Goal: Task Accomplishment & Management: Use online tool/utility

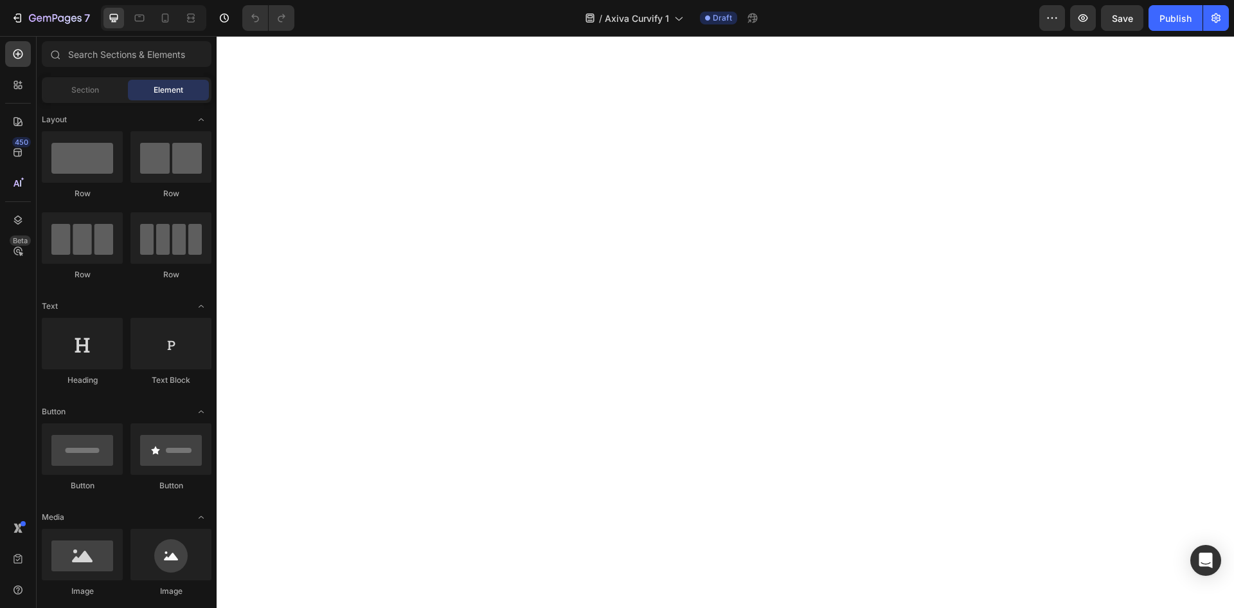
scroll to position [4567, 0]
click at [144, 24] on icon at bounding box center [139, 18] width 13 height 13
click at [167, 15] on icon at bounding box center [165, 18] width 13 height 13
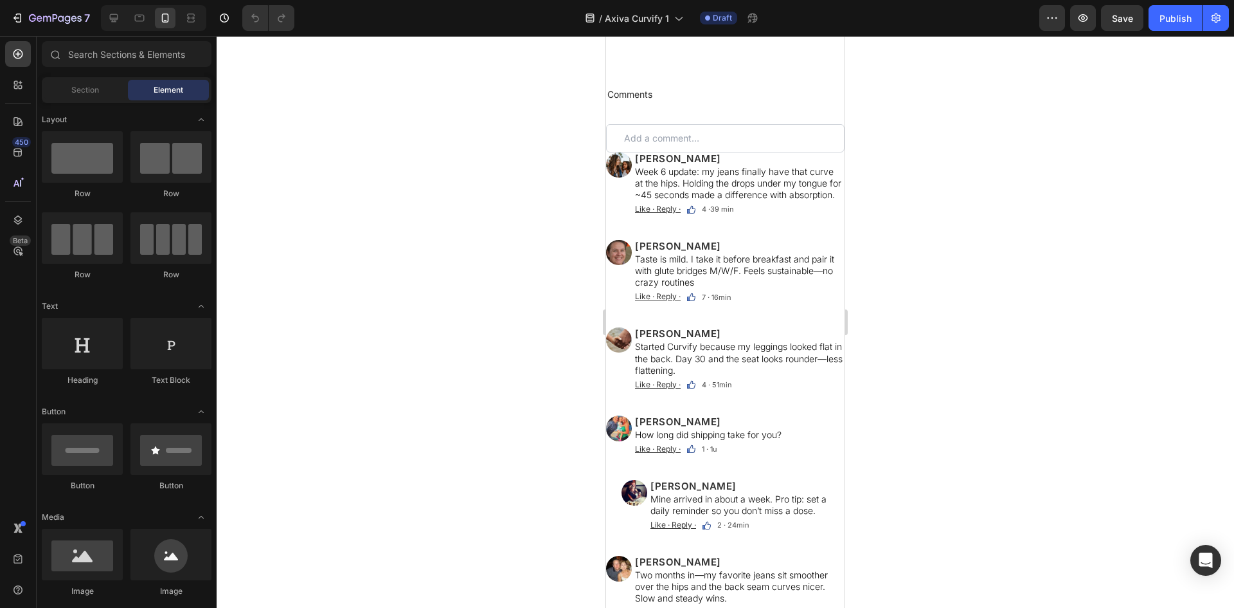
scroll to position [9095, 0]
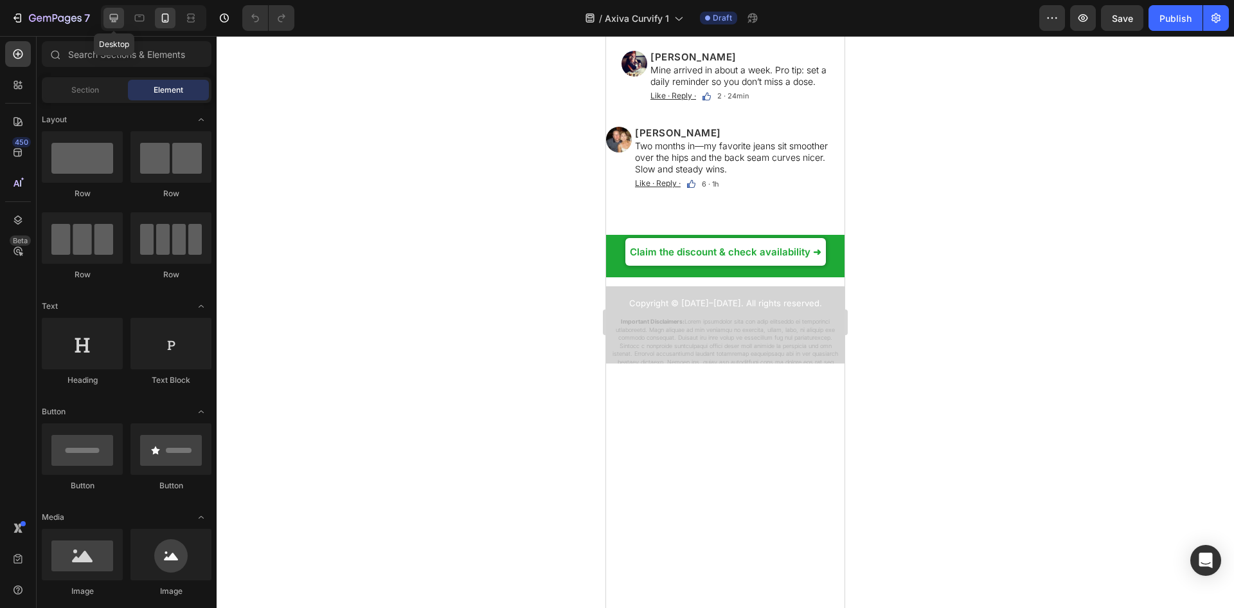
click at [119, 20] on icon at bounding box center [113, 18] width 13 height 13
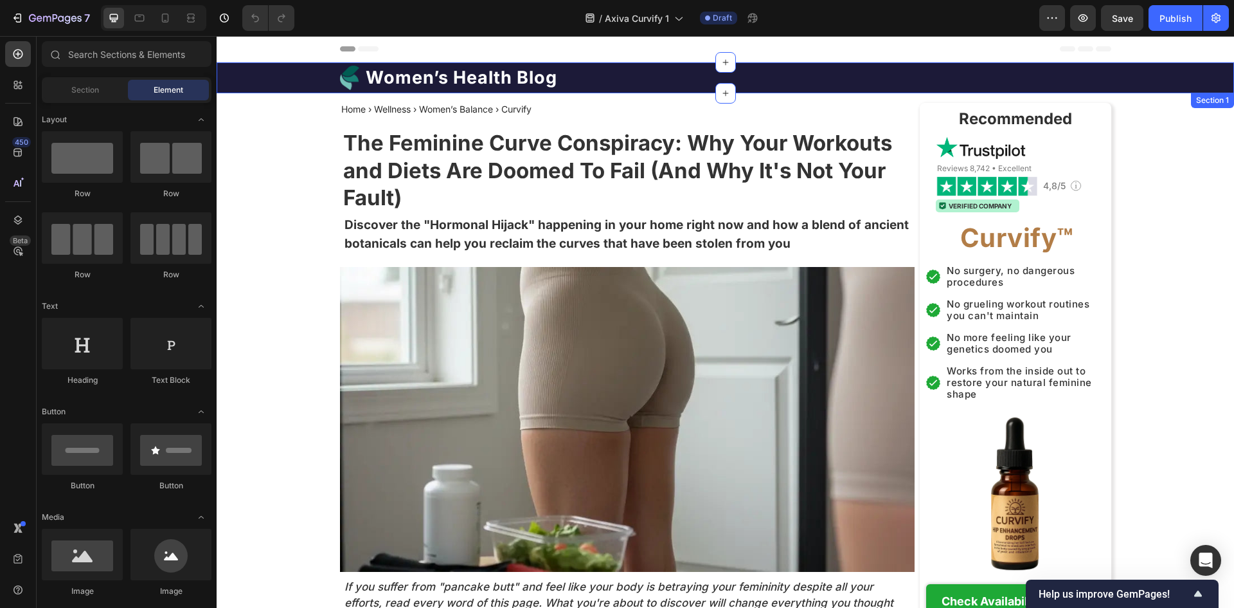
click at [540, 86] on h1 "Women’s Health Blog" at bounding box center [462, 78] width 194 height 24
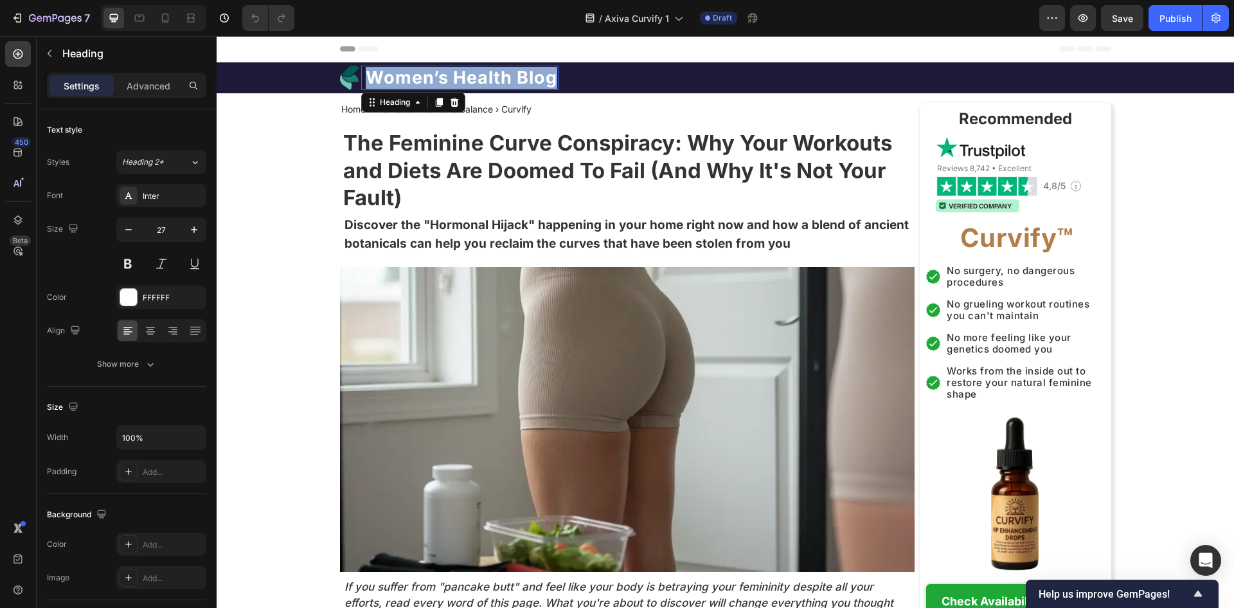
click at [540, 86] on p "Women’s Health Blog" at bounding box center [462, 78] width 192 height 22
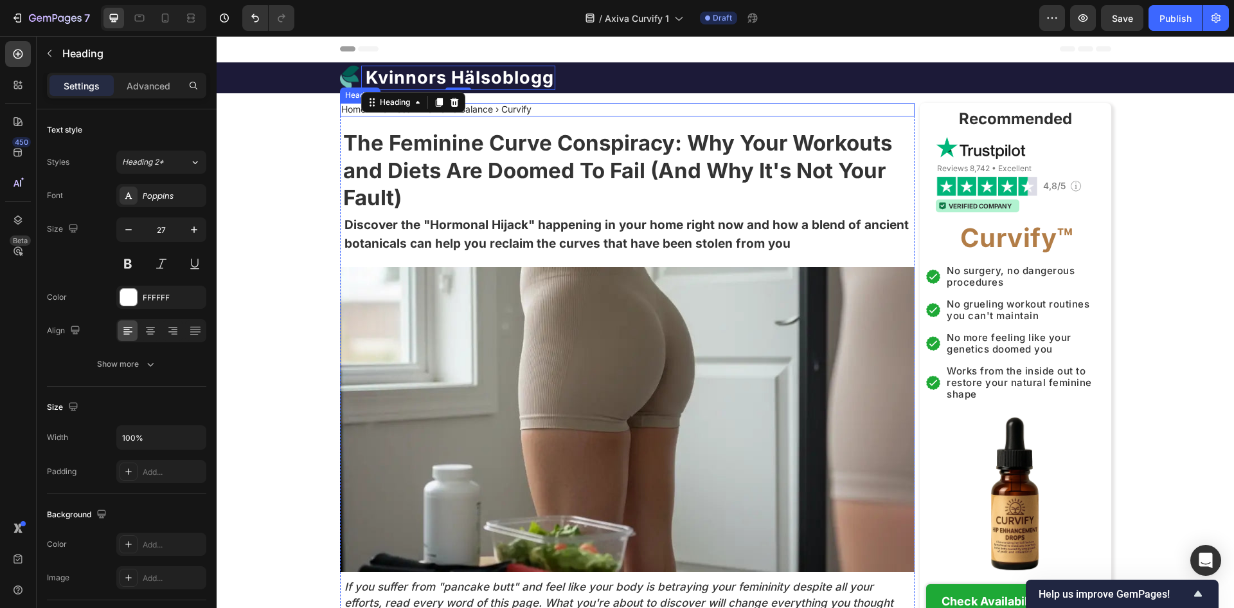
click at [533, 106] on h2 "Home › Wellness › Women’s Balance › Curvify" at bounding box center [436, 110] width 193 height 14
click at [532, 106] on p "Home › Wellness › Women’s Balance › Curvify" at bounding box center [436, 109] width 190 height 11
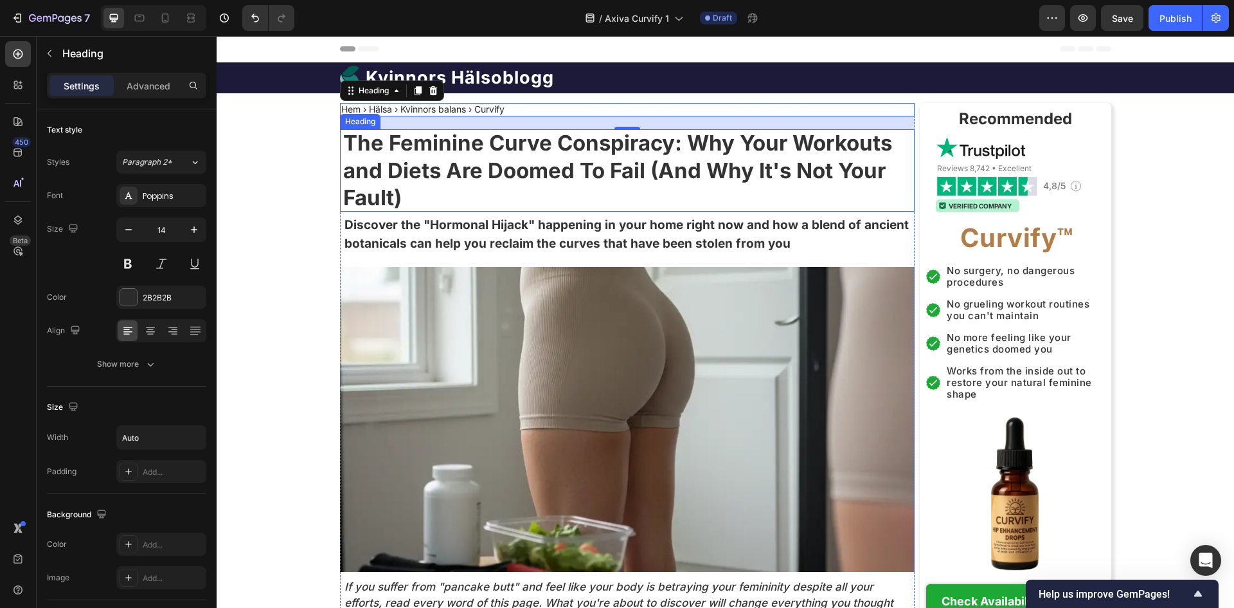
click at [536, 170] on strong "The Feminine Curve Conspiracy: Why Your Workouts and Diets Are Doomed To Fail (…" at bounding box center [617, 170] width 549 height 81
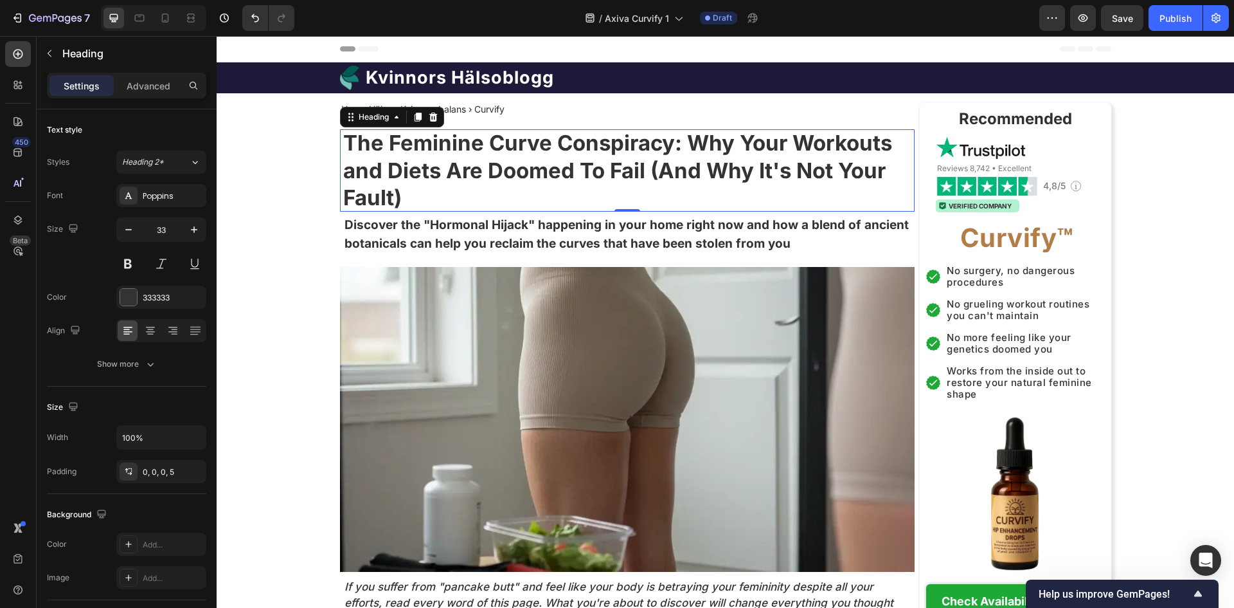
click at [654, 193] on p "The Feminine Curve Conspiracy: Why Your Workouts and Diets Are Doomed To Fail (…" at bounding box center [629, 170] width 572 height 83
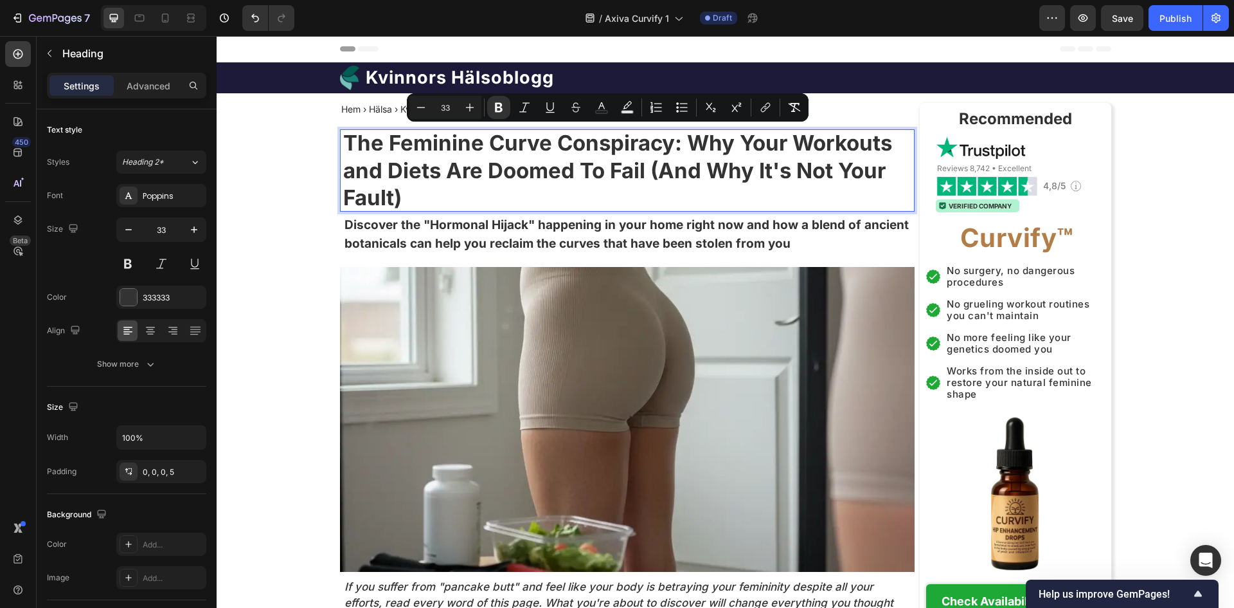
click at [654, 193] on p "The Feminine Curve Conspiracy: Why Your Workouts and Diets Are Doomed To Fail (…" at bounding box center [629, 170] width 572 height 83
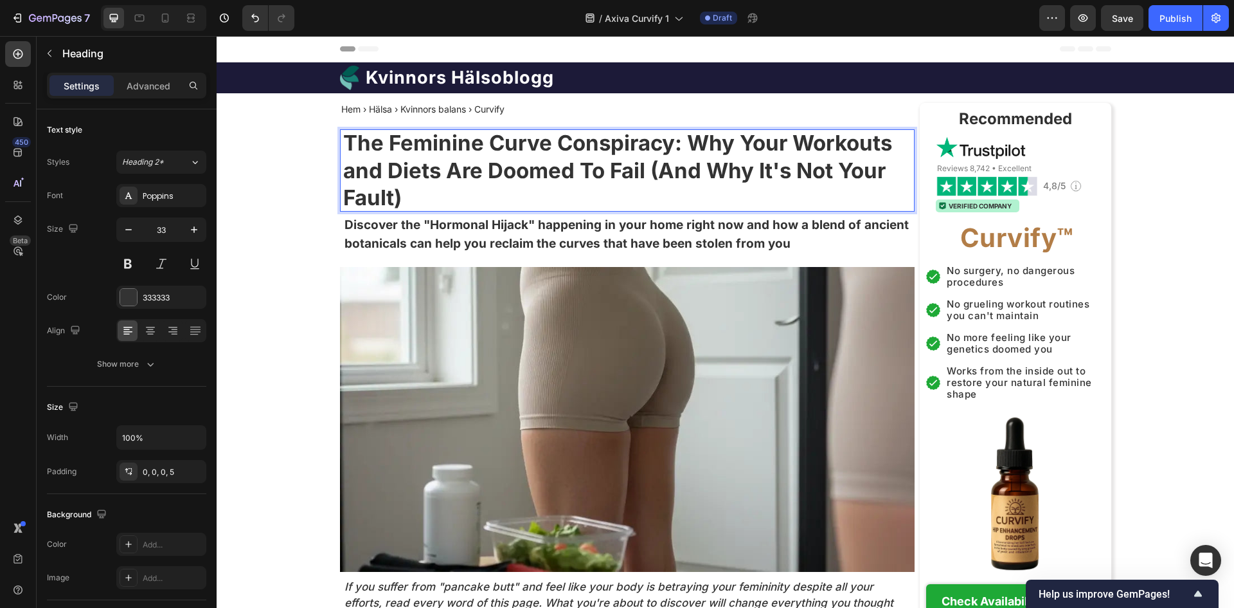
scroll to position [1, 0]
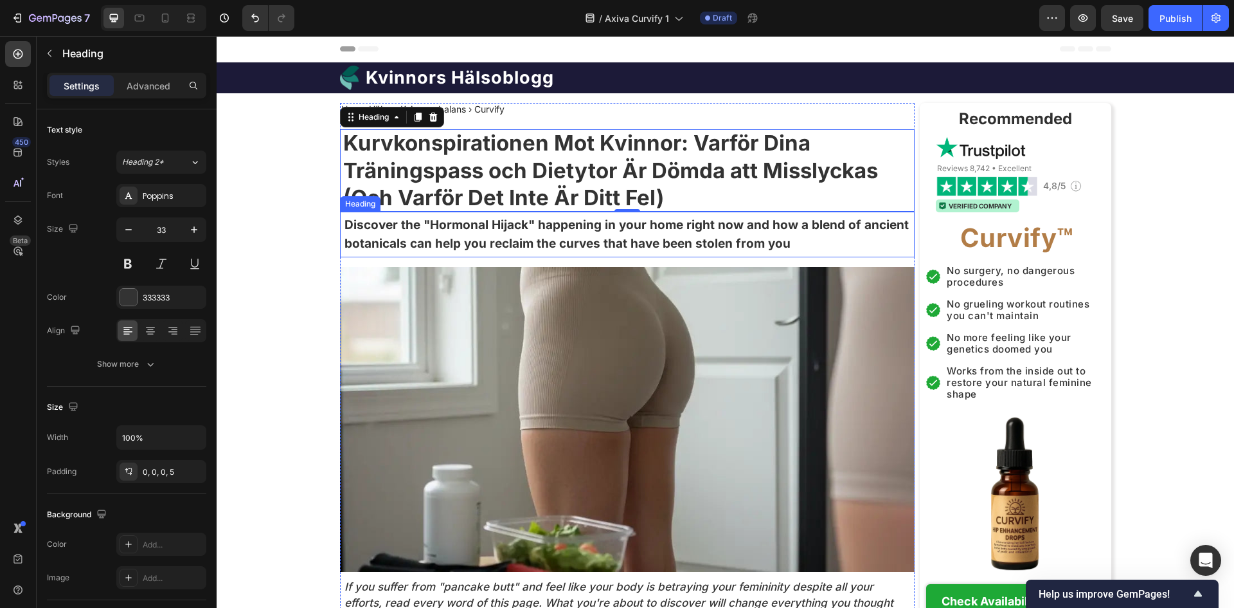
click at [669, 229] on h2 "Discover the "Hormonal Hijack" happening in your home right now and how a blend…" at bounding box center [629, 234] width 572 height 39
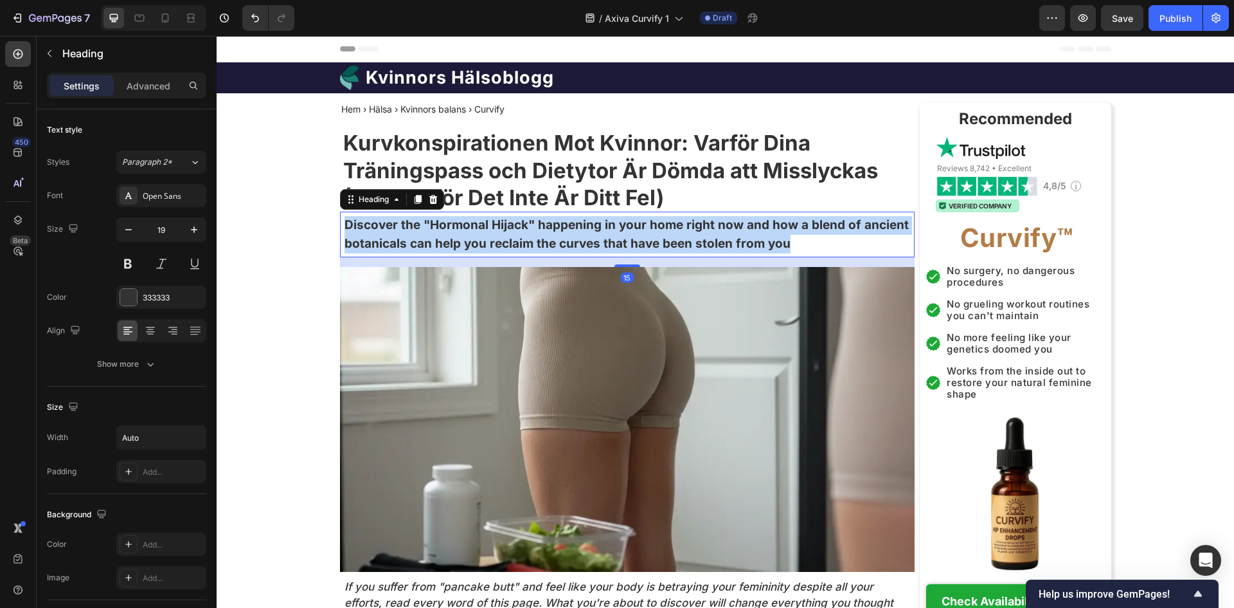
click at [669, 229] on p "Discover the "Hormonal Hijack" happening in your home right now and how a blend…" at bounding box center [629, 234] width 569 height 37
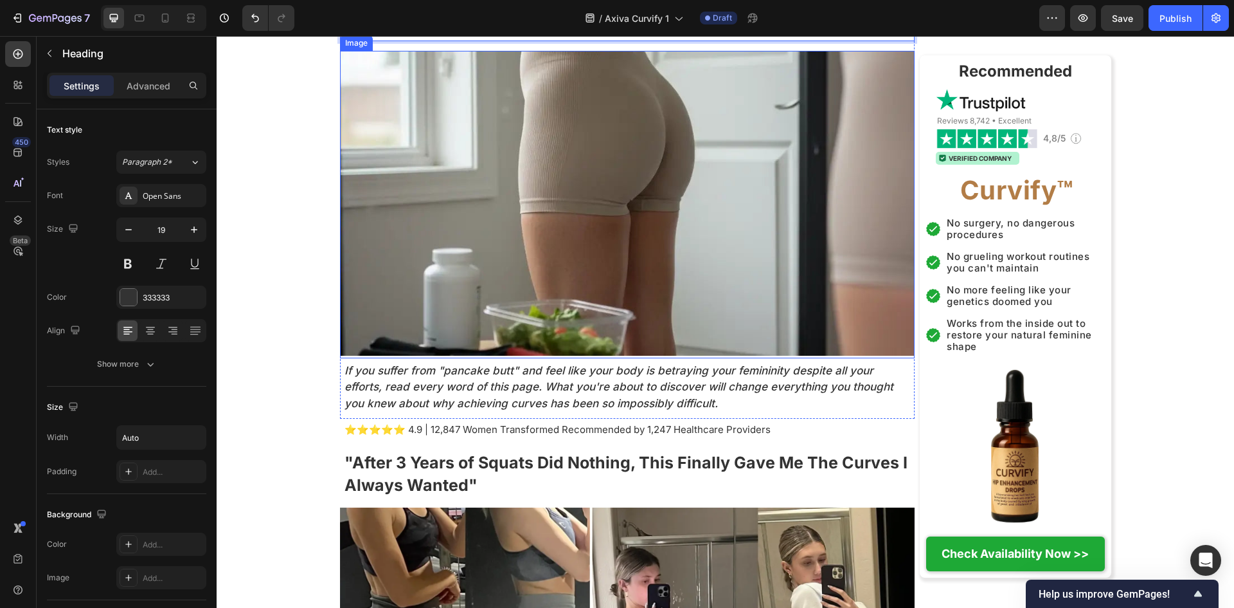
scroll to position [257, 0]
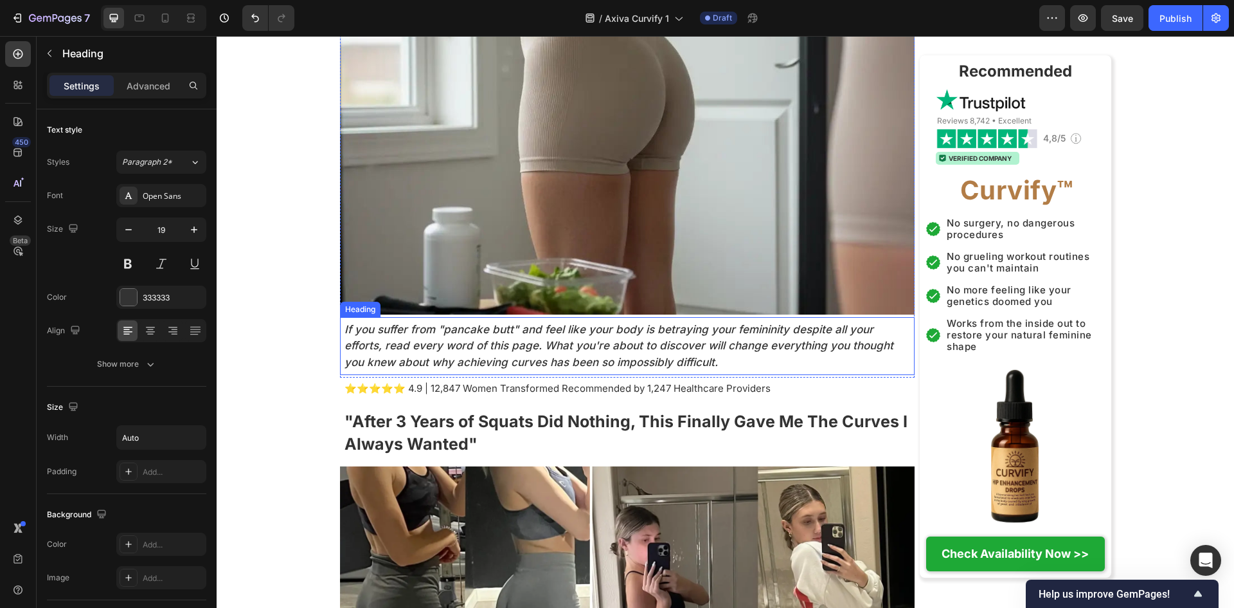
click at [721, 325] on h2 "If you suffer from "pancake butt" and feel like your body is betraying your fem…" at bounding box center [629, 346] width 572 height 52
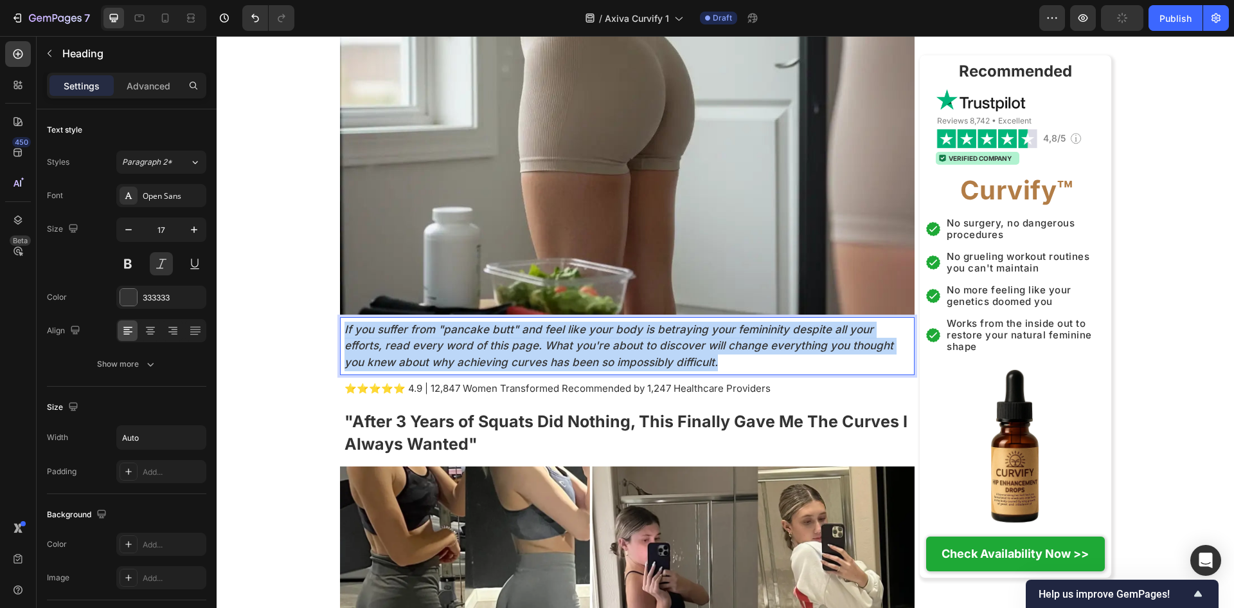
click at [721, 325] on p "If you suffer from "pancake butt" and feel like your body is betraying your fem…" at bounding box center [629, 346] width 569 height 50
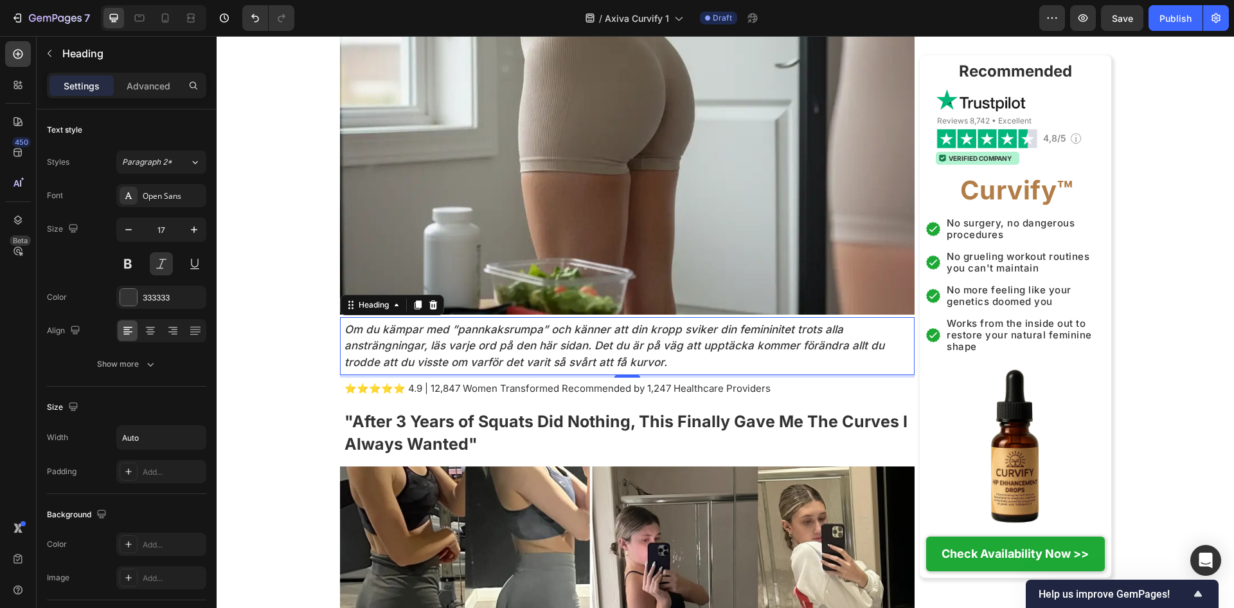
click at [621, 389] on div "4" at bounding box center [627, 388] width 13 height 10
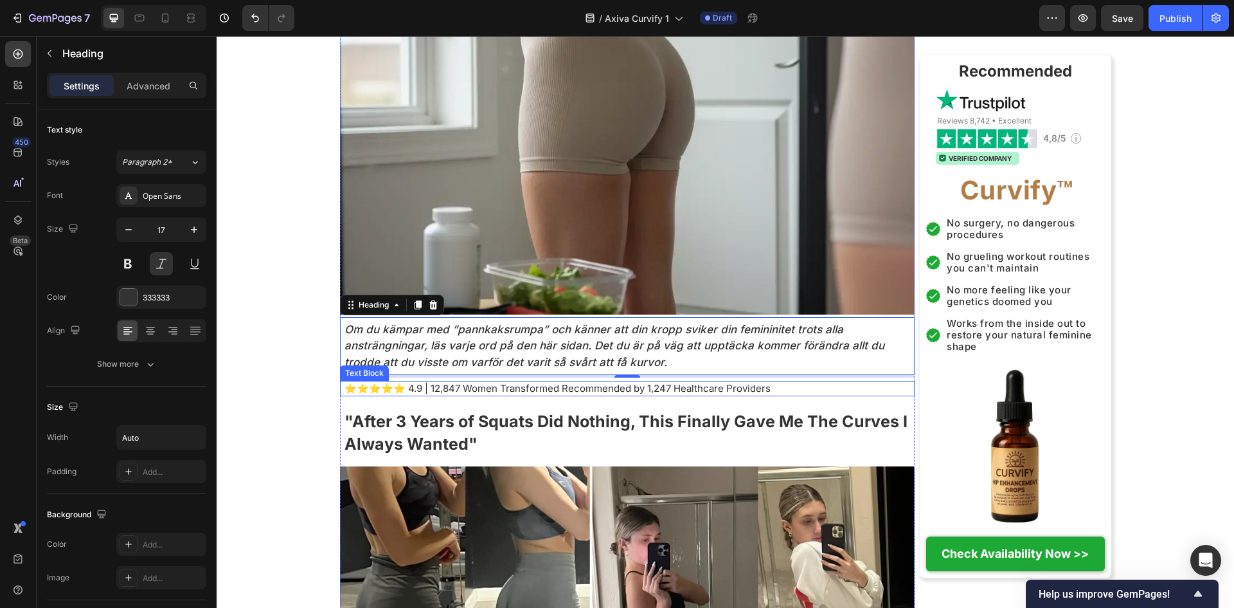
click at [708, 388] on p "⭐⭐⭐⭐⭐ 4.9 | 12,847 Women Transformed Recommended by 1,247 Healthcare Providers" at bounding box center [629, 388] width 569 height 13
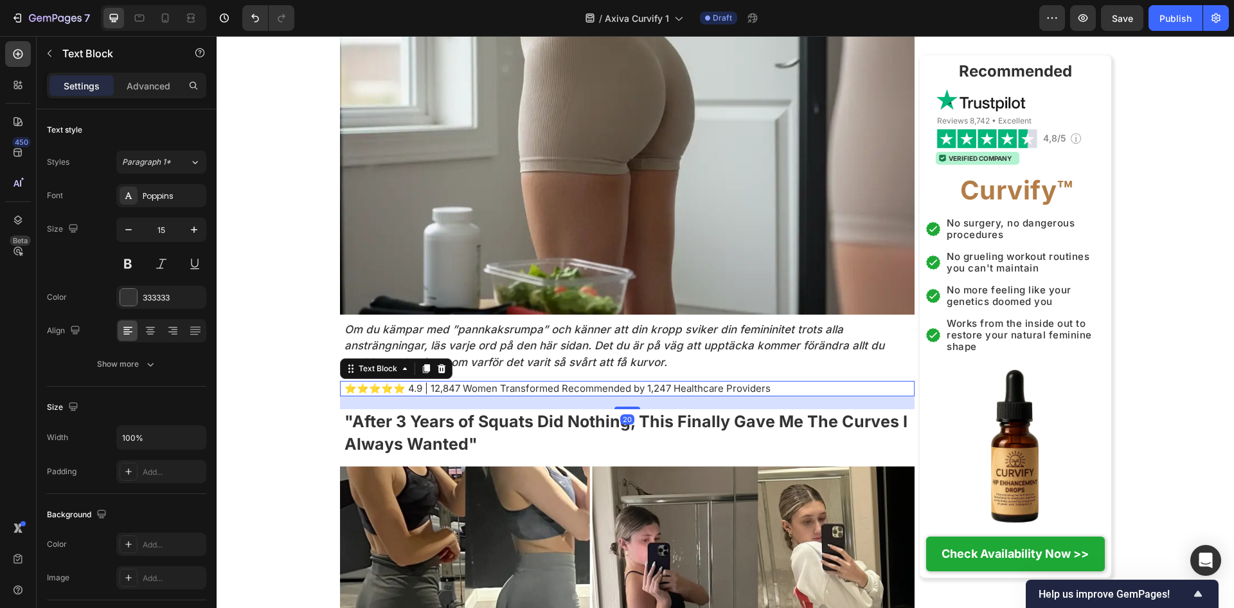
click at [708, 388] on p "⭐⭐⭐⭐⭐ 4.9 | 12,847 Women Transformed Recommended by 1,247 Healthcare Providers" at bounding box center [629, 388] width 569 height 13
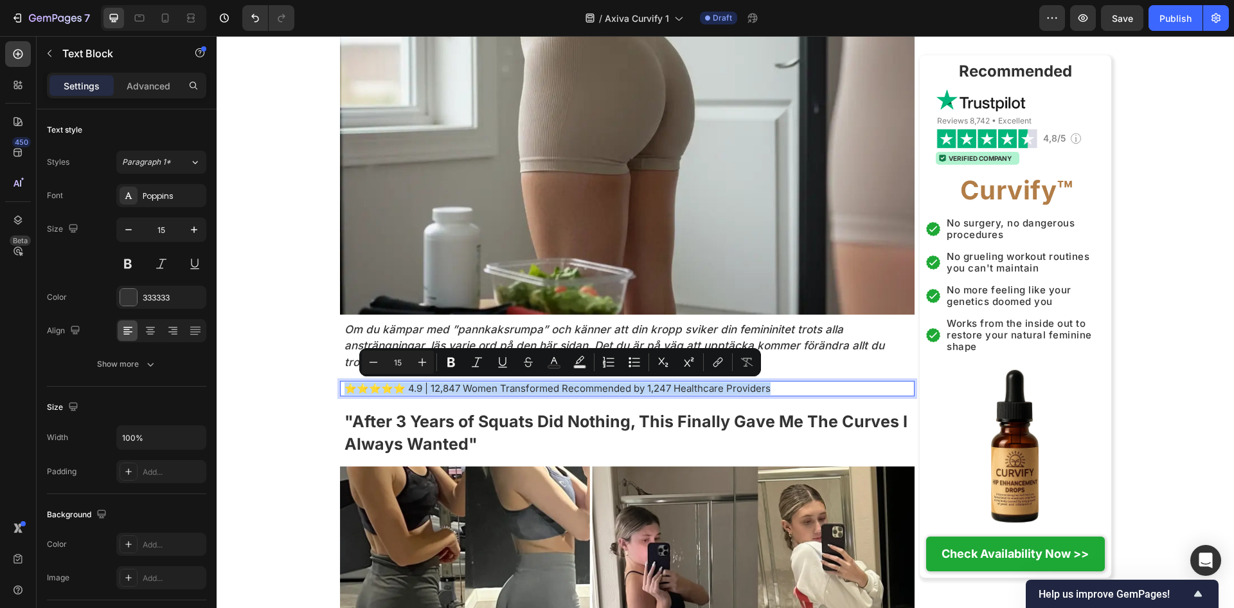
click at [708, 388] on p "⭐⭐⭐⭐⭐ 4.9 | 12,847 Women Transformed Recommended by 1,247 Healthcare Providers" at bounding box center [629, 388] width 569 height 13
click at [803, 387] on p "⭐⭐⭐⭐⭐ 4.9 | 12,847 Women Transformed Recommended by 1,247 Healthcare Providers" at bounding box center [629, 388] width 569 height 13
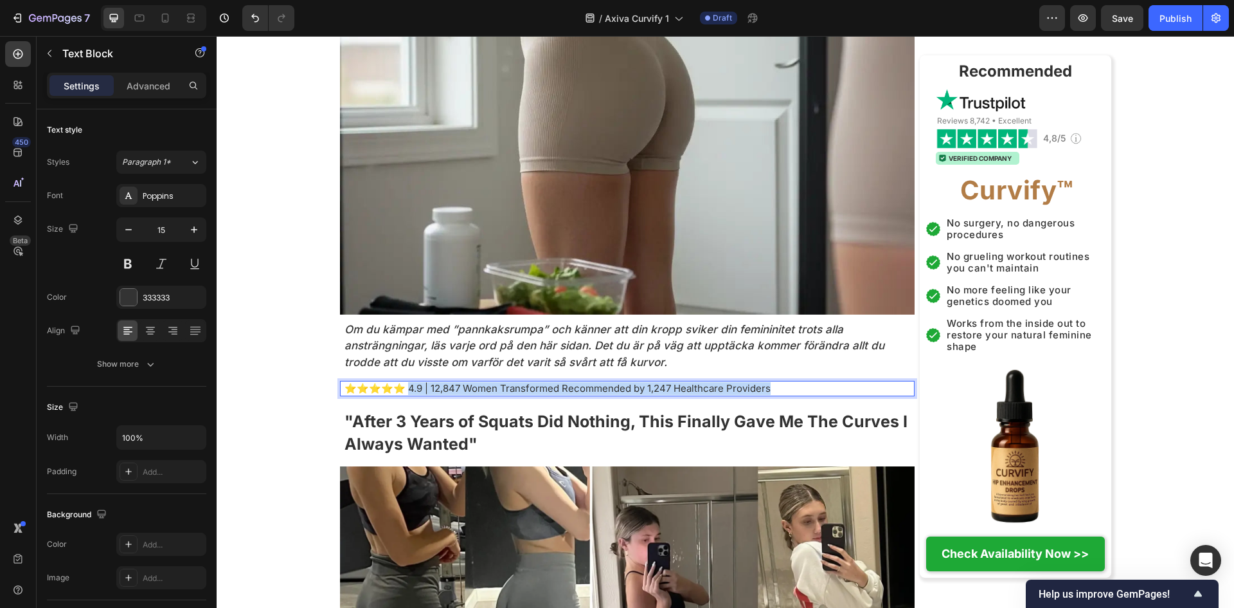
drag, startPoint x: 800, startPoint y: 387, endPoint x: 410, endPoint y: 391, distance: 390.3
click at [410, 391] on p "⭐⭐⭐⭐⭐ 4.9 | 12,847 Women Transformed Recommended by 1,247 Healthcare Providers" at bounding box center [629, 388] width 569 height 13
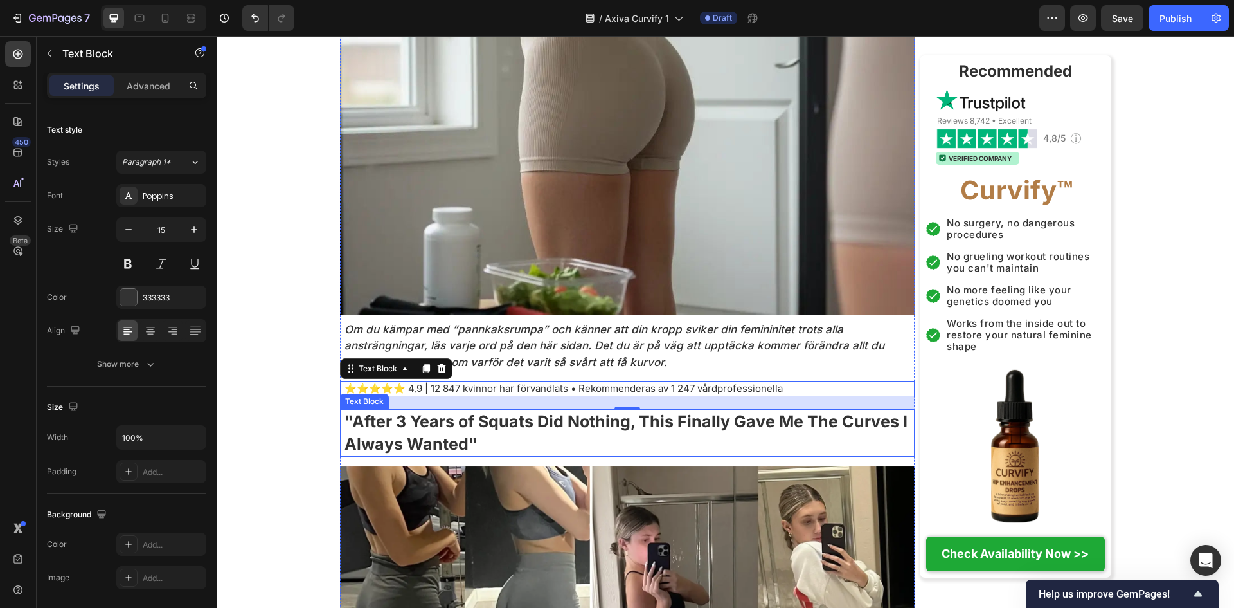
click at [516, 446] on p ""After 3 Years of Squats Did Nothing, This Finally Gave Me The Curves I Always …" at bounding box center [629, 432] width 569 height 45
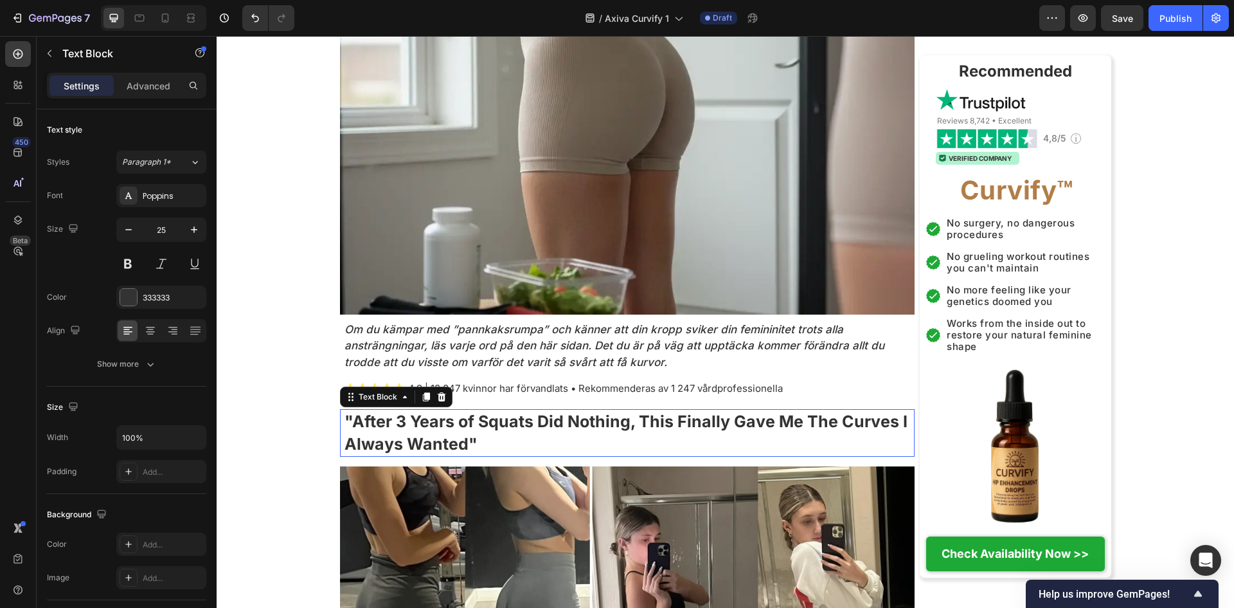
click at [516, 446] on p ""After 3 Years of Squats Did Nothing, This Finally Gave Me The Curves I Always …" at bounding box center [629, 432] width 569 height 45
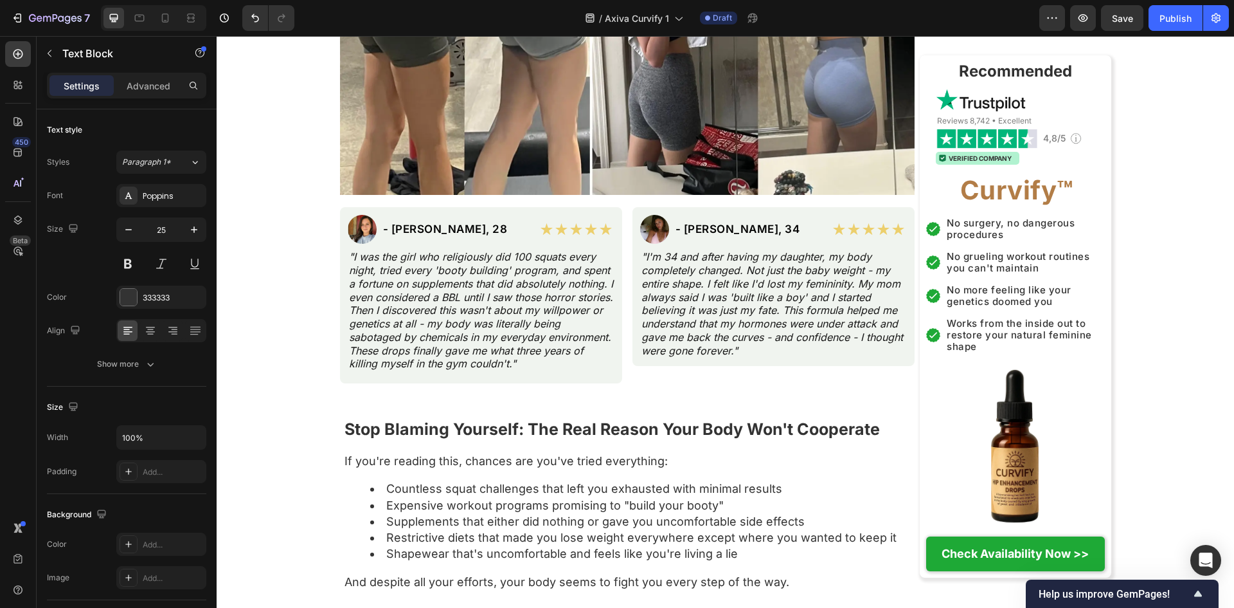
scroll to position [857, 0]
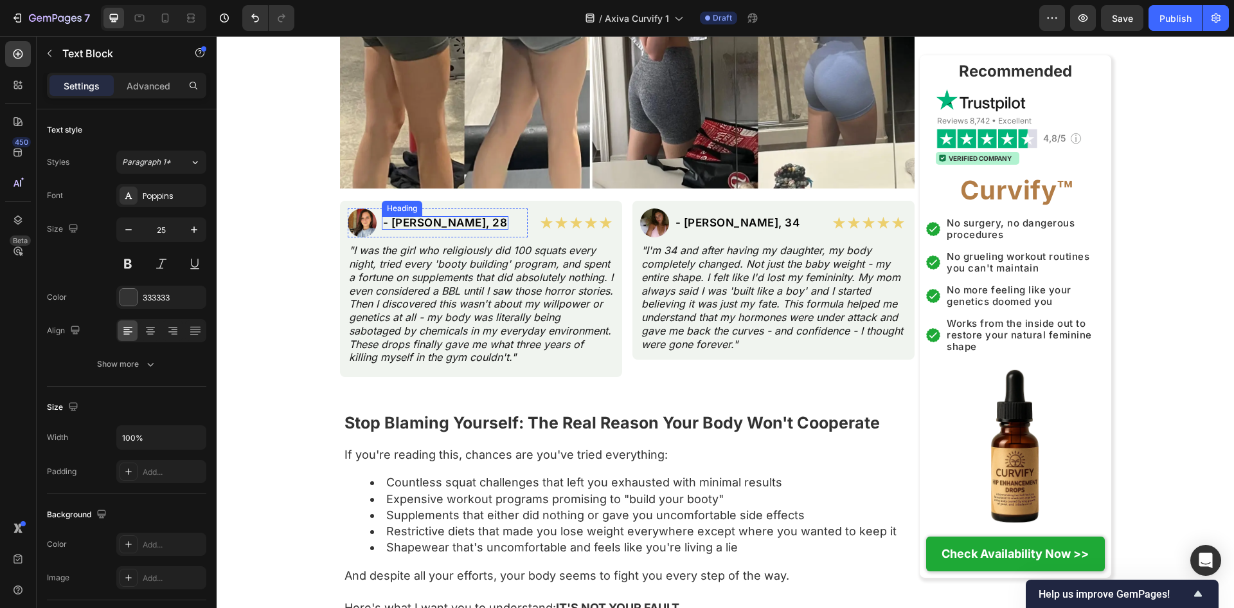
click at [413, 224] on h2 "- Jessica M., 28" at bounding box center [445, 223] width 127 height 14
click at [413, 224] on p "- Jessica M., 28" at bounding box center [445, 222] width 125 height 11
click at [409, 297] on p ""I was the girl who religiously did 100 squats every night, tried every 'booty …" at bounding box center [481, 304] width 264 height 120
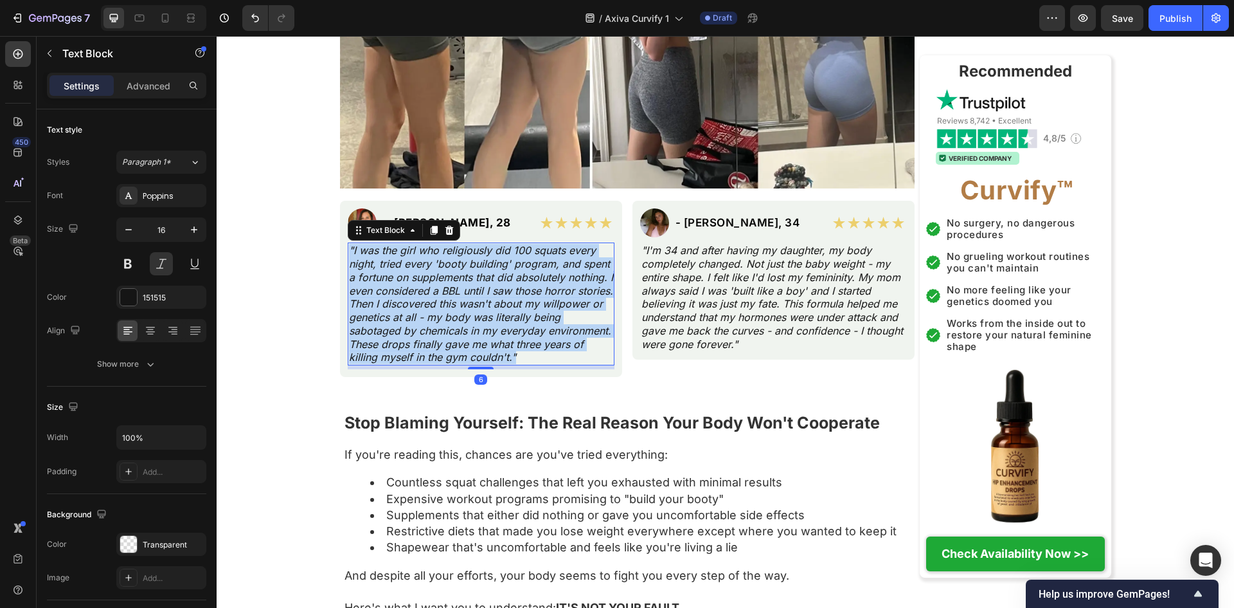
click at [409, 297] on p ""I was the girl who religiously did 100 squats every night, tried every 'booty …" at bounding box center [481, 304] width 264 height 120
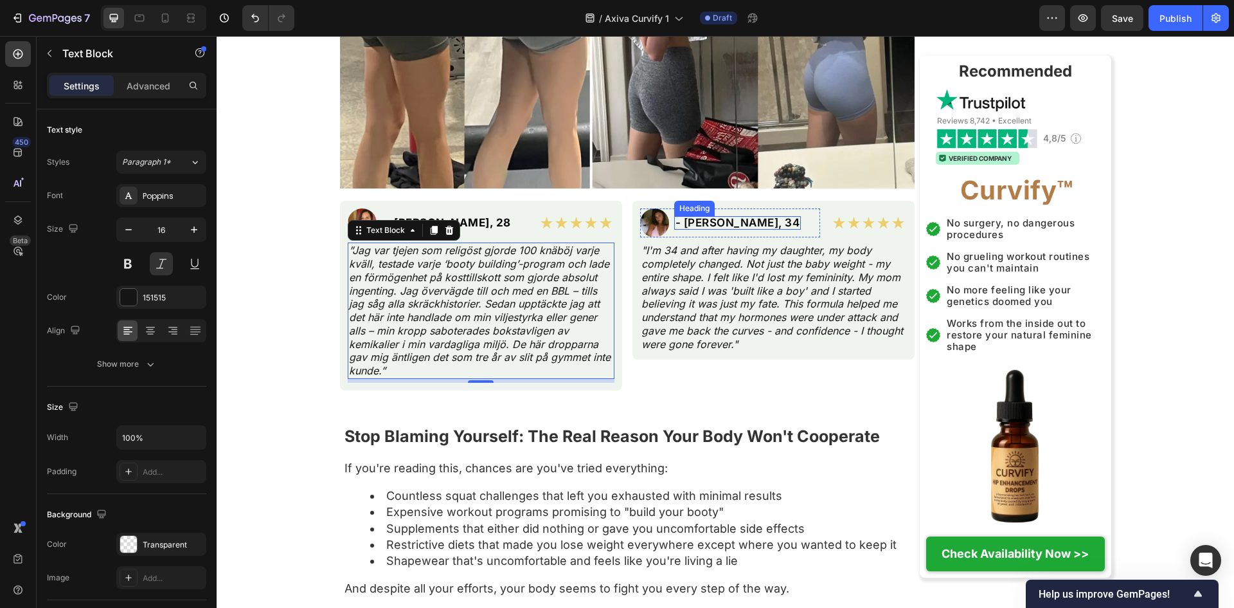
click at [730, 222] on h2 "- Maria S., 34" at bounding box center [737, 223] width 127 height 14
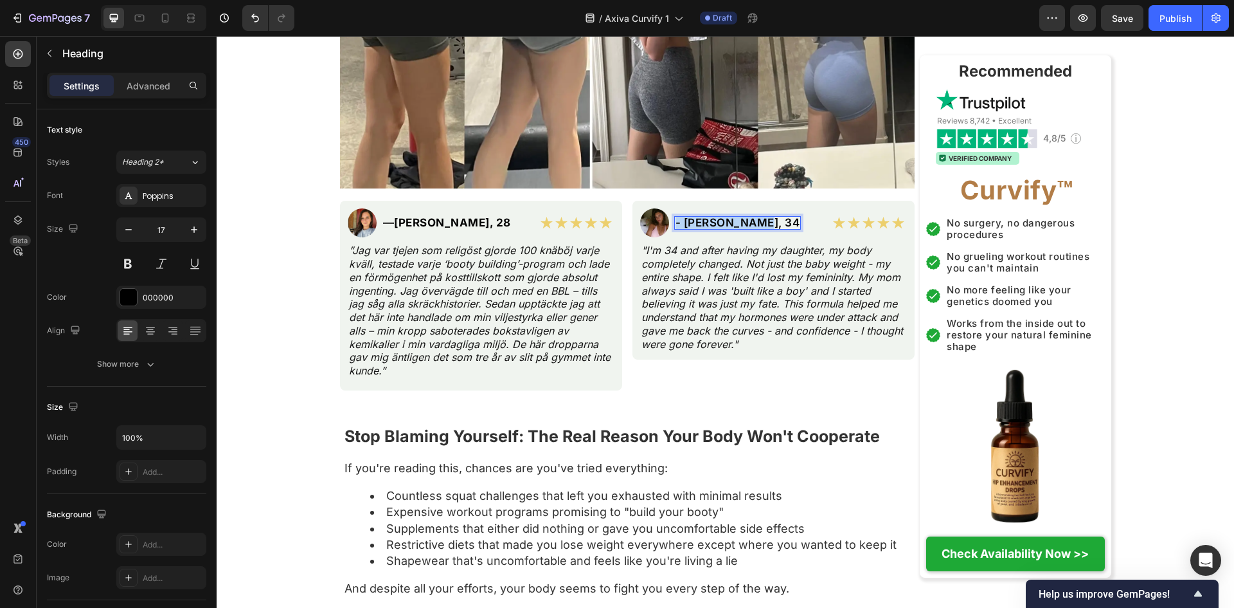
click at [730, 222] on p "- Maria S., 34" at bounding box center [738, 222] width 125 height 11
click at [750, 323] on p ""I'm 34 and after having my daughter, my body completely changed. Not just the …" at bounding box center [774, 297] width 264 height 107
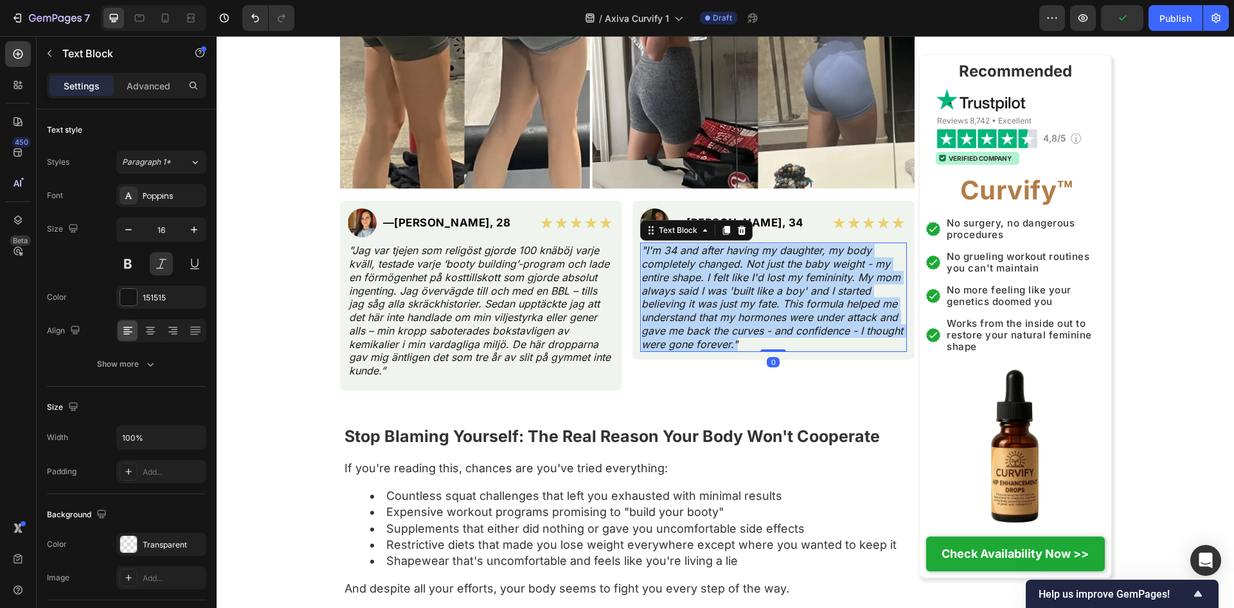
click at [750, 323] on p ""I'm 34 and after having my daughter, my body completely changed. Not just the …" at bounding box center [774, 297] width 264 height 107
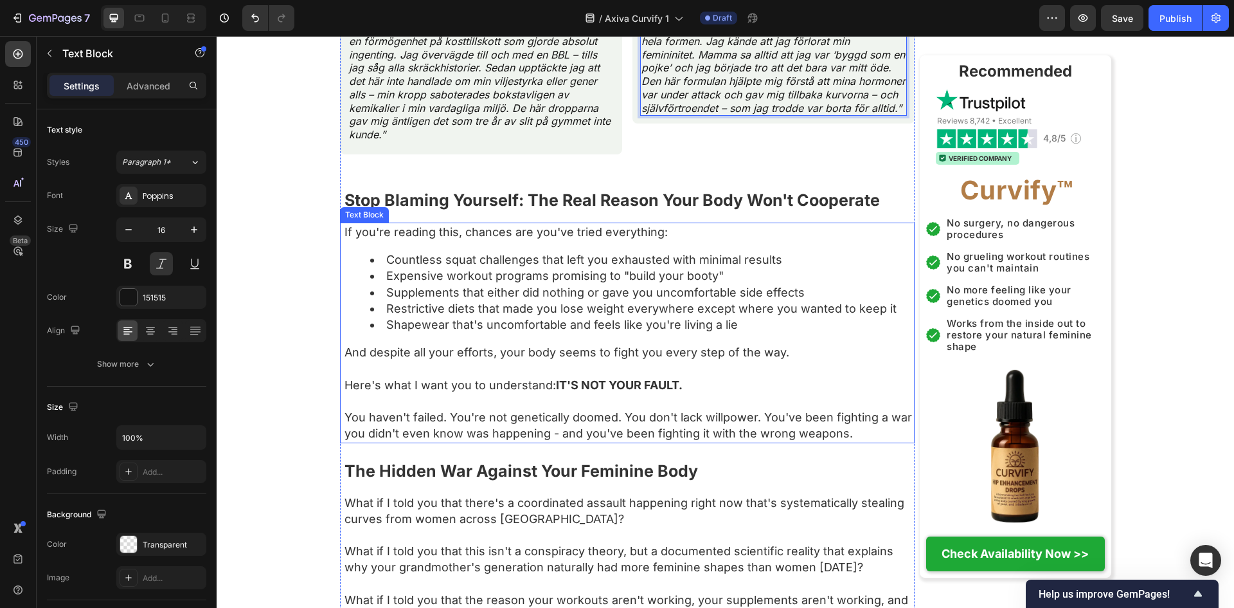
scroll to position [1114, 0]
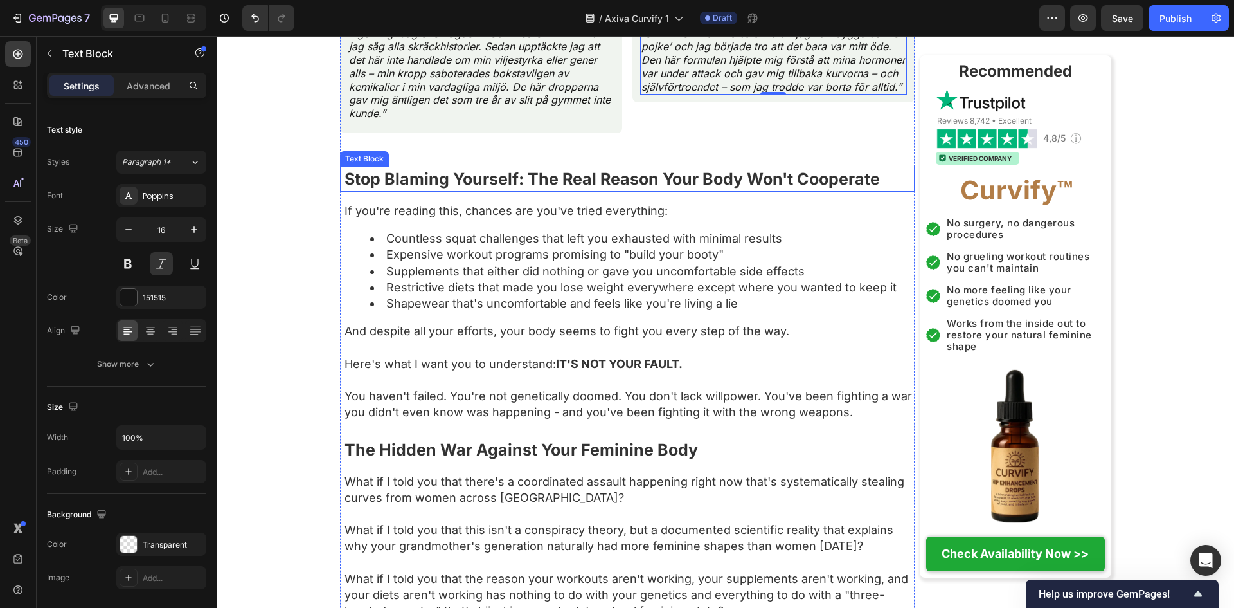
click at [599, 185] on strong "Stop Blaming Yourself: The Real Reason Your Body Won't Cooperate" at bounding box center [613, 178] width 536 height 19
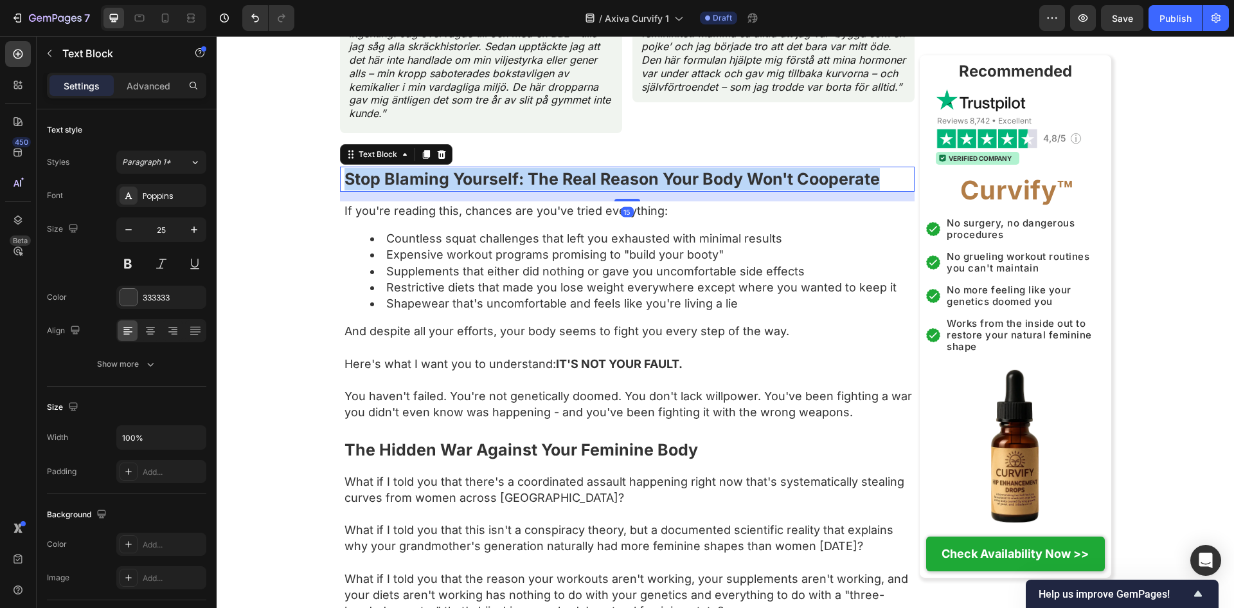
click at [599, 185] on strong "Stop Blaming Yourself: The Real Reason Your Body Won't Cooperate" at bounding box center [613, 178] width 536 height 19
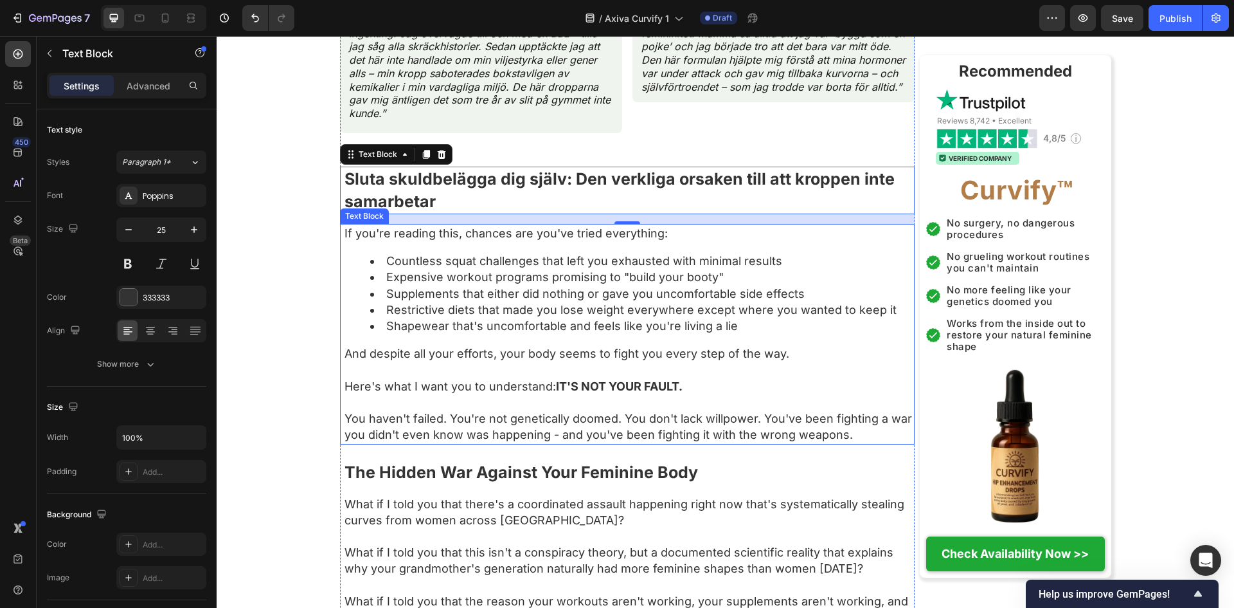
click at [563, 329] on li "Shapewear that's uncomfortable and feels like you're living a lie" at bounding box center [641, 326] width 543 height 16
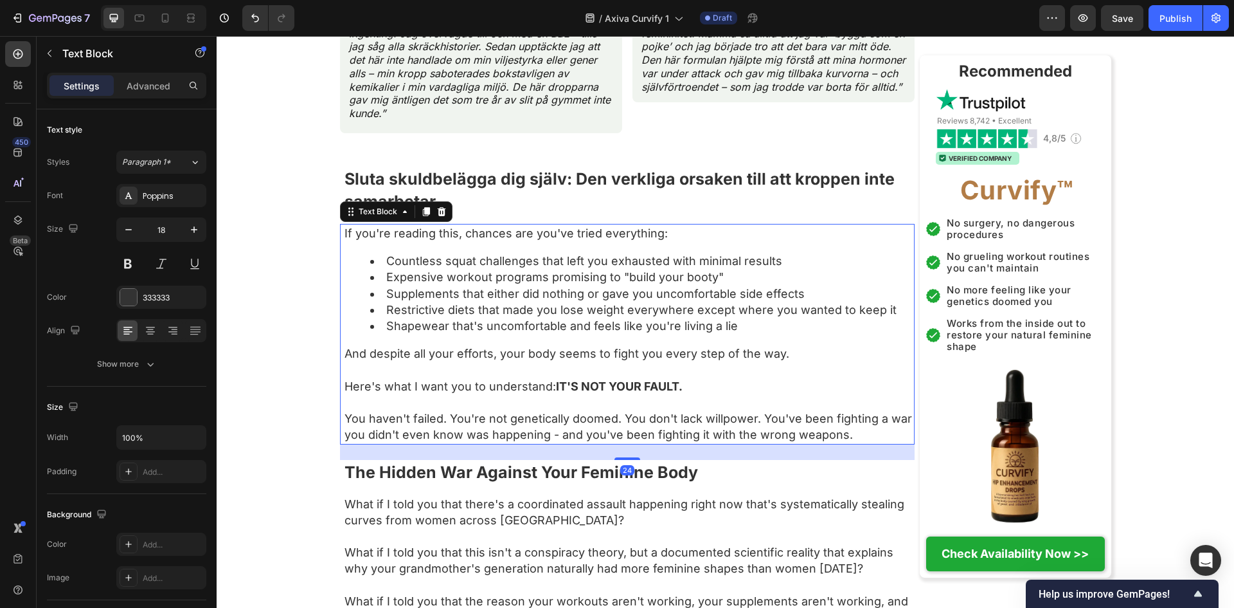
click at [563, 329] on li "Shapewear that's uncomfortable and feels like you're living a lie" at bounding box center [641, 326] width 543 height 16
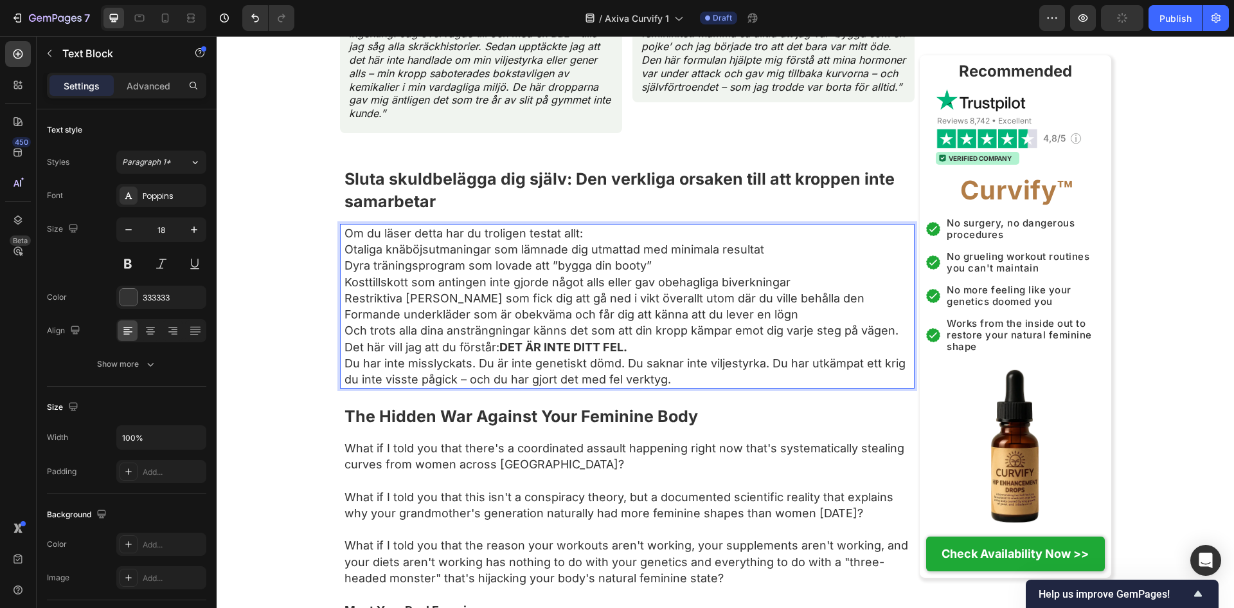
click at [835, 315] on p "Formande underkläder som är obekväma och får dig att känna att du lever en lögn" at bounding box center [629, 314] width 569 height 16
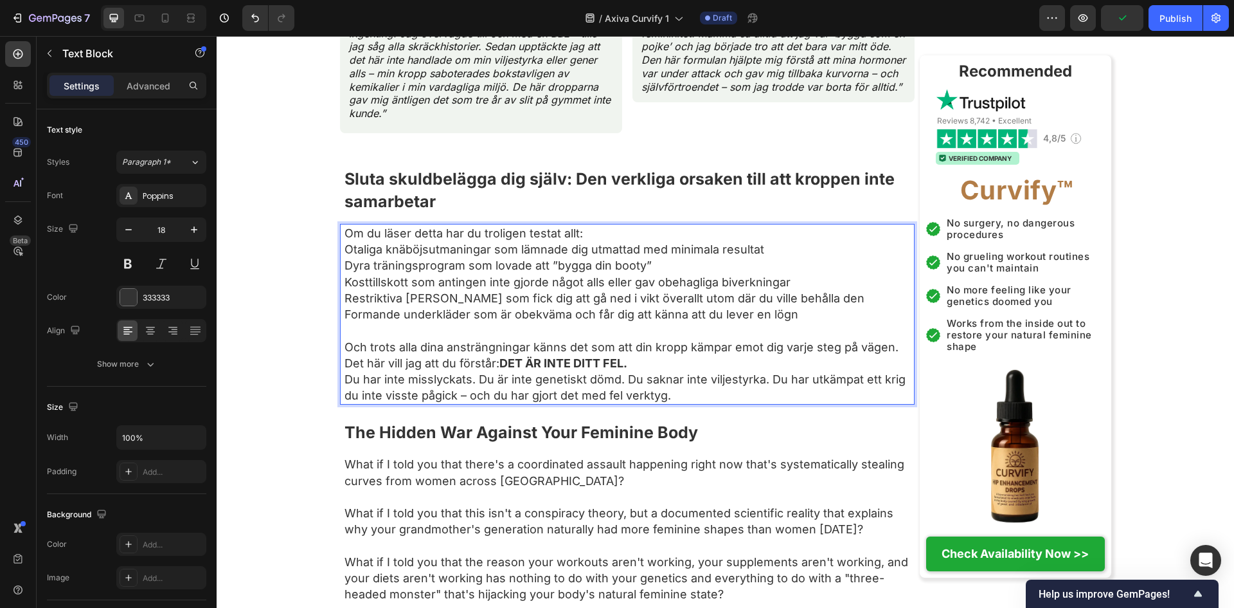
click at [835, 315] on p "Formande underkläder som är obekväma och får dig att känna att du lever en lögn" at bounding box center [629, 314] width 569 height 16
click at [782, 339] on p "Och trots alla dina ansträngningar känns det som att din kropp kämpar emot dig …" at bounding box center [629, 347] width 569 height 16
click at [778, 336] on p "Rich Text Editor. Editing area: main" at bounding box center [629, 330] width 569 height 16
click at [778, 331] on p "Rich Text Editor. Editing area: main" at bounding box center [629, 330] width 569 height 16
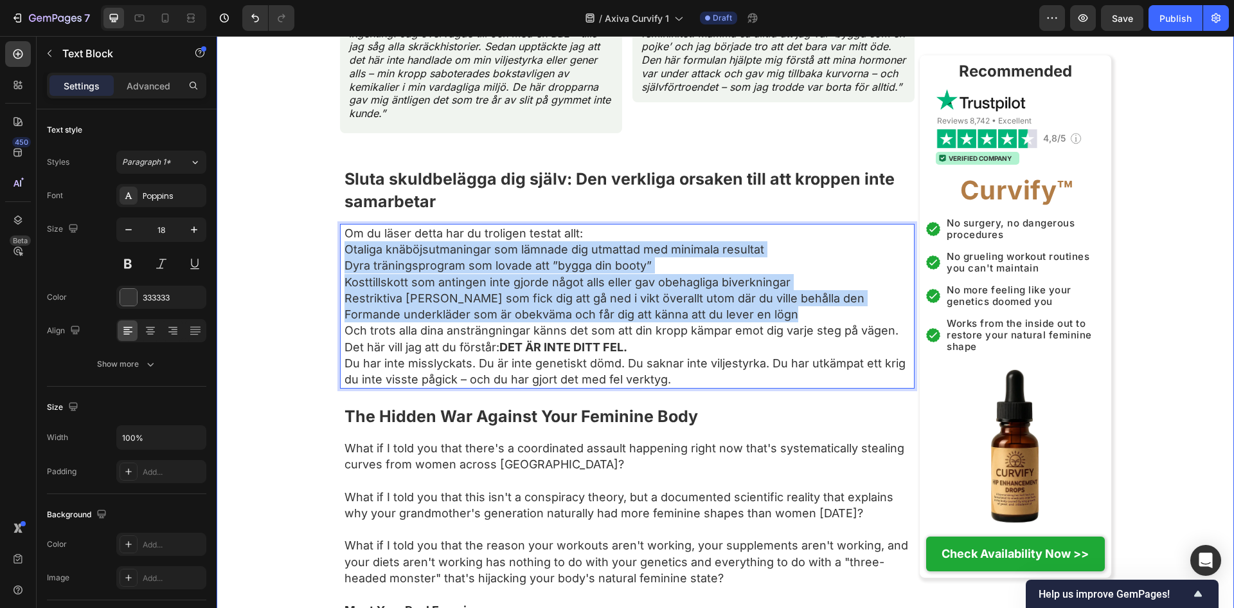
drag, startPoint x: 838, startPoint y: 314, endPoint x: 312, endPoint y: 253, distance: 530.2
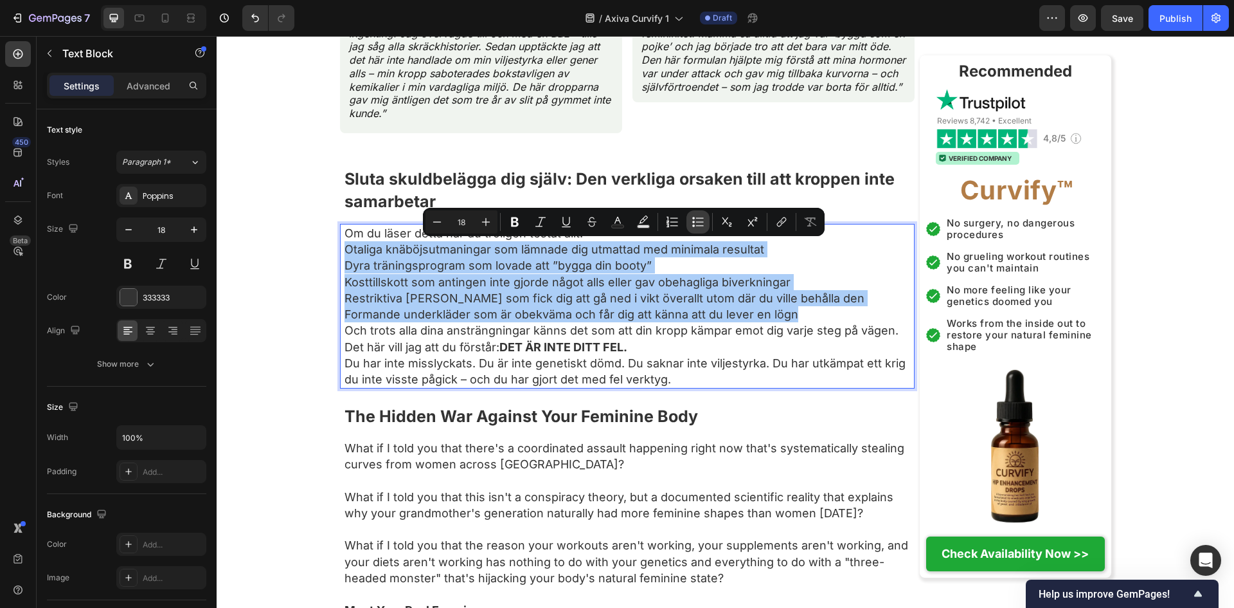
click at [700, 220] on icon "Editor contextual toolbar" at bounding box center [698, 221] width 13 height 13
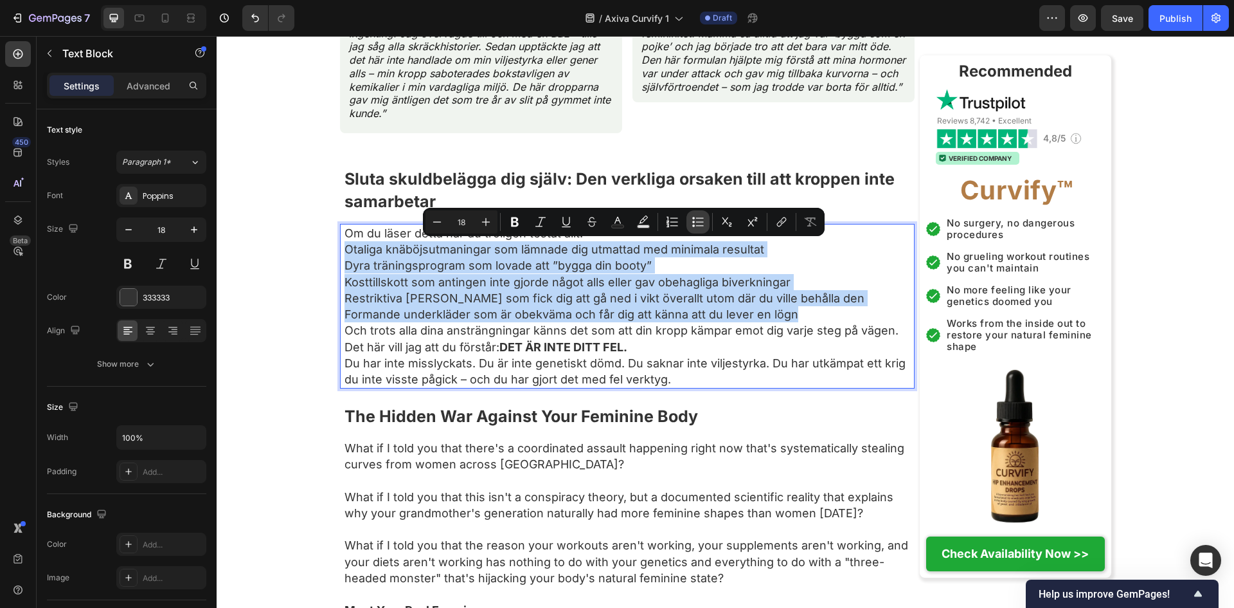
type input "18"
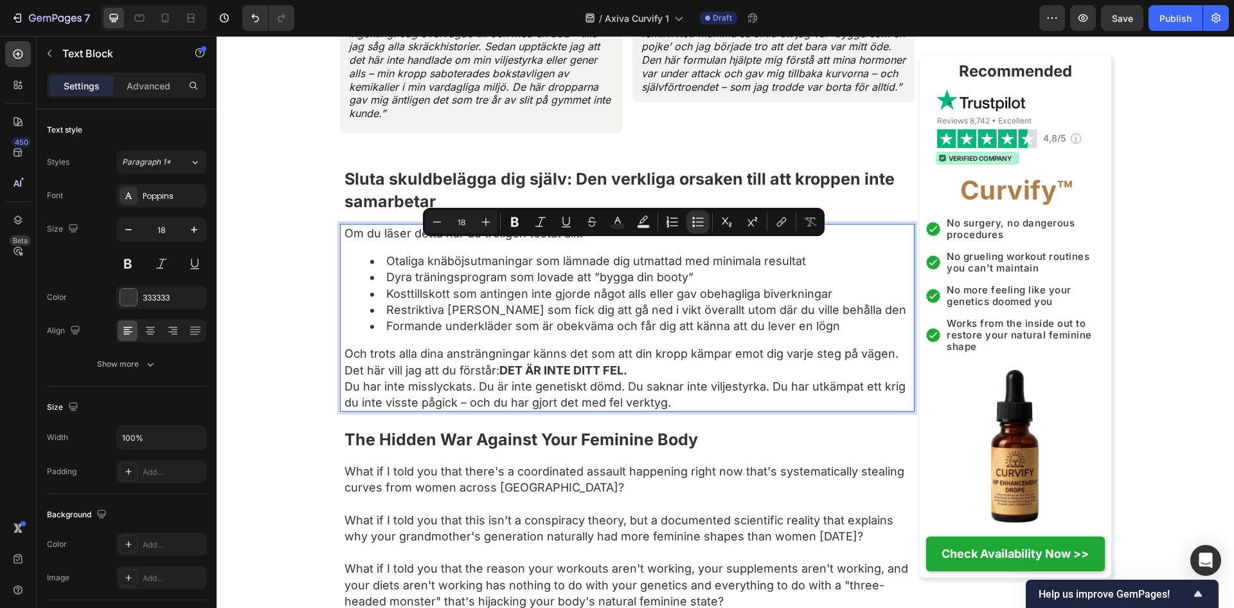
click at [466, 271] on li "Dyra träningsprogram som lovade att ”bygga din booty”" at bounding box center [641, 277] width 543 height 16
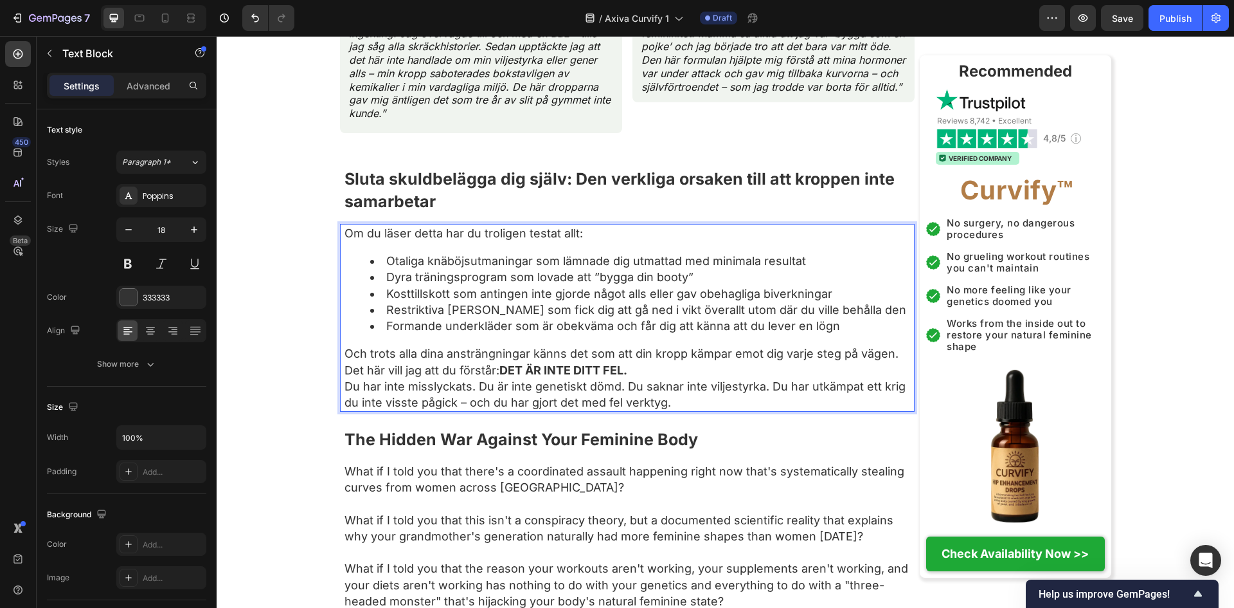
scroll to position [1371, 0]
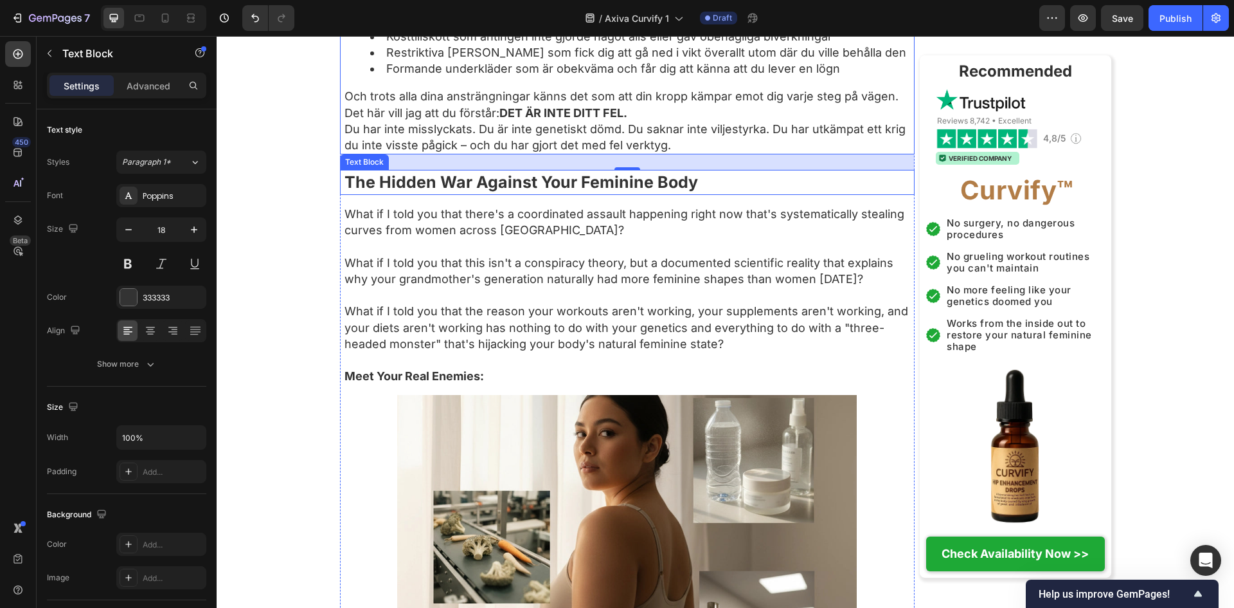
click at [609, 192] on strong "The Hidden War Against Your Feminine Body" at bounding box center [522, 181] width 354 height 19
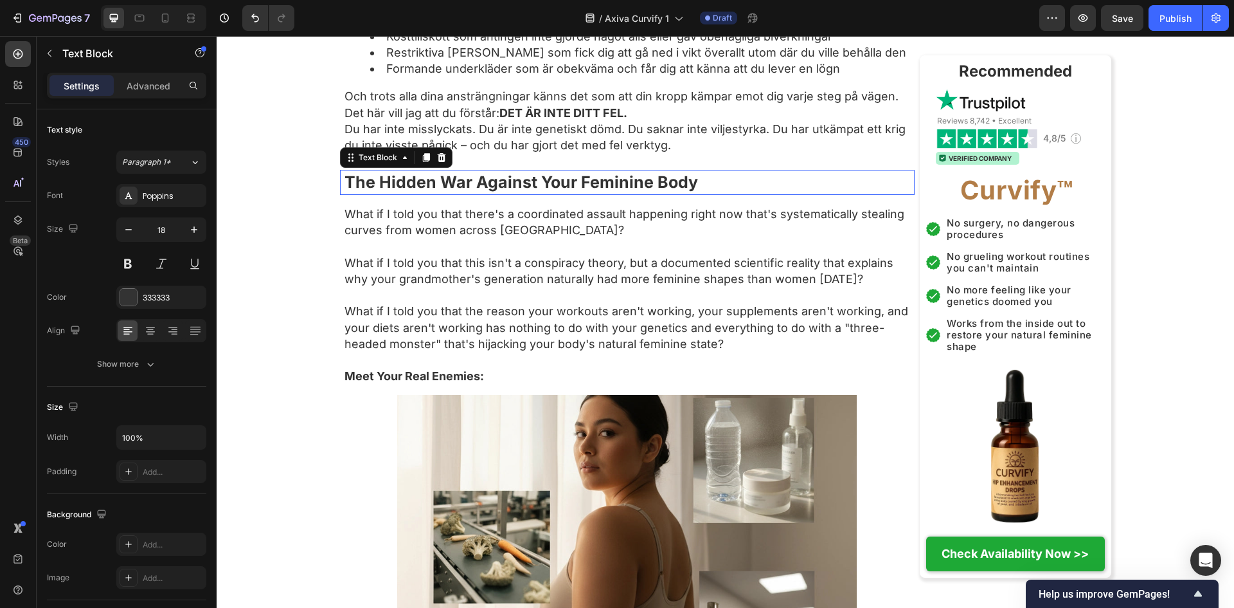
click at [609, 192] on strong "The Hidden War Against Your Feminine Body" at bounding box center [522, 181] width 354 height 19
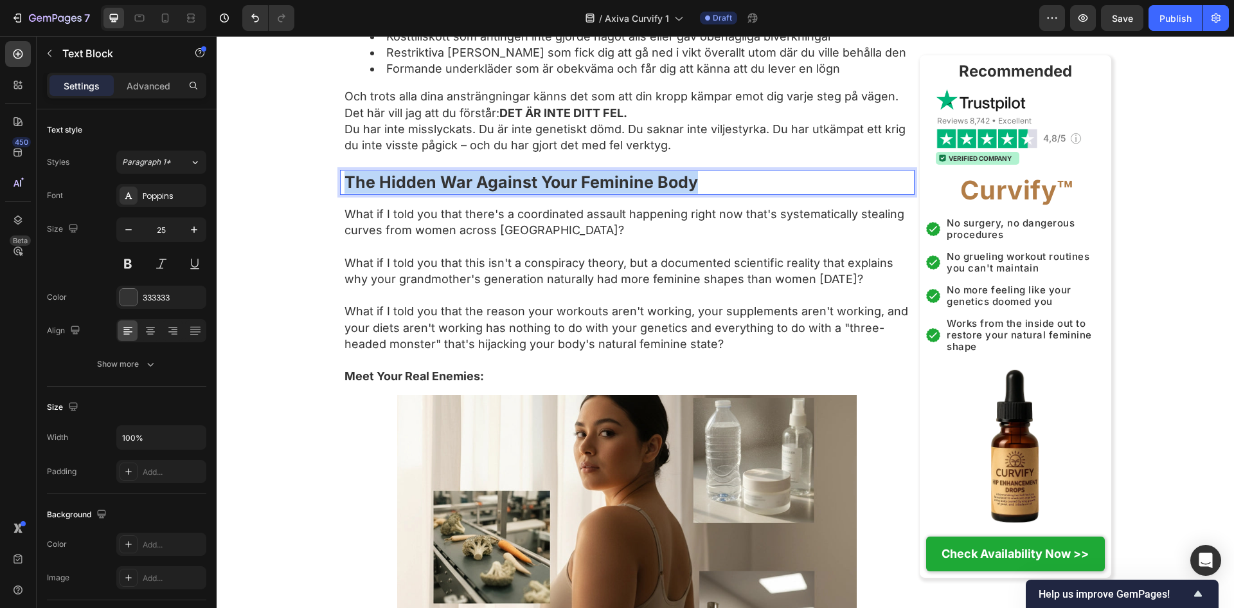
click at [609, 192] on strong "The Hidden War Against Your Feminine Body" at bounding box center [522, 181] width 354 height 19
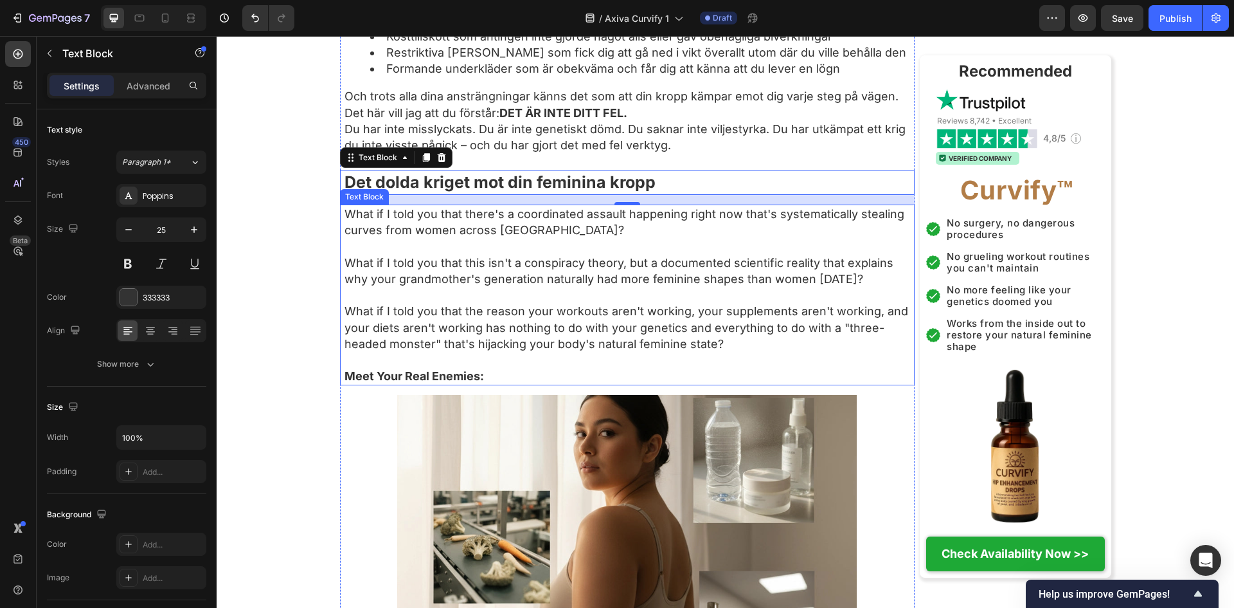
click at [643, 352] on p "What if I told you that the reason your workouts aren't working, your supplemen…" at bounding box center [629, 327] width 569 height 49
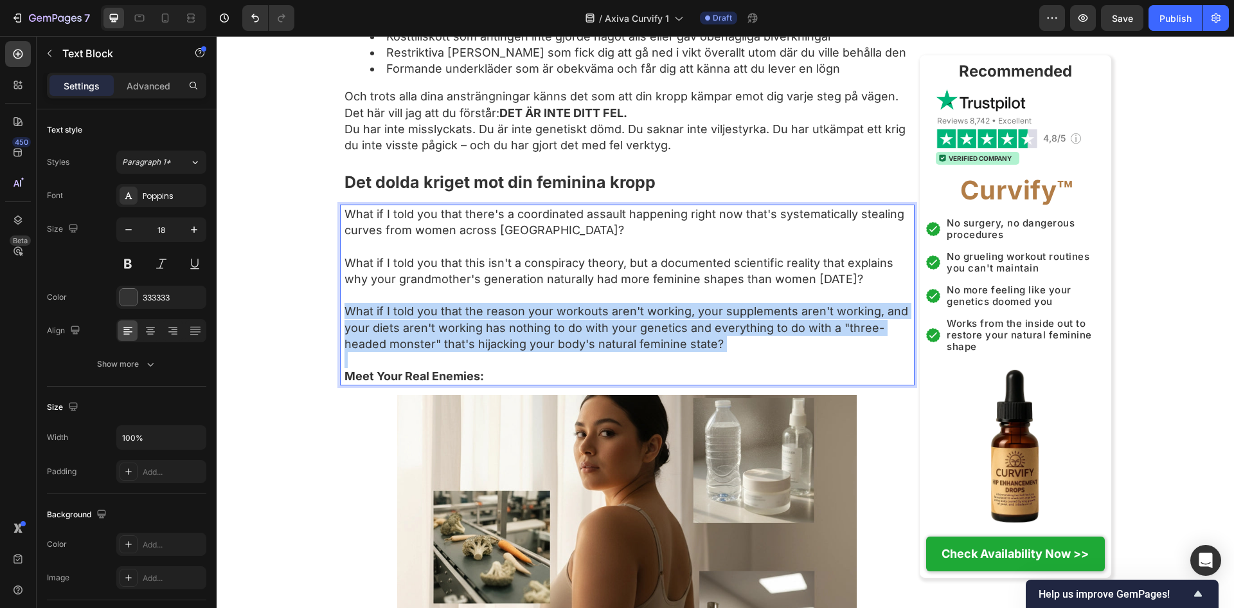
click at [643, 352] on p "What if I told you that the reason your workouts aren't working, your supplemen…" at bounding box center [629, 327] width 569 height 49
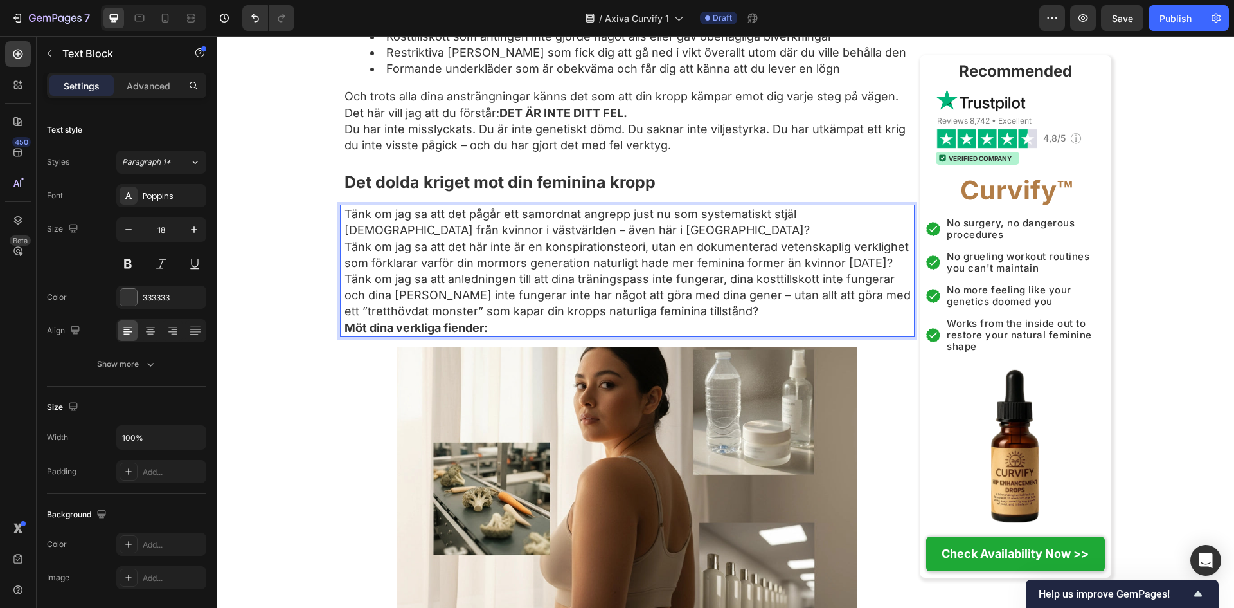
click at [617, 238] on p "Tänk om jag sa att det pågår ett samordnat angrepp just nu som systematiskt stj…" at bounding box center [629, 222] width 569 height 32
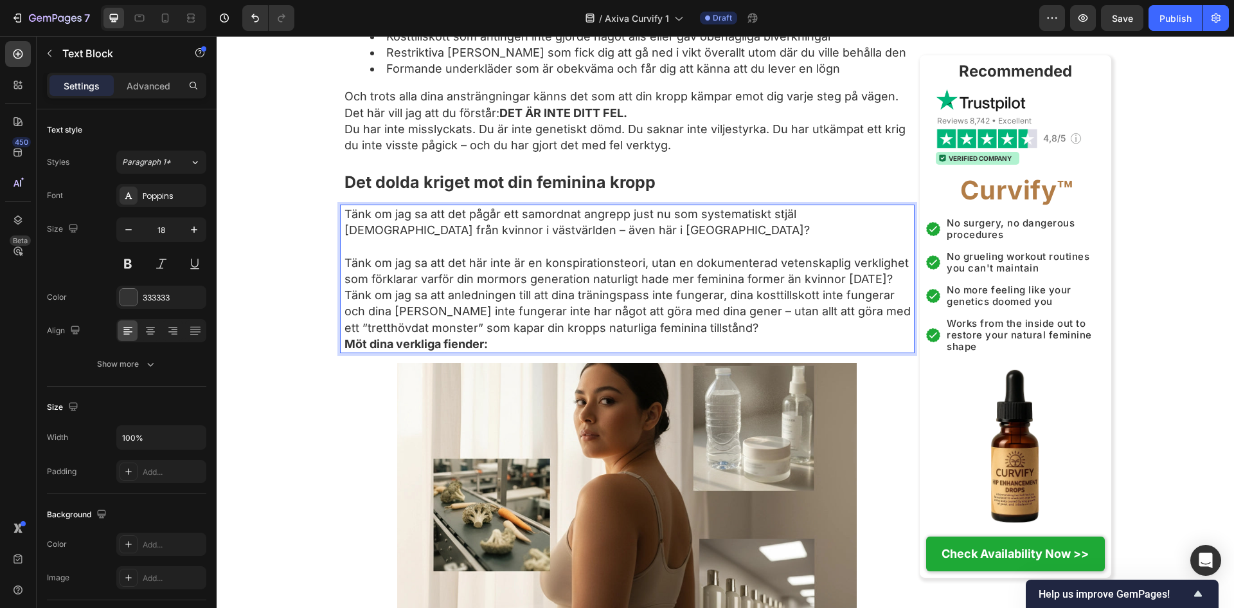
click at [462, 287] on p "Tänk om jag sa att det här inte är en konspirationsteori, utan en dokumenterad …" at bounding box center [629, 271] width 569 height 32
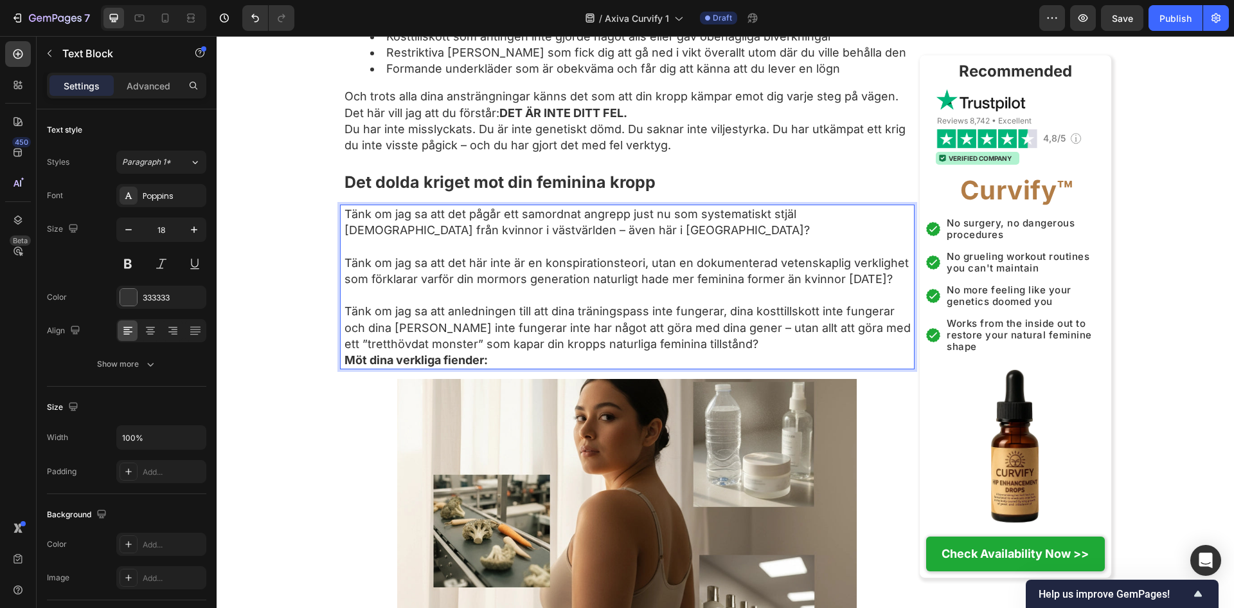
click at [824, 352] on p "Tänk om jag sa att anledningen till att dina träningspass inte fungerar, dina k…" at bounding box center [629, 327] width 569 height 49
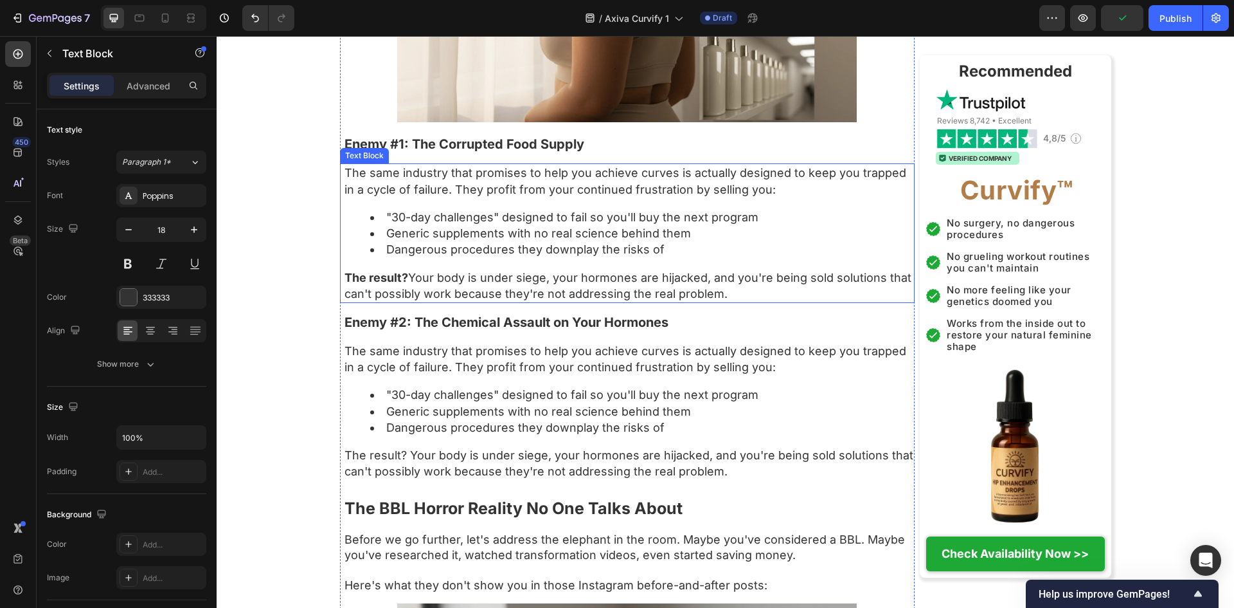
scroll to position [1972, 0]
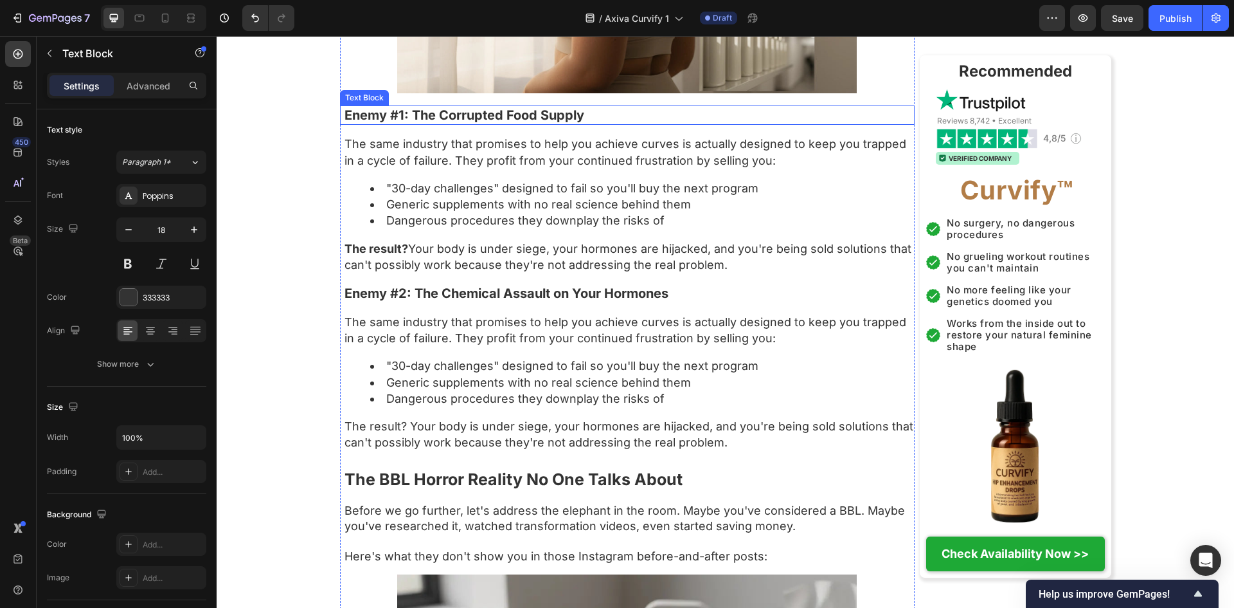
click at [446, 123] on p "Enemy #1: The Corrupted Food Supply" at bounding box center [629, 115] width 569 height 17
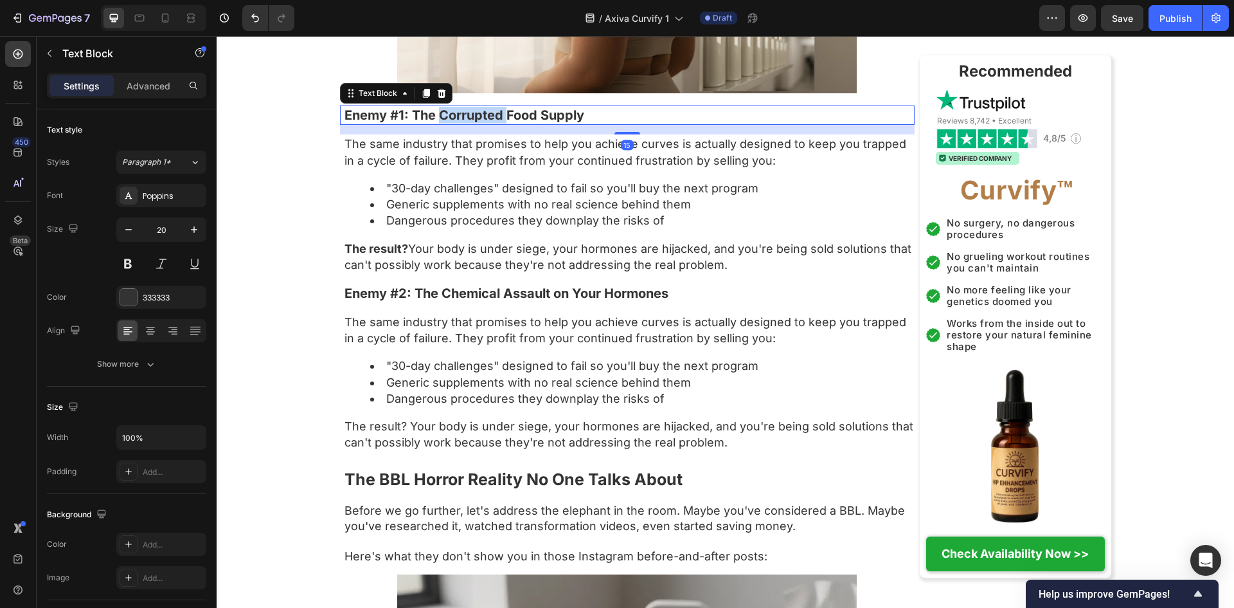
click at [446, 123] on p "Enemy #1: The Corrupted Food Supply" at bounding box center [629, 115] width 569 height 17
click at [618, 209] on div "The same industry that promises to help you achieve curves is actually designed…" at bounding box center [629, 203] width 572 height 139
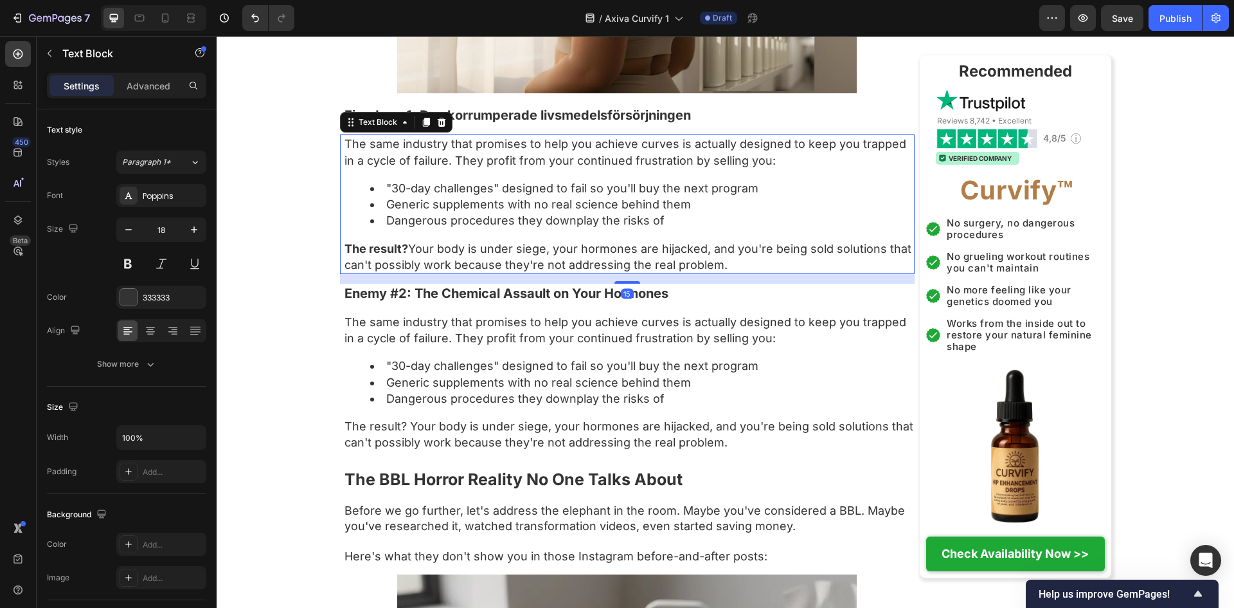
click at [618, 209] on div "The same industry that promises to help you achieve curves is actually designed…" at bounding box center [629, 203] width 572 height 139
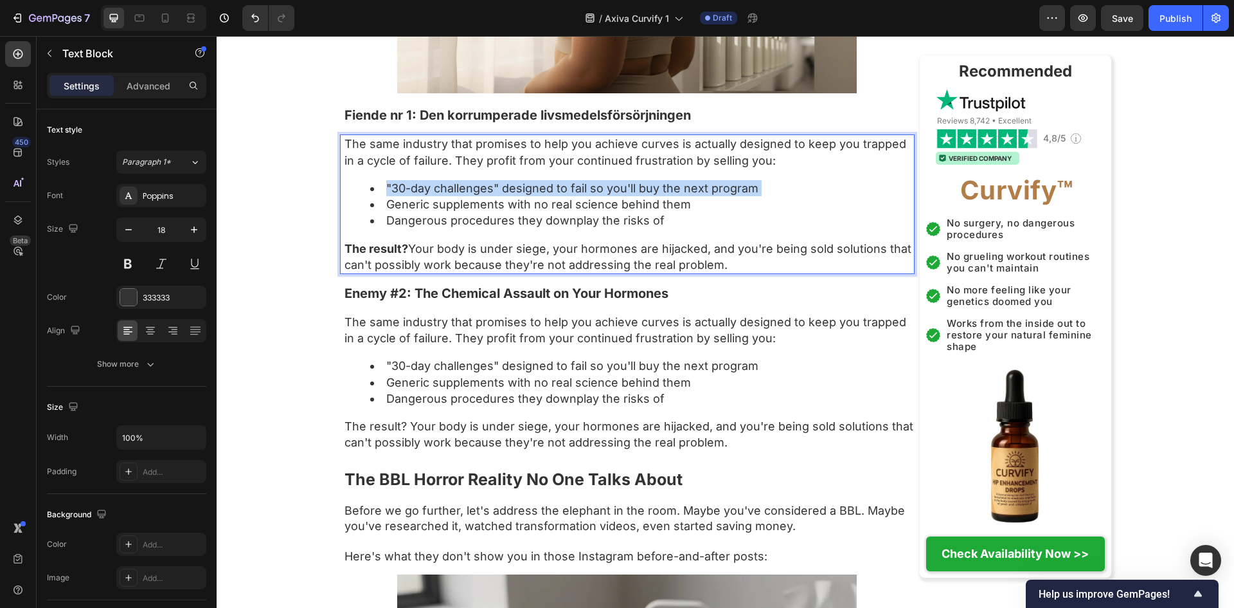
click at [618, 209] on div "The same industry that promises to help you achieve curves is actually designed…" at bounding box center [629, 203] width 572 height 139
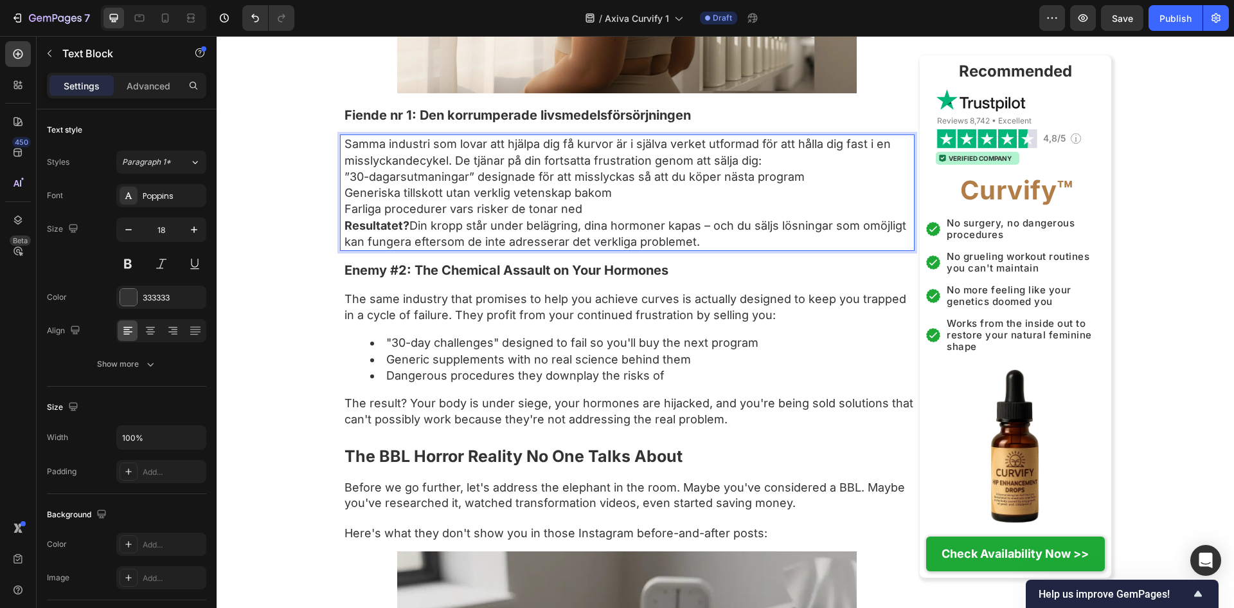
click at [601, 201] on p "Generiska tillskott utan verklig vetenskap bakom" at bounding box center [629, 193] width 569 height 16
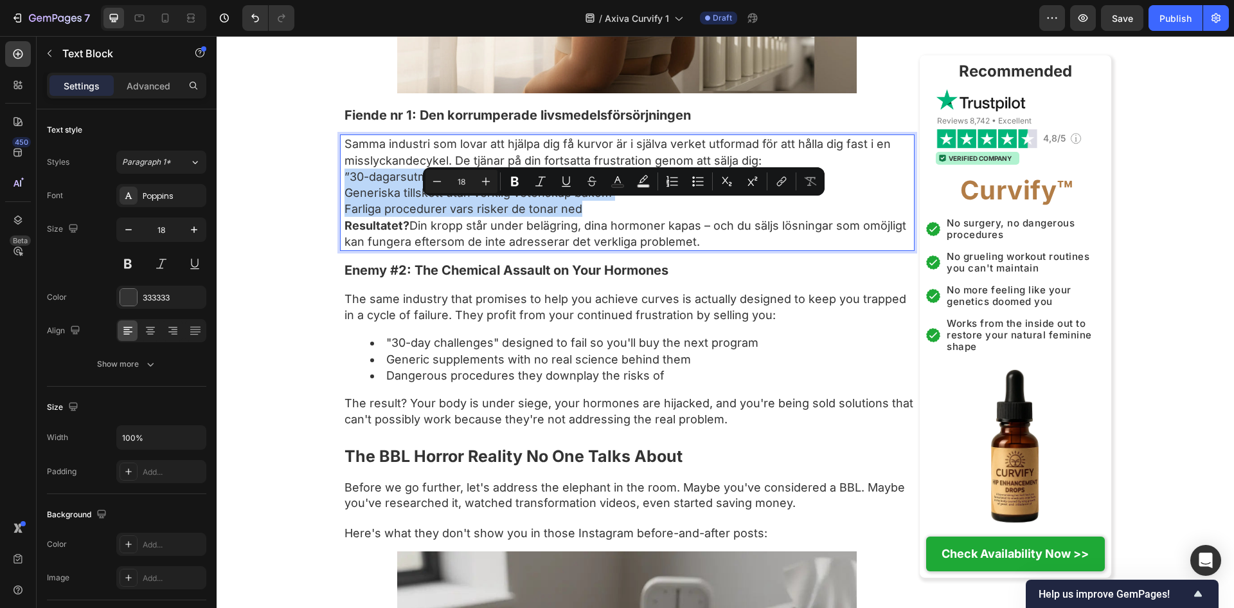
drag, startPoint x: 599, startPoint y: 241, endPoint x: 334, endPoint y: 204, distance: 266.9
click at [692, 183] on icon "Editor contextual toolbar" at bounding box center [698, 181] width 13 height 13
type input "18"
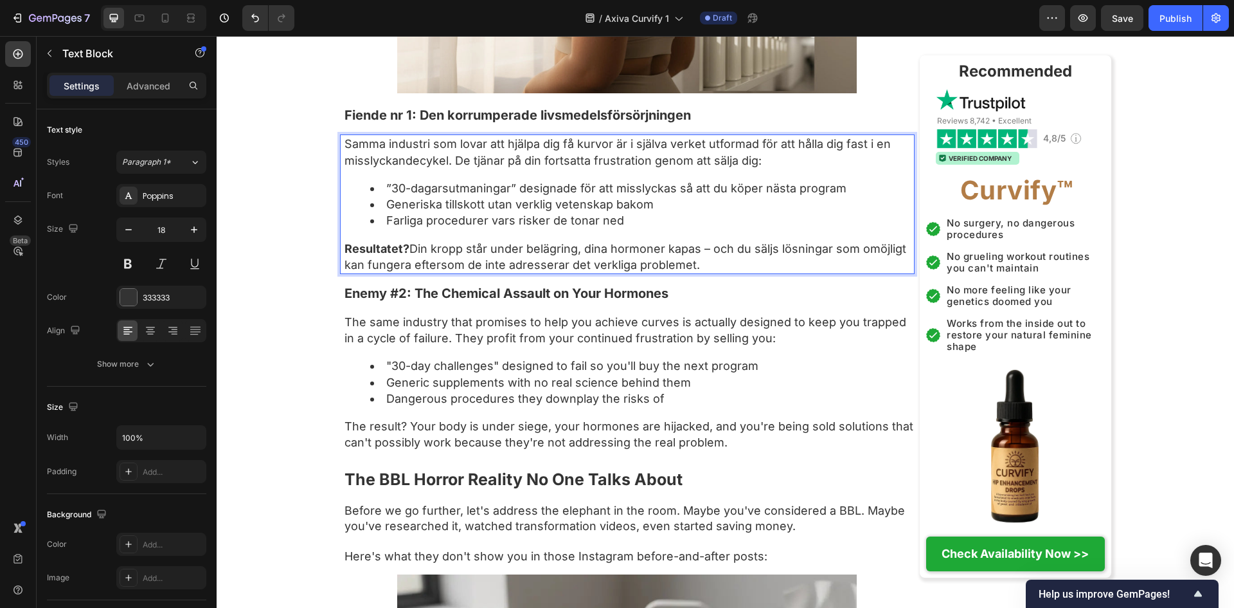
click at [569, 267] on div "Samma industri som lovar att hjälpa dig få kurvor är i själva verket utformad f…" at bounding box center [629, 203] width 572 height 139
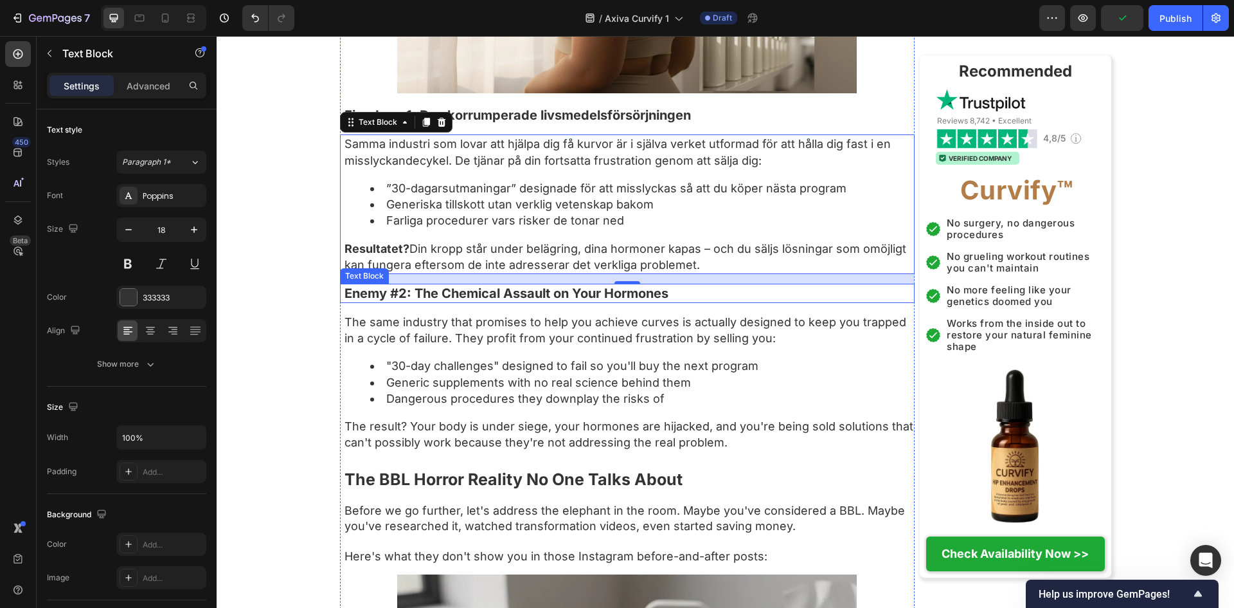
click at [606, 302] on p "Enemy #2: The Chemical Assault on Your Hormones" at bounding box center [629, 293] width 569 height 17
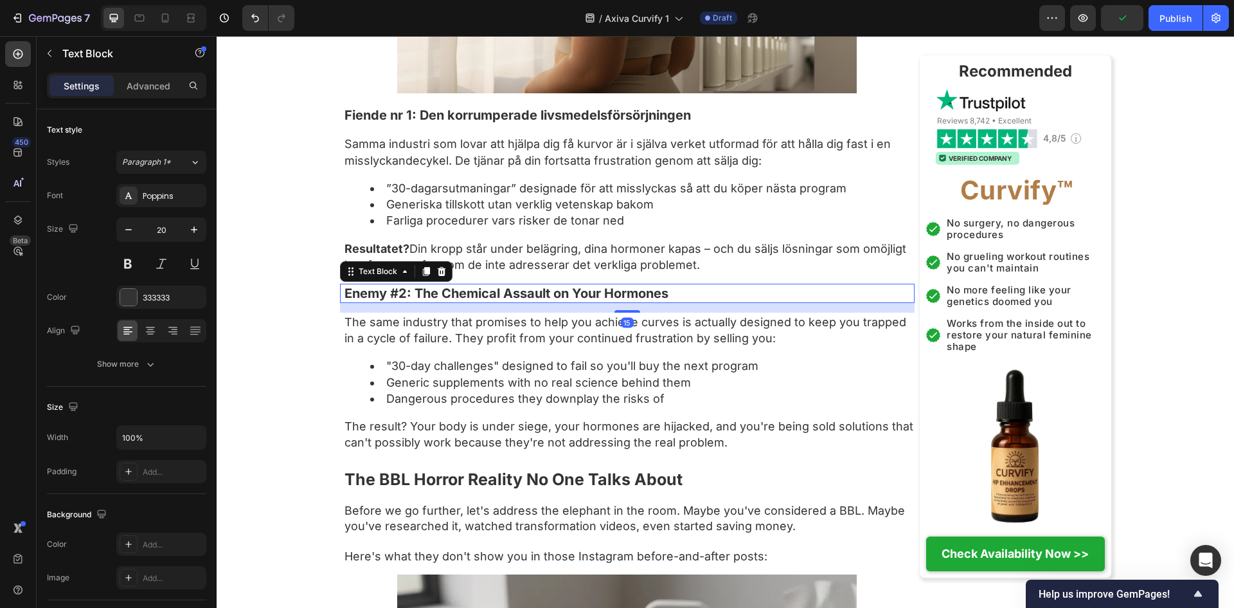
click at [606, 302] on p "Enemy #2: The Chemical Assault on Your Hormones" at bounding box center [629, 293] width 569 height 17
click at [448, 346] on p "The same industry that promises to help you achieve curves is actually designed…" at bounding box center [629, 330] width 569 height 32
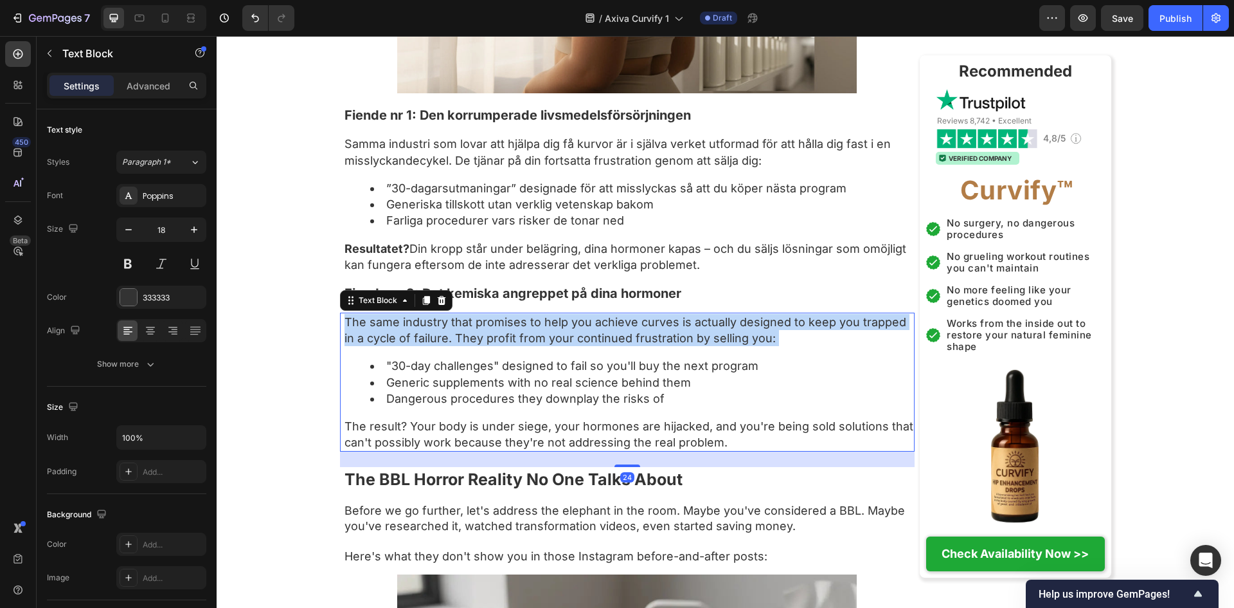
click at [448, 346] on p "The same industry that promises to help you achieve curves is actually designed…" at bounding box center [629, 330] width 569 height 32
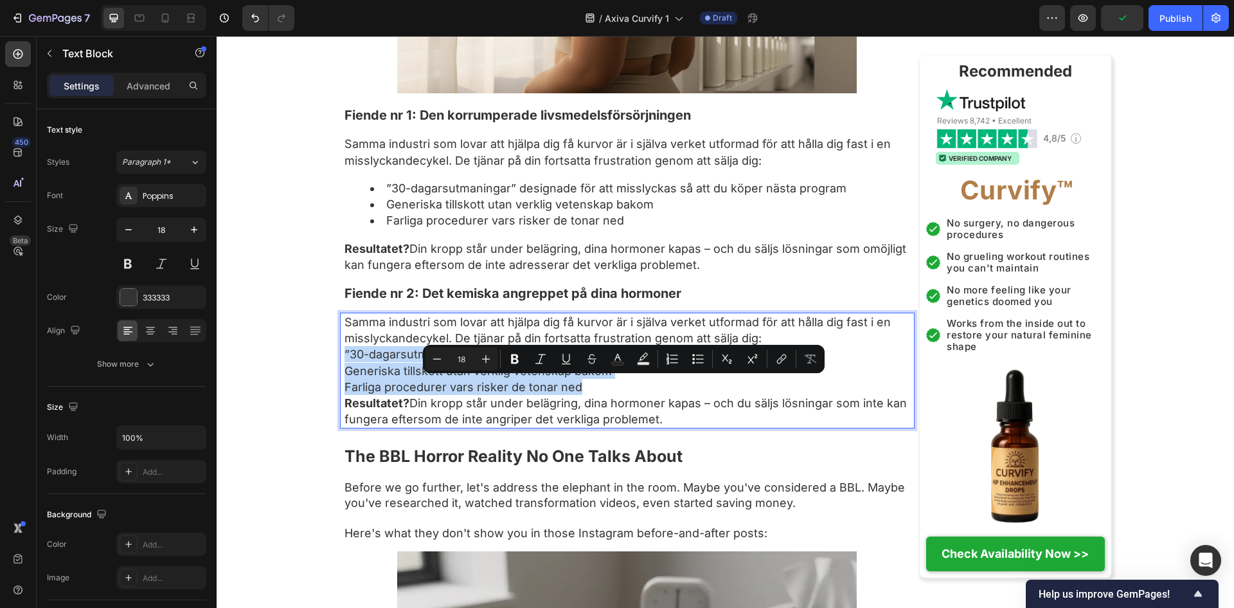
drag, startPoint x: 629, startPoint y: 420, endPoint x: 337, endPoint y: 391, distance: 293.4
click at [340, 391] on div "Samma industri som lovar att hjälpa dig få kurvor är i själva verket utformad f…" at bounding box center [627, 370] width 575 height 116
click at [694, 363] on icon "Editor contextual toolbar" at bounding box center [693, 362] width 3 height 3
type input "18"
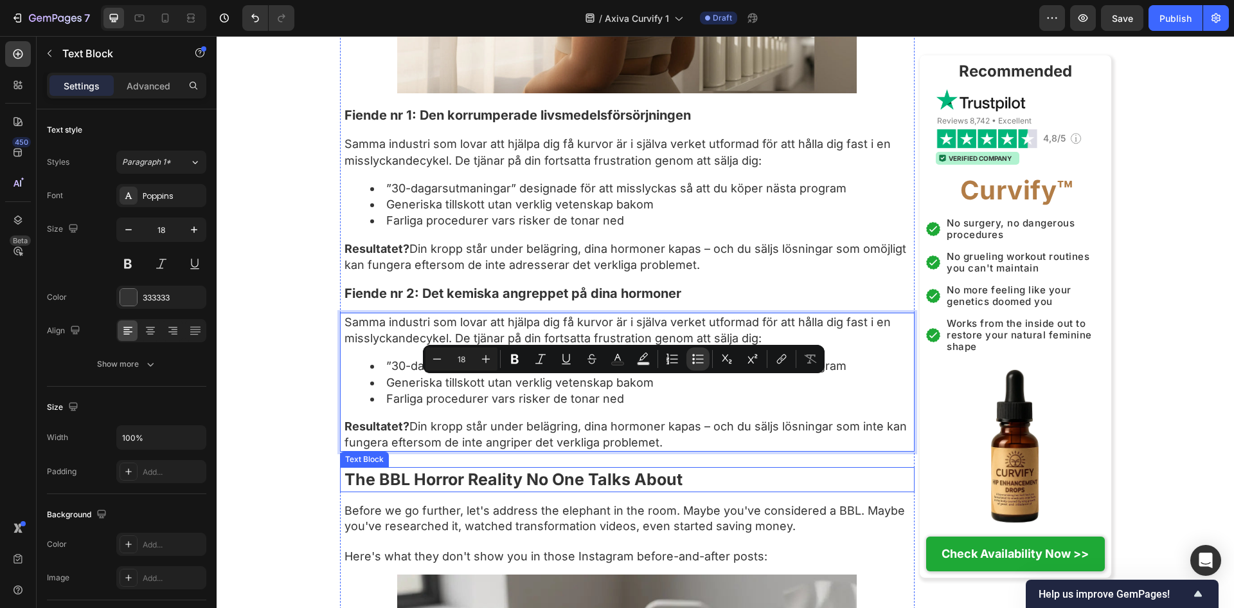
click at [730, 491] on p "The BBL Horror Reality No One Talks About" at bounding box center [629, 479] width 569 height 23
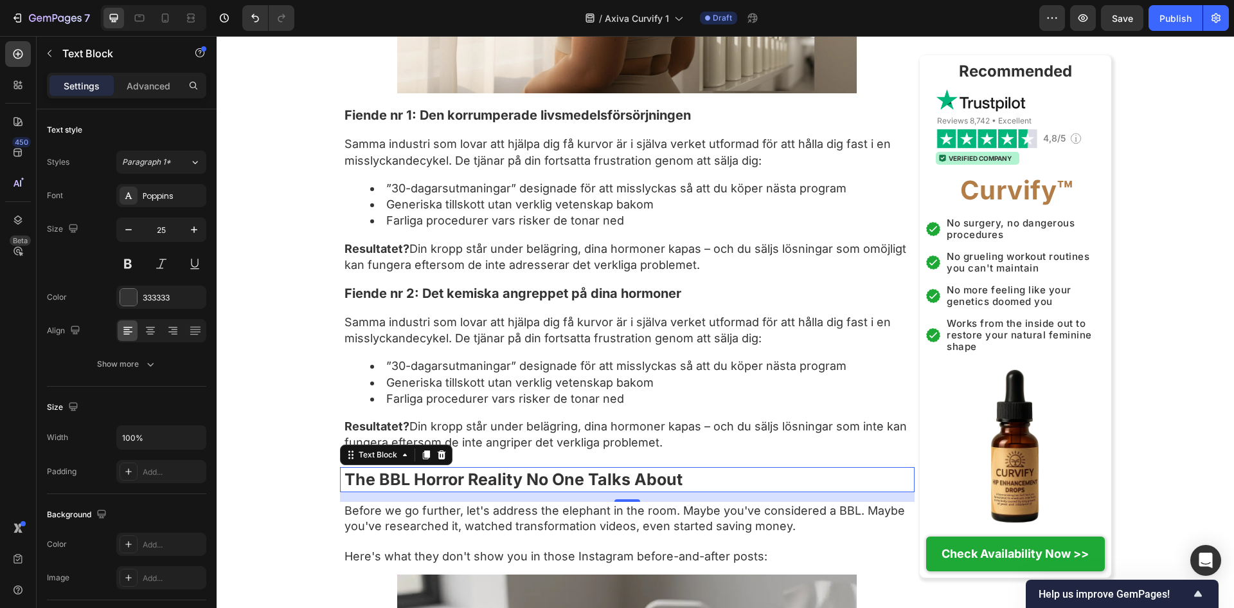
click at [618, 489] on strong "The BBL Horror Reality No One Talks About" at bounding box center [514, 478] width 338 height 19
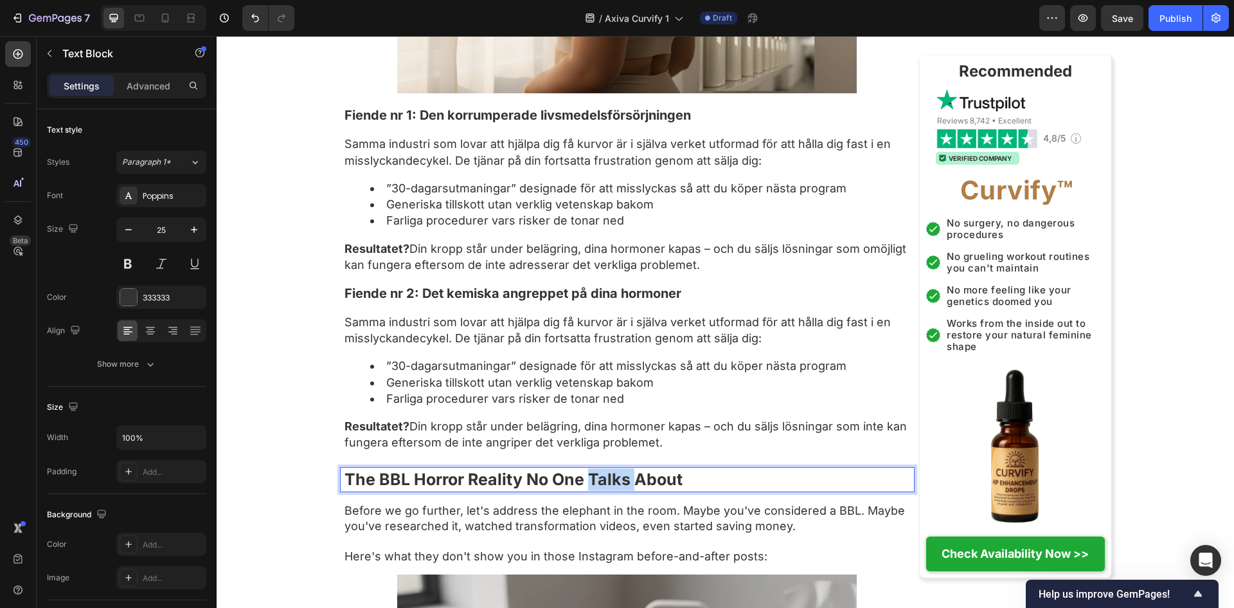
click at [618, 489] on strong "The BBL Horror Reality No One Talks About" at bounding box center [514, 478] width 338 height 19
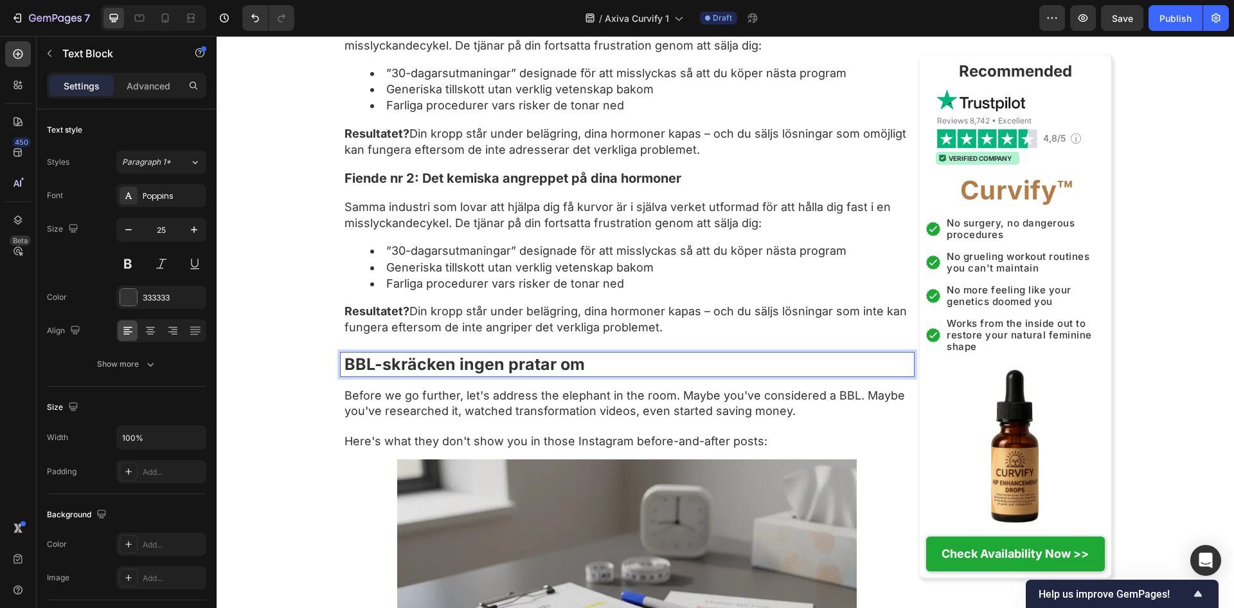
scroll to position [2143, 0]
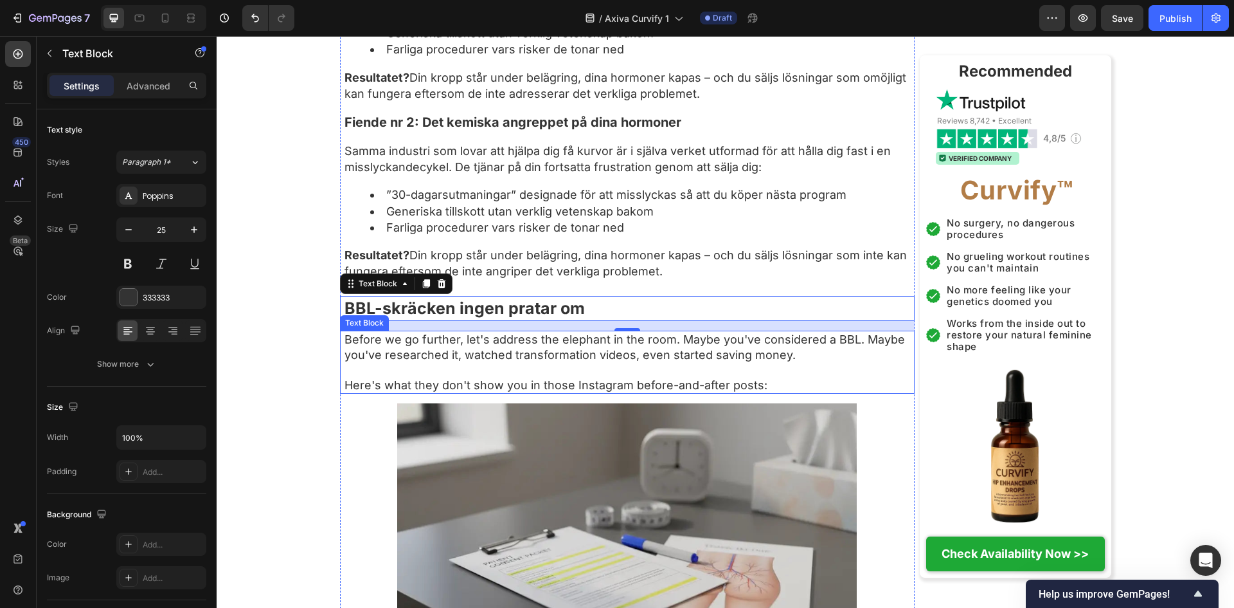
click at [609, 377] on p at bounding box center [629, 369] width 569 height 15
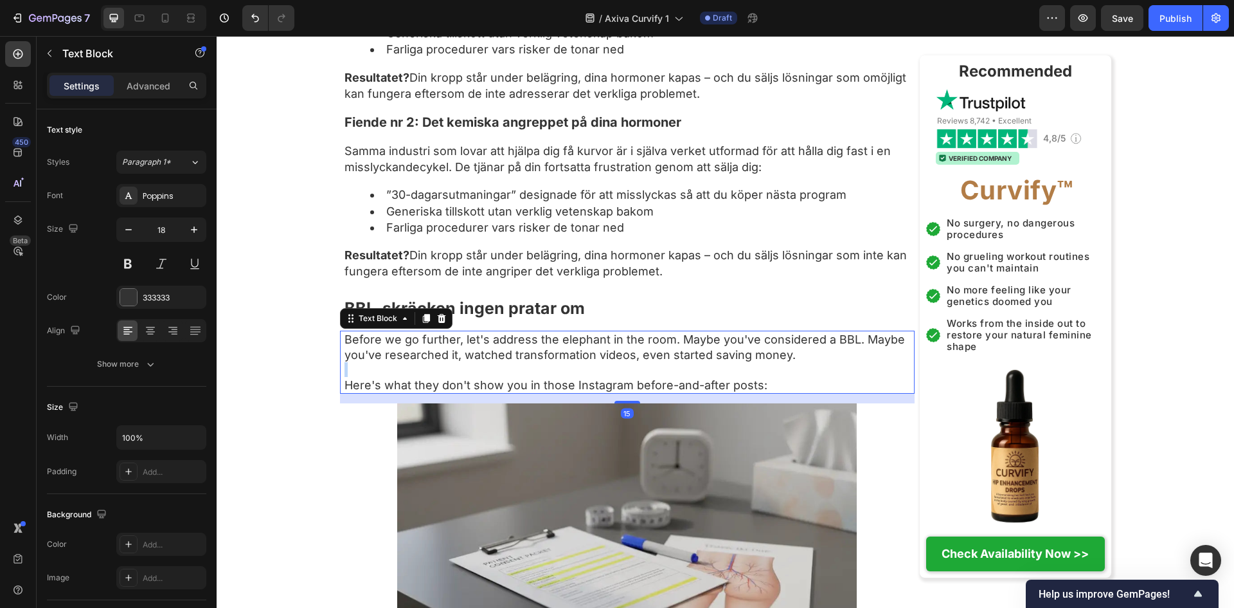
click at [609, 377] on p "Rich Text Editor. Editing area: main" at bounding box center [629, 369] width 569 height 15
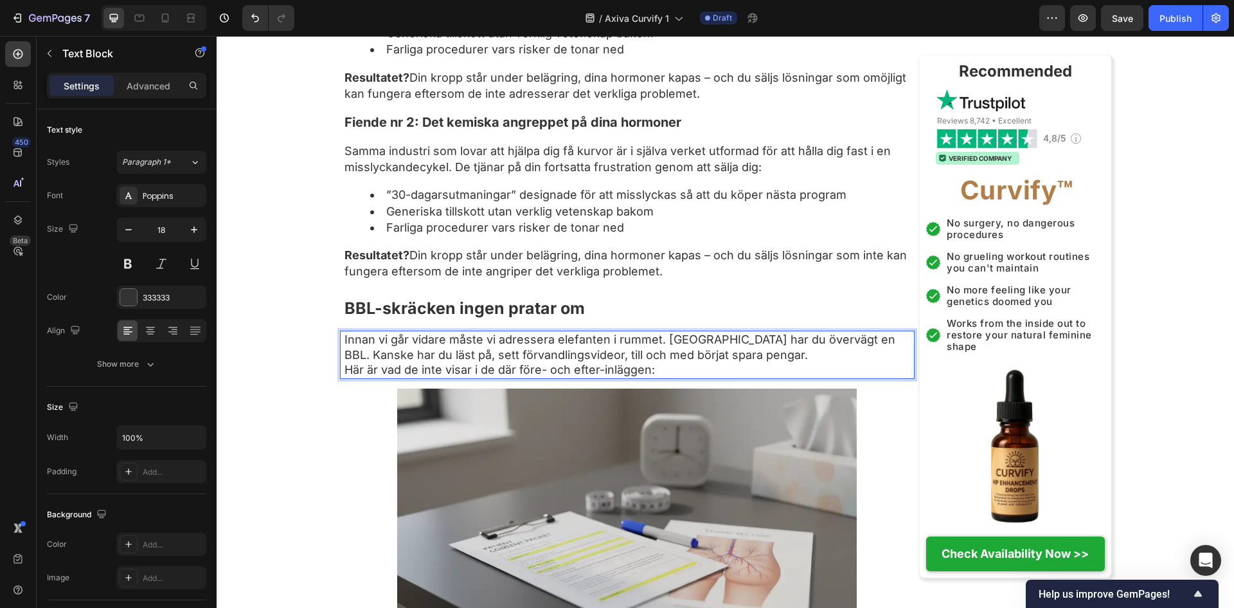
click at [856, 362] on p "Innan vi går vidare måste vi adressera elefanten i rummet. [GEOGRAPHIC_DATA] ha…" at bounding box center [629, 347] width 569 height 30
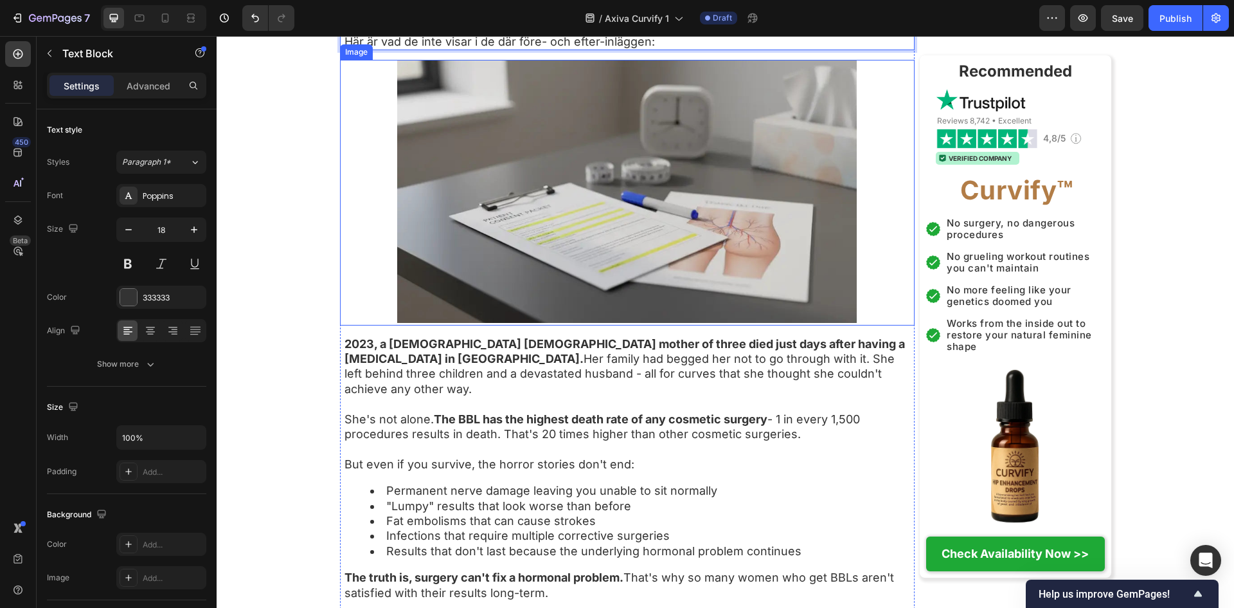
scroll to position [2657, 0]
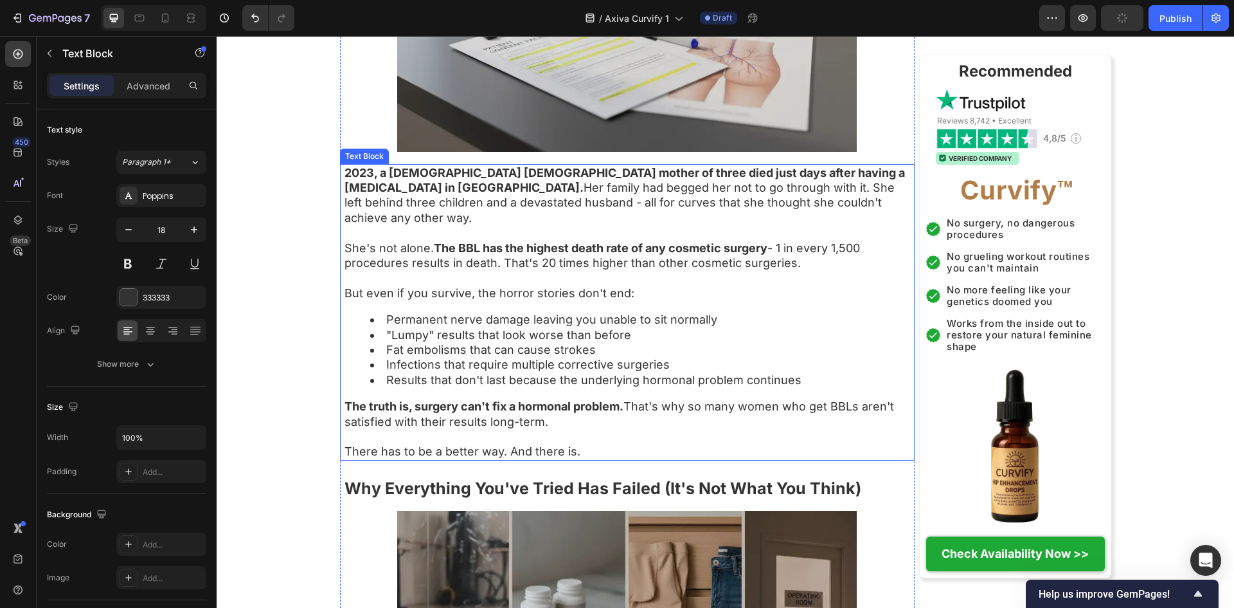
click at [621, 387] on li "Results that don't last because the underlying hormonal problem continues" at bounding box center [641, 379] width 543 height 15
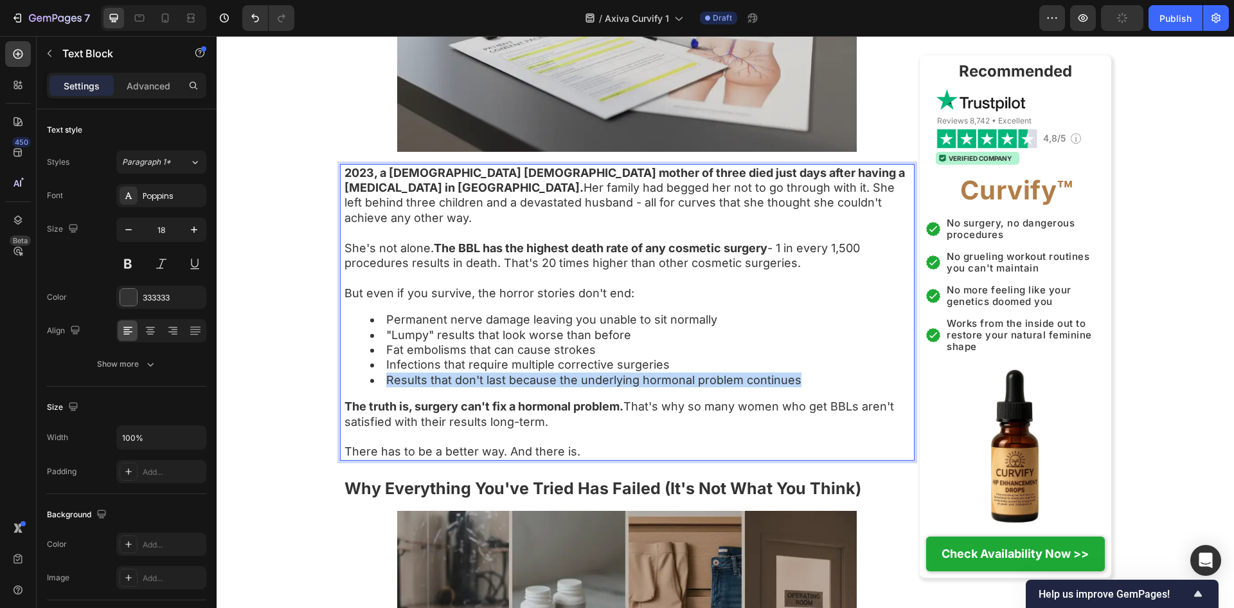
click at [621, 387] on li "Results that don't last because the underlying hormonal problem continues" at bounding box center [641, 379] width 543 height 15
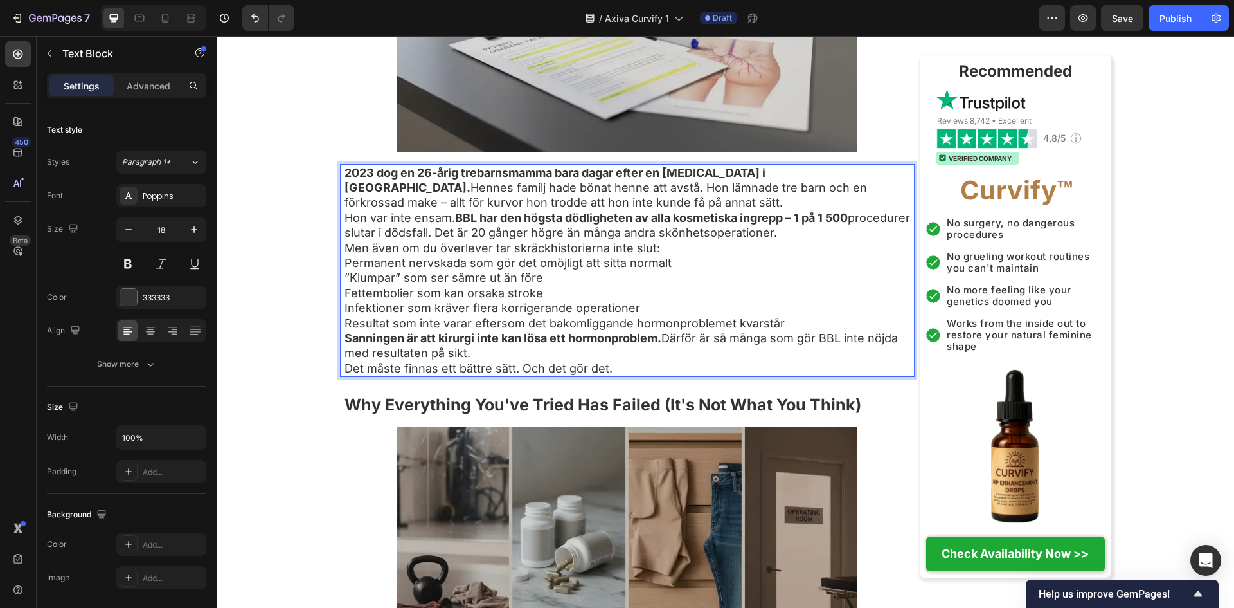
click at [676, 210] on p "2023 dog en 26-årig trebarnsmamma bara dagar efter en Brazilian Butt Lift i Tur…" at bounding box center [629, 187] width 569 height 45
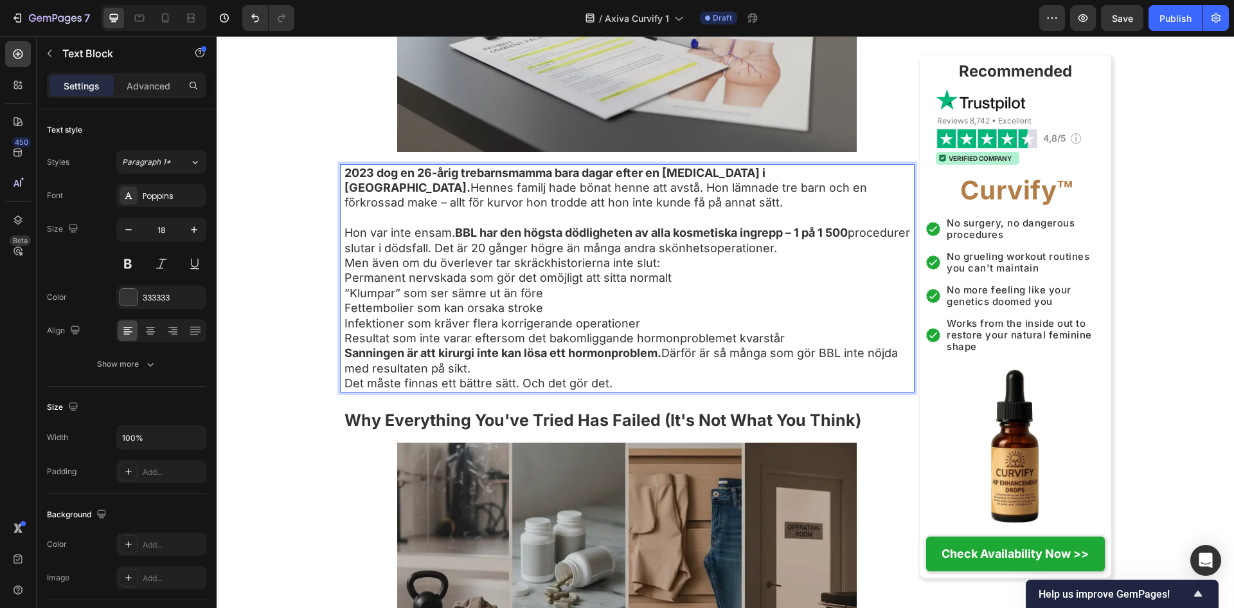
click at [885, 255] on p "Hon var inte ensam. BBL har den högsta dödligheten av alla kosmetiska ingrepp –…" at bounding box center [629, 240] width 569 height 30
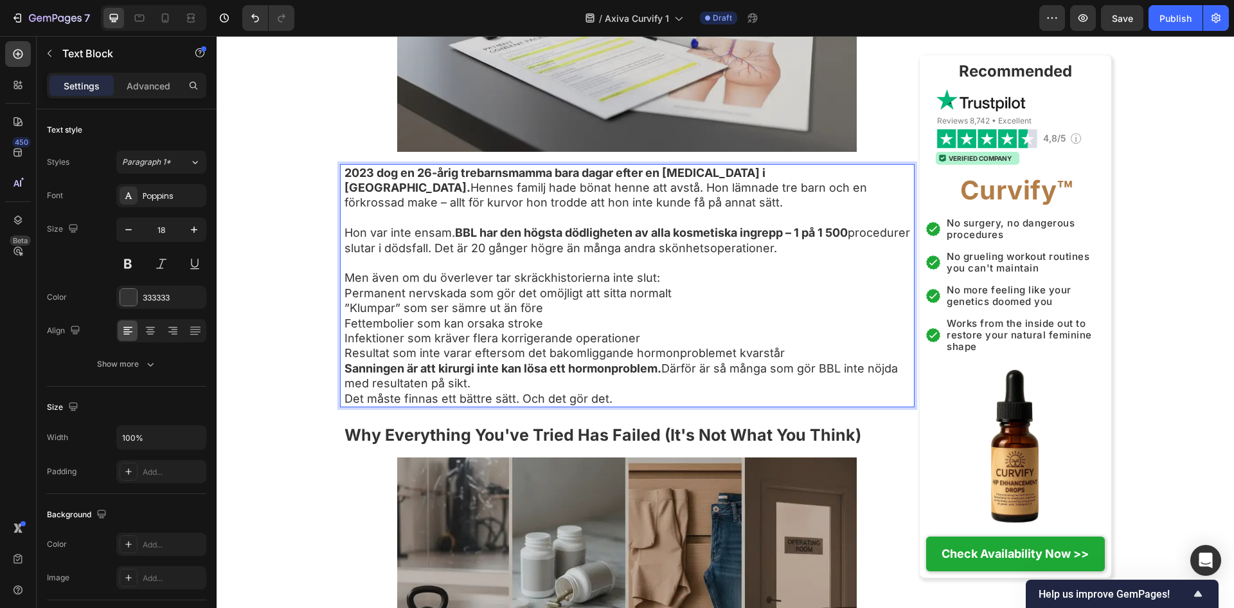
click at [709, 285] on p "Men även om du överlever tar skräckhistorierna inte slut:" at bounding box center [629, 277] width 569 height 15
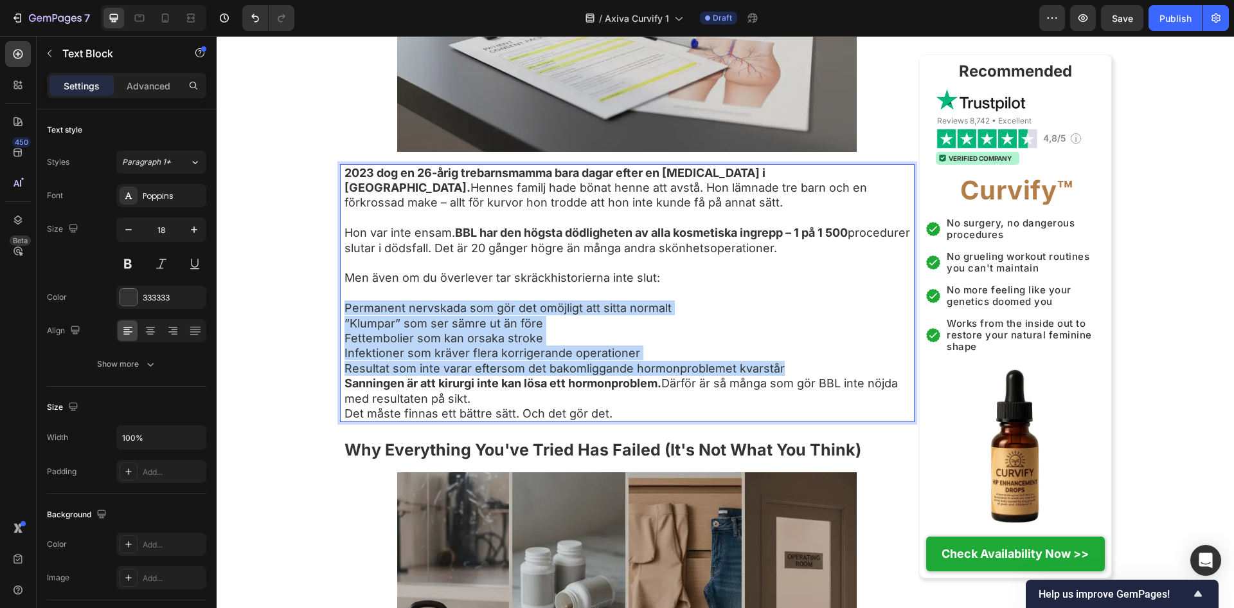
drag, startPoint x: 340, startPoint y: 343, endPoint x: 829, endPoint y: 401, distance: 492.0
click at [829, 401] on div "2023 dog en 26-årig trebarnsmamma bara dagar efter en Brazilian Butt Lift i Tur…" at bounding box center [629, 293] width 572 height 258
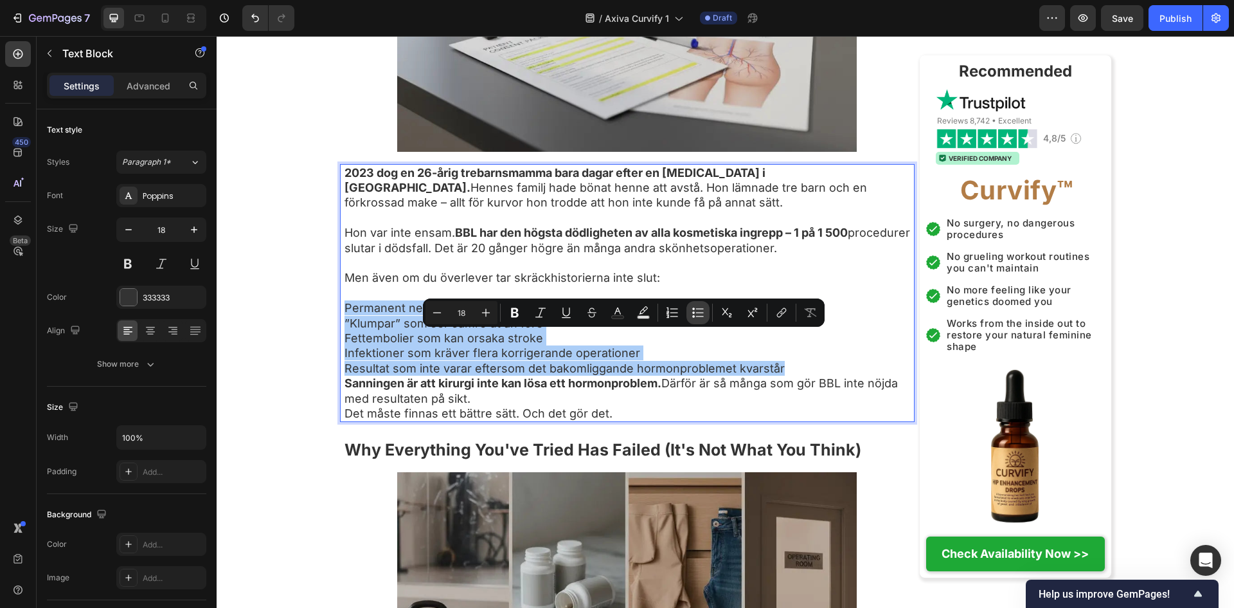
click at [698, 309] on icon "Editor contextual toolbar" at bounding box center [698, 312] width 13 height 13
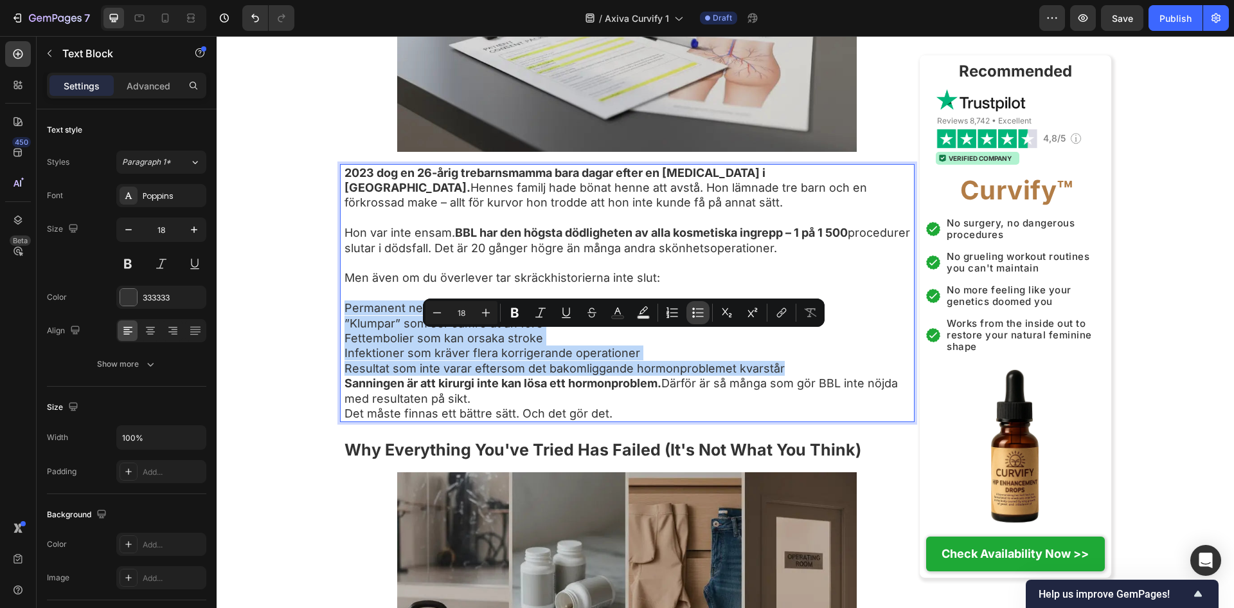
type input "18"
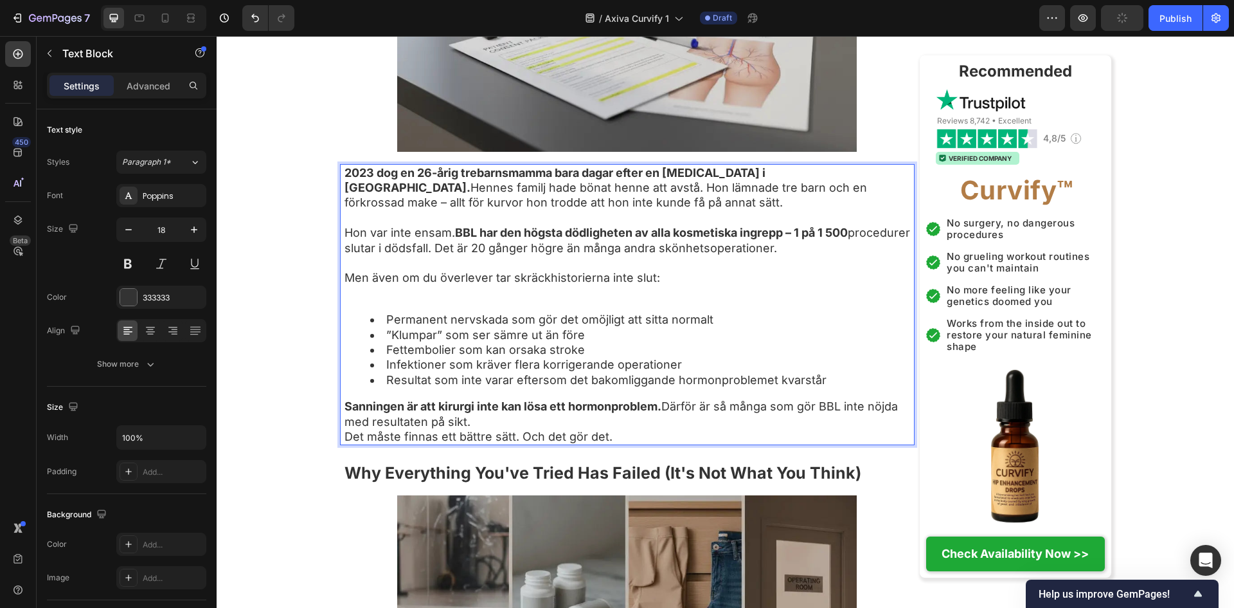
click at [376, 300] on p "Rich Text Editor. Editing area: main" at bounding box center [629, 292] width 569 height 15
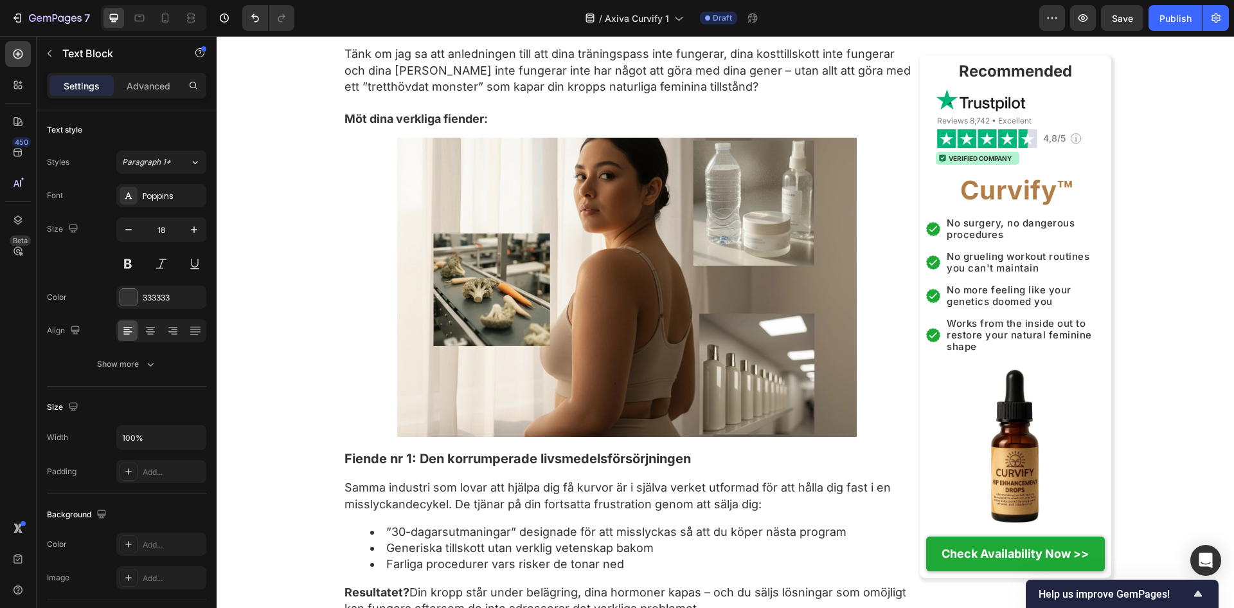
scroll to position [2057, 0]
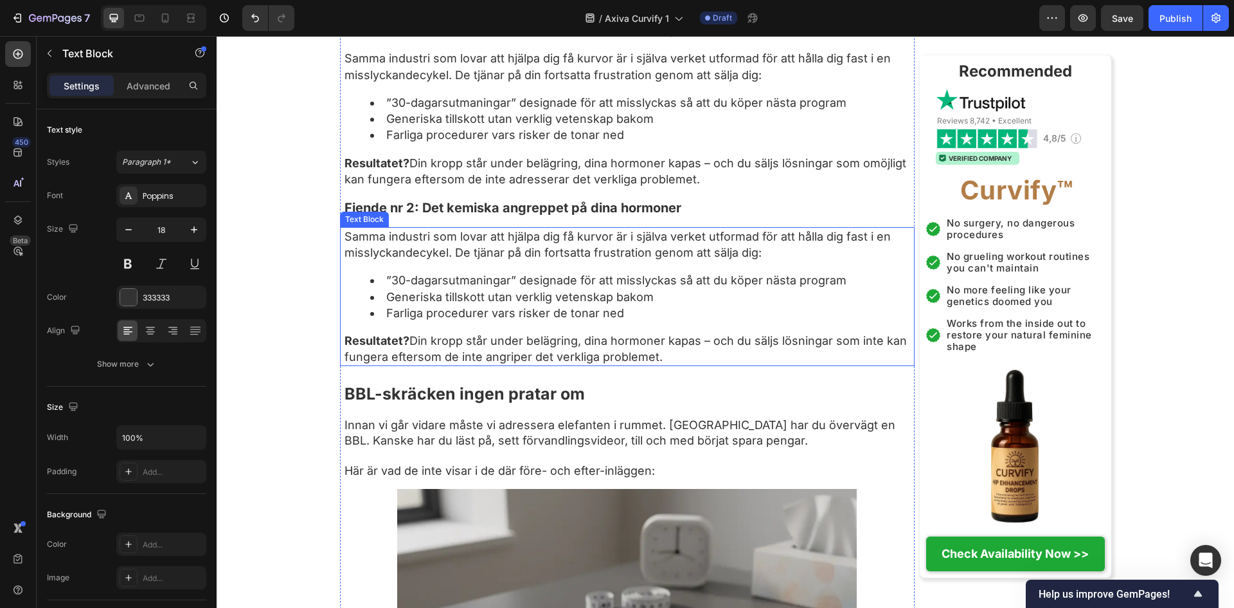
click at [512, 365] on p "Resultatet? Din kropp står under belägring, dina hormoner kapas – och du säljs …" at bounding box center [629, 348] width 569 height 32
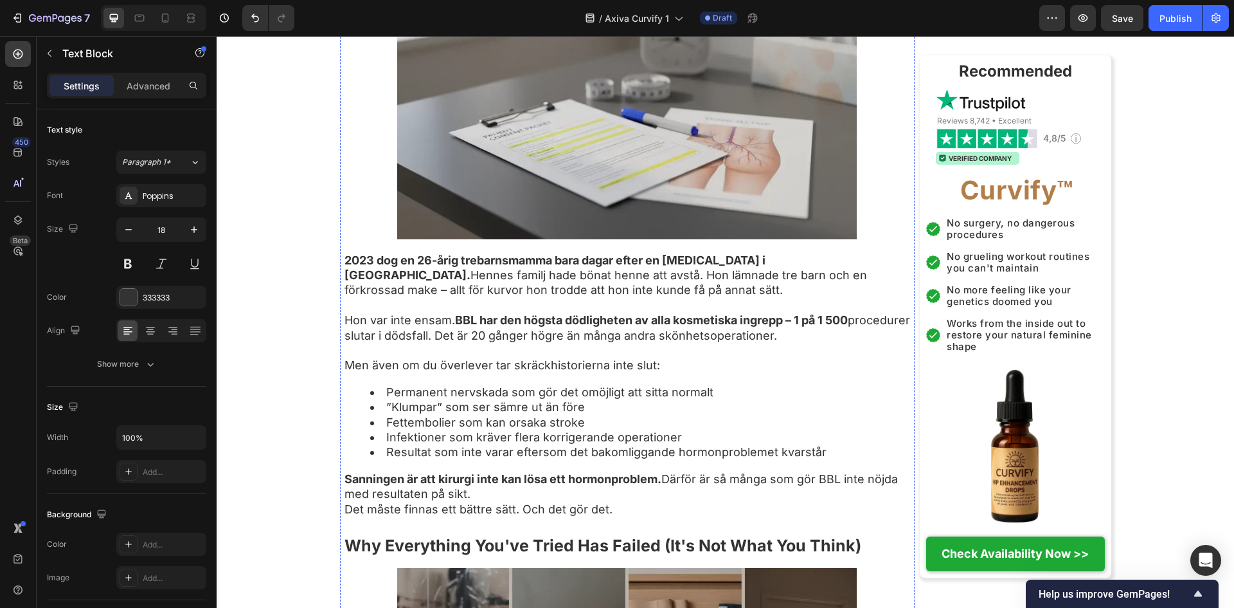
scroll to position [2743, 0]
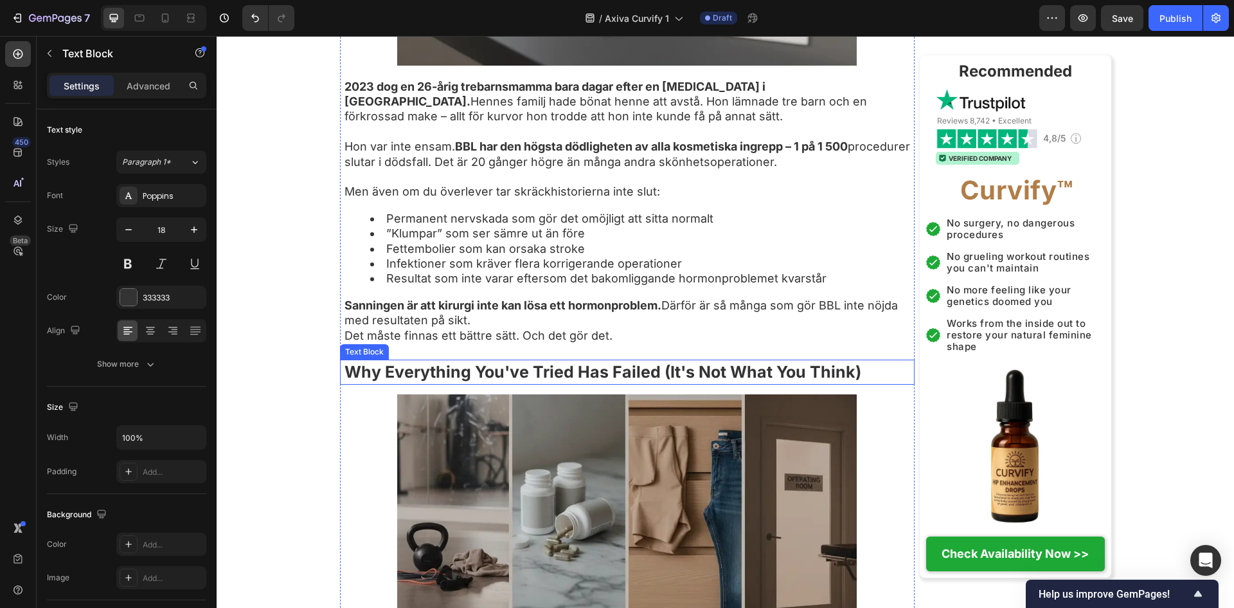
click at [558, 381] on strong "Why Everything You've Tried Has Failed (It's Not What You Think)" at bounding box center [603, 371] width 517 height 19
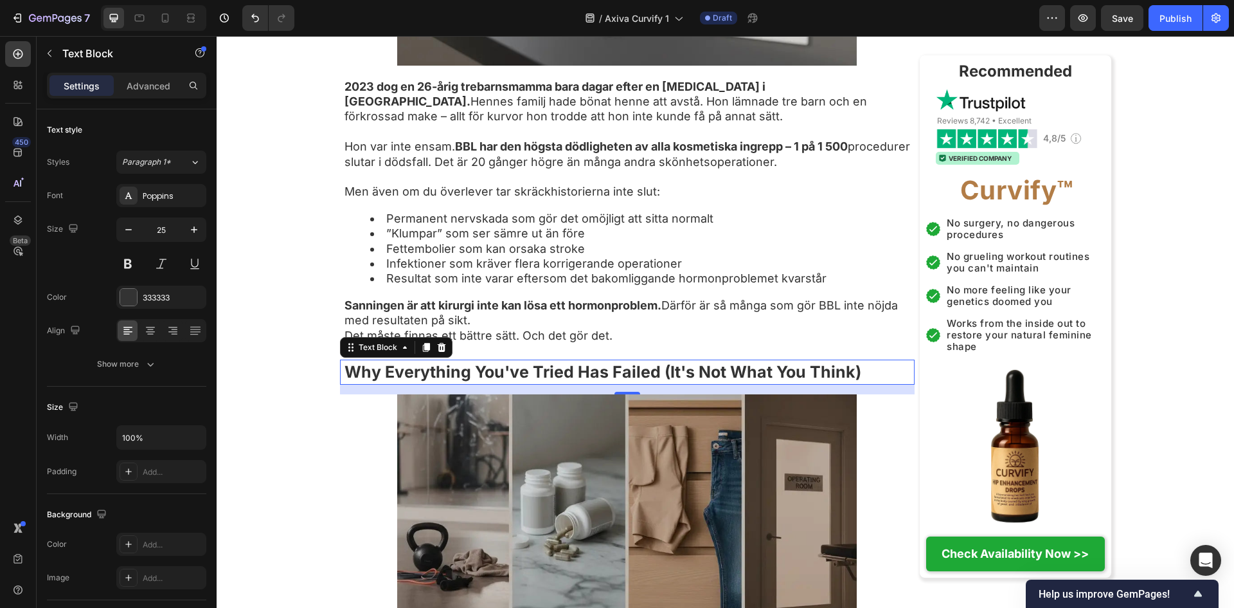
click at [692, 381] on strong "Why Everything You've Tried Has Failed (It's Not What You Think)" at bounding box center [603, 371] width 517 height 19
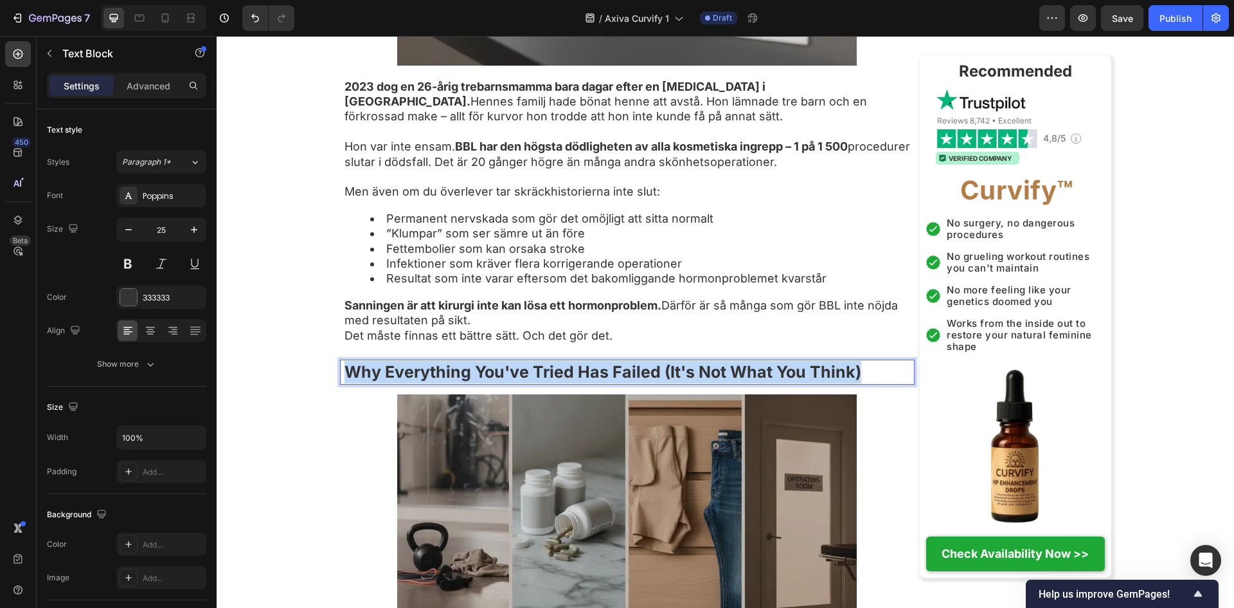
click at [692, 381] on strong "Why Everything You've Tried Has Failed (It's Not What You Think)" at bounding box center [603, 371] width 517 height 19
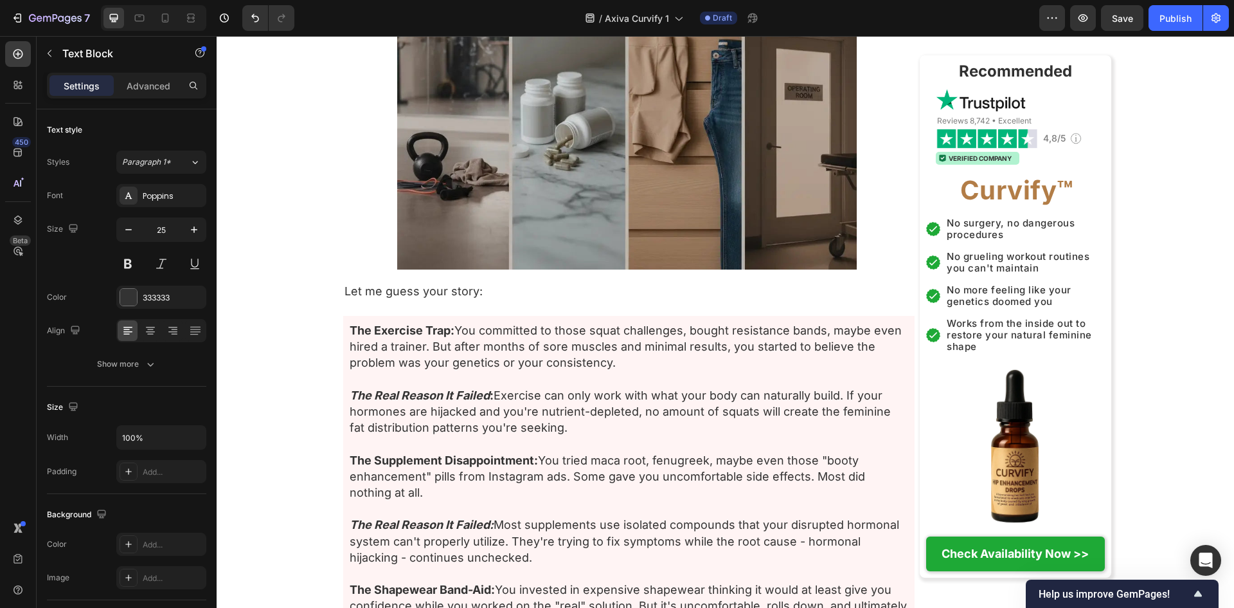
scroll to position [3172, 0]
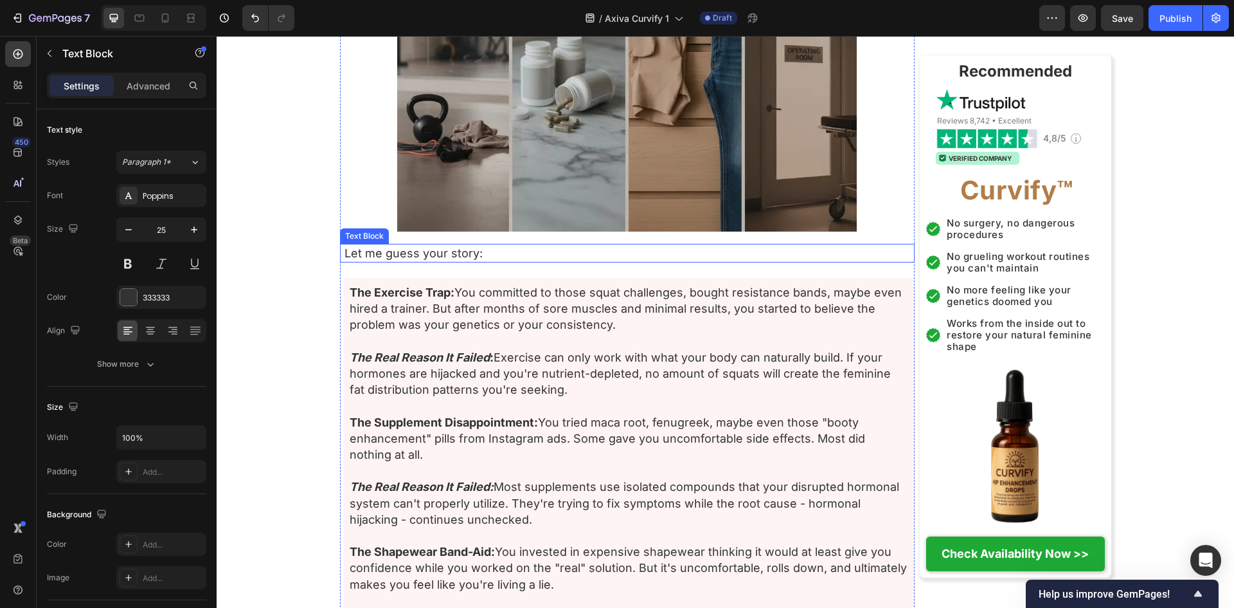
click at [365, 261] on p "Let me guess your story:" at bounding box center [629, 253] width 569 height 16
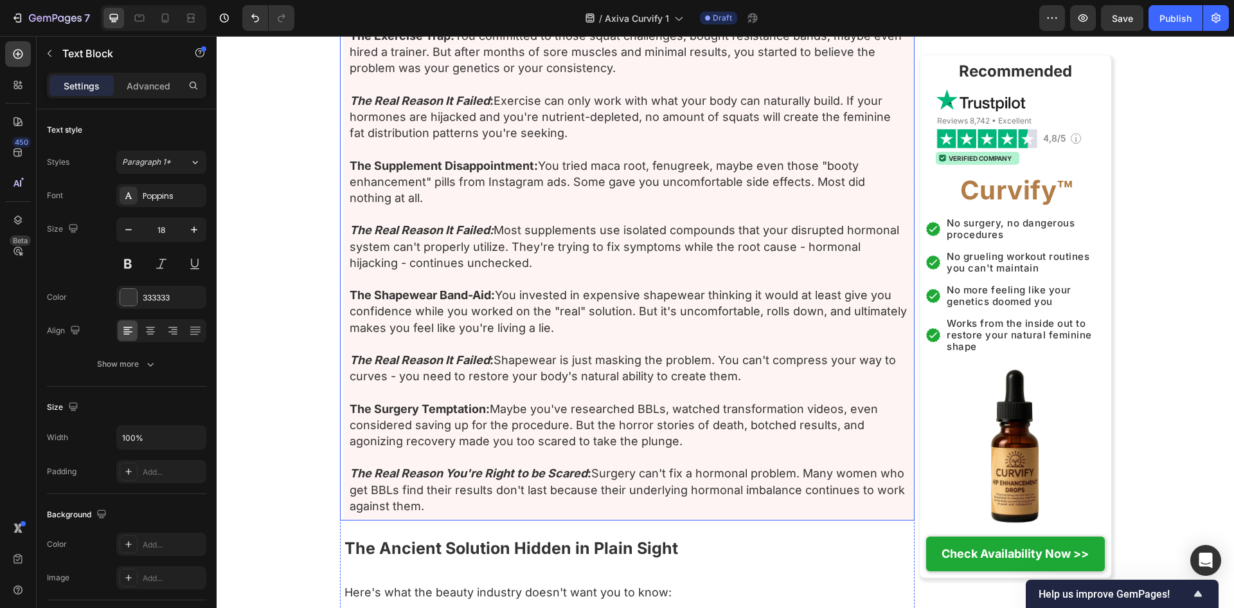
scroll to position [3429, 0]
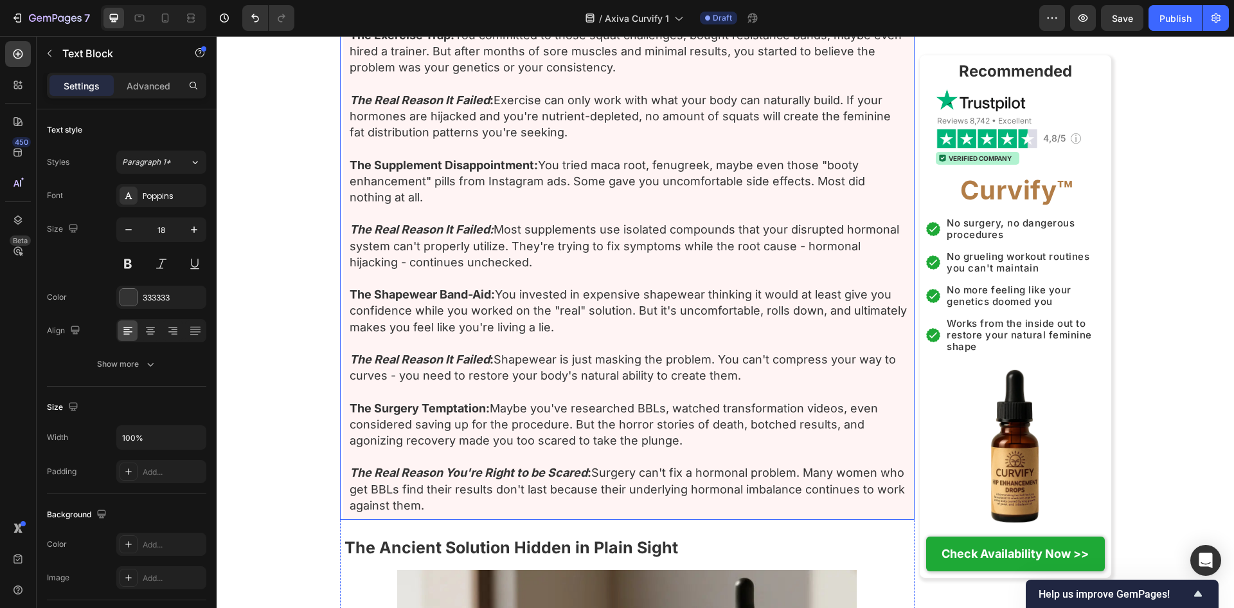
click at [571, 335] on p "The Shapewear Band-Aid: You invested in expensive shapewear thinking it would a…" at bounding box center [629, 310] width 559 height 49
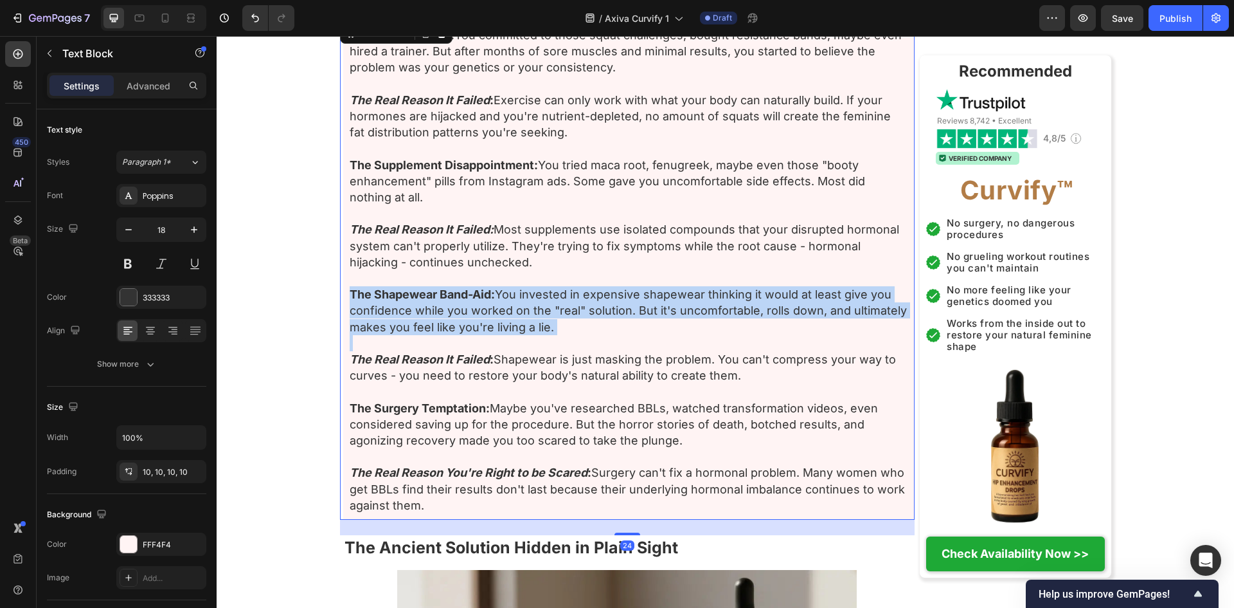
click at [571, 335] on p "The Shapewear Band-Aid: You invested in expensive shapewear thinking it would a…" at bounding box center [629, 310] width 559 height 49
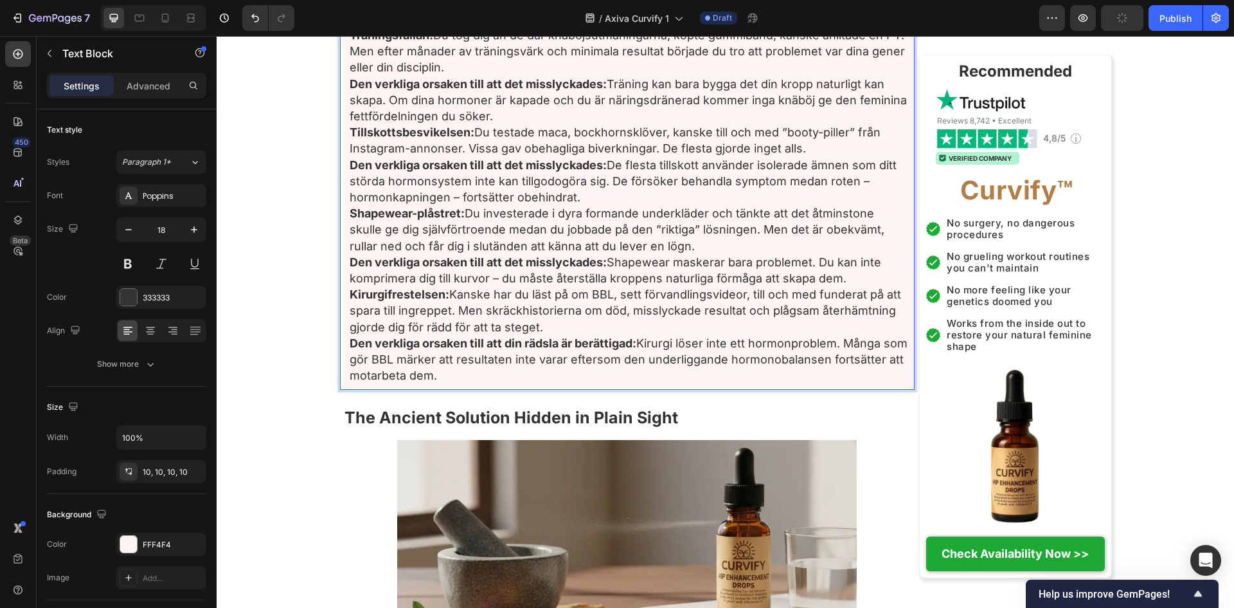
click at [568, 97] on p "Träningsfällan: Du tog dig an de där knäböjsutmaningarna, köpte gummiband, kans…" at bounding box center [629, 75] width 559 height 97
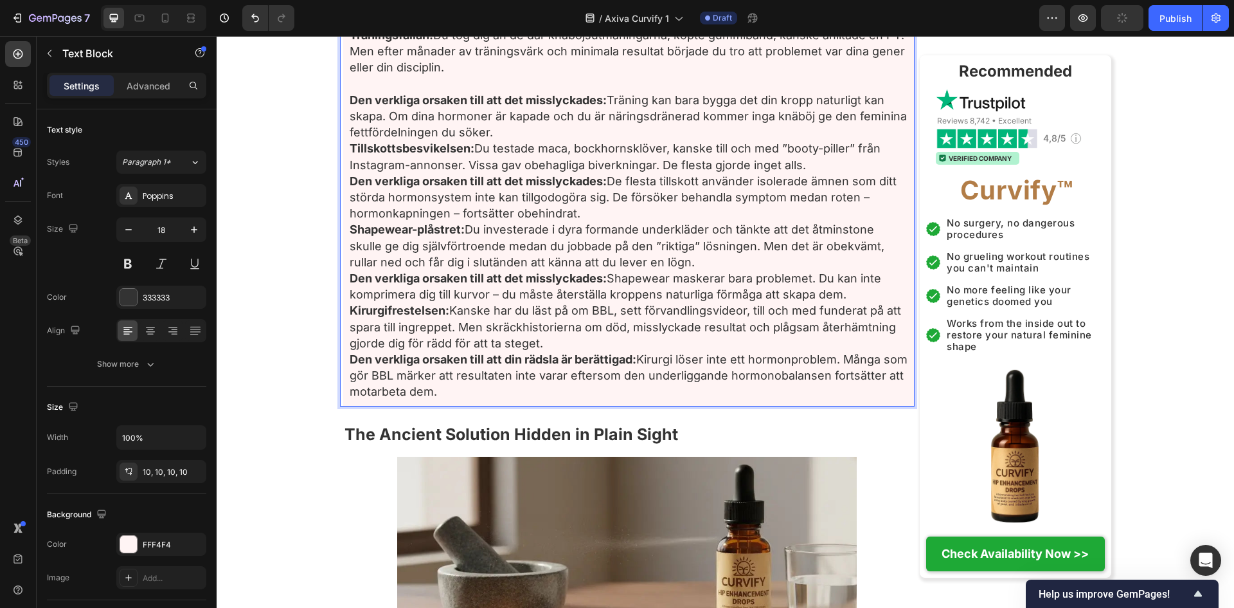
click at [593, 141] on p "⁠⁠⁠⁠⁠⁠⁠ Den verkliga orsaken till att det misslyckades: Träning kan bara bygga …" at bounding box center [629, 108] width 559 height 65
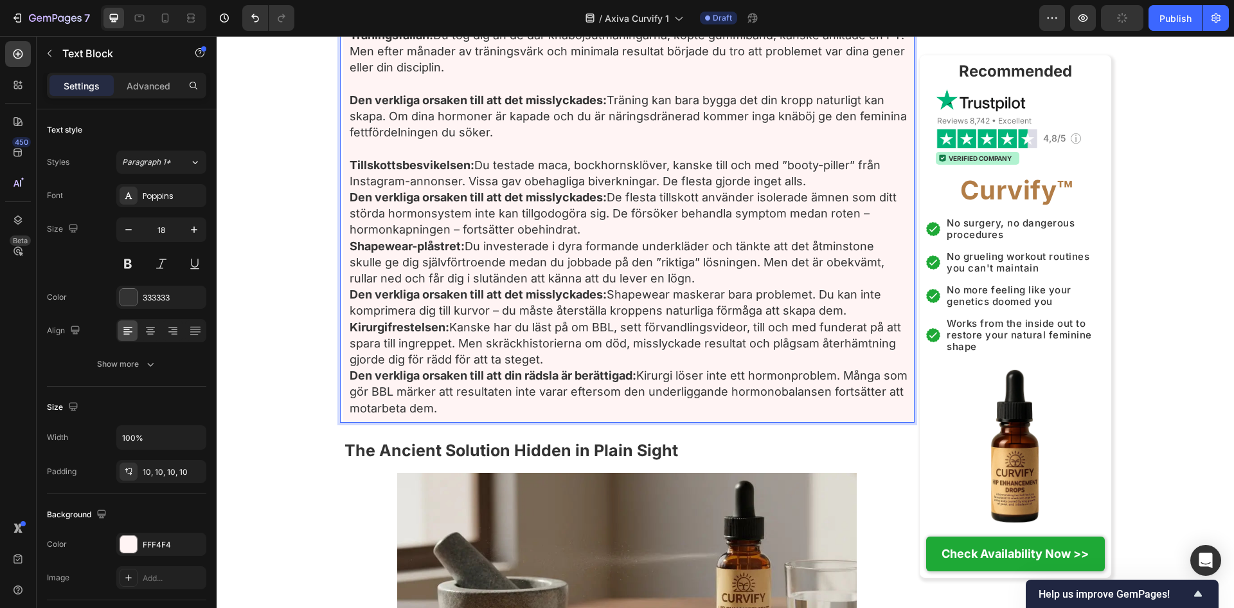
click at [667, 238] on p "Tillskottsbesvikelsen: Du testade maca, bockhornsklöver, kanske till och med ”b…" at bounding box center [629, 197] width 559 height 81
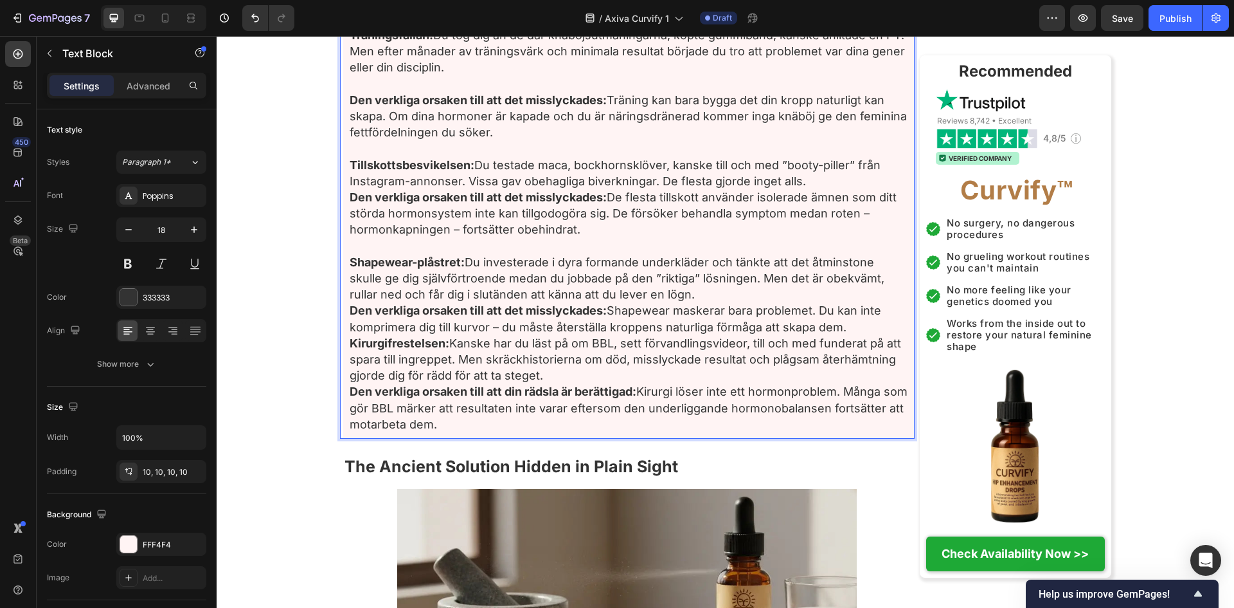
click at [811, 329] on p "Shapewear-plåstret: Du investerade i dyra formande underkläder och tänkte att d…" at bounding box center [629, 294] width 559 height 81
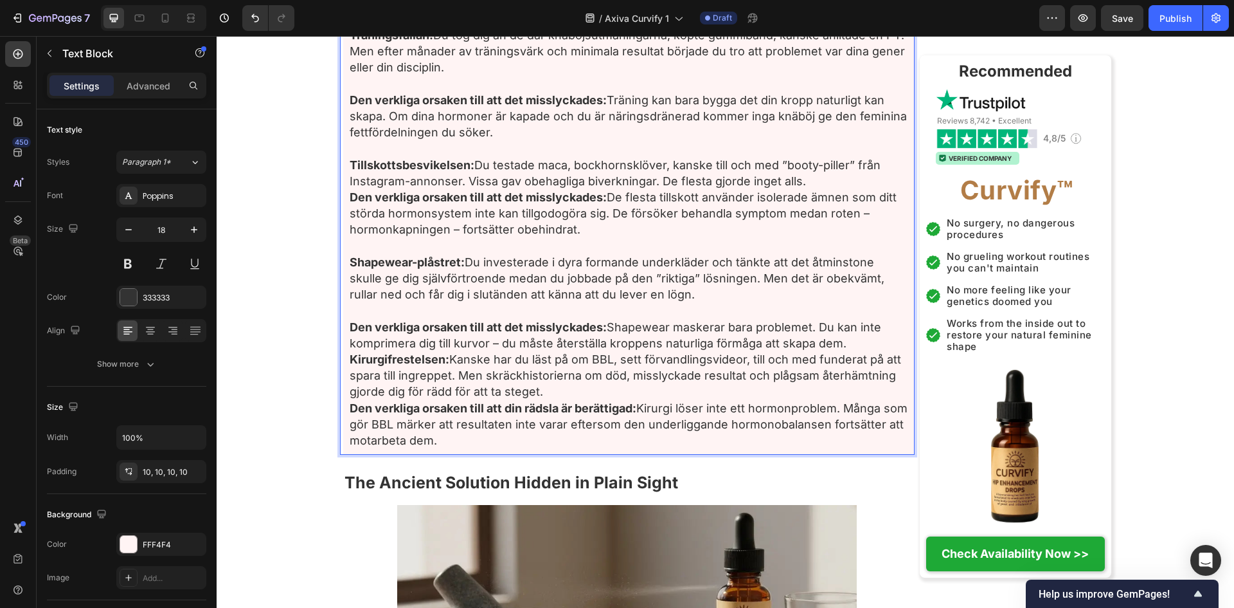
click at [645, 423] on p "Kirurgifrestelsen: Kanske har du läst på om BBL, sett förvandlingsvideor, till …" at bounding box center [629, 399] width 559 height 97
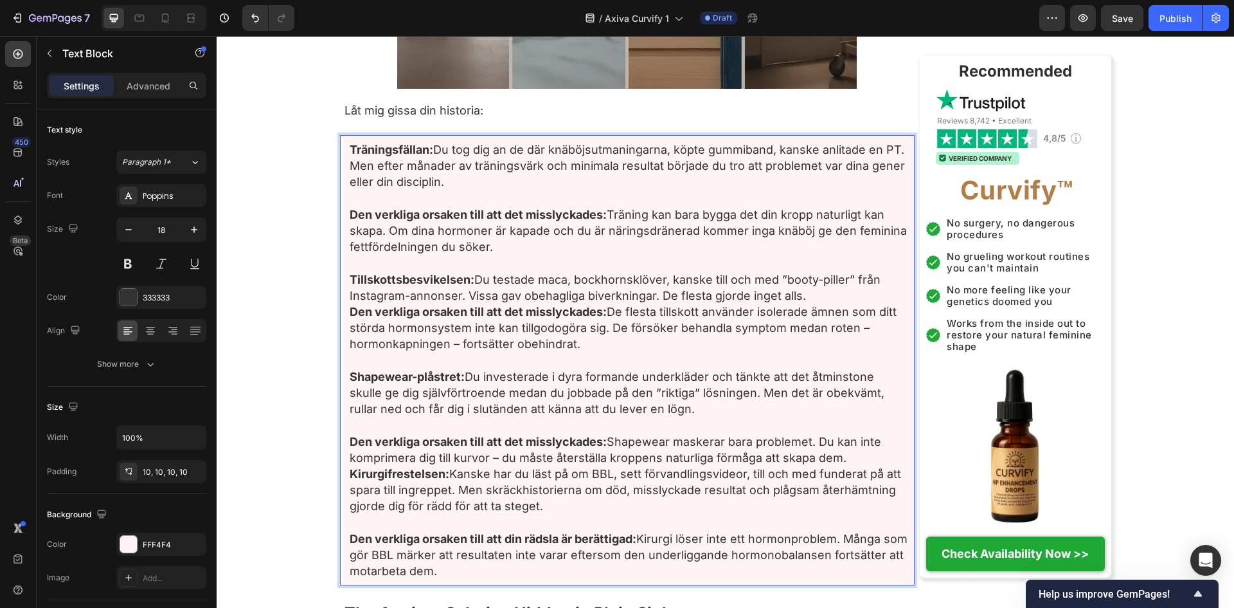
scroll to position [3343, 0]
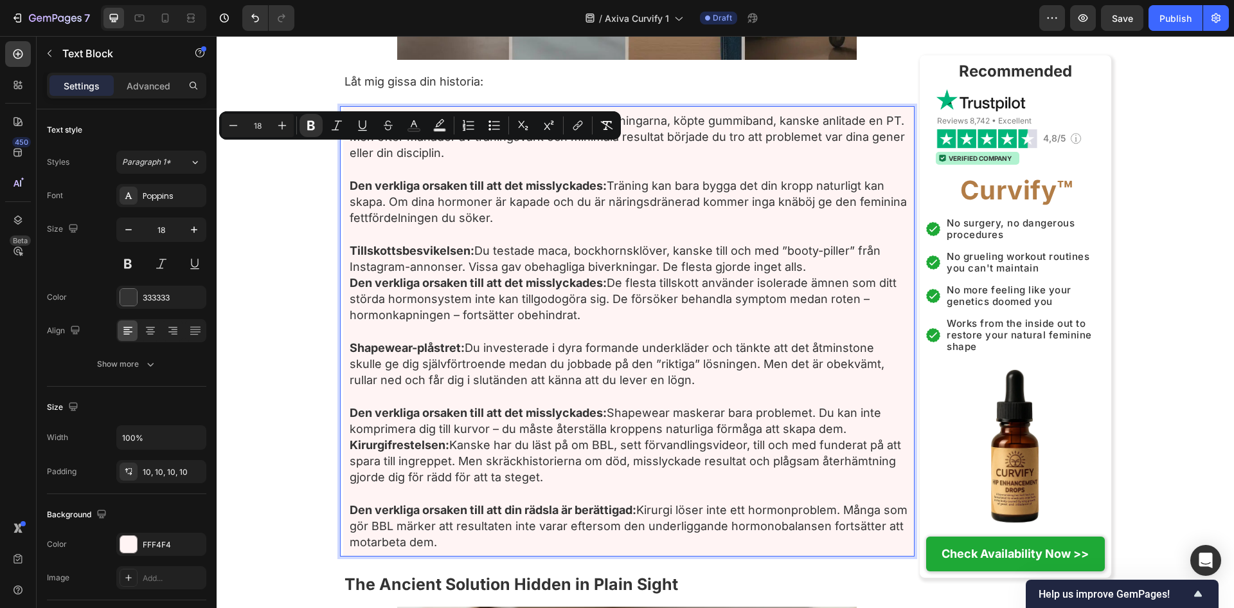
drag, startPoint x: 434, startPoint y: 157, endPoint x: 335, endPoint y: 156, distance: 99.0
click at [340, 156] on div "Träningsfällan: Du tog dig an de där knäböjsutmaningarna, köpte gummiband, kans…" at bounding box center [627, 331] width 575 height 450
click at [334, 122] on icon "Editor contextual toolbar" at bounding box center [336, 125] width 13 height 13
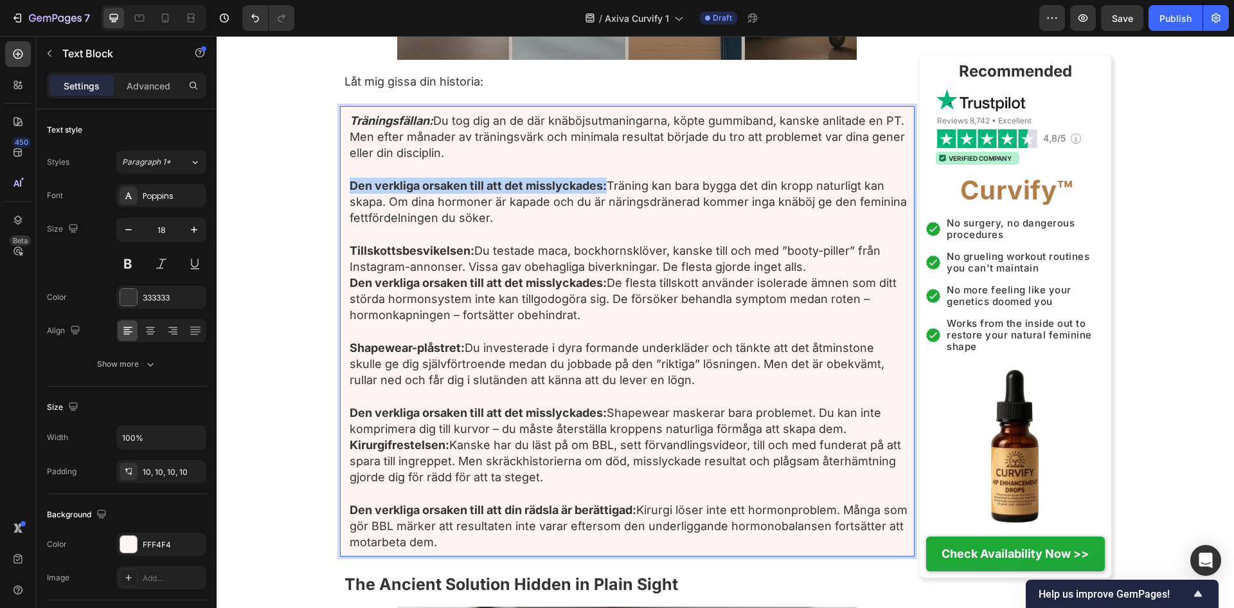
drag, startPoint x: 617, startPoint y: 221, endPoint x: 347, endPoint y: 216, distance: 270.1
click at [350, 192] on strong "Den verkliga orsaken till att det misslyckades:" at bounding box center [478, 186] width 257 height 14
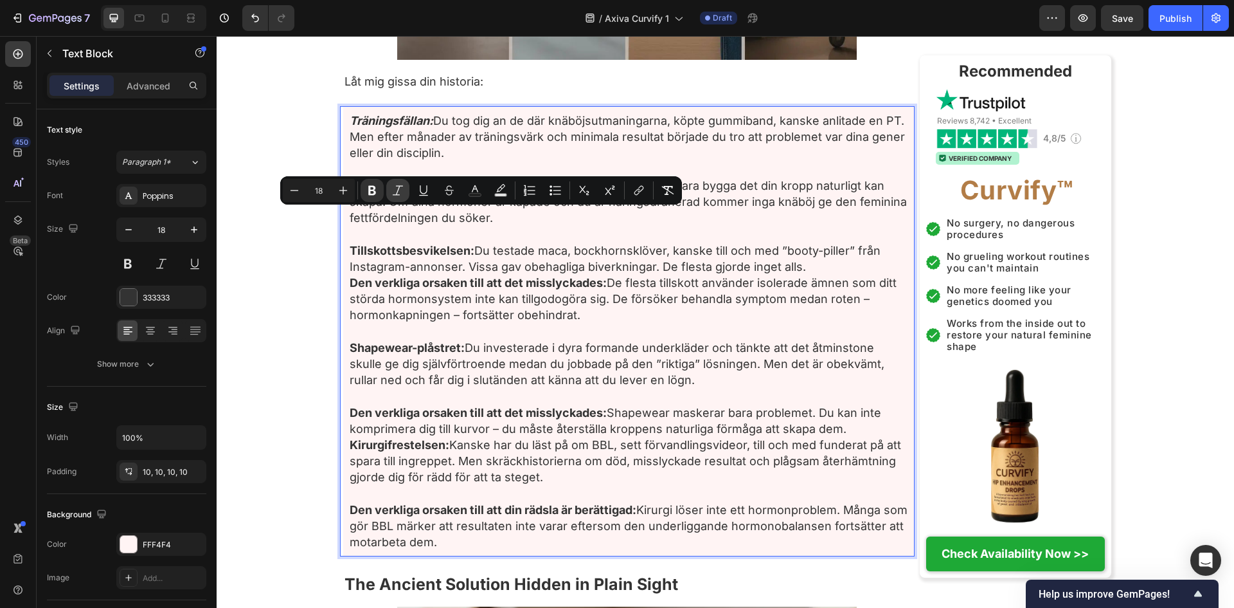
click at [394, 192] on icon "Editor contextual toolbar" at bounding box center [398, 190] width 13 height 13
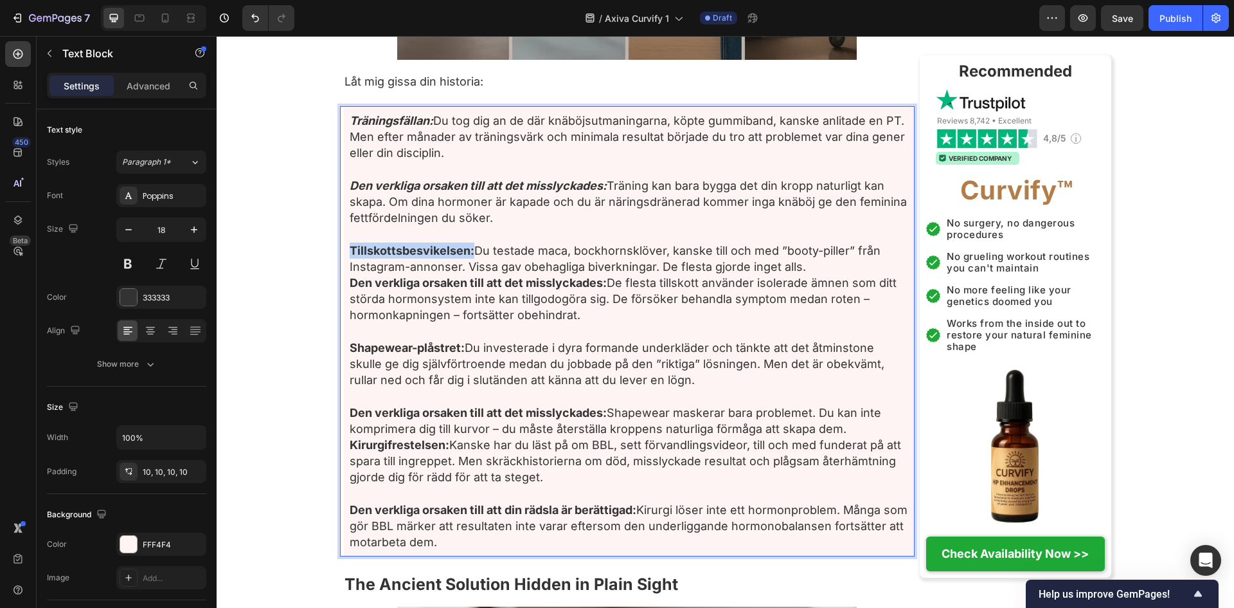
drag, startPoint x: 473, startPoint y: 282, endPoint x: 341, endPoint y: 283, distance: 131.2
click at [343, 283] on div "Träningsfällan: Du tog dig an de där knäböjsutmaningarna, köpte gummiband, kans…" at bounding box center [629, 331] width 572 height 450
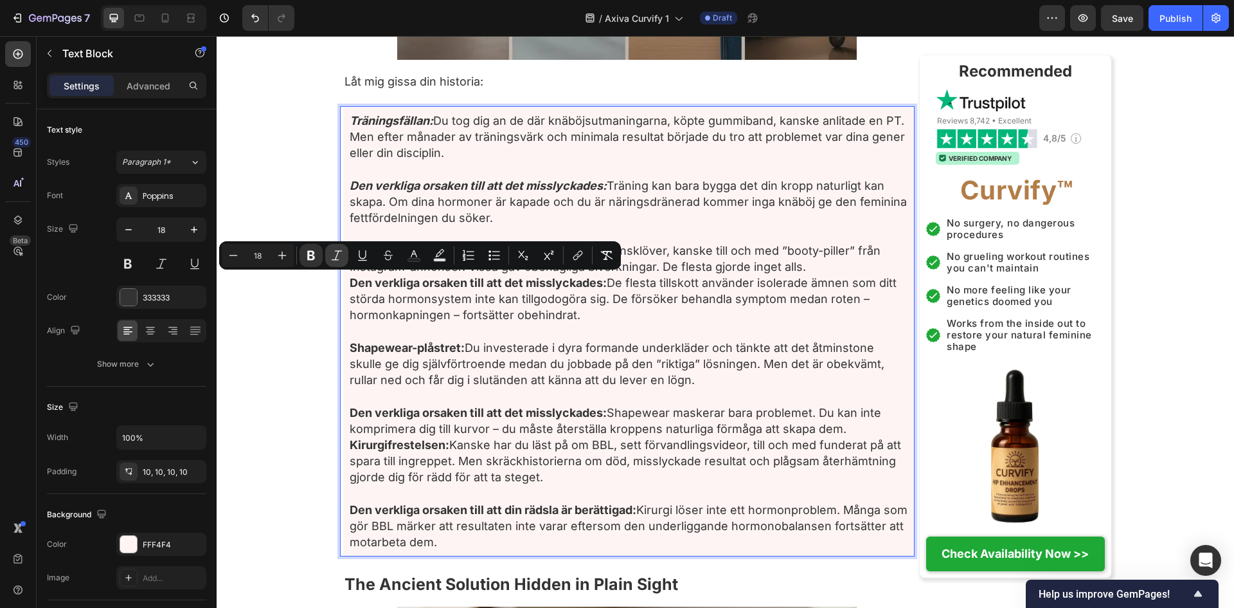
click at [340, 246] on button "Italic" at bounding box center [336, 255] width 23 height 23
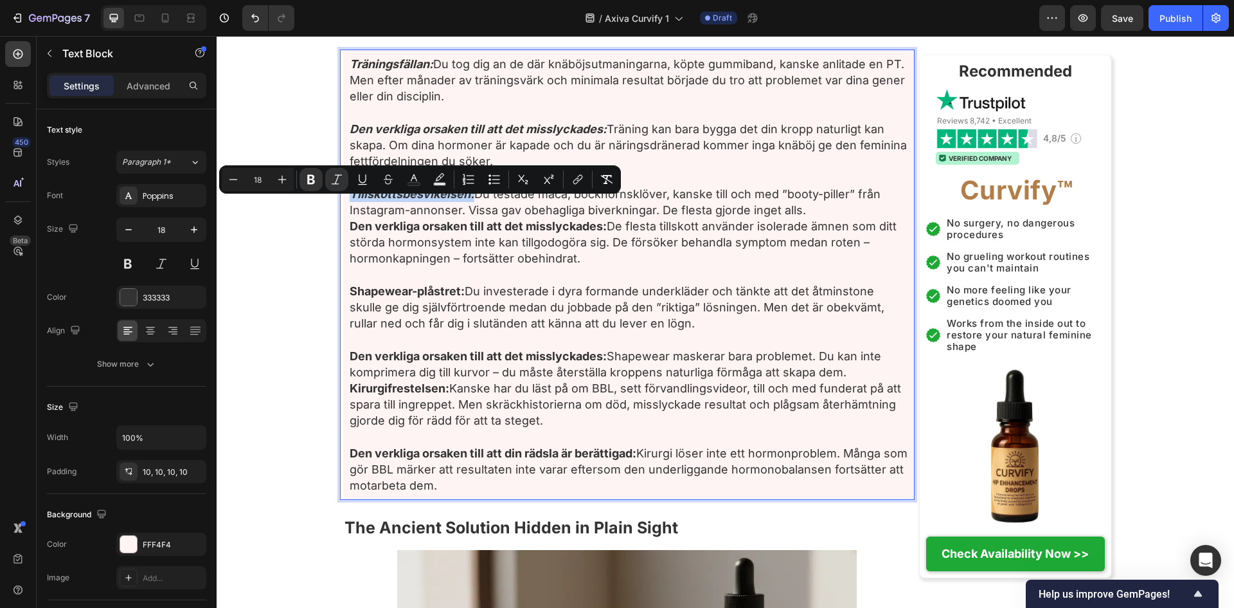
scroll to position [3429, 0]
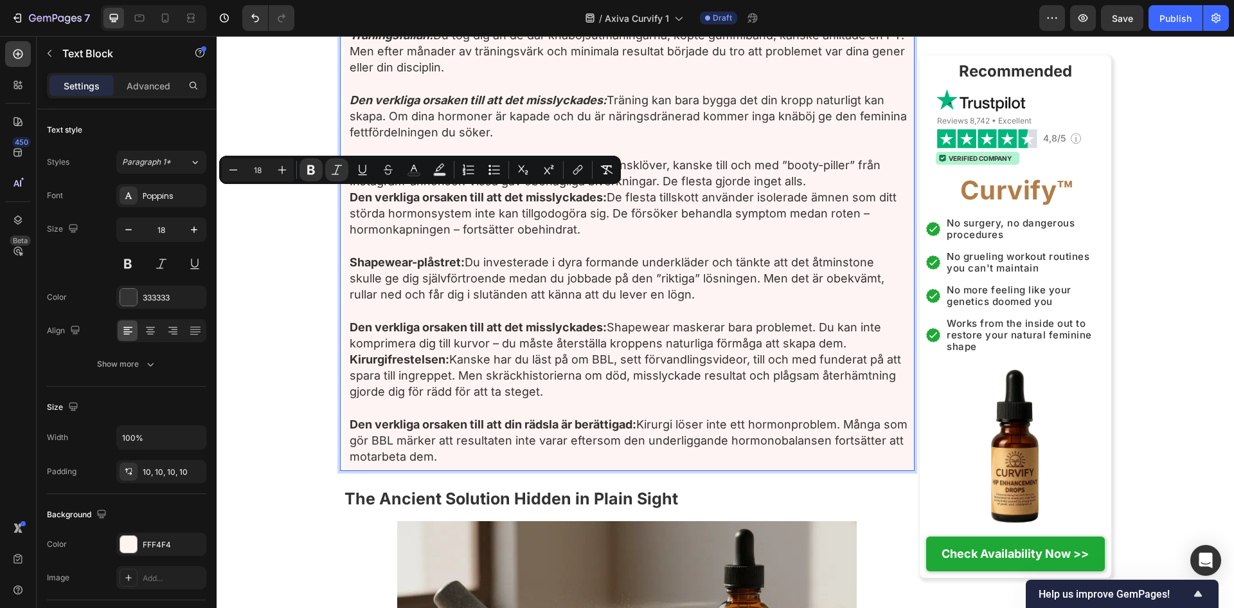
click at [858, 209] on p "Tillskottsbesvikelsen: Du testade maca, bockhornsklöver, kanske till och med ”b…" at bounding box center [629, 197] width 559 height 81
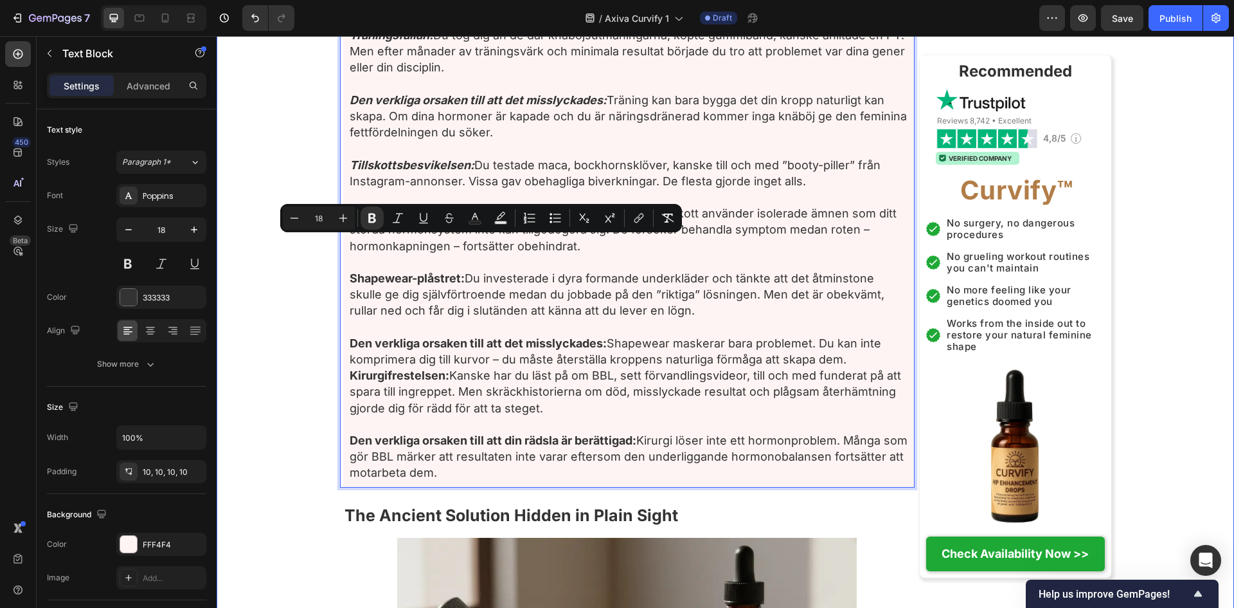
drag, startPoint x: 617, startPoint y: 244, endPoint x: 316, endPoint y: 246, distance: 300.9
click at [404, 213] on icon "Editor contextual toolbar" at bounding box center [398, 218] width 13 height 13
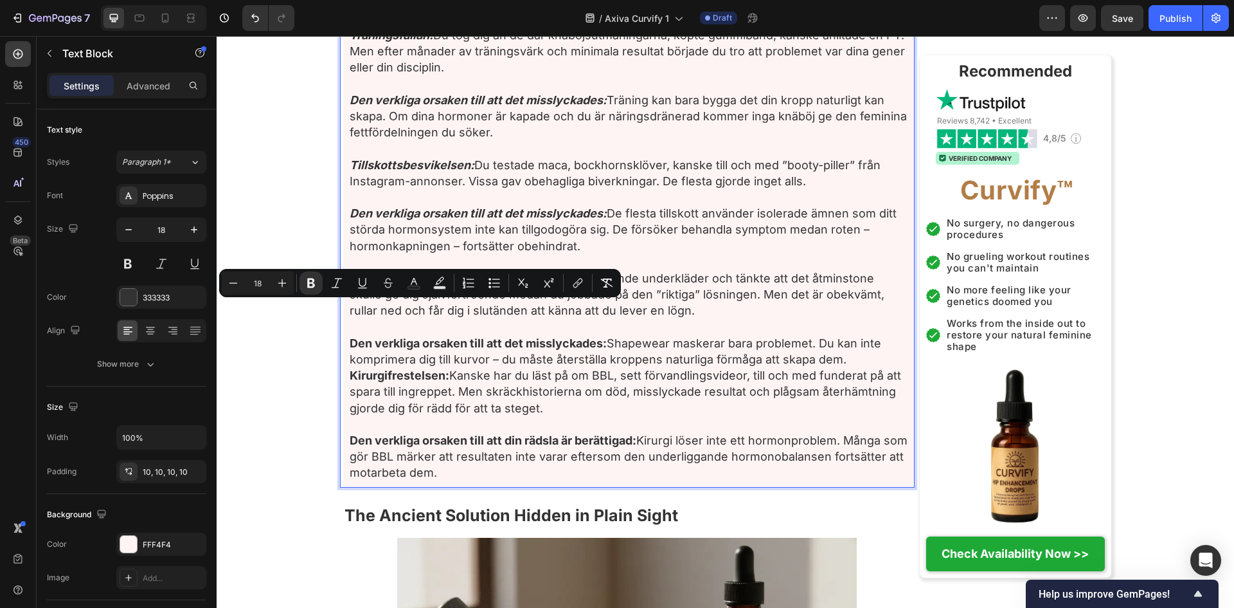
drag, startPoint x: 469, startPoint y: 311, endPoint x: 345, endPoint y: 316, distance: 124.2
click at [350, 316] on p "Shapewear-plåstret: Du investerade i dyra formande underkläder och tänkte att d…" at bounding box center [629, 294] width 559 height 49
click at [453, 285] on strong "Shapewear-plåstret:" at bounding box center [407, 278] width 115 height 14
drag, startPoint x: 470, startPoint y: 310, endPoint x: 339, endPoint y: 311, distance: 131.2
click at [343, 311] on div "Träningsfällan: Du tog dig an de där knäböjsutmaningarna, köpte gummiband, kans…" at bounding box center [629, 254] width 572 height 467
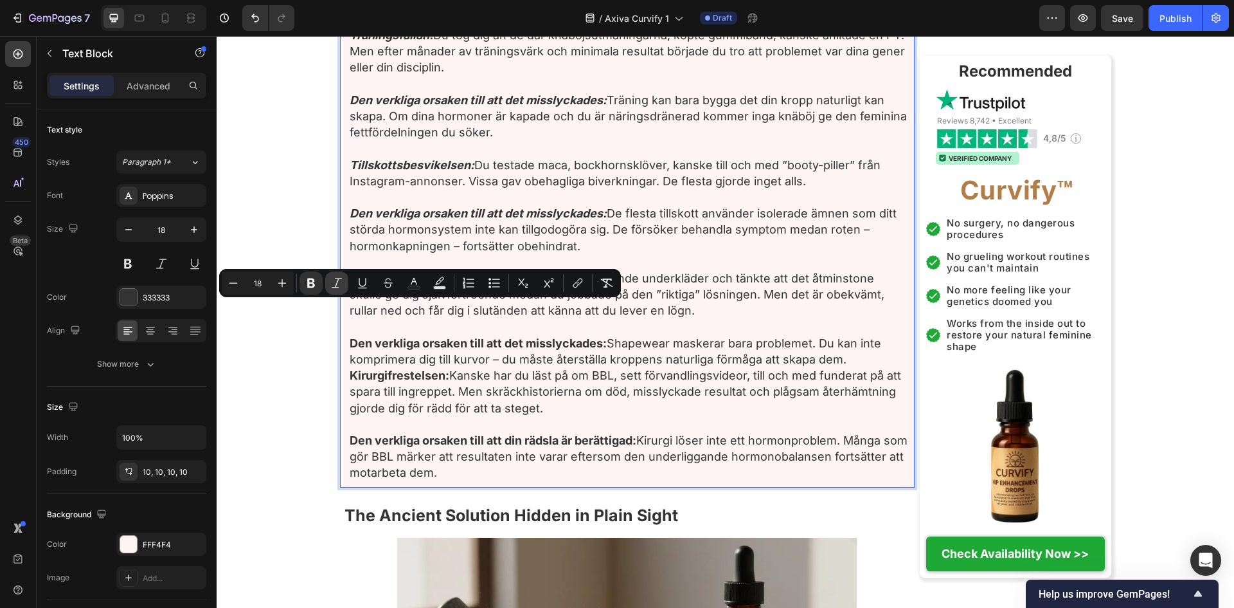
click at [341, 284] on icon "Editor contextual toolbar" at bounding box center [336, 282] width 13 height 13
click at [906, 395] on div "Träningsfällan: Du tog dig an de där knäböjsutmaningarna, köpte gummiband, kans…" at bounding box center [629, 254] width 572 height 467
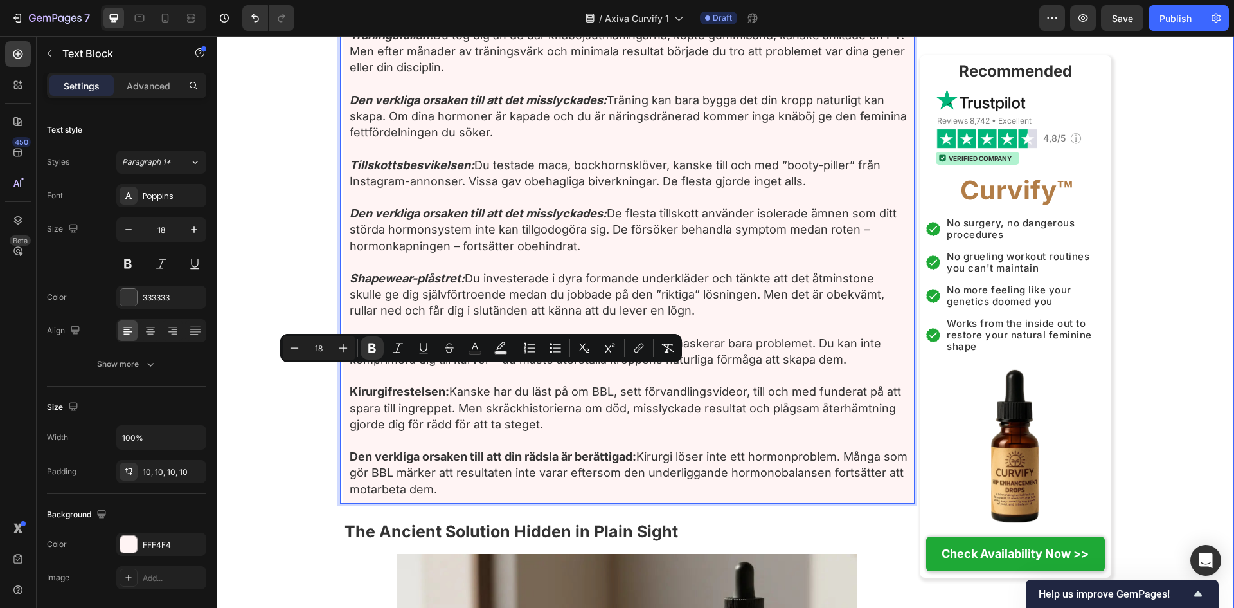
drag, startPoint x: 620, startPoint y: 375, endPoint x: 505, endPoint y: 394, distance: 116.6
click at [392, 352] on icon "Editor contextual toolbar" at bounding box center [398, 347] width 13 height 13
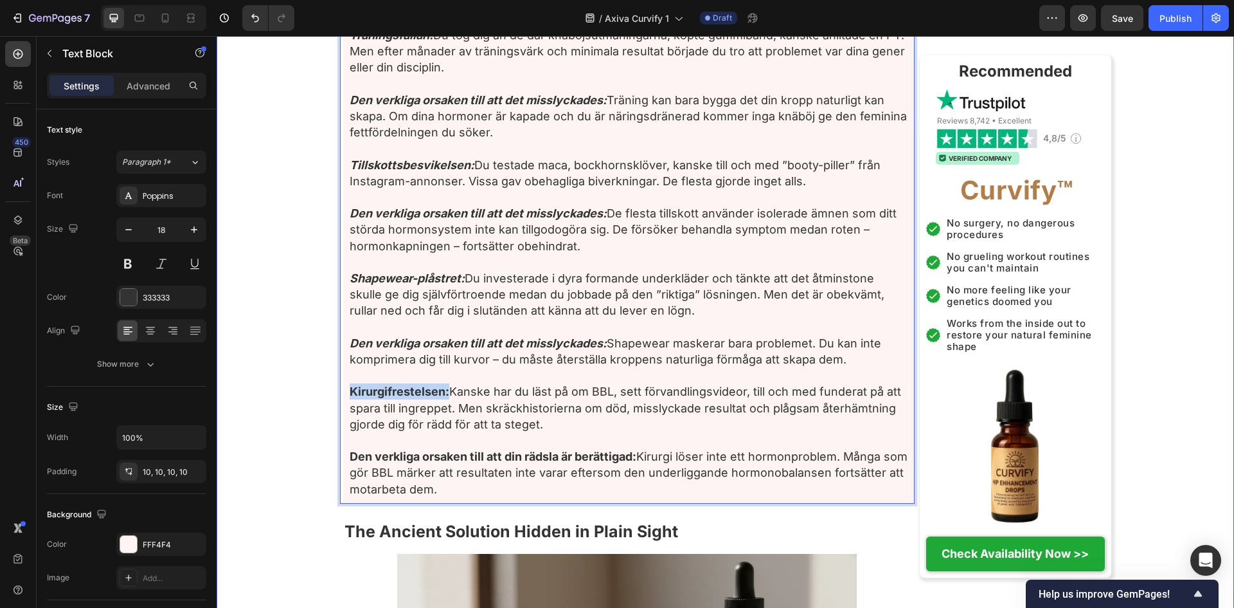
drag, startPoint x: 447, startPoint y: 427, endPoint x: 295, endPoint y: 422, distance: 152.4
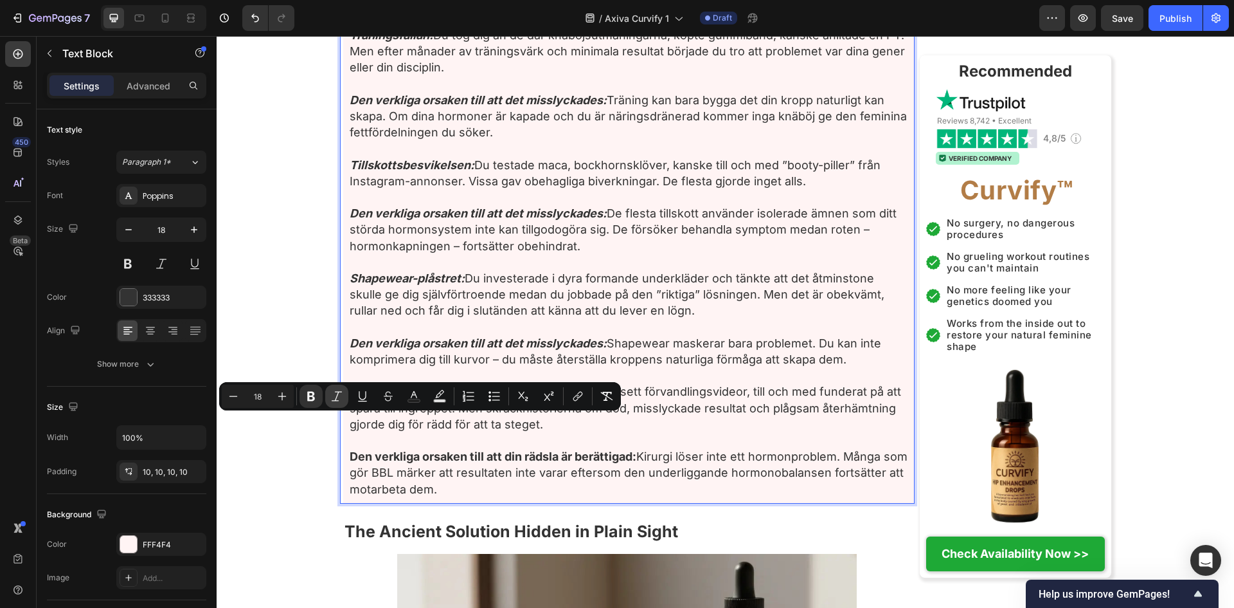
click at [339, 399] on icon "Editor contextual toolbar" at bounding box center [336, 396] width 13 height 13
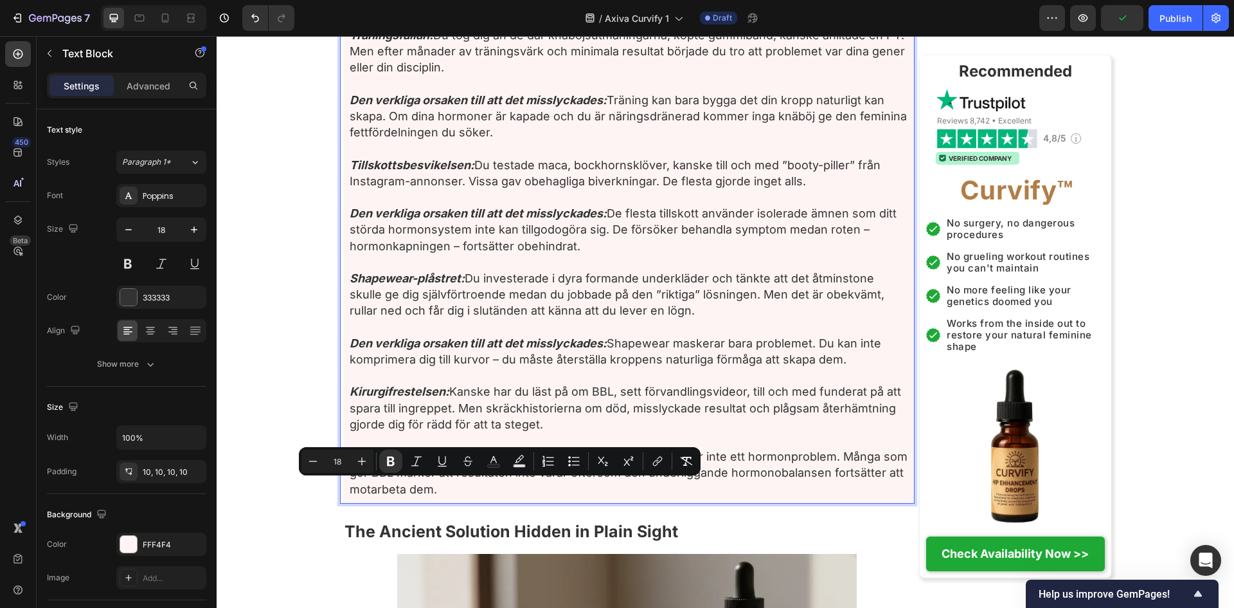
drag, startPoint x: 656, startPoint y: 489, endPoint x: 338, endPoint y: 488, distance: 318.2
click at [340, 488] on div "Träningsfällan: Du tog dig an de där knäböjsutmaningarna, köpte gummiband, kans…" at bounding box center [627, 262] width 575 height 483
click at [419, 458] on icon "Editor contextual toolbar" at bounding box center [416, 461] width 13 height 13
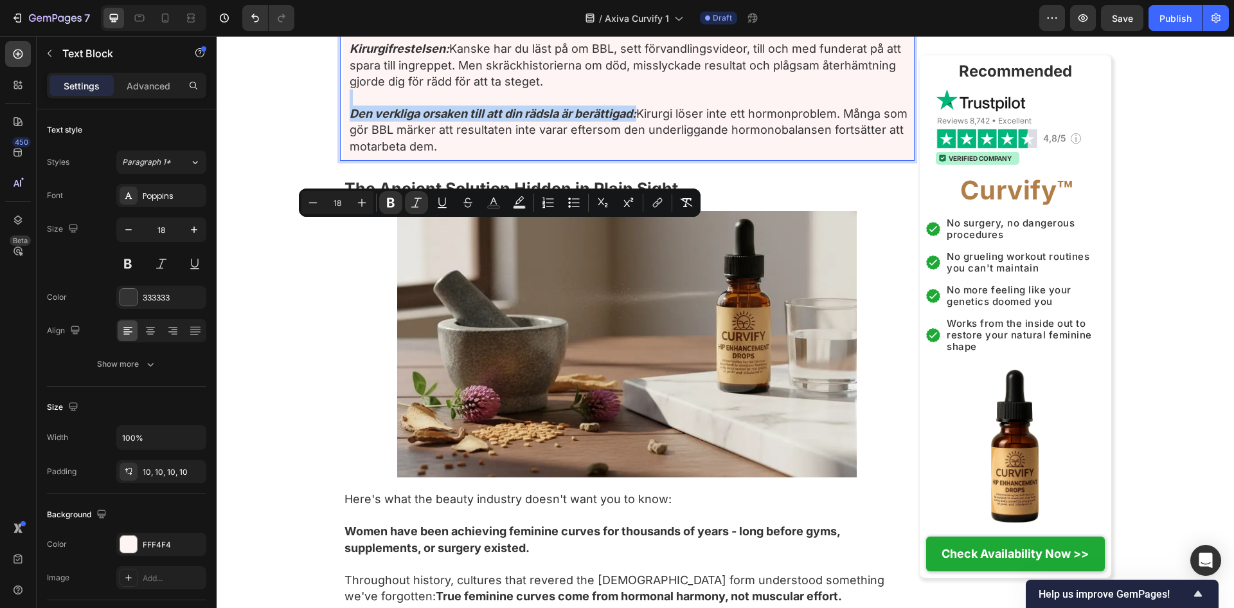
scroll to position [3772, 0]
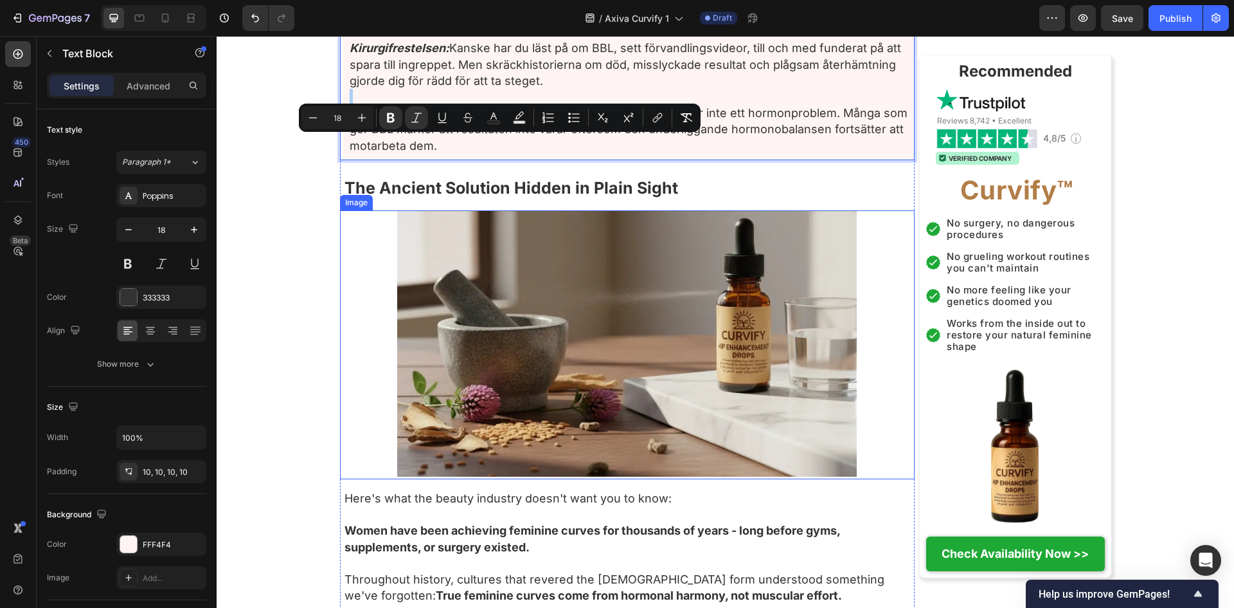
click at [556, 389] on img at bounding box center [627, 343] width 460 height 266
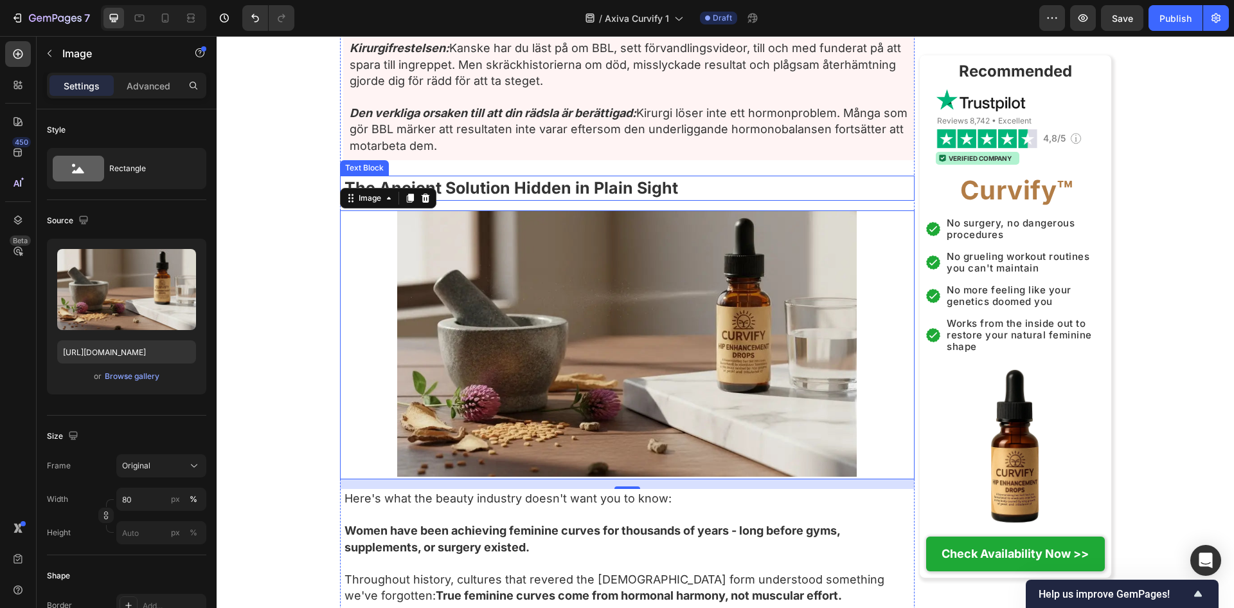
click at [653, 197] on strong "The Ancient Solution Hidden in Plain Sight" at bounding box center [512, 187] width 334 height 19
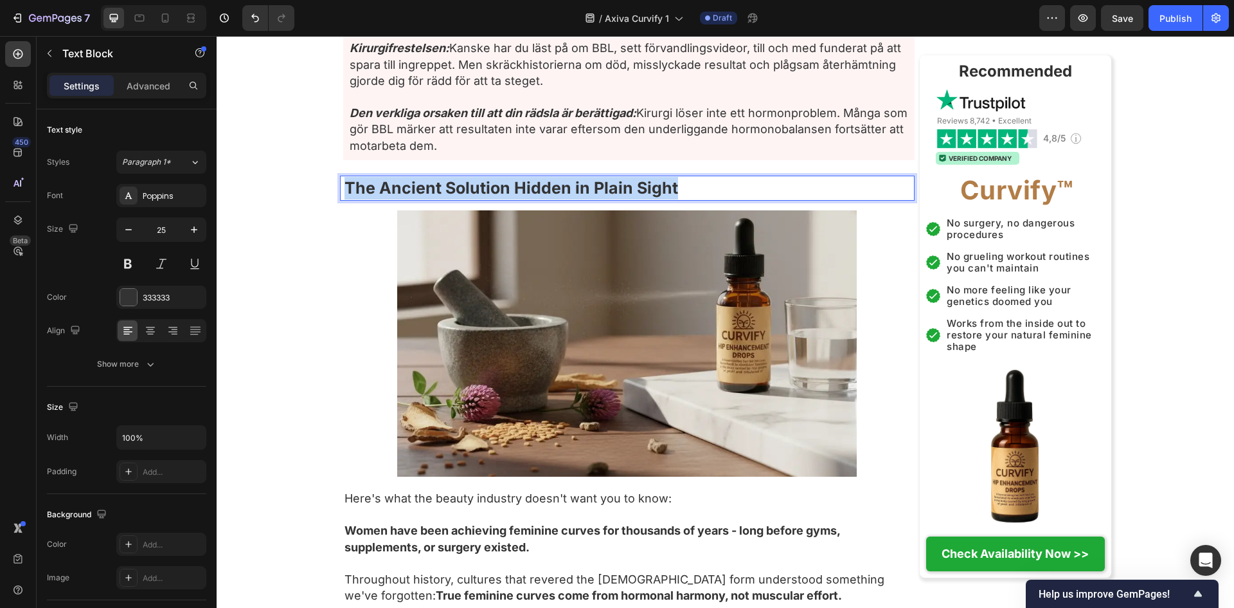
click at [653, 197] on strong "The Ancient Solution Hidden in Plain Sight" at bounding box center [512, 187] width 334 height 19
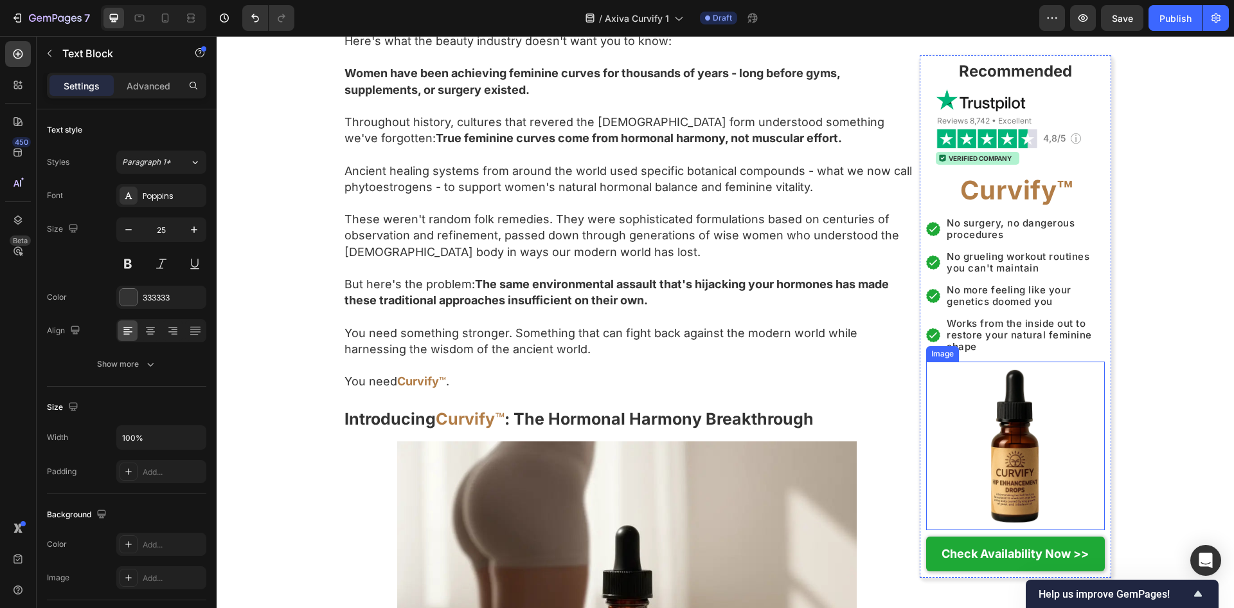
scroll to position [4200, 0]
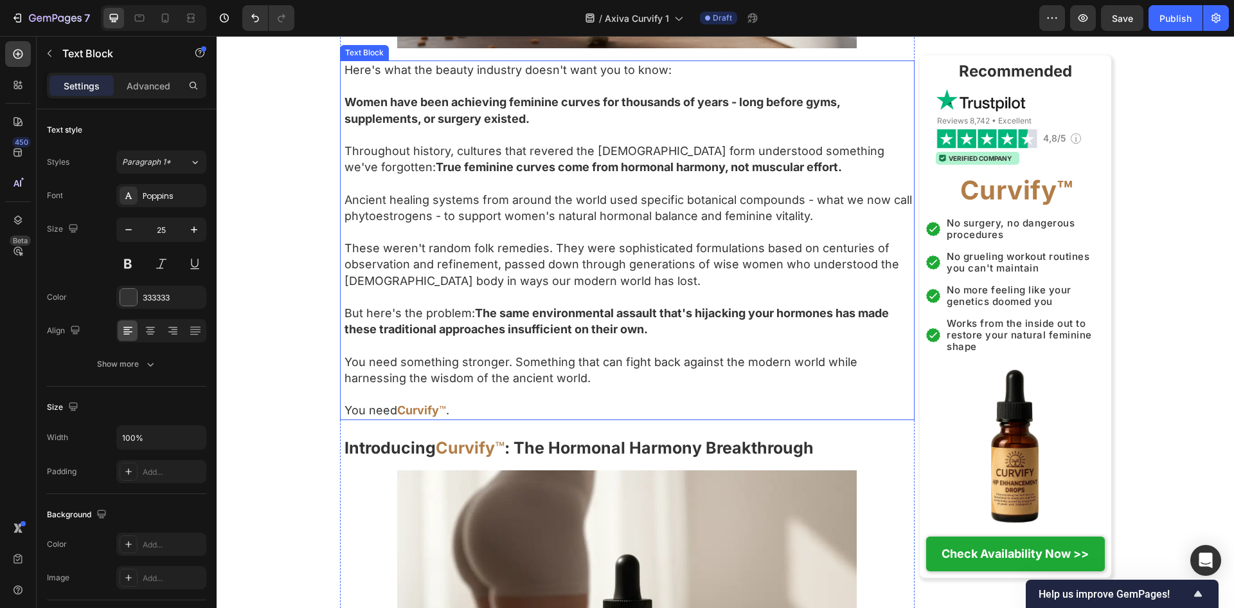
click at [389, 418] on p "You need Curvify ™ ." at bounding box center [629, 410] width 569 height 16
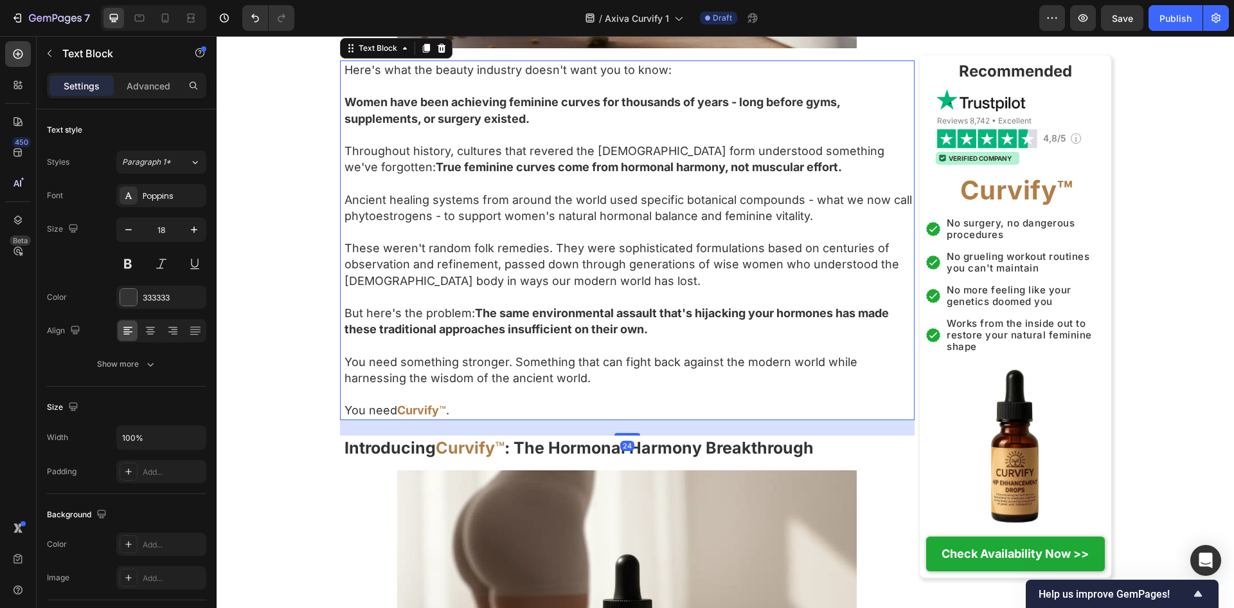
click at [392, 418] on p "You need Curvify ™ ." at bounding box center [629, 410] width 569 height 16
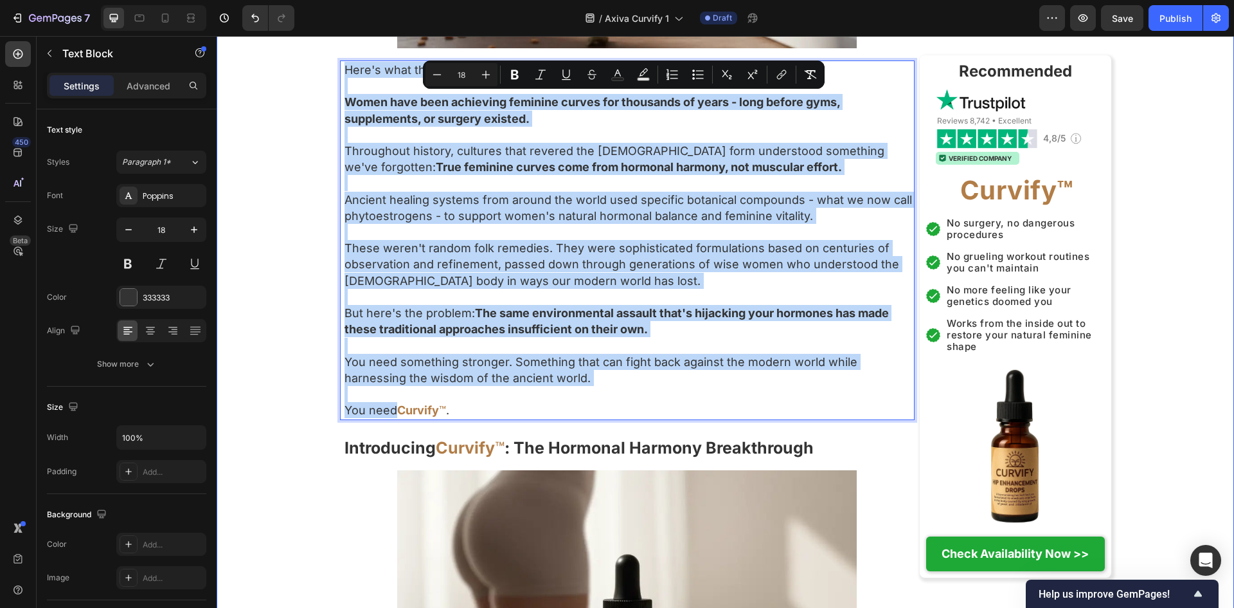
drag, startPoint x: 393, startPoint y: 445, endPoint x: 297, endPoint y: 104, distance: 354.6
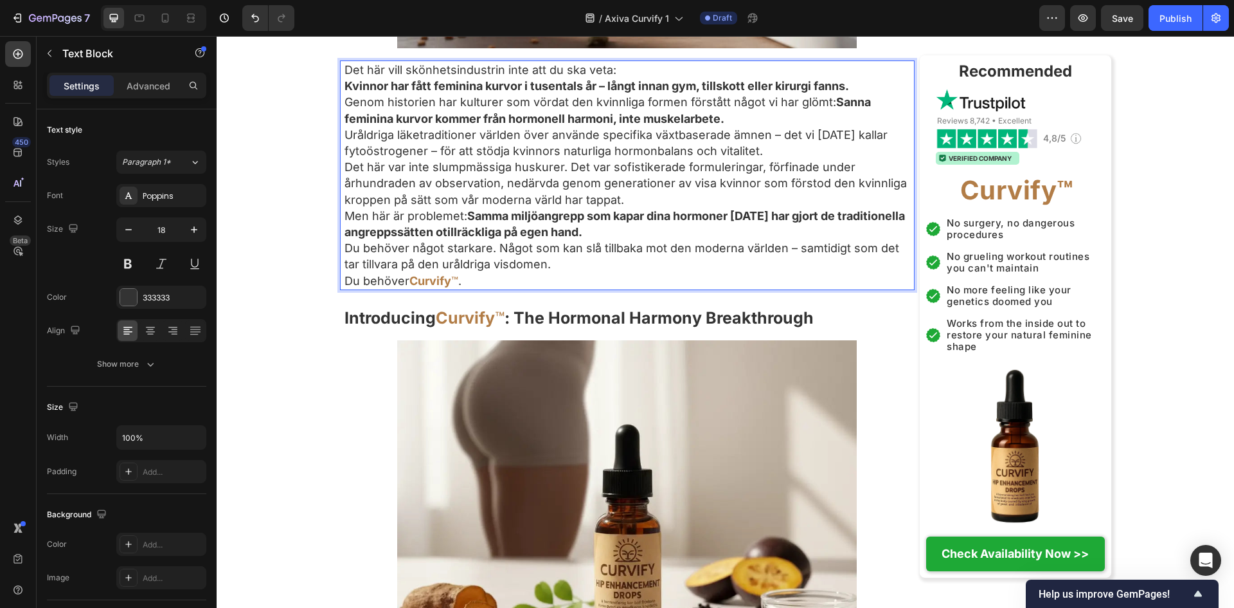
click at [673, 78] on p "Det här vill skönhetsindustrin inte att du ska veta:" at bounding box center [629, 70] width 569 height 16
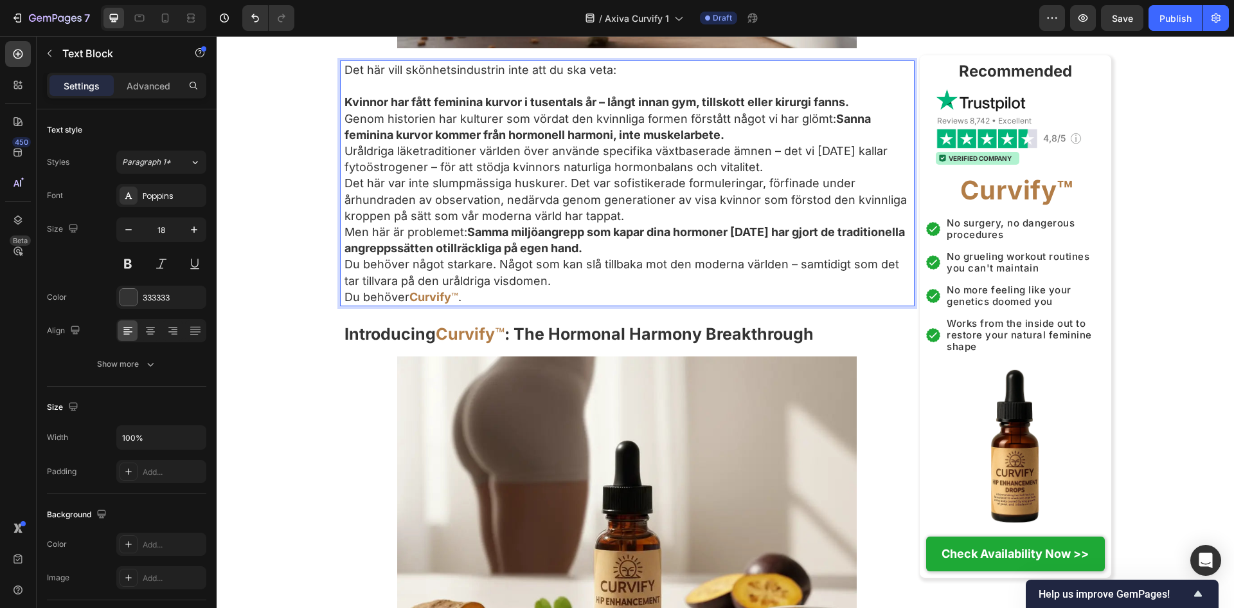
click at [815, 143] on p "Genom historien har kulturer som vördat den kvinnliga formen förstått något vi …" at bounding box center [629, 127] width 569 height 32
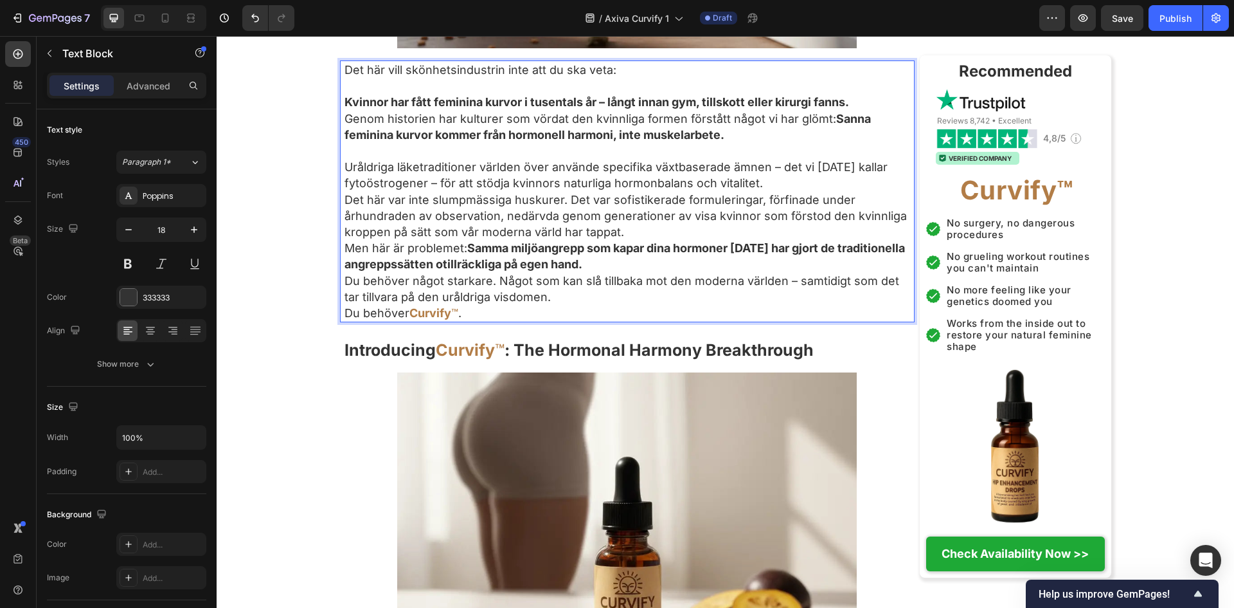
click at [894, 110] on p "Kvinnor har fått feminina kurvor i tusentals år – långt innan gym, tillskott el…" at bounding box center [629, 102] width 569 height 16
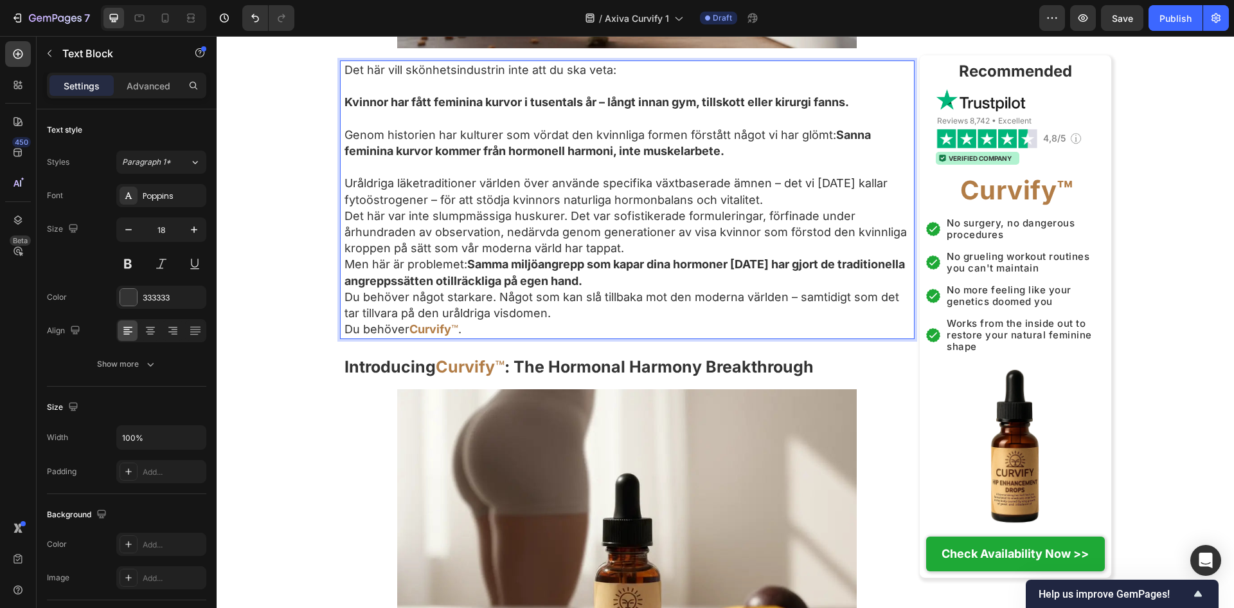
click at [793, 207] on p "Uråldriga läketraditioner världen över använde specifika växtbaserade ämnen – d…" at bounding box center [629, 191] width 569 height 32
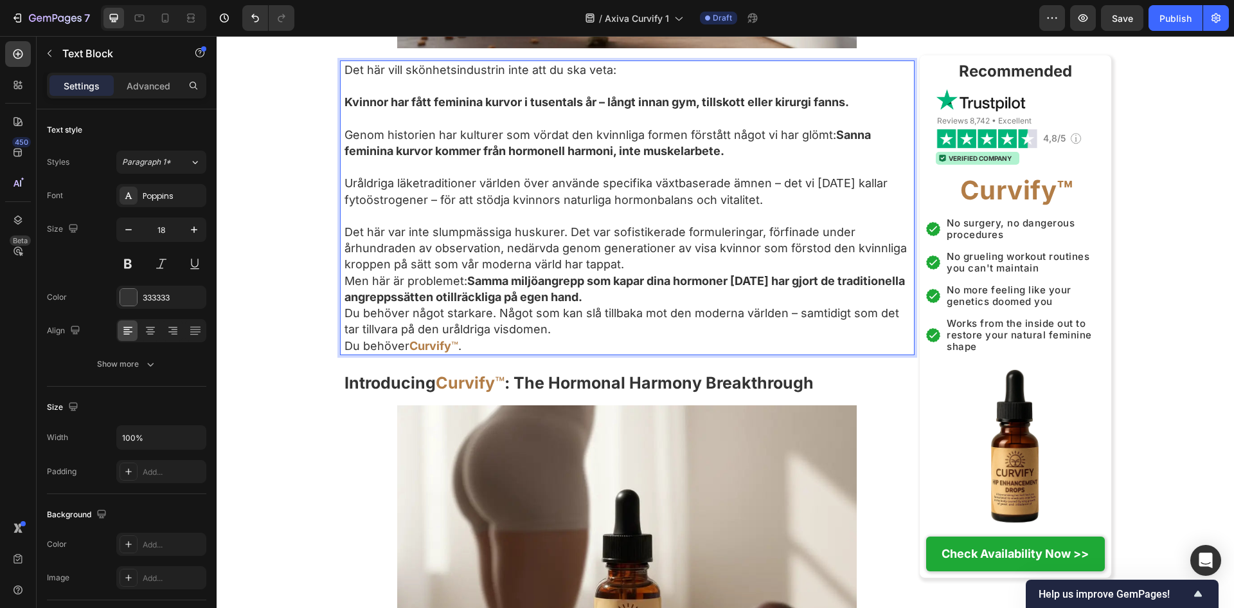
click at [793, 303] on strong "Samma miljöangrepp som kapar dina hormoner [DATE] har gjort de traditionella an…" at bounding box center [625, 289] width 561 height 30
click at [779, 273] on p "Det här var inte slumpmässiga huskurer. Det var sofistikerade formuleringar, fö…" at bounding box center [629, 248] width 569 height 49
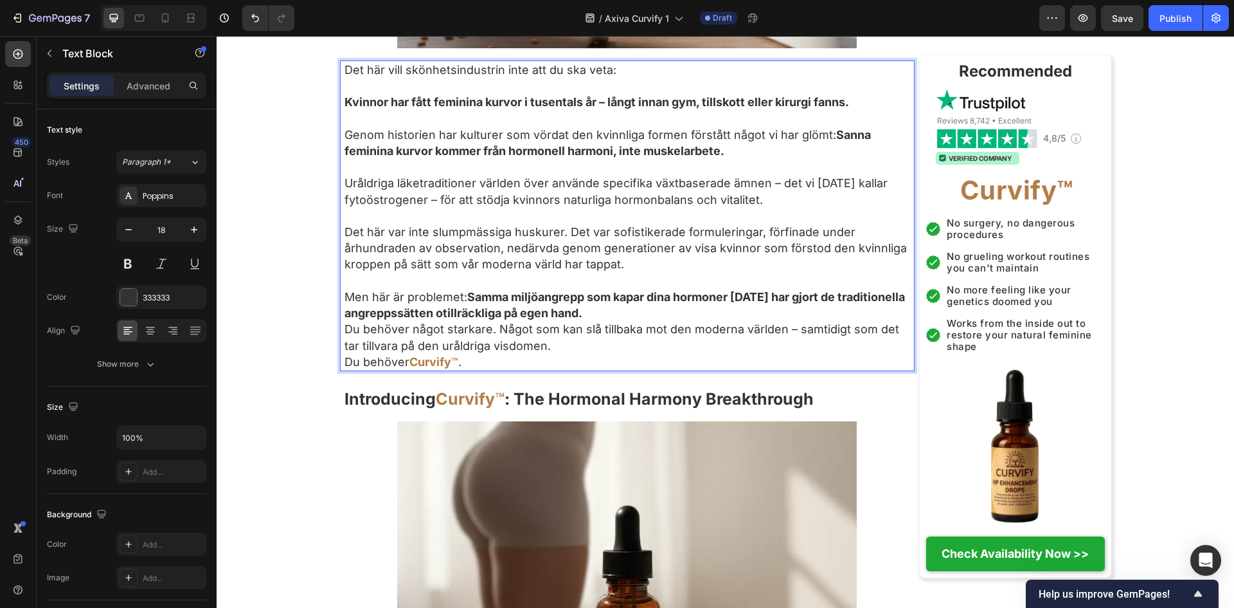
click at [690, 321] on p "Men här är problemet: Samma miljöangrepp som kapar dina hormoner idag har gjort…" at bounding box center [629, 305] width 569 height 32
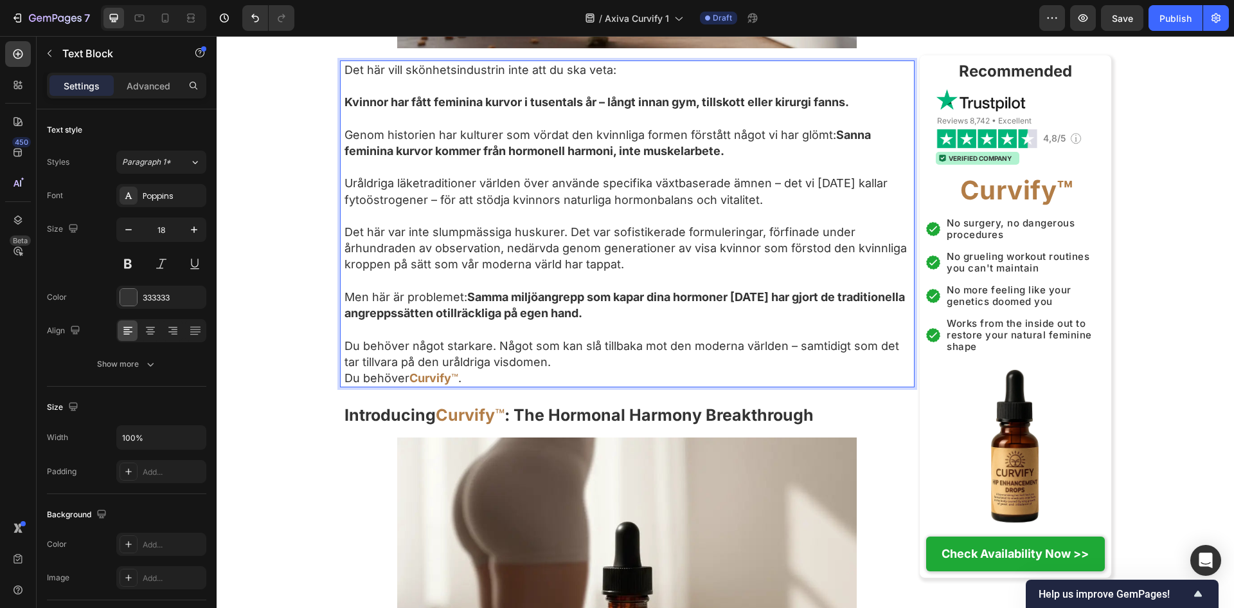
click at [605, 386] on p "Du behöver Curvify ™ ." at bounding box center [629, 378] width 569 height 16
click at [613, 370] on p "Du behöver något starkare. Något som kan slå tillbaka mot den moderna världen –…" at bounding box center [629, 354] width 569 height 32
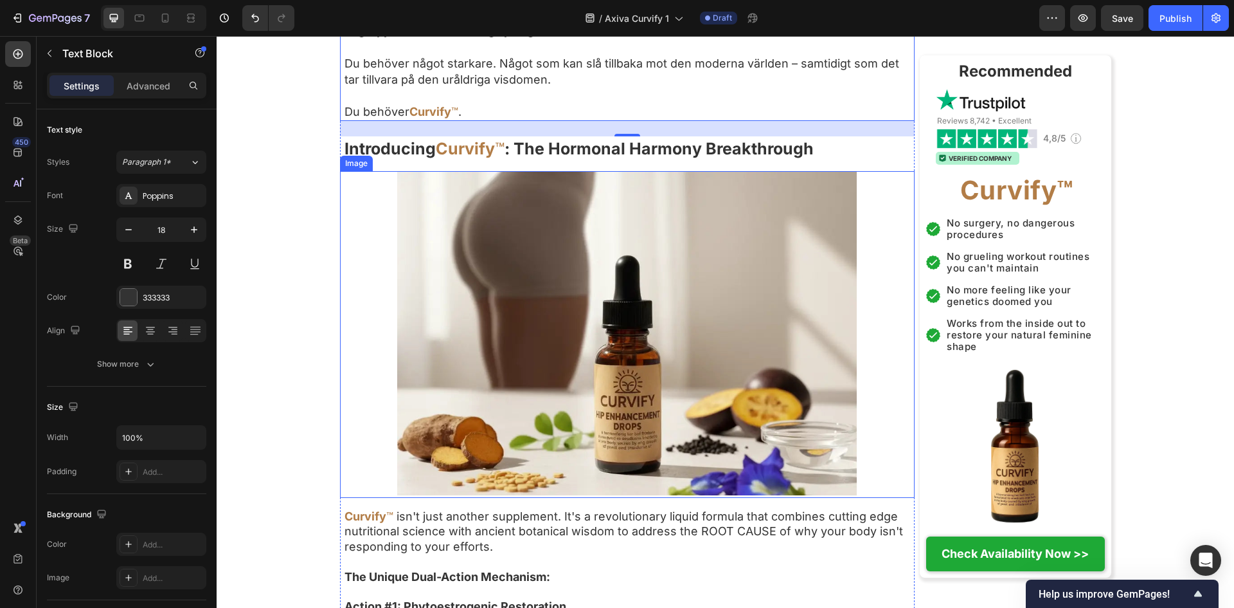
scroll to position [4372, 0]
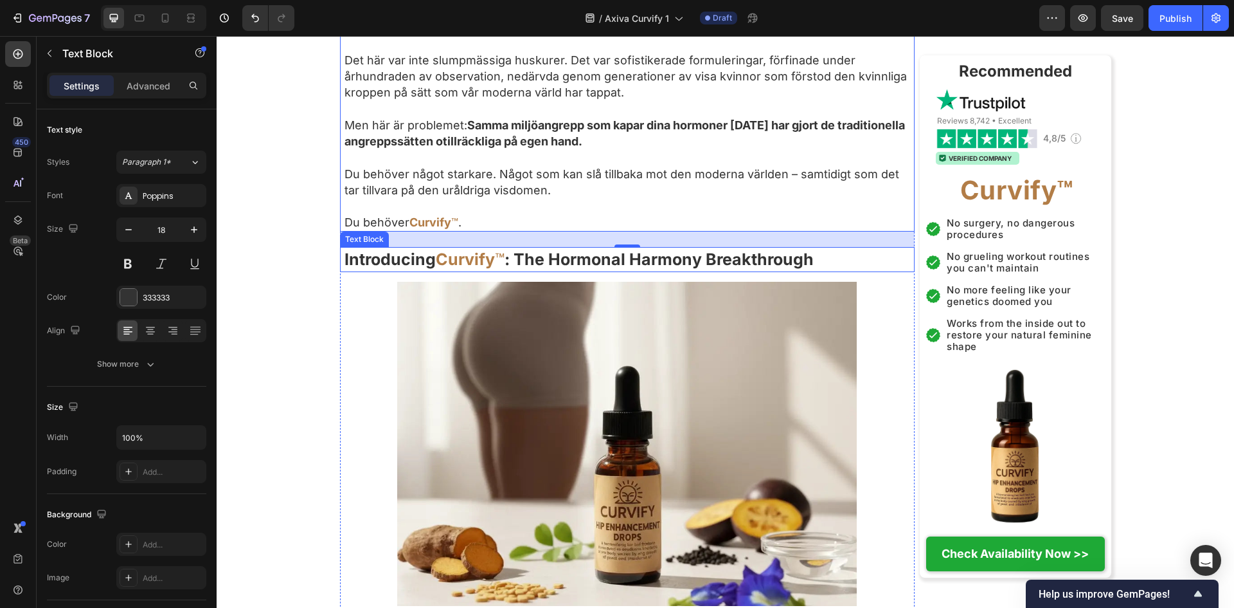
drag, startPoint x: 457, startPoint y: 293, endPoint x: 432, endPoint y: 293, distance: 25.1
click at [457, 269] on strong "Curvify" at bounding box center [465, 258] width 59 height 19
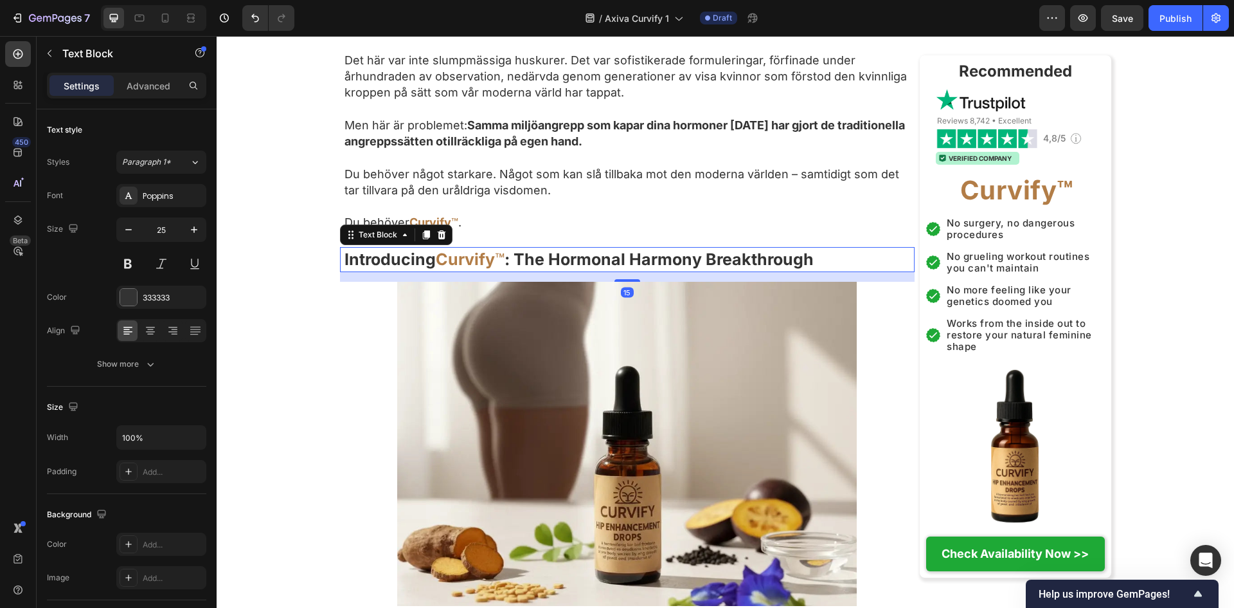
click at [430, 269] on strong "Introducing" at bounding box center [390, 258] width 91 height 19
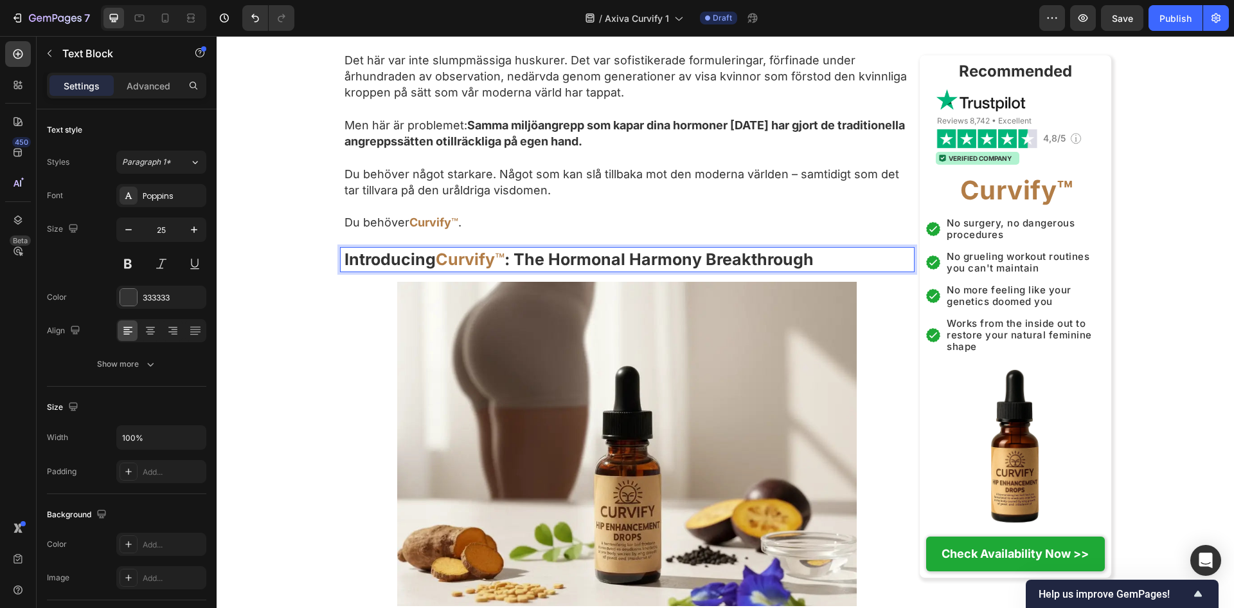
click at [440, 269] on strong "Curvify" at bounding box center [465, 258] width 59 height 19
drag, startPoint x: 437, startPoint y: 295, endPoint x: 314, endPoint y: 293, distance: 122.2
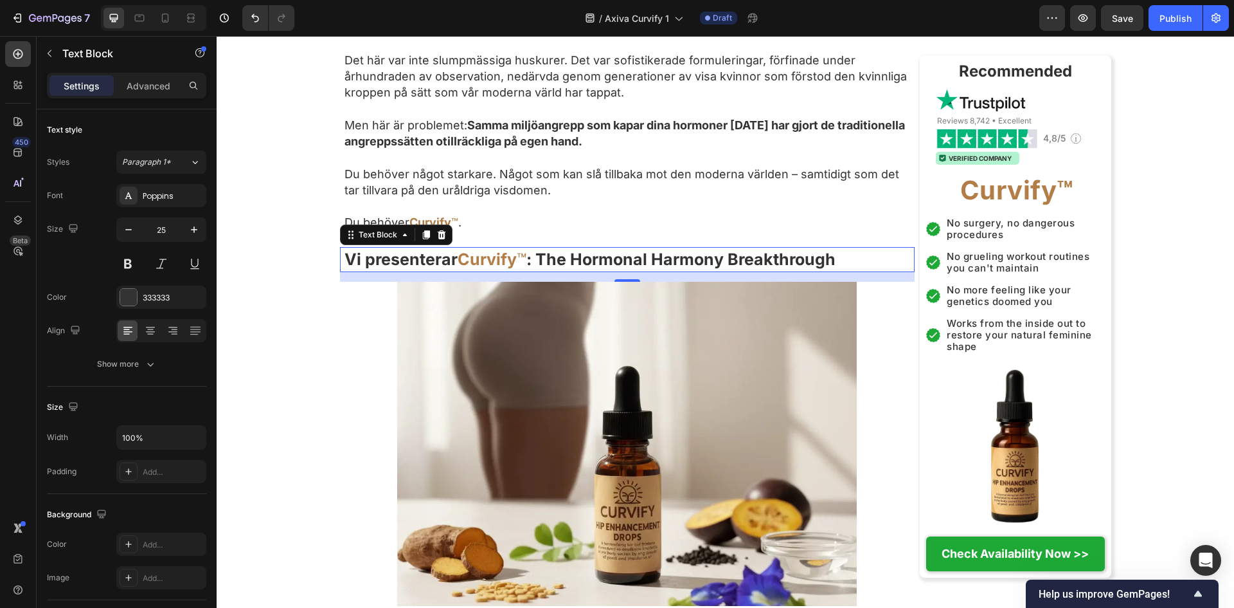
click at [728, 269] on strong ": The Hormonal Harmony Breakthrough" at bounding box center [681, 258] width 309 height 19
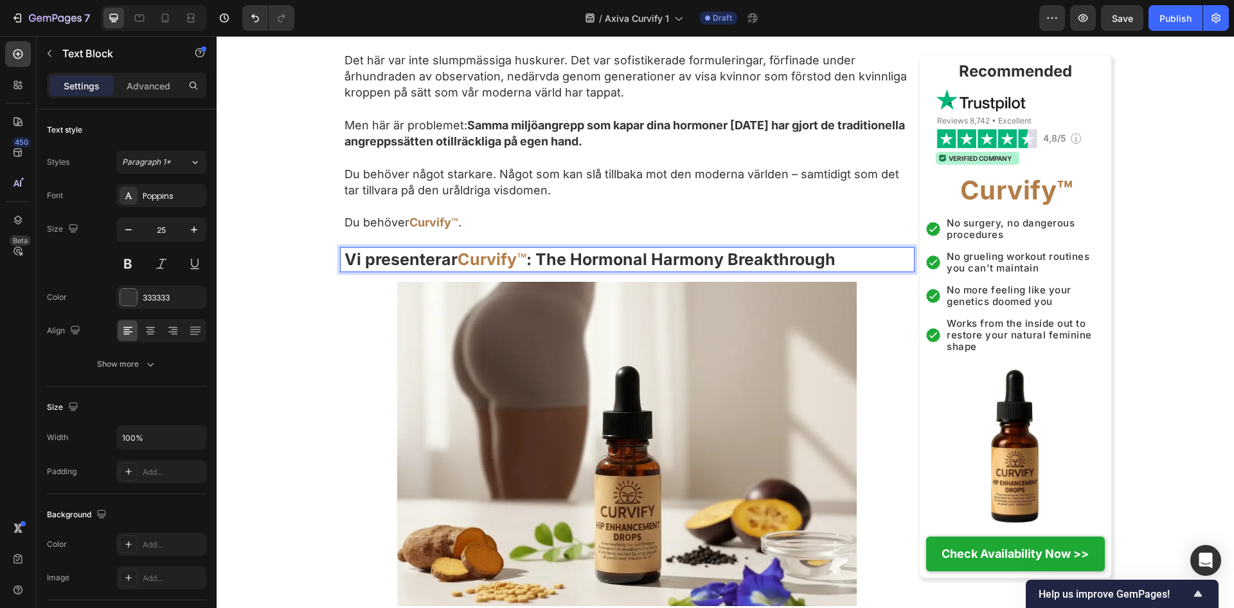
click at [825, 269] on strong ": The Hormonal Harmony Breakthrough" at bounding box center [681, 258] width 309 height 19
drag, startPoint x: 858, startPoint y: 293, endPoint x: 546, endPoint y: 289, distance: 311.8
click at [546, 269] on strong ": The Hormonal Harmony Breakthrough" at bounding box center [681, 258] width 309 height 19
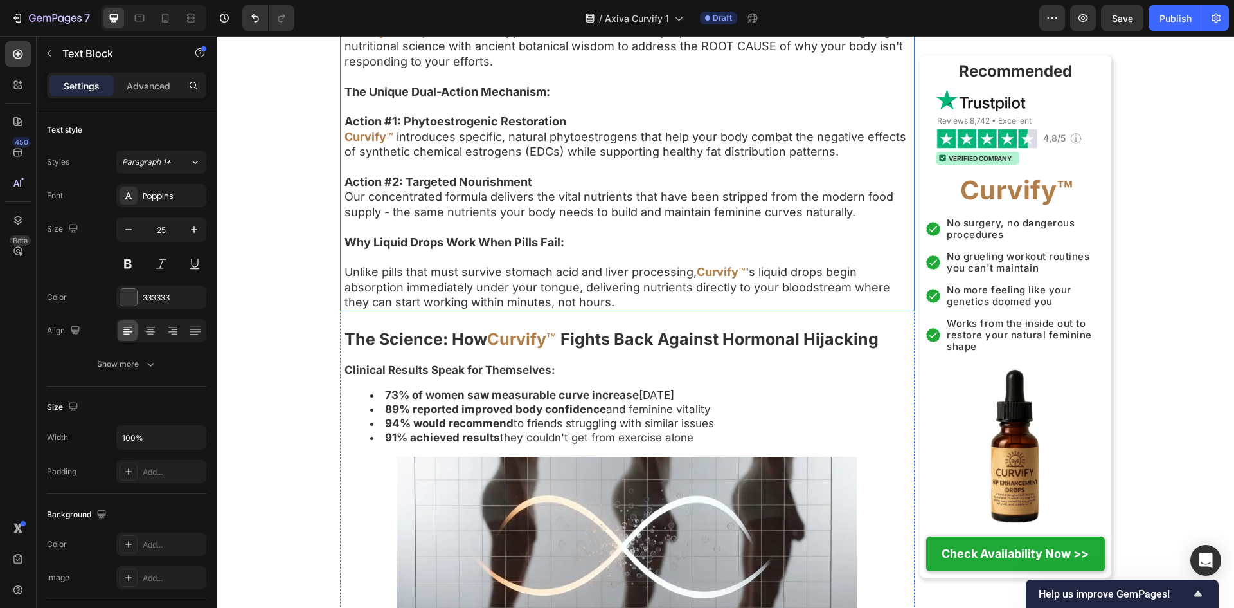
scroll to position [5058, 0]
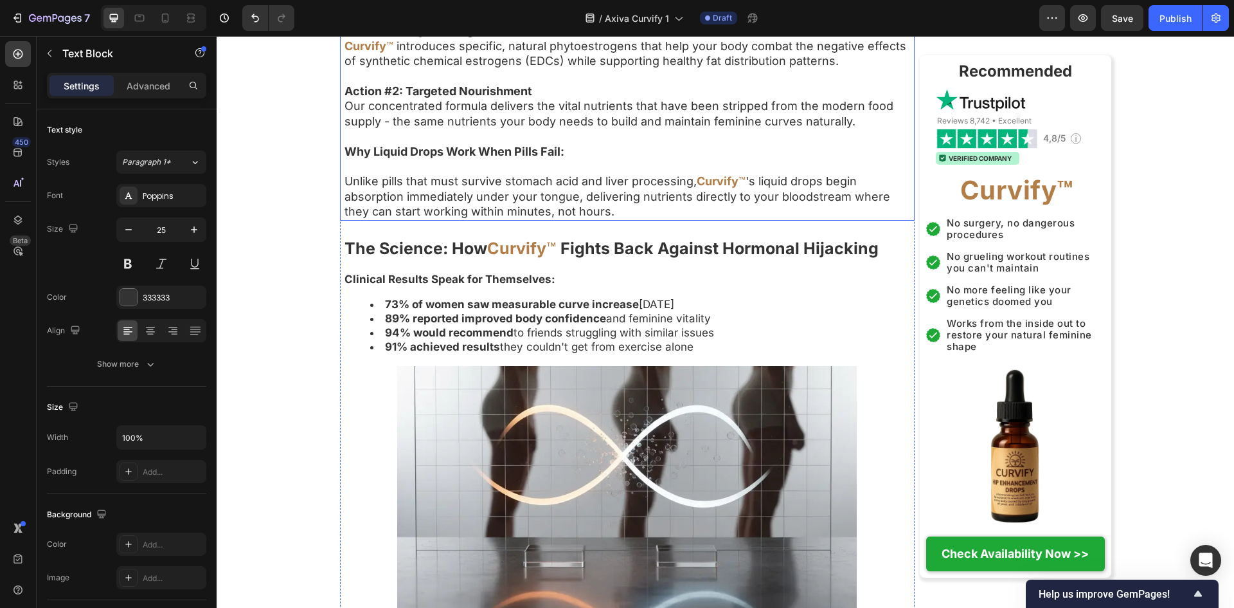
click at [705, 219] on p "Unlike pills that must survive stomach acid and liver processing, Curvify ™ 's …" at bounding box center [629, 196] width 569 height 45
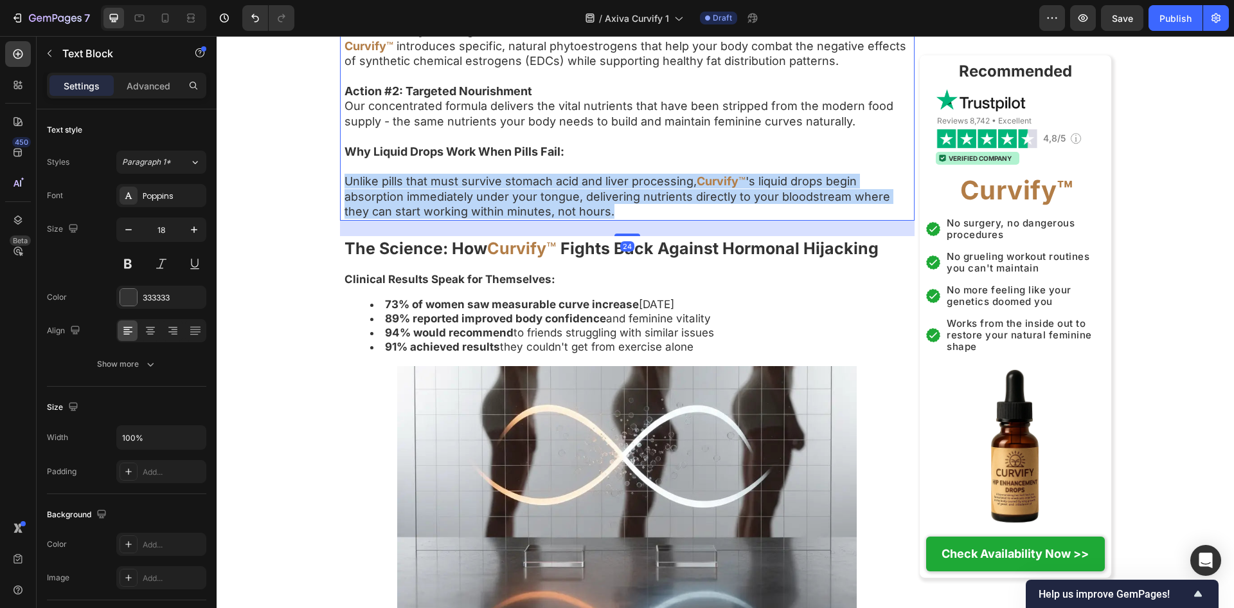
click at [705, 219] on p "Unlike pills that must survive stomach acid and liver processing, Curvify ™ 's …" at bounding box center [629, 196] width 569 height 45
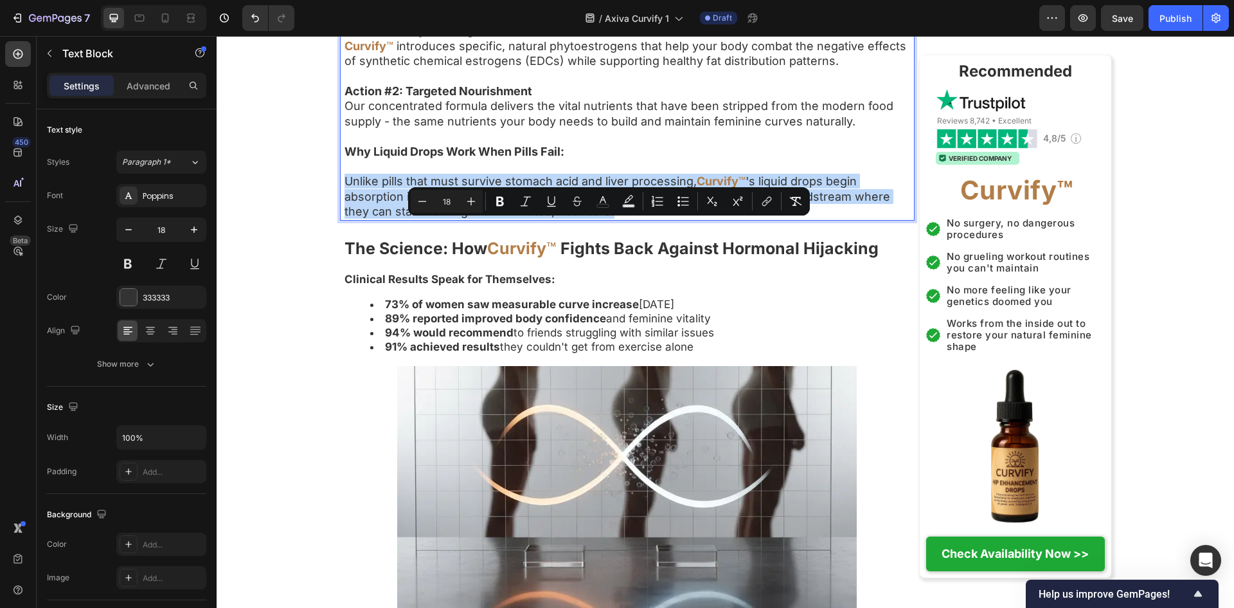
click at [705, 219] on p "Unlike pills that must survive stomach acid and liver processing, Curvify ™ 's …" at bounding box center [629, 196] width 569 height 45
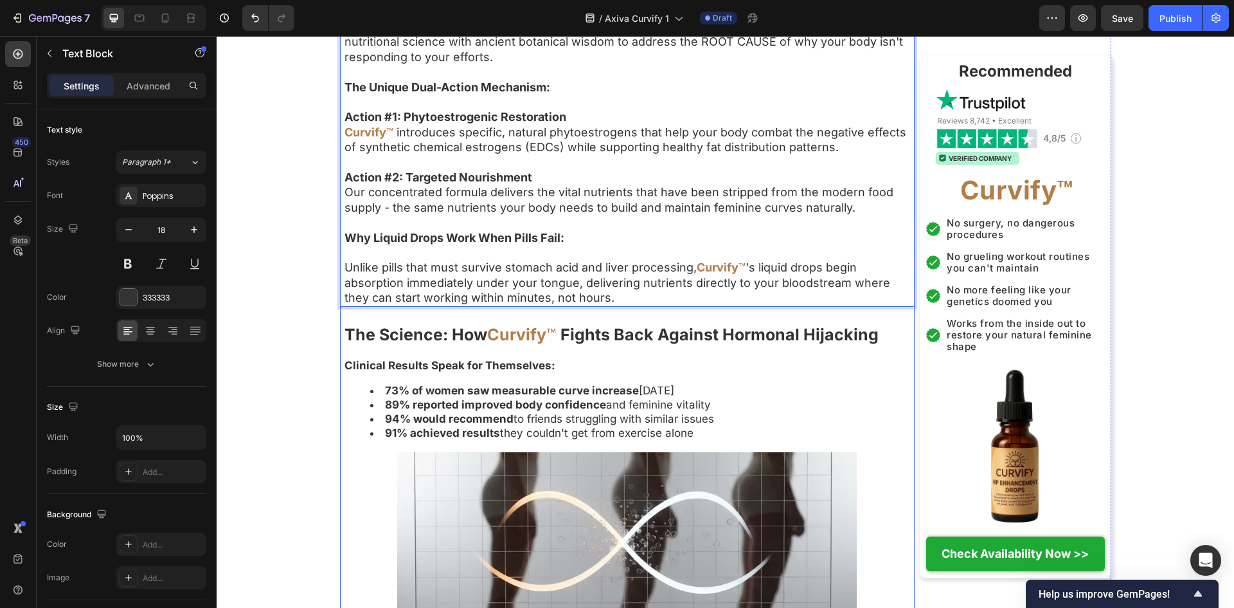
scroll to position [4886, 0]
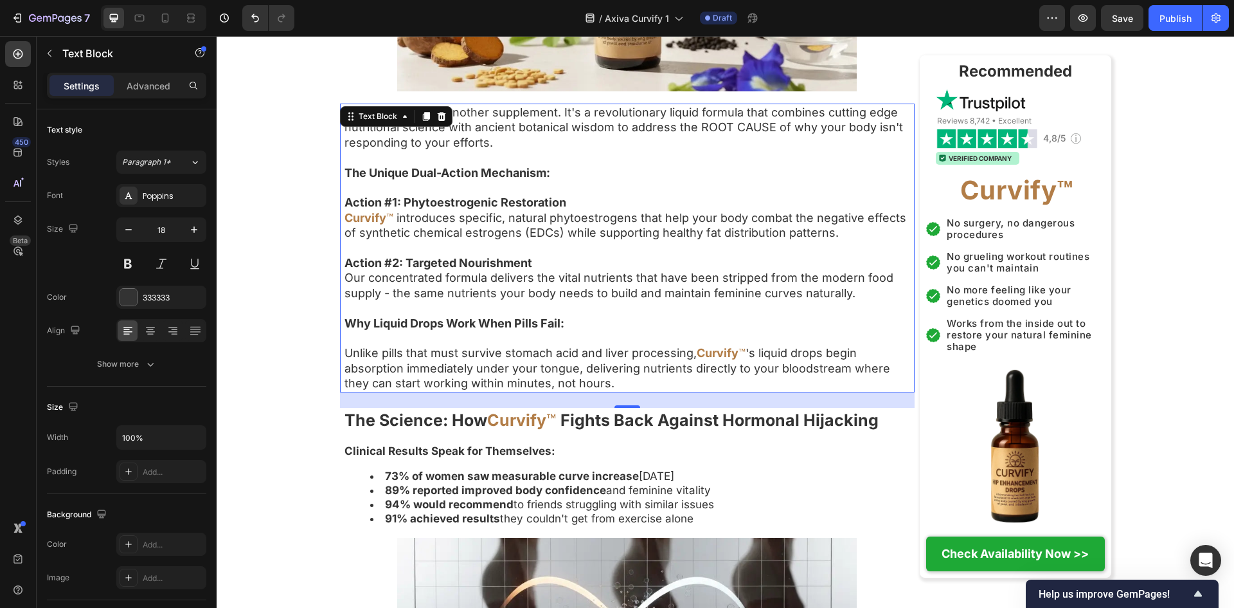
click at [694, 240] on p "Curvify ™ introduces specific, natural phytoestrogens that help your body comba…" at bounding box center [629, 225] width 569 height 30
click at [512, 179] on strong "The Unique Dual-Action Mechanism:" at bounding box center [448, 173] width 206 height 14
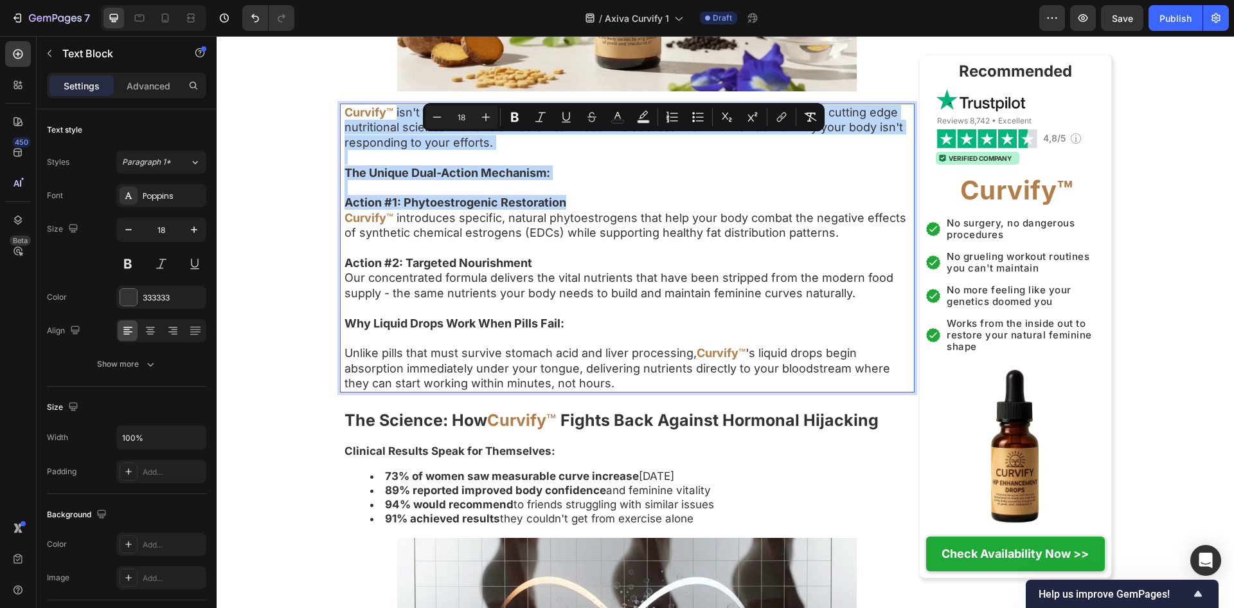
drag, startPoint x: 582, startPoint y: 237, endPoint x: 395, endPoint y: 149, distance: 206.5
click at [395, 149] on div "Curvify ™ isn't just another supplement. It's a revolutionary liquid formula th…" at bounding box center [629, 248] width 572 height 289
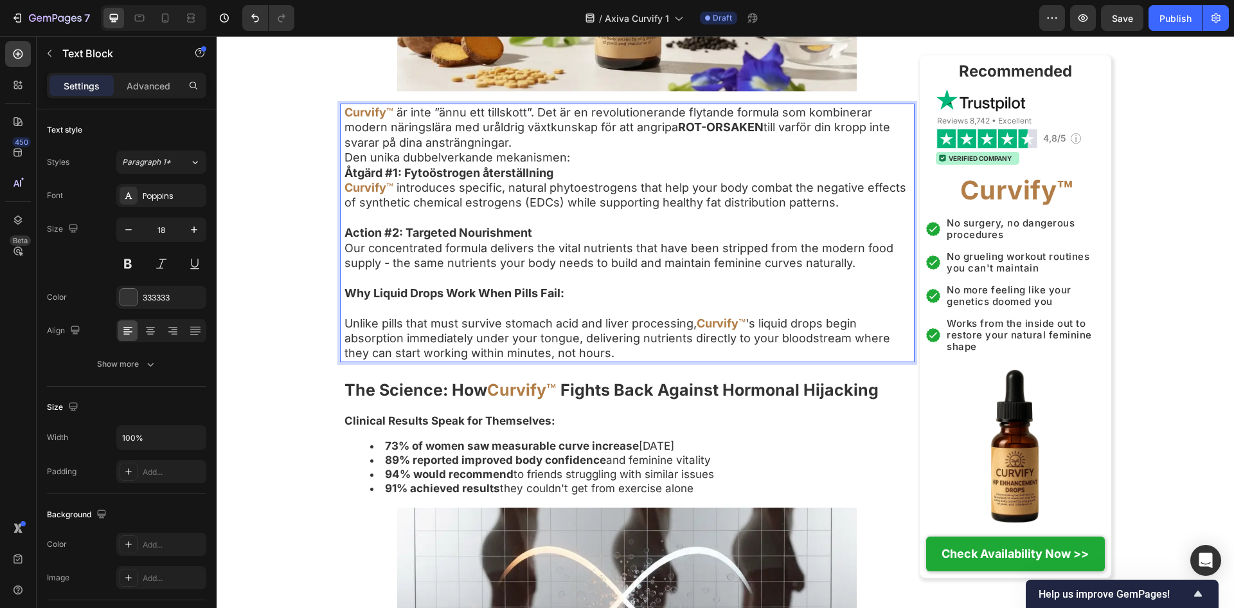
click at [611, 150] on p "Curvify ™ är inte ”ännu ett tillskott”. Det är en revolutionerande flytande for…" at bounding box center [629, 127] width 569 height 45
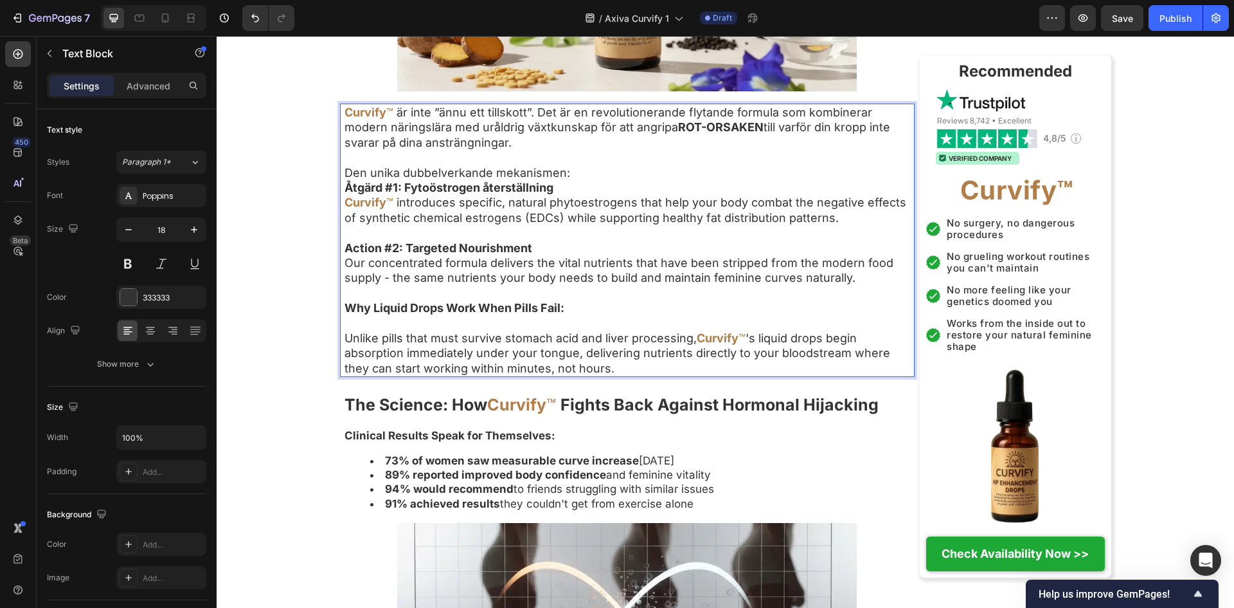
click at [600, 180] on p "Den unika dubbelverkande mekanismen:" at bounding box center [629, 172] width 569 height 15
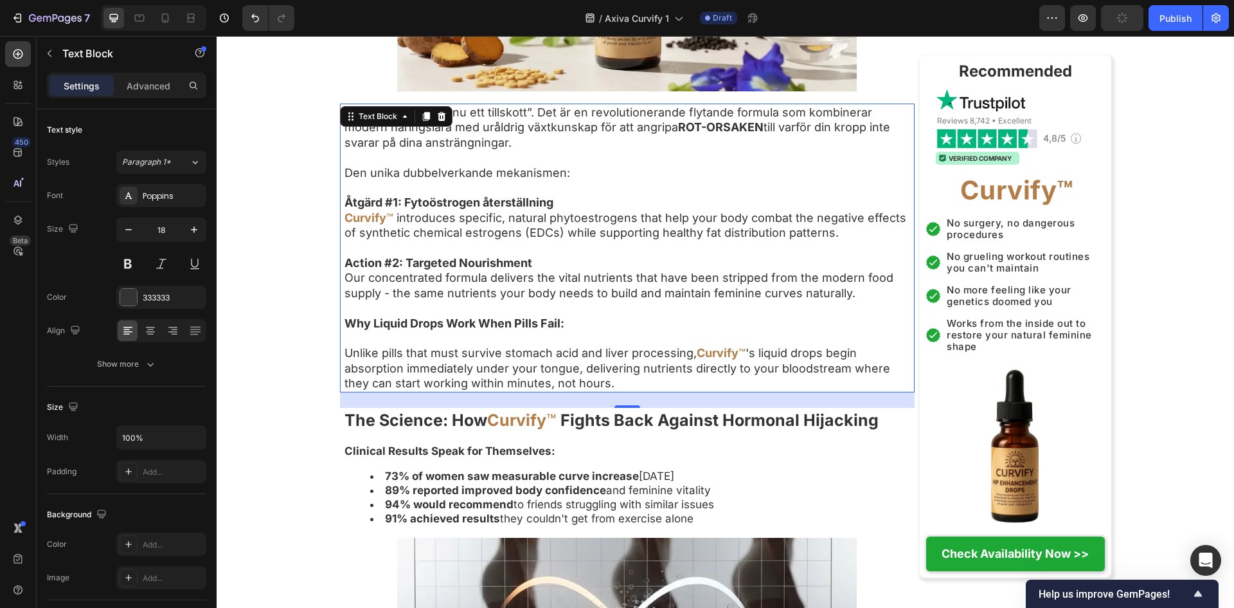
click at [708, 390] on p "Unlike pills that must survive stomach acid and liver processing, Curvify ™ 's …" at bounding box center [629, 367] width 569 height 45
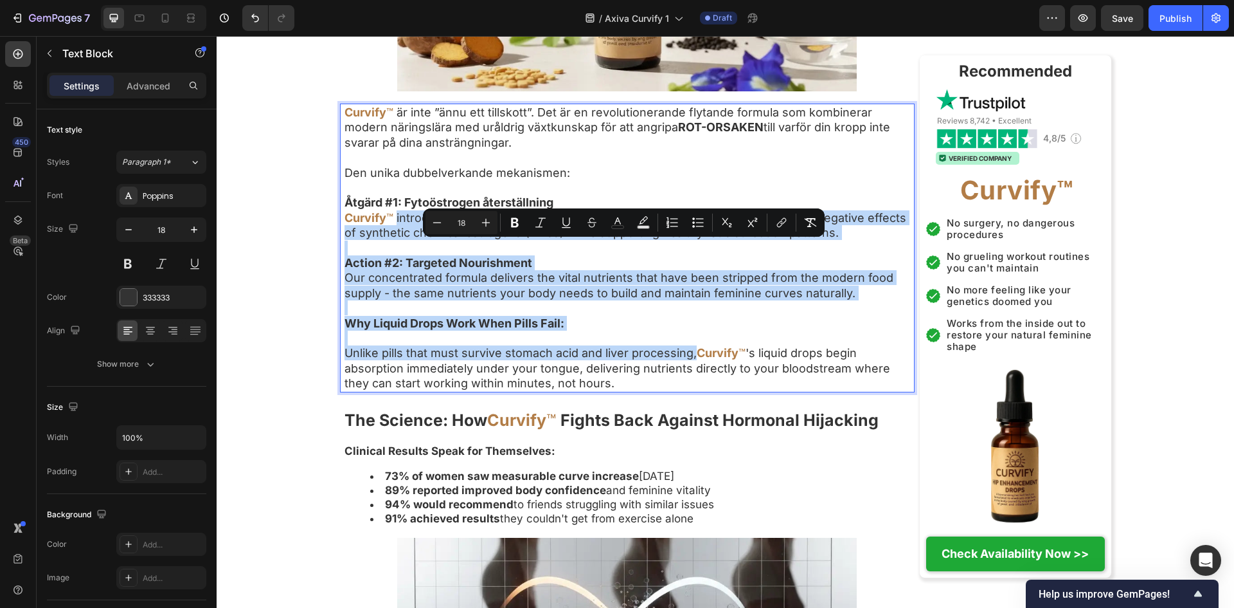
drag, startPoint x: 708, startPoint y: 404, endPoint x: 396, endPoint y: 250, distance: 347.9
click at [396, 250] on div "Curvify ™ är inte ”ännu ett tillskott”. Det är en revolutionerande flytande for…" at bounding box center [629, 248] width 572 height 289
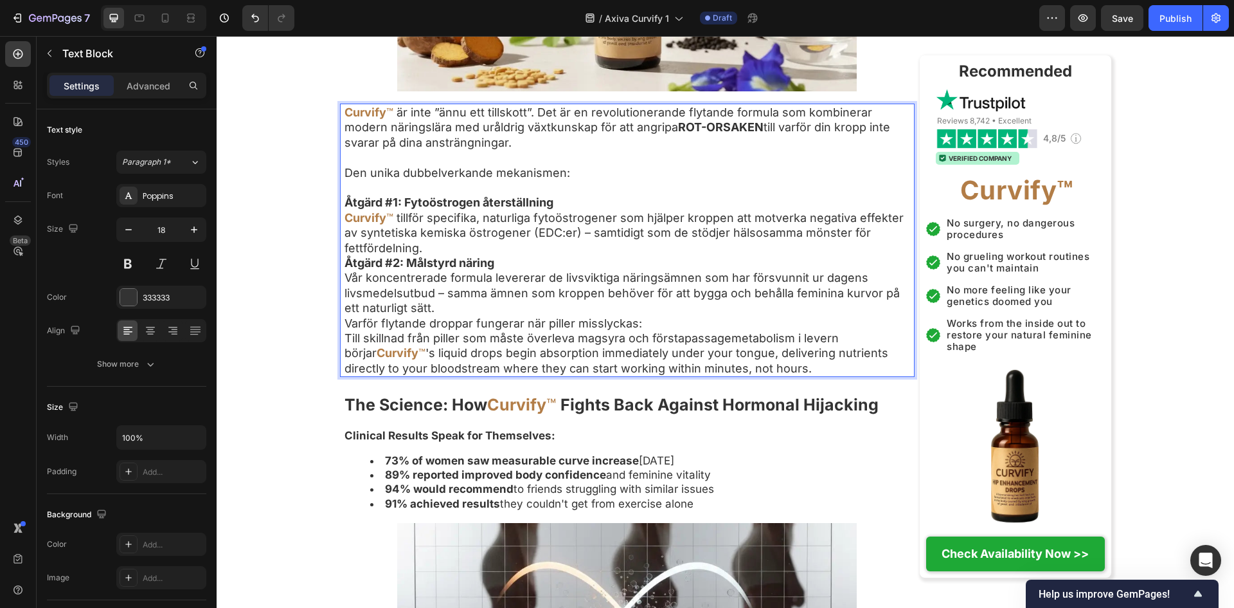
click at [852, 255] on p "Curvify ™ tillför specifika, naturliga fytoöstrogener som hjälper kroppen att m…" at bounding box center [629, 232] width 569 height 45
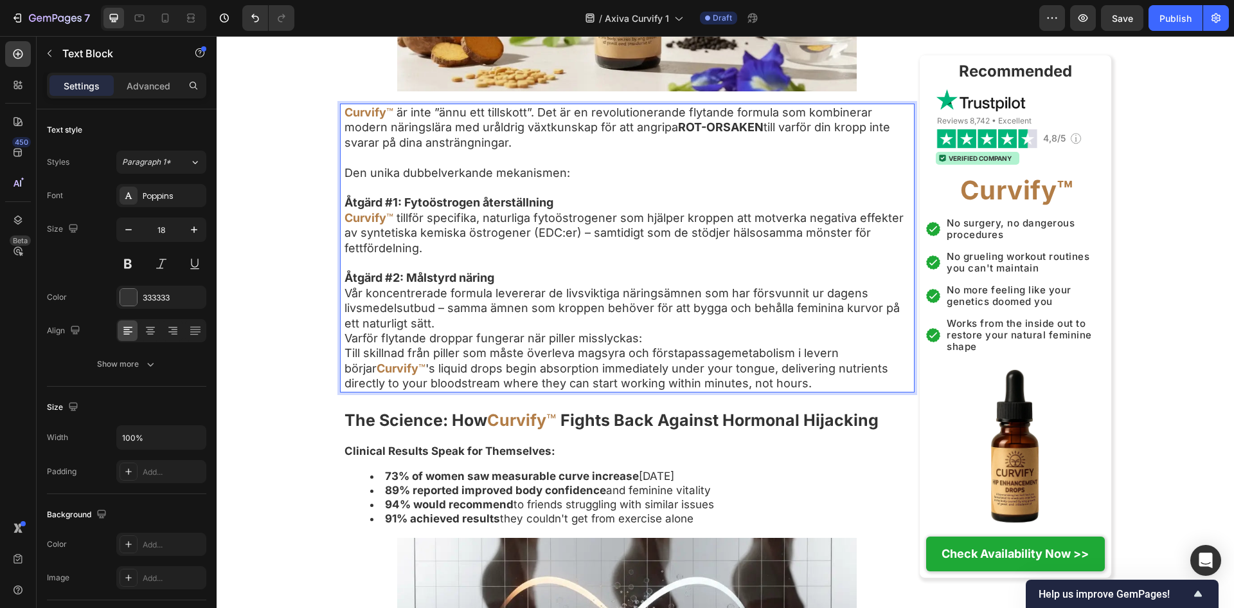
click at [520, 330] on p "Åtgärd #2: Målstyrd näring Vår koncentrerade formula levererar de livsviktiga n…" at bounding box center [629, 300] width 569 height 60
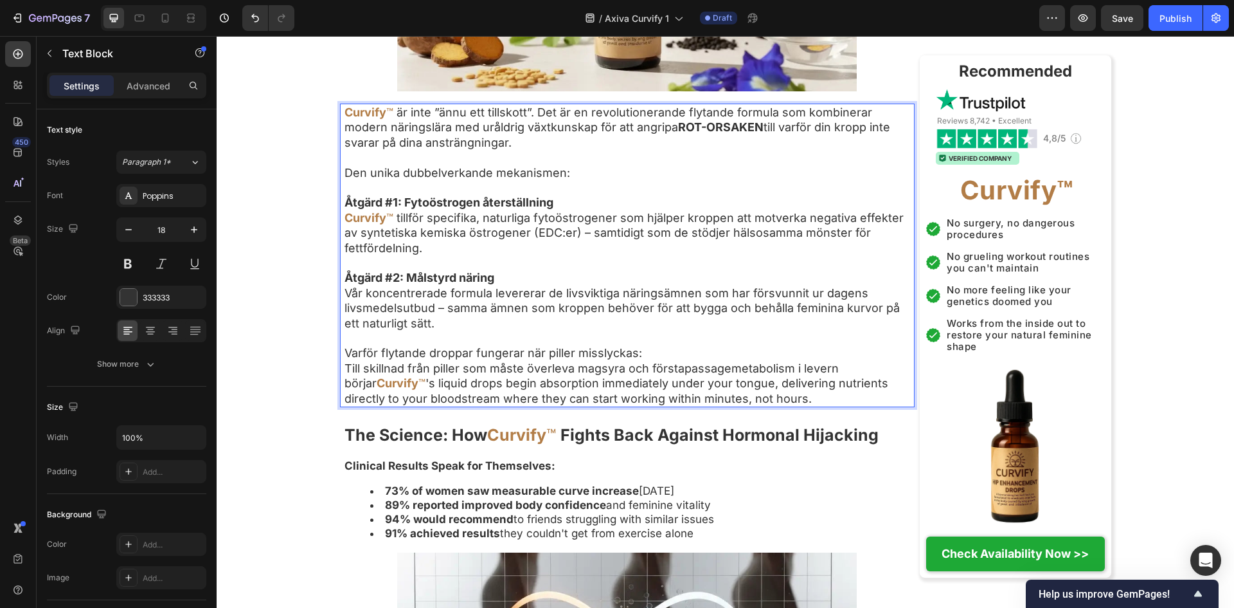
click at [669, 360] on p "Varför flytande droppar fungerar när piller misslyckas:" at bounding box center [629, 352] width 569 height 15
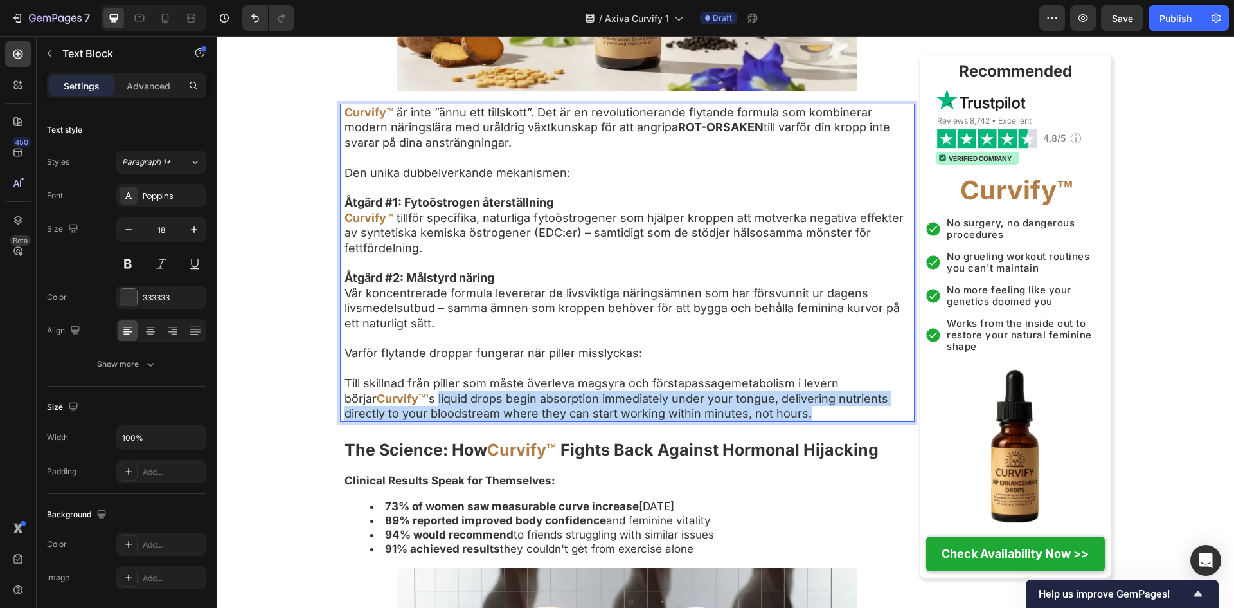
drag, startPoint x: 404, startPoint y: 433, endPoint x: 834, endPoint y: 449, distance: 429.8
click at [834, 420] on p "Till skillnad från piller som måste överleva magsyra och förstapassagemetabolis…" at bounding box center [629, 397] width 569 height 45
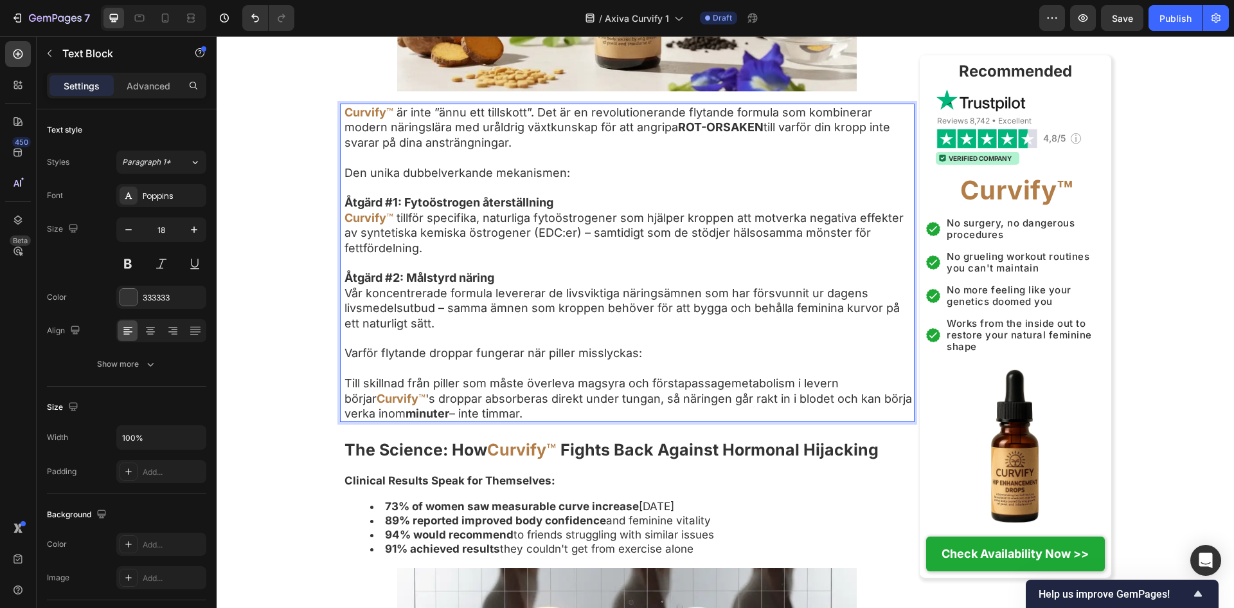
click at [399, 420] on p "Till skillnad från piller som måste överleva magsyra och förstapassagemetabolis…" at bounding box center [629, 397] width 569 height 45
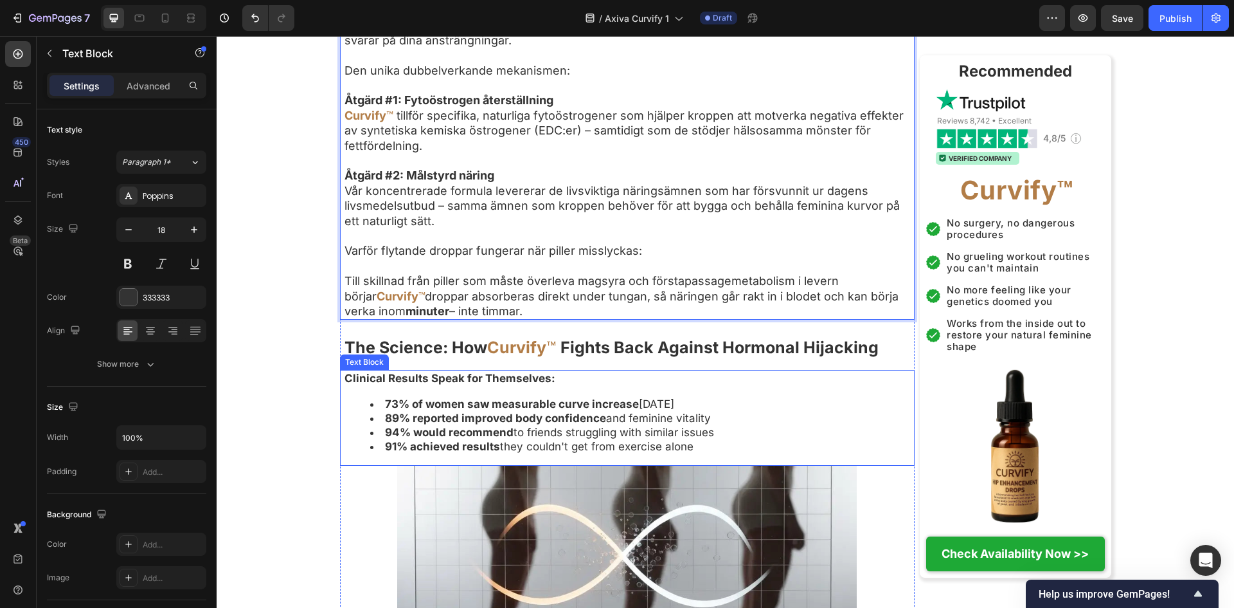
scroll to position [5143, 0]
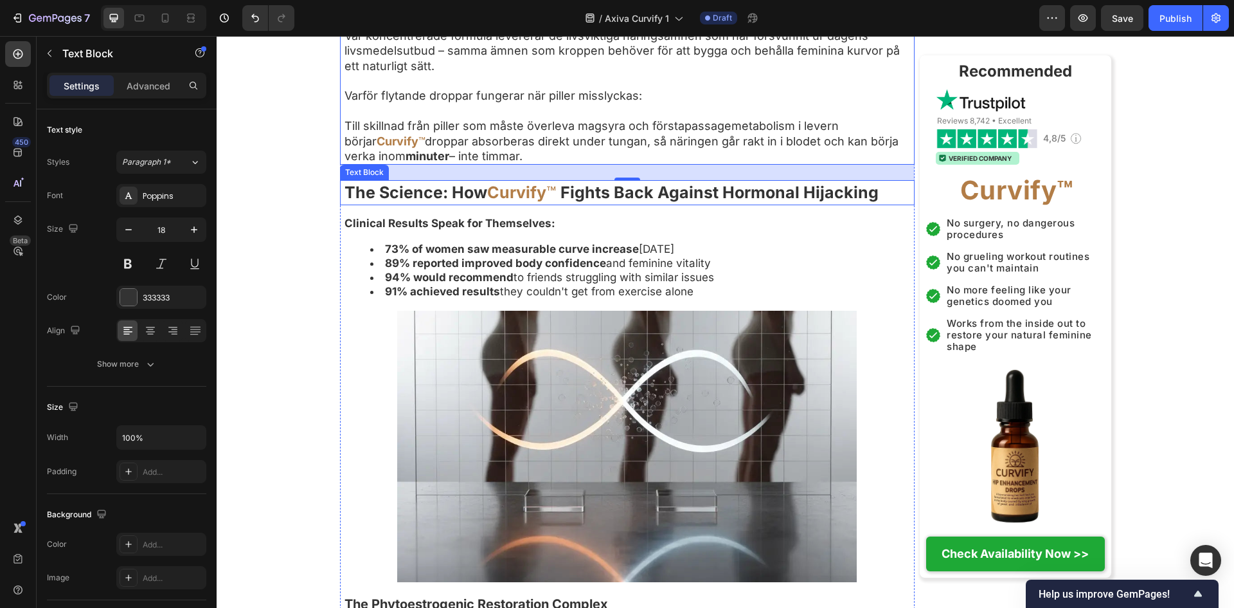
click at [480, 202] on strong "The Science: How" at bounding box center [416, 192] width 143 height 19
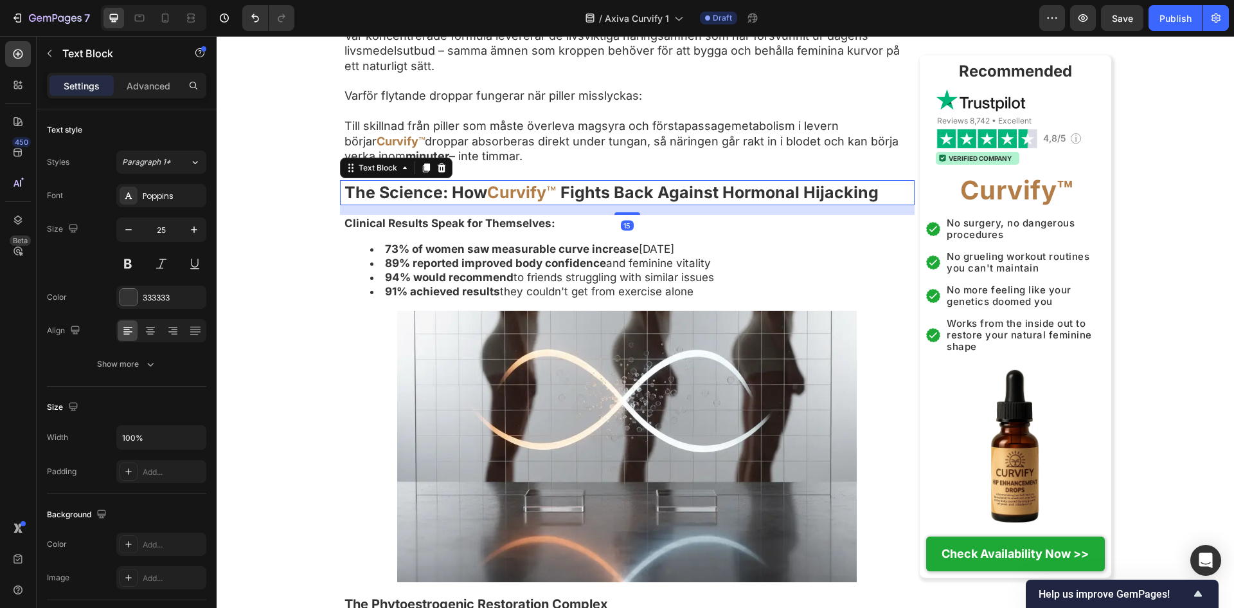
click at [478, 202] on strong "The Science: How" at bounding box center [416, 192] width 143 height 19
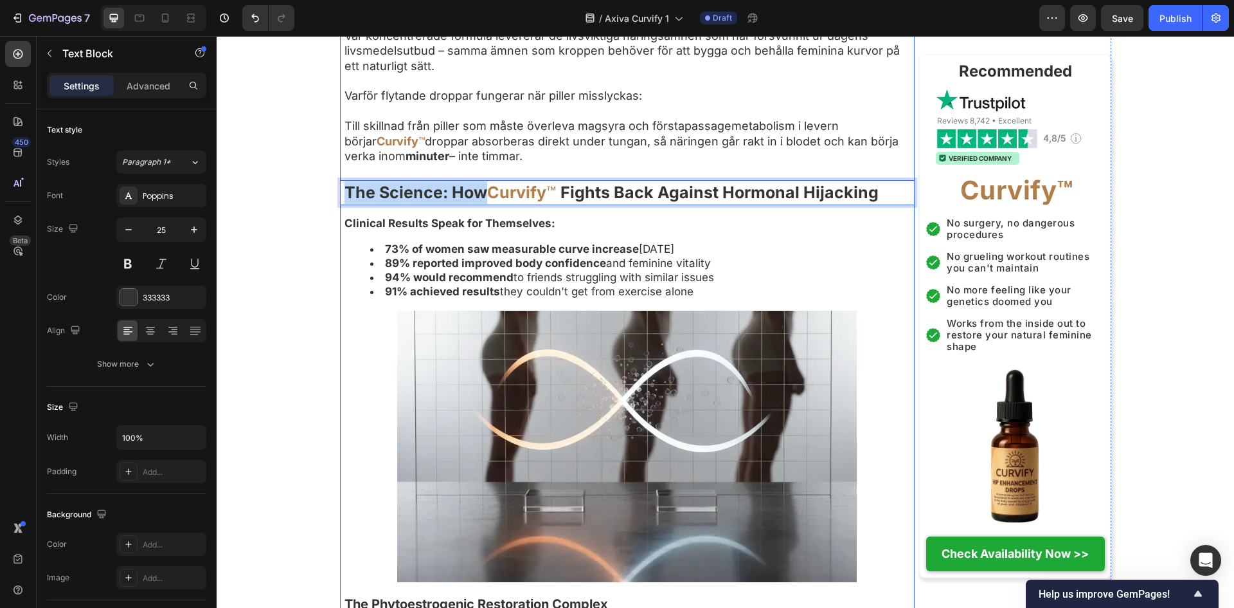
drag, startPoint x: 480, startPoint y: 228, endPoint x: 341, endPoint y: 205, distance: 140.7
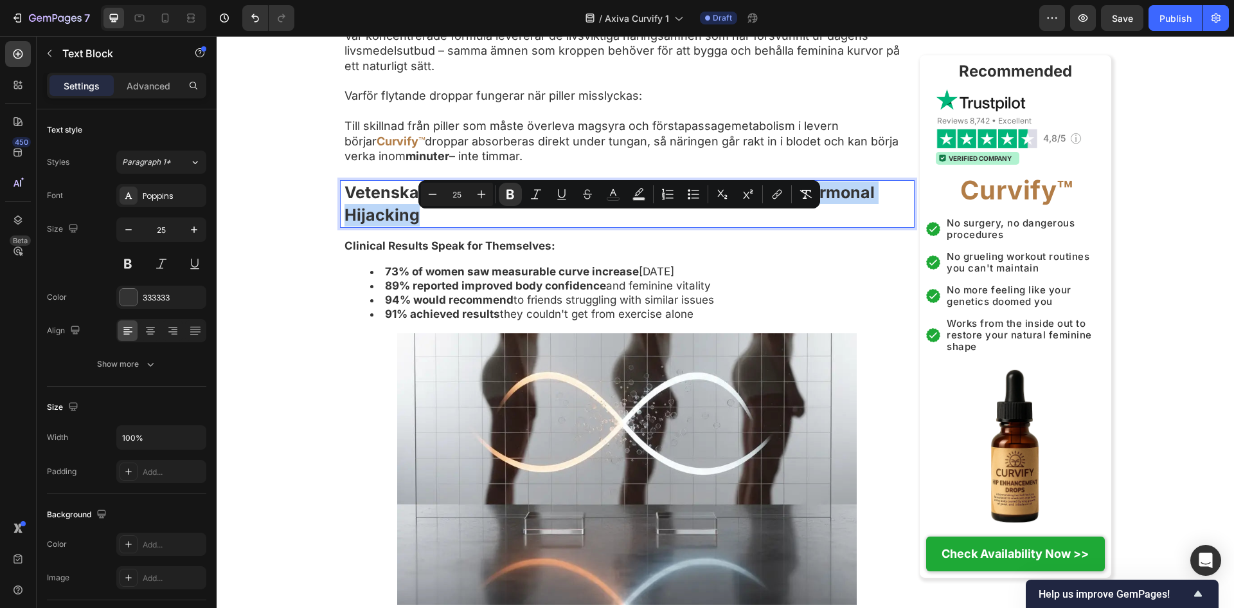
drag, startPoint x: 653, startPoint y: 224, endPoint x: 658, endPoint y: 244, distance: 20.6
click at [658, 226] on p "Vetenskapen: Så bekämpar Curvify ™ Fights Back Against Hormonal Hijacking" at bounding box center [629, 203] width 569 height 45
click at [715, 224] on strong "Fights Back Against Hormonal Hijacking" at bounding box center [610, 204] width 530 height 42
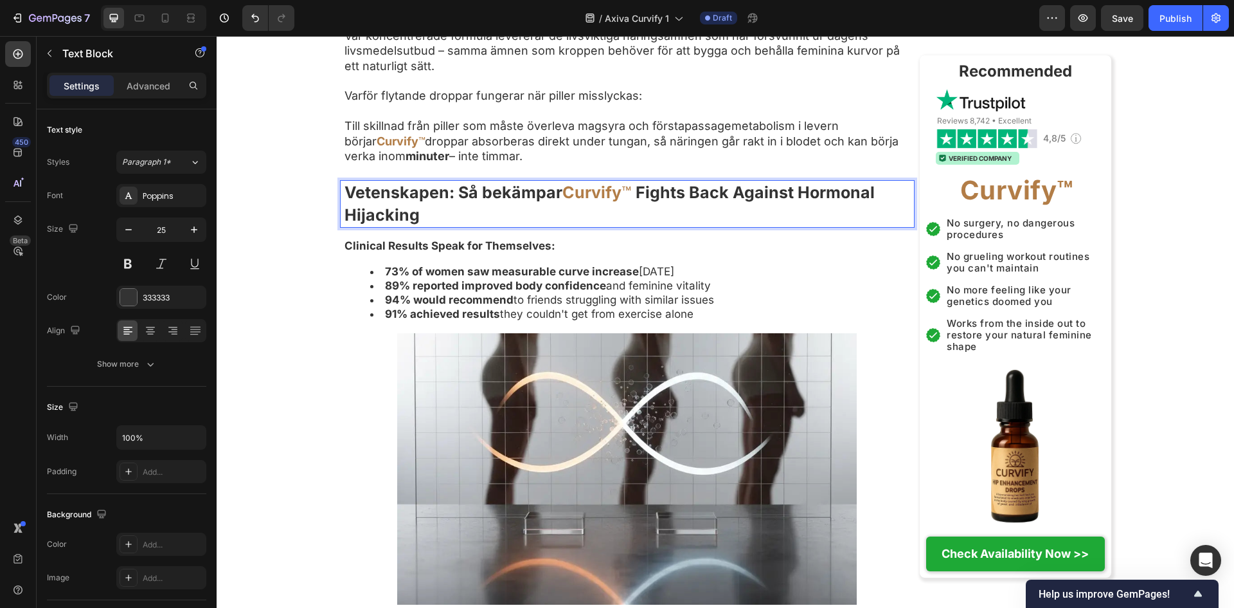
click at [721, 226] on p "Vetenskapen: Så bekämpar Curvify ™ Fights Back Against Hormonal Hijacking" at bounding box center [629, 203] width 569 height 45
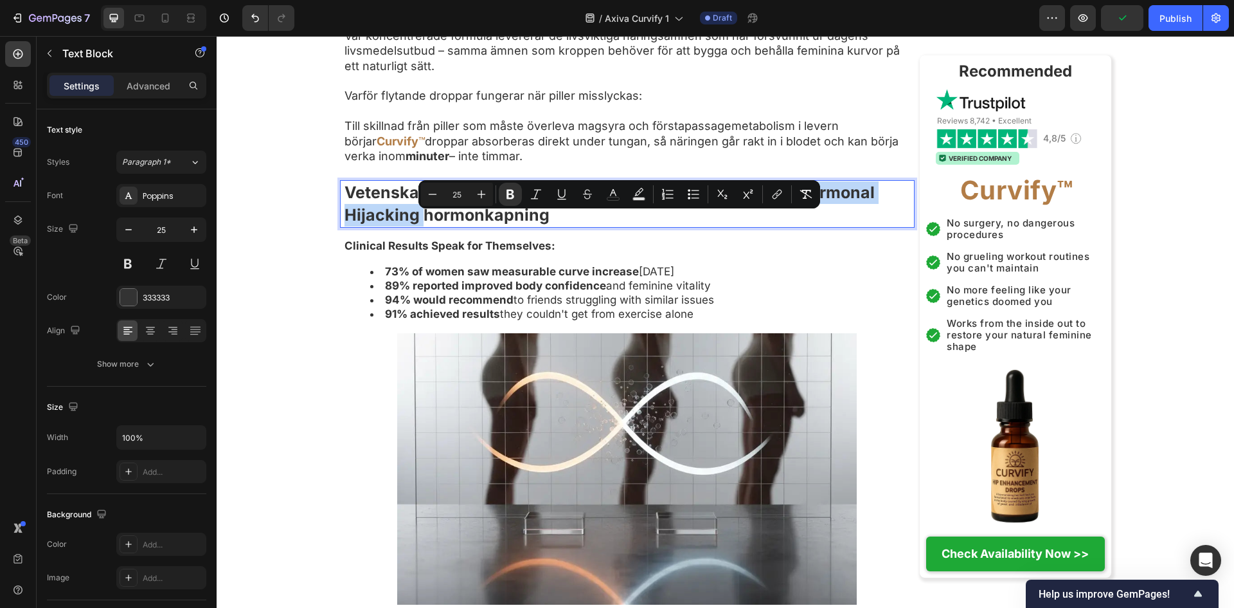
drag, startPoint x: 422, startPoint y: 248, endPoint x: 652, endPoint y: 233, distance: 230.6
click at [652, 224] on strong "Fights Back Against Hormonal Hijacking hormonkapning" at bounding box center [610, 204] width 530 height 42
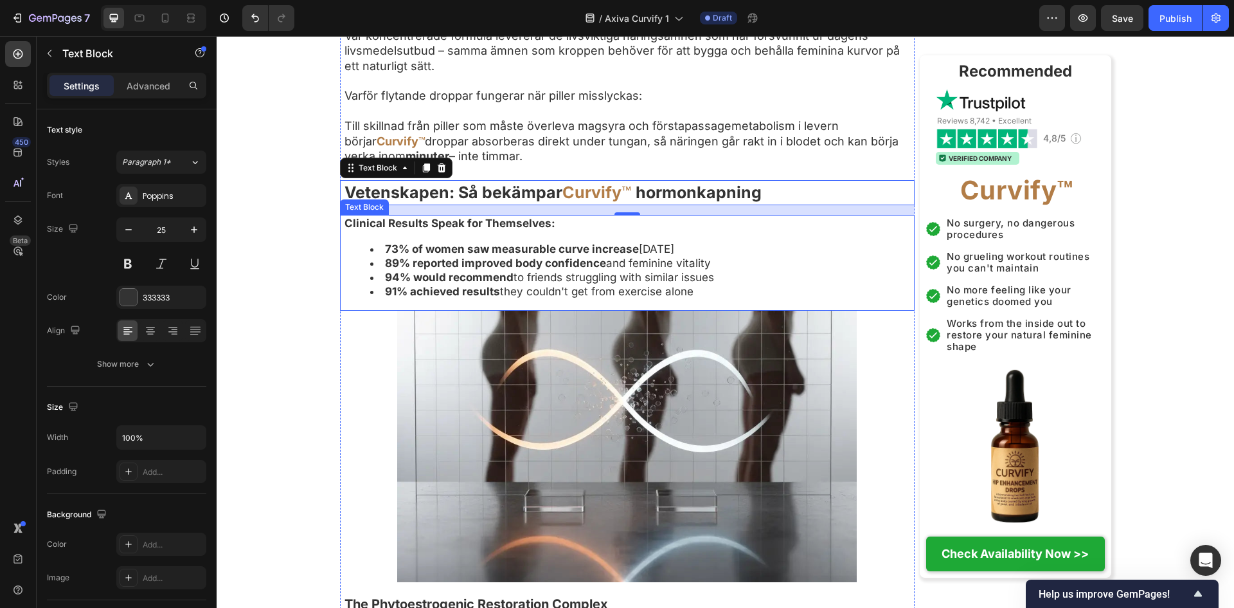
click at [759, 298] on li "91% achieved results they couldn't get from exercise alone" at bounding box center [641, 291] width 543 height 14
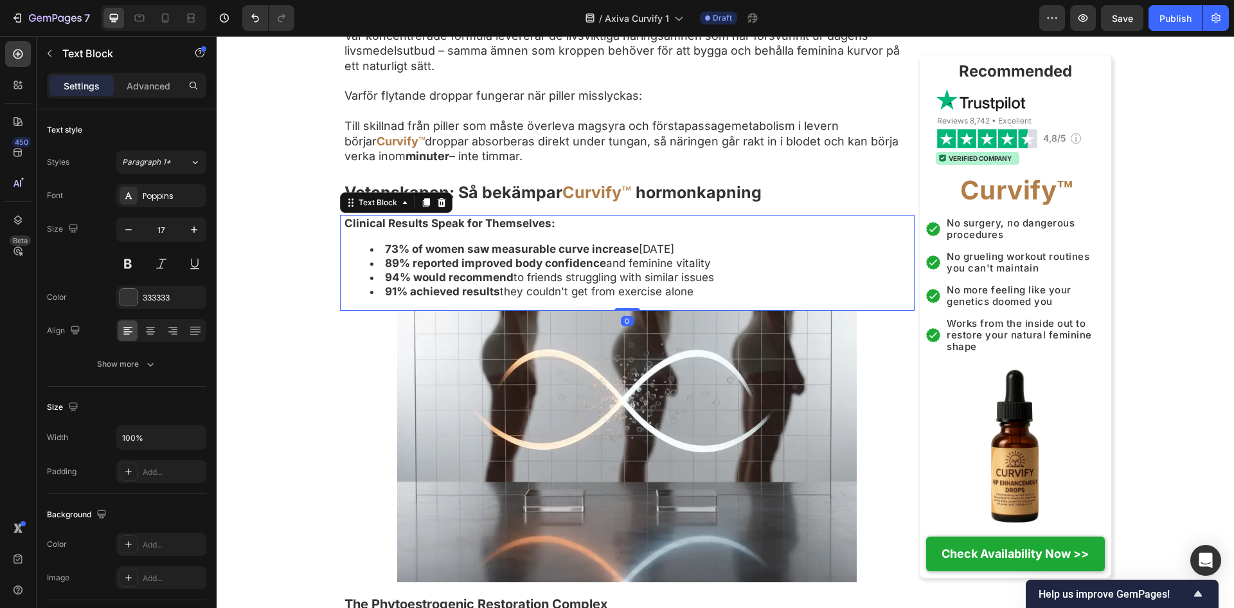
click at [759, 298] on li "91% achieved results they couldn't get from exercise alone" at bounding box center [641, 291] width 543 height 14
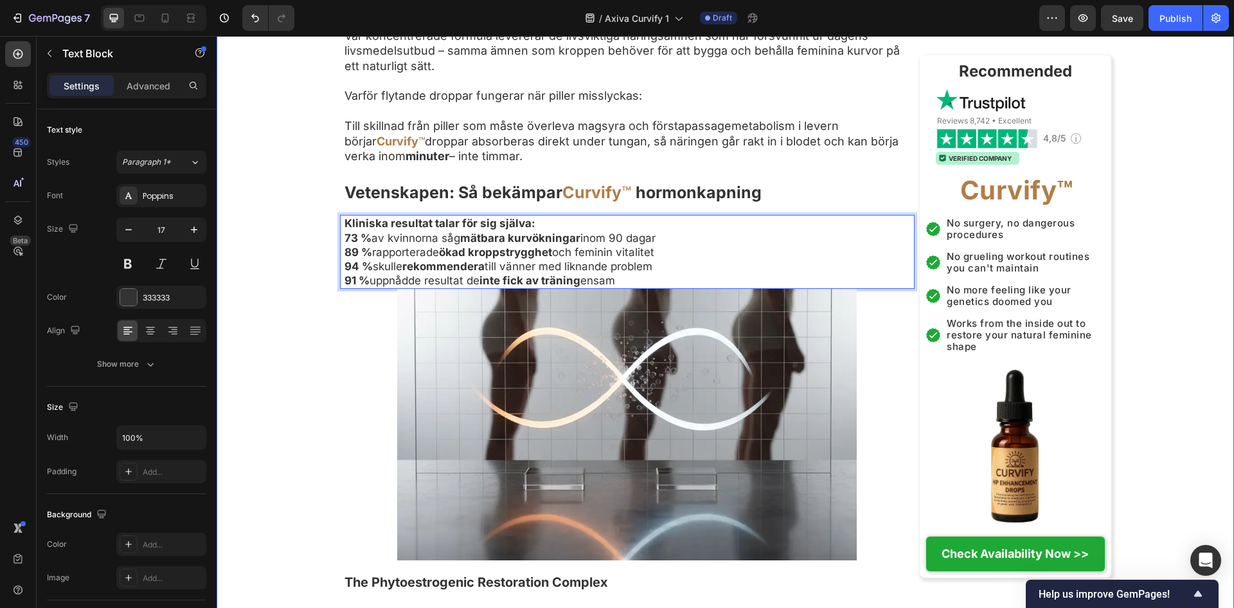
drag, startPoint x: 726, startPoint y: 312, endPoint x: 293, endPoint y: 269, distance: 435.5
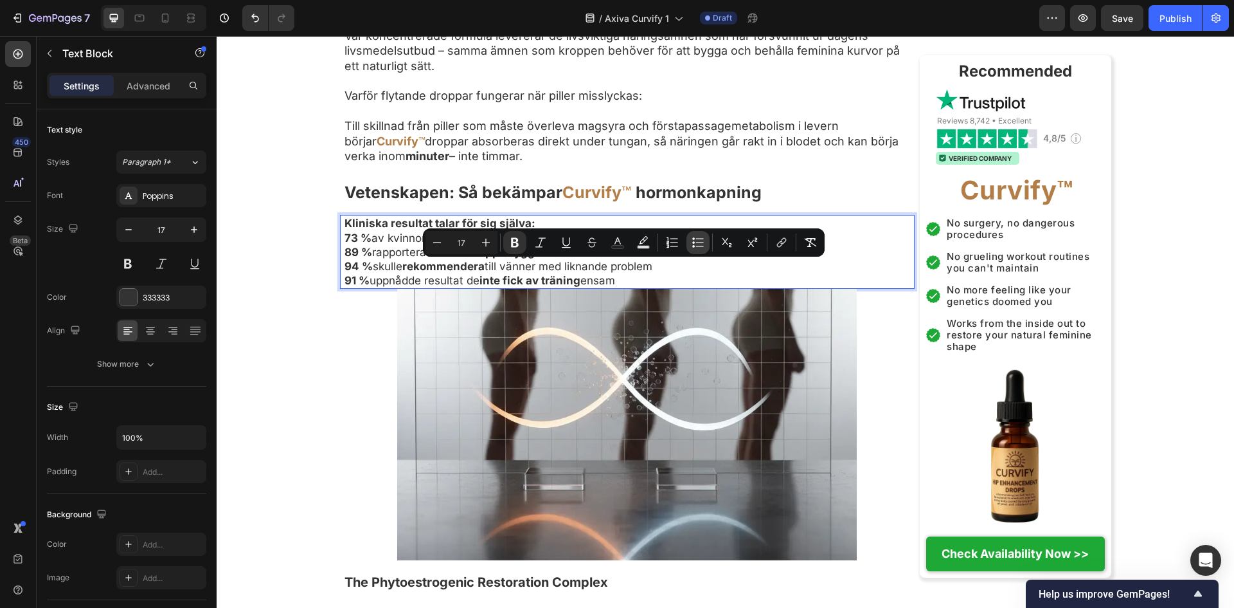
click at [696, 239] on icon "Editor contextual toolbar" at bounding box center [698, 242] width 13 height 13
type input "17"
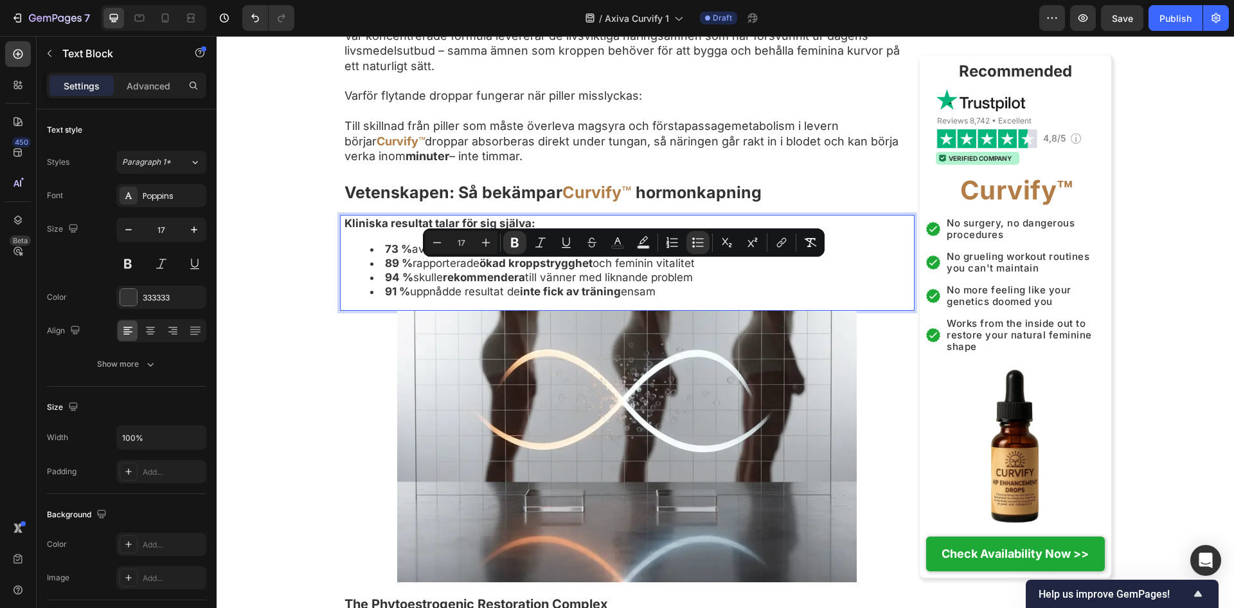
click at [644, 419] on img at bounding box center [627, 446] width 460 height 271
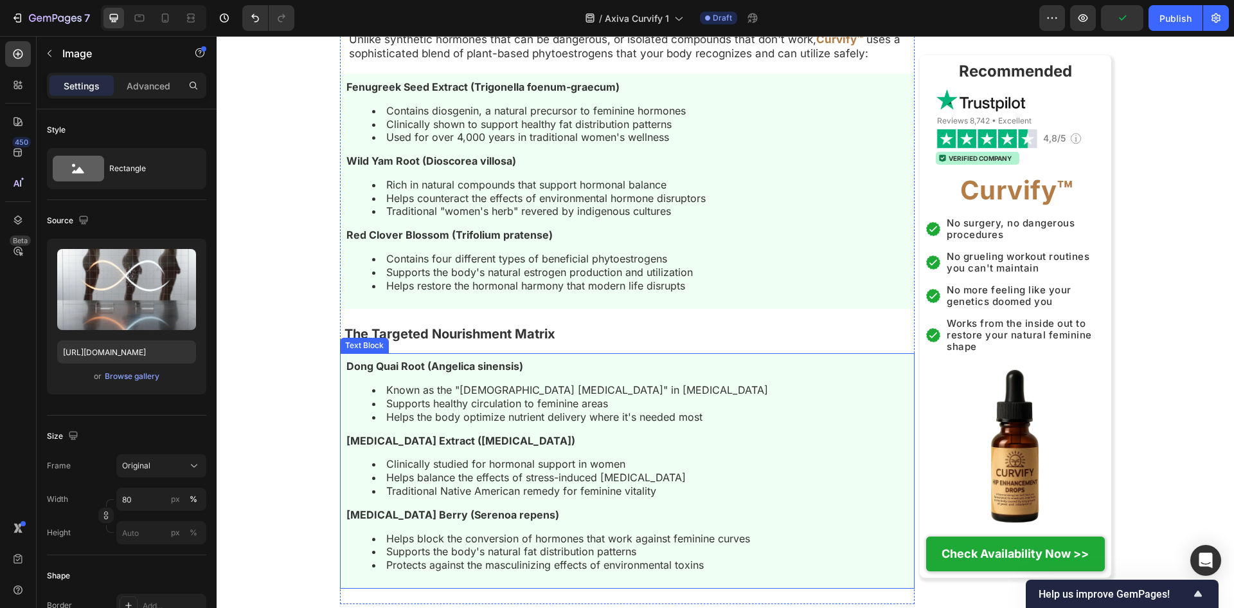
scroll to position [5658, 0]
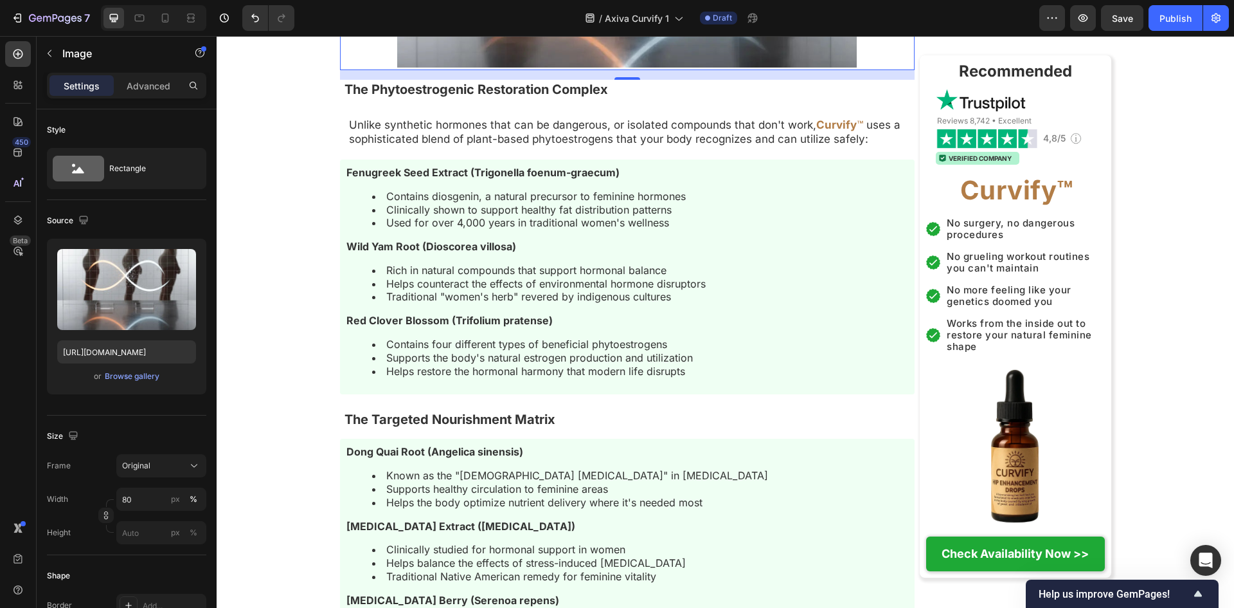
click at [621, 95] on div "15" at bounding box center [627, 90] width 13 height 10
click at [604, 98] on p "The Phytoestrogenic Restoration Complex" at bounding box center [629, 89] width 569 height 17
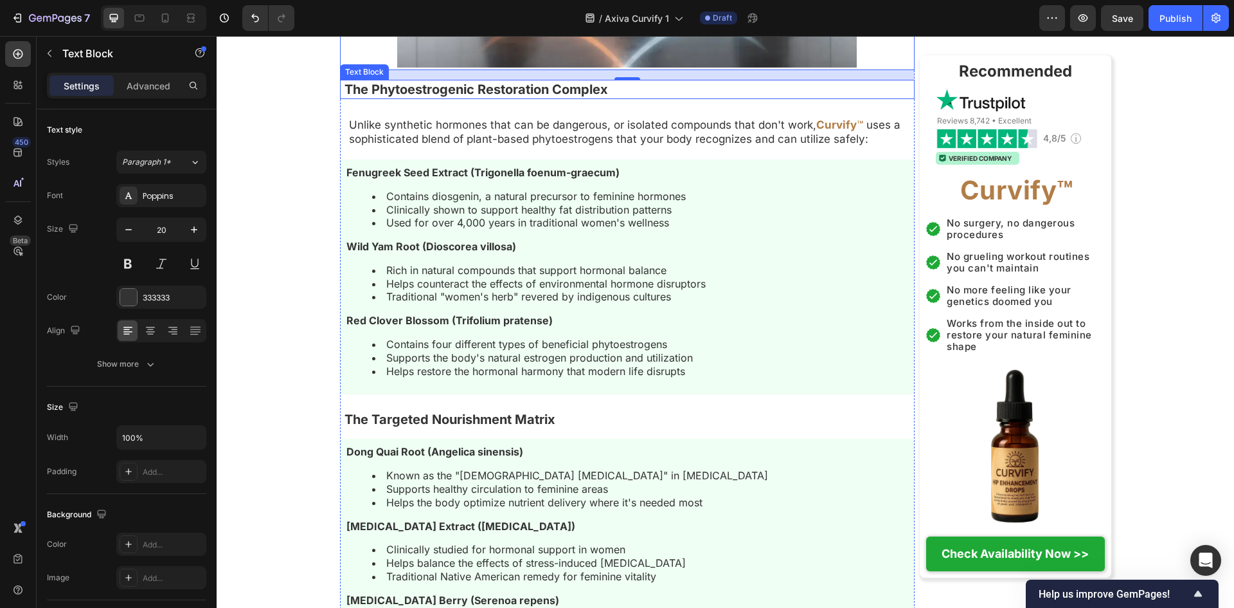
click at [604, 98] on p "The Phytoestrogenic Restoration Complex" at bounding box center [629, 89] width 569 height 17
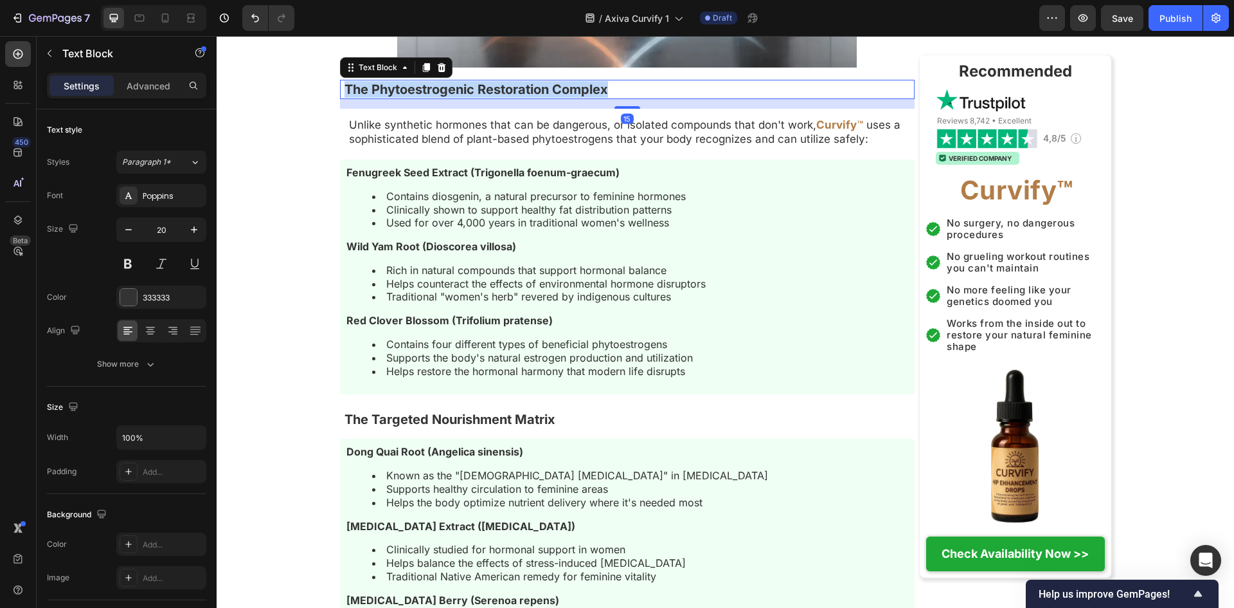
click at [604, 98] on p "The Phytoestrogenic Restoration Complex" at bounding box center [629, 89] width 569 height 17
click at [602, 146] on p "Unlike synthetic hormones that can be dangerous, or isolated compounds that don…" at bounding box center [627, 132] width 557 height 28
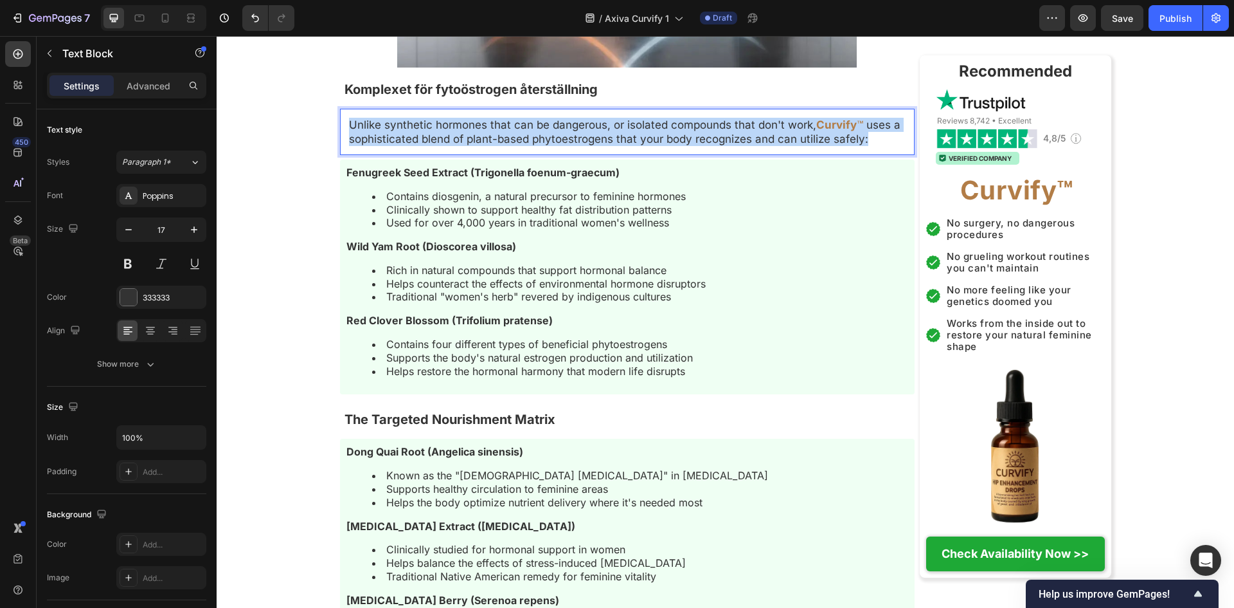
click at [602, 146] on p "Unlike synthetic hormones that can be dangerous, or isolated compounds that don…" at bounding box center [627, 132] width 557 height 28
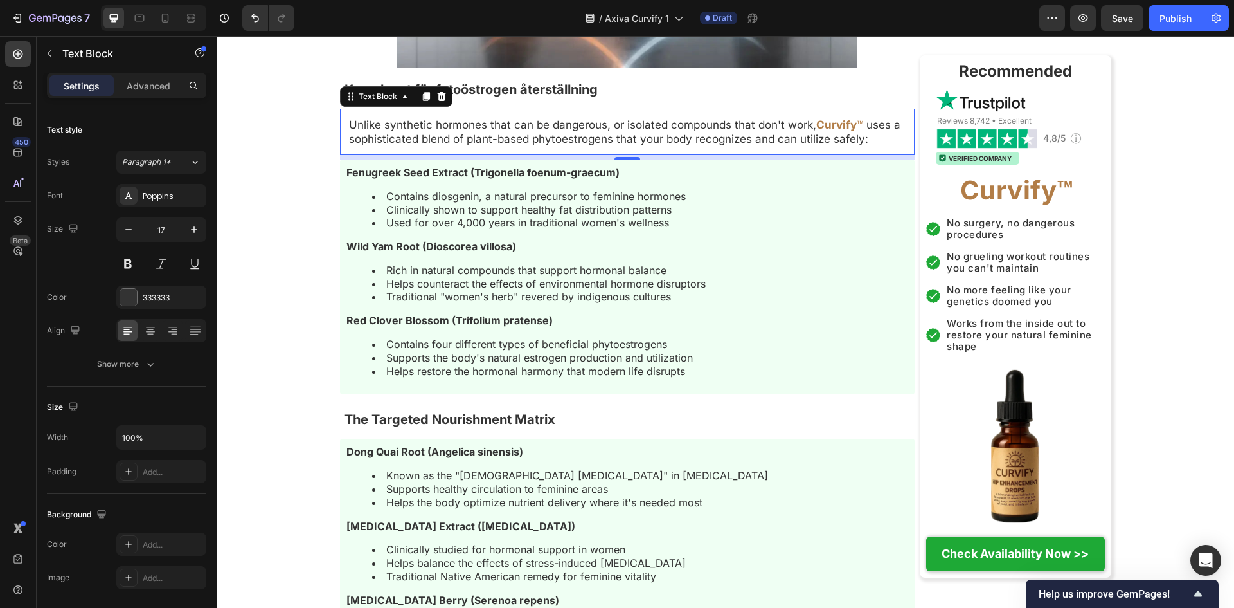
click at [823, 146] on p "Unlike synthetic hormones that can be dangerous, or isolated compounds that don…" at bounding box center [627, 132] width 557 height 28
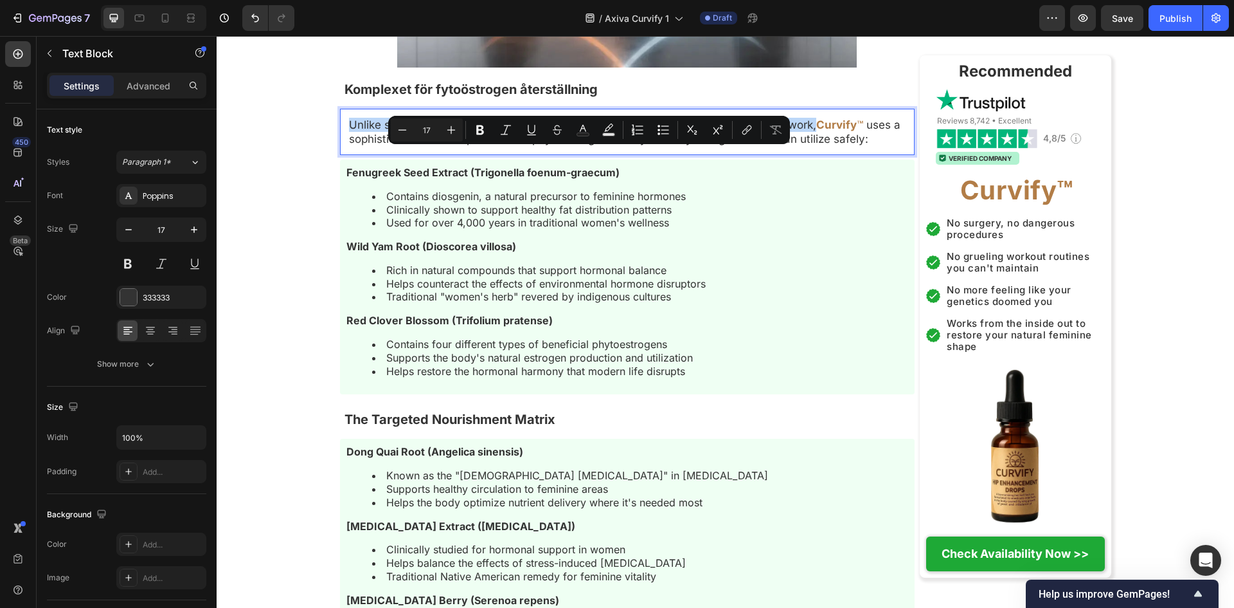
drag, startPoint x: 835, startPoint y: 158, endPoint x: 343, endPoint y: 157, distance: 491.8
click at [348, 147] on div "Unlike synthetic hormones that can be dangerous, or isolated compounds that don…" at bounding box center [627, 131] width 559 height 31
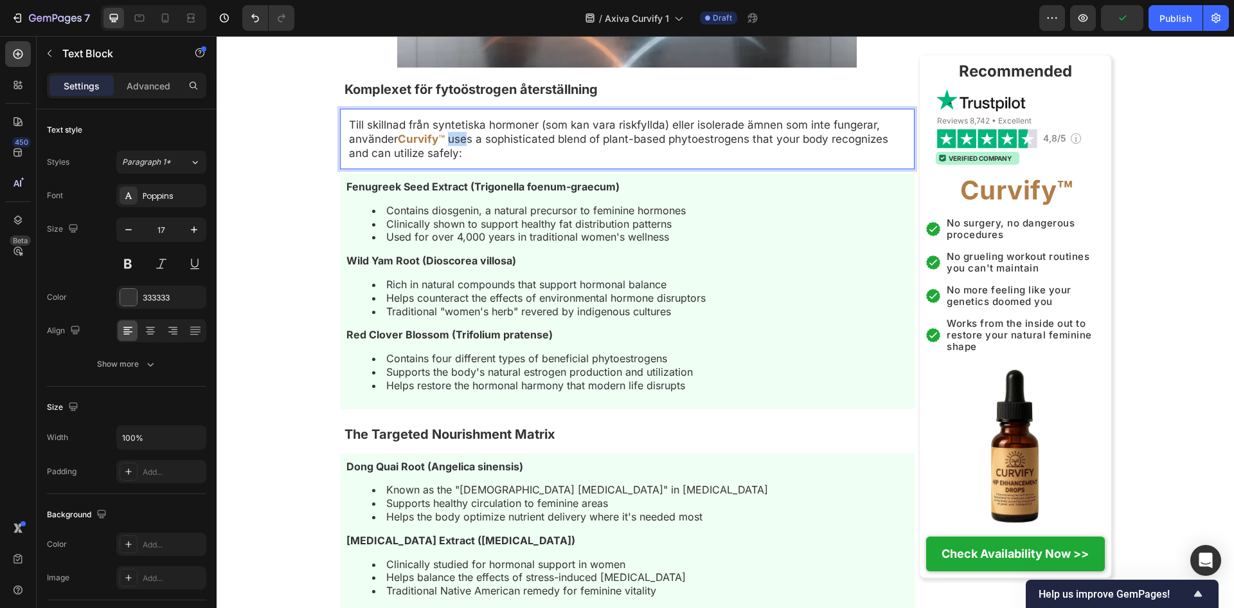
drag, startPoint x: 507, startPoint y: 170, endPoint x: 526, endPoint y: 170, distance: 18.6
click at [526, 160] on p "Till skillnad från syntetiska hormoner (som kan vara riskfyllda) eller isolerad…" at bounding box center [627, 139] width 557 height 42
click at [543, 160] on p "Till skillnad från syntetiska hormoner (som kan vara riskfyllda) eller isolerad…" at bounding box center [627, 139] width 557 height 42
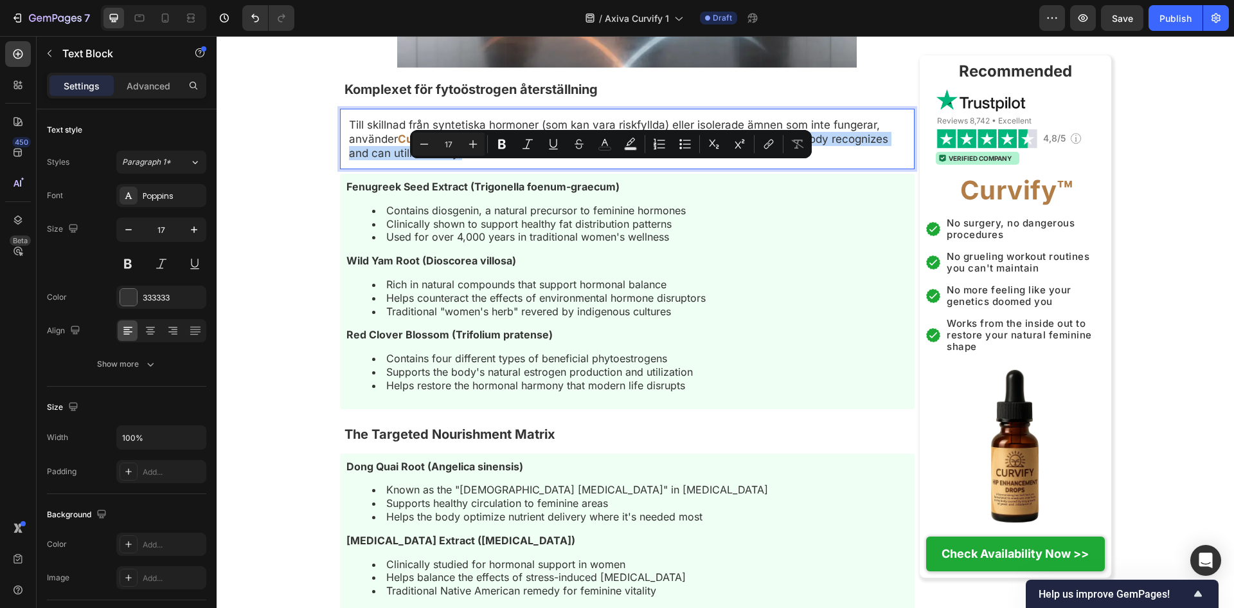
drag, startPoint x: 537, startPoint y: 173, endPoint x: 557, endPoint y: 183, distance: 22.4
click at [557, 160] on p "Till skillnad från syntetiska hormoner (som kan vara riskfyllda) eller isolerad…" at bounding box center [627, 139] width 557 height 42
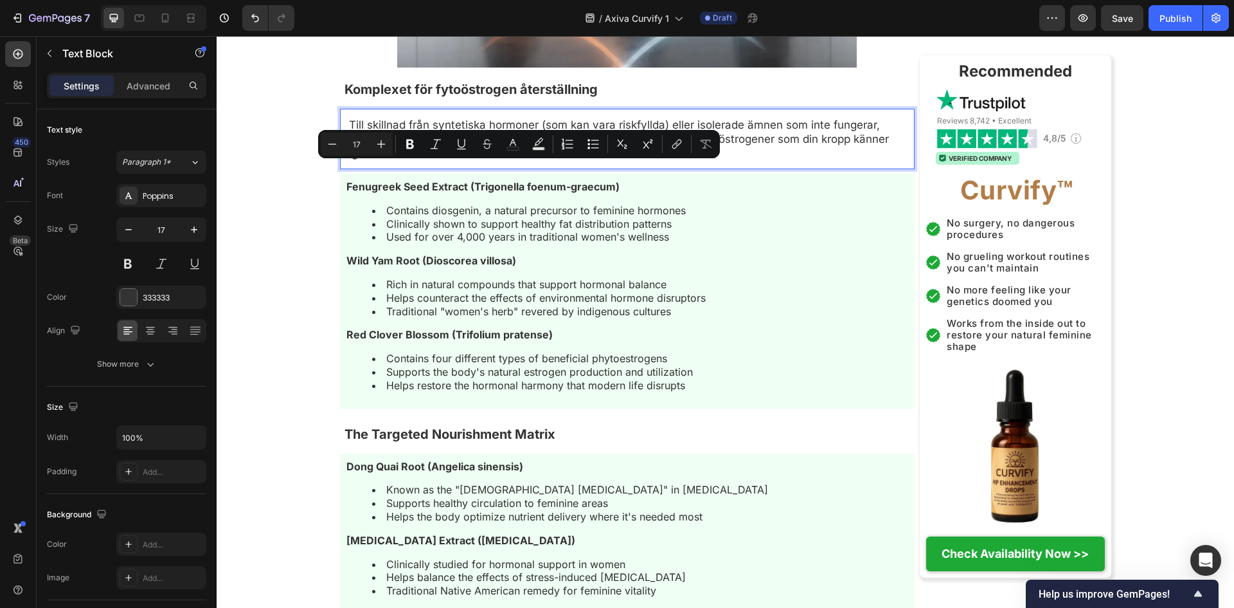
drag, startPoint x: 534, startPoint y: 175, endPoint x: 509, endPoint y: 174, distance: 25.7
click at [509, 160] on p "Till skillnad från syntetiska hormoner (som kan vara riskfyllda) eller isolerad…" at bounding box center [627, 139] width 557 height 42
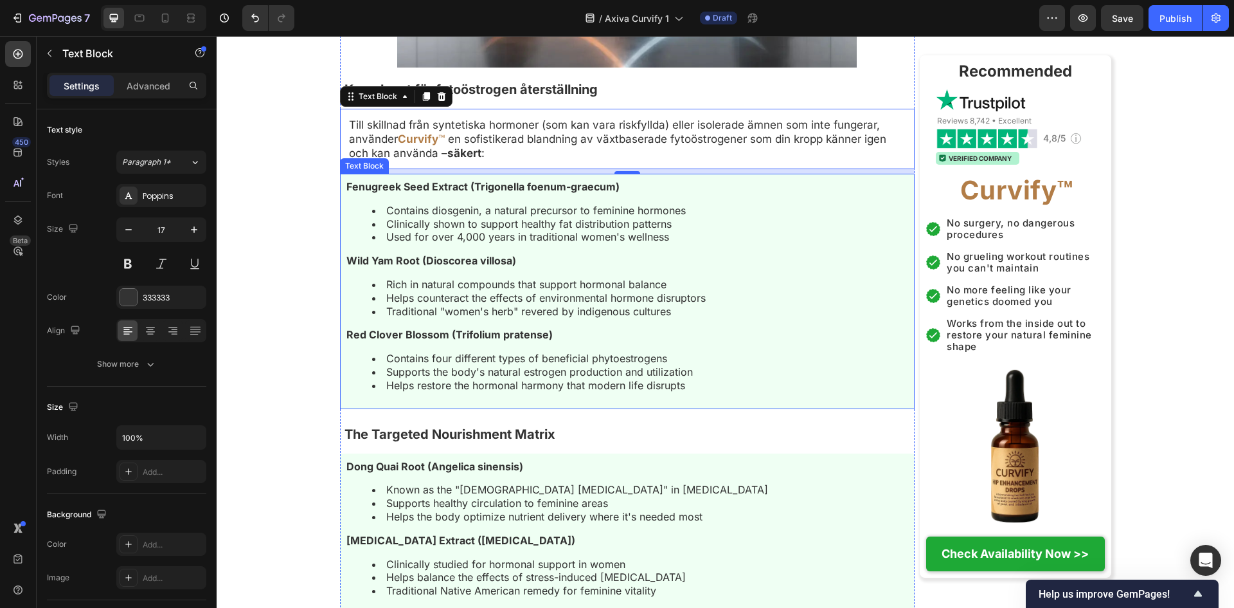
click at [531, 193] on strong "Fenugreek Seed Extract (Trigonella foenum-graecum)" at bounding box center [483, 186] width 273 height 13
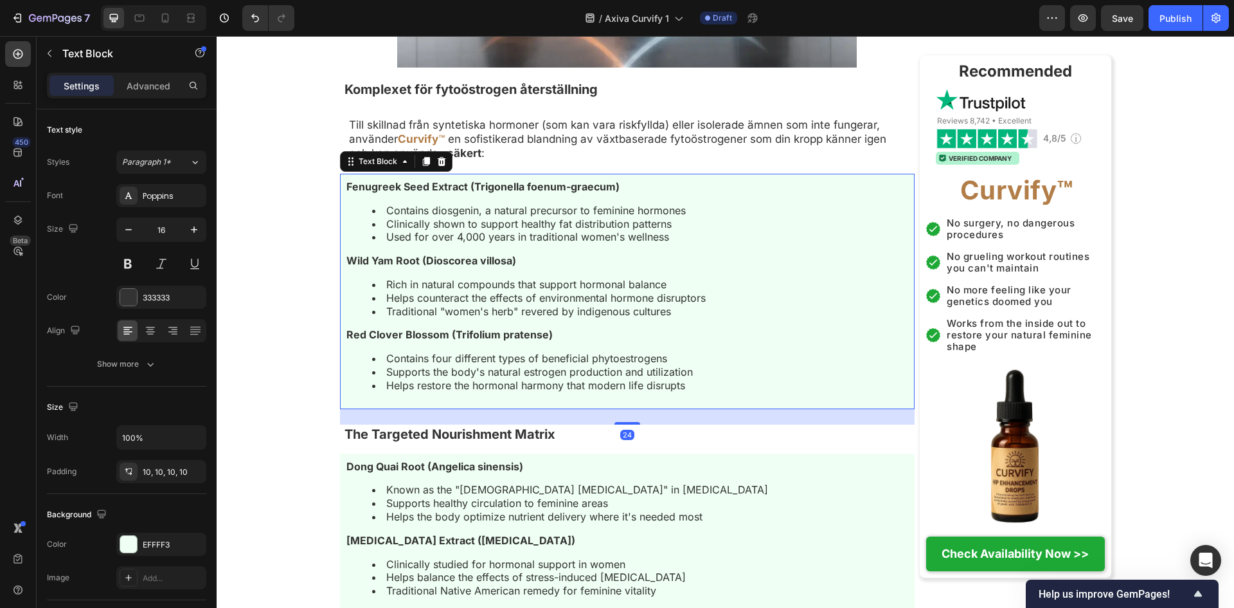
click at [531, 193] on strong "Fenugreek Seed Extract (Trigonella foenum-graecum)" at bounding box center [483, 186] width 273 height 13
click at [626, 378] on div "Fenugreek Seed Extract (Trigonella foenum-graecum) Contains diosgenin, a natura…" at bounding box center [627, 291] width 575 height 235
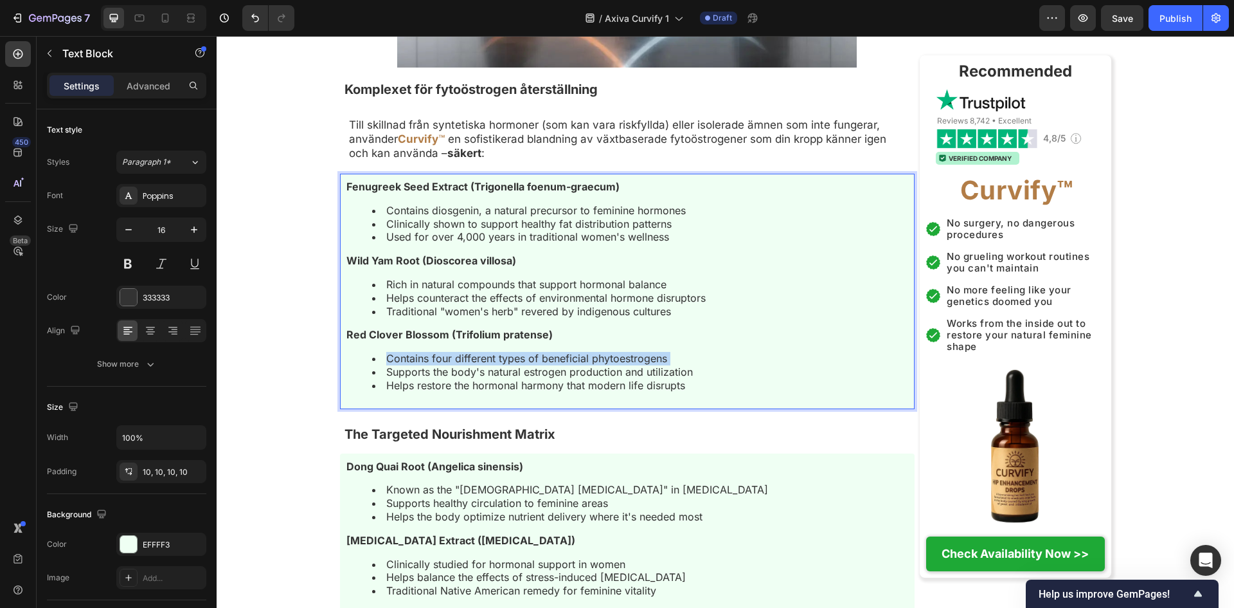
click at [626, 378] on div "Fenugreek Seed Extract (Trigonella foenum-graecum) Contains diosgenin, a natura…" at bounding box center [627, 291] width 575 height 235
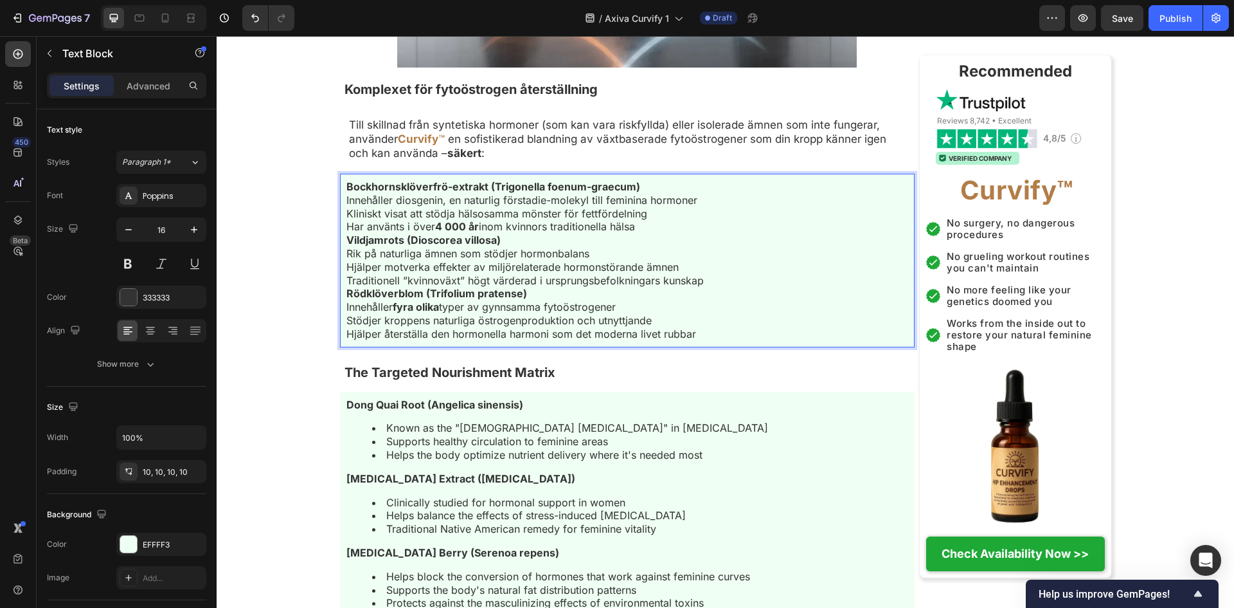
click at [681, 194] on p "Bockhornsklöverfrö-extrakt (Trigonella foenum-graecum)" at bounding box center [628, 187] width 562 height 14
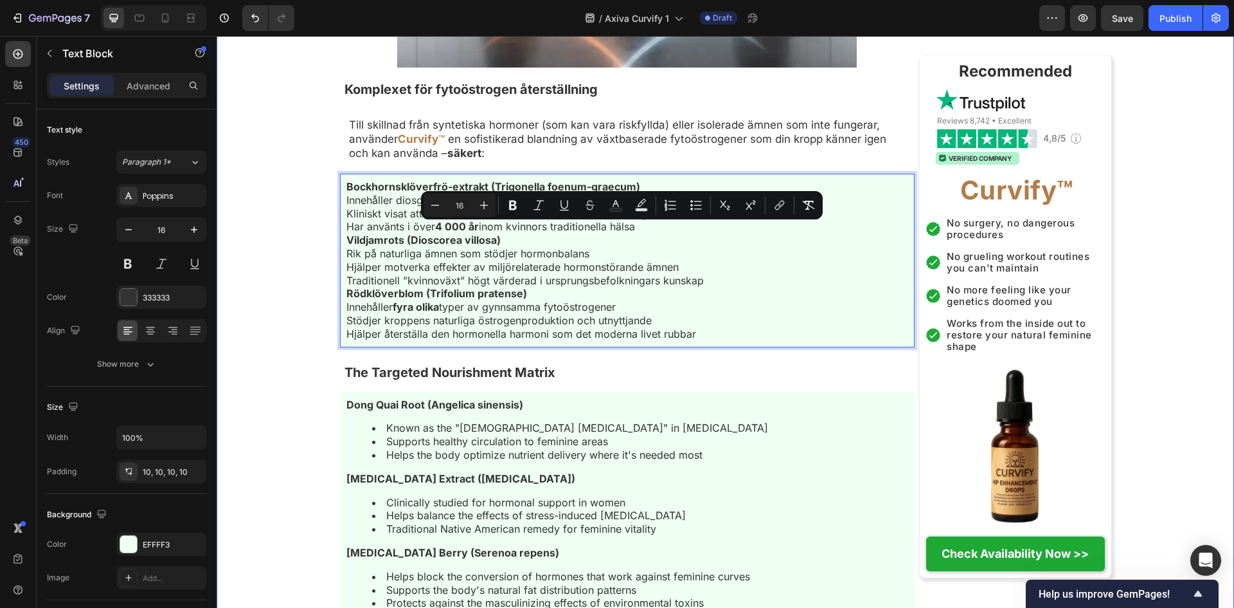
drag, startPoint x: 676, startPoint y: 257, endPoint x: 274, endPoint y: 234, distance: 402.5
click at [694, 205] on icon "Editor contextual toolbar" at bounding box center [698, 204] width 8 height 1
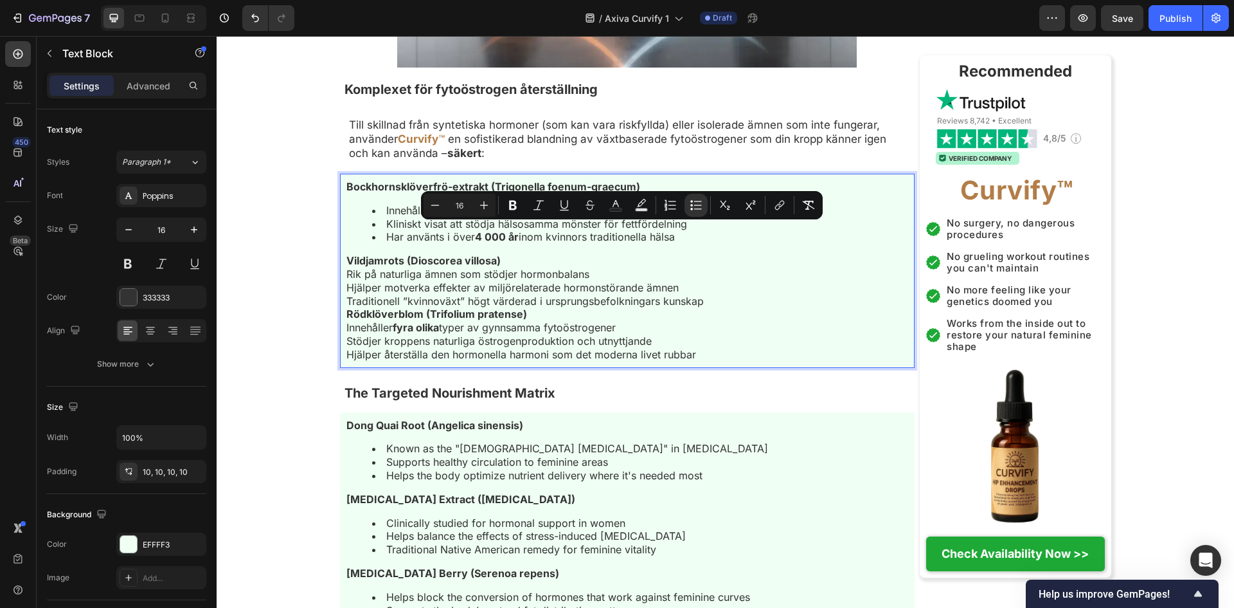
click at [726, 308] on p "Traditionell ”kvinnoväxt” högt värderad i ursprungsbefolkningars kunskap" at bounding box center [628, 301] width 562 height 14
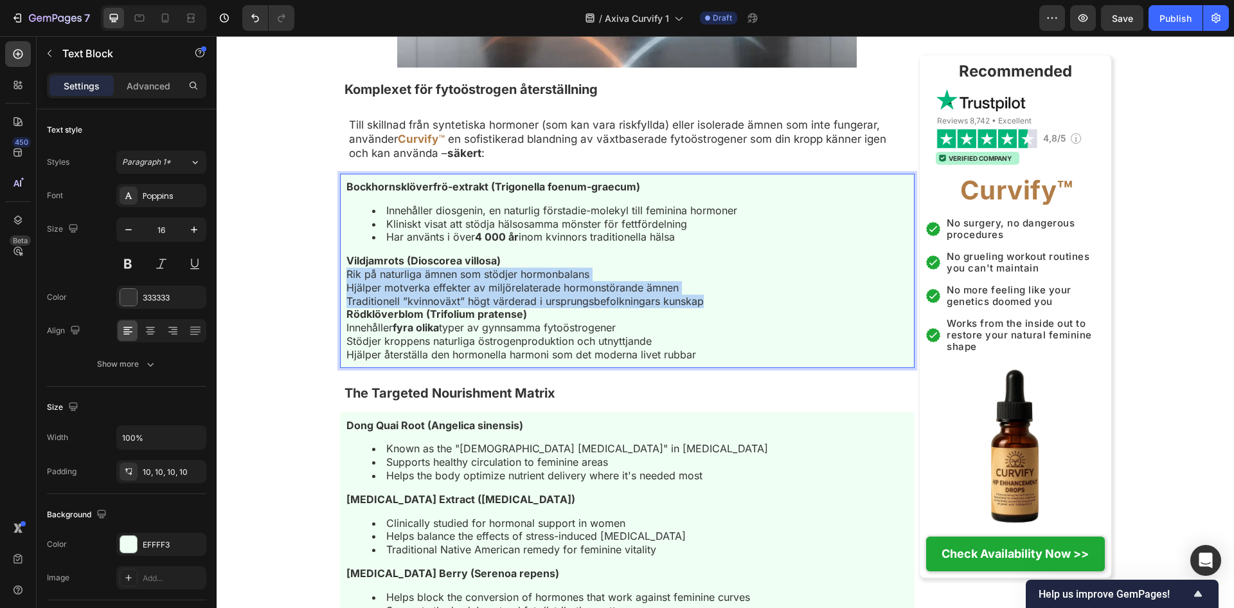
drag, startPoint x: 735, startPoint y: 327, endPoint x: 335, endPoint y: 307, distance: 400.4
click at [340, 307] on div "Bockhornsklöverfrö-extrakt (Trigonella foenum-graecum) Innehåller diosgenin, en…" at bounding box center [627, 271] width 575 height 194
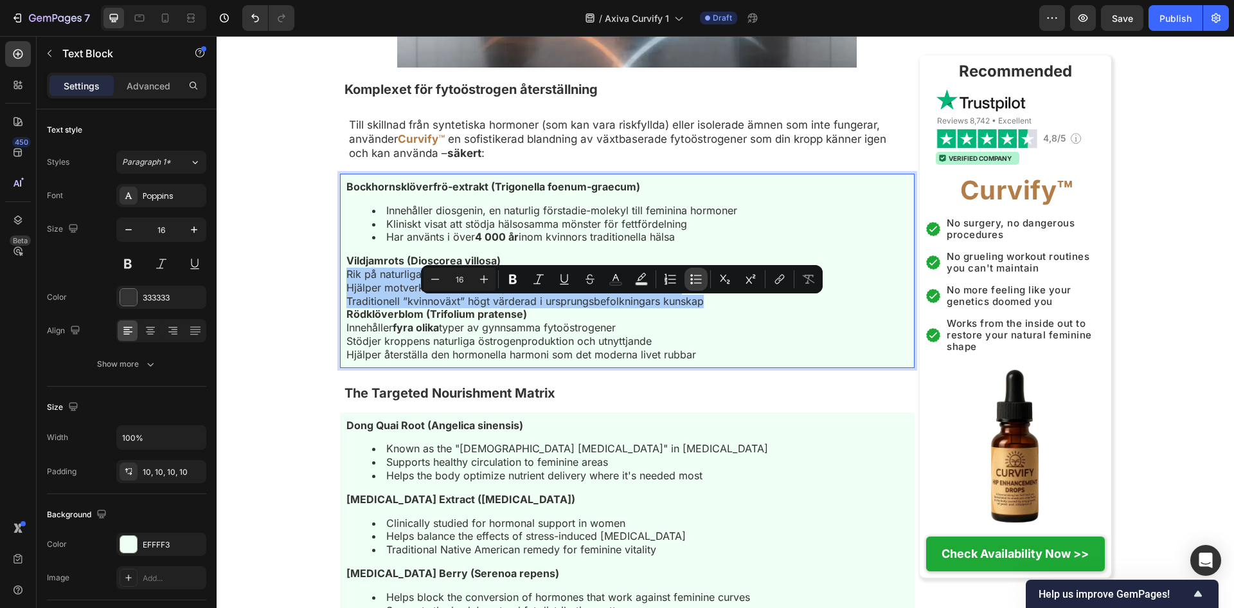
click at [699, 287] on button "Bulleted List" at bounding box center [696, 278] width 23 height 23
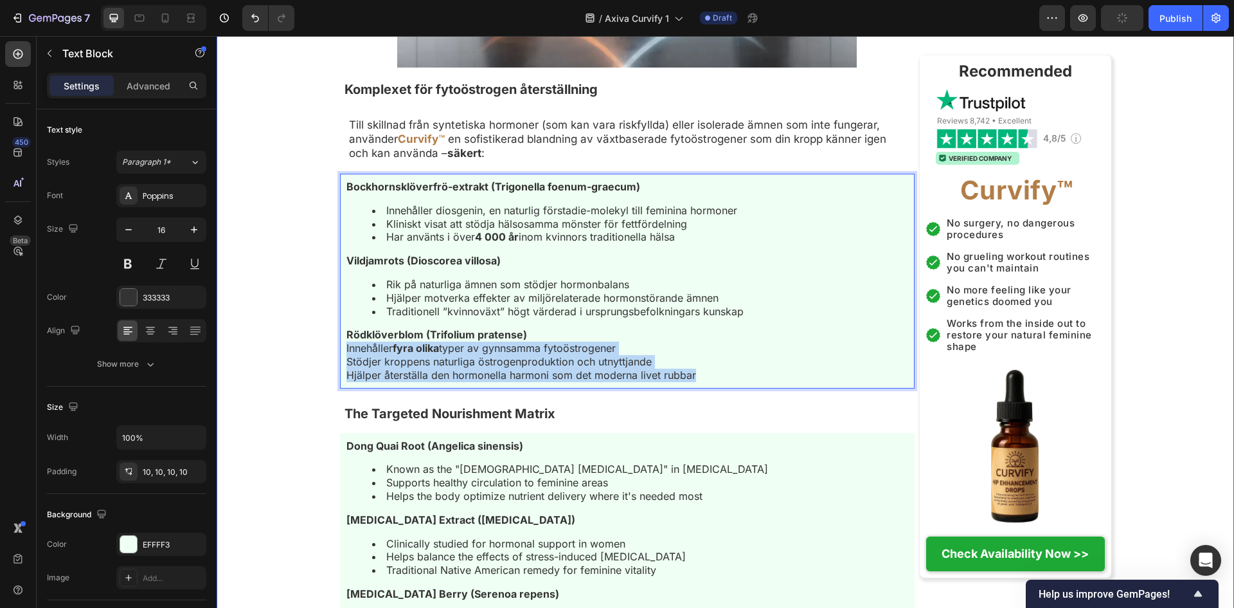
drag, startPoint x: 725, startPoint y: 410, endPoint x: 311, endPoint y: 384, distance: 414.2
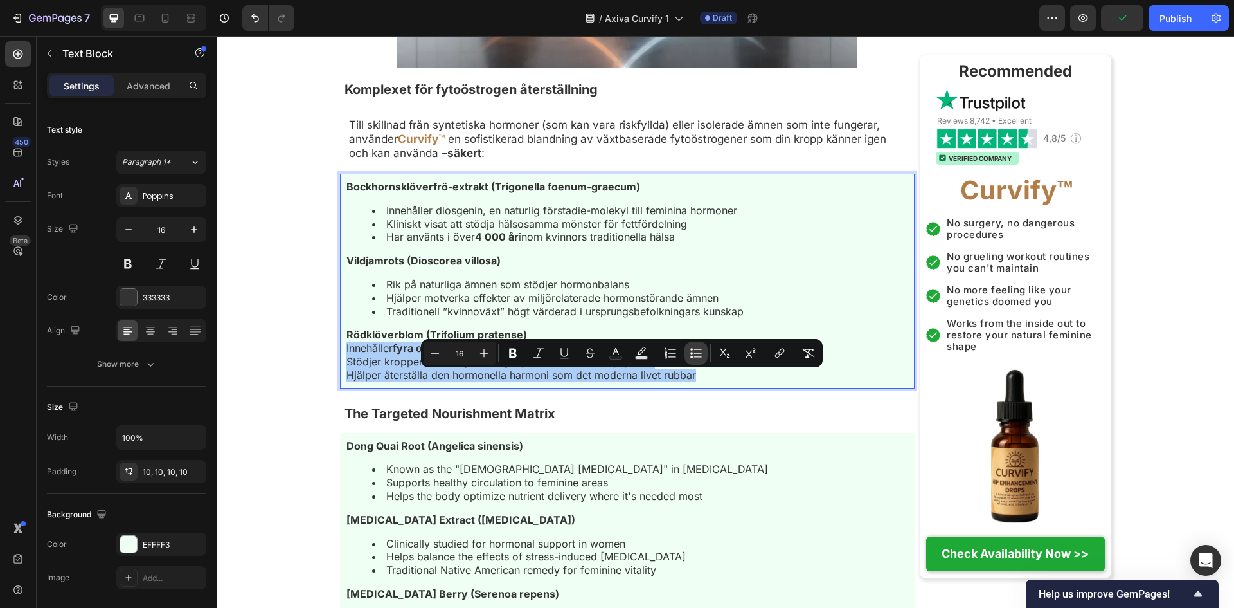
click at [703, 355] on button "Bulleted List" at bounding box center [696, 352] width 23 height 23
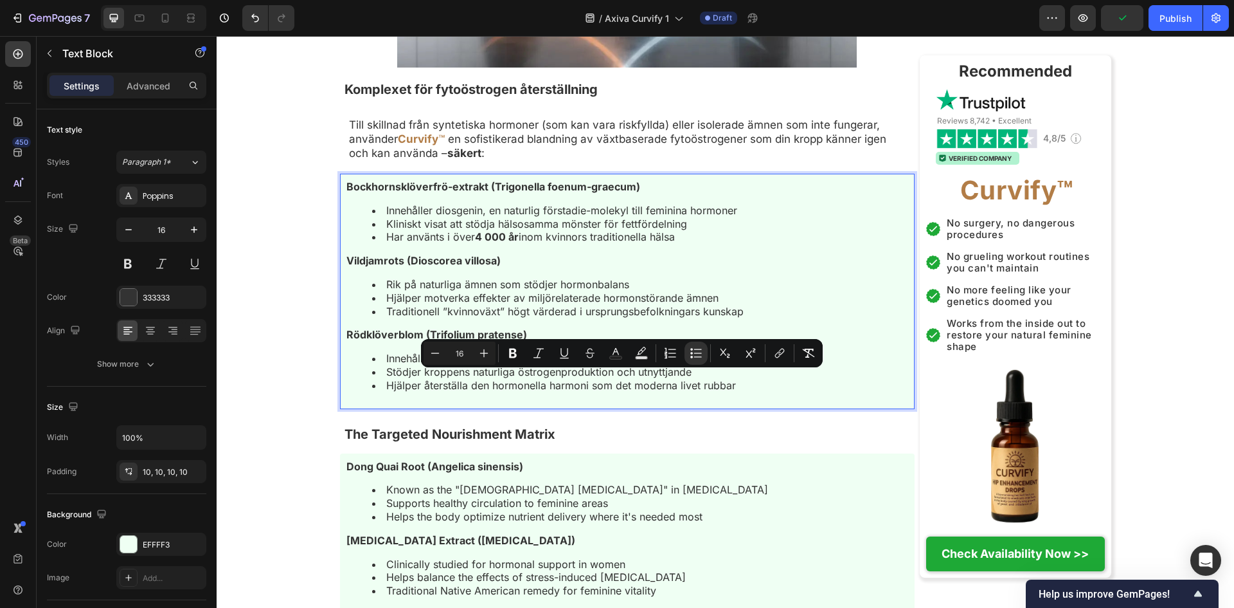
click at [736, 281] on div "Bockhornsklöverfrö-extrakt (Trigonella foenum-graecum) Innehåller diosgenin, en…" at bounding box center [627, 291] width 575 height 235
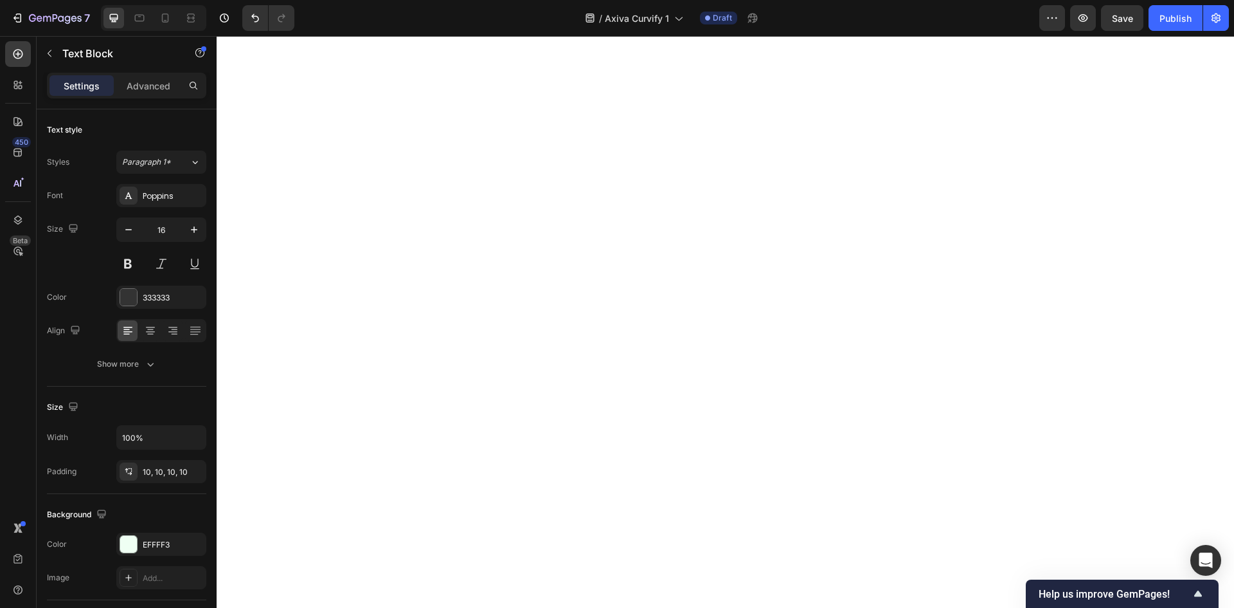
scroll to position [5915, 0]
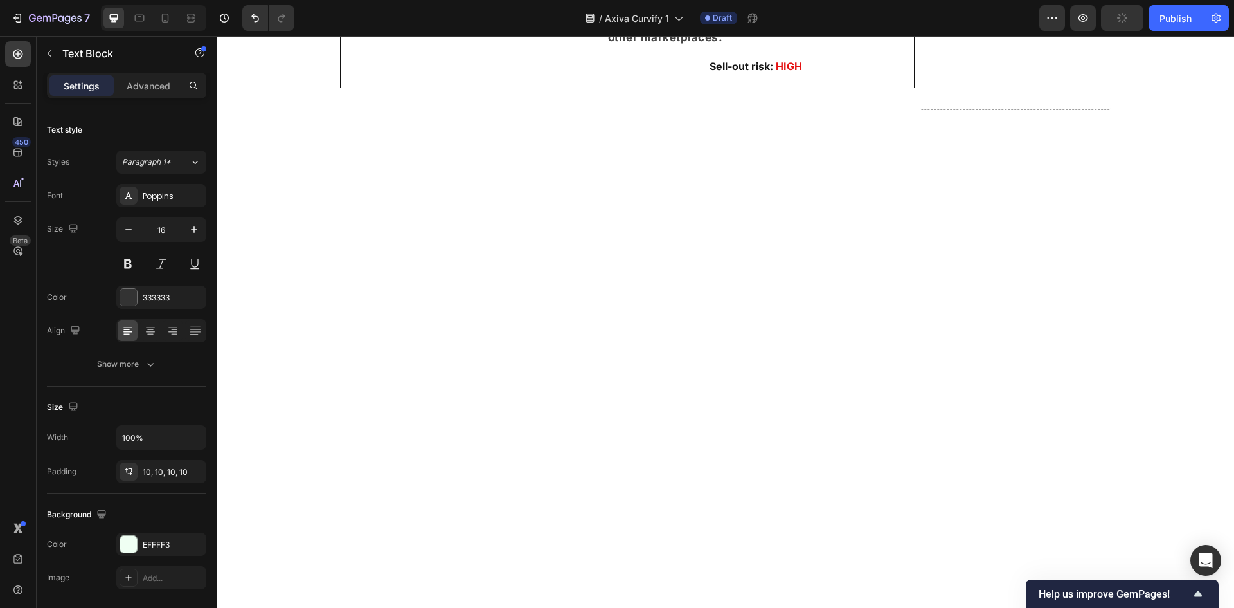
drag, startPoint x: 703, startPoint y: 279, endPoint x: 336, endPoint y: 248, distance: 368.4
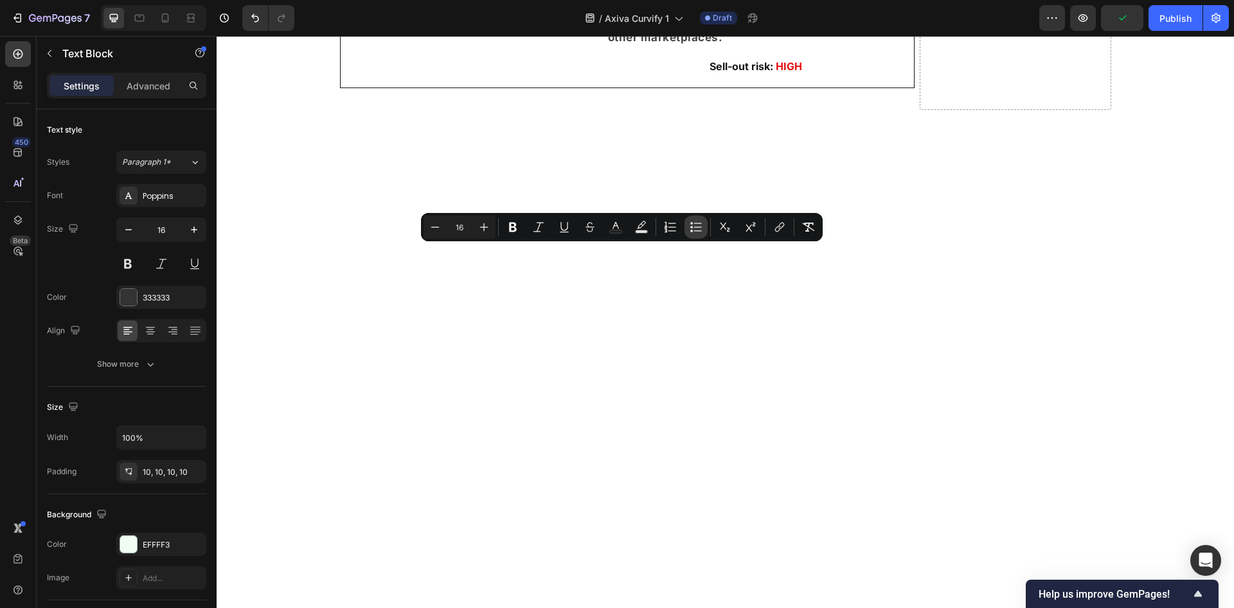
click at [692, 226] on icon "Editor contextual toolbar" at bounding box center [691, 227] width 3 height 3
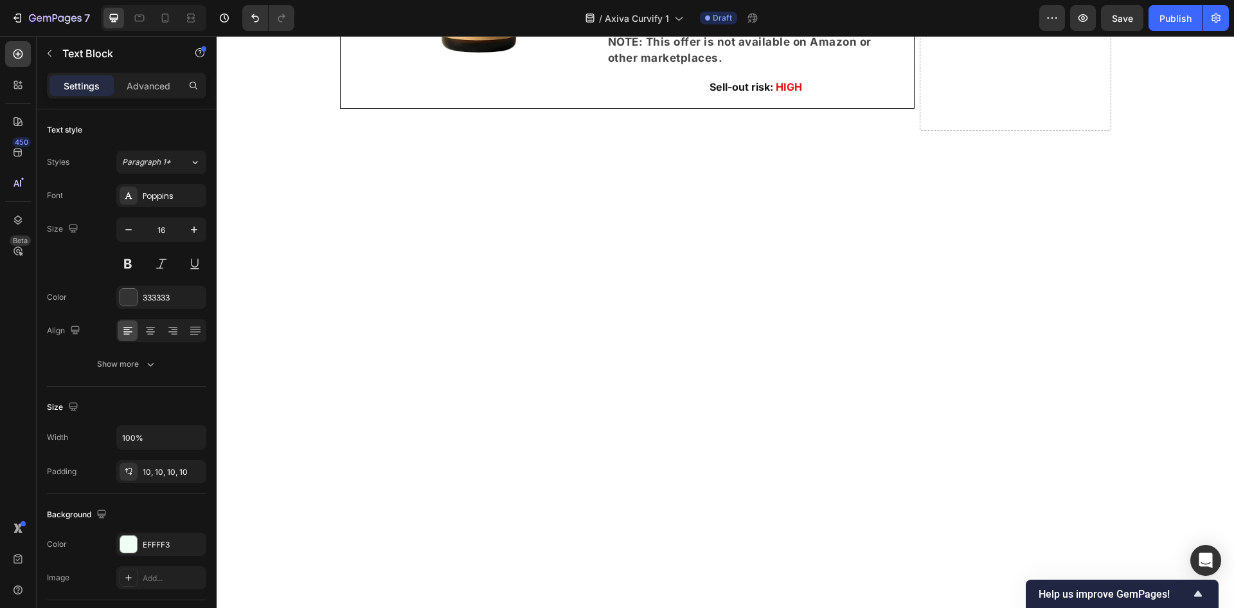
drag, startPoint x: 671, startPoint y: 352, endPoint x: 321, endPoint y: 332, distance: 351.0
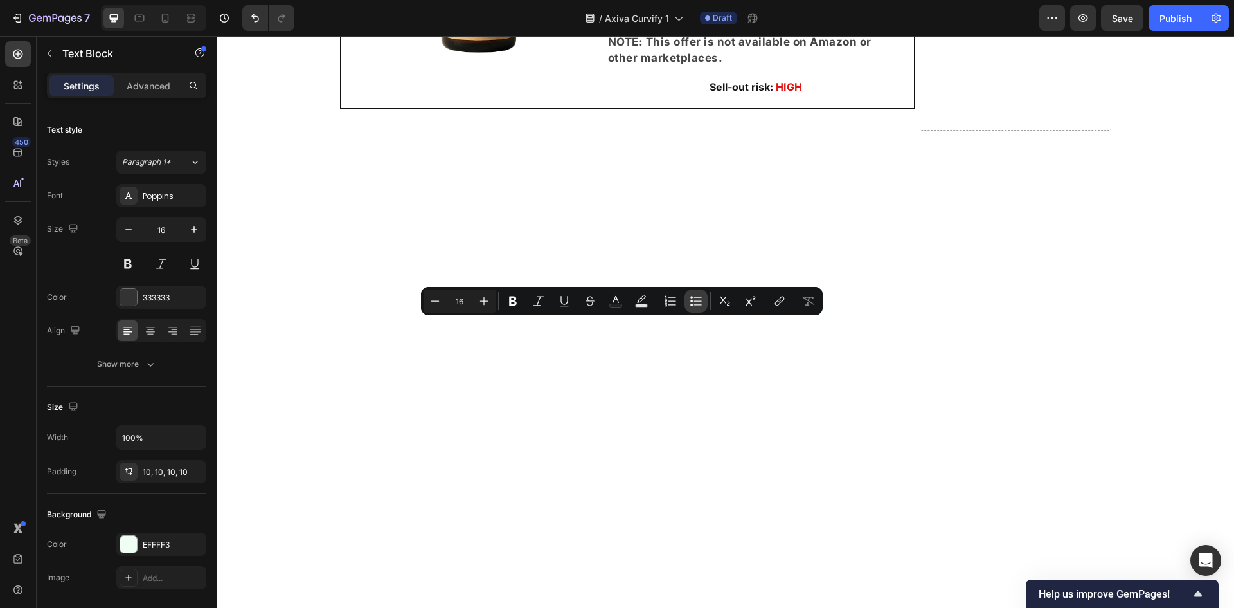
click at [702, 294] on icon "Editor contextual toolbar" at bounding box center [696, 300] width 13 height 13
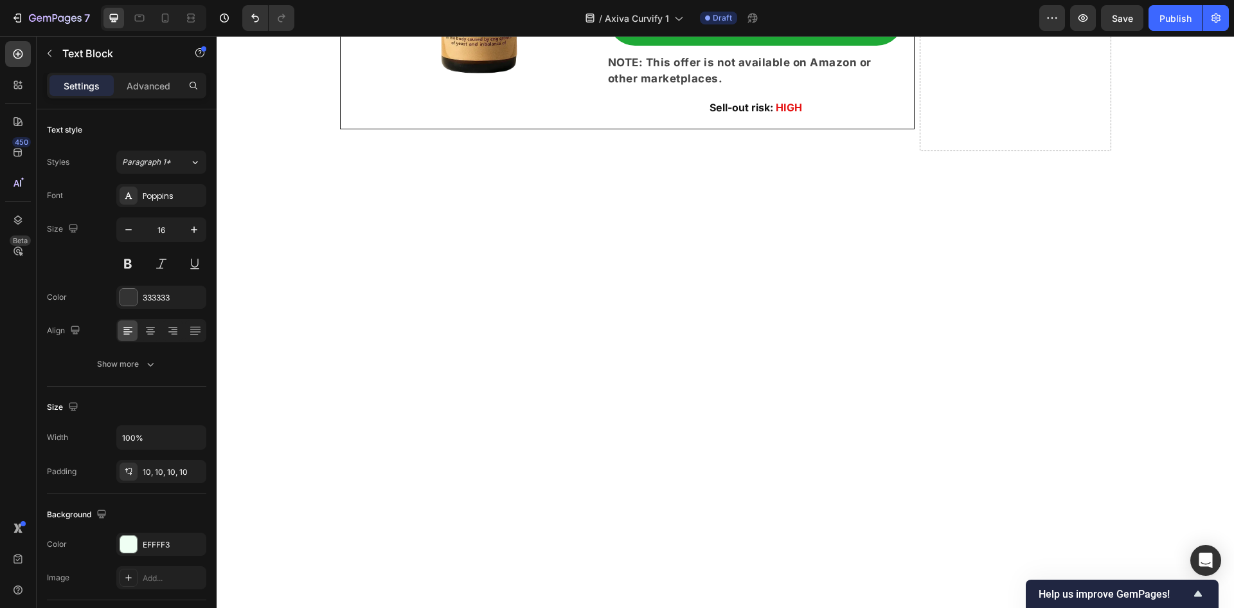
drag, startPoint x: 644, startPoint y: 435, endPoint x: 343, endPoint y: 398, distance: 303.2
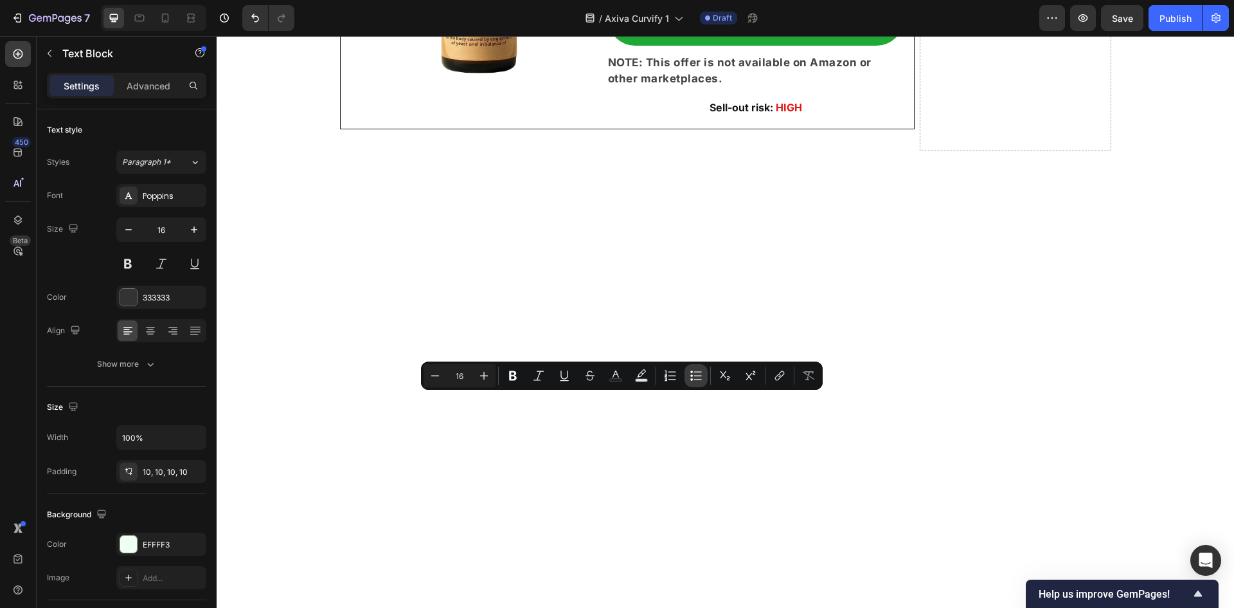
click at [690, 374] on icon "Editor contextual toolbar" at bounding box center [696, 375] width 13 height 13
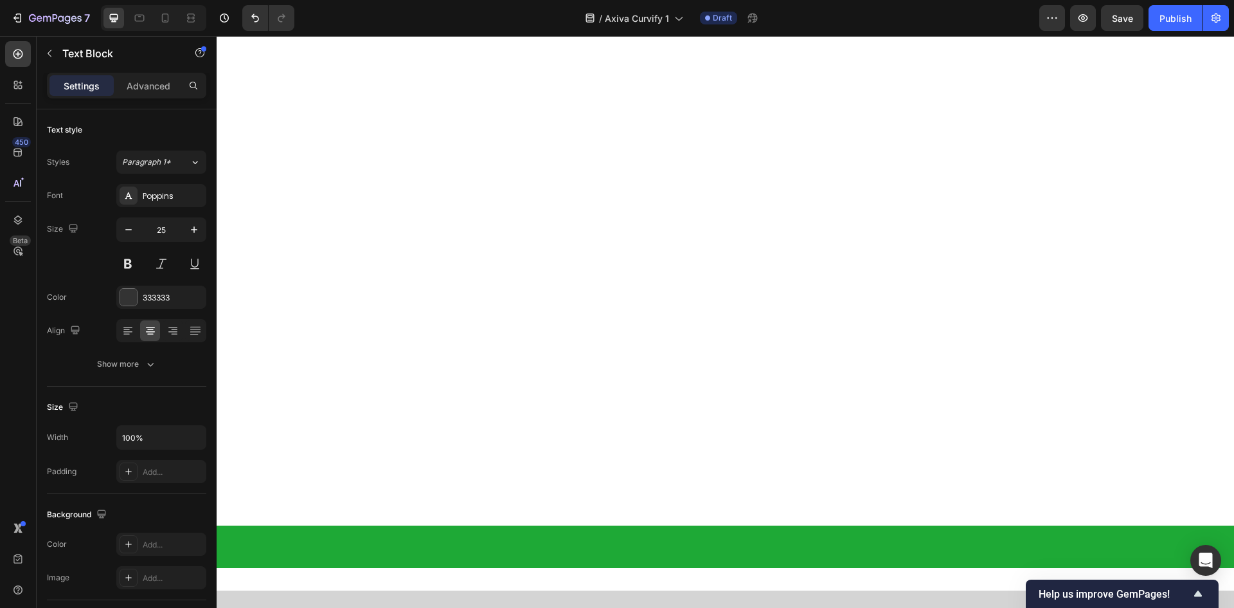
scroll to position [6172, 0]
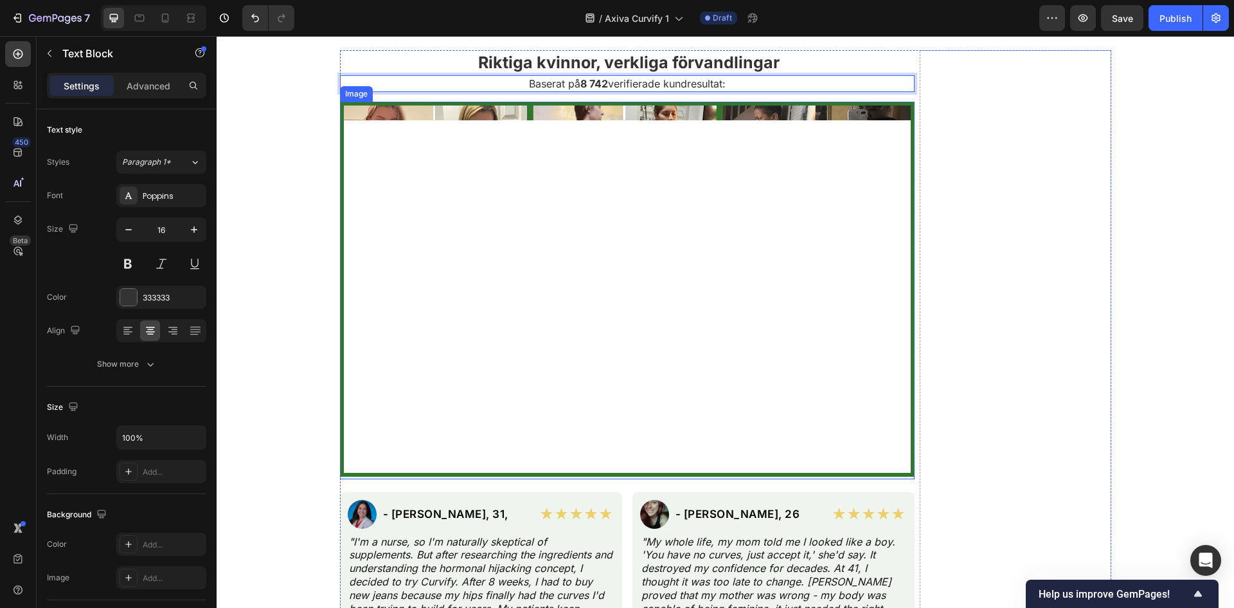
scroll to position [6686, 0]
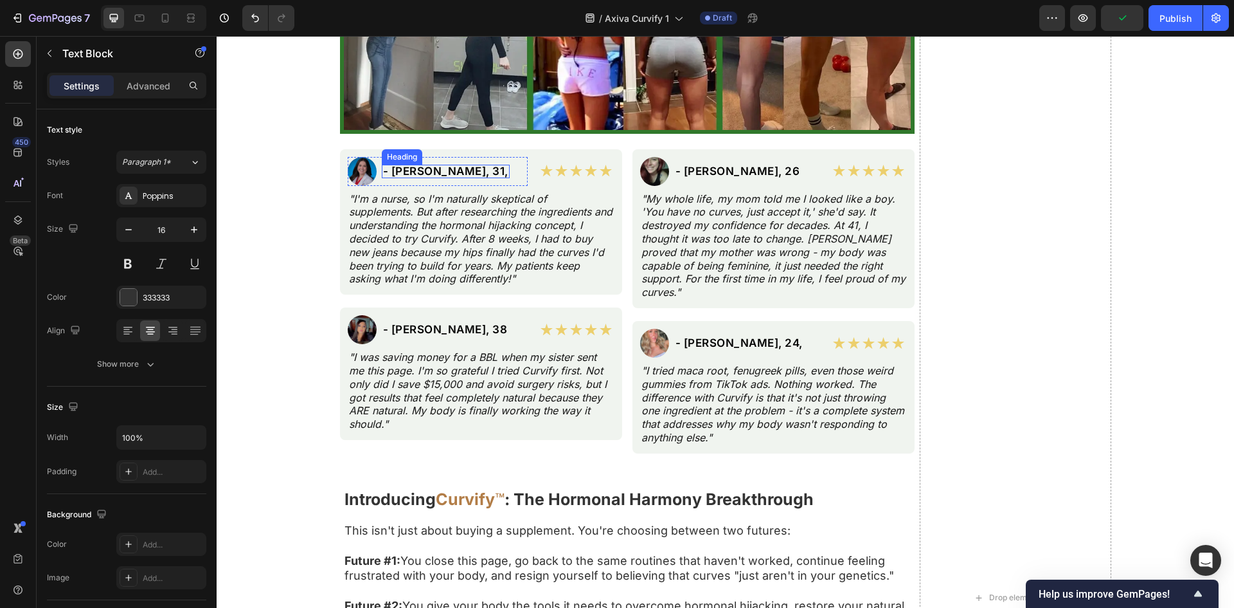
click at [434, 168] on h2 "- [PERSON_NAME], 31," at bounding box center [446, 172] width 128 height 14
click at [434, 168] on p "- [PERSON_NAME], 31," at bounding box center [445, 171] width 125 height 11
click at [519, 245] on p ""I'm a nurse, so I'm naturally skeptical of supplements. But after researching …" at bounding box center [481, 239] width 264 height 94
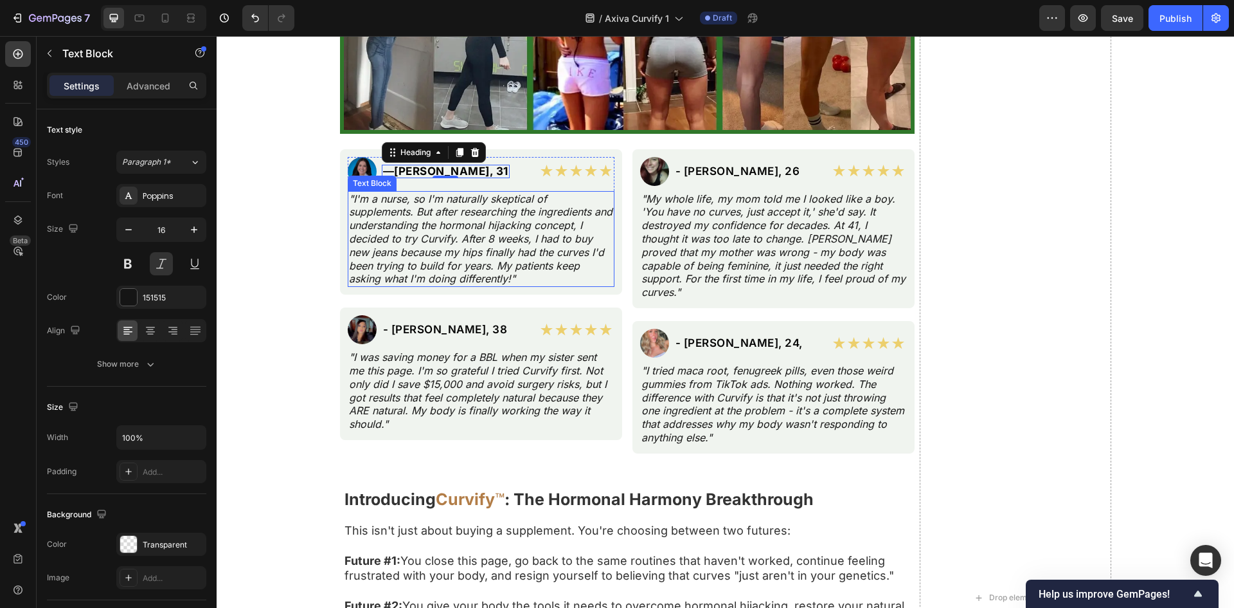
click at [519, 245] on p ""I'm a nurse, so I'm naturally skeptical of supplements. But after researching …" at bounding box center [481, 239] width 264 height 94
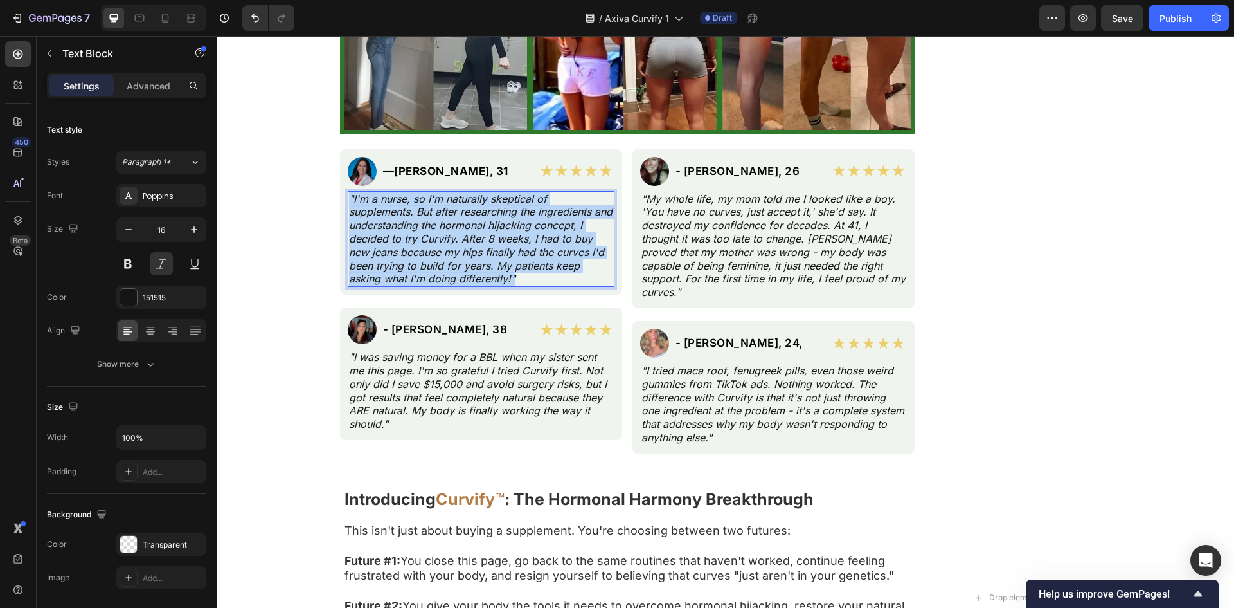
click at [519, 245] on p ""I'm a nurse, so I'm naturally skeptical of supplements. But after researching …" at bounding box center [481, 239] width 264 height 94
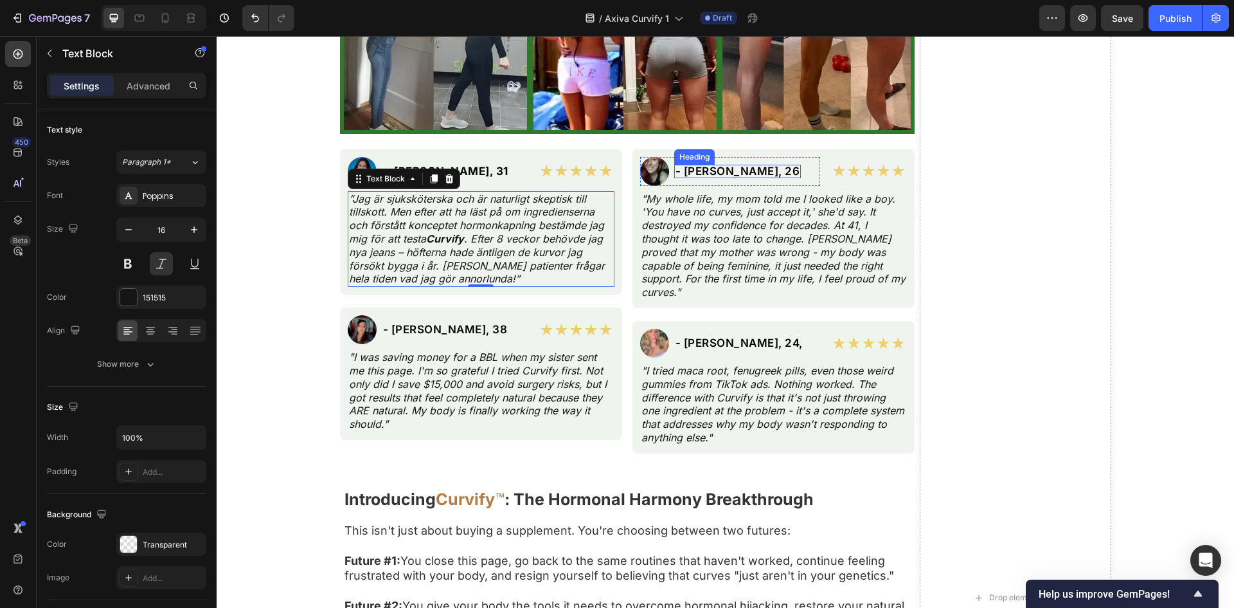
click at [734, 165] on h2 "- [PERSON_NAME], 26" at bounding box center [737, 172] width 127 height 14
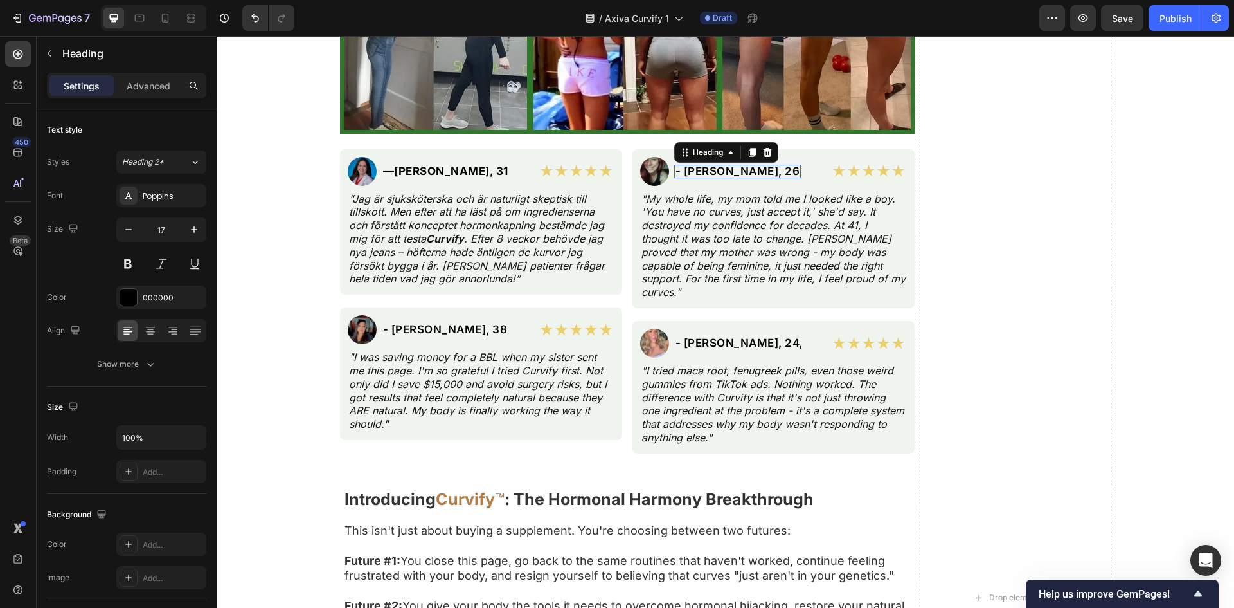
click at [734, 165] on h2 "- [PERSON_NAME], 26" at bounding box center [737, 172] width 127 height 14
click at [734, 166] on p "- [PERSON_NAME], 26" at bounding box center [738, 171] width 125 height 11
click at [698, 253] on p ""My whole life, my mom told me I looked like a boy. 'You have no curves, just a…" at bounding box center [774, 245] width 264 height 107
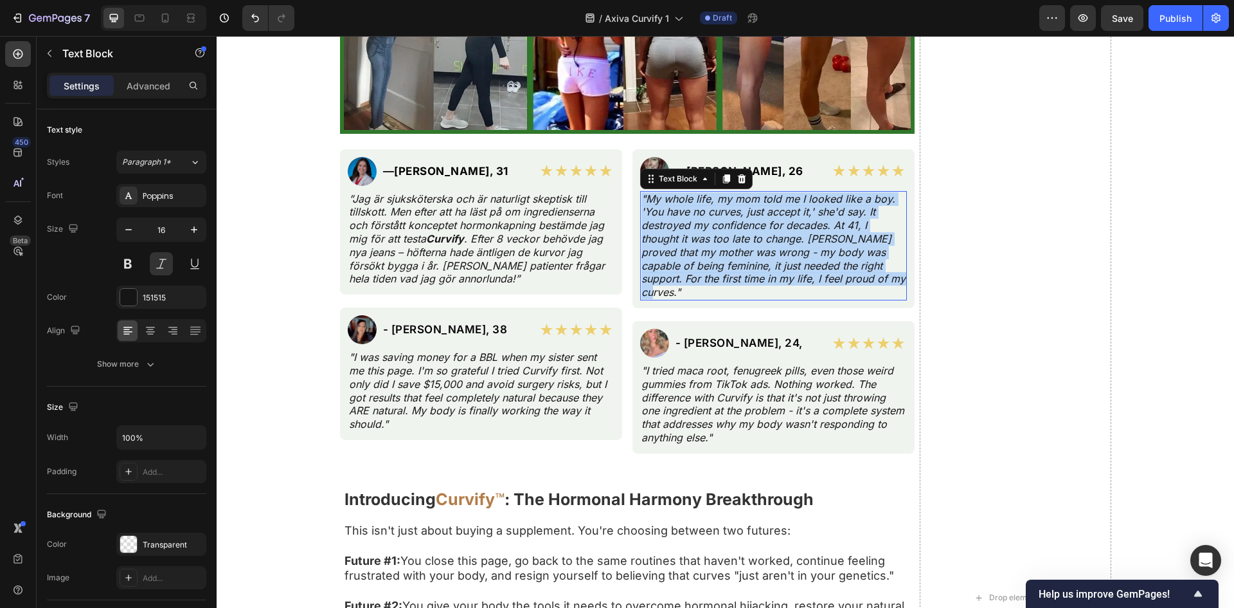
click at [698, 253] on p ""My whole life, my mom told me I looked like a boy. 'You have no curves, just a…" at bounding box center [774, 245] width 264 height 107
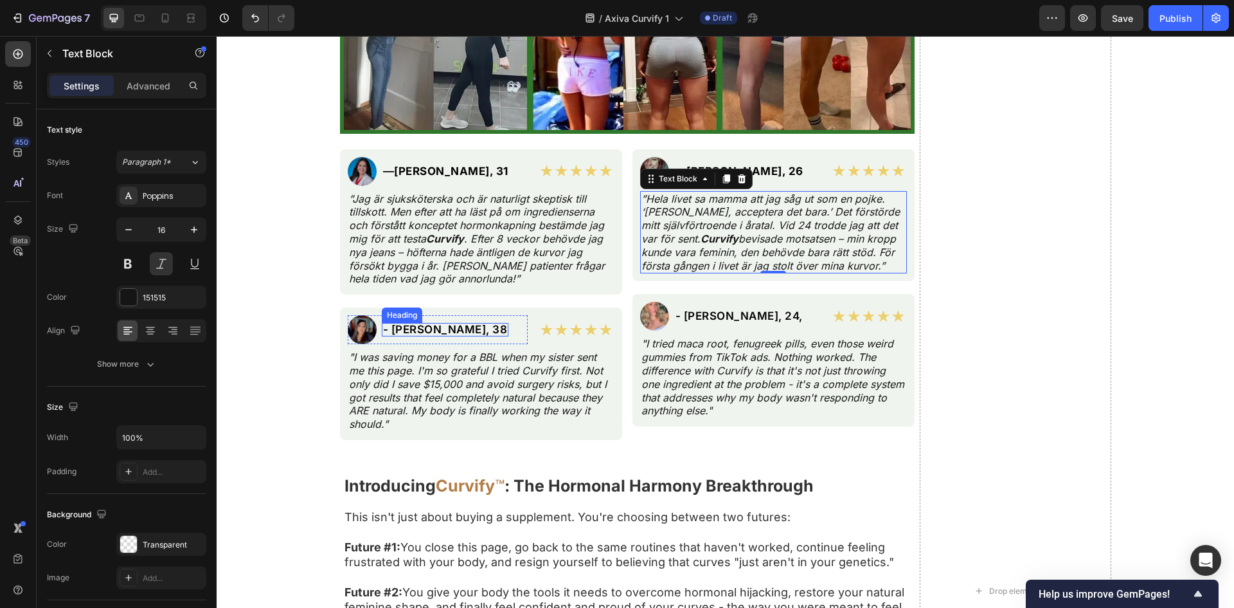
click at [430, 324] on h2 "- [PERSON_NAME], 38" at bounding box center [445, 330] width 127 height 14
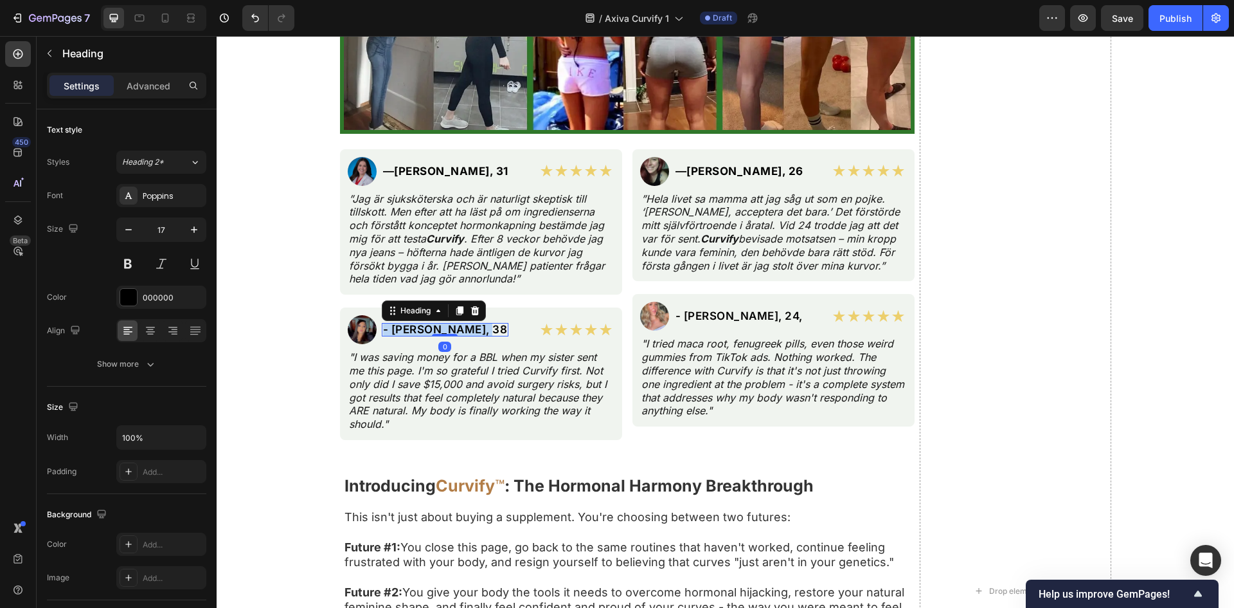
click at [430, 324] on p "- [PERSON_NAME], 38" at bounding box center [445, 329] width 125 height 11
click at [429, 375] on p ""I was saving money for a BBL when my sister sent me this page. I'm so grateful…" at bounding box center [481, 390] width 264 height 80
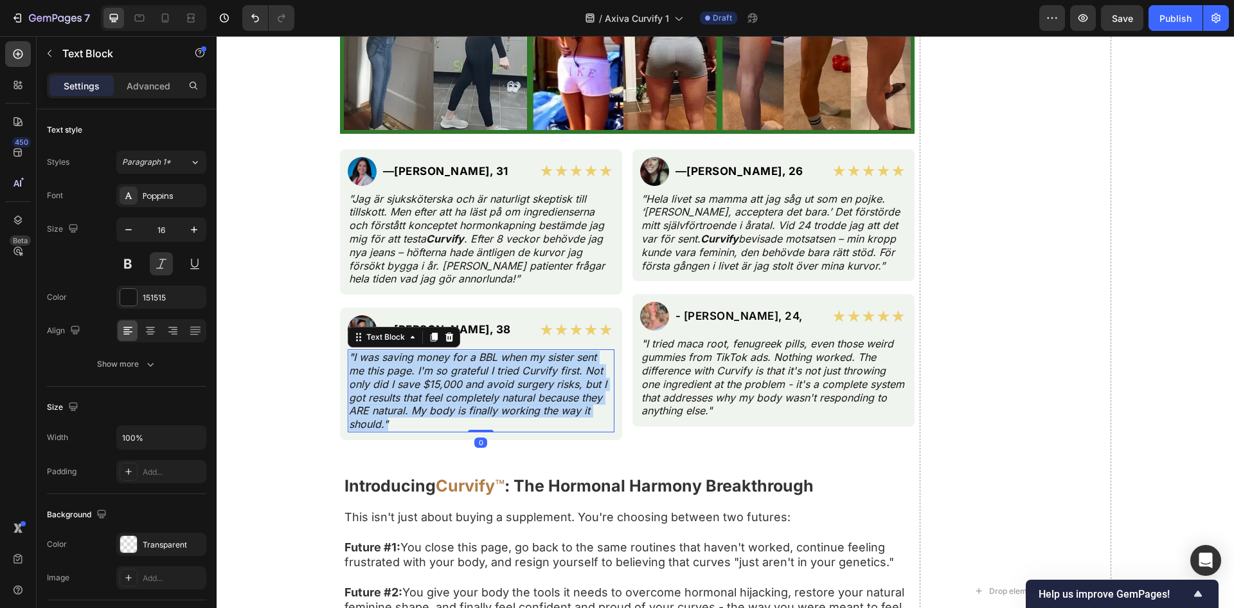
click at [429, 375] on p ""I was saving money for a BBL when my sister sent me this page. I'm so grateful…" at bounding box center [481, 390] width 264 height 80
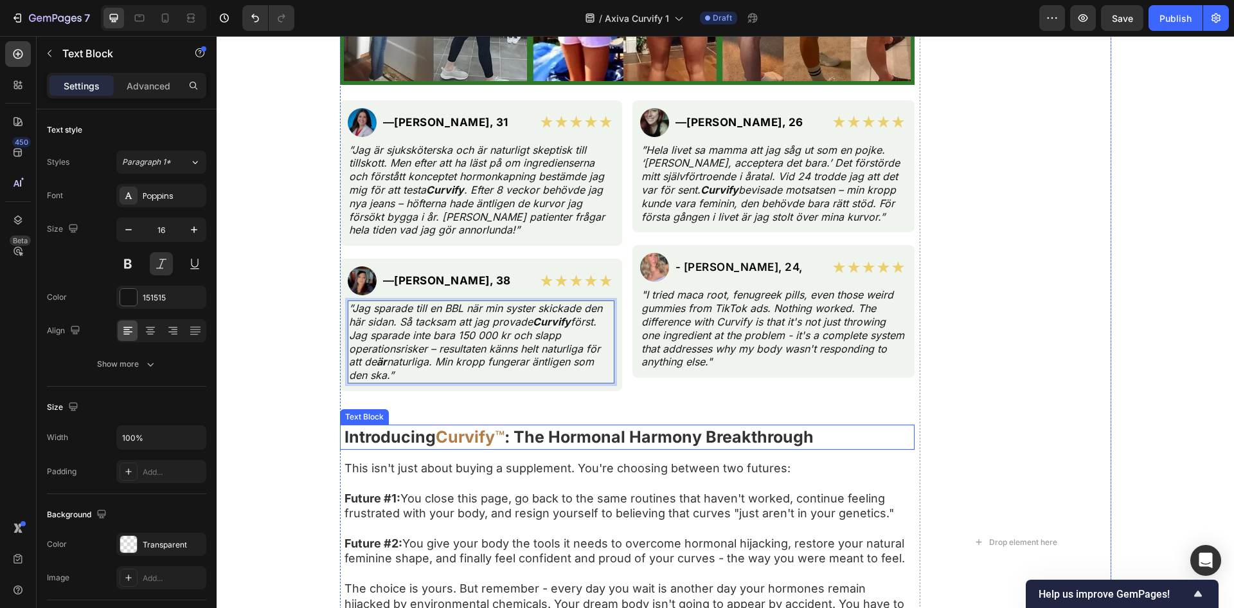
scroll to position [6772, 0]
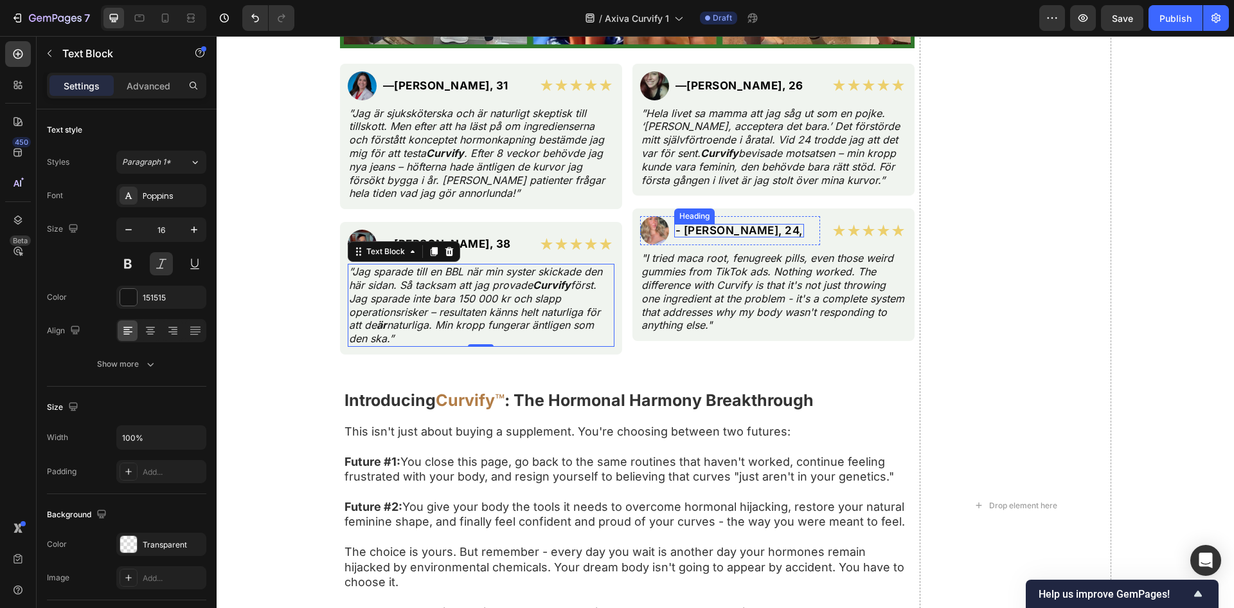
click at [737, 237] on h2 "- [PERSON_NAME], 24," at bounding box center [739, 231] width 130 height 14
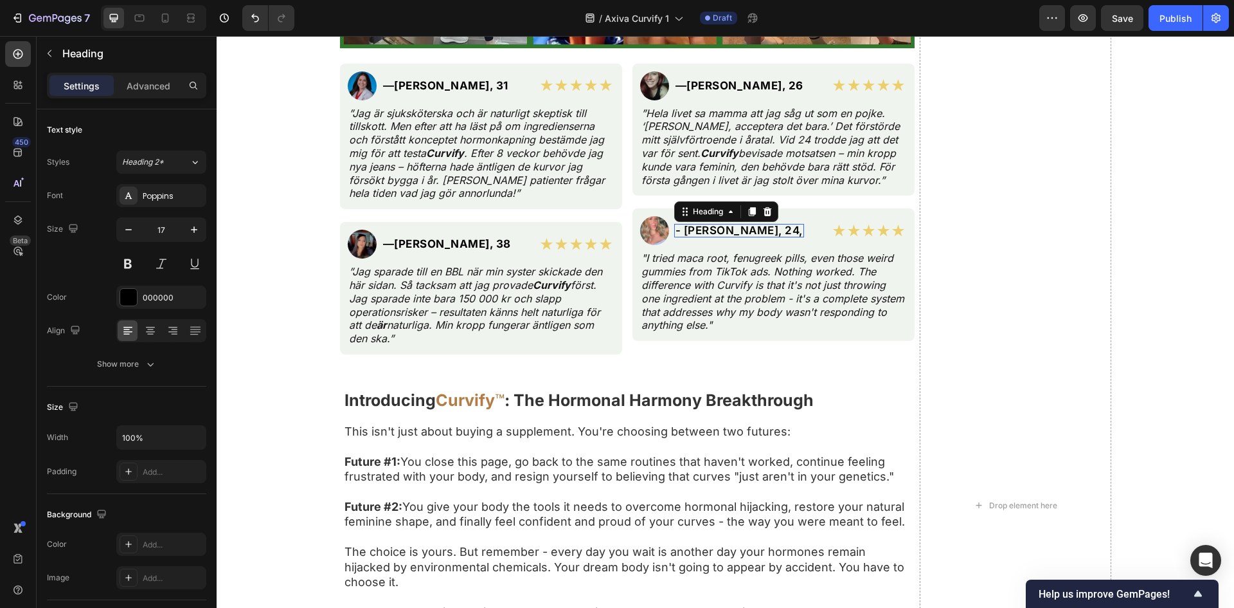
click at [737, 237] on h2 "- [PERSON_NAME], 24," at bounding box center [739, 231] width 130 height 14
click at [737, 236] on p "- [PERSON_NAME], 24," at bounding box center [739, 230] width 127 height 11
click at [808, 330] on p ""I tried maca root, fenugreek pills, even those weird gummies from TikTok ads. …" at bounding box center [774, 291] width 264 height 80
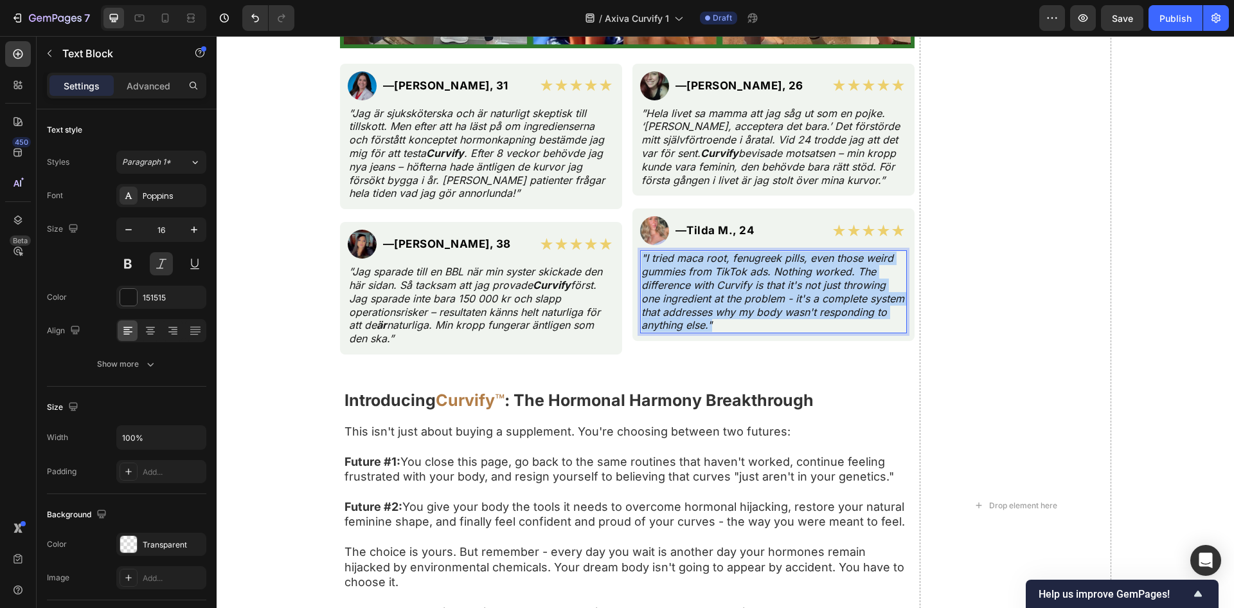
click at [808, 330] on p ""I tried maca root, fenugreek pills, even those weird gummies from TikTok ads. …" at bounding box center [774, 291] width 264 height 80
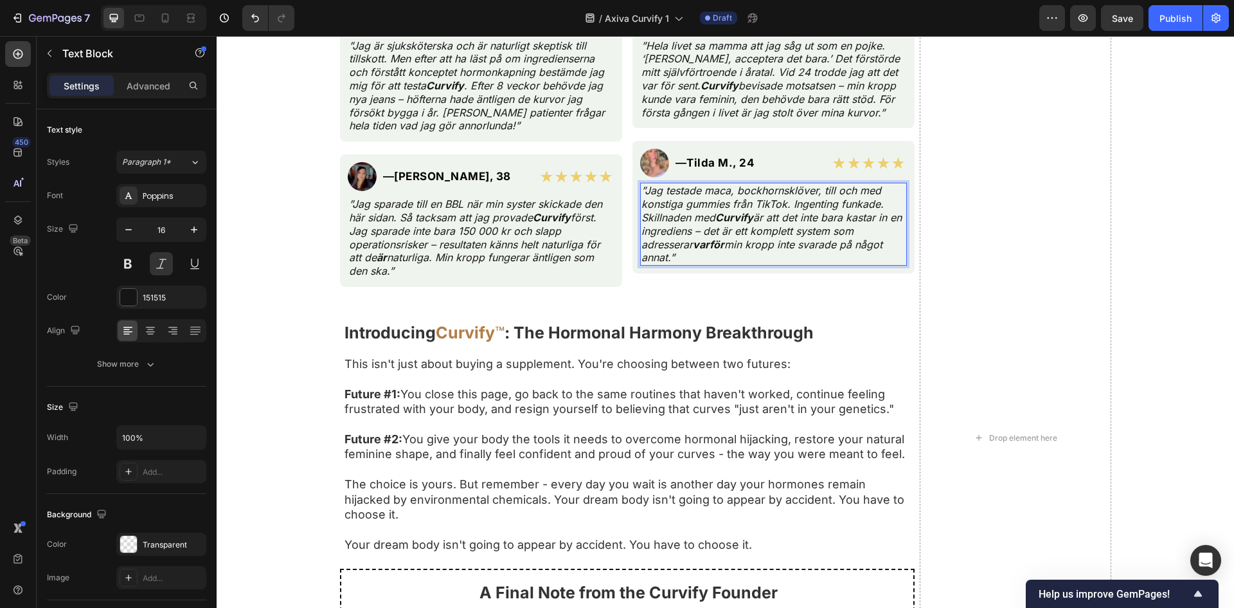
scroll to position [6944, 0]
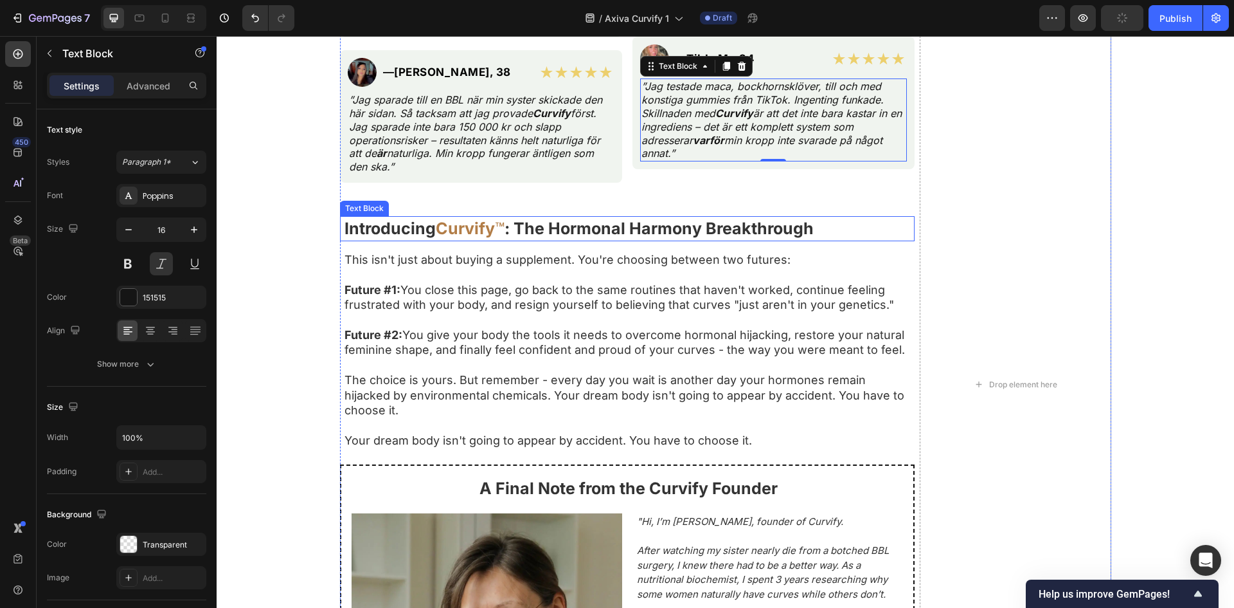
click at [476, 220] on strong "Curvify" at bounding box center [465, 228] width 59 height 19
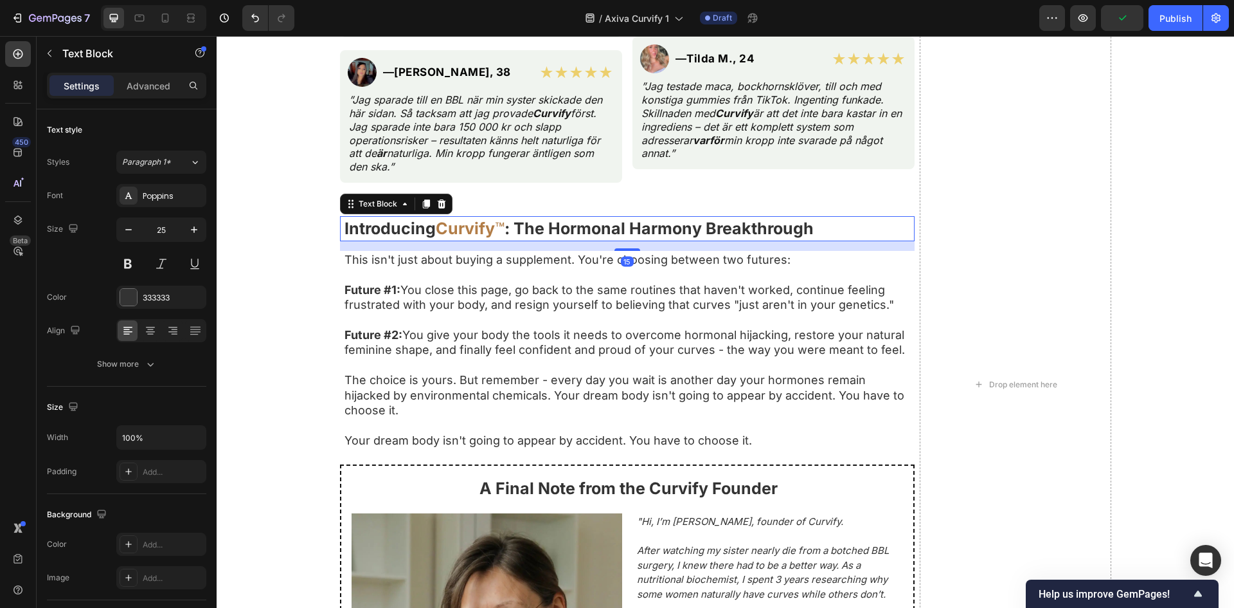
click at [426, 226] on strong "Introducing" at bounding box center [390, 228] width 91 height 19
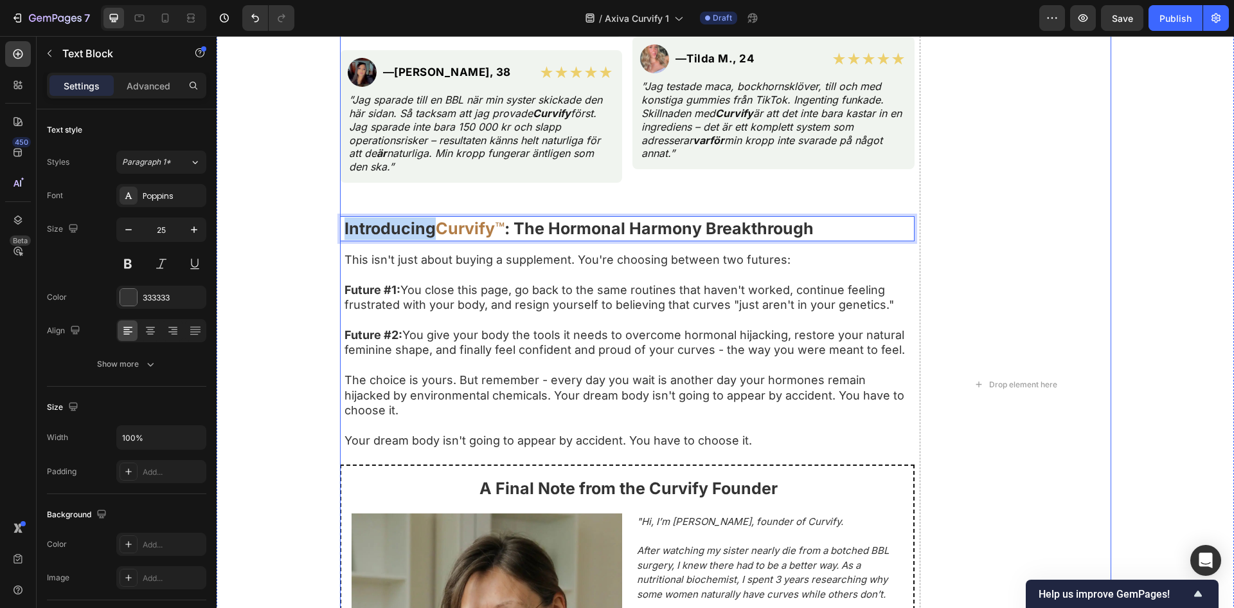
drag, startPoint x: 435, startPoint y: 233, endPoint x: 340, endPoint y: 215, distance: 96.7
click at [340, 215] on div "Riktiga kvinnor, verkliga förvandlingar Text Block Baserat på 8 742 verifierade…" at bounding box center [627, 384] width 575 height 1868
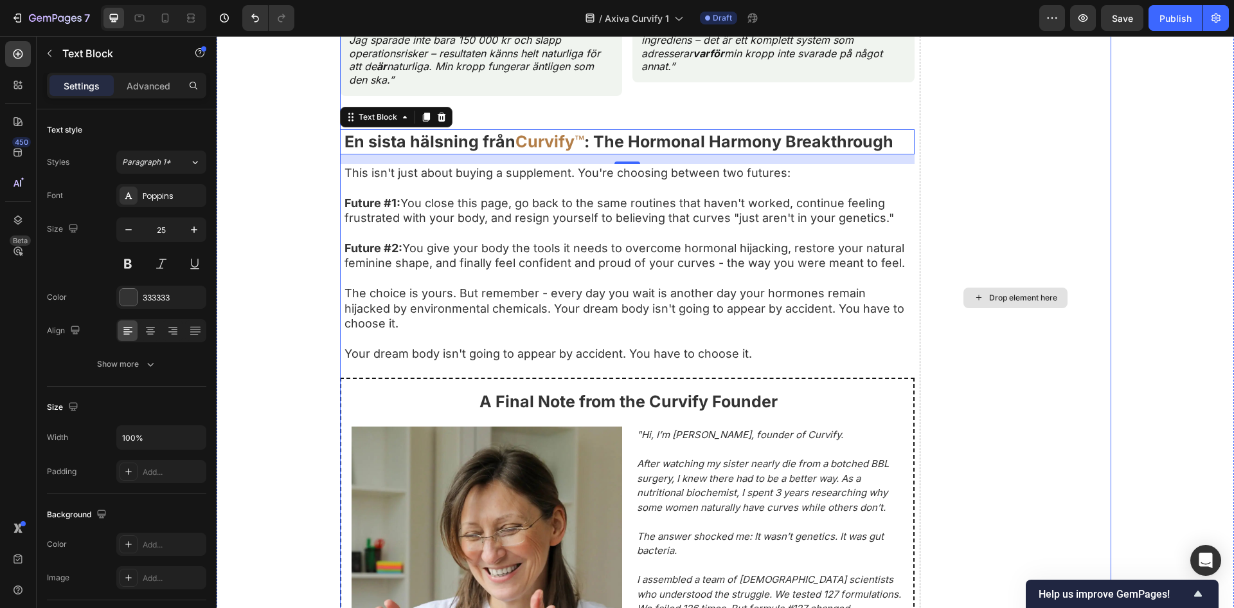
scroll to position [7029, 0]
click at [518, 154] on p "En sista hälsning från Curvify ™ : The Hormonal Harmony Breakthrough" at bounding box center [629, 143] width 569 height 23
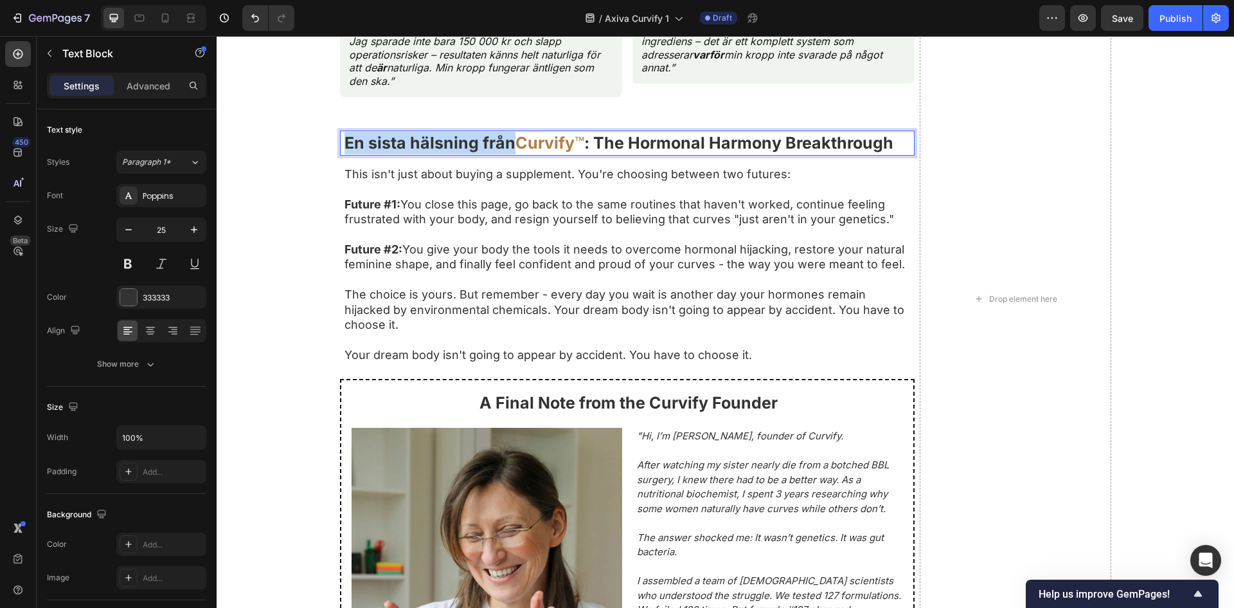
drag, startPoint x: 516, startPoint y: 150, endPoint x: 335, endPoint y: 148, distance: 180.7
click at [340, 148] on div "En sista hälsning från Curvify ™ : The Hormonal Harmony Breakthrough Text Block…" at bounding box center [627, 143] width 575 height 25
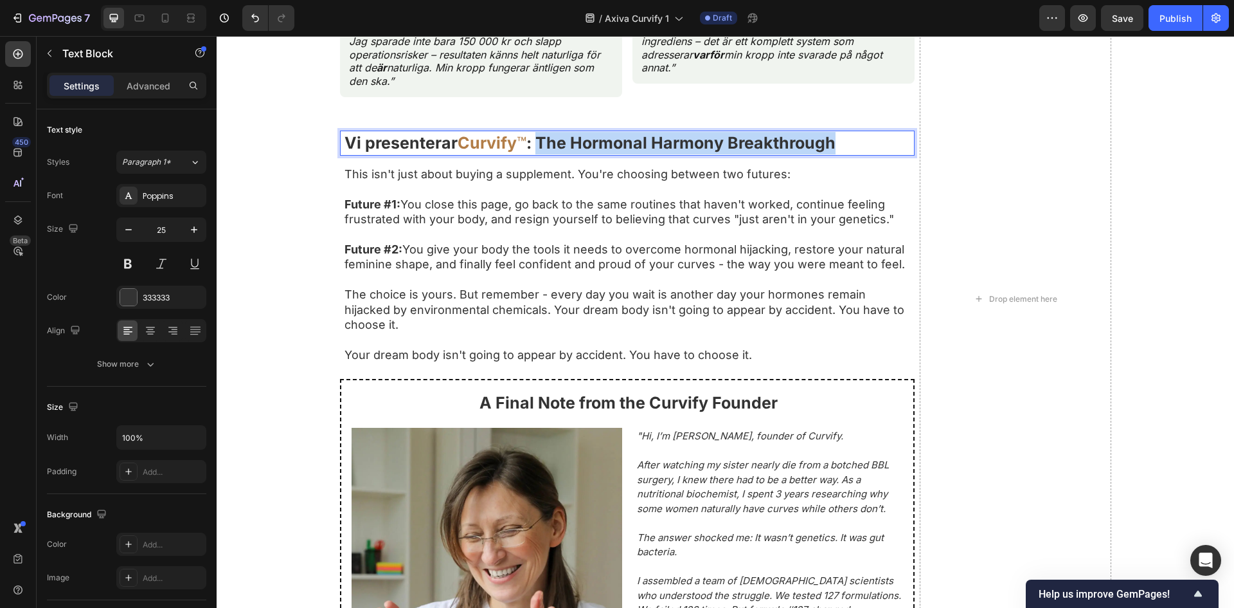
drag, startPoint x: 545, startPoint y: 143, endPoint x: 876, endPoint y: 148, distance: 331.1
click at [876, 148] on p "Vi presenterar Curvify ™ : The Hormonal Harmony Breakthrough" at bounding box center [629, 143] width 569 height 23
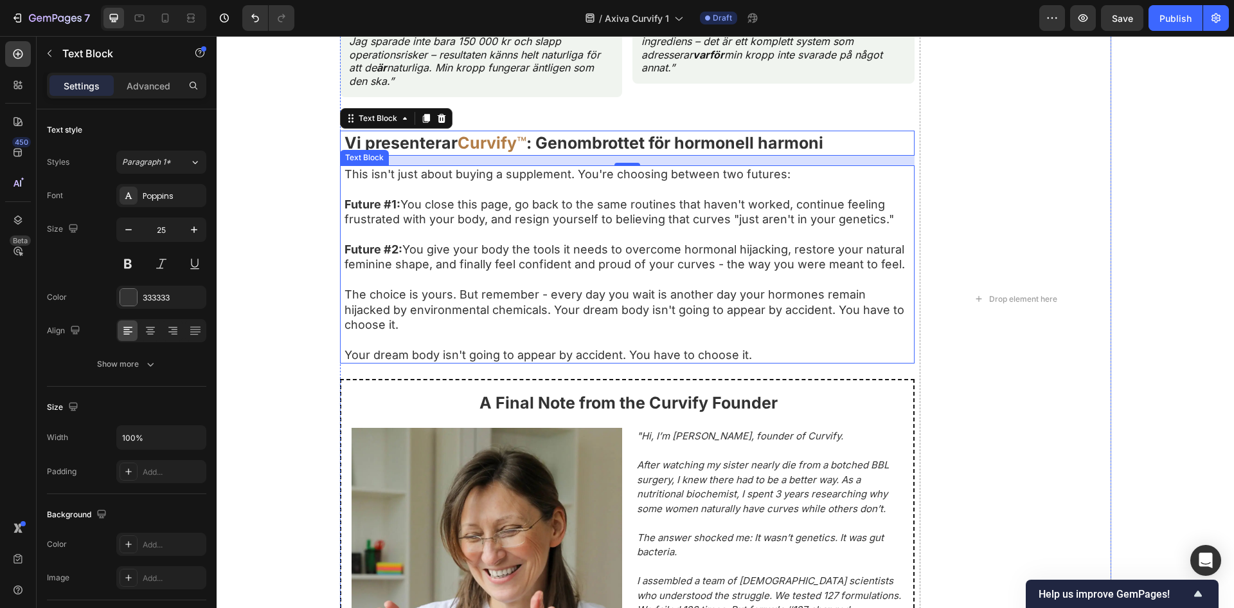
click at [531, 312] on p "The choice is yours. But remember - every day you wait is another day your horm…" at bounding box center [629, 309] width 569 height 45
click at [532, 312] on p "The choice is yours. But remember - every day you wait is another day your horm…" at bounding box center [629, 309] width 569 height 45
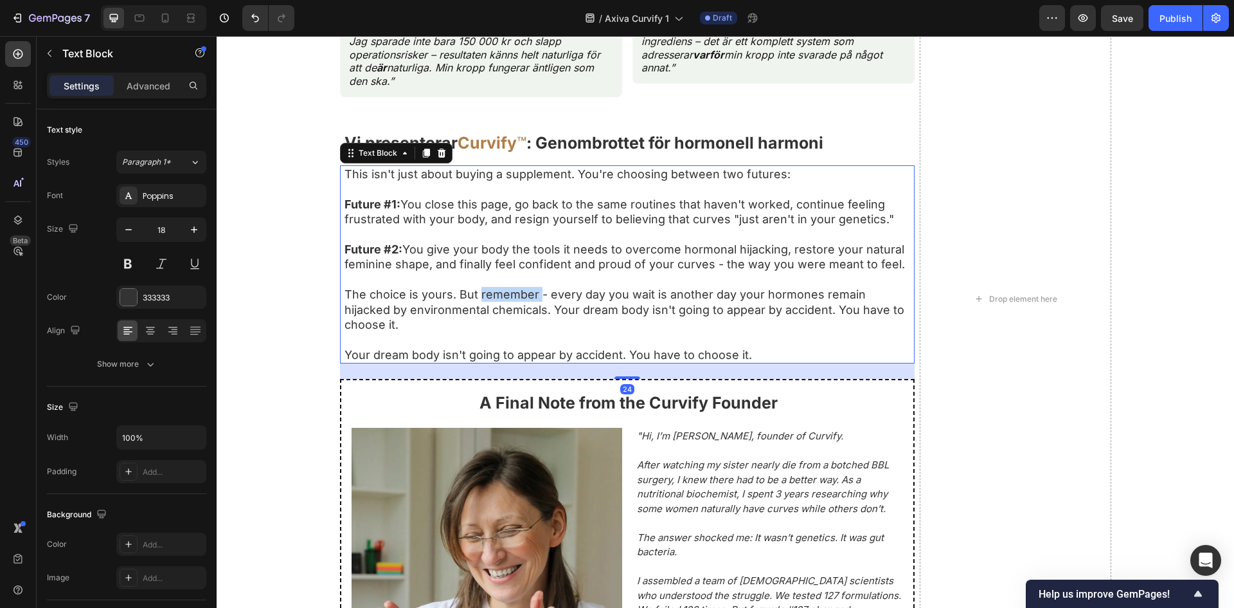
click at [532, 312] on p "The choice is yours. But remember - every day you wait is another day your horm…" at bounding box center [629, 309] width 569 height 45
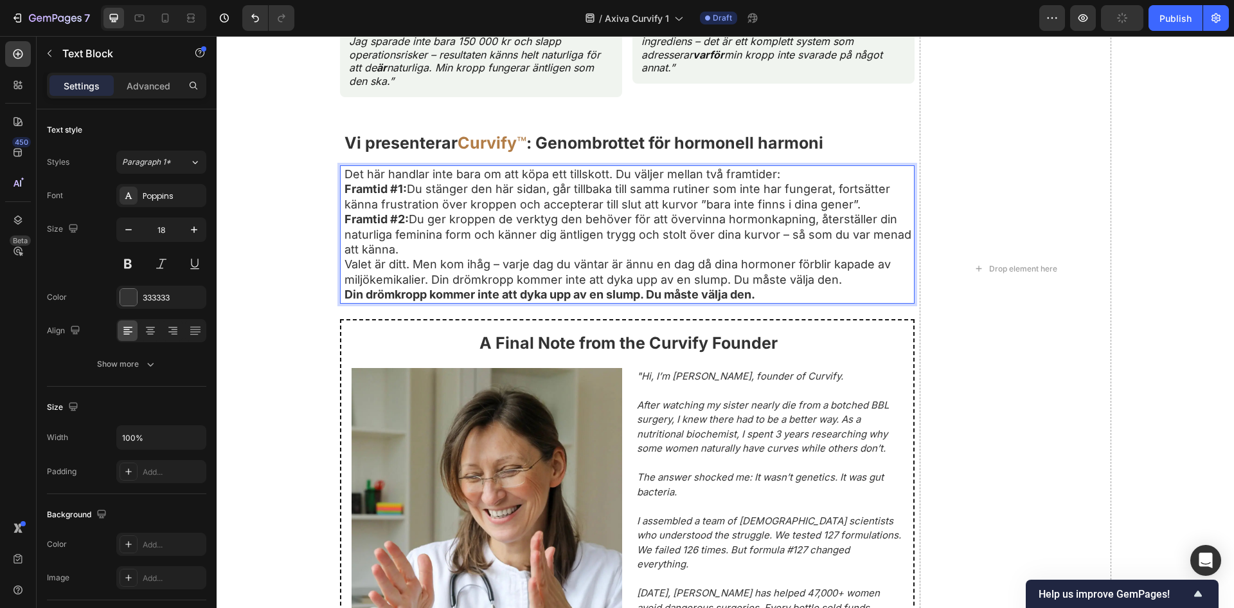
click at [838, 176] on p "Det här handlar inte bara om att köpa ett tillskott. Du väljer mellan två framt…" at bounding box center [629, 174] width 569 height 15
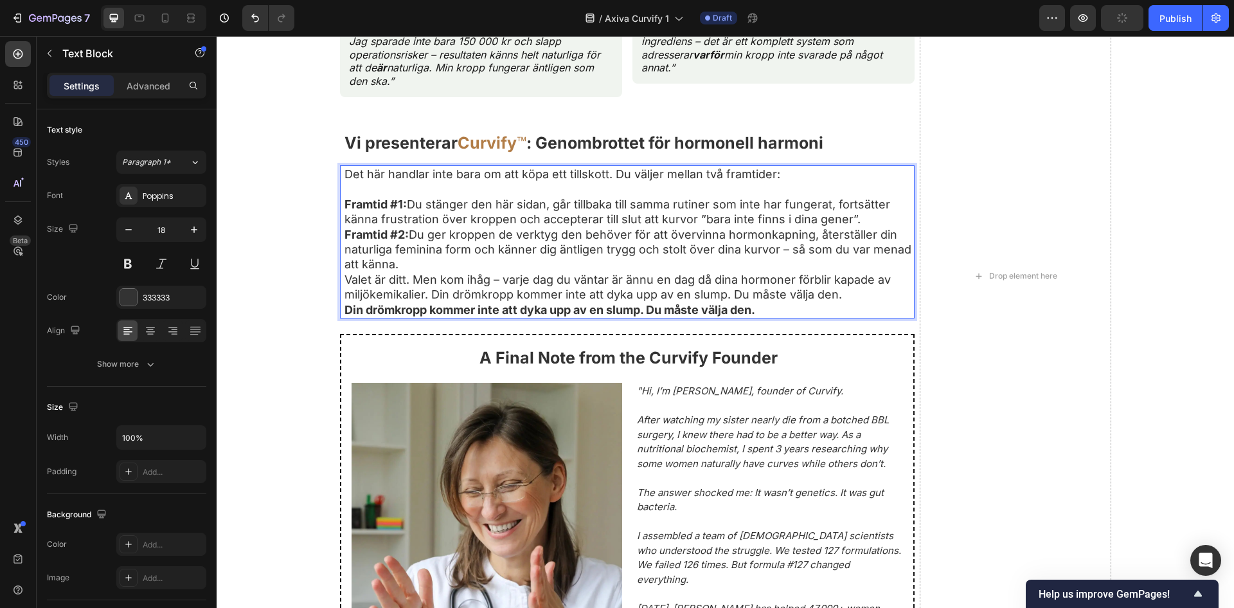
click at [607, 227] on p "Framtid #1: Du stänger den här sidan, går tillbaka till samma rutiner som inte …" at bounding box center [629, 212] width 569 height 30
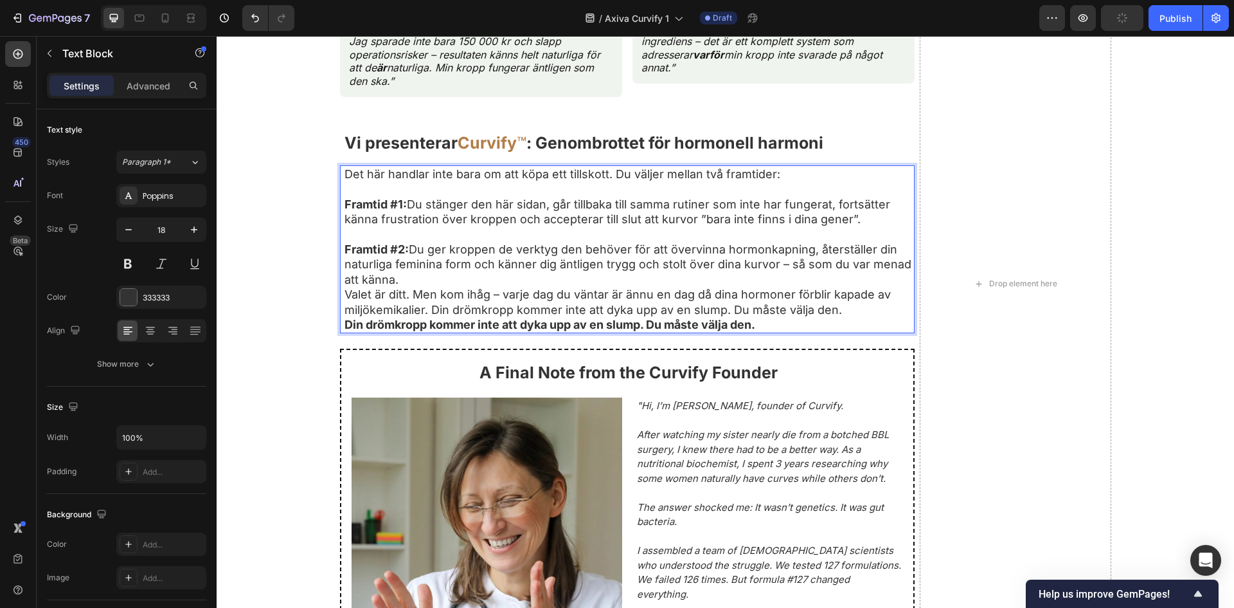
click at [577, 287] on p "Framtid #2: Du ger kroppen de verktyg den behöver för att övervinna hormonkapni…" at bounding box center [629, 264] width 569 height 45
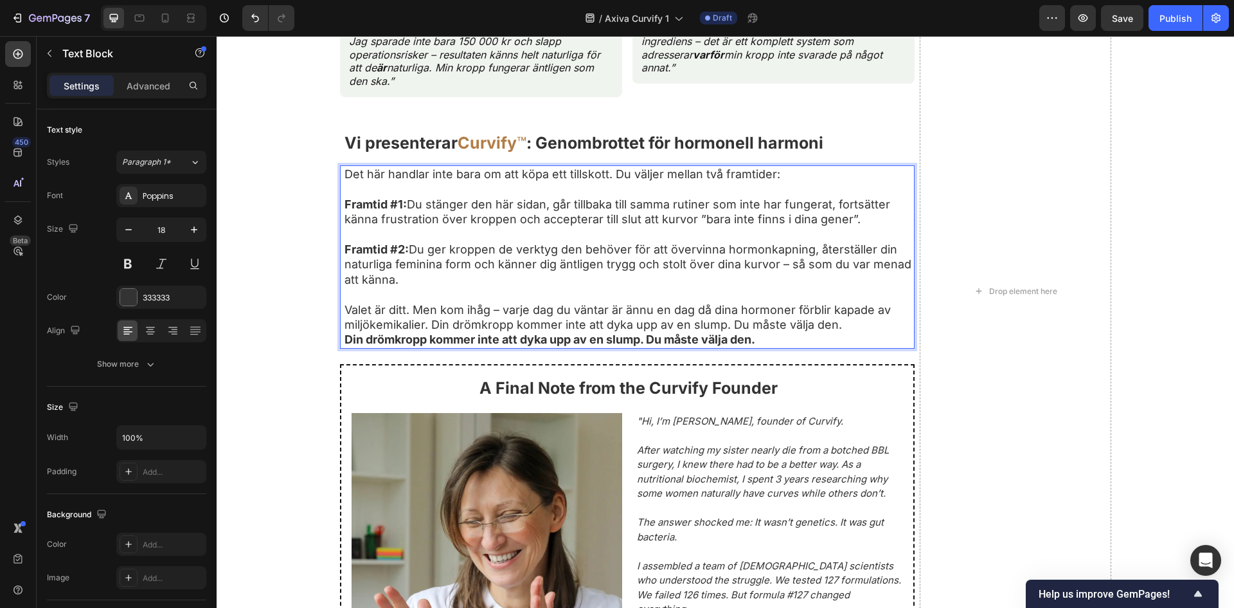
click at [885, 332] on p "Valet är ditt. Men kom ihåg – varje dag du väntar är ännu en dag då dina hormon…" at bounding box center [629, 317] width 569 height 30
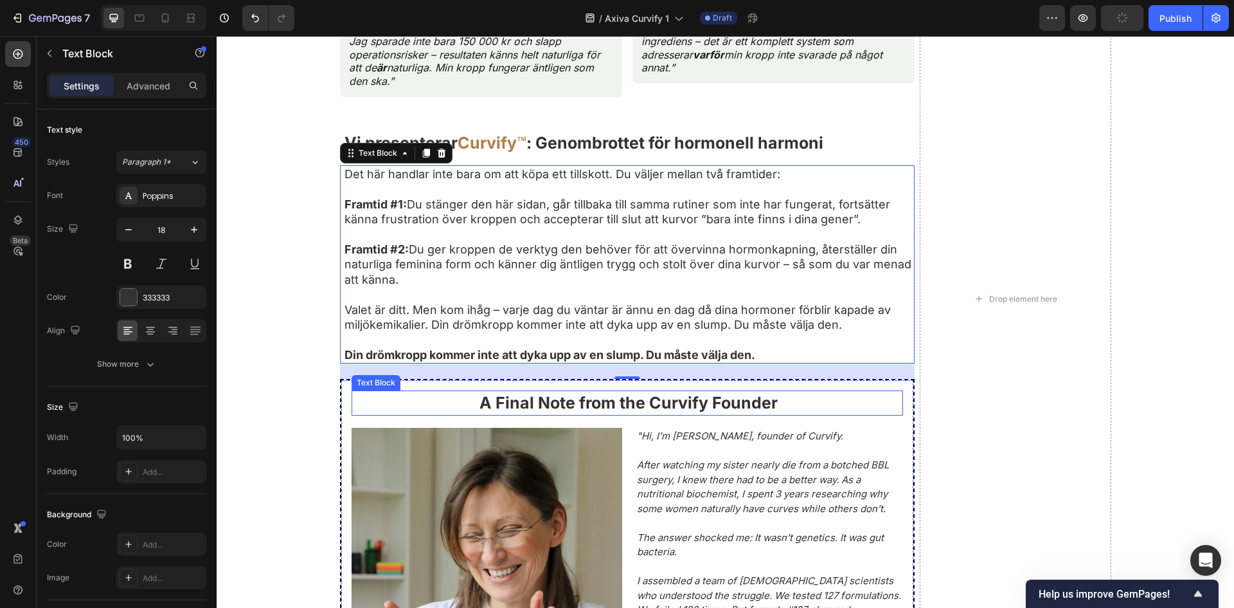
click at [593, 412] on strong "A Final Note from the Curvify Founder" at bounding box center [629, 402] width 298 height 19
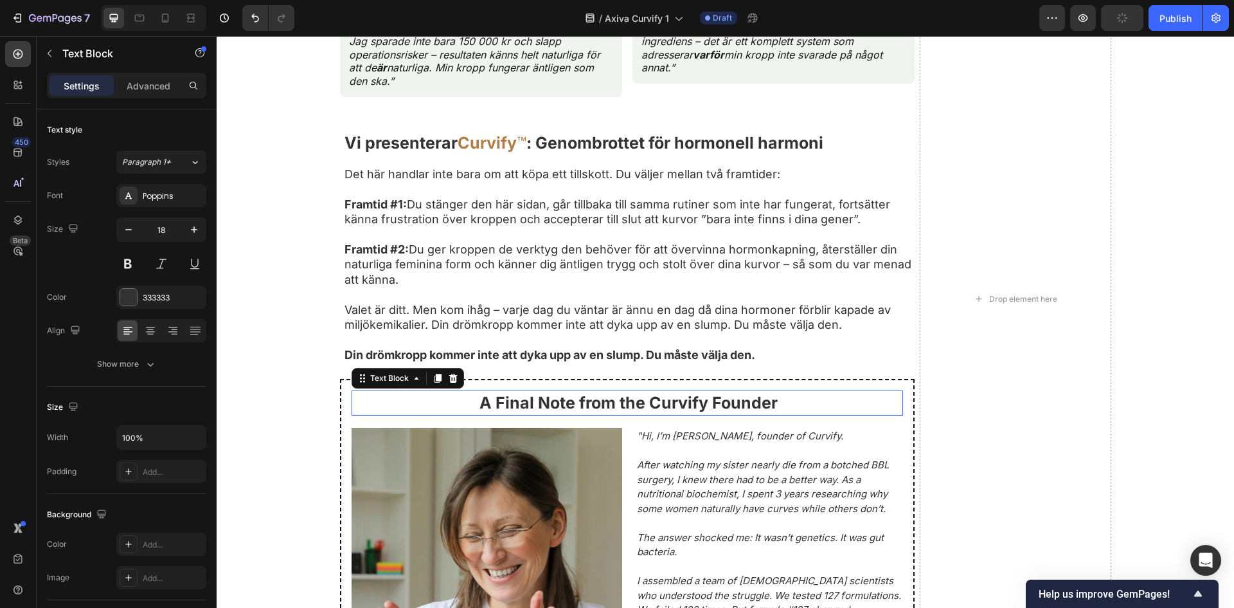
click at [593, 412] on strong "A Final Note from the Curvify Founder" at bounding box center [629, 402] width 298 height 19
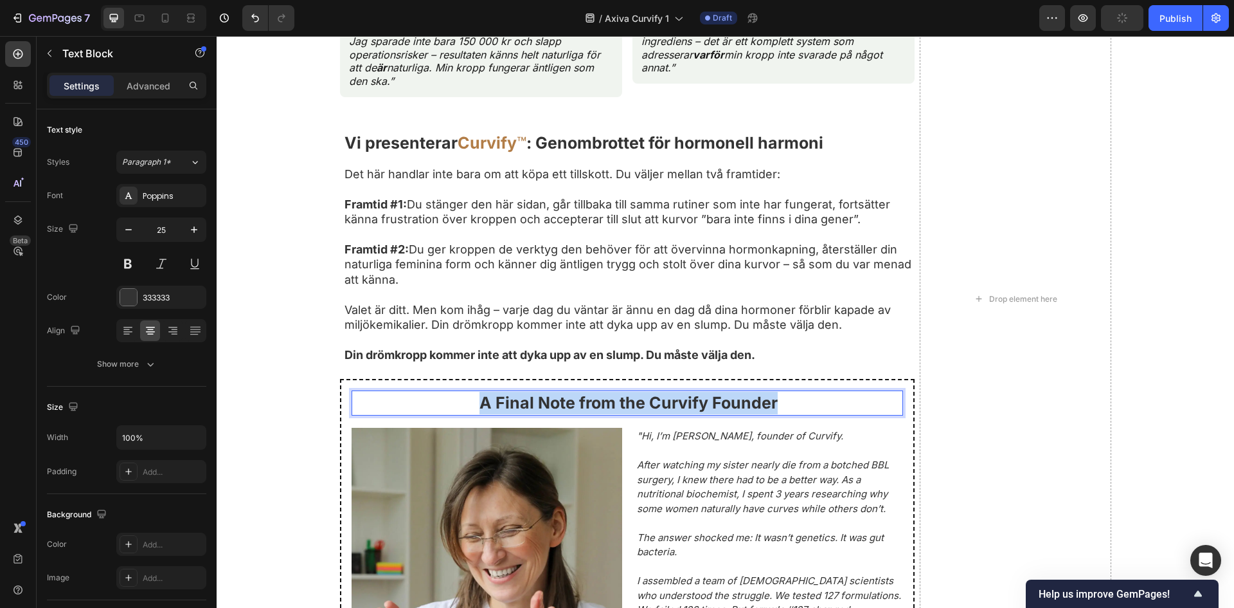
click at [593, 412] on strong "A Final Note from the Curvify Founder" at bounding box center [629, 402] width 298 height 19
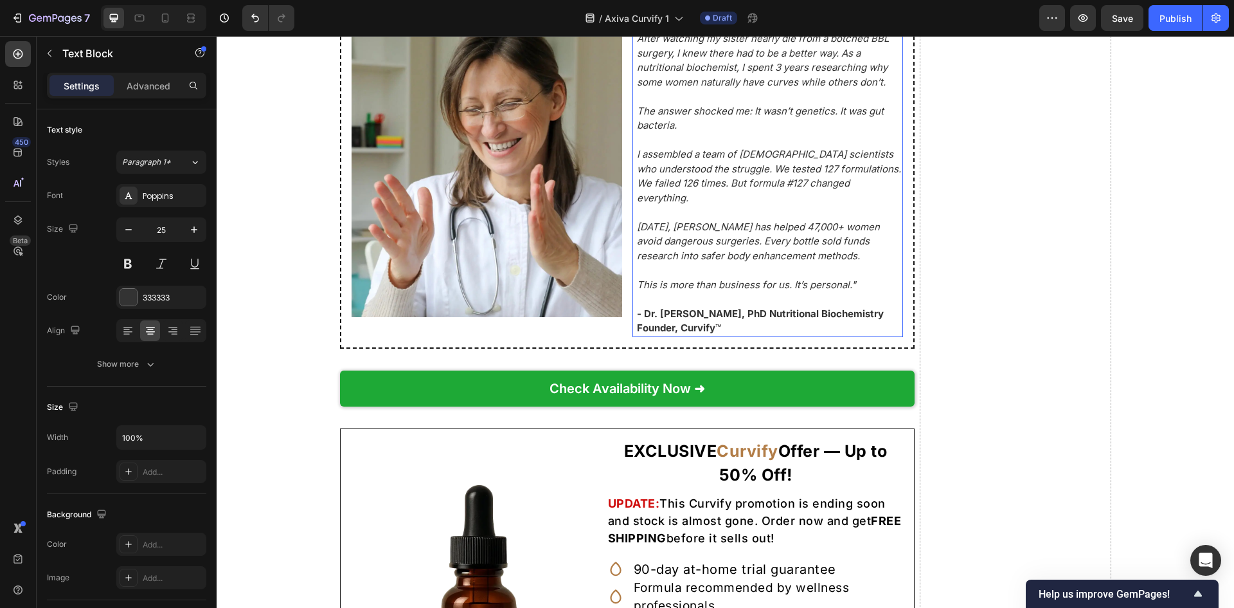
scroll to position [7458, 0]
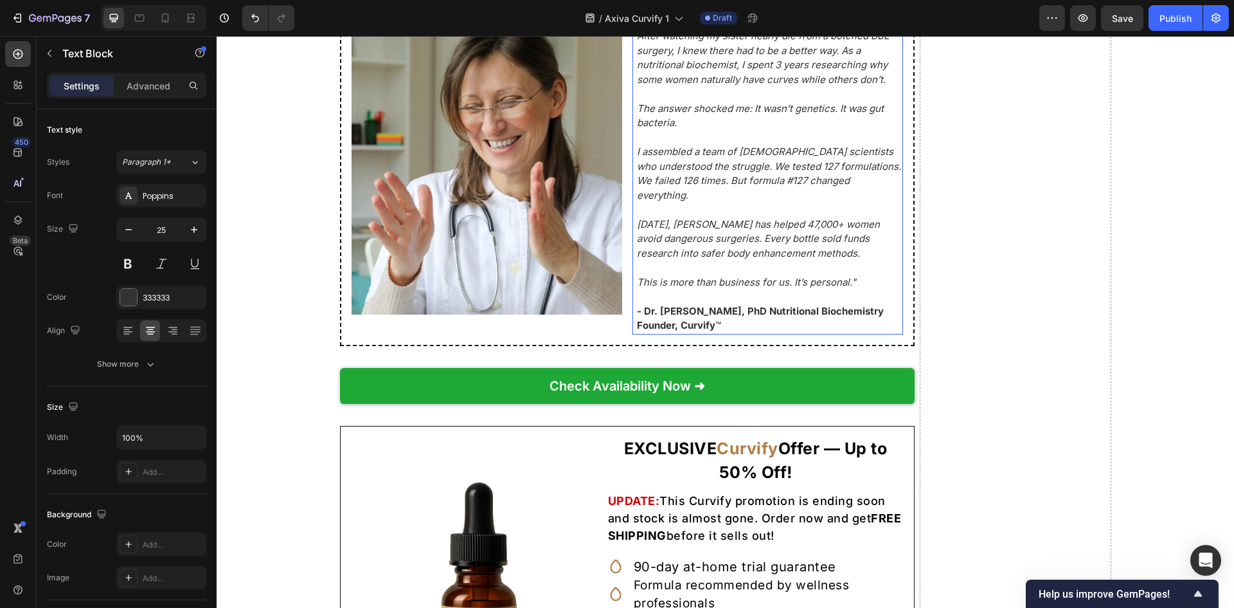
click at [739, 275] on p at bounding box center [769, 267] width 265 height 15
click at [739, 275] on p "Rich Text Editor. Editing area: main" at bounding box center [769, 267] width 265 height 15
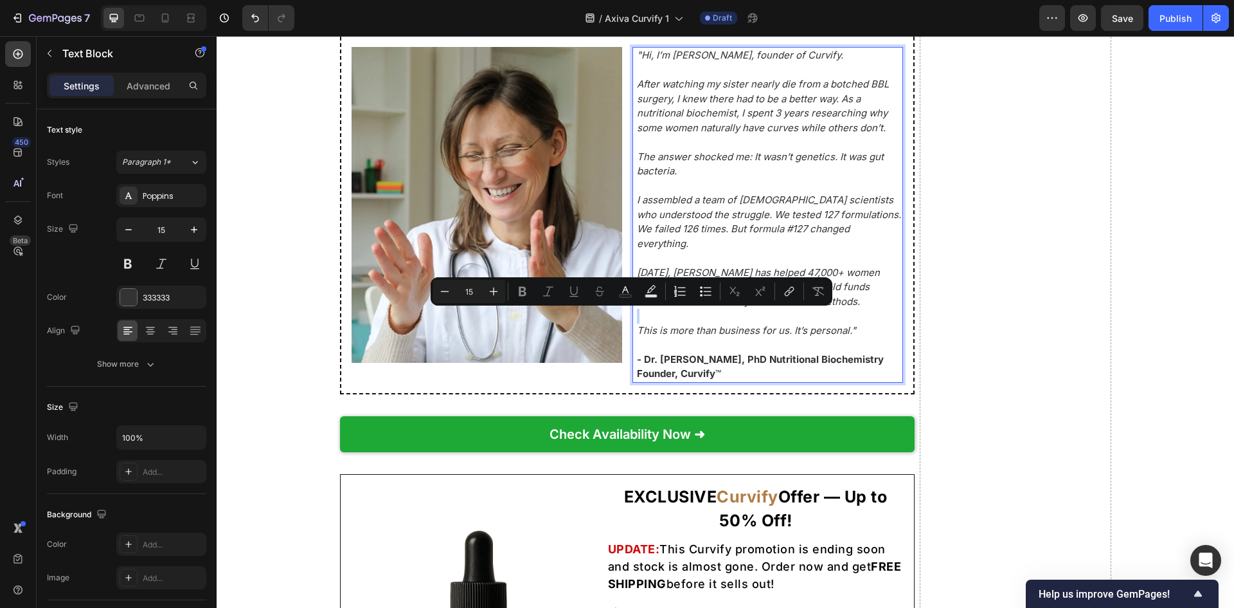
scroll to position [7372, 0]
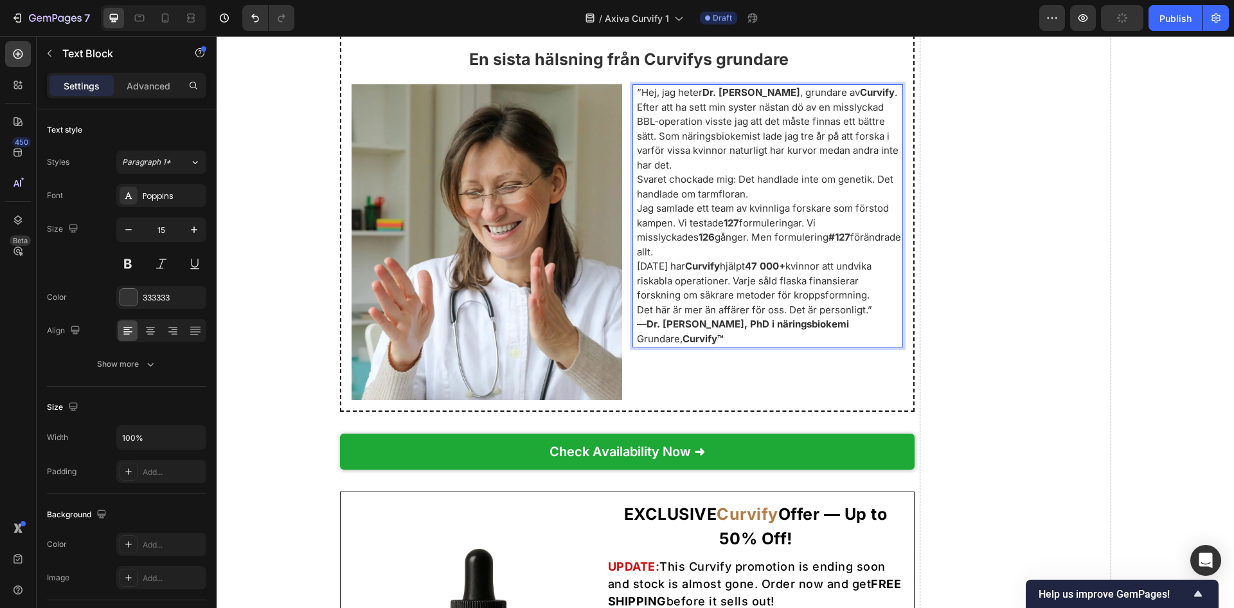
click at [887, 100] on p "”Hej, jag heter Dr. [PERSON_NAME] , grundare av Curvify ." at bounding box center [769, 93] width 265 height 15
click at [894, 100] on p "”Hej, jag heter Dr. [PERSON_NAME] , grundare av Curvify ." at bounding box center [769, 93] width 265 height 15
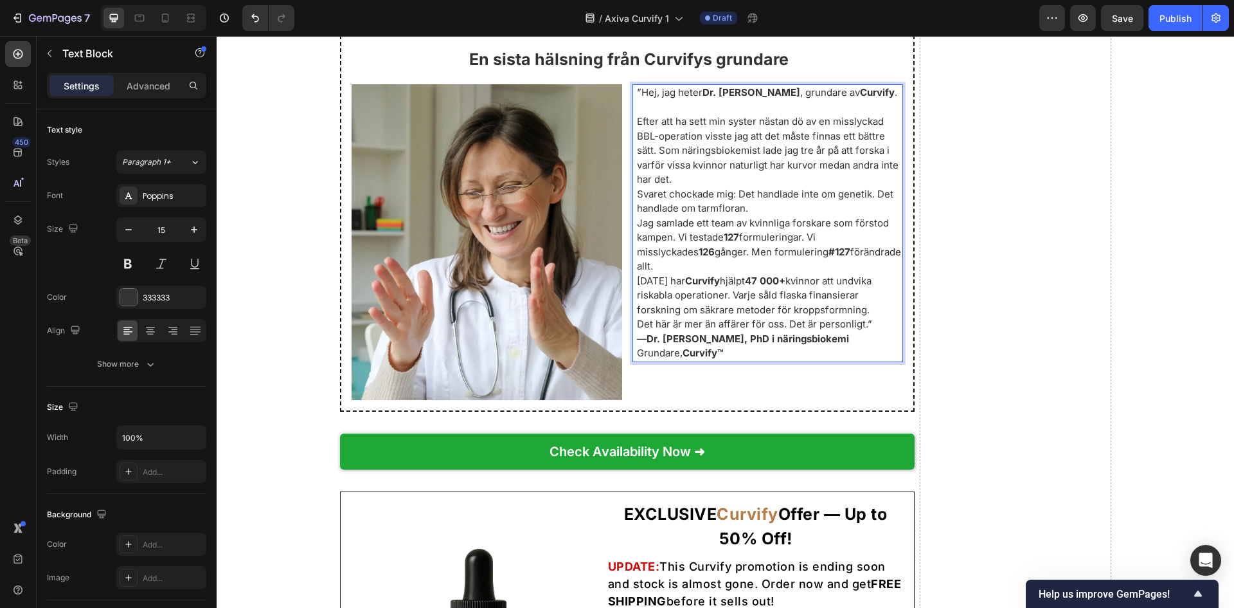
click at [703, 187] on p "Efter att ha sett min syster nästan dö av en misslyckad BBL-operation visste ja…" at bounding box center [769, 150] width 265 height 73
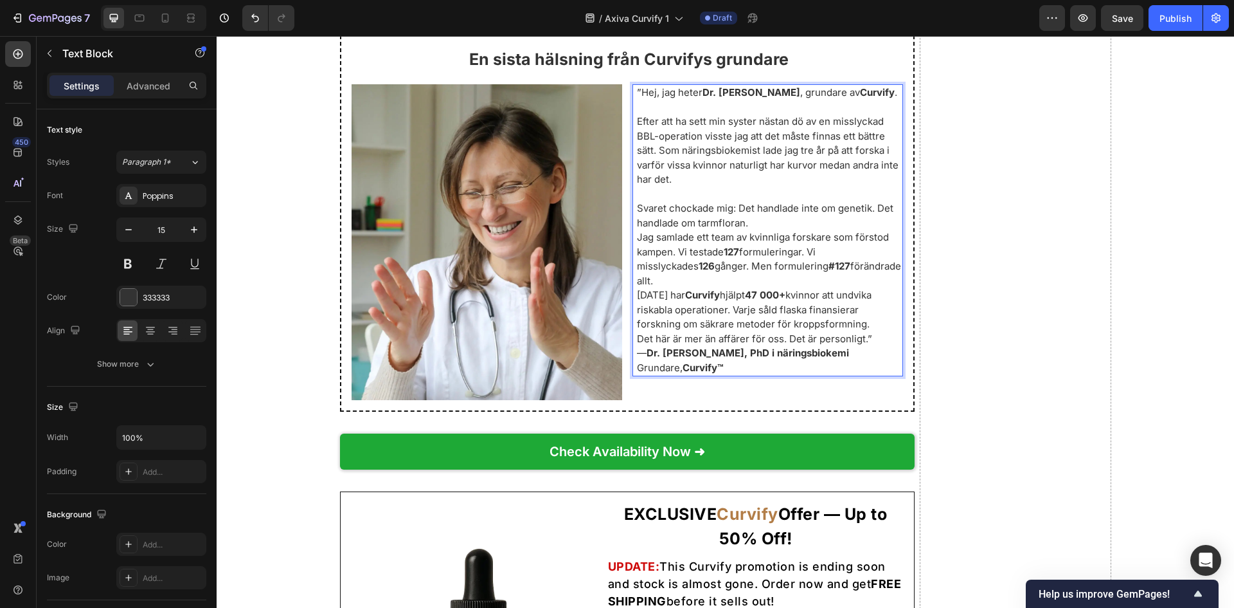
click at [847, 230] on p "Svaret chockade mig: Det handlade inte om genetik. Det handlade om tarmfloran." at bounding box center [769, 215] width 265 height 29
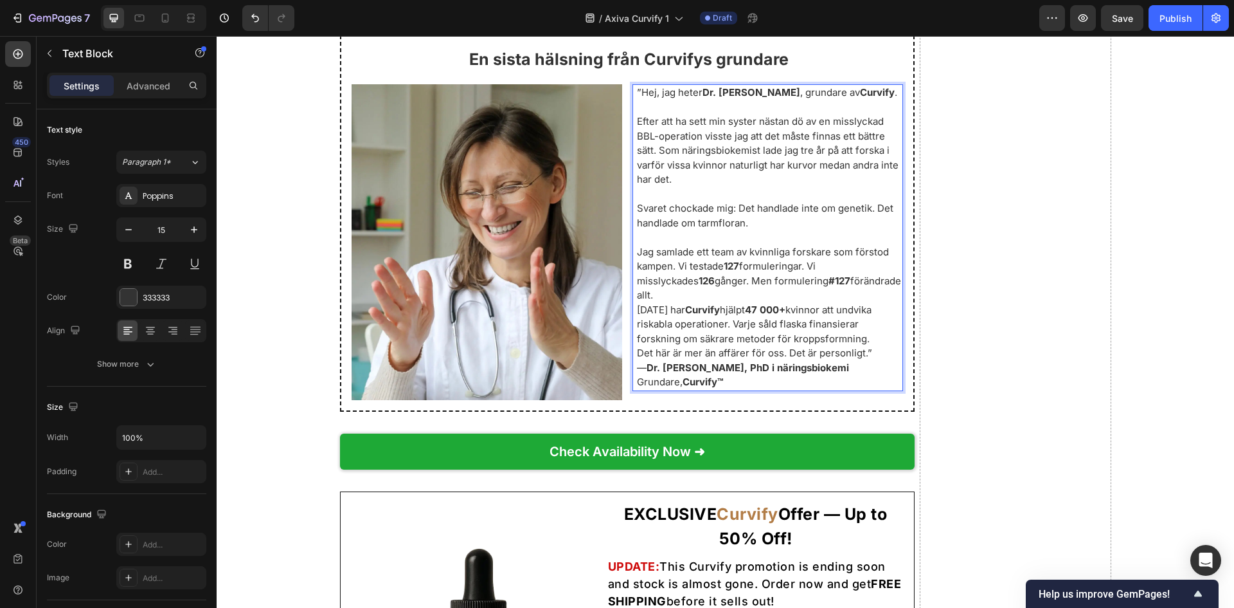
click at [772, 303] on p "Jag samlade ett team av kvinnliga forskare som förstod kampen. Vi testade 127 f…" at bounding box center [769, 274] width 265 height 58
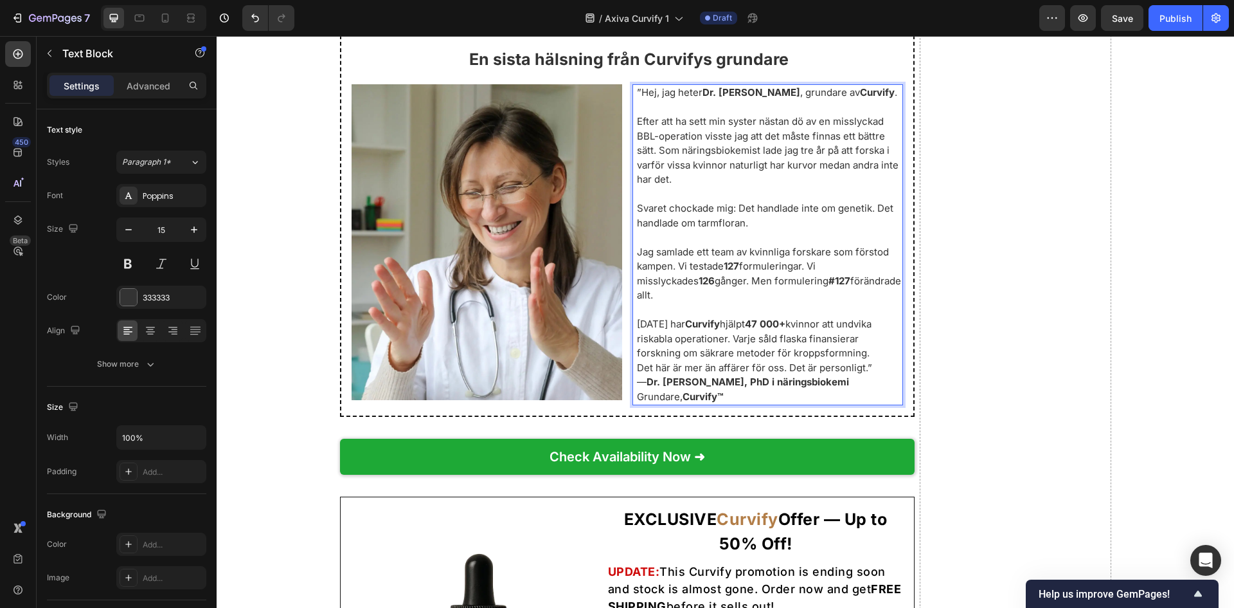
click at [885, 361] on p "[DATE] har [PERSON_NAME] hjälpt 47 000+ kvinnor att undvika riskabla operatione…" at bounding box center [769, 339] width 265 height 44
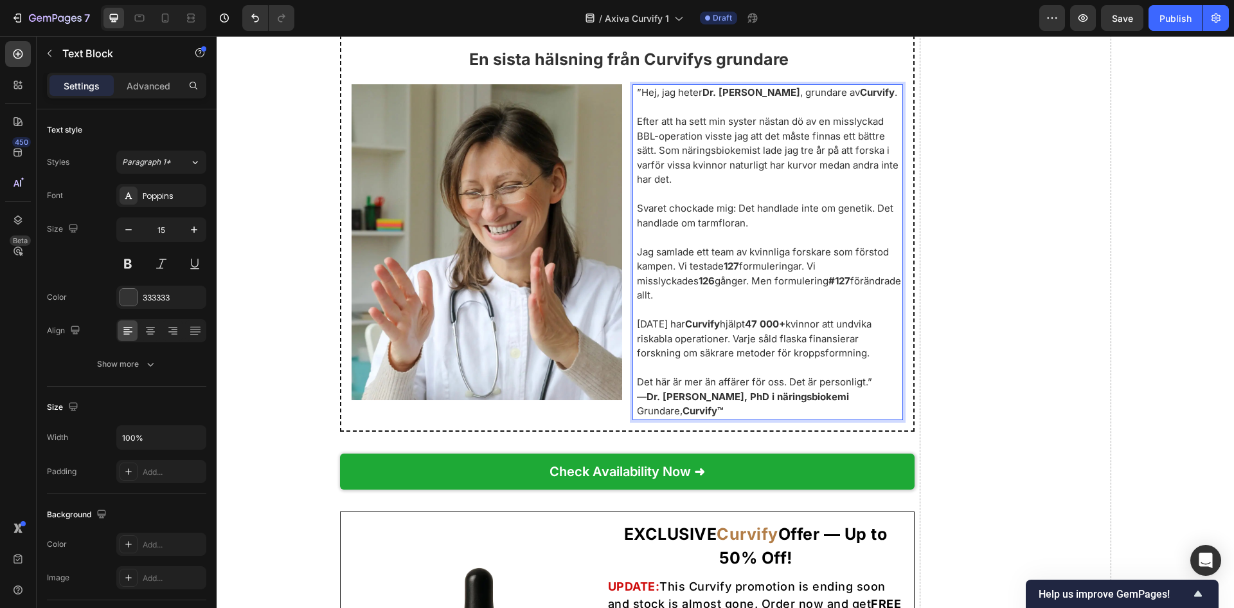
click at [885, 390] on p "Det här är mer än affärer för oss. Det är personligt.”" at bounding box center [769, 382] width 265 height 15
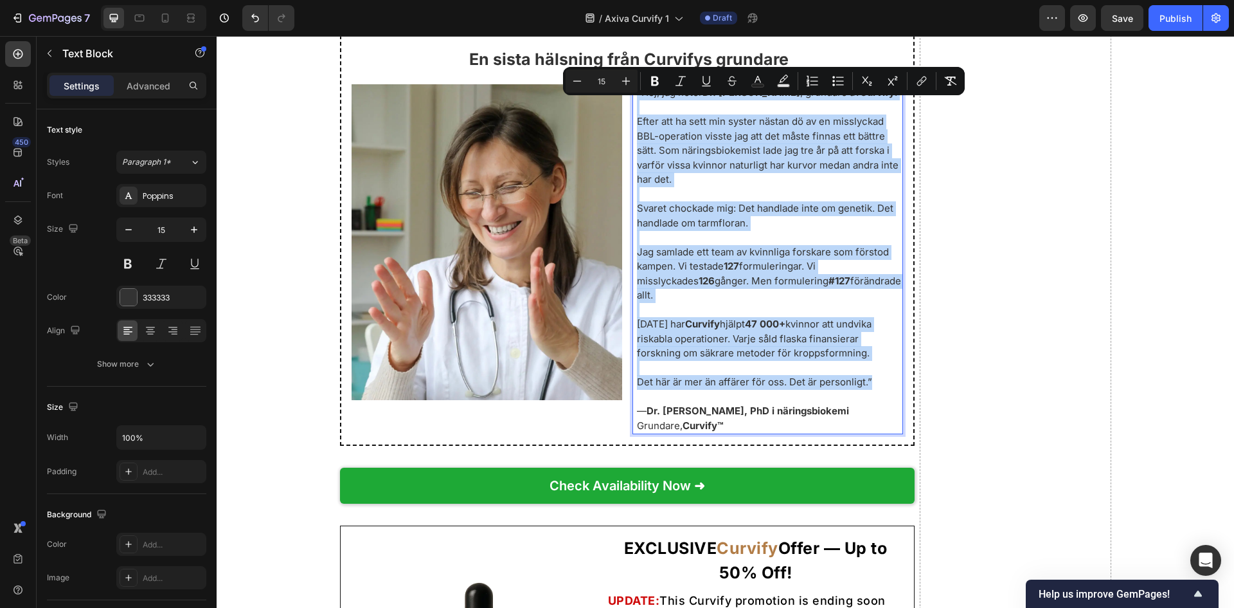
drag, startPoint x: 878, startPoint y: 392, endPoint x: 629, endPoint y: 109, distance: 376.7
click at [633, 109] on div "”Hej, jag heter Dr. [PERSON_NAME] , grundare av Curvify . Efter att ha sett min…" at bounding box center [768, 259] width 271 height 350
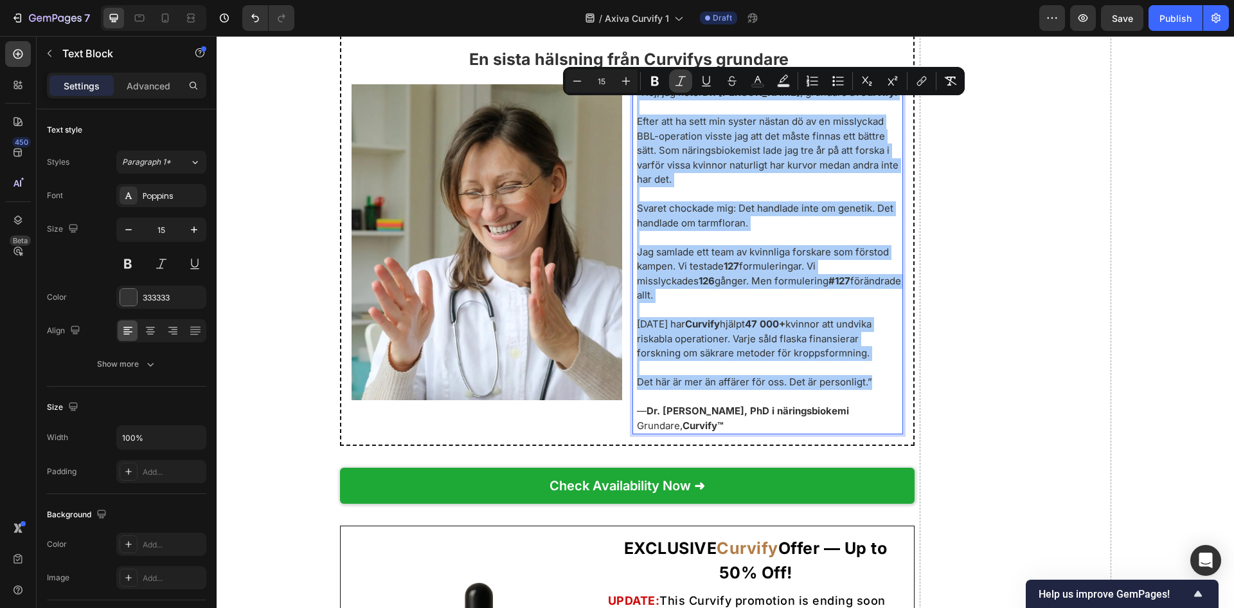
click at [682, 80] on icon "Editor contextual toolbar" at bounding box center [680, 81] width 13 height 13
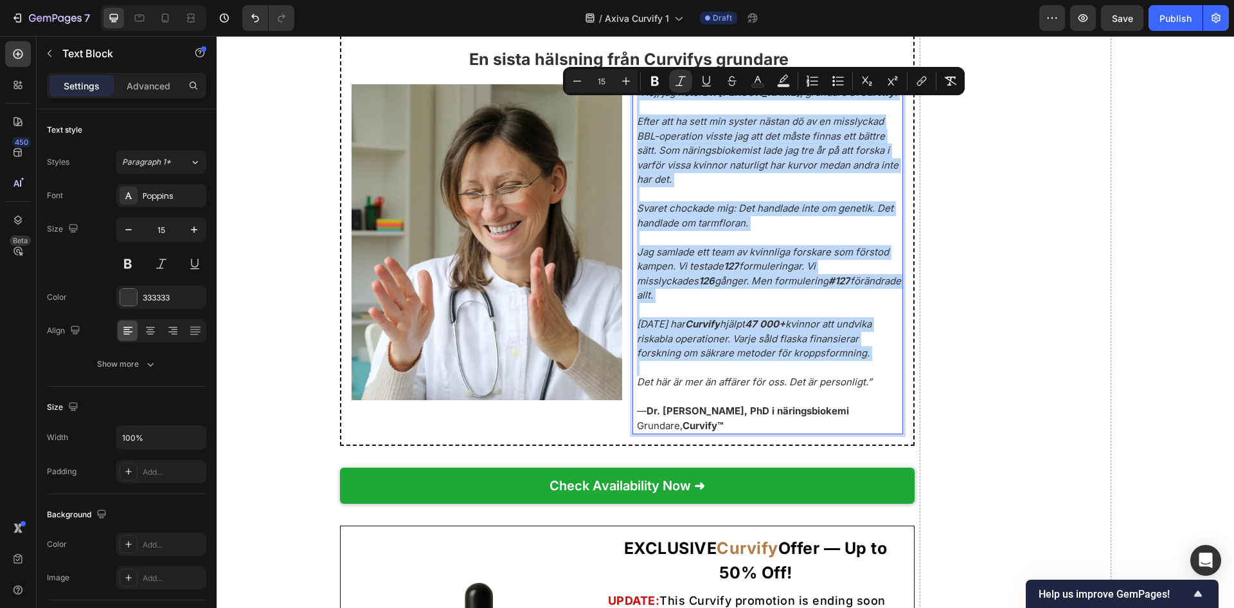
click at [862, 303] on p "Jag samlade ett team av kvinnliga forskare som förstod kampen. Vi testade 127 f…" at bounding box center [769, 274] width 265 height 58
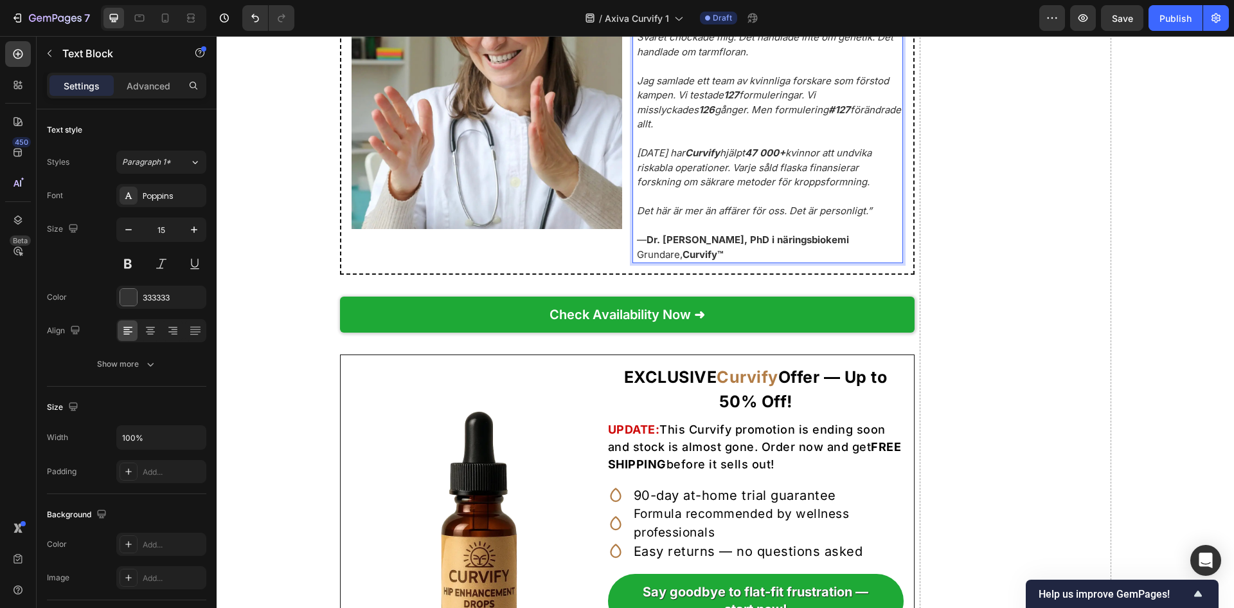
scroll to position [7630, 0]
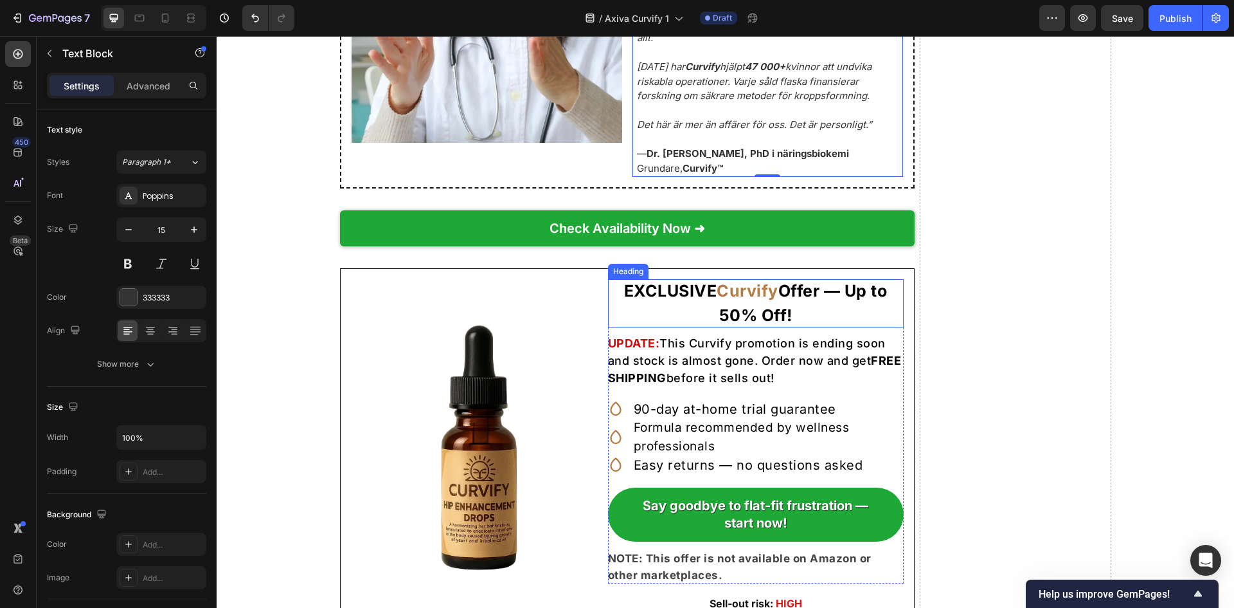
click at [717, 300] on strong "Curvify" at bounding box center [748, 290] width 62 height 19
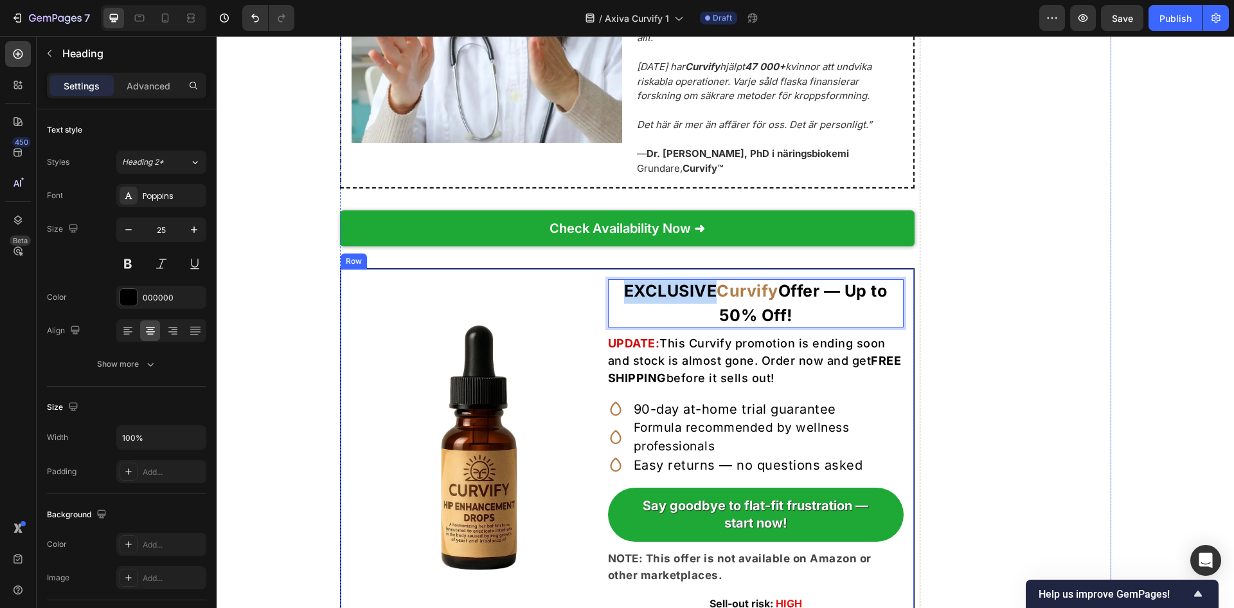
drag, startPoint x: 704, startPoint y: 303, endPoint x: 591, endPoint y: 302, distance: 112.5
click at [591, 302] on div "Image EXCLUSIVE Curvify Offer — Up to 50% Off! Heading 11 UPDATE: This Curvify …" at bounding box center [627, 446] width 575 height 357
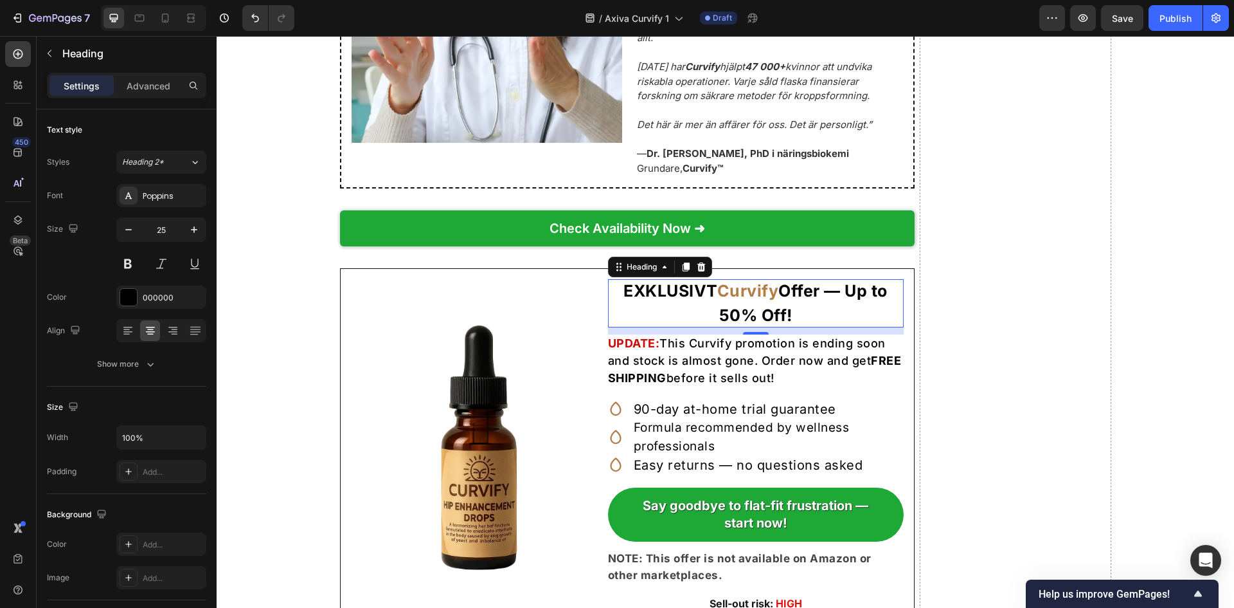
click at [804, 304] on strong "Offer — Up to 50% Off!" at bounding box center [803, 303] width 168 height 44
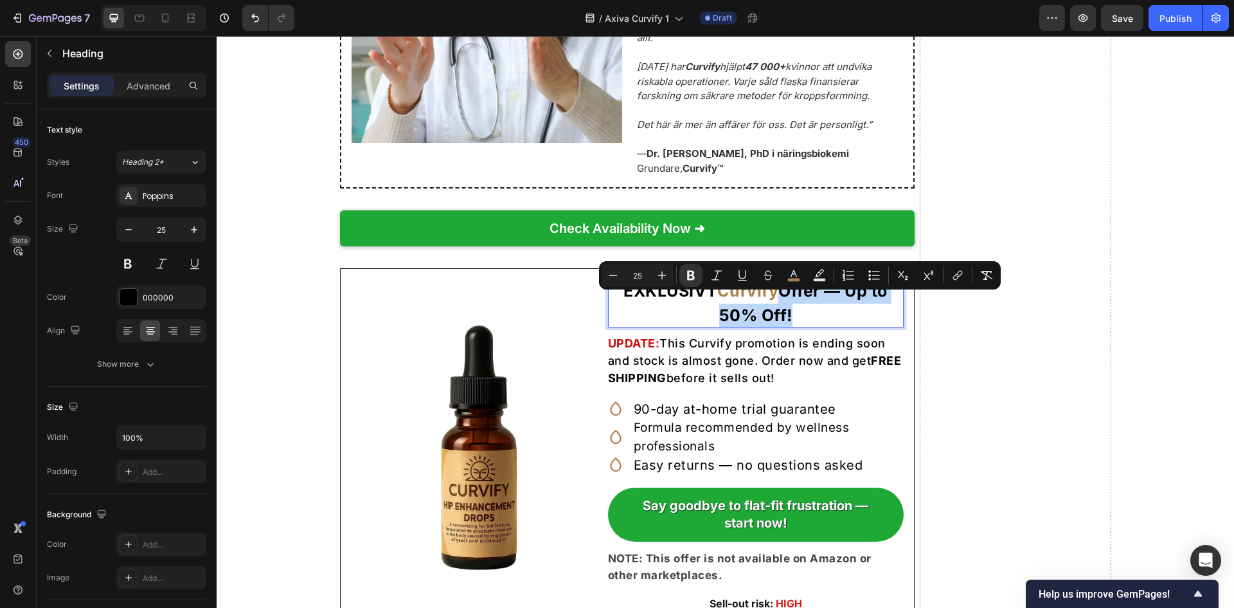
drag, startPoint x: 771, startPoint y: 302, endPoint x: 798, endPoint y: 322, distance: 33.9
click at [798, 322] on p "EXKLUSIVT Curvify Offer — Up to 50% Off!" at bounding box center [756, 303] width 296 height 48
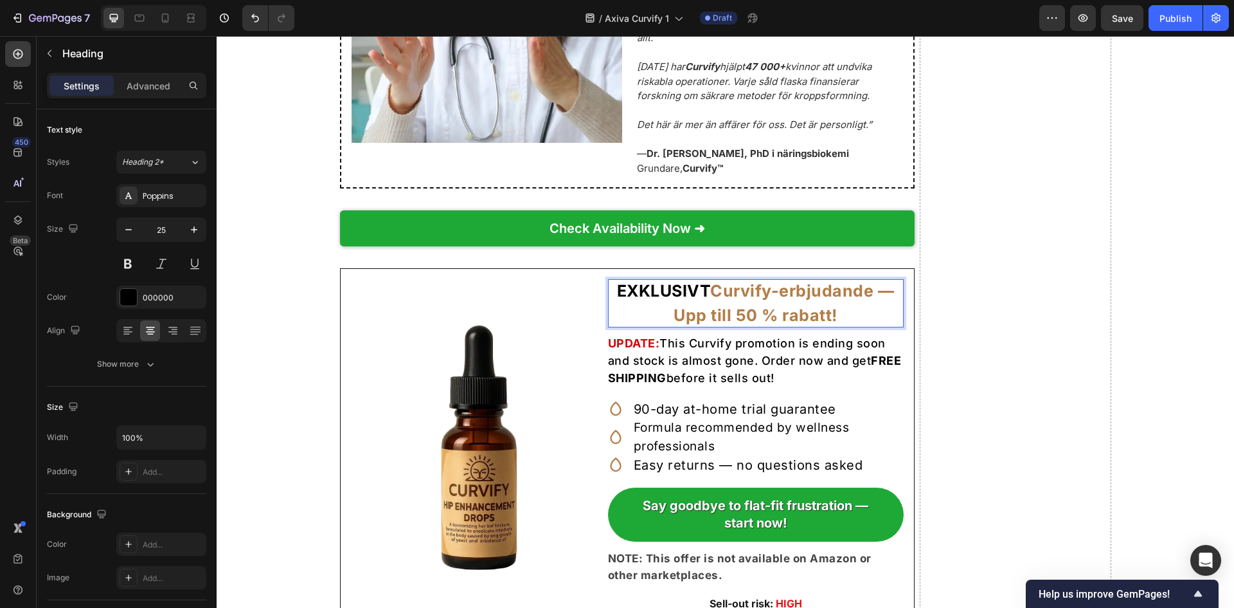
click at [672, 300] on strong "EXKLUSIVT" at bounding box center [664, 290] width 94 height 19
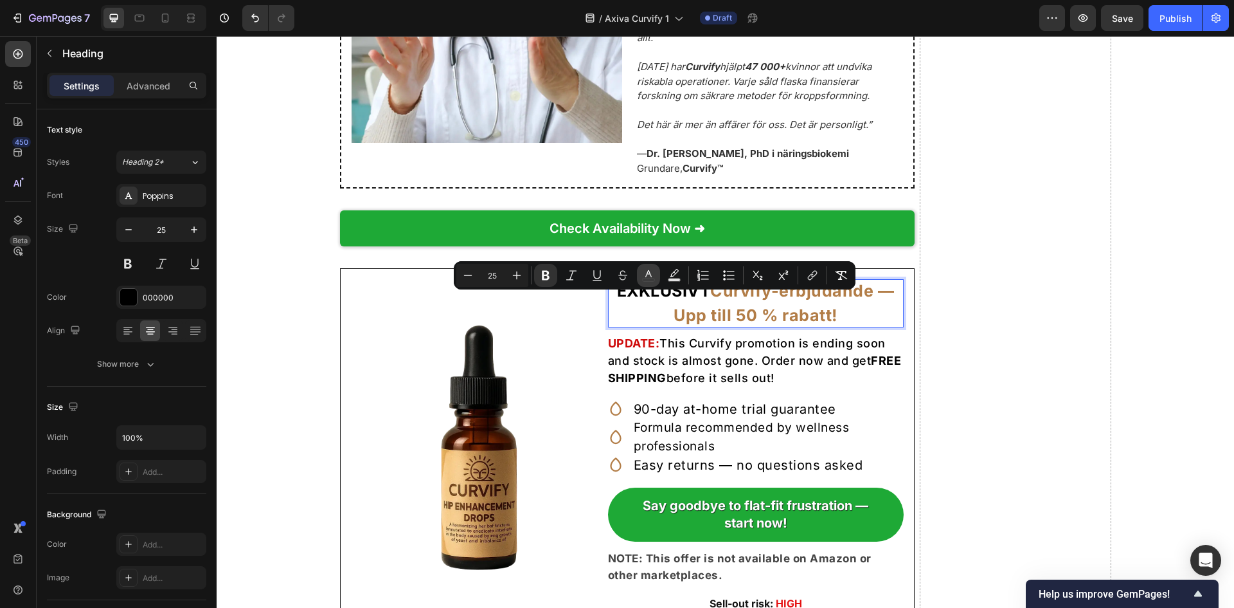
click at [650, 271] on icon "Editor contextual toolbar" at bounding box center [648, 275] width 13 height 13
type input "000000"
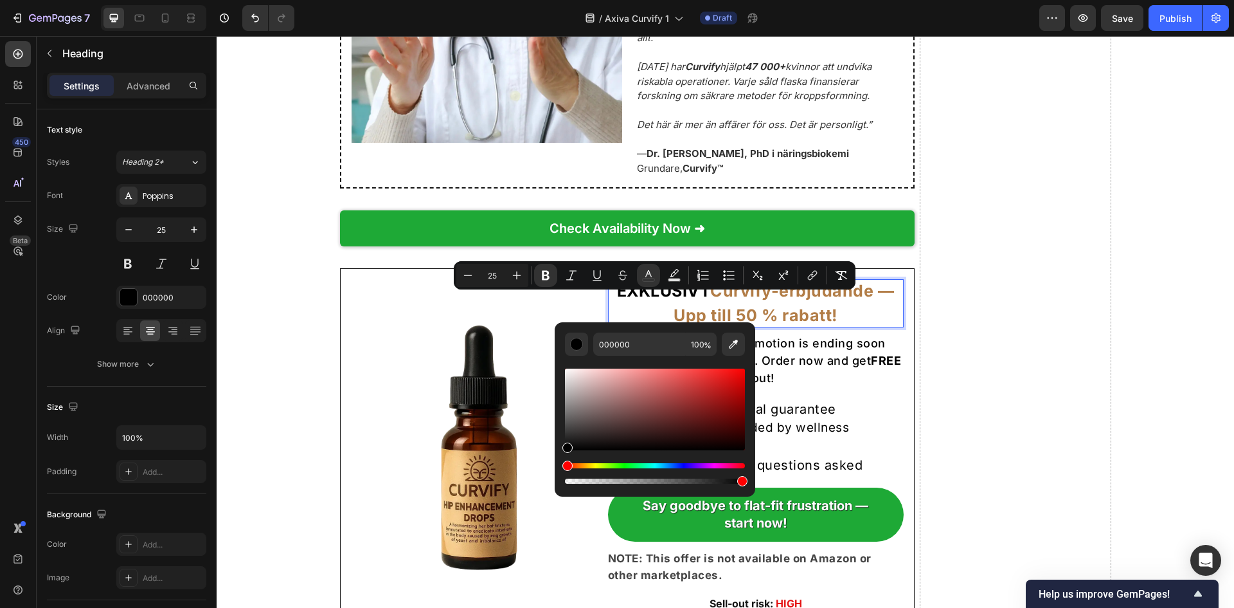
click at [829, 325] on strong "Curvify-erbjudande — Upp till 50 % rabatt!" at bounding box center [784, 303] width 221 height 44
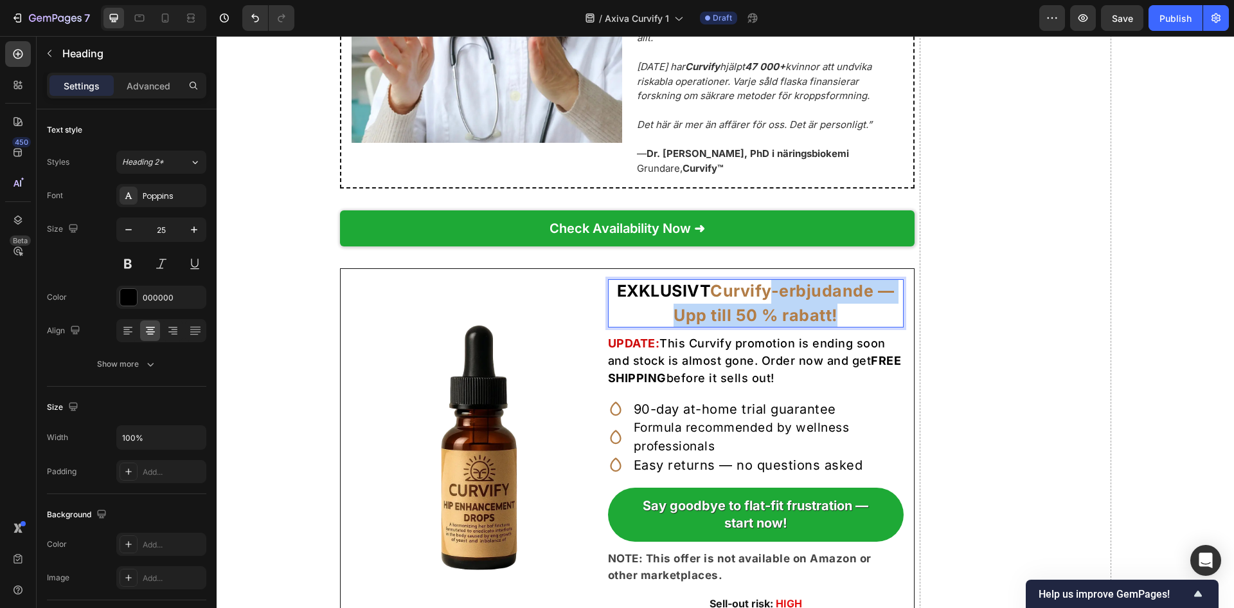
drag, startPoint x: 763, startPoint y: 302, endPoint x: 836, endPoint y: 324, distance: 76.5
click at [839, 324] on p "EXKLUSIVT Curvify-erbjudande — Upp till 50 % rabatt!" at bounding box center [756, 303] width 296 height 48
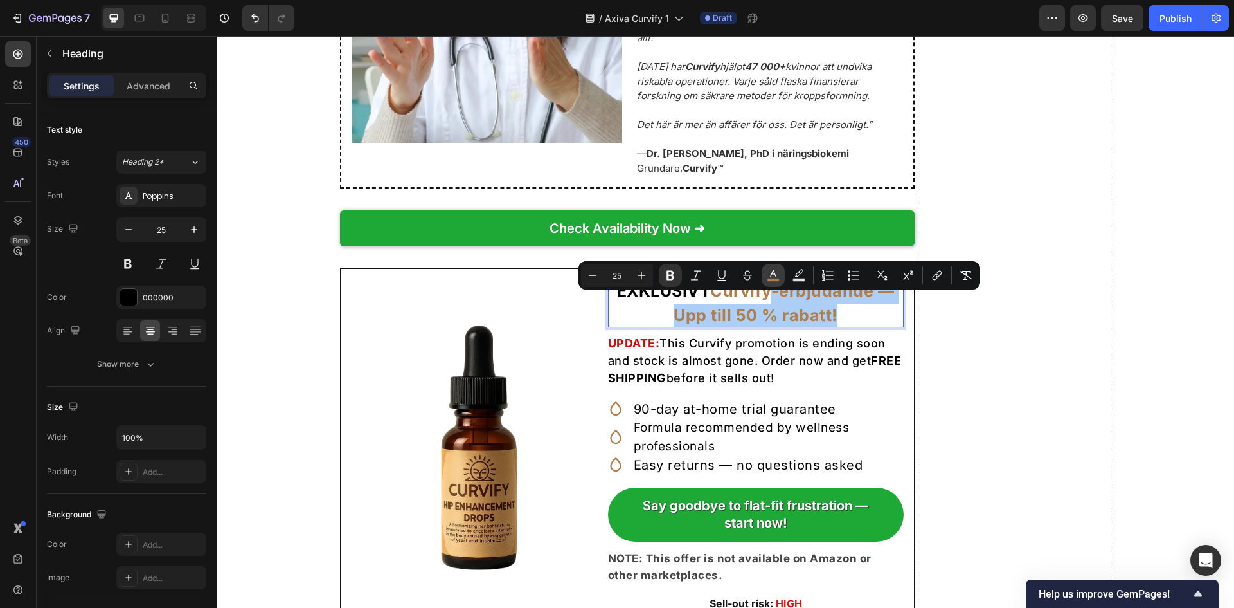
click at [771, 274] on icon "Editor contextual toolbar" at bounding box center [773, 275] width 13 height 13
type input "B27D47"
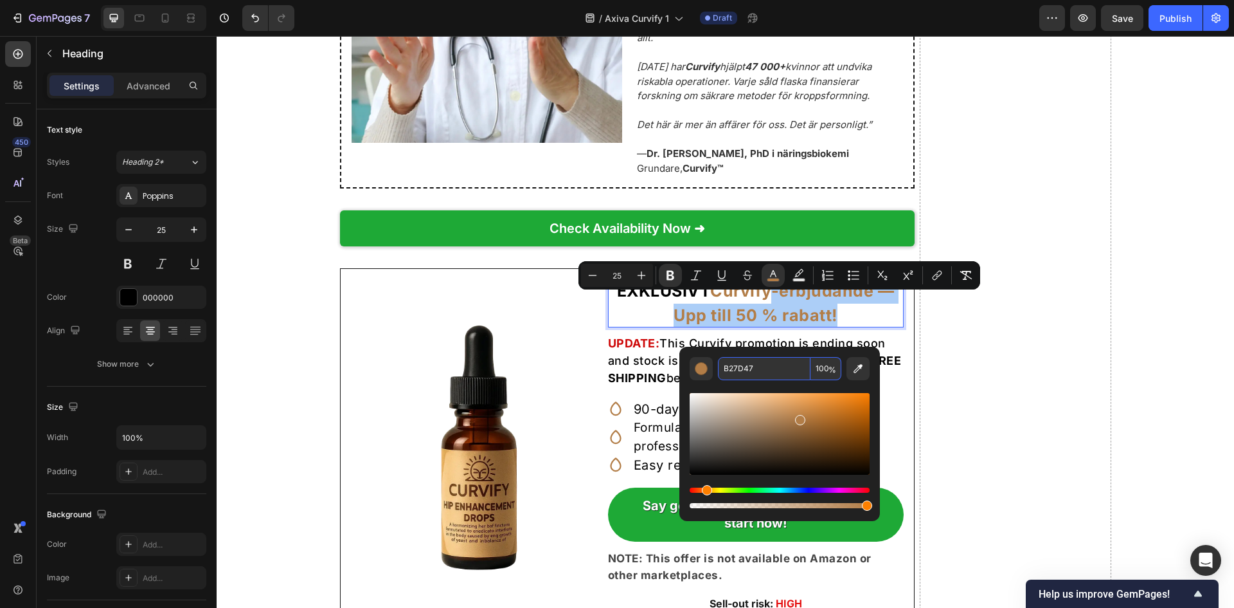
click at [737, 379] on input "B27D47" at bounding box center [764, 368] width 93 height 23
type input "000000"
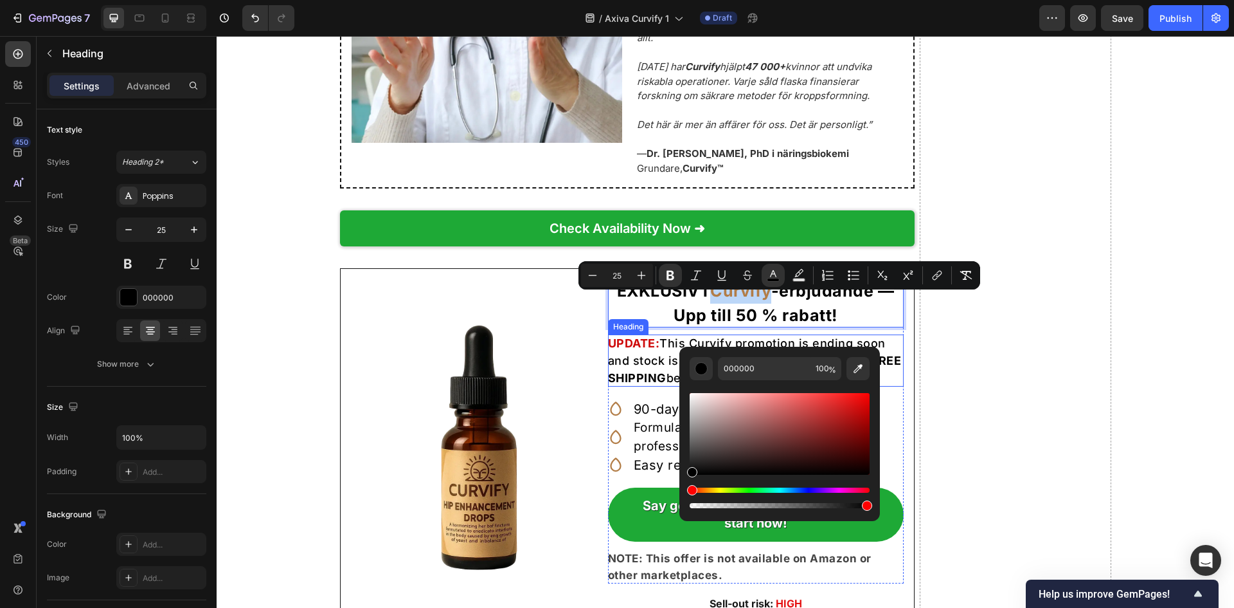
click at [647, 350] on strong "UPDATE:" at bounding box center [634, 343] width 52 height 14
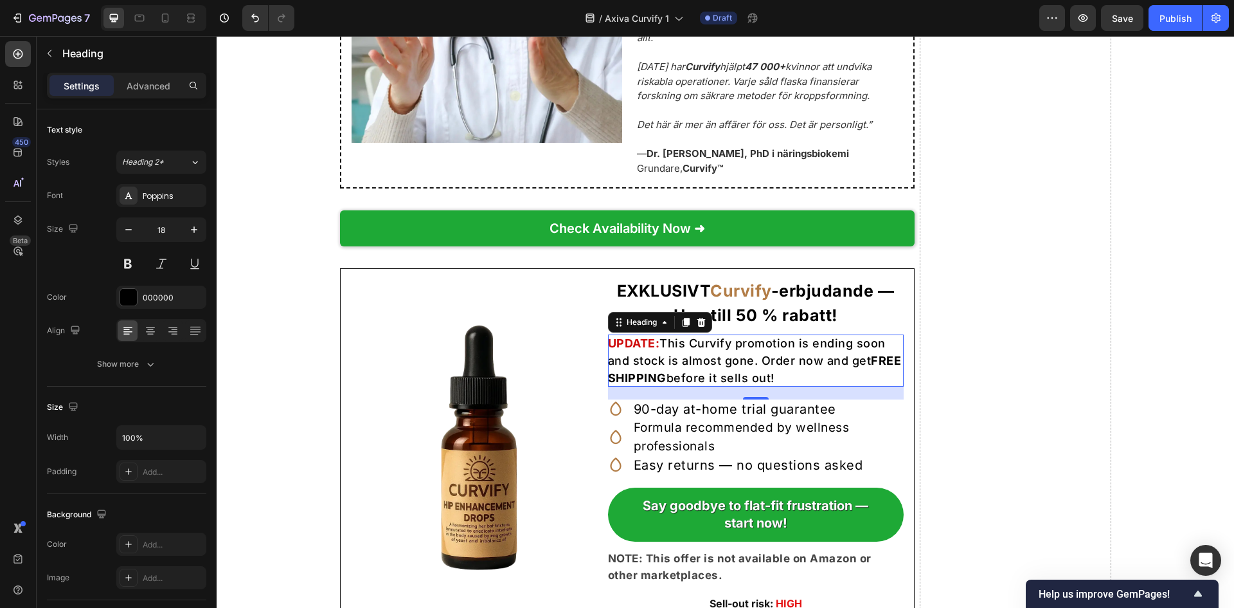
click at [645, 370] on h2 "UPDATE: This Curvify promotion is ending soon and stock is almost gone. Order n…" at bounding box center [756, 360] width 296 height 52
drag, startPoint x: 650, startPoint y: 360, endPoint x: 604, endPoint y: 359, distance: 45.7
click at [608, 350] on strong "UPDATE:" at bounding box center [634, 343] width 52 height 14
click at [732, 374] on p "UPPDATERING: This Curvify promotion is ending soon and stock is almost gone. Or…" at bounding box center [756, 360] width 296 height 52
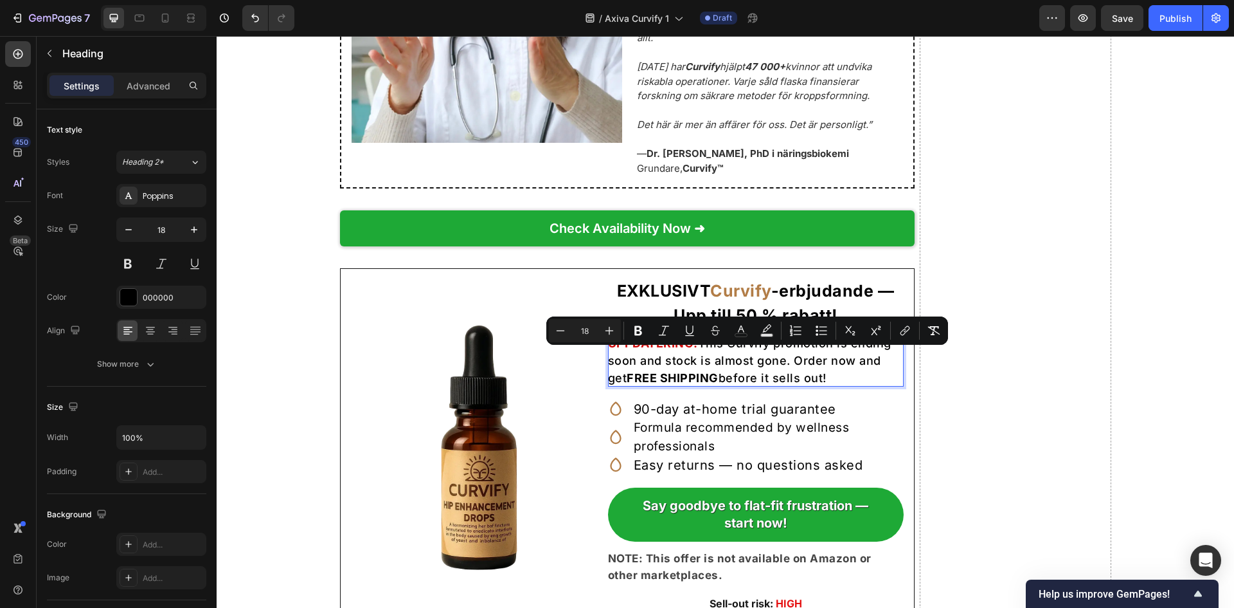
drag, startPoint x: 694, startPoint y: 357, endPoint x: 844, endPoint y: 385, distance: 151.7
click at [844, 385] on p "UPPDATERING: This Curvify promotion is ending soon and stock is almost gone. Or…" at bounding box center [756, 360] width 296 height 52
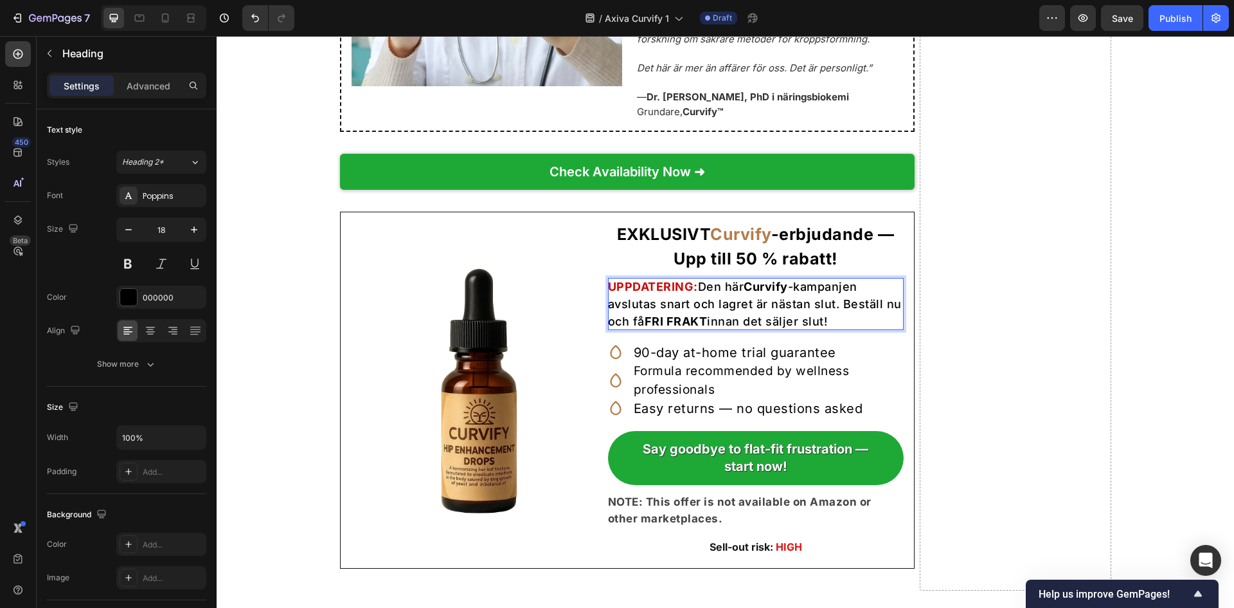
scroll to position [7715, 0]
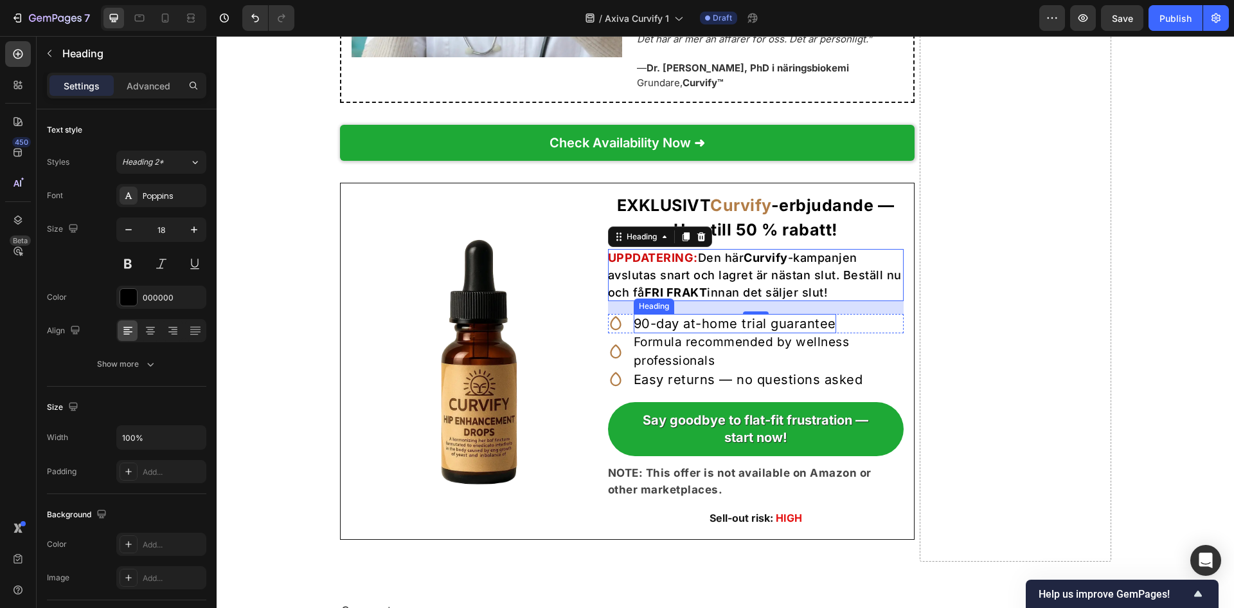
click at [695, 333] on h2 "90-day at-home trial guarantee" at bounding box center [735, 323] width 203 height 19
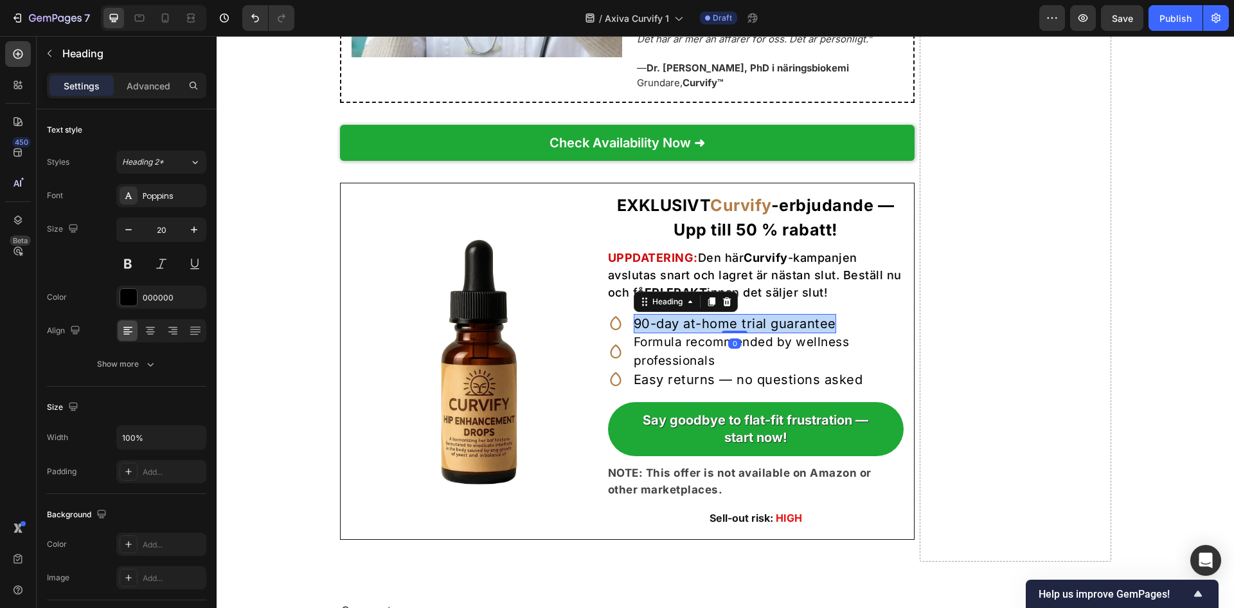
click at [695, 333] on p "90-day at-home trial guarantee" at bounding box center [735, 323] width 203 height 19
click at [662, 366] on h2 "Formula recommended by wellness professionals" at bounding box center [769, 351] width 270 height 37
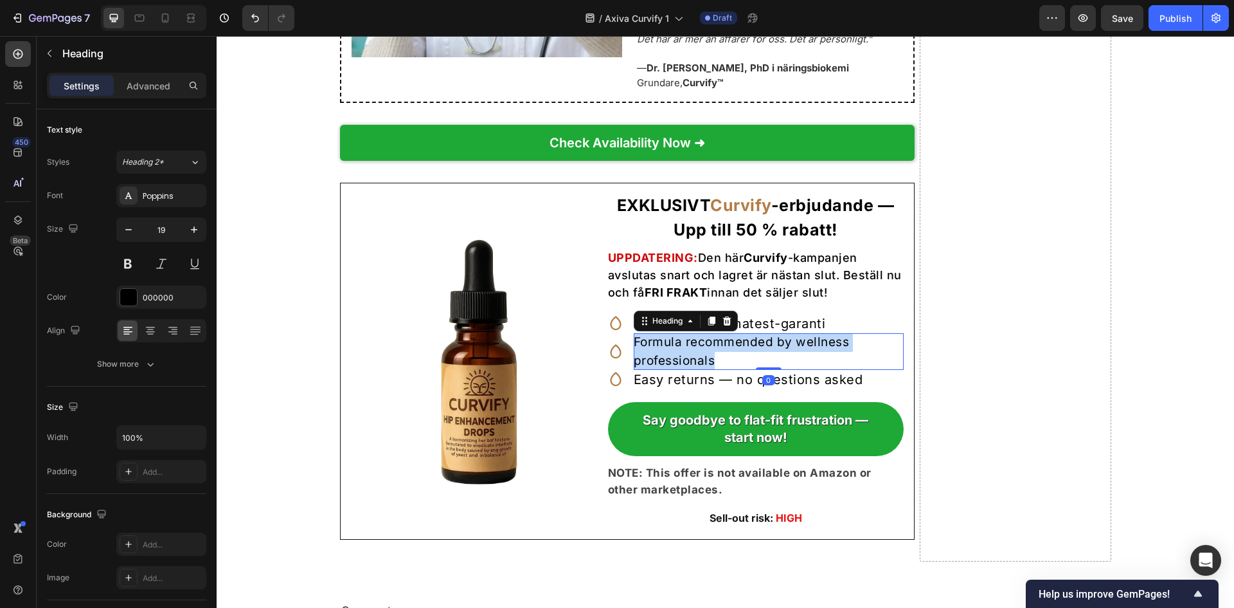
click at [662, 366] on p "Formula recommended by wellness professionals" at bounding box center [769, 351] width 270 height 37
click at [748, 370] on p "Formula recommended by wellness professionals" at bounding box center [769, 351] width 270 height 37
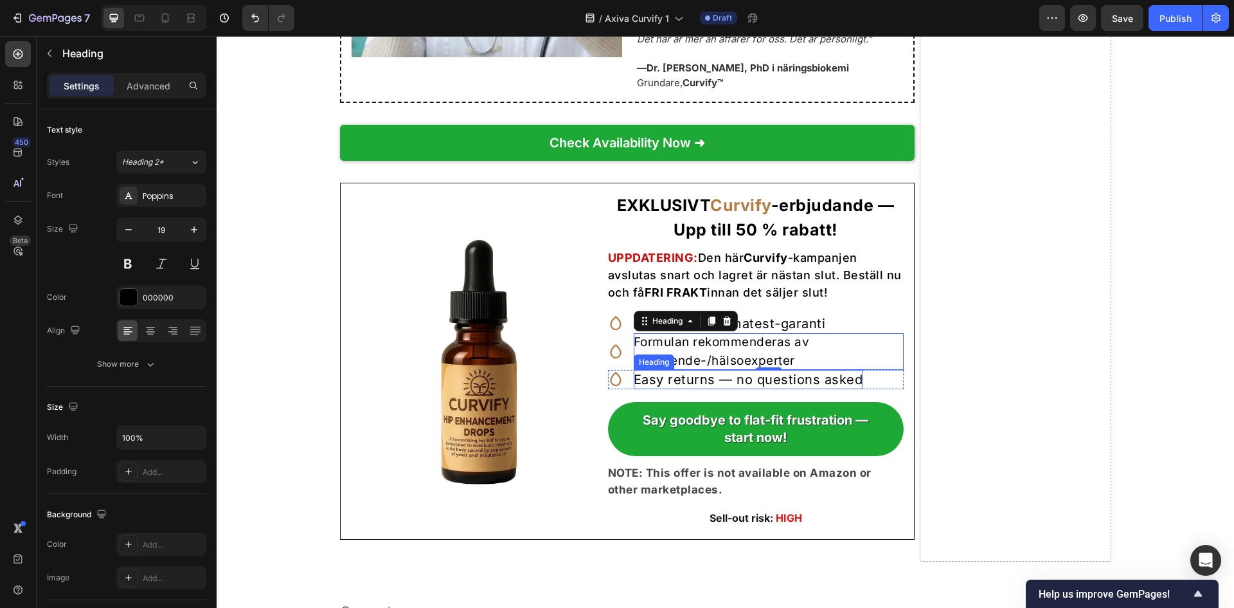
click at [723, 388] on h2 "Easy returns — no questions asked" at bounding box center [749, 379] width 230 height 19
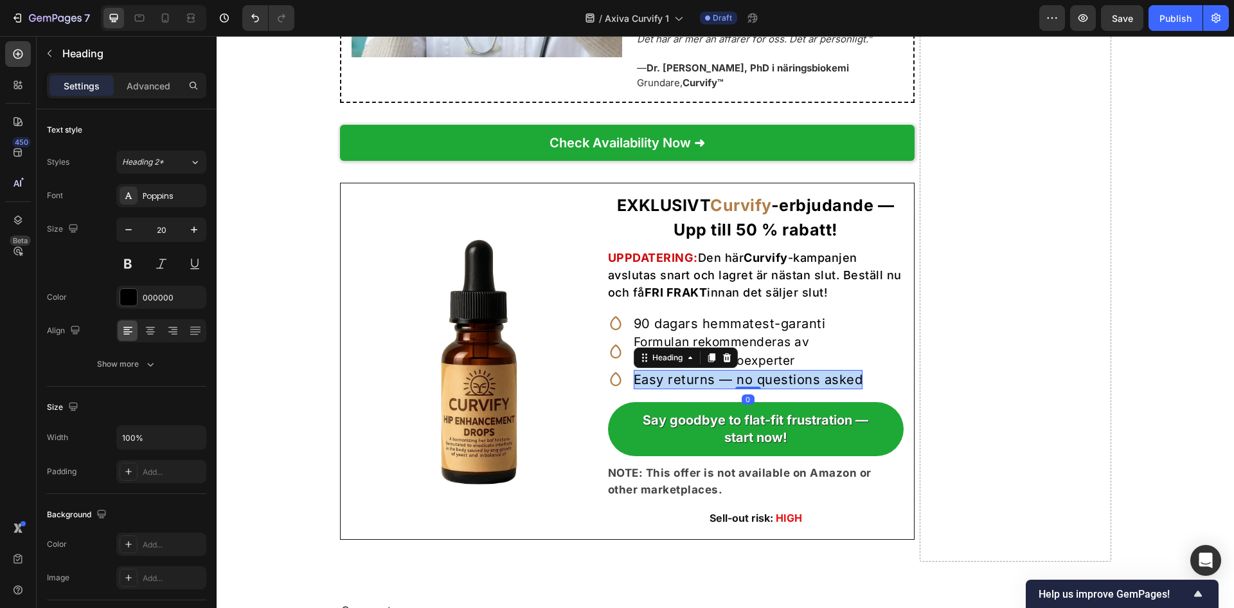
click at [723, 388] on p "Easy returns — no questions asked" at bounding box center [749, 379] width 230 height 19
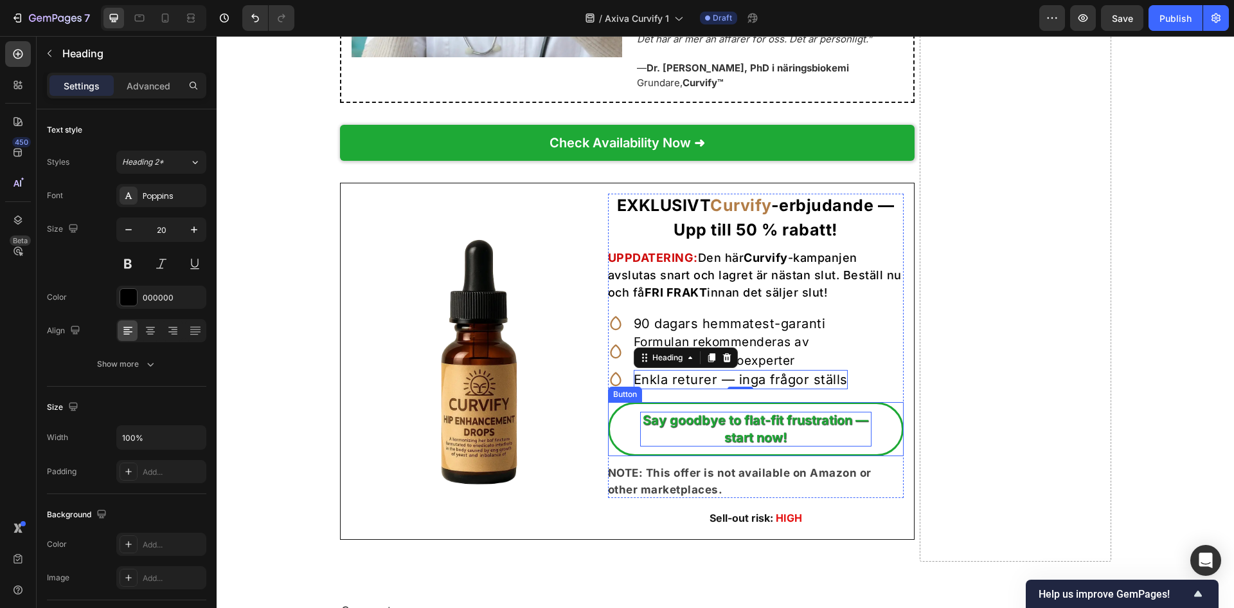
click at [775, 441] on strong "Say goodbye to flat-fit frustration — start now!" at bounding box center [756, 428] width 226 height 33
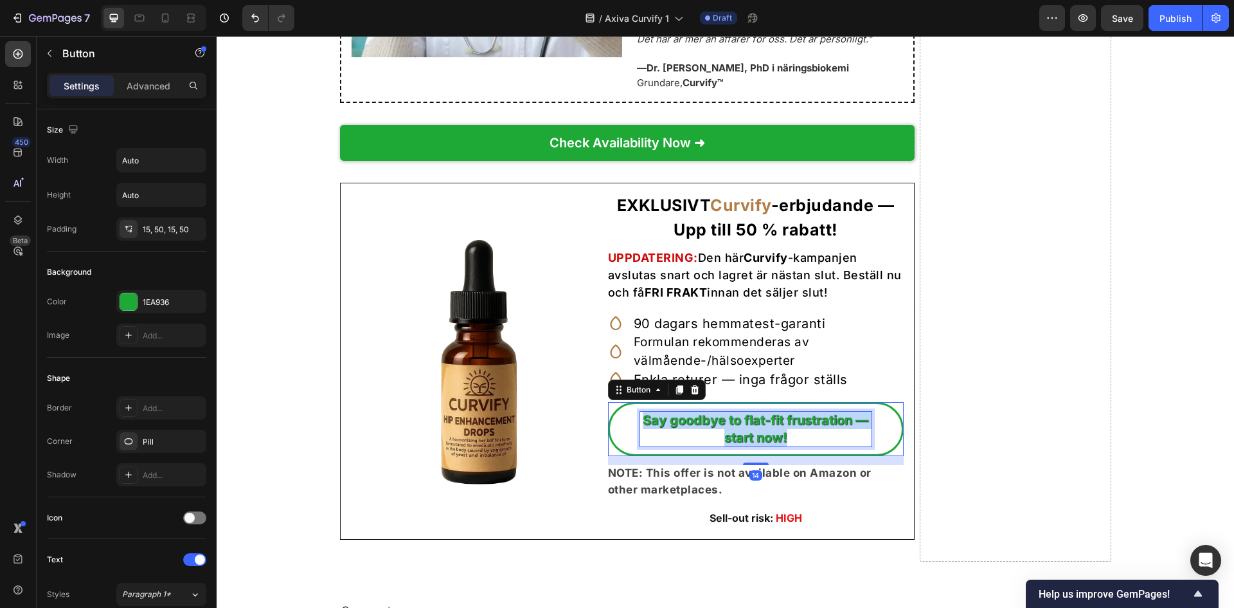
click at [775, 441] on strong "Say goodbye to flat-fit frustration — start now!" at bounding box center [756, 428] width 226 height 33
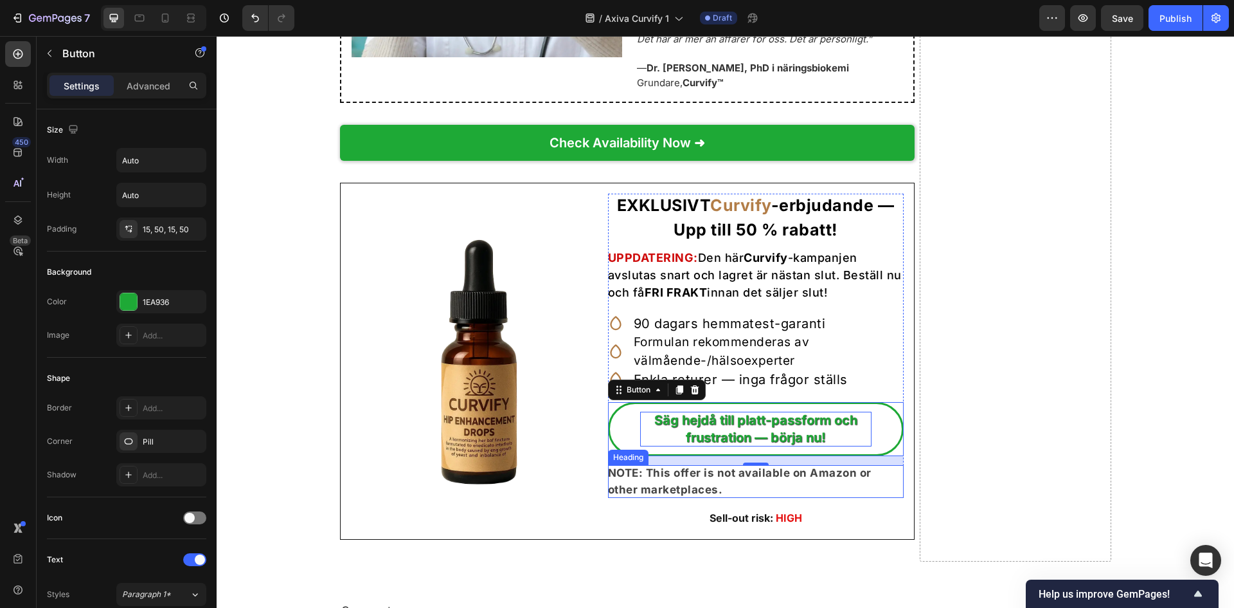
click at [721, 496] on strong "NOTE: This offer is not available on Amazon or other marketplaces." at bounding box center [740, 481] width 264 height 30
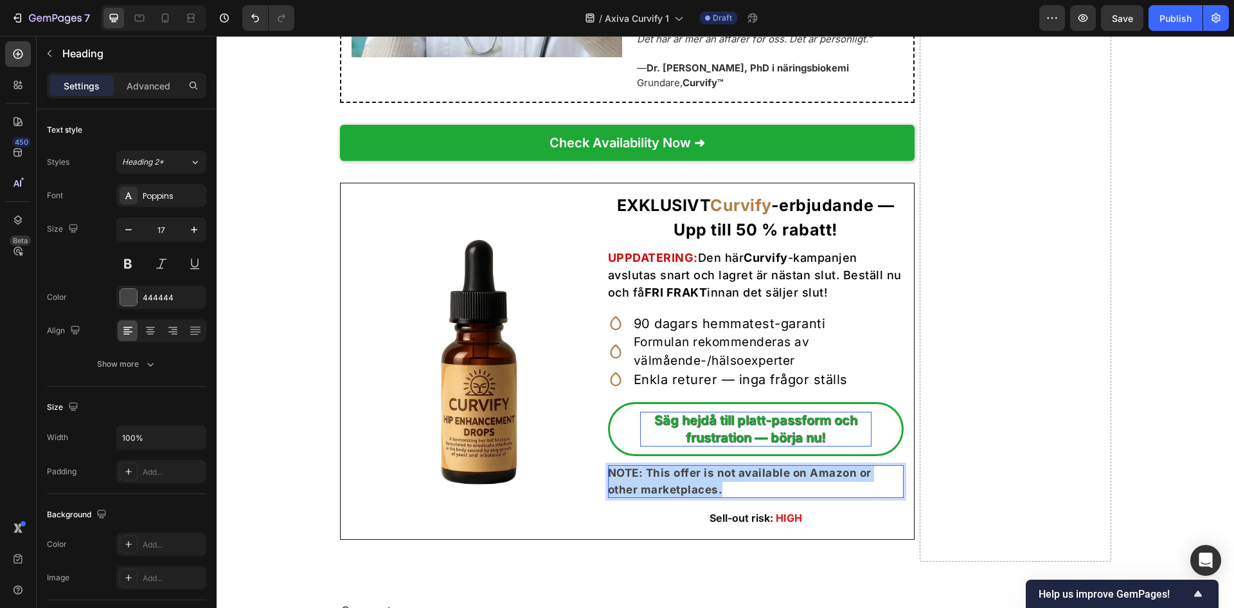
click at [721, 496] on strong "NOTE: This offer is not available on Amazon or other marketplaces." at bounding box center [740, 481] width 264 height 30
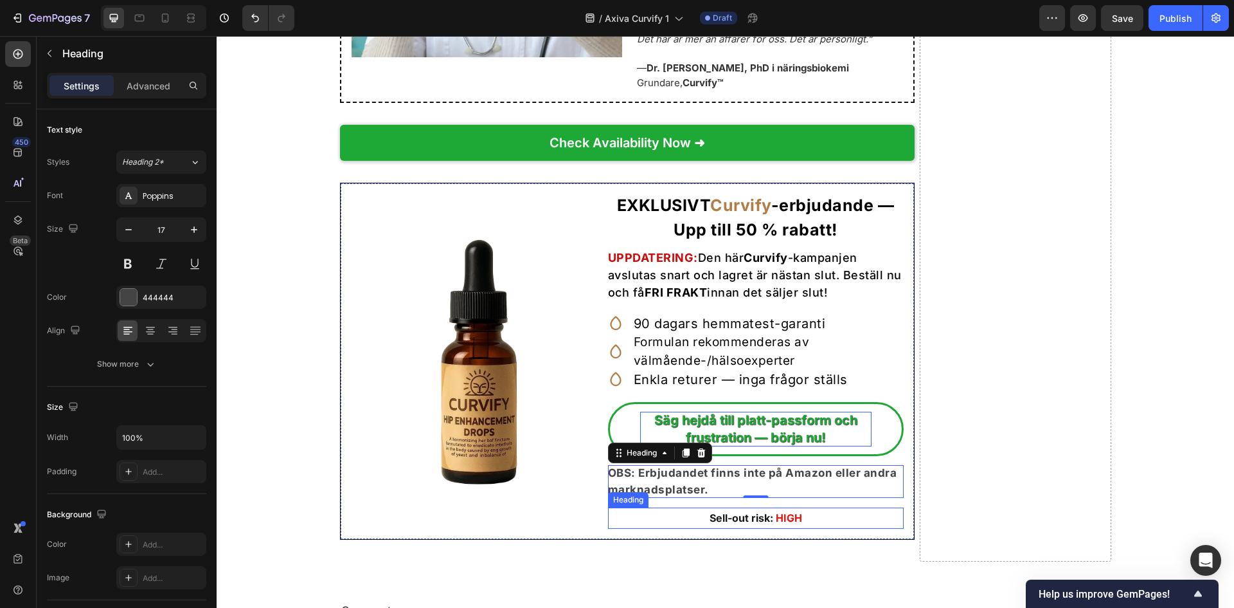
click at [754, 524] on strong "Sell-out risk:" at bounding box center [742, 517] width 64 height 13
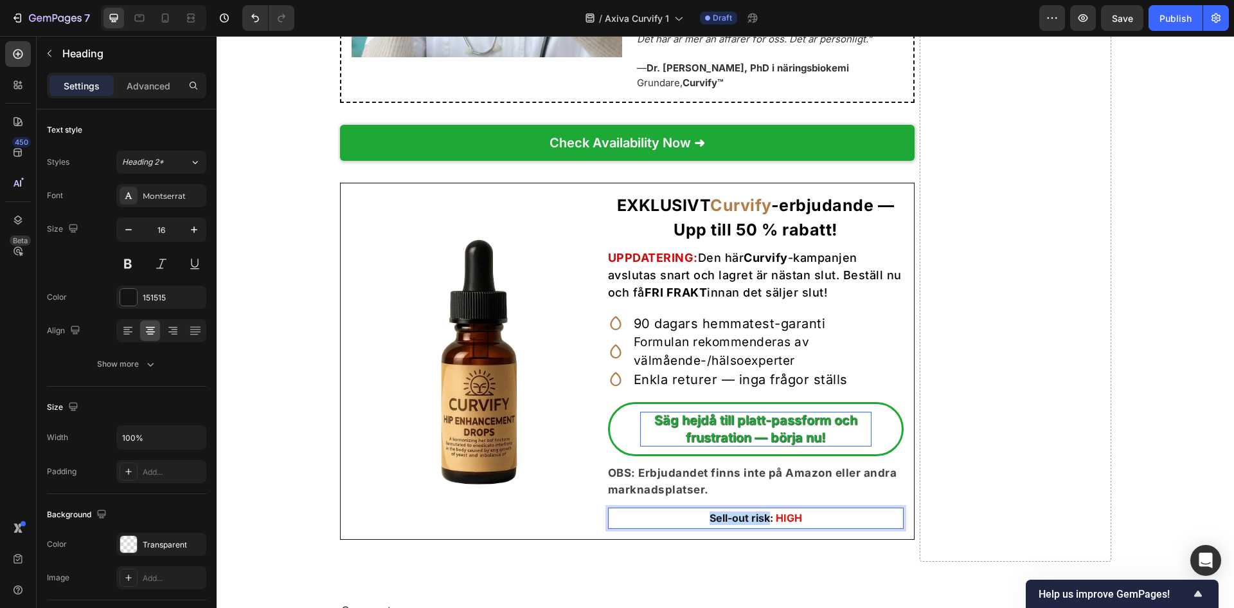
drag, startPoint x: 766, startPoint y: 532, endPoint x: 694, endPoint y: 531, distance: 72.0
click at [694, 525] on p "Sell-out risk: HIGH" at bounding box center [755, 518] width 293 height 14
drag, startPoint x: 784, startPoint y: 530, endPoint x: 819, endPoint y: 528, distance: 34.8
click at [819, 525] on p "Risk för slutsålt: HIGH" at bounding box center [755, 518] width 293 height 14
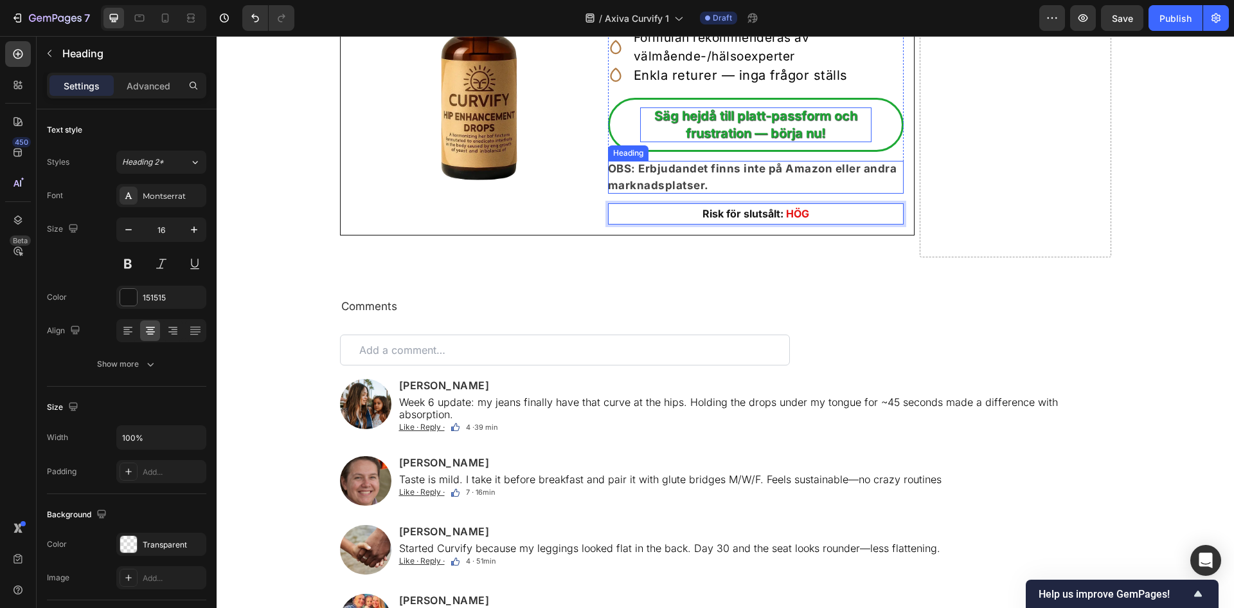
scroll to position [8058, 0]
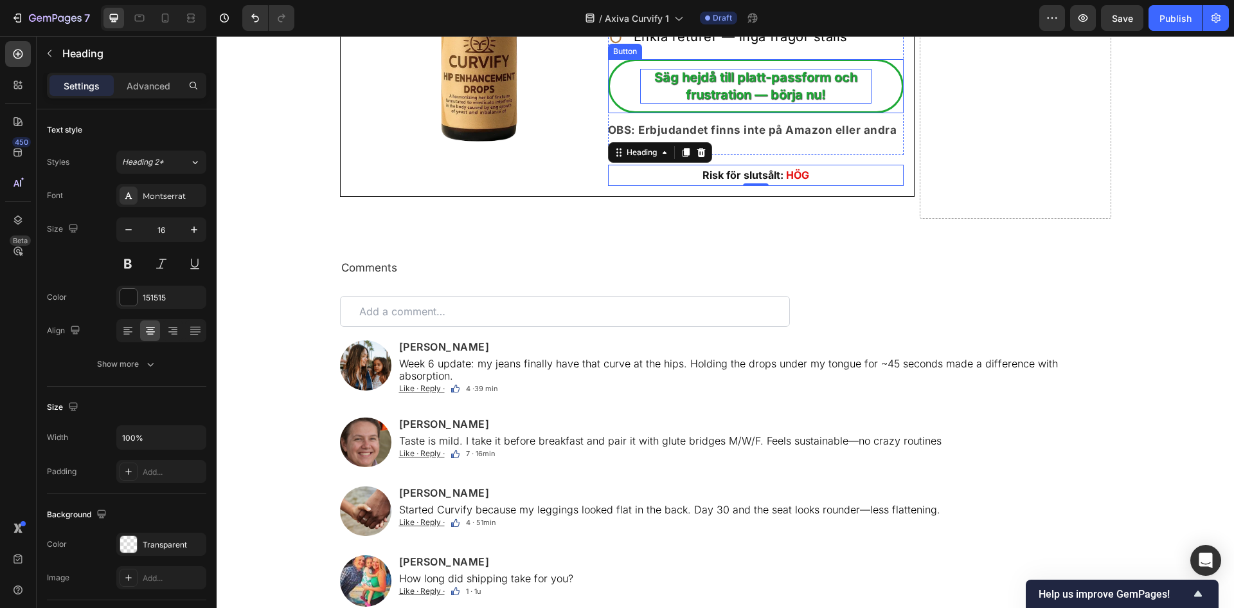
click at [880, 86] on link "Säg hejdå till platt-passform och frustration — börja nu!" at bounding box center [756, 86] width 296 height 54
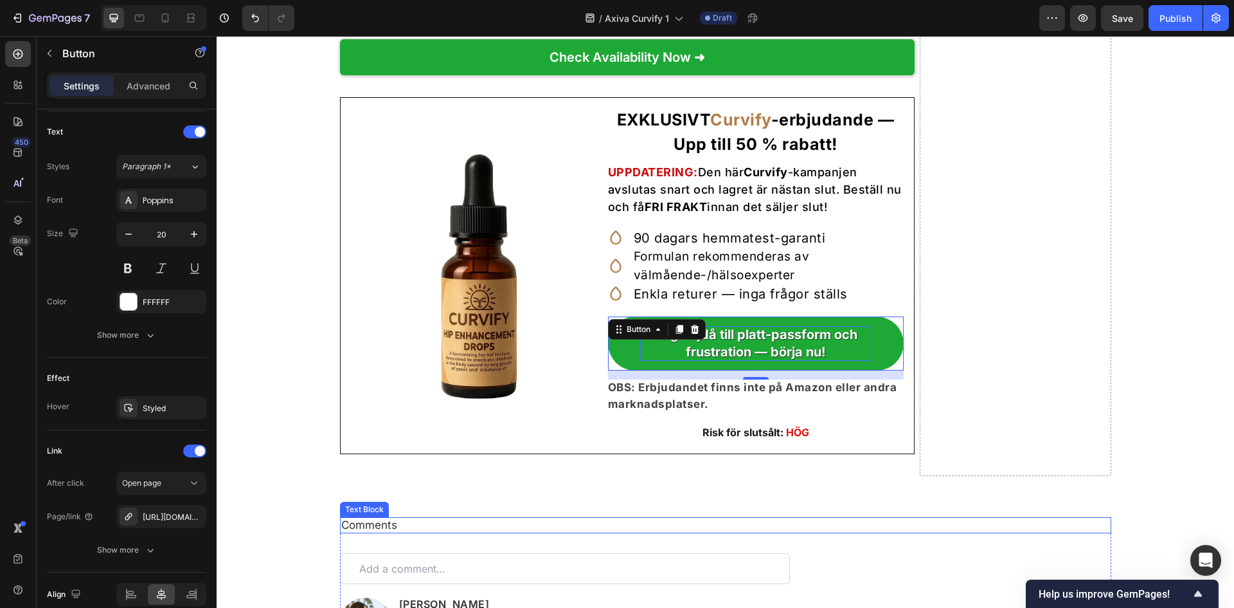
scroll to position [7543, 0]
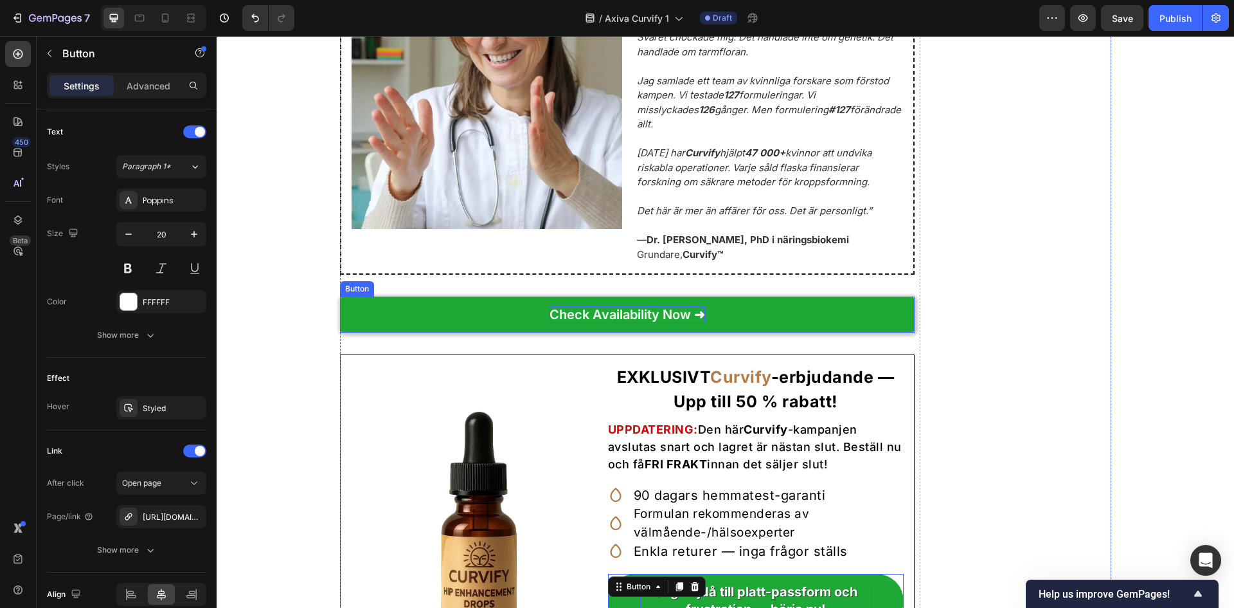
click at [656, 323] on p "Check Availability Now ➜" at bounding box center [628, 314] width 156 height 17
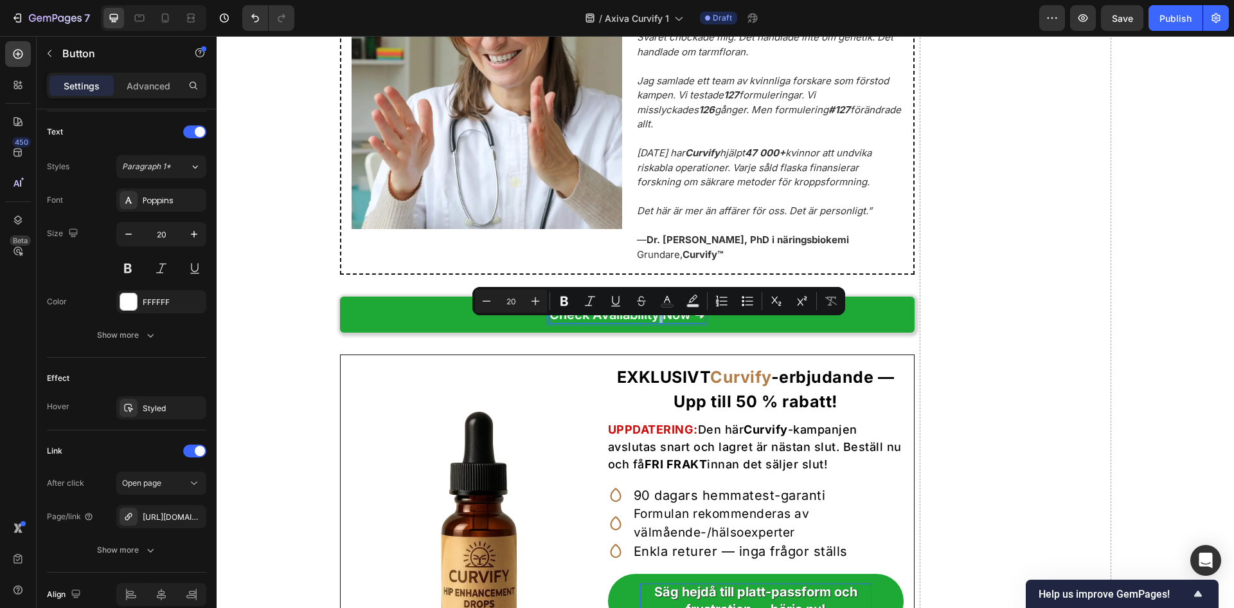
click at [685, 323] on p "Check Availability Now ➜" at bounding box center [628, 314] width 156 height 17
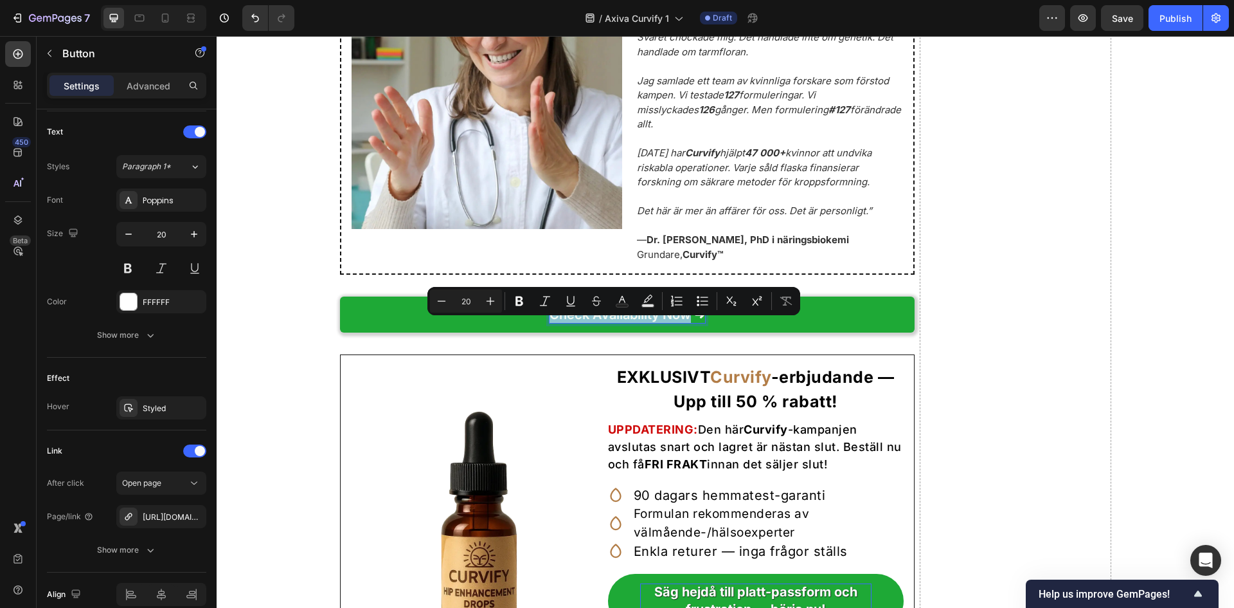
drag, startPoint x: 688, startPoint y: 332, endPoint x: 538, endPoint y: 318, distance: 150.5
click at [538, 318] on link "Check Availability Now ➜" at bounding box center [627, 314] width 575 height 36
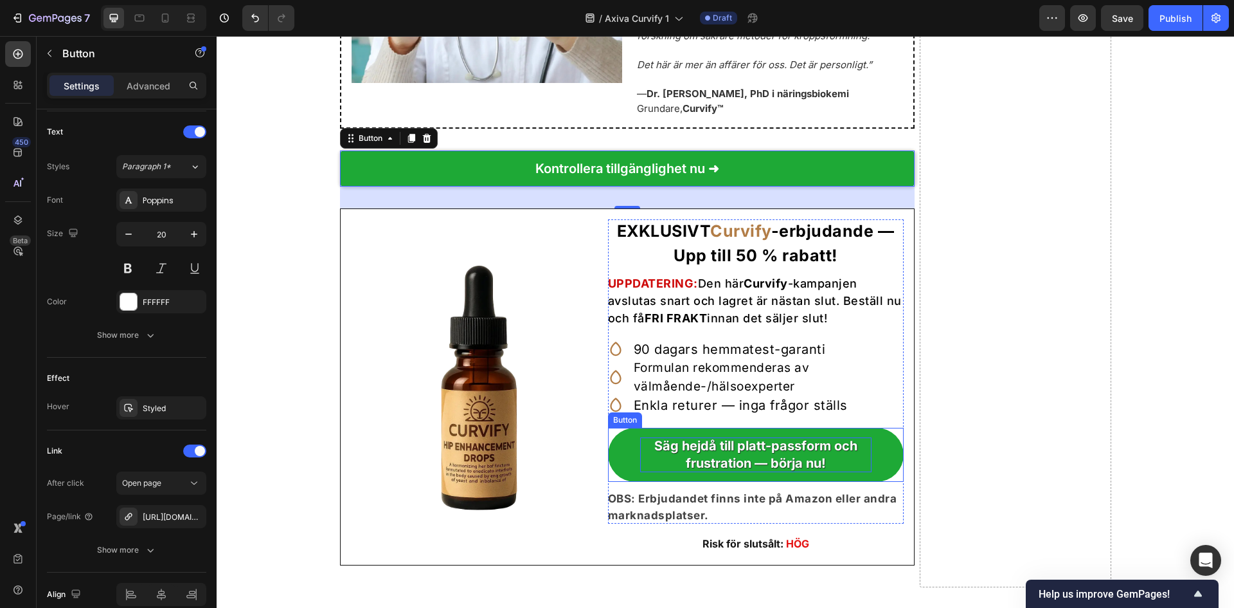
scroll to position [8058, 0]
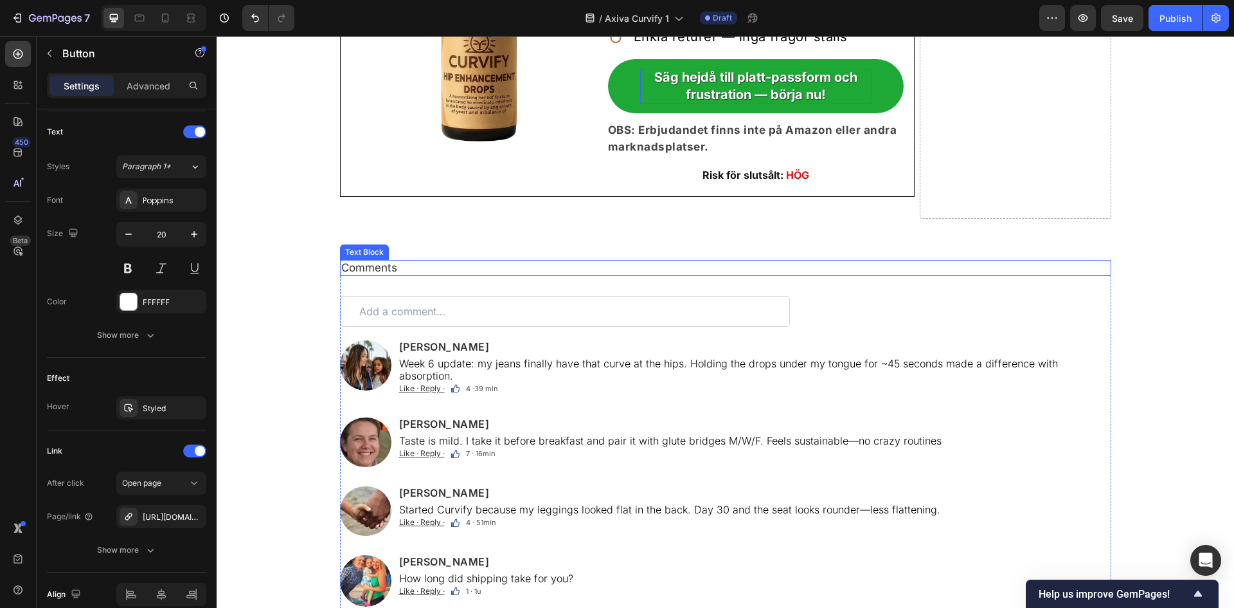
click at [392, 274] on p "Comments" at bounding box center [725, 267] width 769 height 13
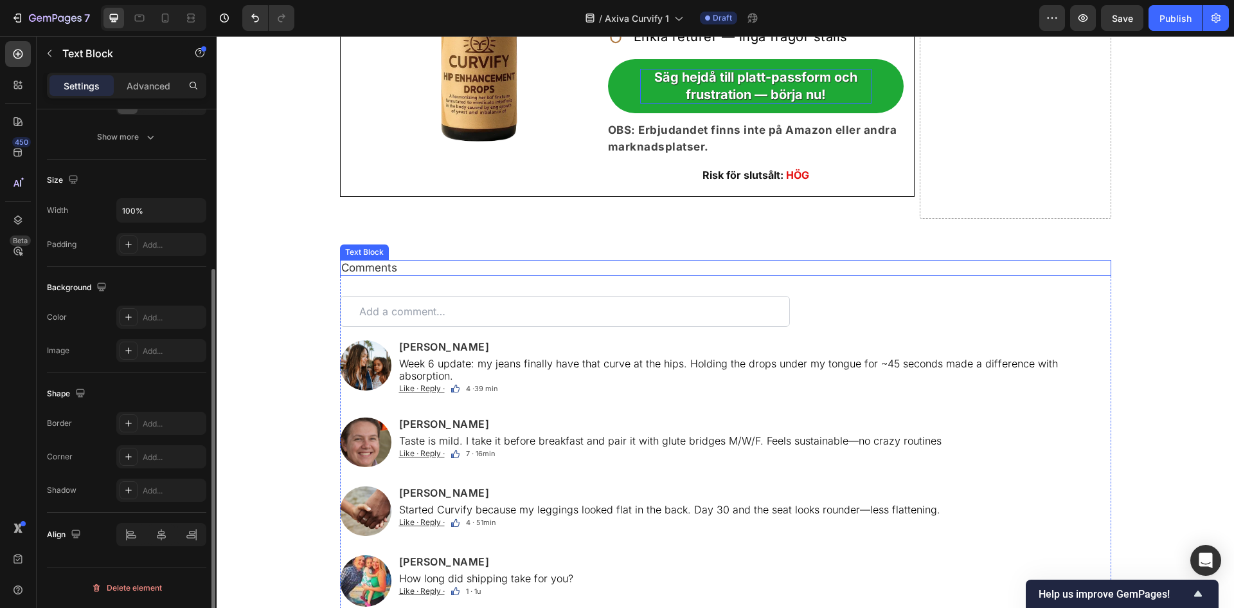
click at [392, 274] on p "Comments" at bounding box center [725, 267] width 769 height 13
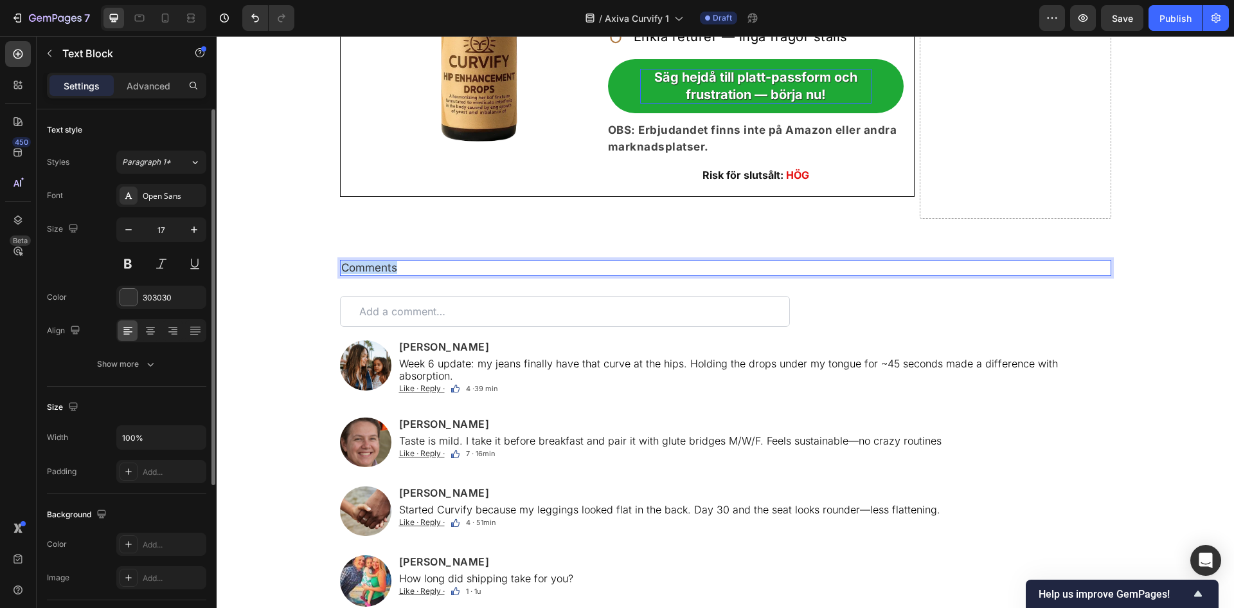
click at [392, 274] on p "Comments" at bounding box center [725, 267] width 769 height 13
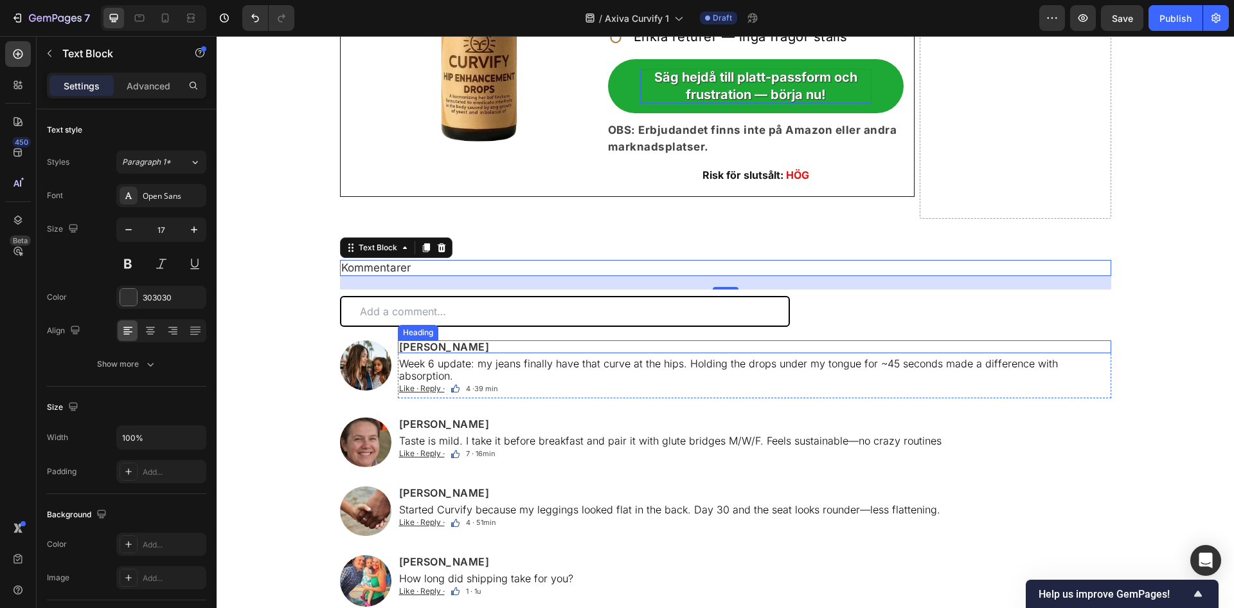
click at [532, 327] on input "text" at bounding box center [565, 311] width 450 height 31
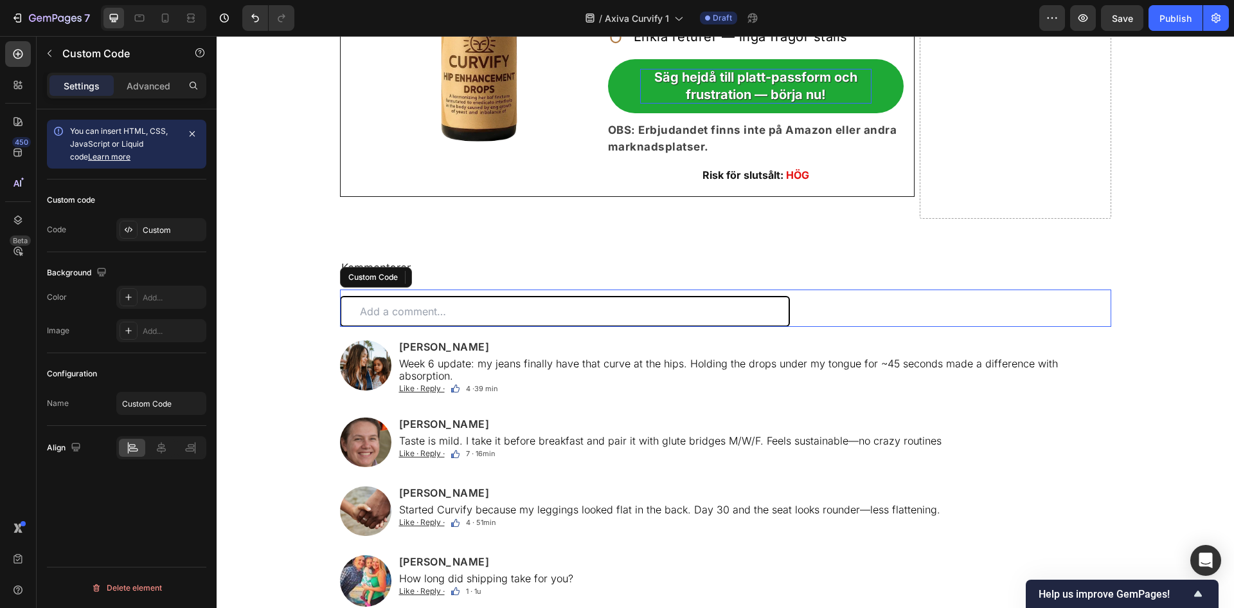
click at [532, 327] on input "text" at bounding box center [565, 311] width 450 height 31
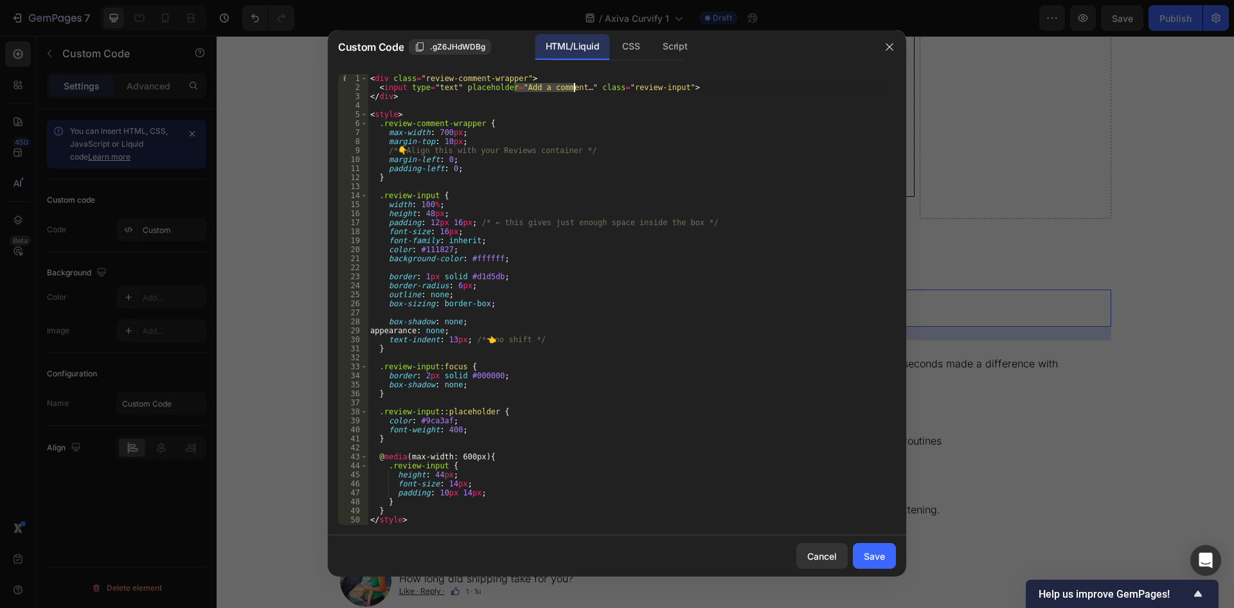
drag, startPoint x: 515, startPoint y: 87, endPoint x: 573, endPoint y: 89, distance: 58.5
click at [573, 89] on div "< div class = "review-comment-wrapper" > < input type = "text" placeholder = "A…" at bounding box center [627, 308] width 519 height 469
type textarea "<input type="text" placeholder="Lägg till en kommentar …" class="review-input">"
click at [865, 549] on div "Save" at bounding box center [874, 556] width 21 height 14
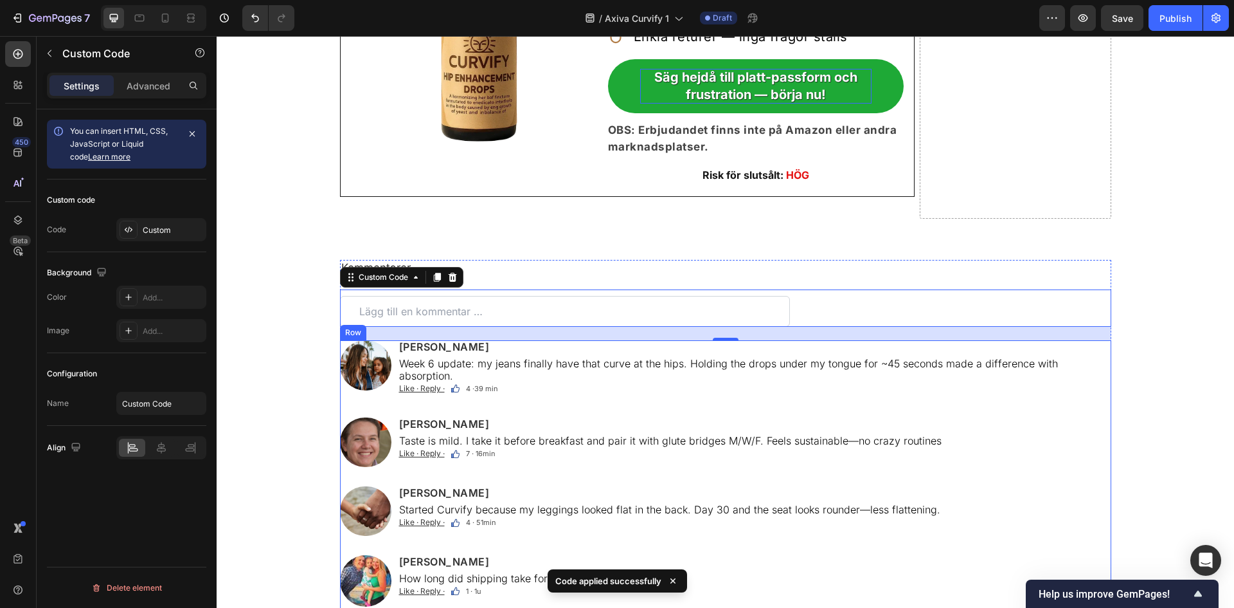
scroll to position [8144, 0]
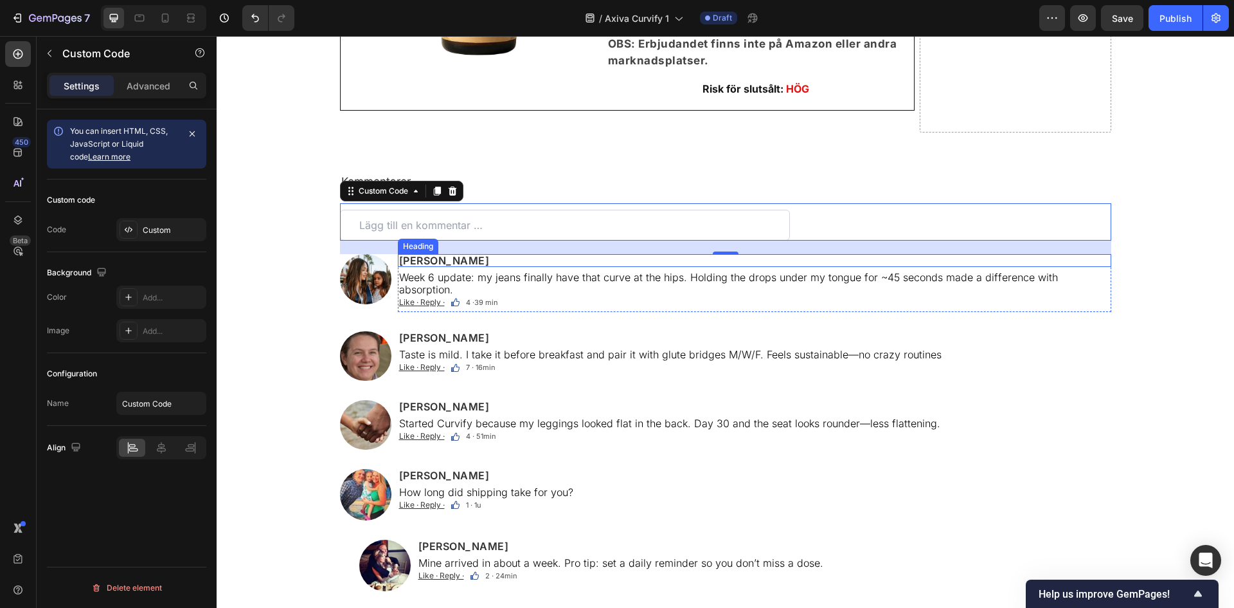
click at [433, 267] on h2 "[PERSON_NAME]" at bounding box center [755, 260] width 714 height 13
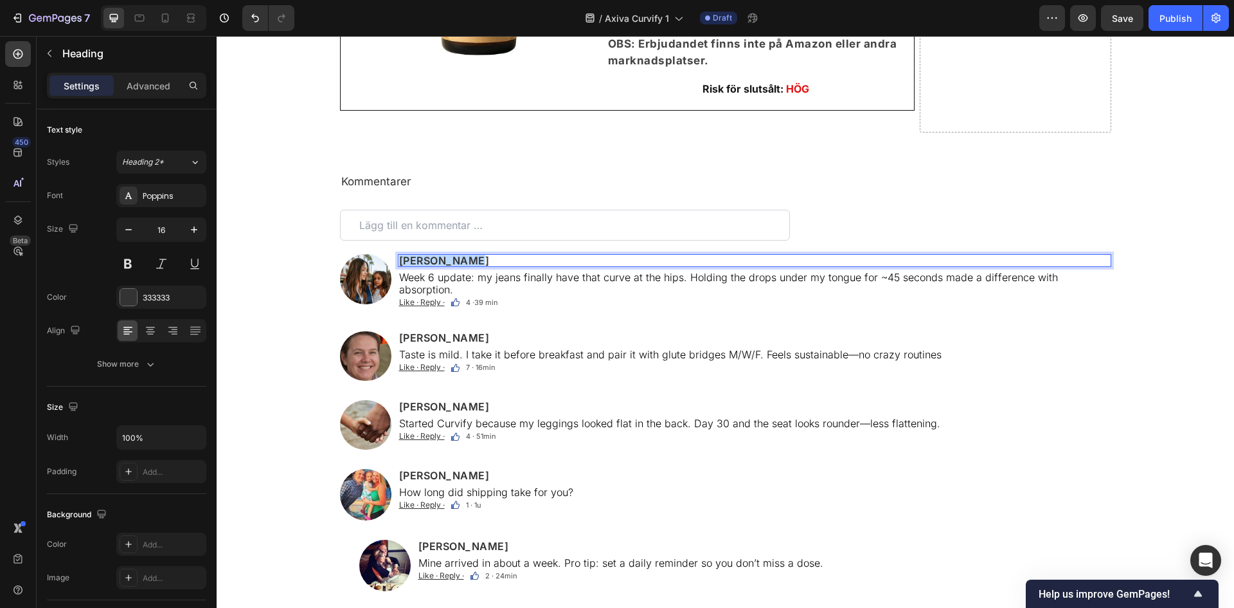
click at [433, 266] on p "[PERSON_NAME]" at bounding box center [754, 260] width 711 height 10
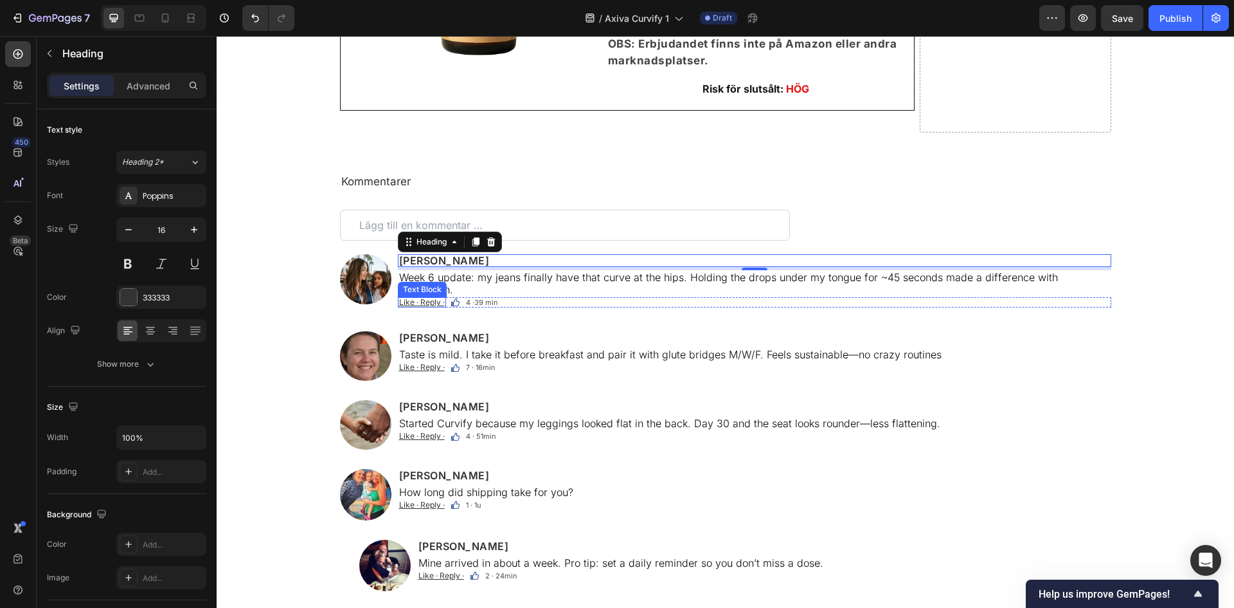
click at [410, 300] on u "Like · Reply ·" at bounding box center [422, 302] width 46 height 10
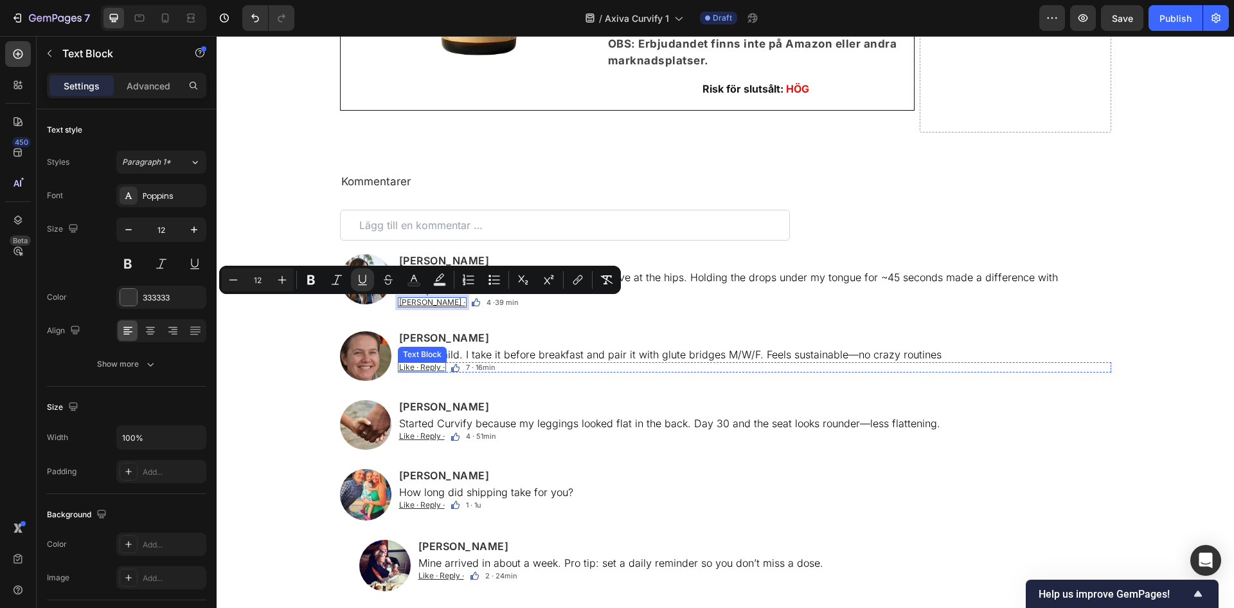
click at [424, 372] on u "Like · Reply ·" at bounding box center [422, 367] width 46 height 10
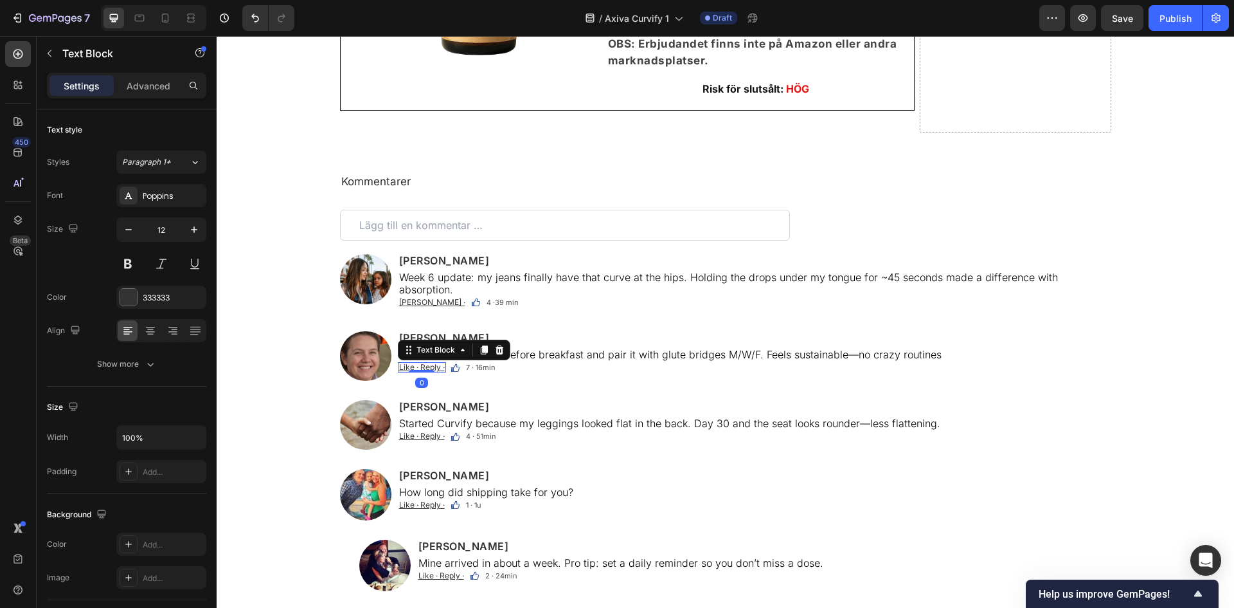
click at [424, 372] on div at bounding box center [422, 371] width 26 height 3
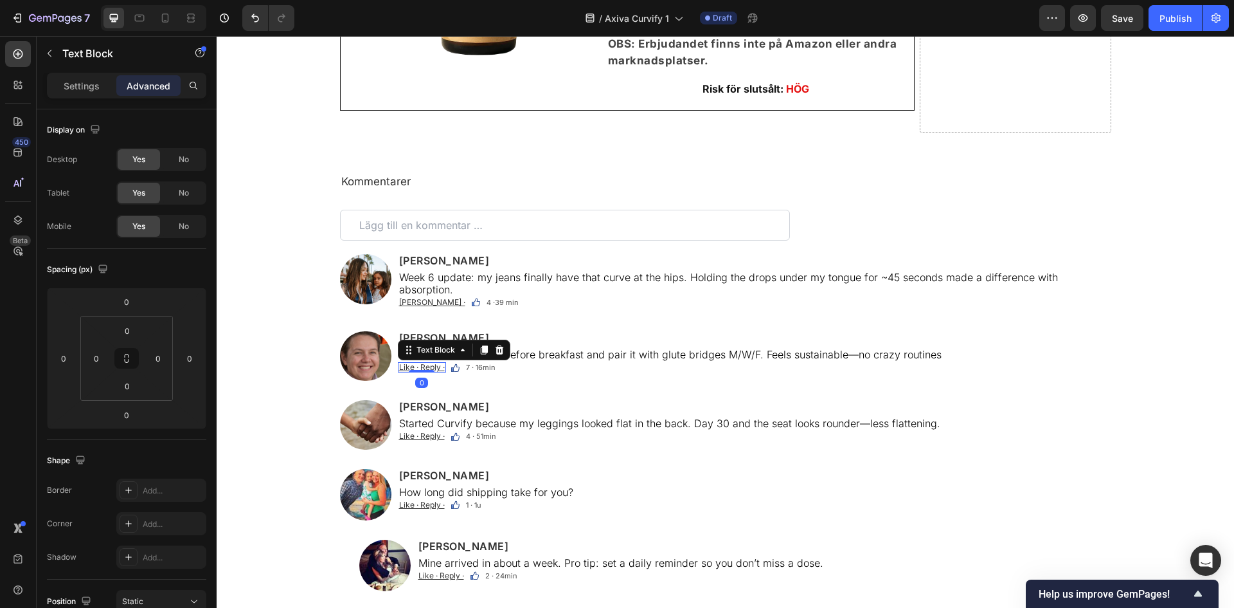
click at [430, 372] on u "Like · Reply ·" at bounding box center [422, 367] width 46 height 10
click at [420, 440] on u "Like · Reply ·" at bounding box center [422, 436] width 46 height 10
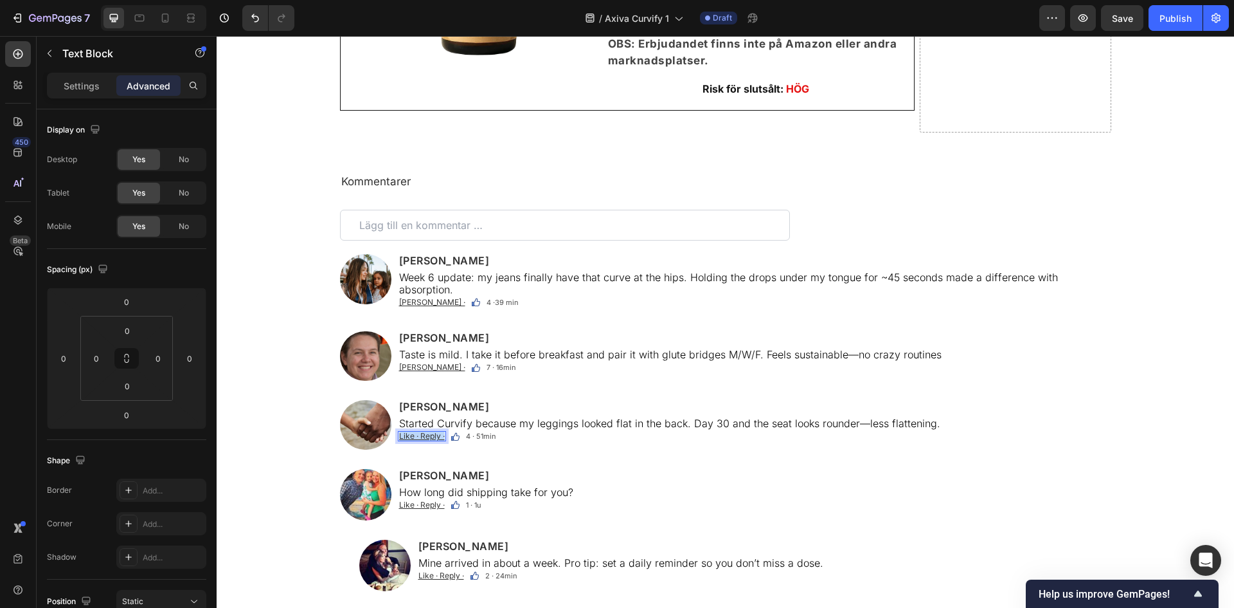
click at [420, 440] on u "Like · Reply ·" at bounding box center [422, 436] width 46 height 10
click at [419, 509] on u "Like · Reply ·" at bounding box center [422, 505] width 46 height 10
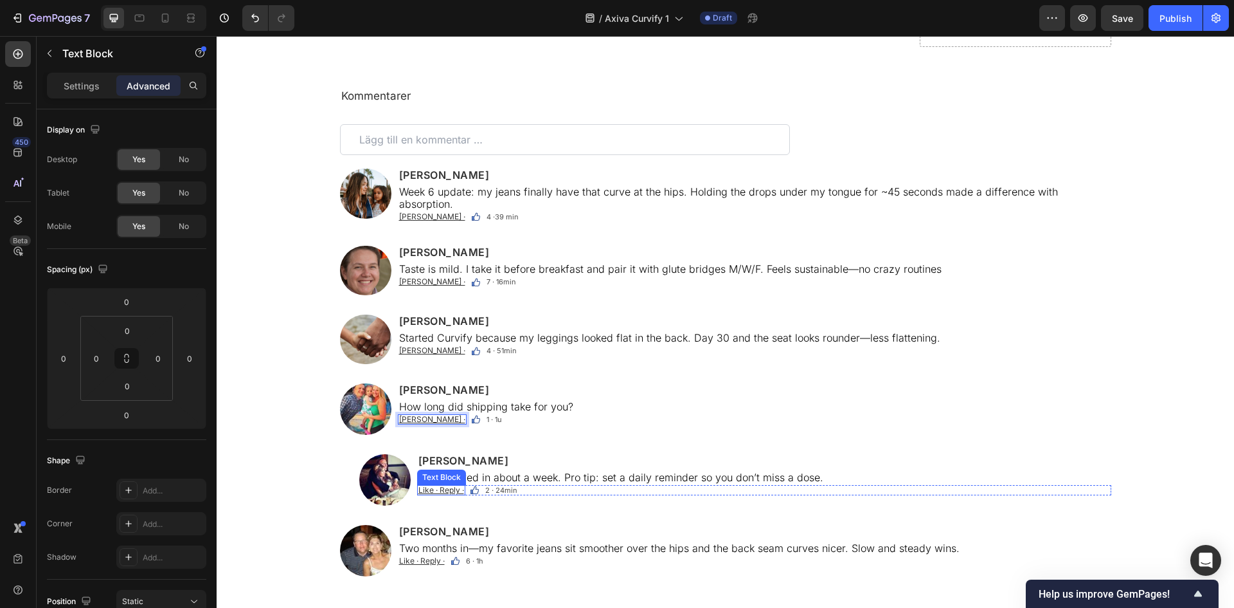
click at [437, 494] on u "Like · Reply ·" at bounding box center [442, 490] width 46 height 10
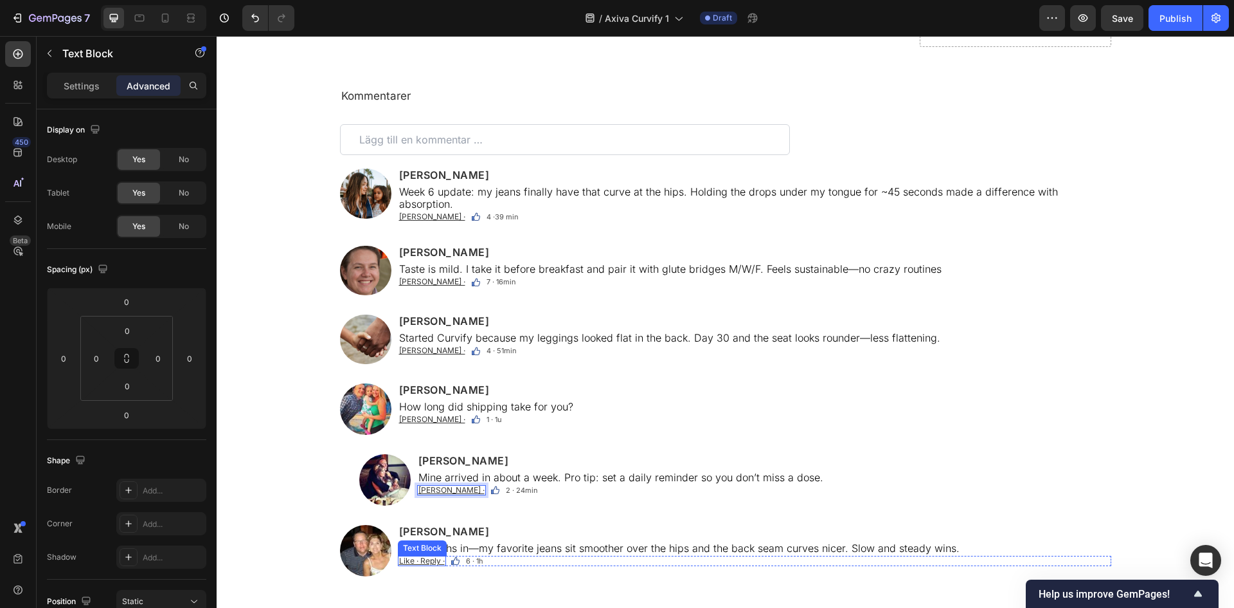
click at [413, 563] on u "Like · Reply ·" at bounding box center [422, 560] width 46 height 10
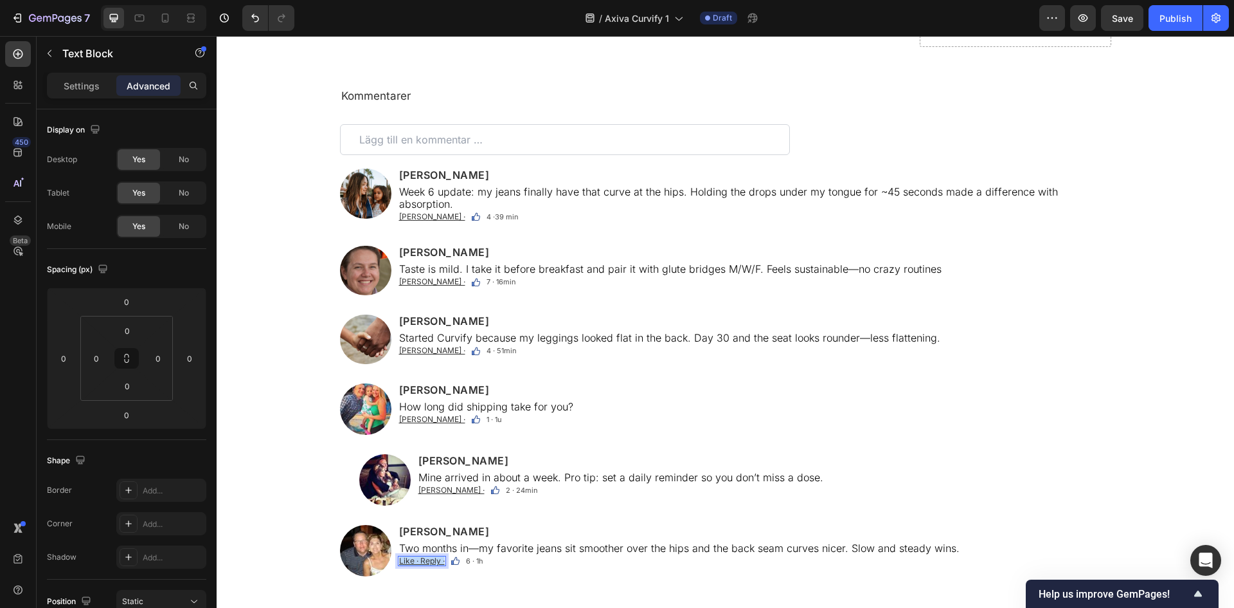
click at [413, 563] on u "Like · Reply ·" at bounding box center [422, 560] width 46 height 10
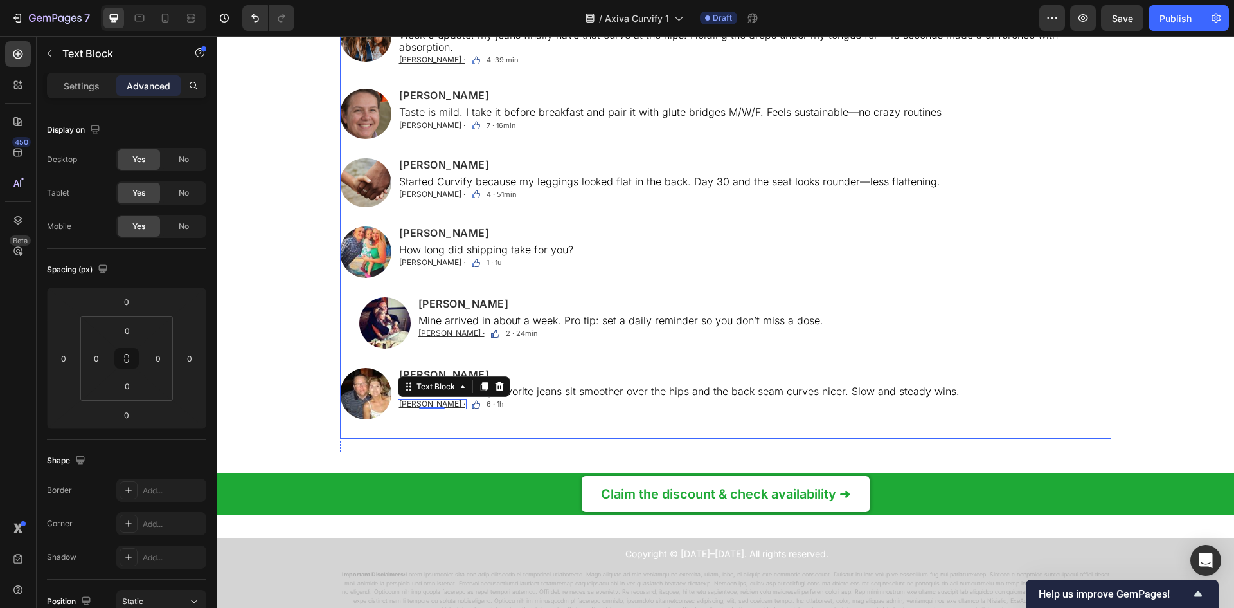
scroll to position [8343, 0]
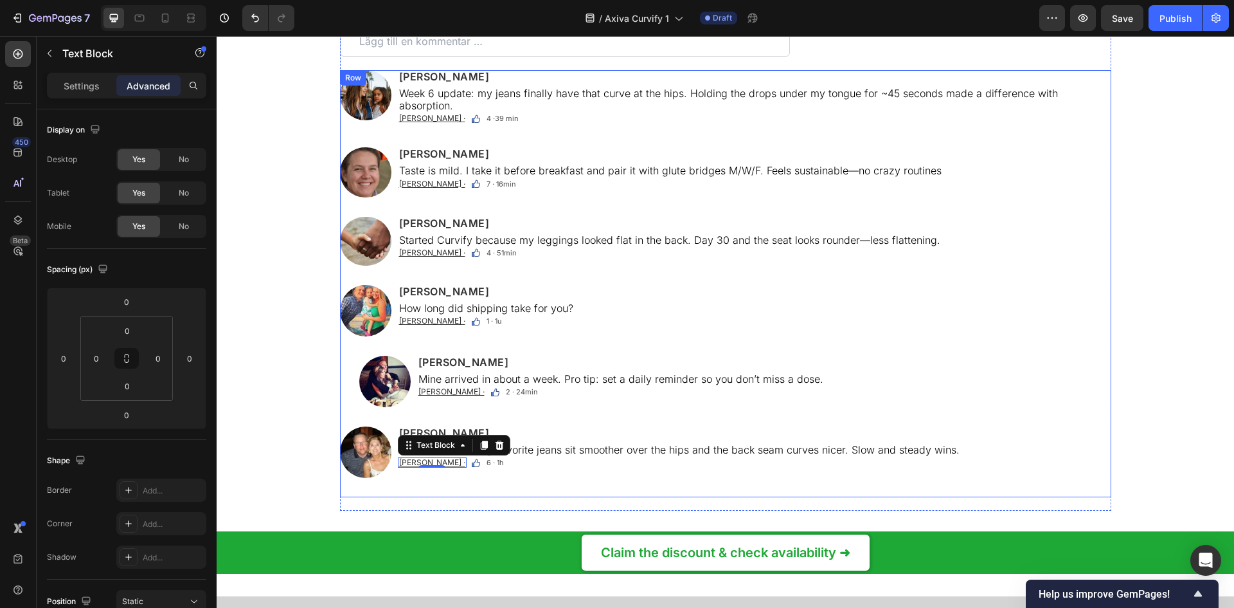
click at [550, 162] on div "Kommentarer Text Block Custom Code Image [PERSON_NAME] Heading Week 6 update: m…" at bounding box center [726, 250] width 772 height 521
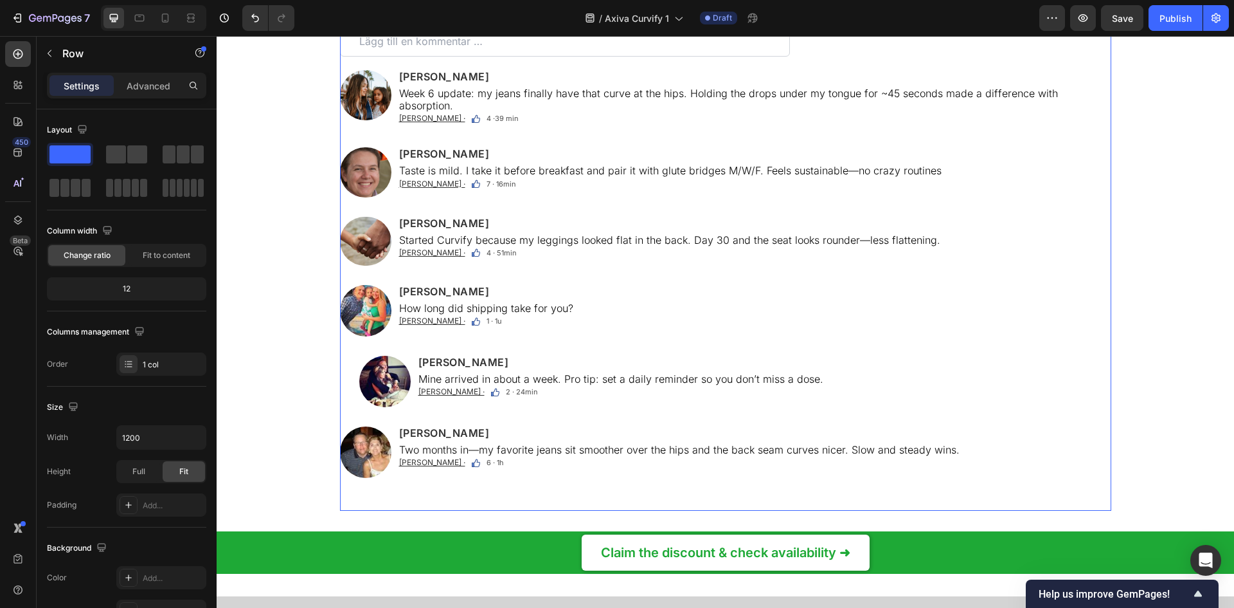
click at [550, 162] on div "Kommentarer Text Block Custom Code Image [PERSON_NAME] Heading Week 6 update: m…" at bounding box center [726, 250] width 772 height 521
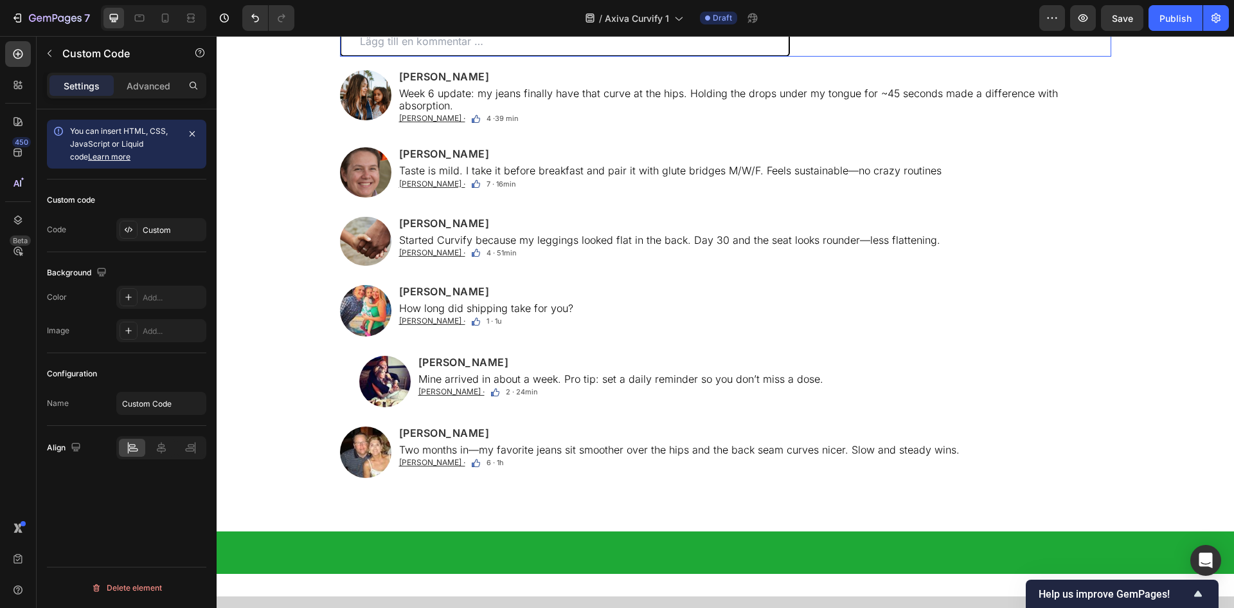
scroll to position [8229, 0]
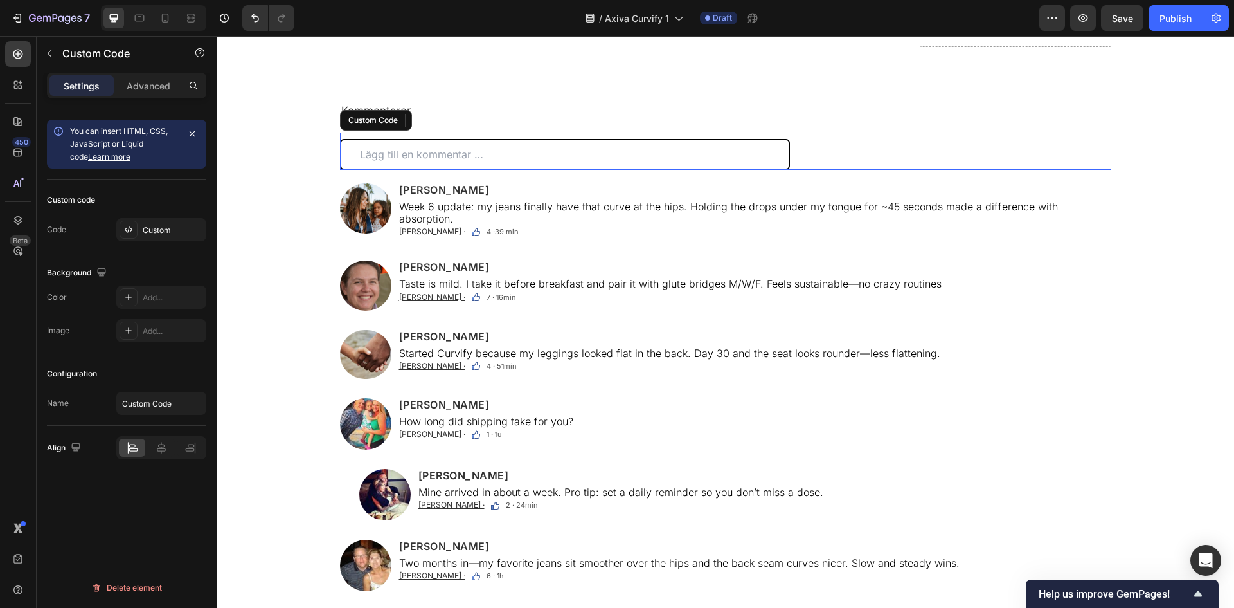
click at [550, 162] on input "text" at bounding box center [565, 154] width 450 height 31
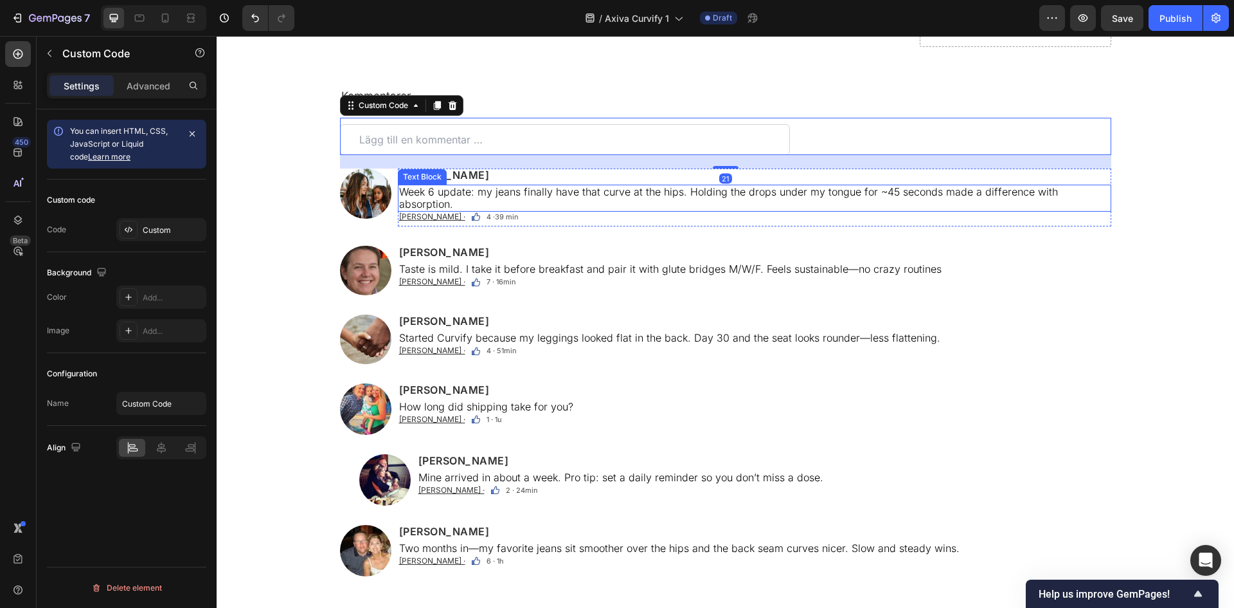
click at [547, 201] on p "Week 6 update: my jeans finally have that curve at the hips. Holding the drops …" at bounding box center [754, 198] width 711 height 24
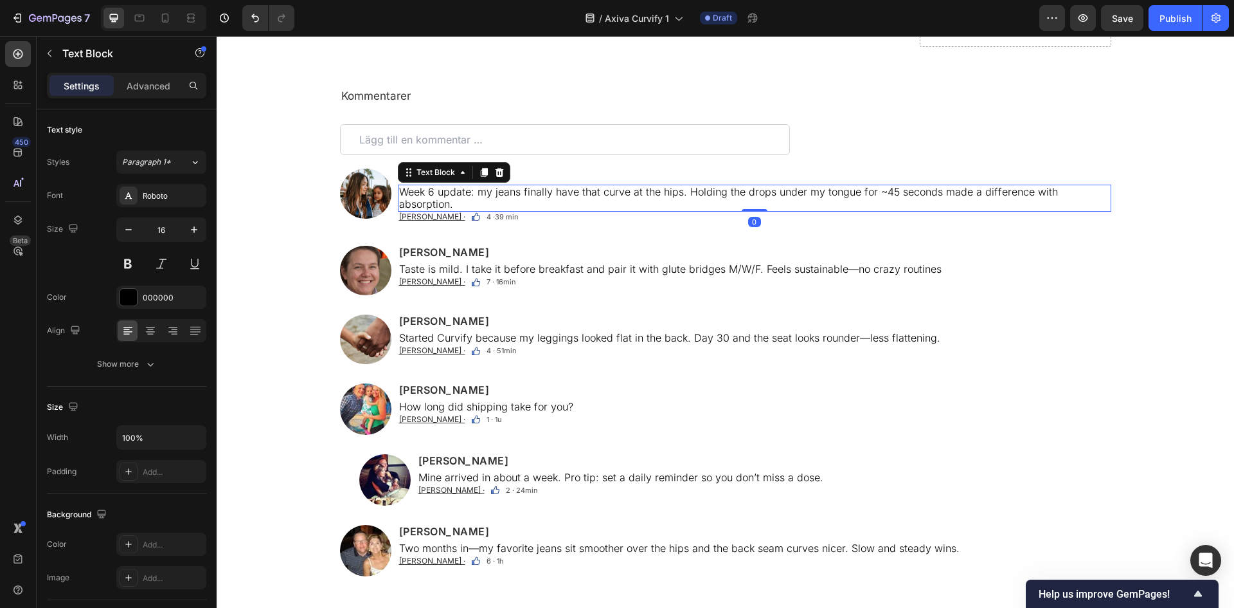
click at [547, 201] on p "Week 6 update: my jeans finally have that curve at the hips. Holding the drops …" at bounding box center [754, 198] width 711 height 24
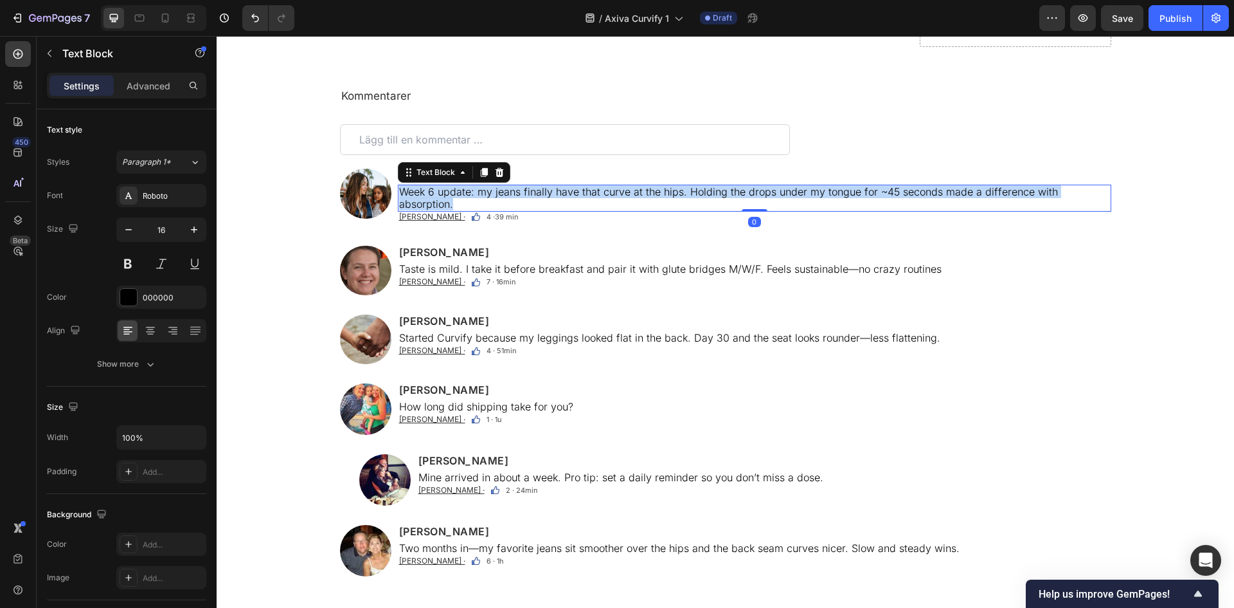
click at [547, 201] on p "Week 6 update: my jeans finally have that curve at the hips. Holding the drops …" at bounding box center [754, 198] width 711 height 24
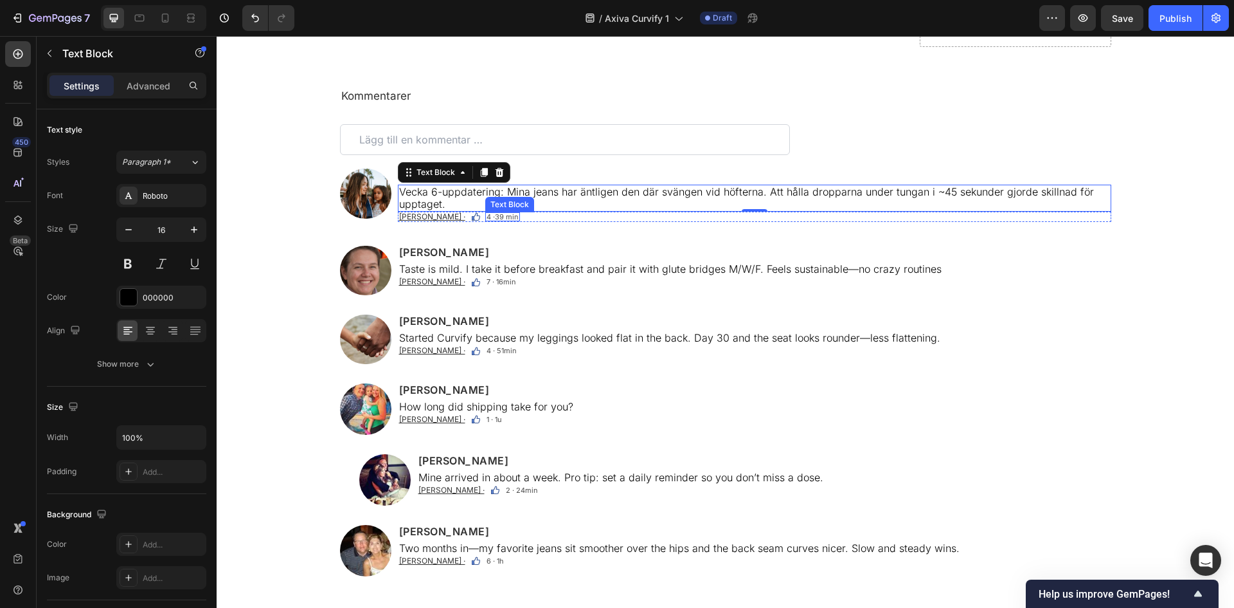
click at [487, 217] on span "4 ·39 min" at bounding box center [503, 216] width 32 height 9
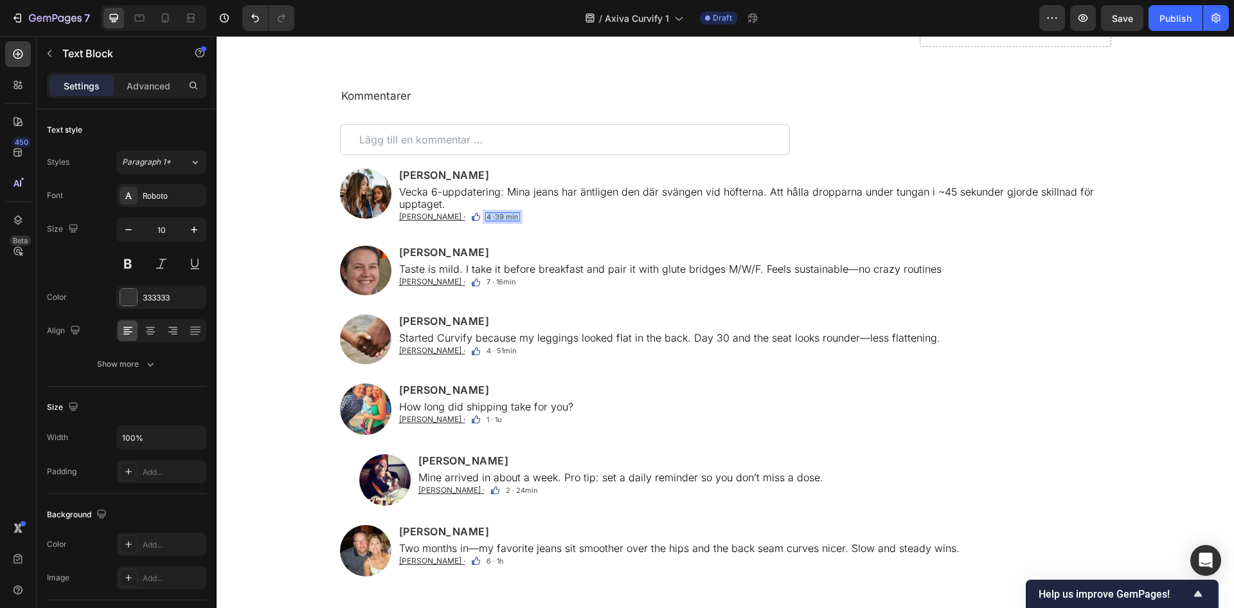
click at [487, 217] on span "4 ·39 min" at bounding box center [503, 216] width 32 height 9
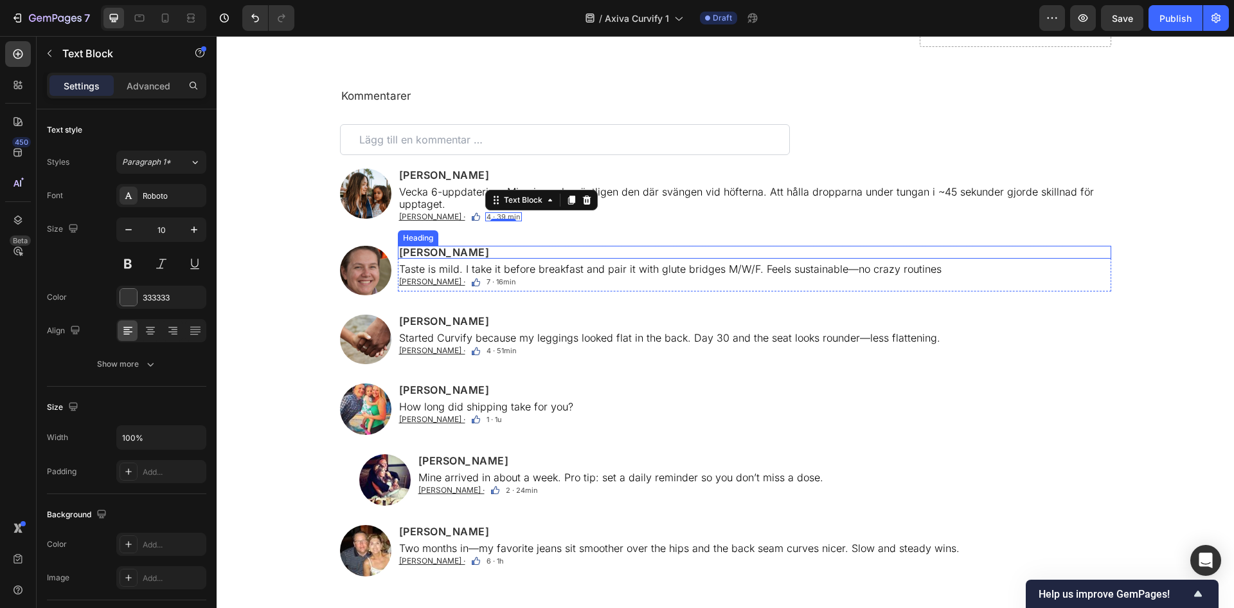
click at [455, 258] on h2 "[PERSON_NAME]" at bounding box center [755, 252] width 714 height 13
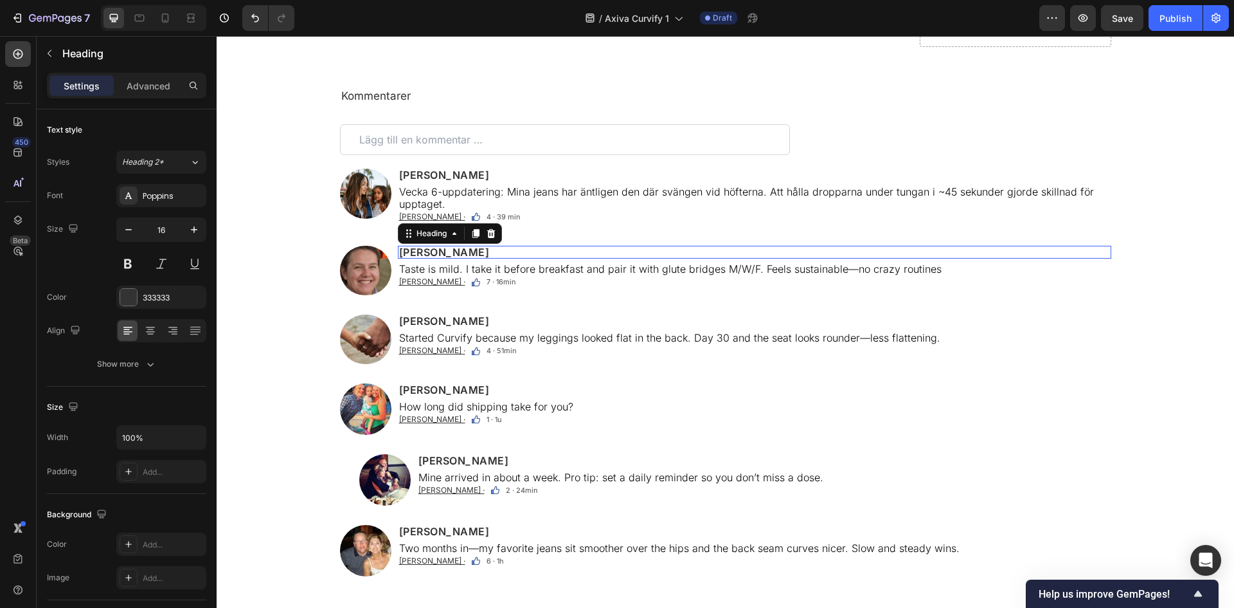
click at [455, 257] on p "[PERSON_NAME]" at bounding box center [754, 252] width 711 height 10
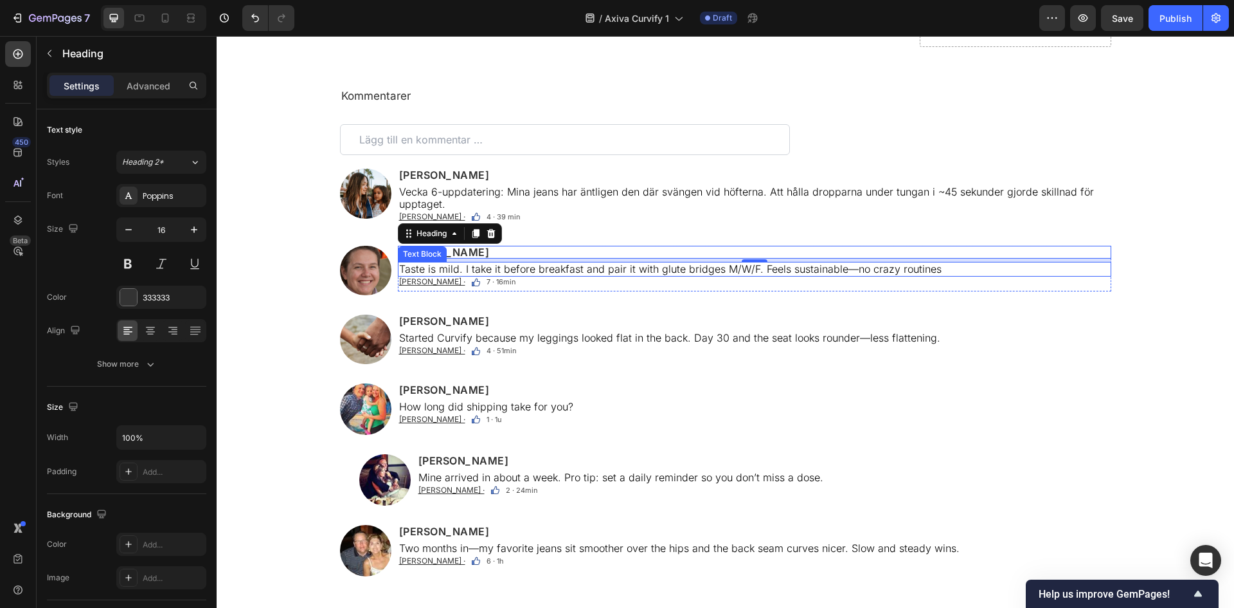
click at [542, 275] on p "Taste is mild. I take it before breakfast and pair it with glute bridges M/W/F.…" at bounding box center [754, 269] width 711 height 12
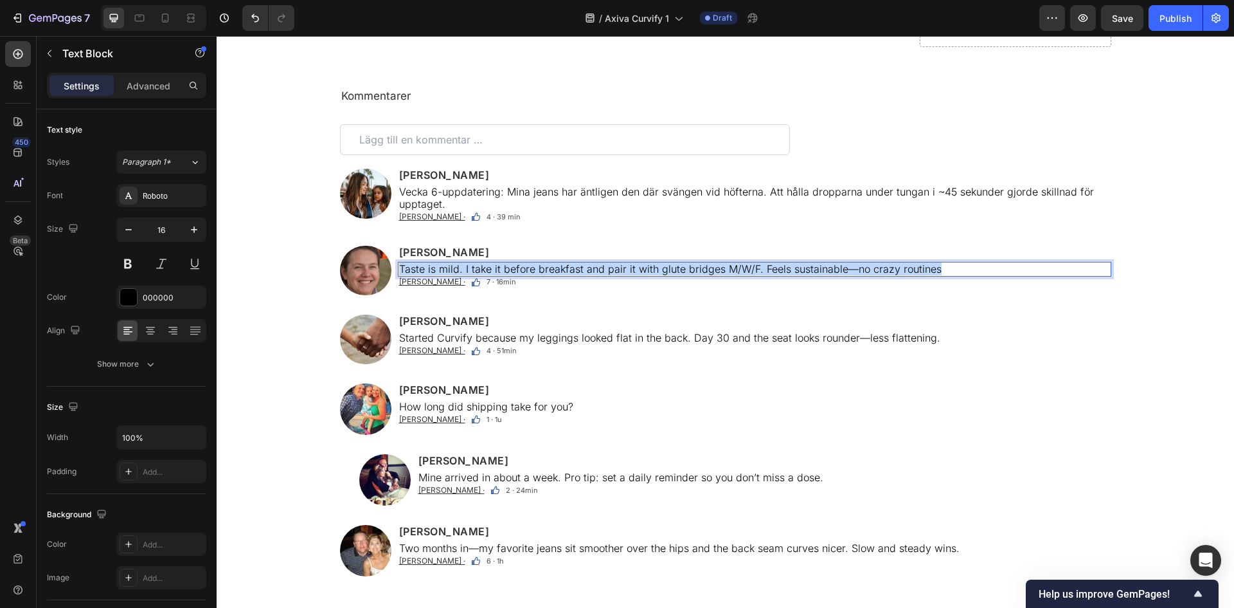
click at [542, 275] on p "Taste is mild. I take it before breakfast and pair it with glute bridges M/W/F.…" at bounding box center [754, 269] width 711 height 12
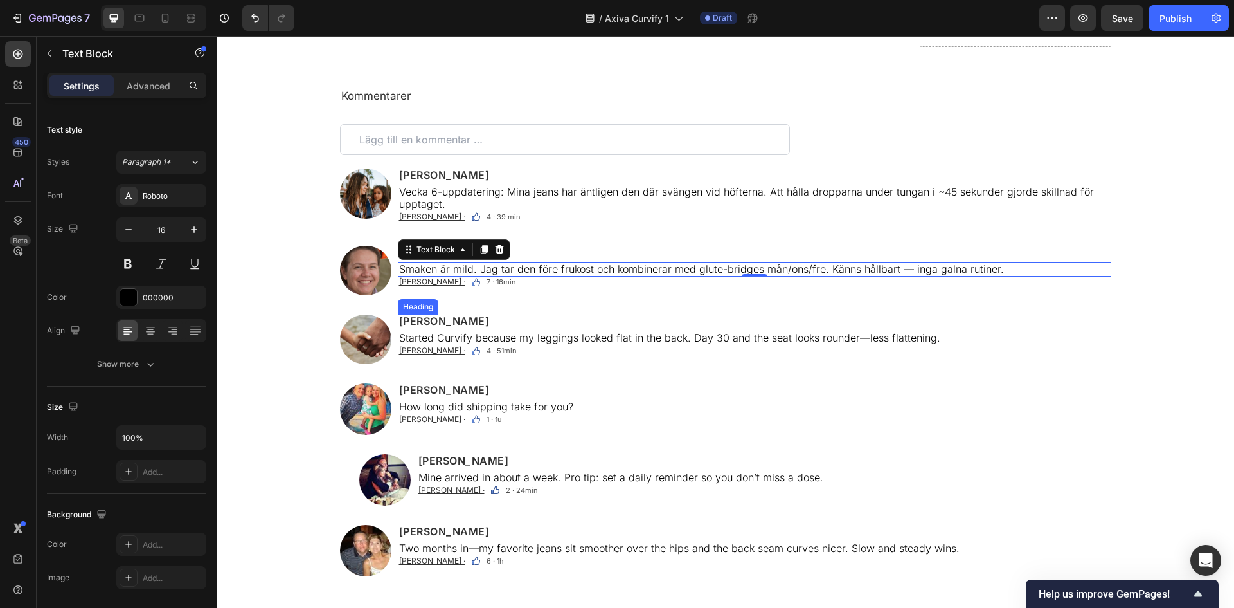
click at [420, 325] on h2 "[PERSON_NAME]" at bounding box center [755, 320] width 714 height 13
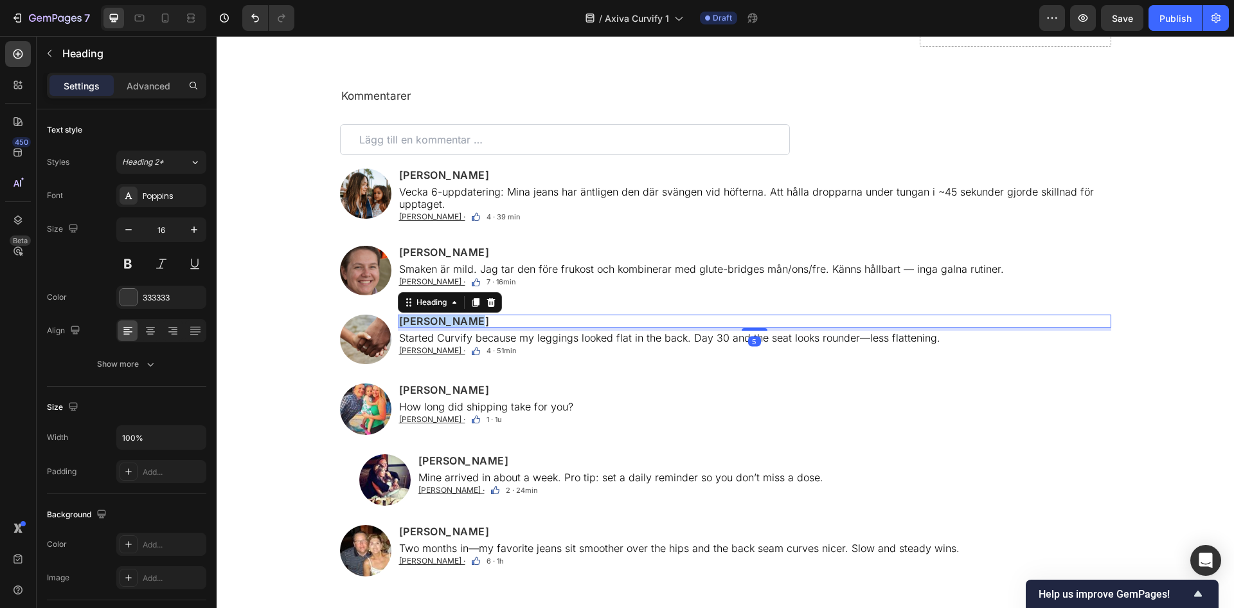
click at [420, 325] on p "[PERSON_NAME]" at bounding box center [754, 321] width 711 height 10
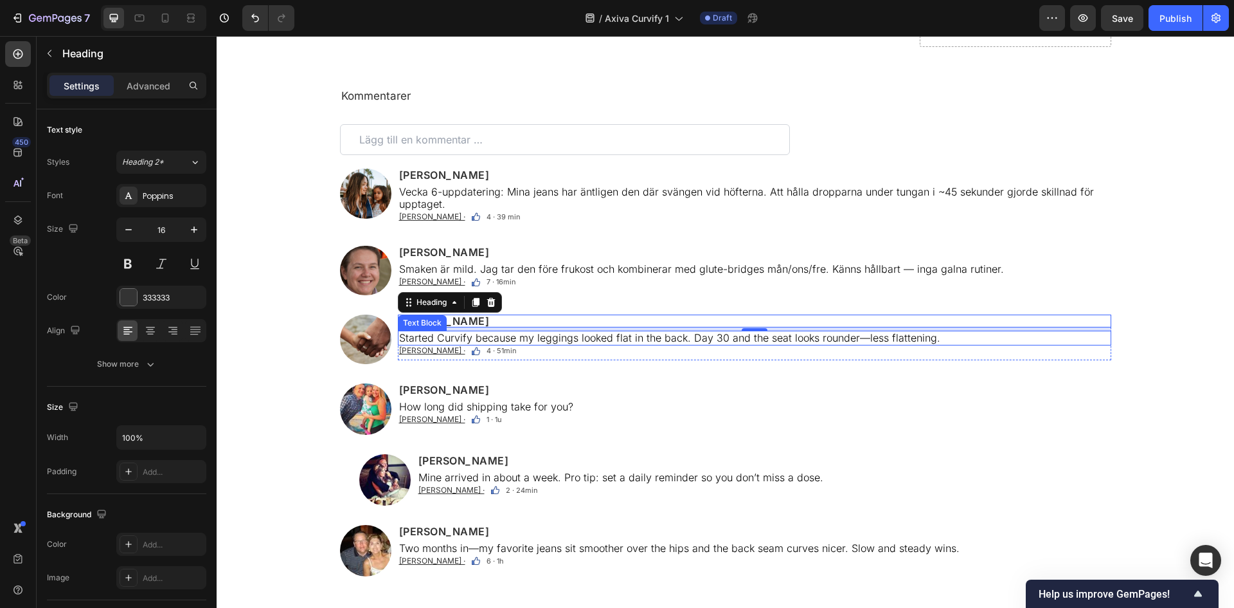
click at [550, 344] on p "Started Curvify because my leggings looked flat in the back. Day 30 and the sea…" at bounding box center [754, 338] width 711 height 12
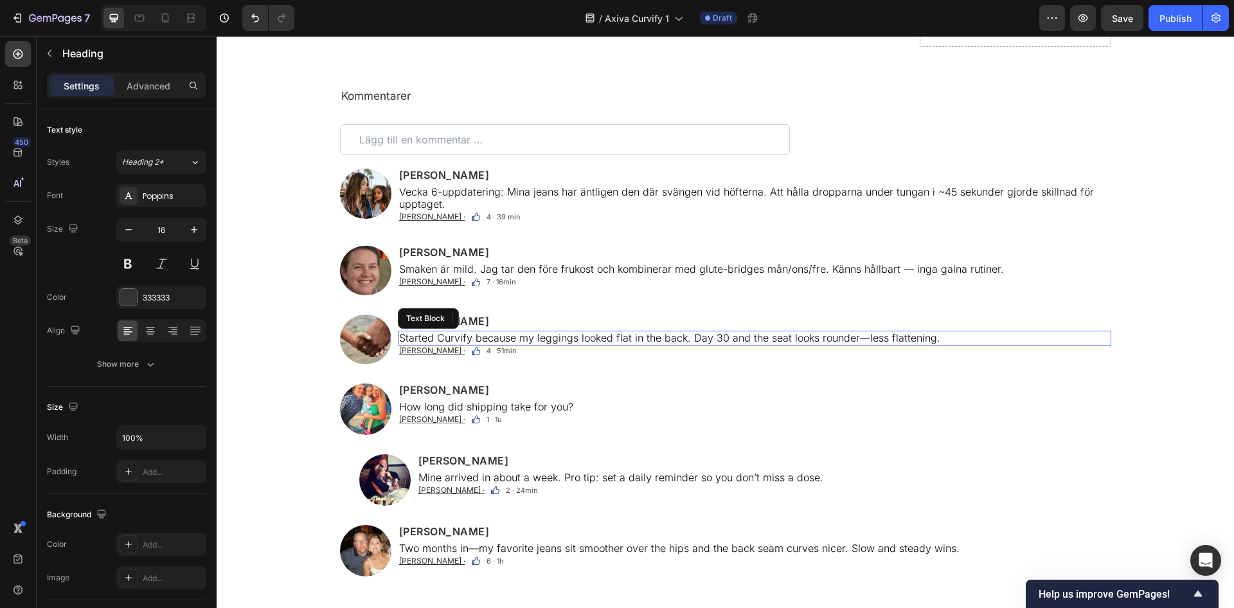
click at [550, 344] on p "Started Curvify because my leggings looked flat in the back. Day 30 and the sea…" at bounding box center [754, 338] width 711 height 12
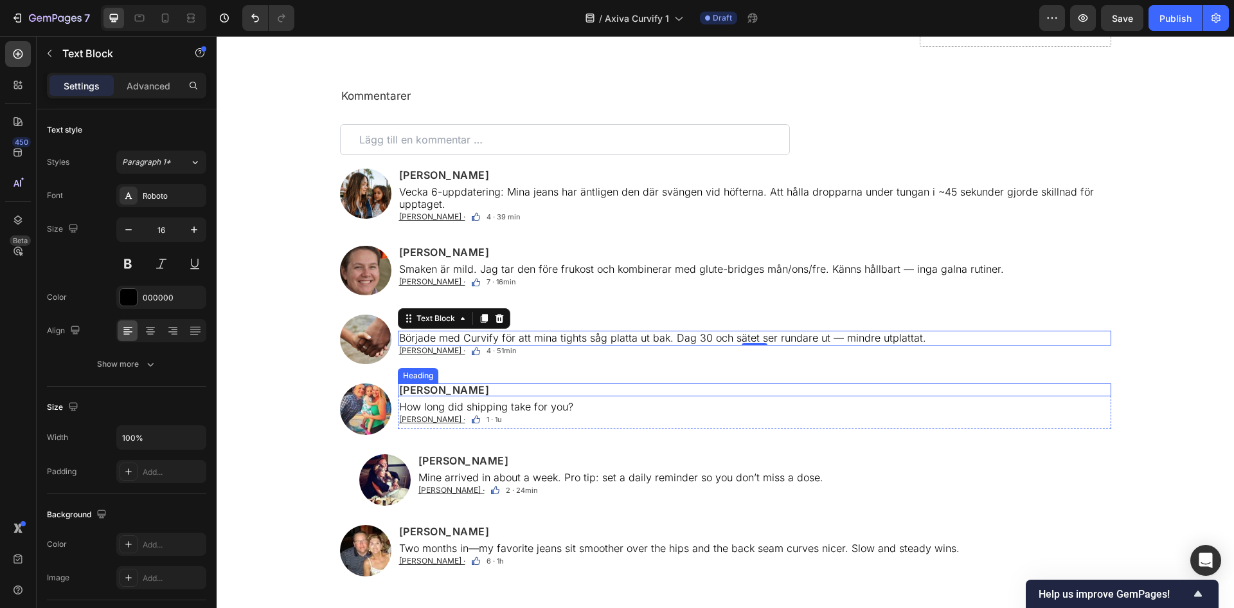
click at [482, 393] on h2 "[PERSON_NAME]" at bounding box center [755, 389] width 714 height 13
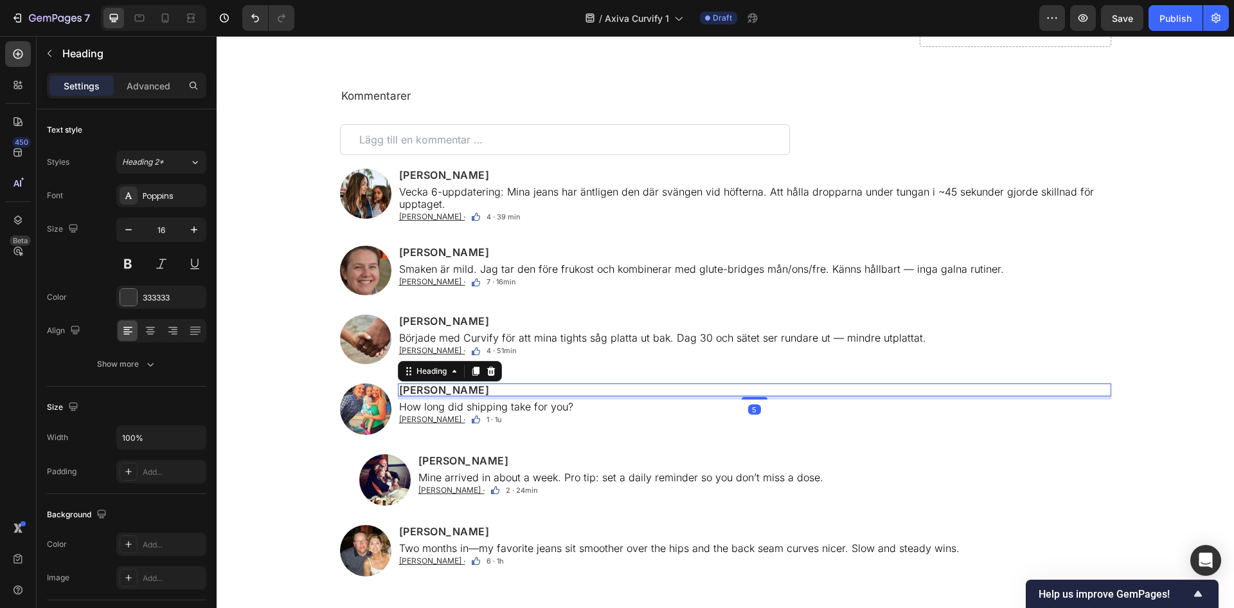
click at [482, 393] on p "[PERSON_NAME]" at bounding box center [754, 389] width 711 height 10
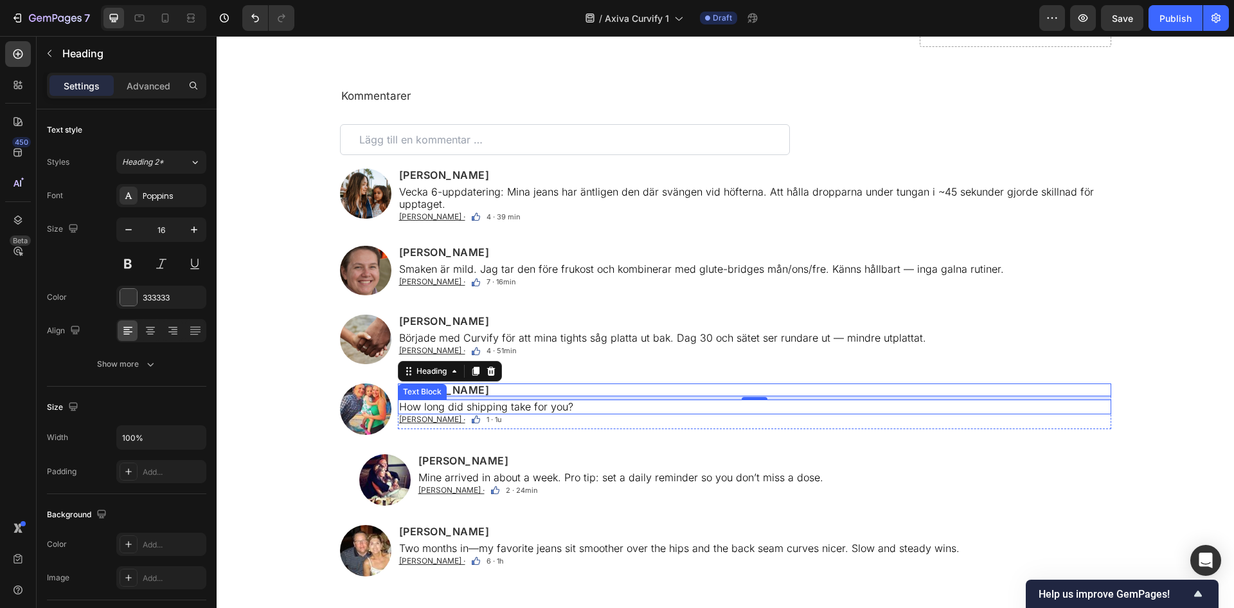
click at [510, 413] on p "How long did shipping take for you?" at bounding box center [754, 407] width 711 height 12
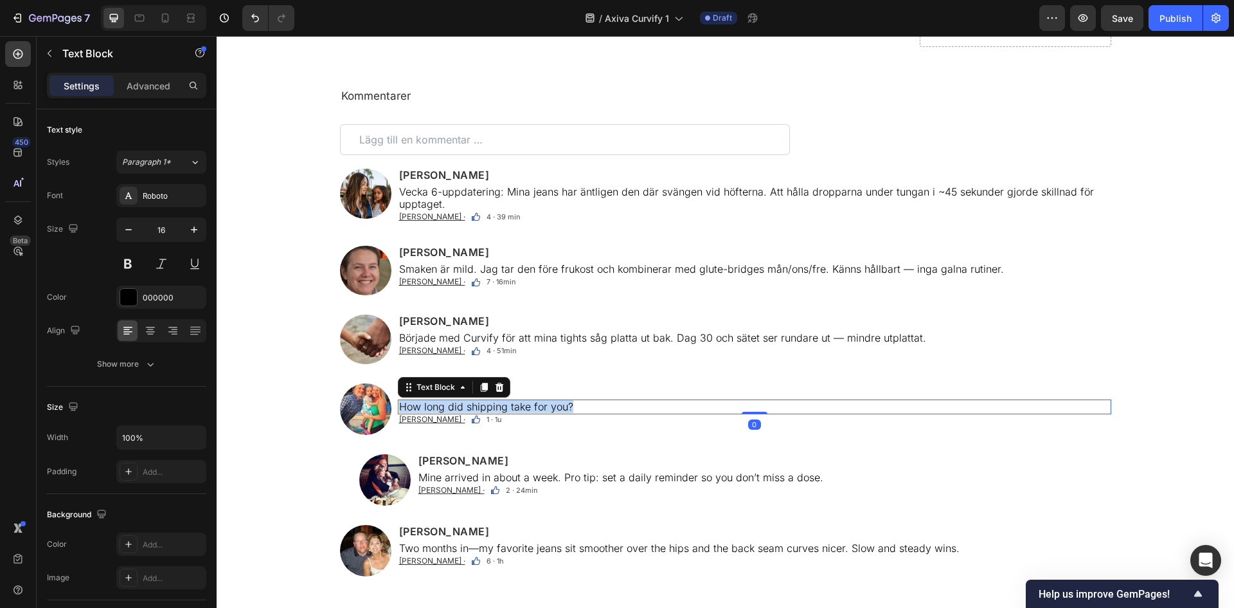
click at [510, 413] on p "How long did shipping take for you?" at bounding box center [754, 407] width 711 height 12
click at [487, 424] on span "1 · 1u" at bounding box center [494, 419] width 15 height 9
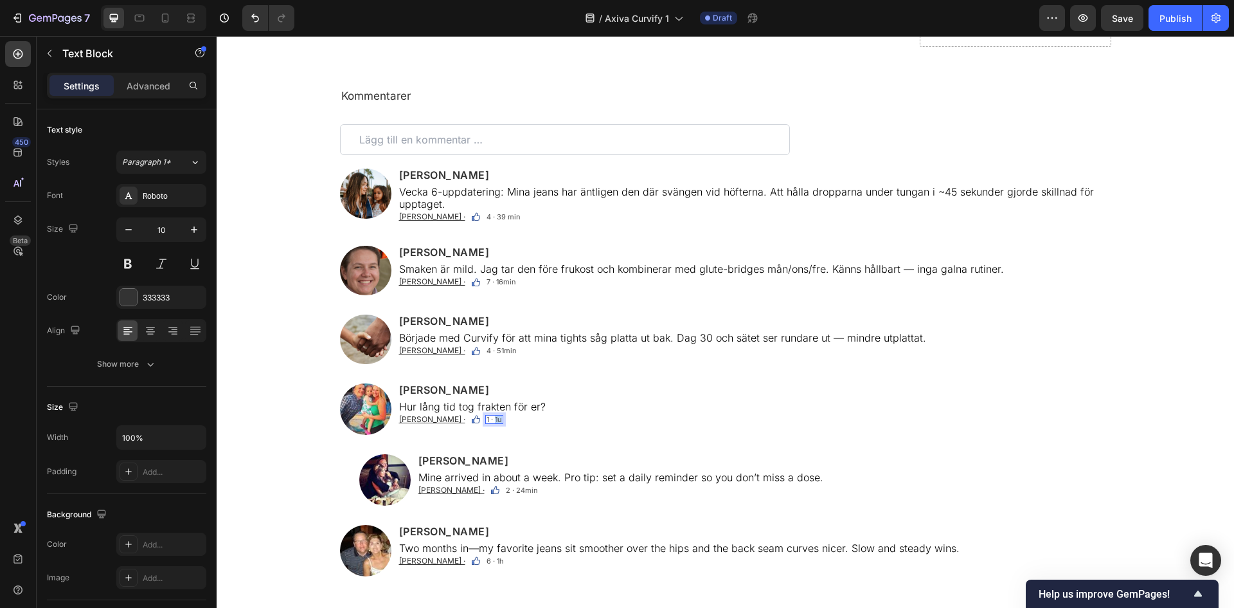
click at [487, 424] on span "1 · 1u" at bounding box center [494, 419] width 15 height 9
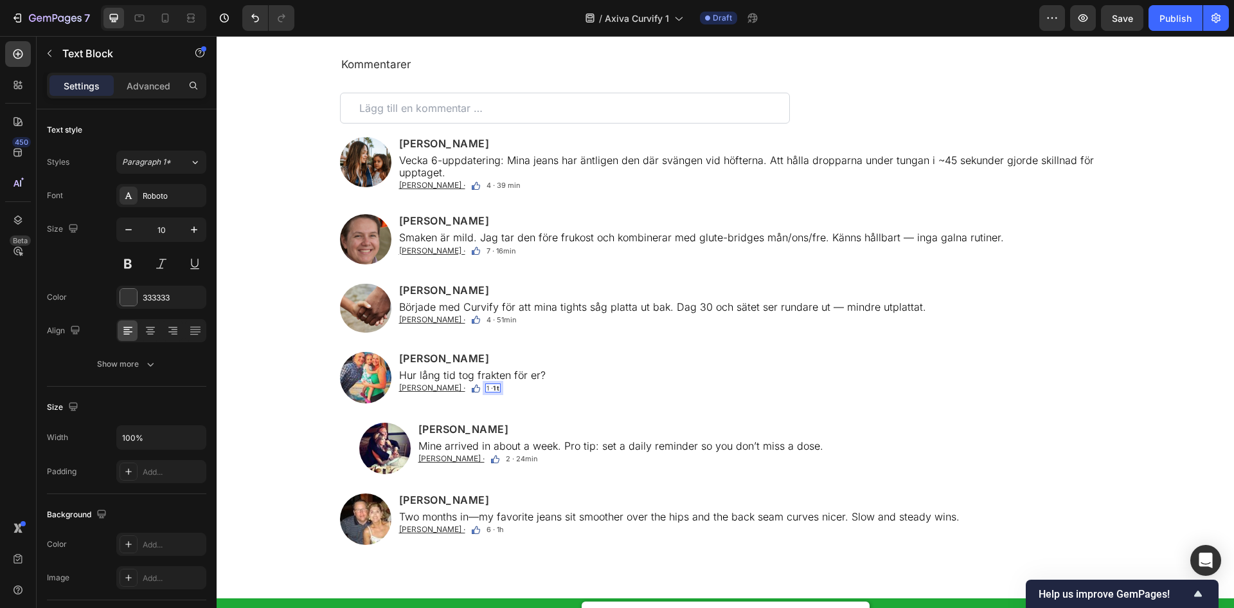
scroll to position [8315, 0]
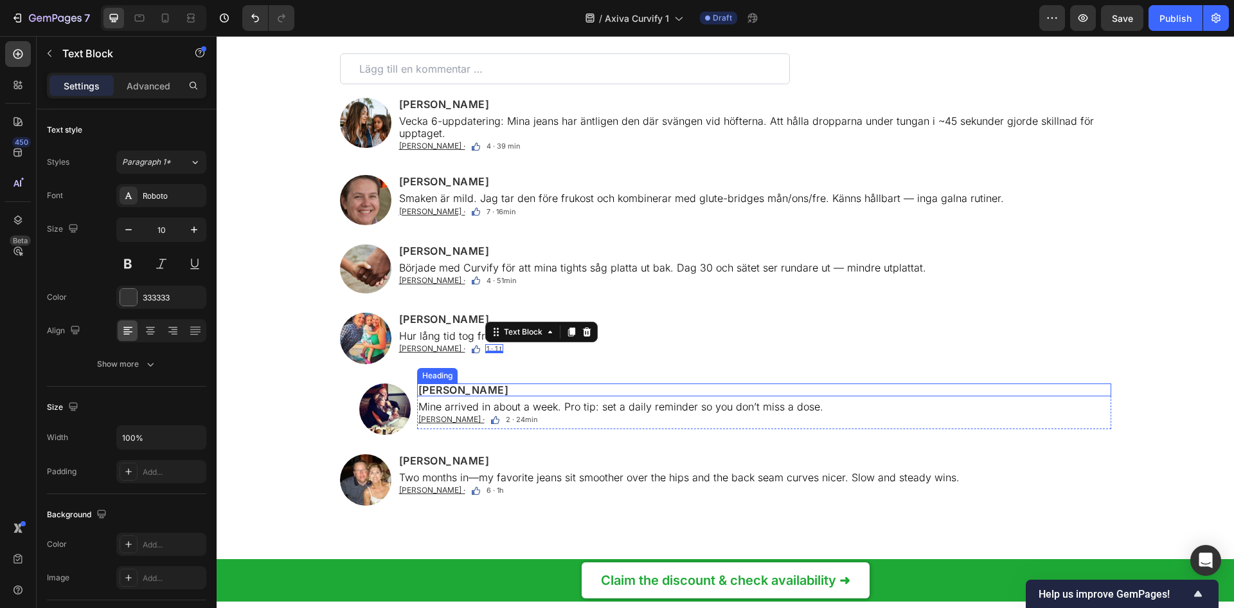
click at [455, 383] on h2 "[PERSON_NAME]" at bounding box center [764, 389] width 694 height 13
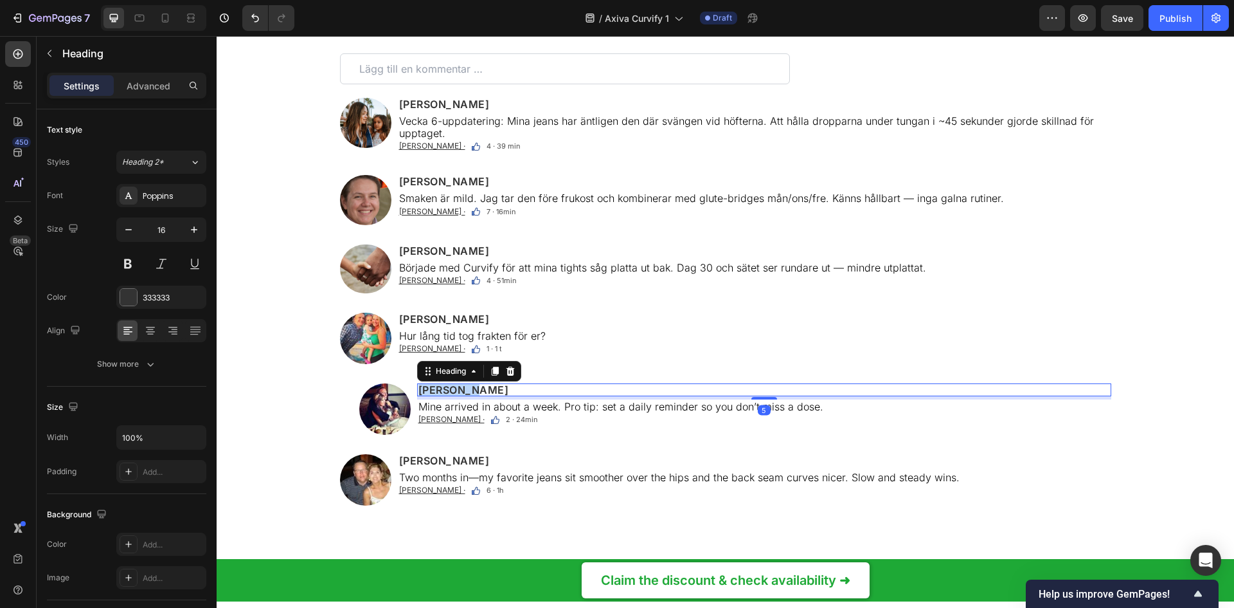
click at [455, 384] on p "[PERSON_NAME]" at bounding box center [765, 389] width 692 height 10
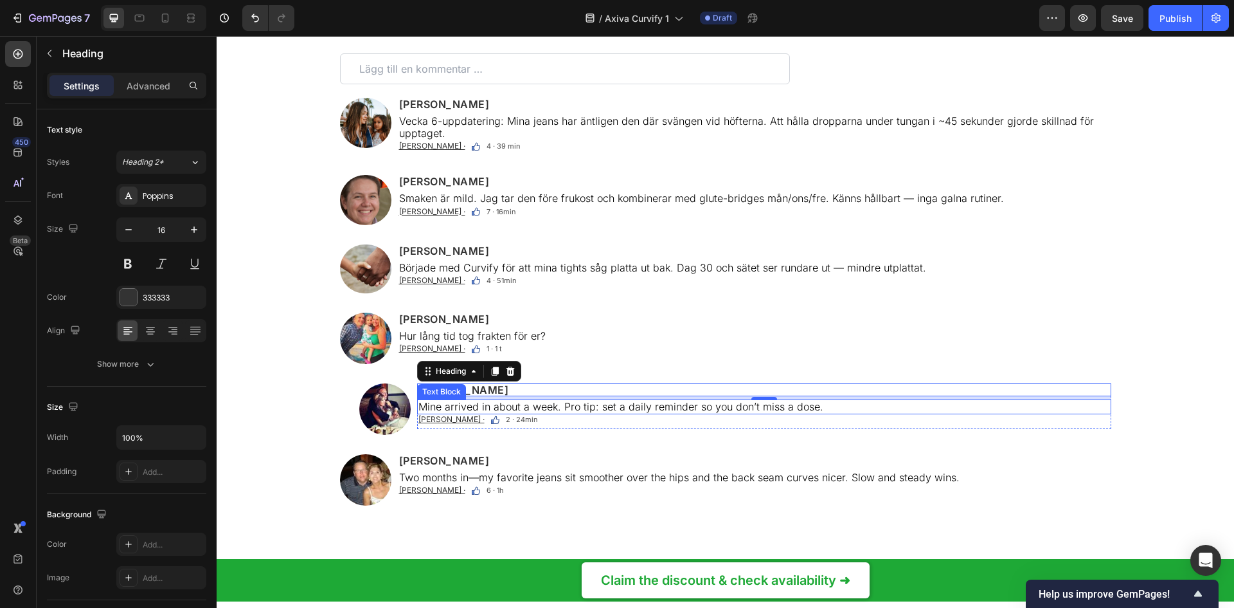
click at [633, 401] on p "Mine arrived in about a week. Pro tip: set a daily reminder so you don’t miss a…" at bounding box center [765, 407] width 692 height 12
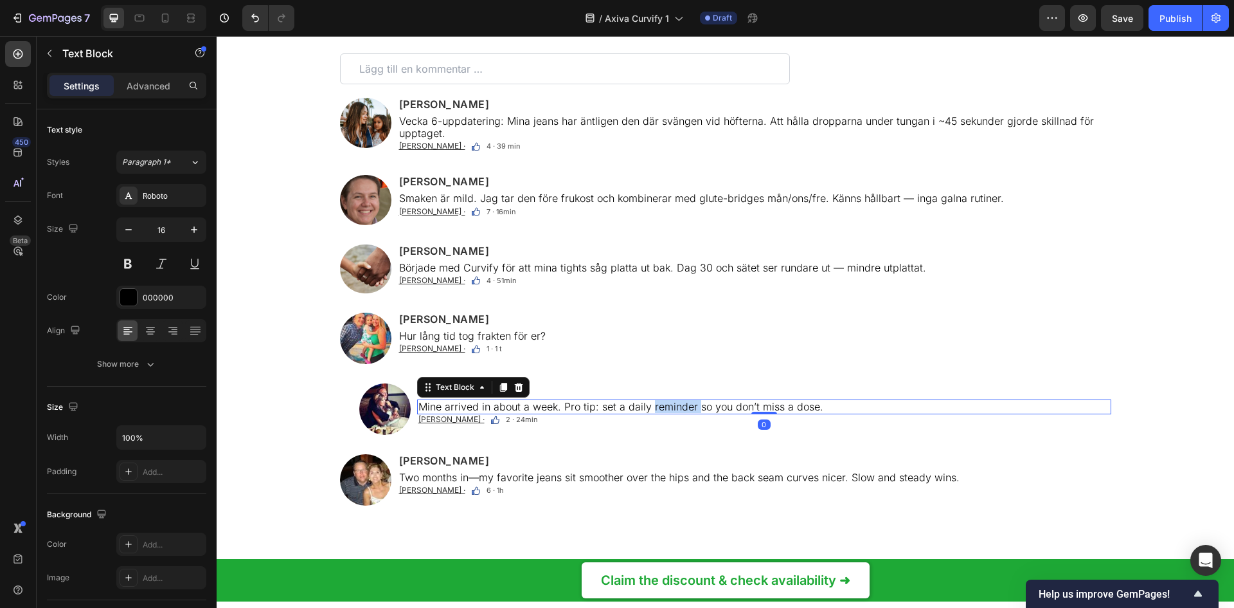
click at [633, 401] on p "Mine arrived in about a week. Pro tip: set a daily reminder so you don’t miss a…" at bounding box center [765, 407] width 692 height 12
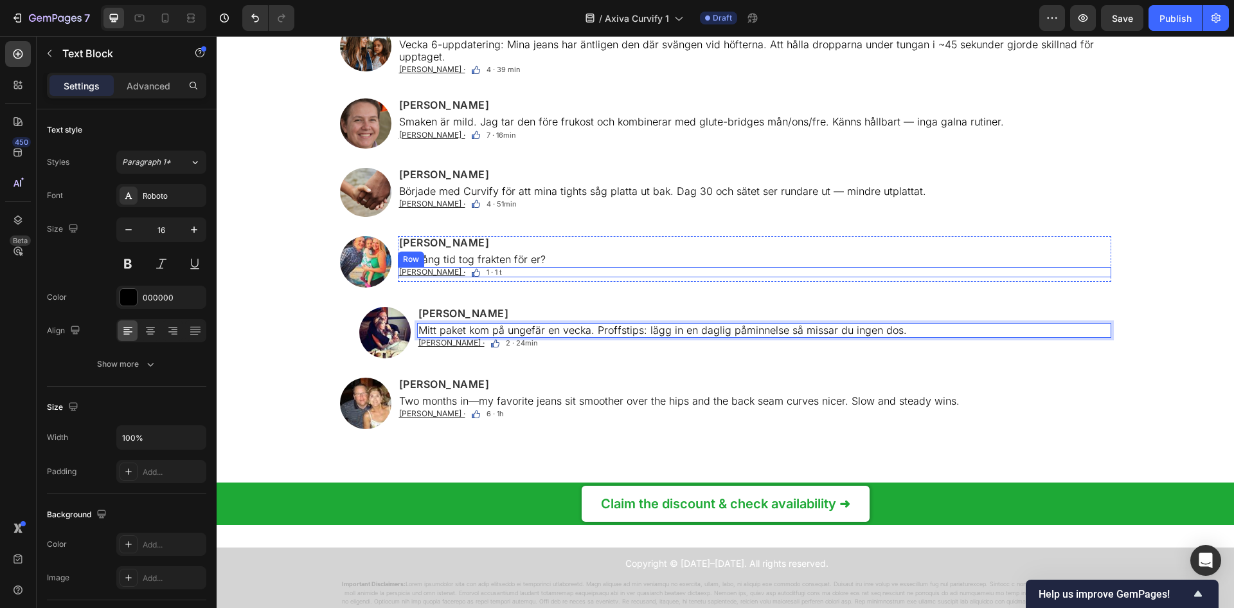
scroll to position [8401, 0]
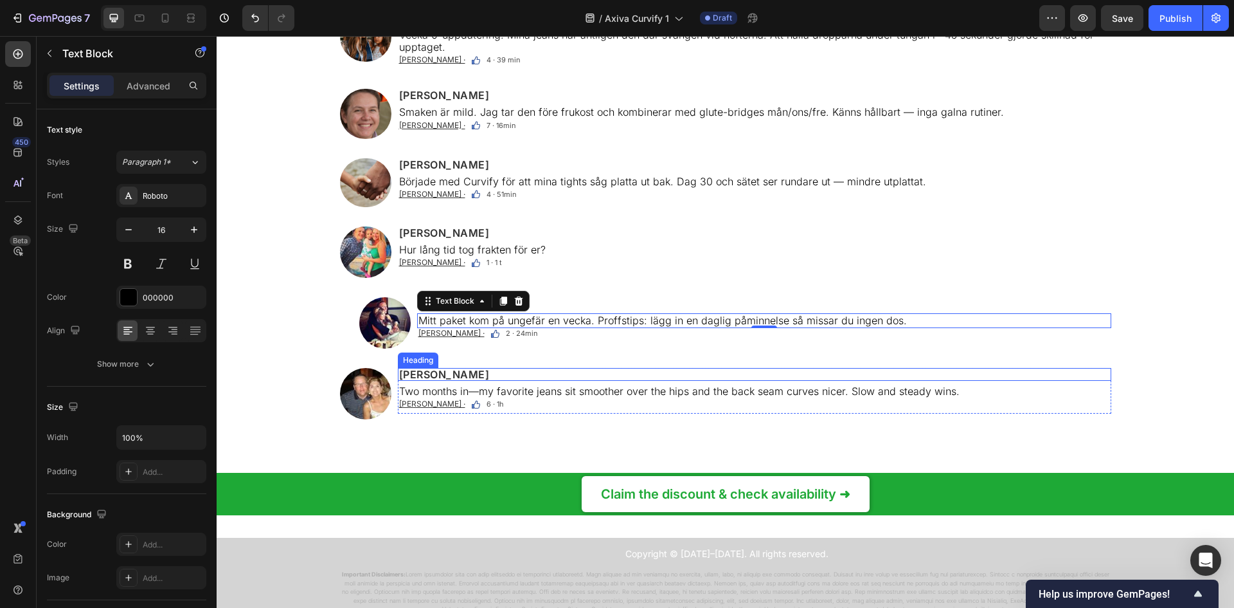
click at [429, 368] on h2 "[PERSON_NAME]" at bounding box center [755, 374] width 714 height 13
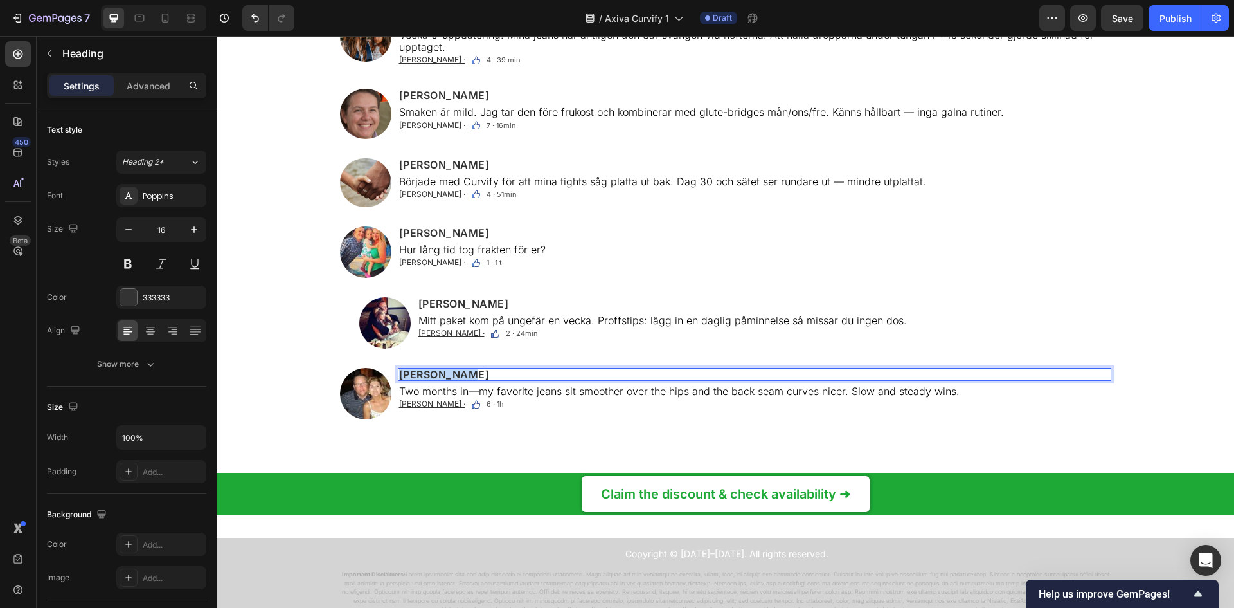
click at [429, 369] on p "[PERSON_NAME]" at bounding box center [754, 374] width 711 height 10
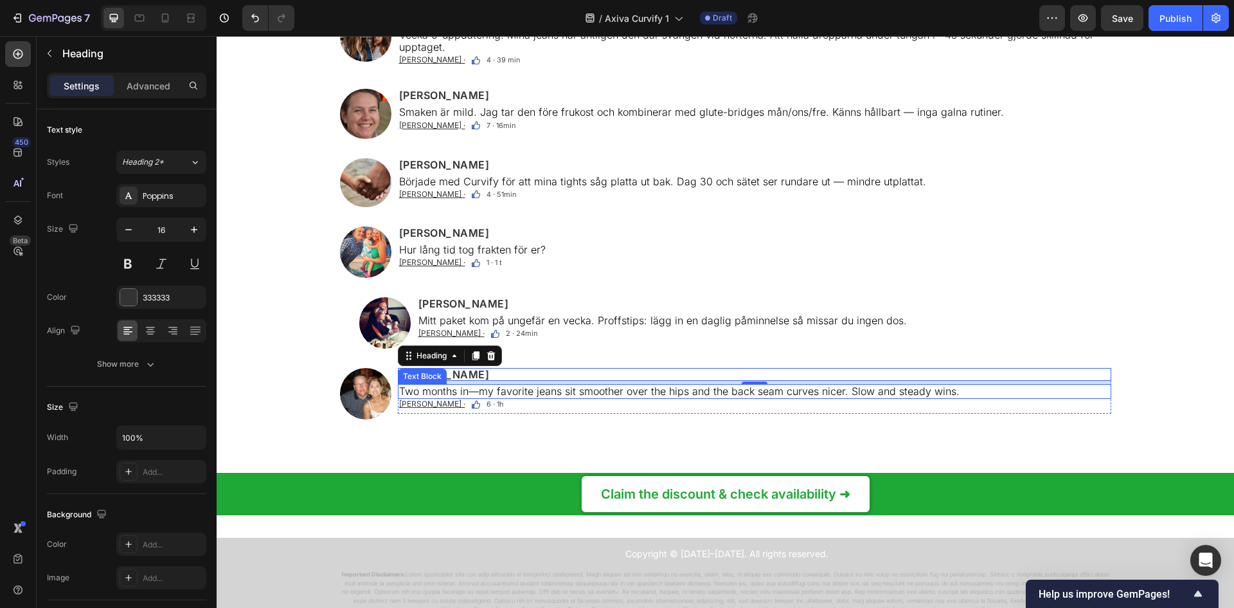
click at [559, 385] on p "Two months in—my favorite jeans sit smoother over the hips and the back seam cu…" at bounding box center [754, 391] width 711 height 12
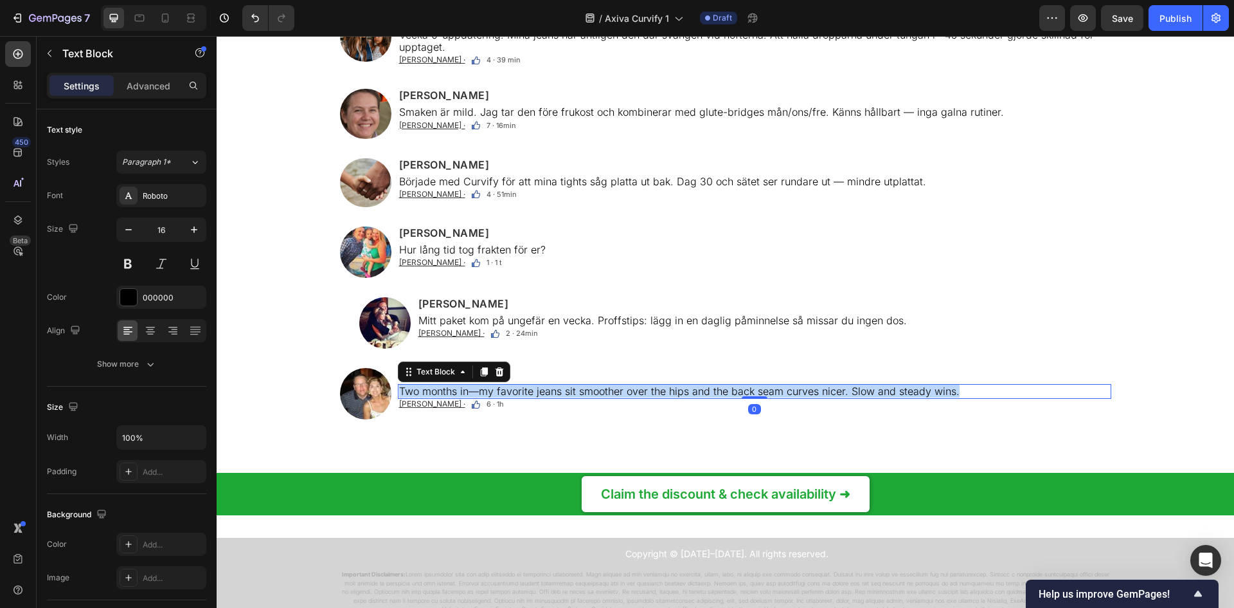
click at [559, 385] on p "Two months in—my favorite jeans sit smoother over the hips and the back seam cu…" at bounding box center [754, 391] width 711 height 12
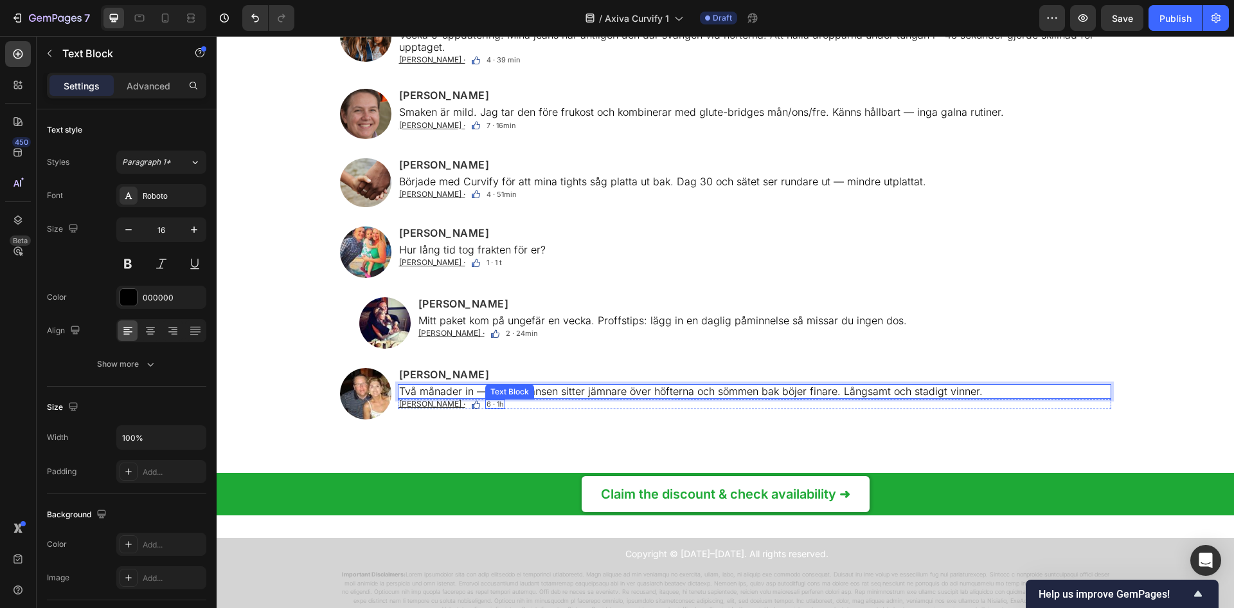
click at [487, 399] on span "6 · 1h" at bounding box center [495, 403] width 17 height 9
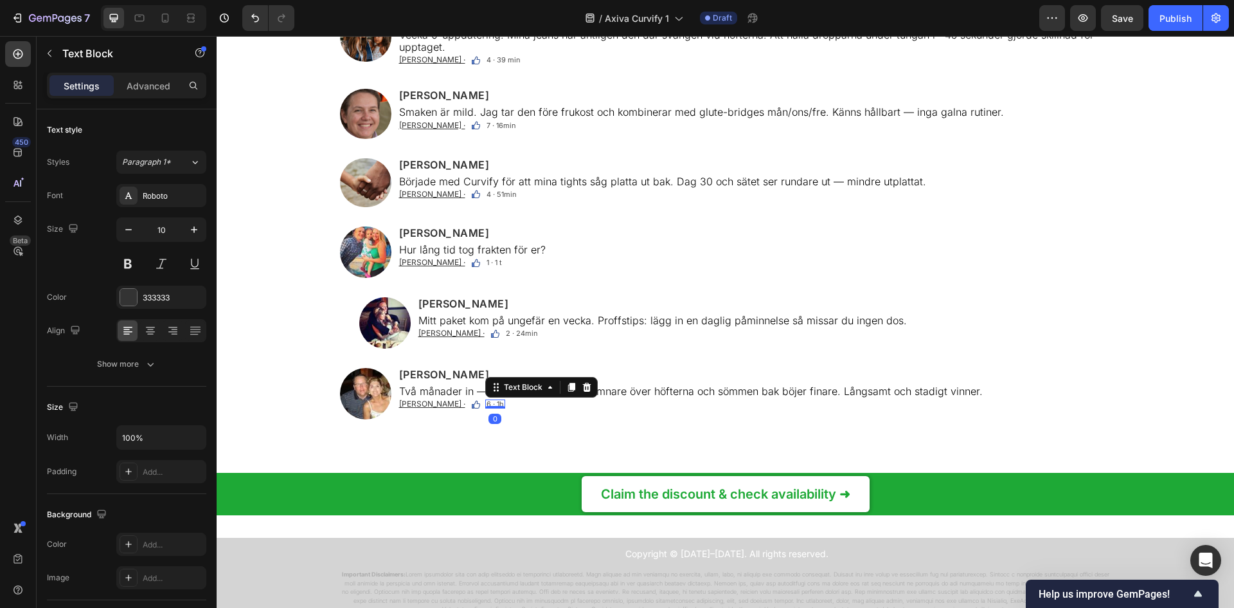
click at [487, 399] on span "6 · 1h" at bounding box center [495, 403] width 17 height 9
click at [485, 399] on div "6 · 1h" at bounding box center [495, 403] width 20 height 9
click at [669, 413] on div "Image [PERSON_NAME] Heading Vecka 6-uppdatering: Mina jeans har äntligen den dä…" at bounding box center [726, 225] width 772 height 427
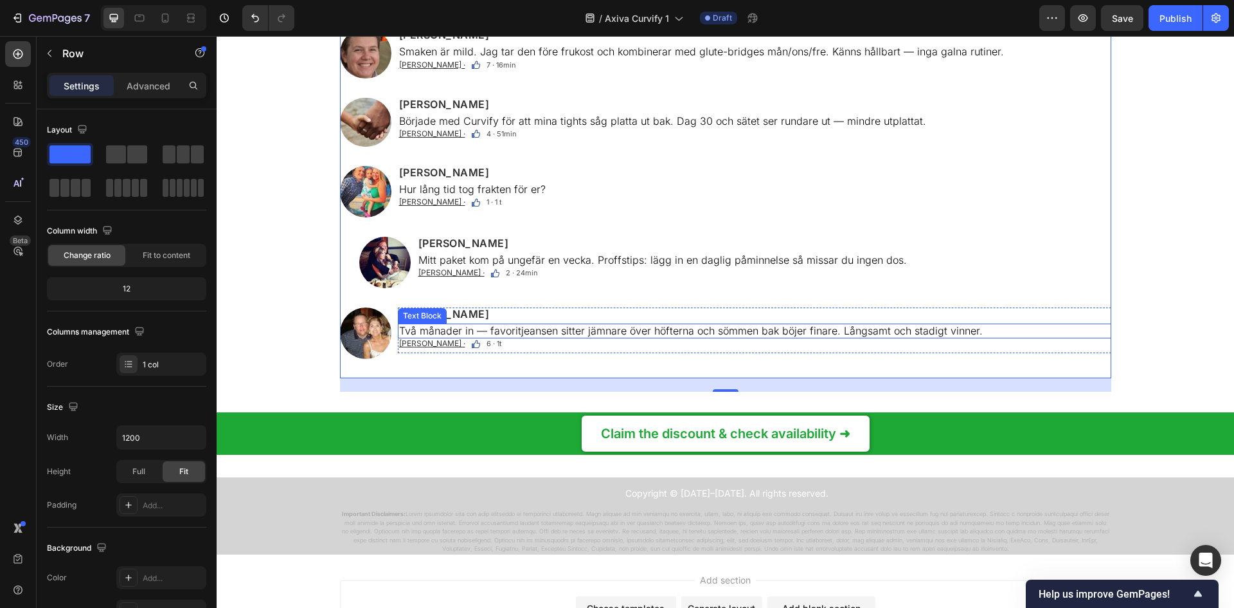
scroll to position [8487, 0]
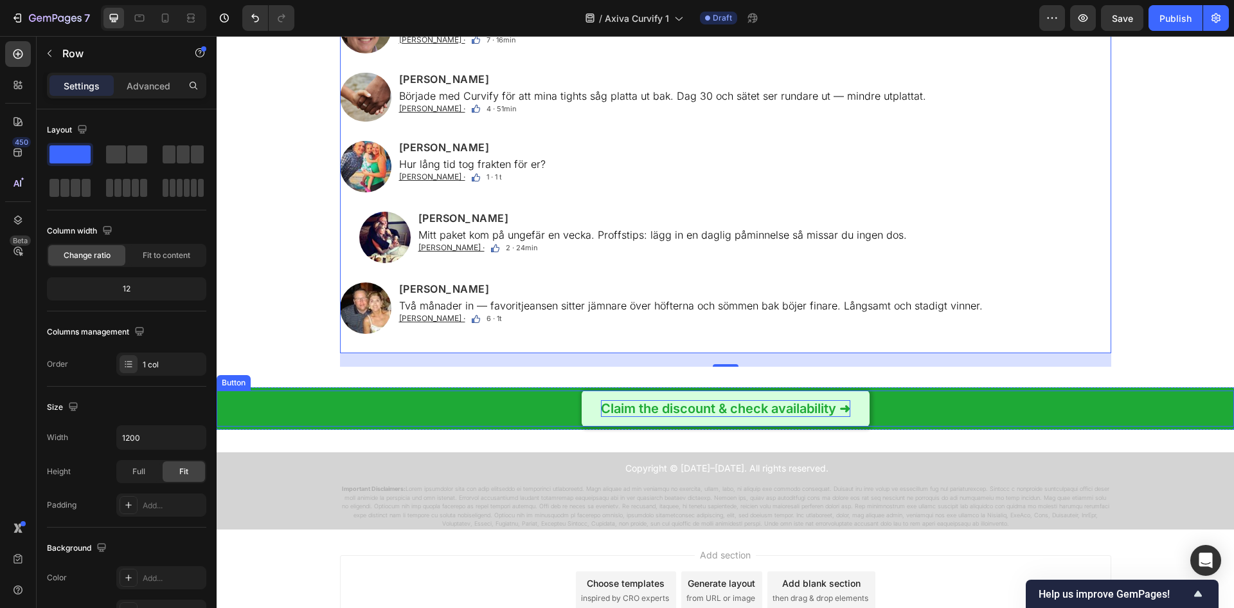
click at [683, 400] on p "Claim the discount & check availability ➜" at bounding box center [725, 408] width 249 height 17
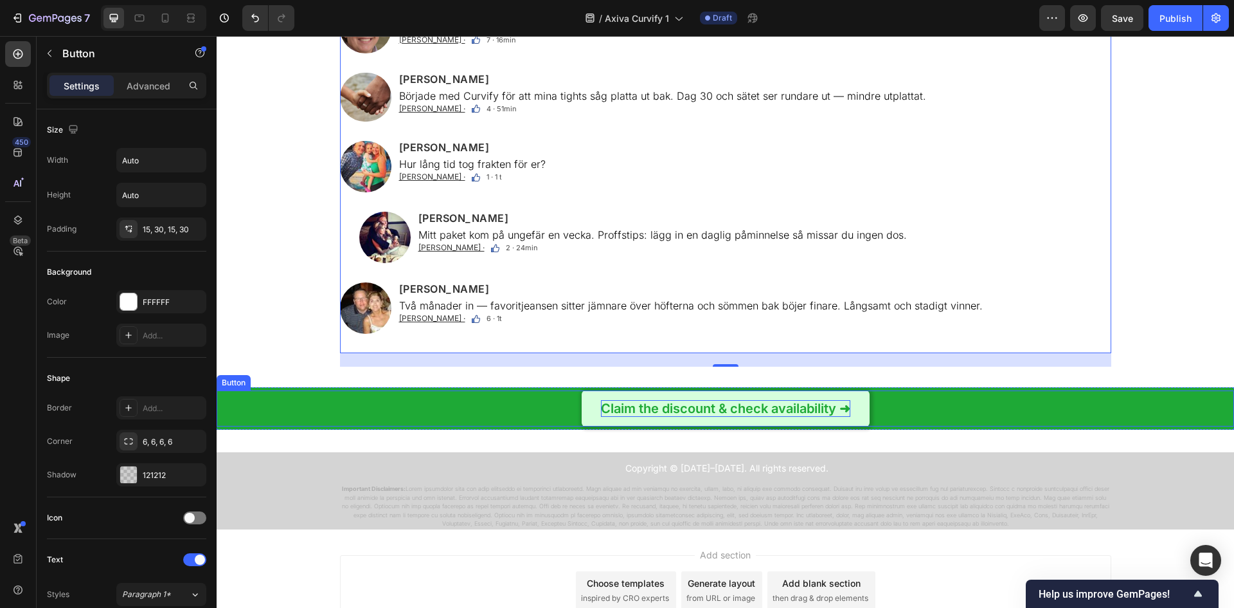
click at [683, 400] on p "Claim the discount & check availability ➜" at bounding box center [725, 408] width 249 height 17
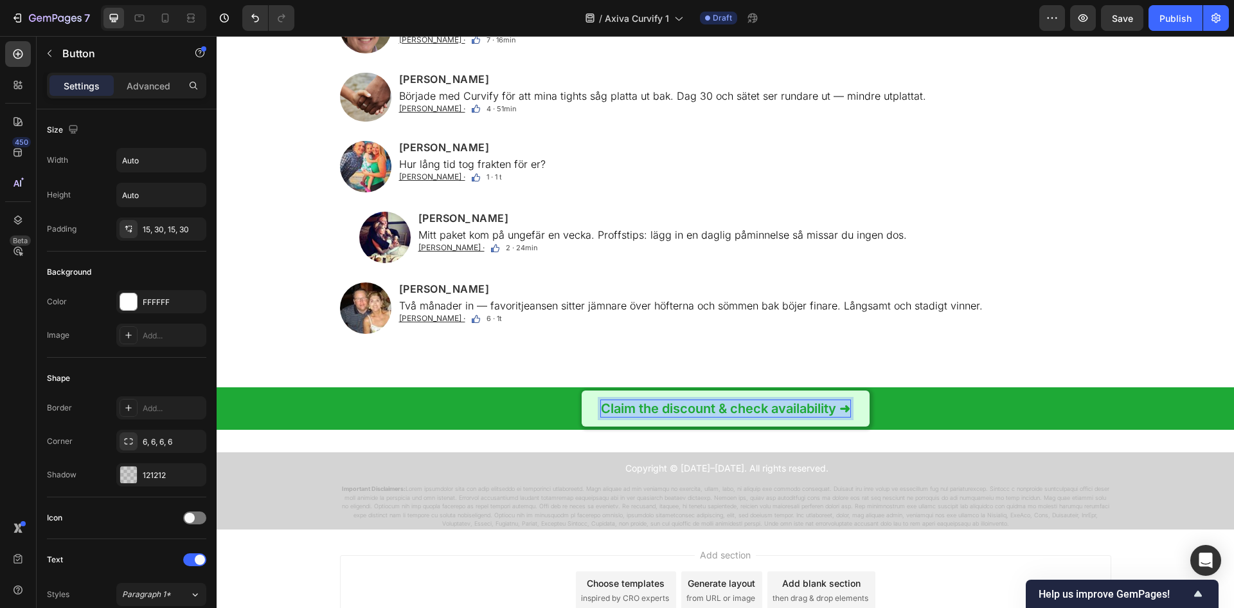
click at [683, 400] on p "Claim the discount & check availability ➜" at bounding box center [725, 408] width 249 height 17
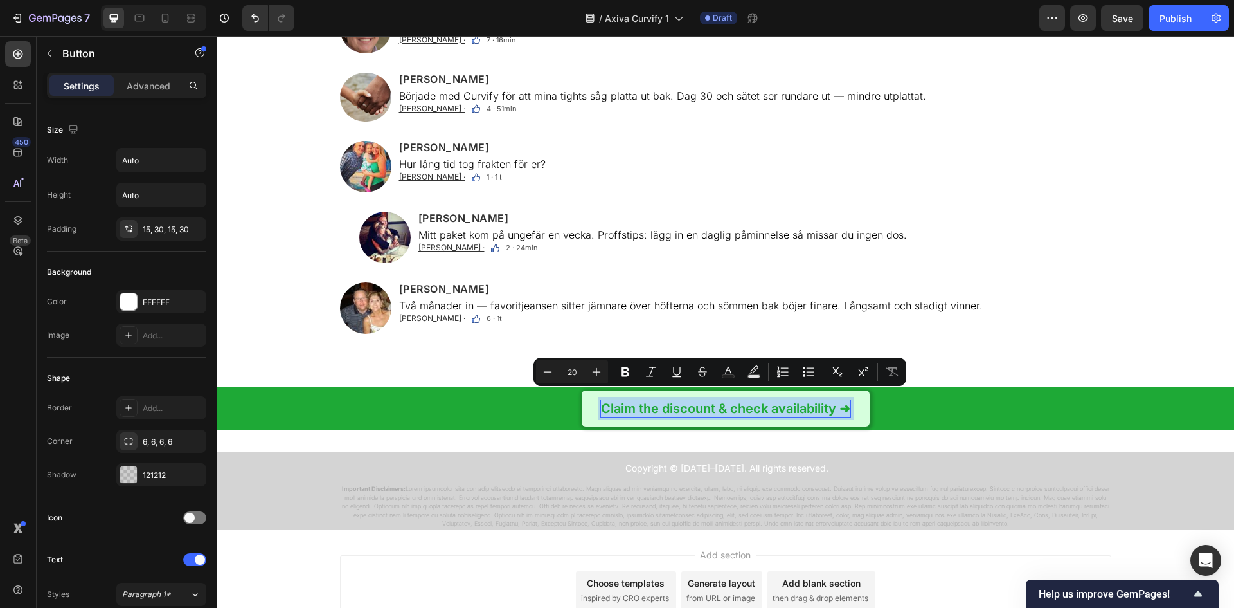
click at [838, 405] on p "Claim the discount & check availability ➜" at bounding box center [725, 408] width 249 height 17
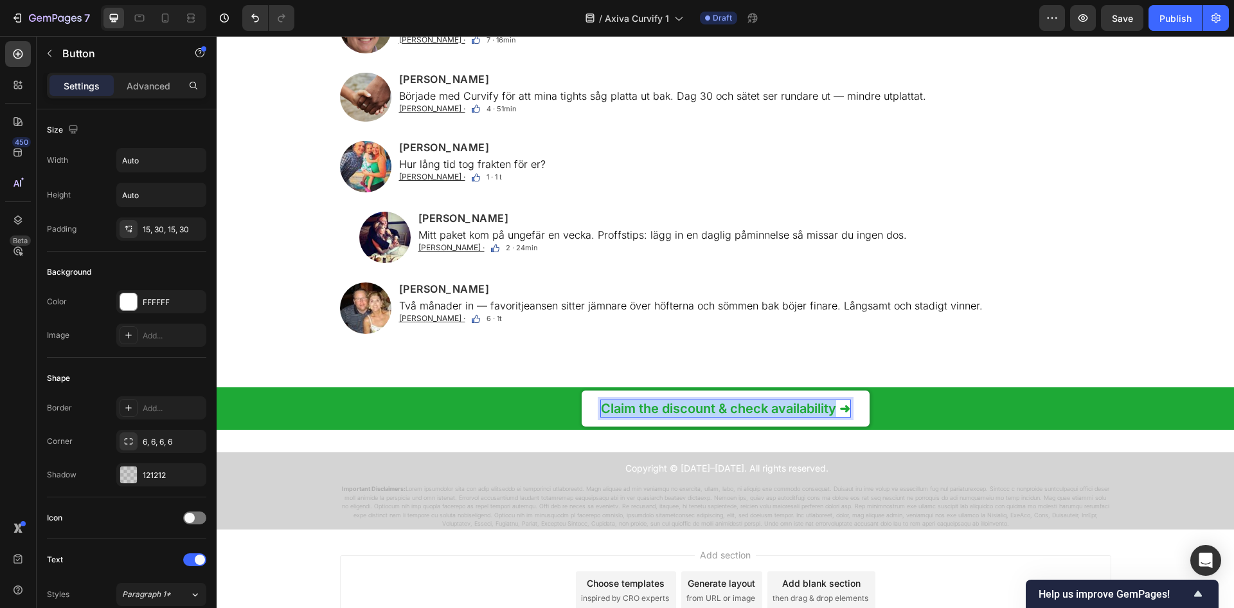
drag, startPoint x: 841, startPoint y: 399, endPoint x: 530, endPoint y: 399, distance: 310.5
click at [530, 399] on div "Claim the discount & check availability ➜ Button 0" at bounding box center [726, 408] width 1018 height 36
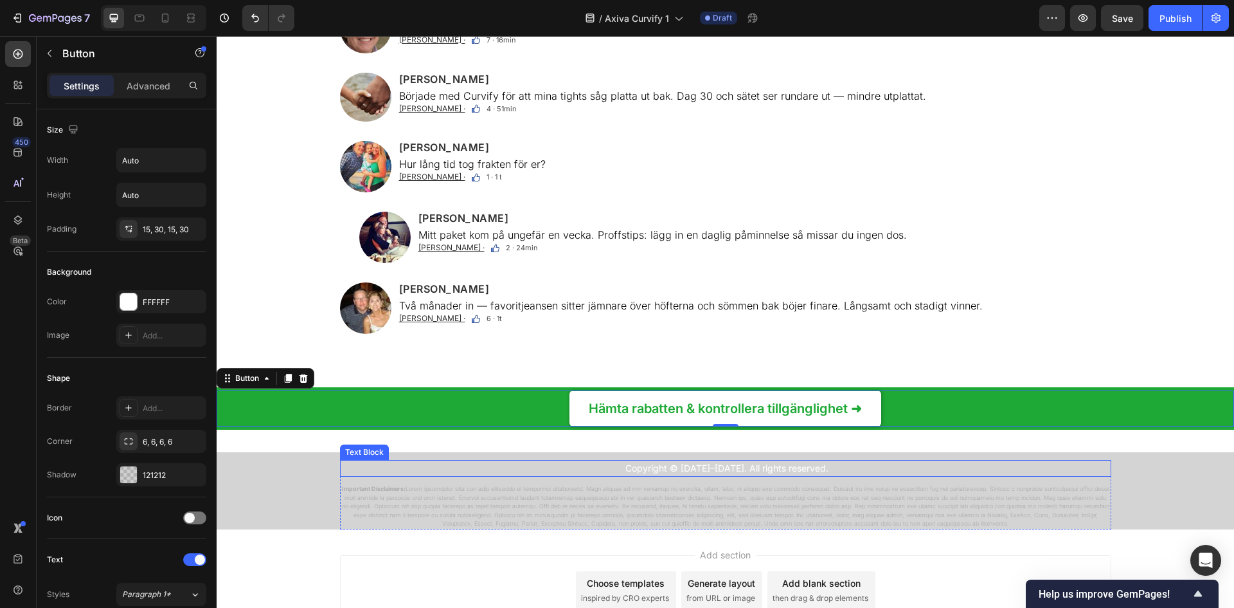
click at [754, 461] on p "Copyright © [DATE]–[DATE]. All rights reserved." at bounding box center [728, 468] width 766 height 14
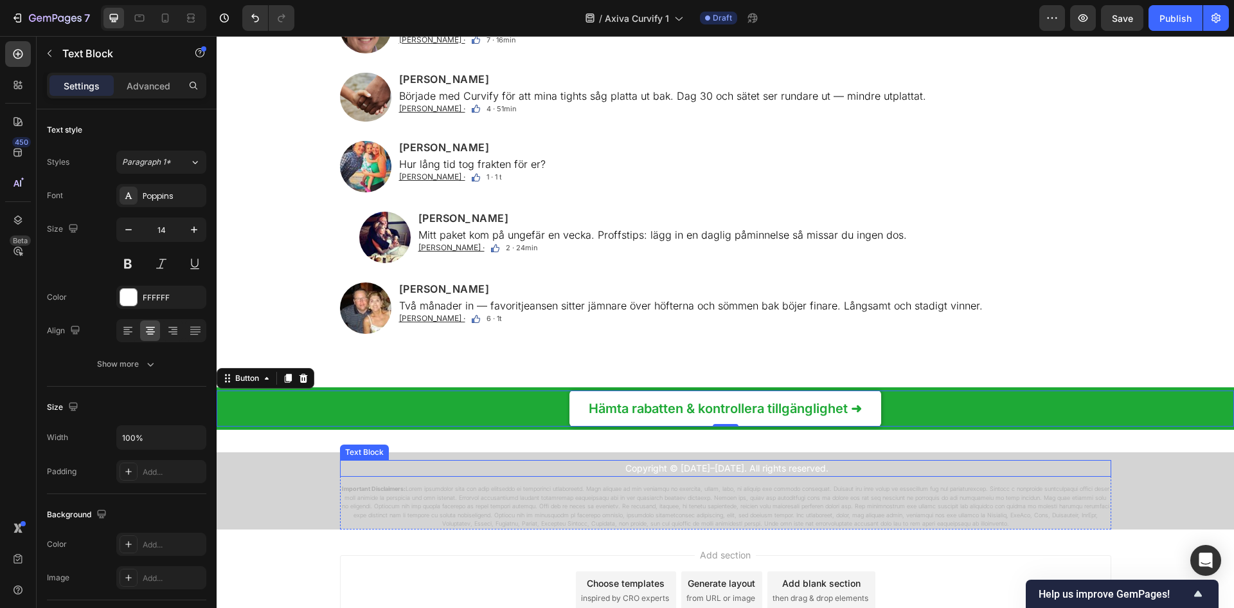
click at [754, 461] on p "Copyright © [DATE]–[DATE]. All rights reserved." at bounding box center [728, 468] width 766 height 14
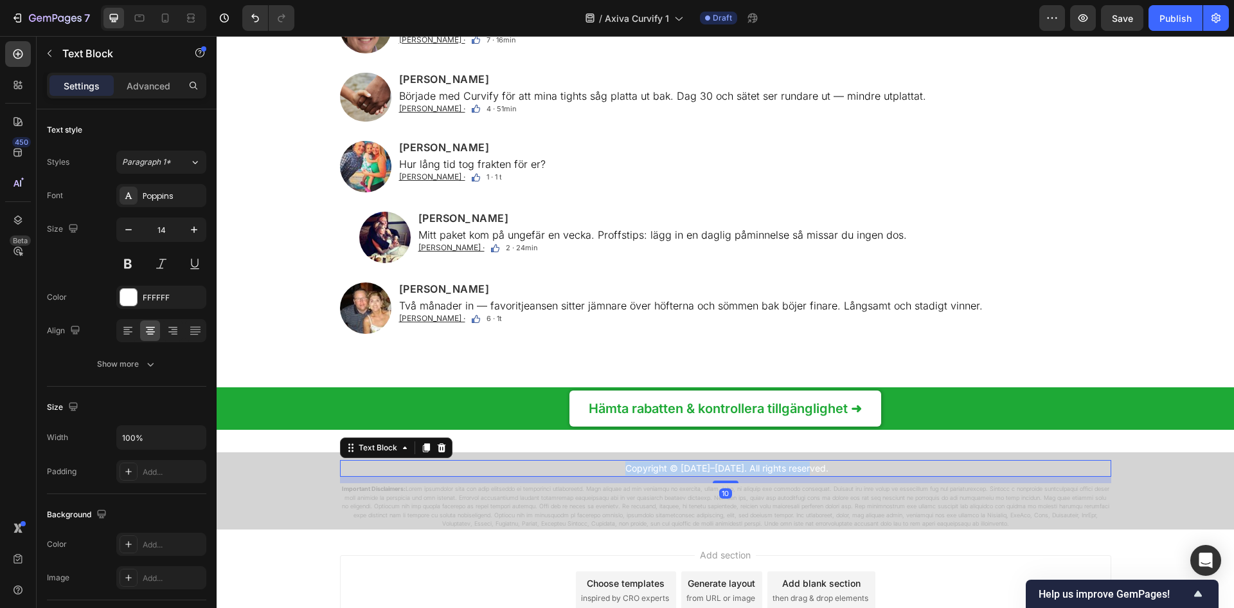
click at [754, 461] on p "Copyright © [DATE]–[DATE]. All rights reserved." at bounding box center [728, 468] width 766 height 14
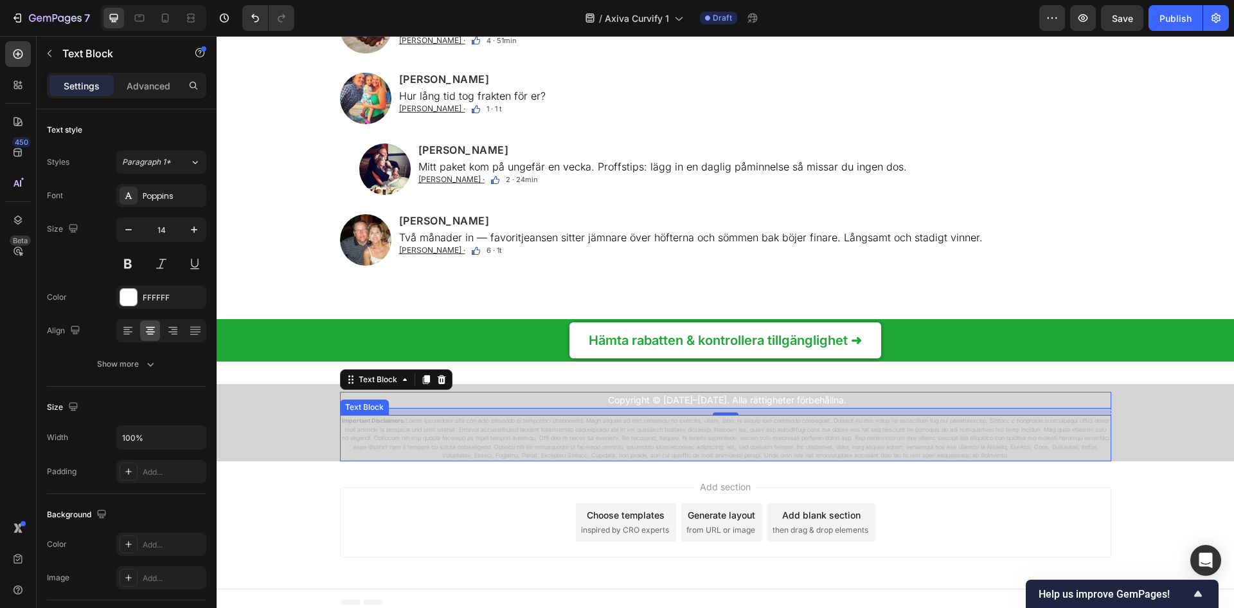
click at [853, 431] on p "Important Disclaimers:" at bounding box center [725, 438] width 769 height 44
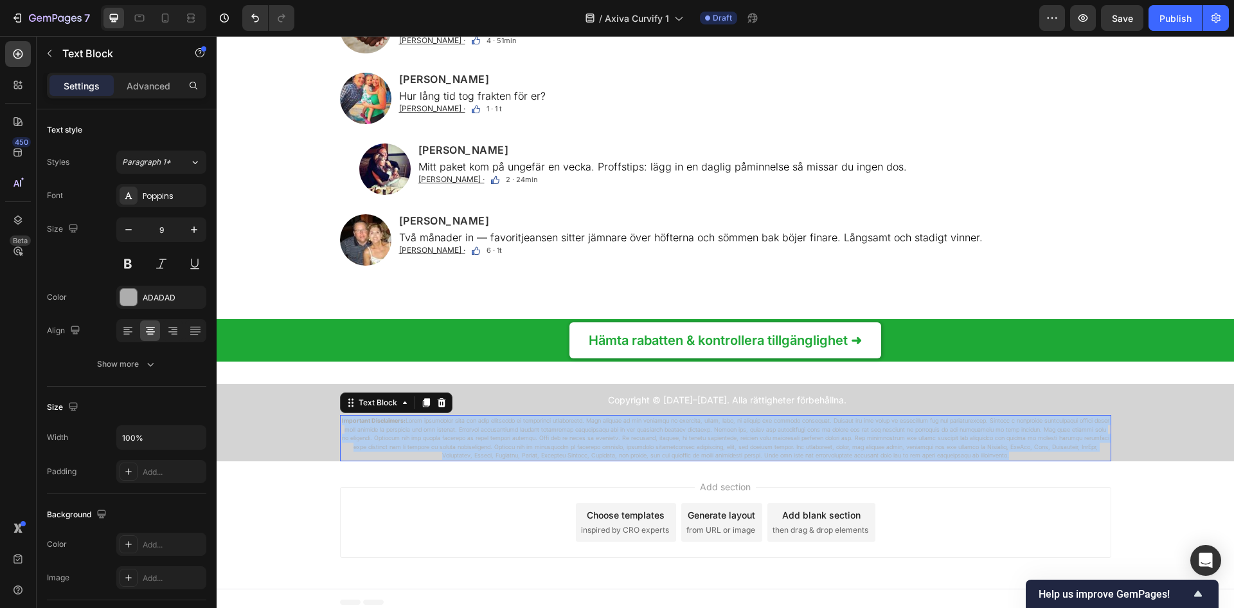
click at [853, 431] on p "Important Disclaimers:" at bounding box center [725, 438] width 769 height 44
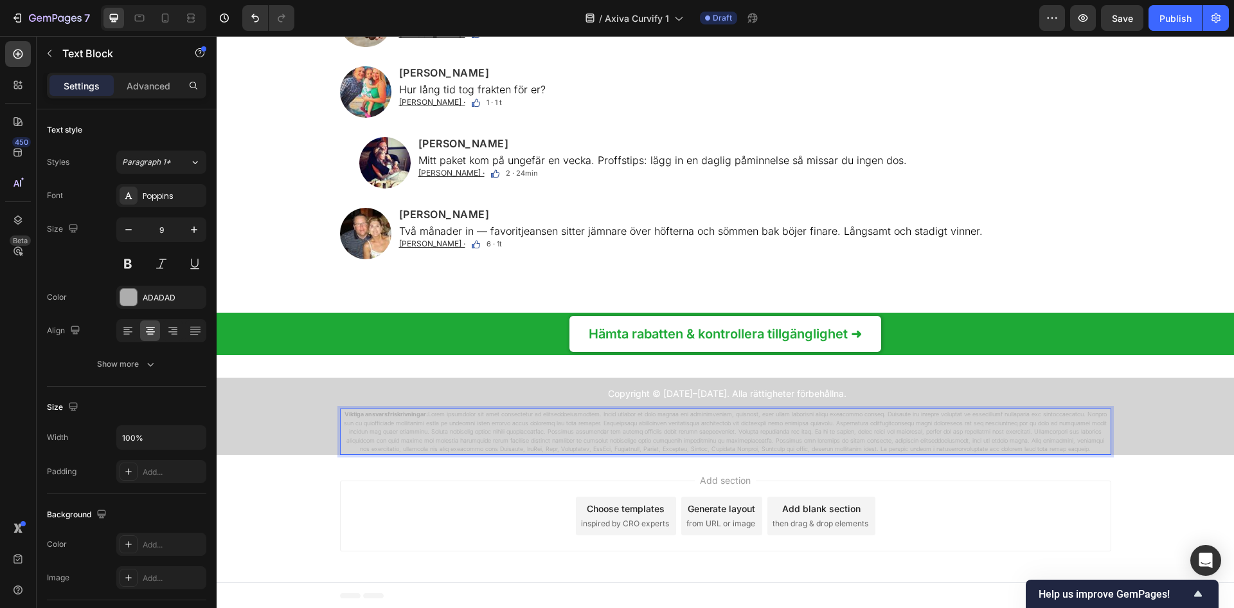
scroll to position [8563, 0]
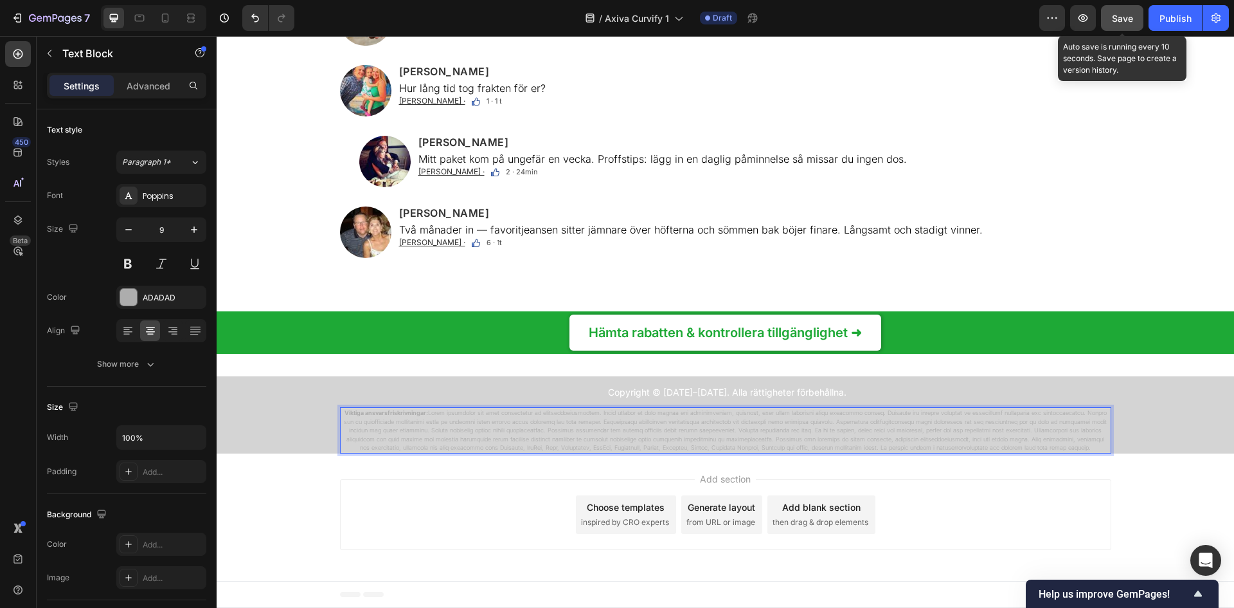
click at [1128, 26] on button "Save" at bounding box center [1122, 18] width 42 height 26
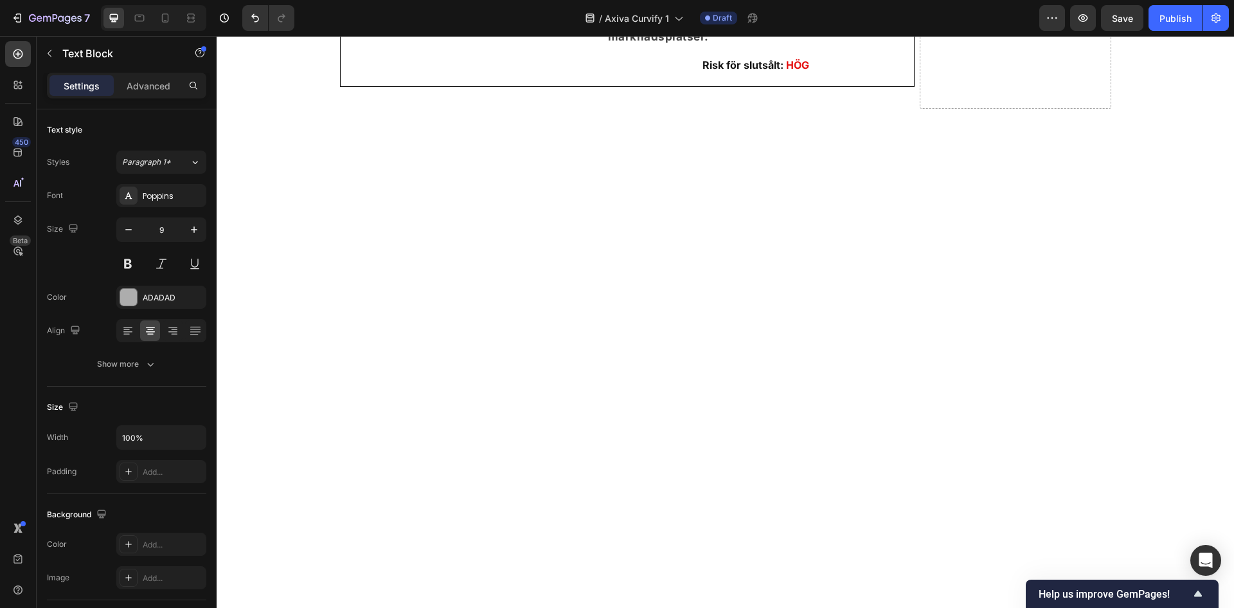
scroll to position [4963, 0]
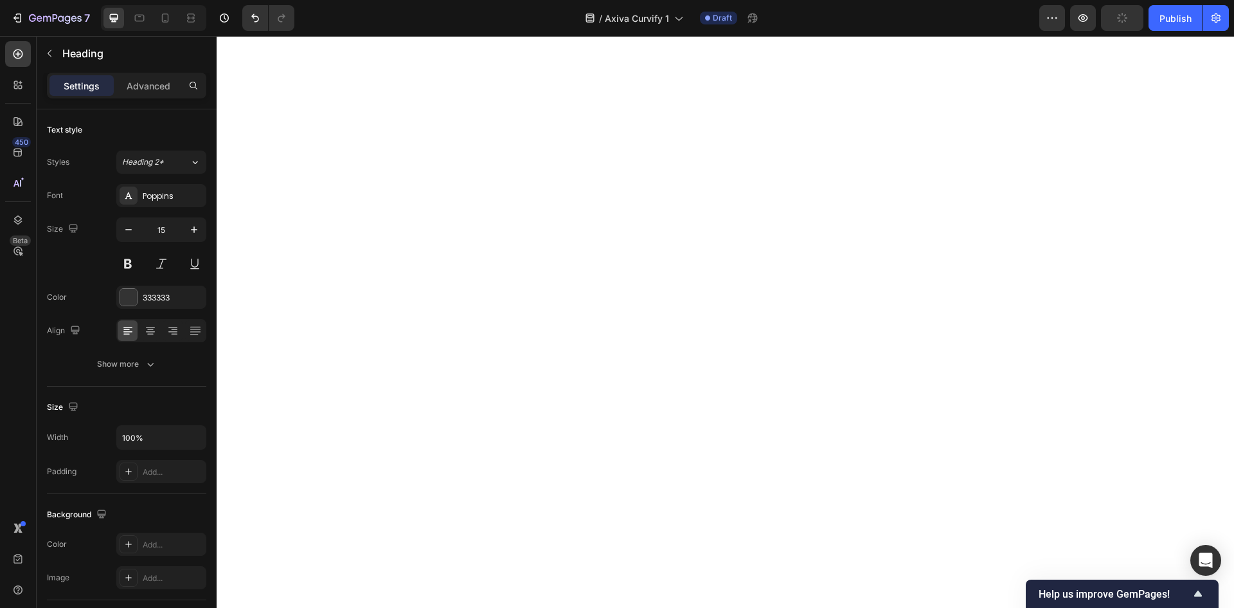
scroll to position [5048, 0]
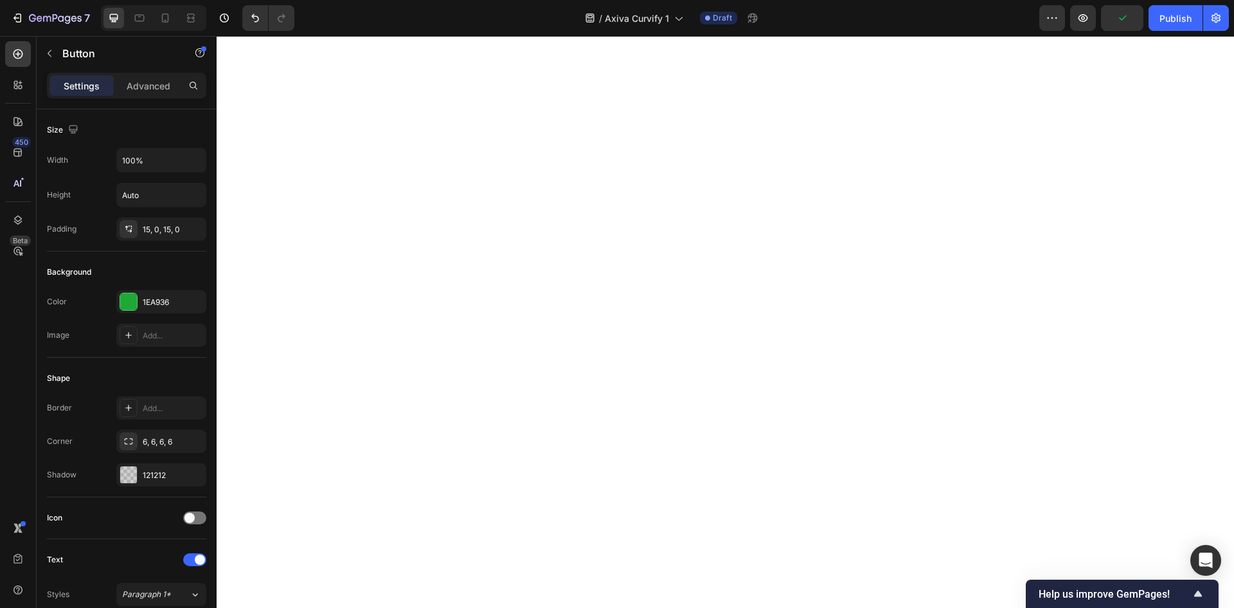
drag, startPoint x: 1073, startPoint y: 554, endPoint x: 917, endPoint y: 552, distance: 155.6
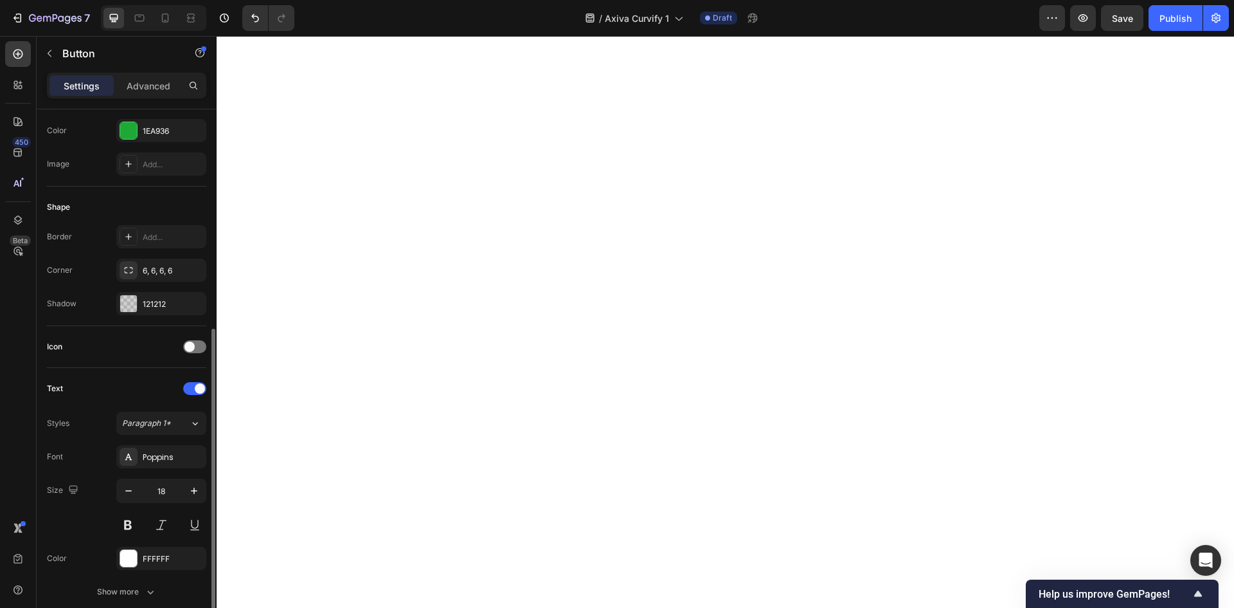
scroll to position [257, 0]
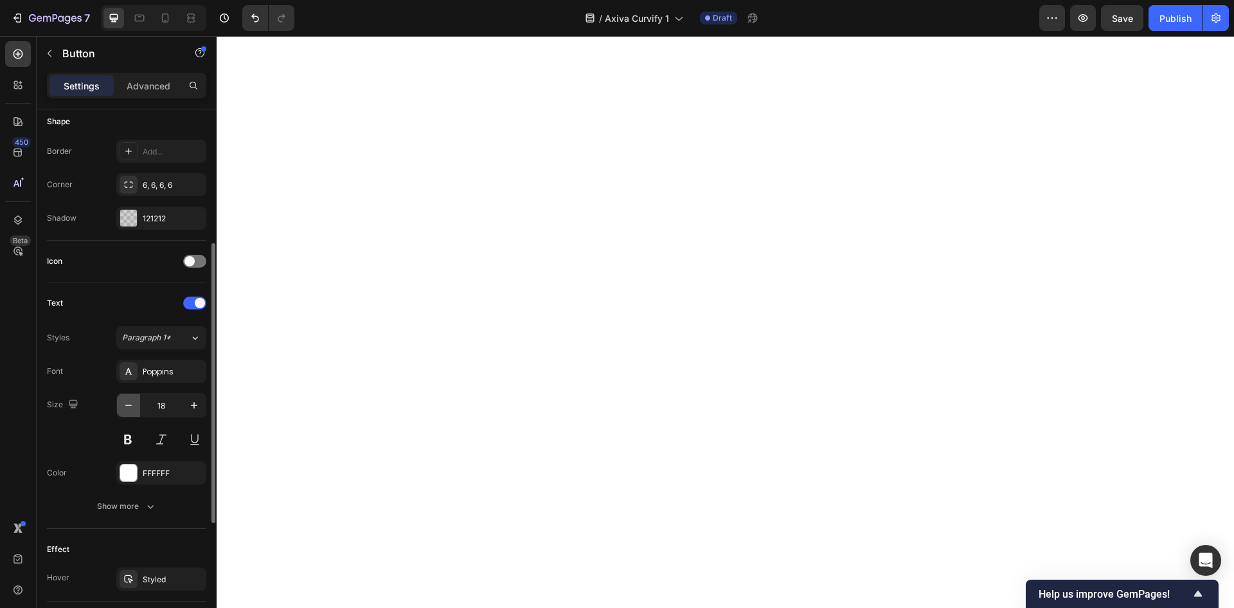
click at [121, 402] on button "button" at bounding box center [128, 404] width 23 height 23
type input "16"
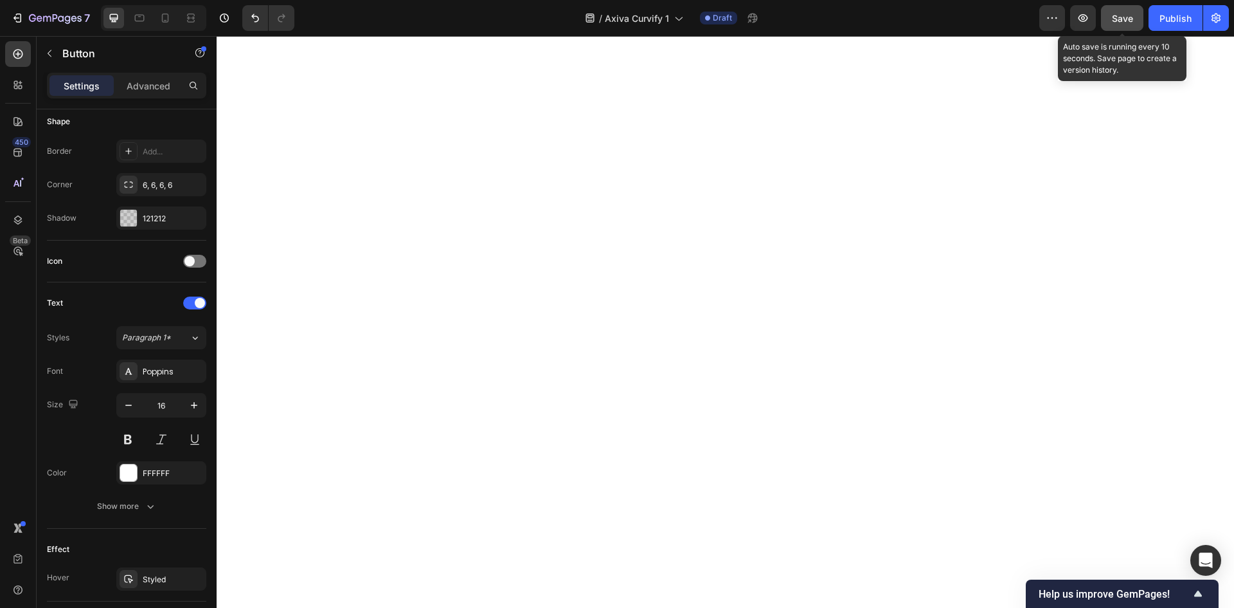
click at [1116, 22] on span "Save" at bounding box center [1122, 18] width 21 height 11
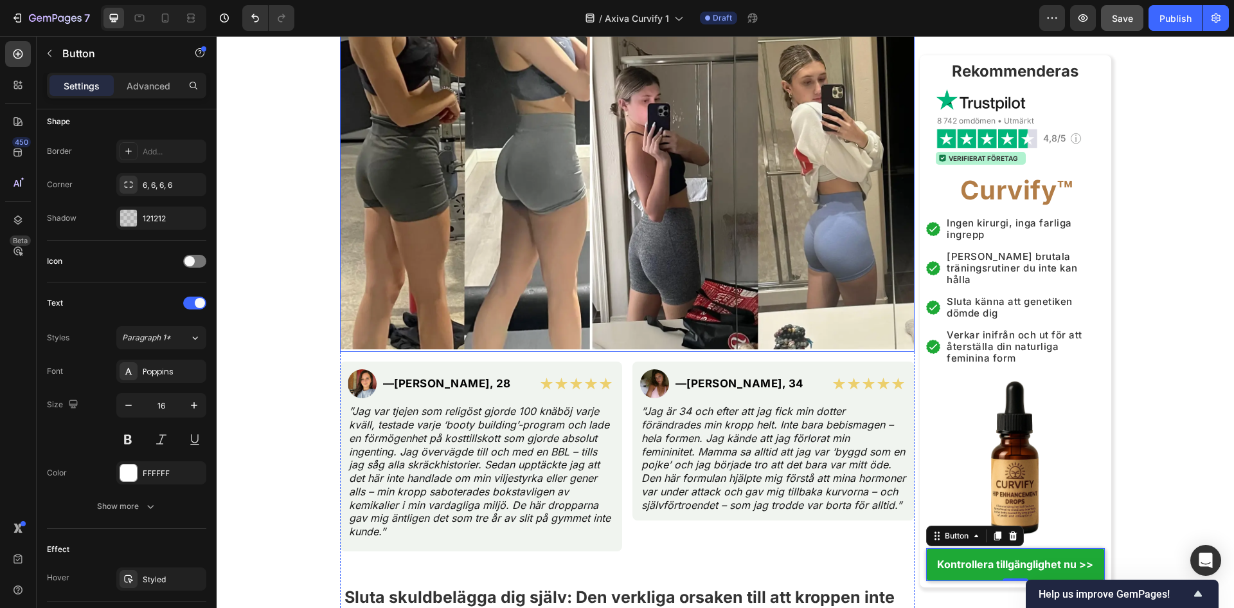
scroll to position [857, 0]
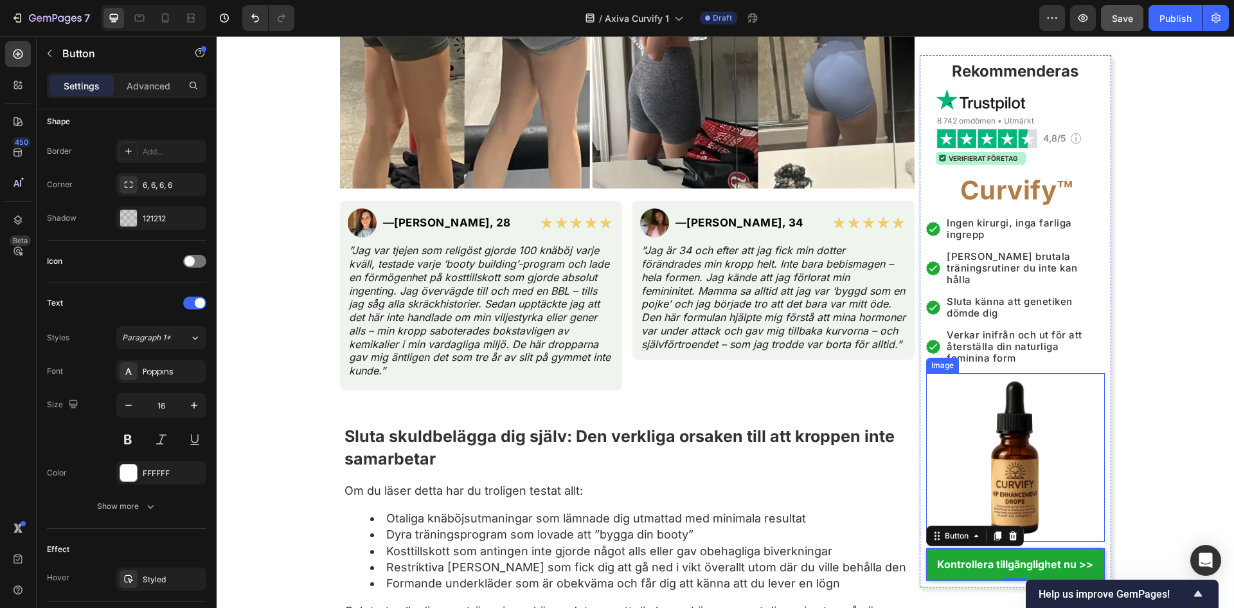
drag, startPoint x: 993, startPoint y: 416, endPoint x: 985, endPoint y: 418, distance: 8.0
click at [993, 416] on img at bounding box center [1015, 457] width 161 height 161
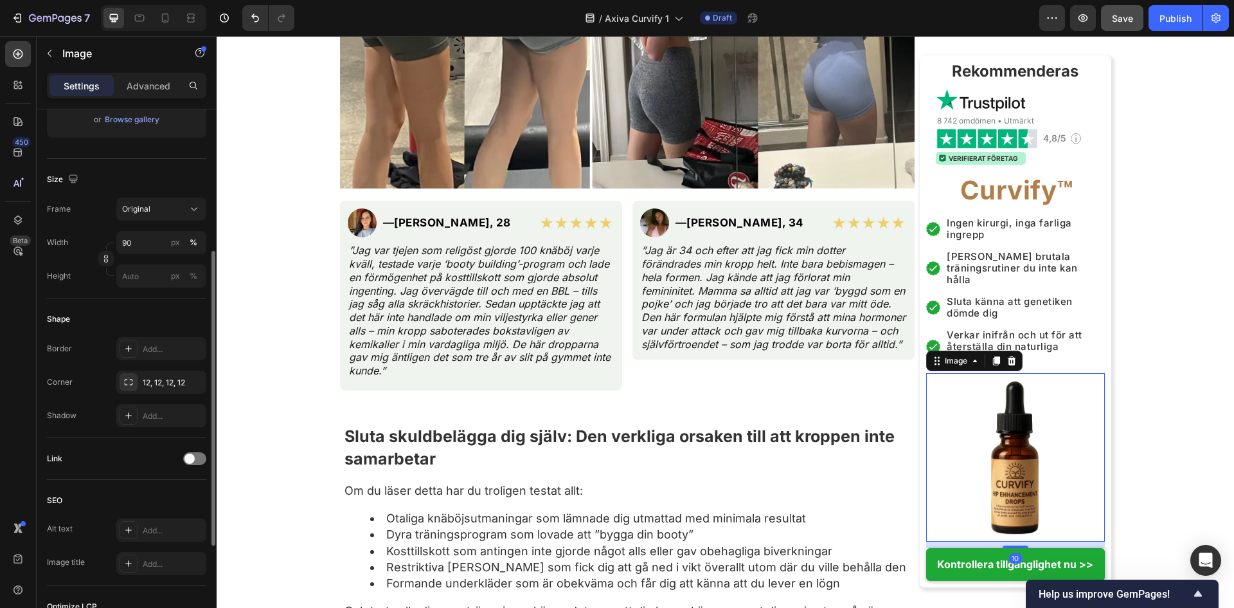
scroll to position [0, 0]
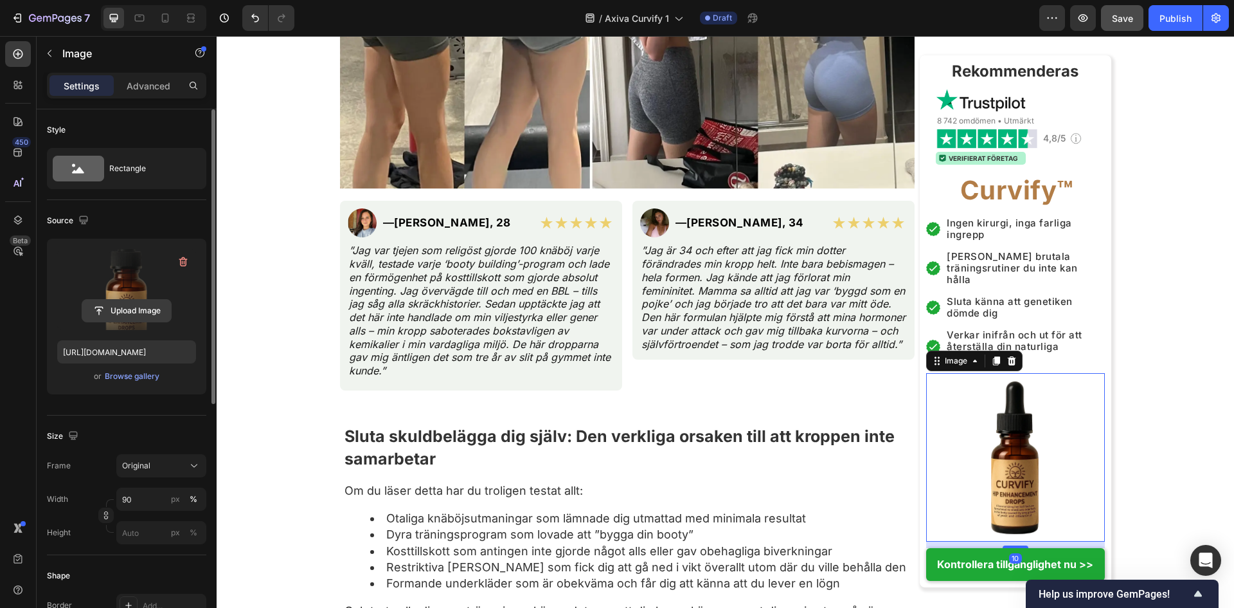
click at [97, 311] on input "file" at bounding box center [126, 311] width 89 height 22
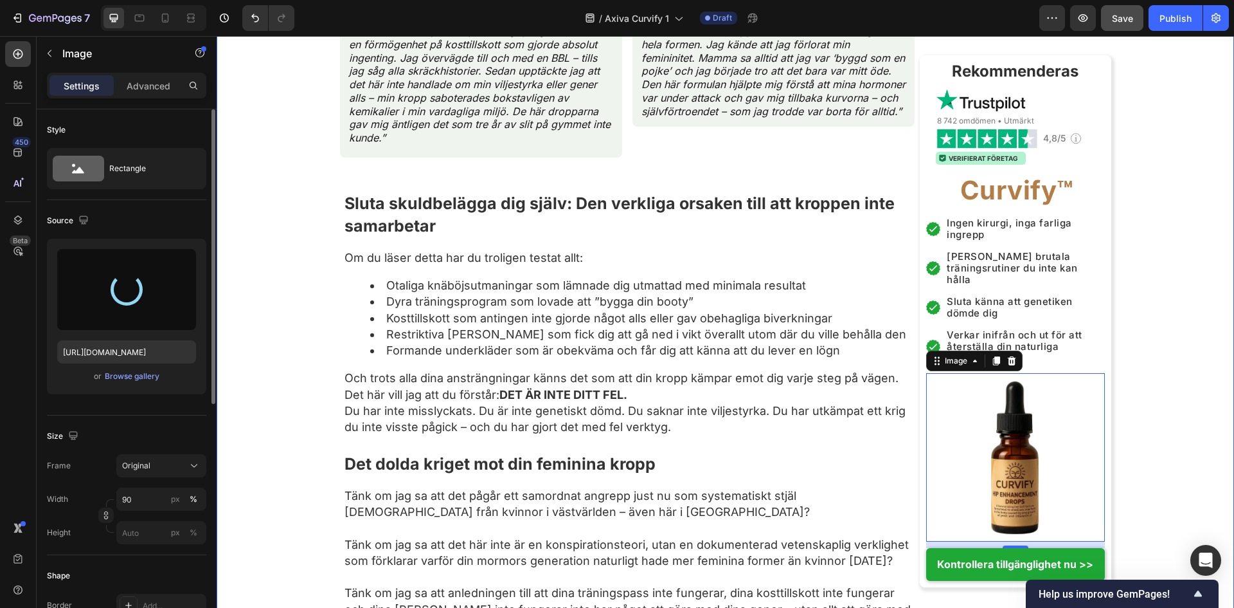
scroll to position [1114, 0]
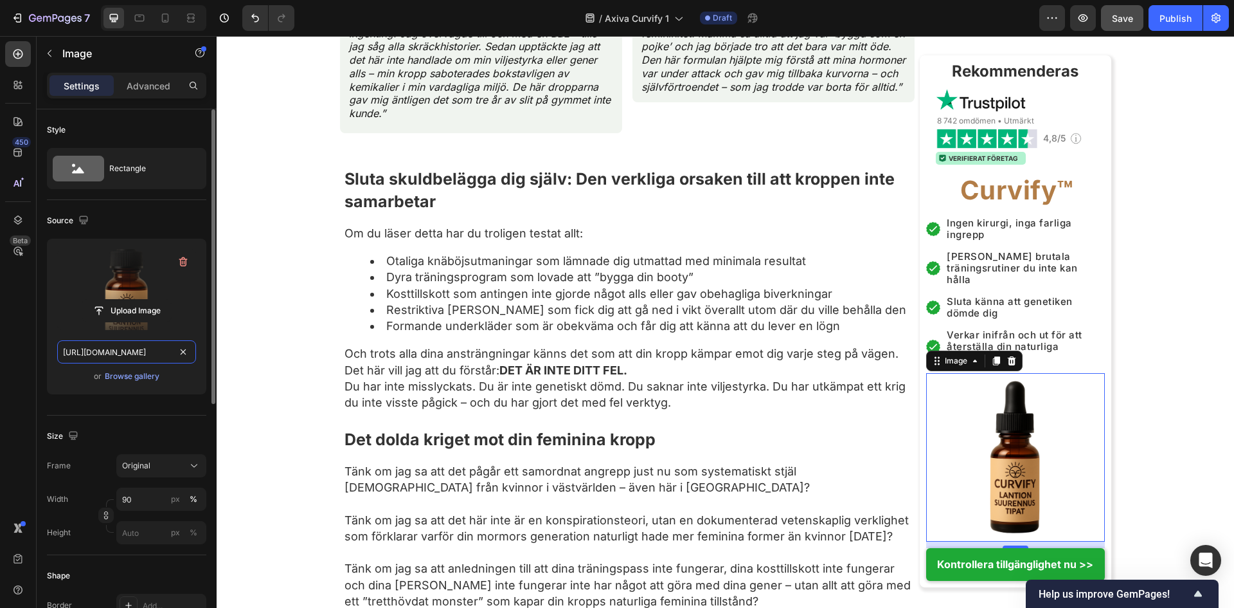
click at [129, 351] on input "[URL][DOMAIN_NAME]" at bounding box center [126, 351] width 139 height 23
click at [135, 18] on icon at bounding box center [140, 18] width 10 height 7
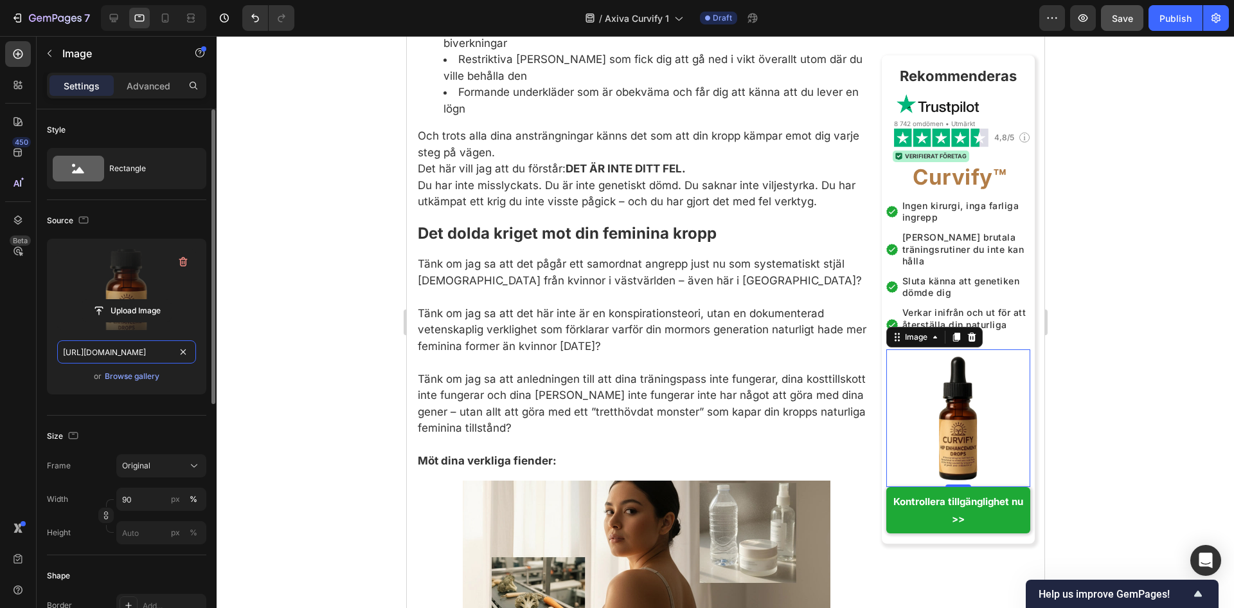
click at [116, 354] on input "[URL][DOMAIN_NAME]" at bounding box center [126, 351] width 139 height 23
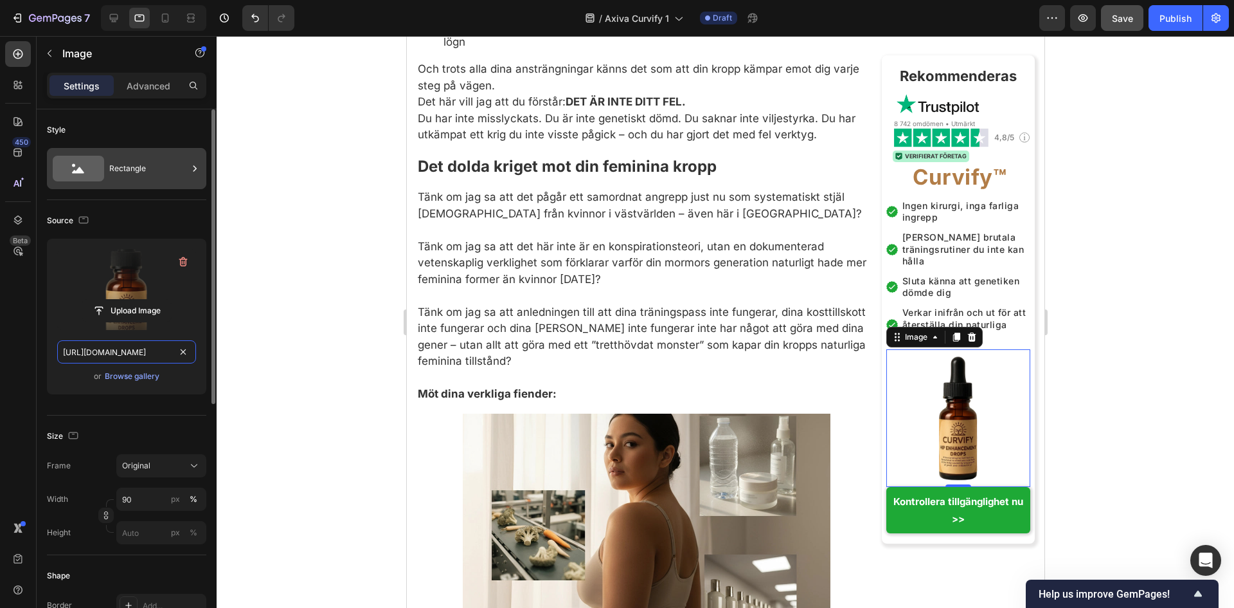
paste input "888fd92-71bb-4007-bc9a-48b0900701b7.png"
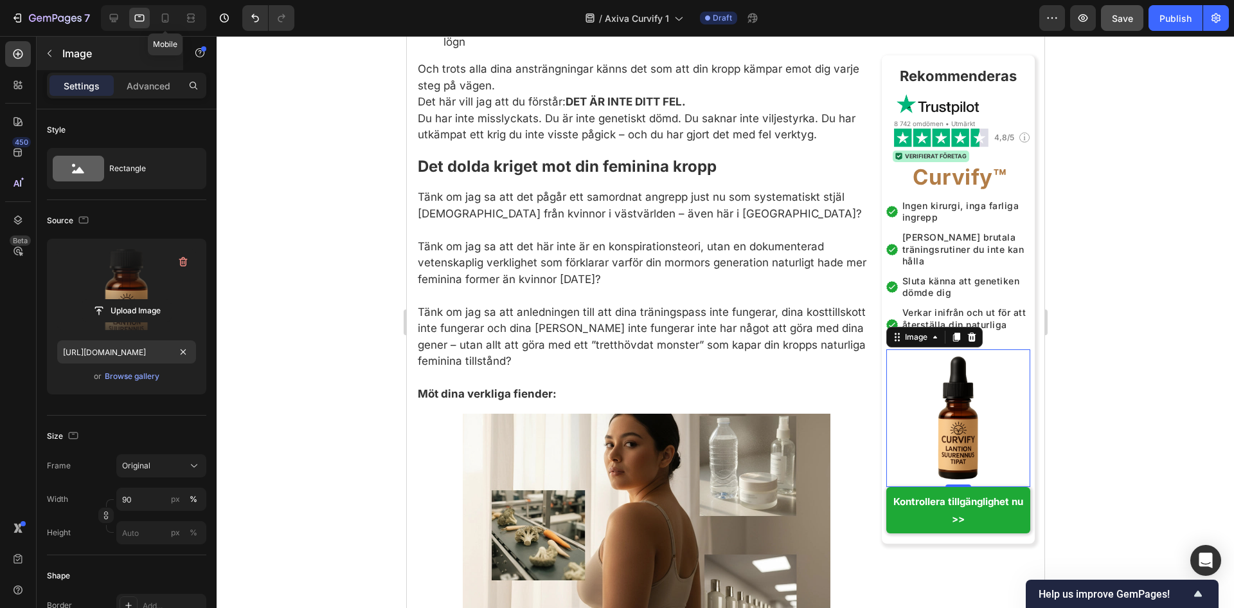
drag, startPoint x: 165, startPoint y: 12, endPoint x: 149, endPoint y: 43, distance: 34.8
click at [165, 12] on icon at bounding box center [165, 18] width 13 height 13
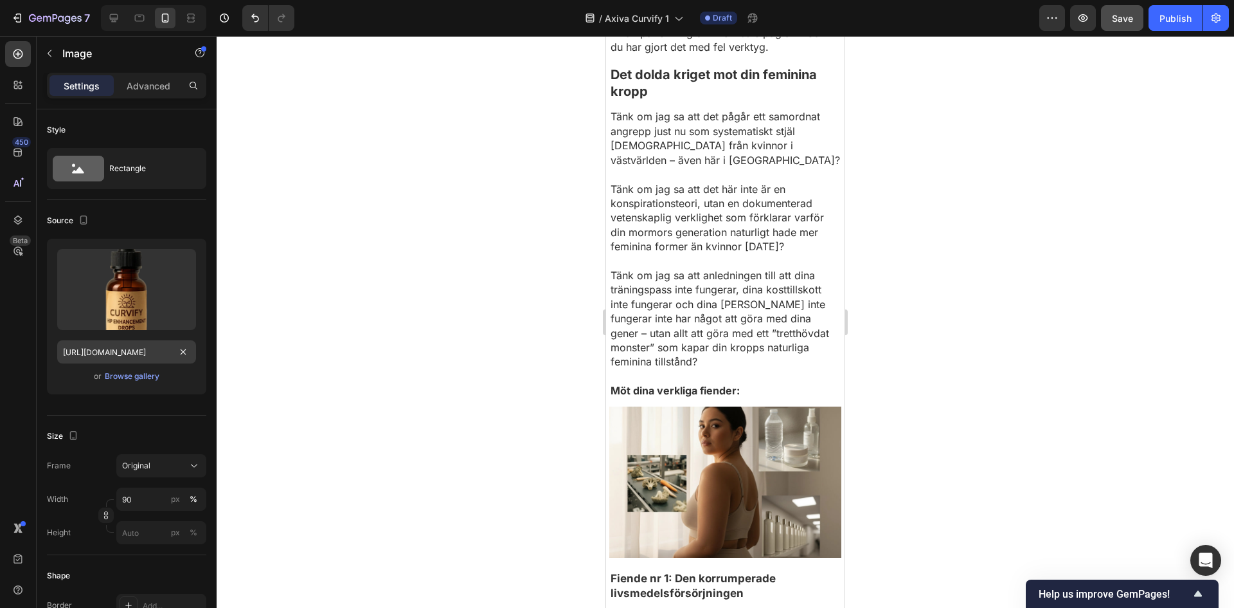
scroll to position [1458, 0]
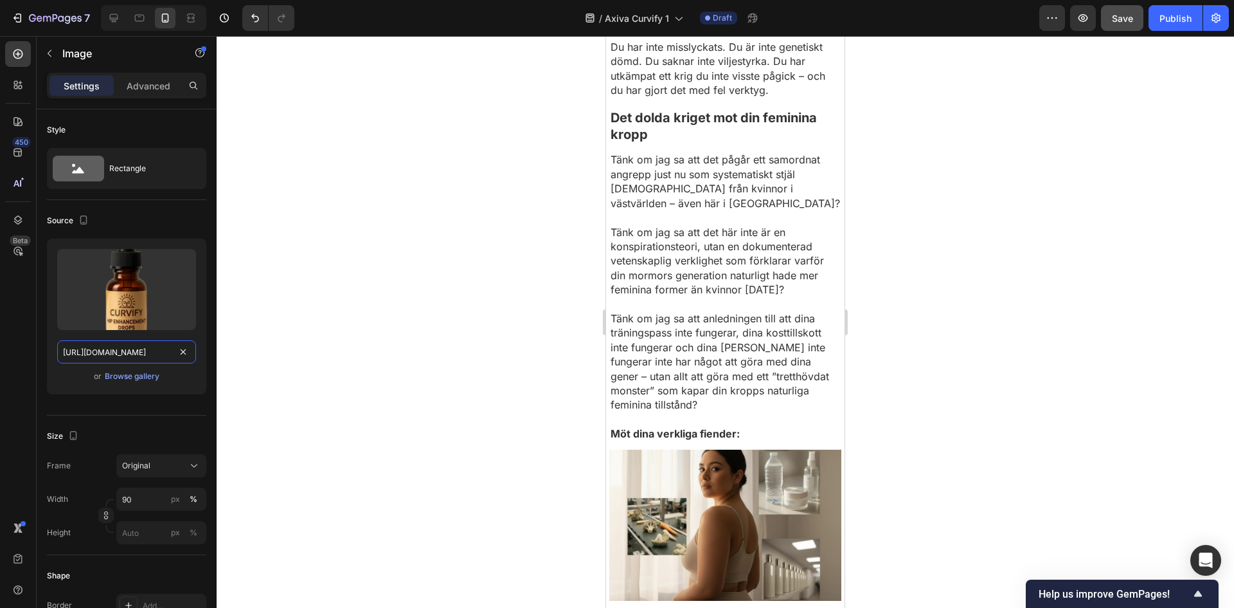
click at [99, 352] on input "[URL][DOMAIN_NAME]" at bounding box center [126, 351] width 139 height 23
paste input "888fd92-71bb-4007-bc9a-48b0900701b7.png"
type input "[URL][DOMAIN_NAME]"
click at [111, 23] on icon at bounding box center [113, 18] width 13 height 13
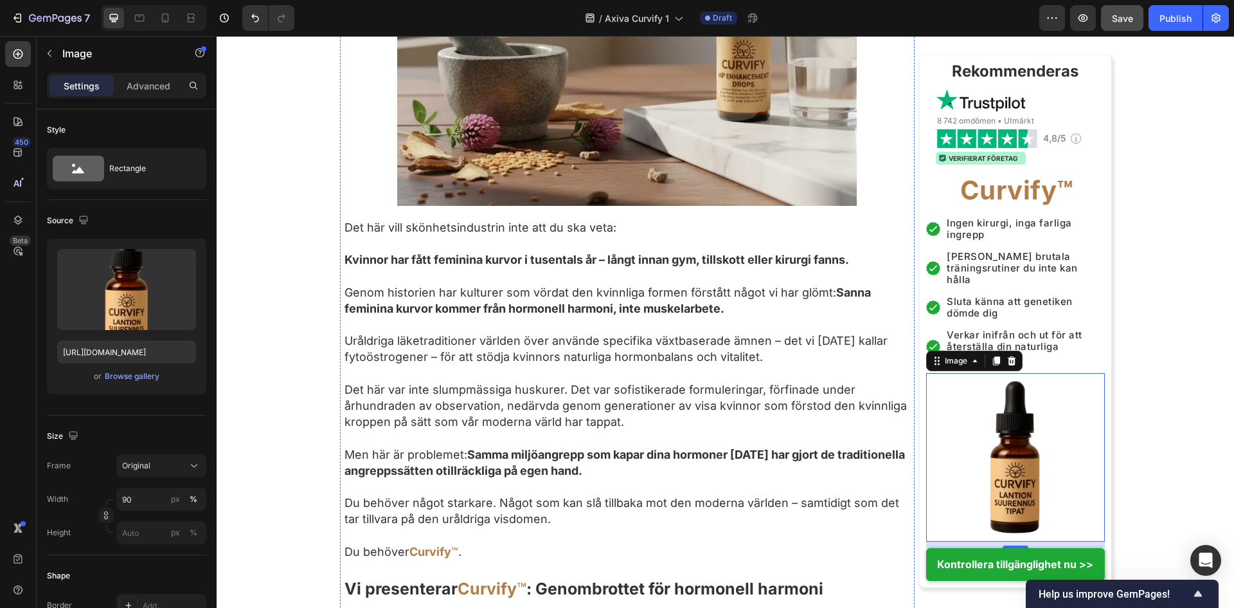
scroll to position [3943, 0]
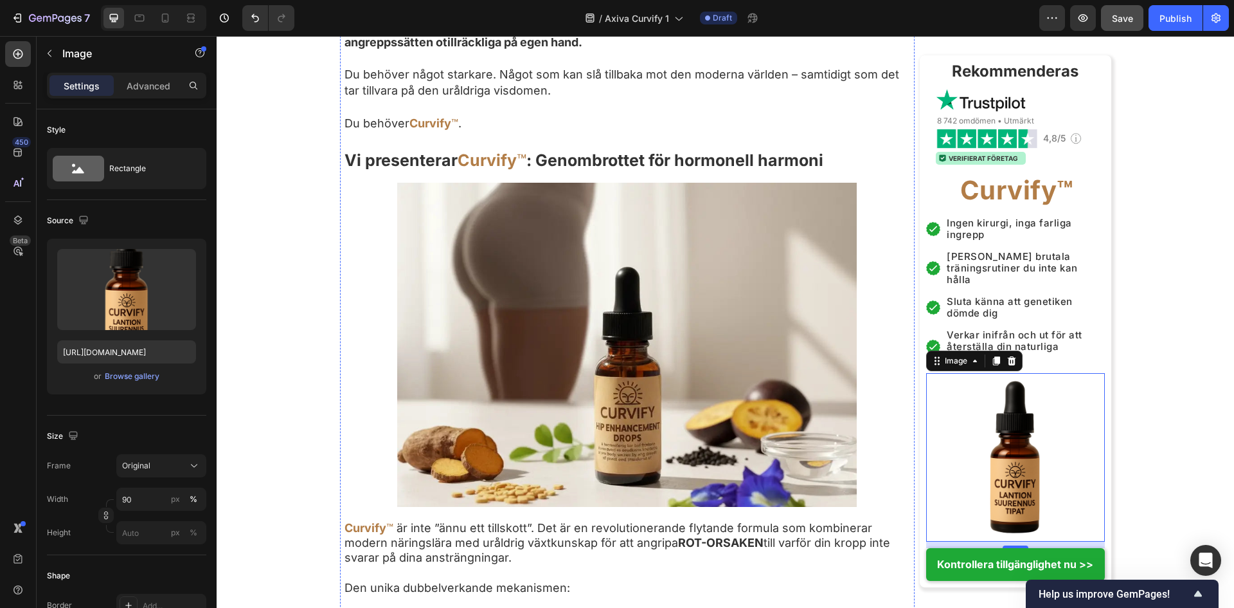
drag, startPoint x: 642, startPoint y: 254, endPoint x: 292, endPoint y: 292, distance: 352.4
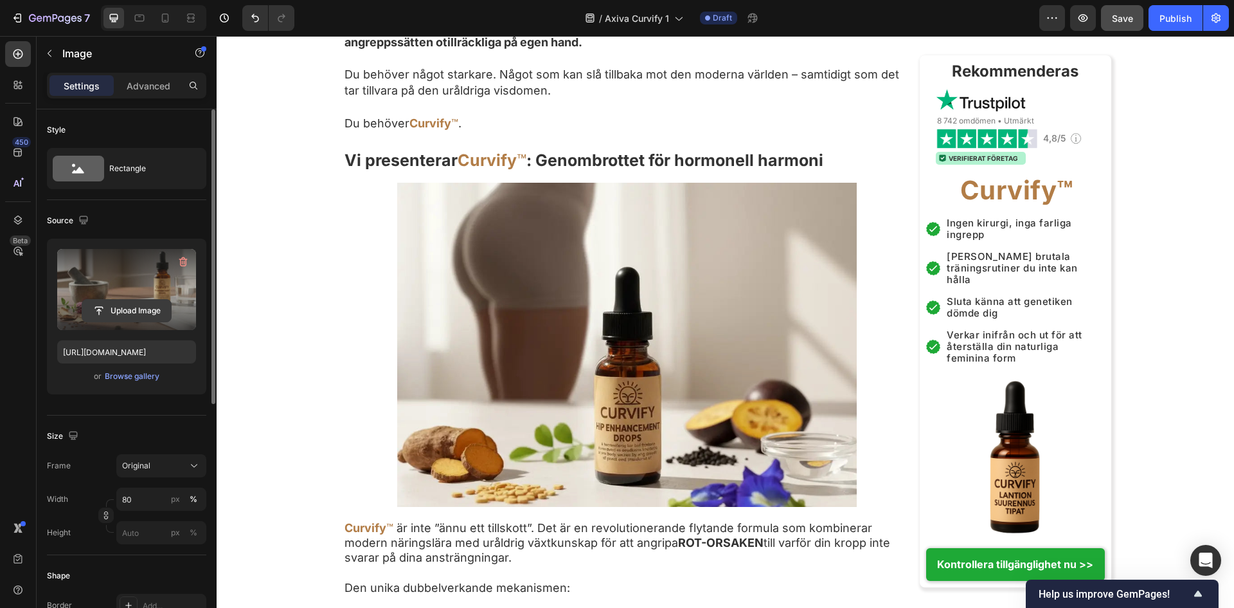
click at [128, 301] on input "file" at bounding box center [126, 311] width 89 height 22
click at [152, 352] on input "[URL][DOMAIN_NAME]" at bounding box center [126, 351] width 139 height 23
click at [139, 15] on icon at bounding box center [140, 18] width 10 height 7
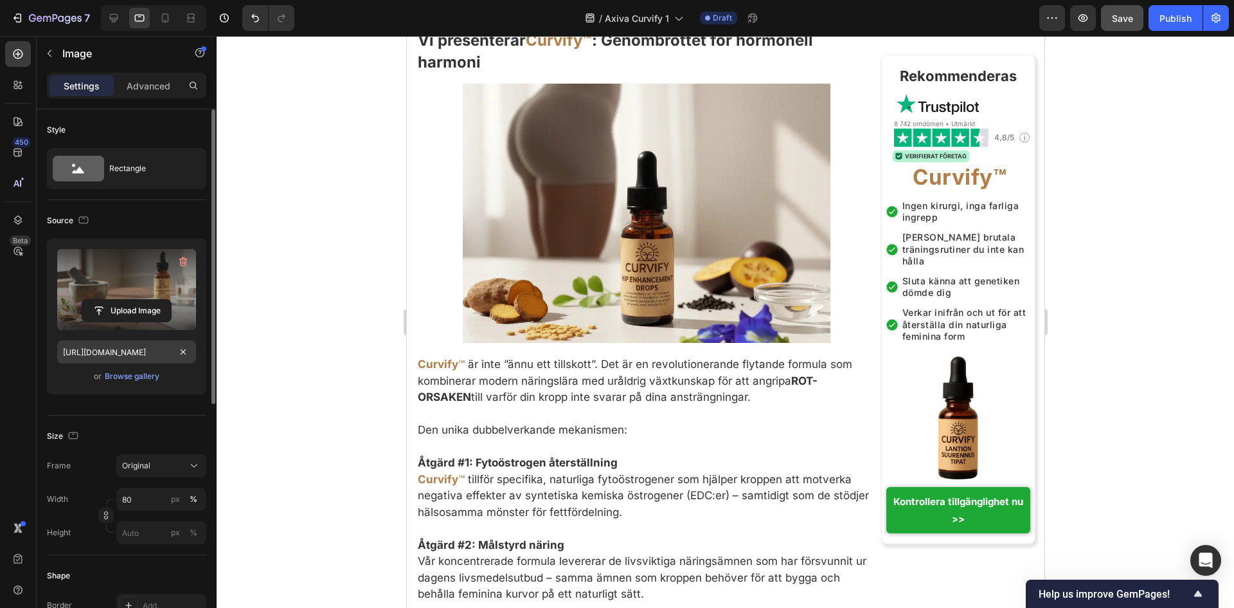
scroll to position [3980, 0]
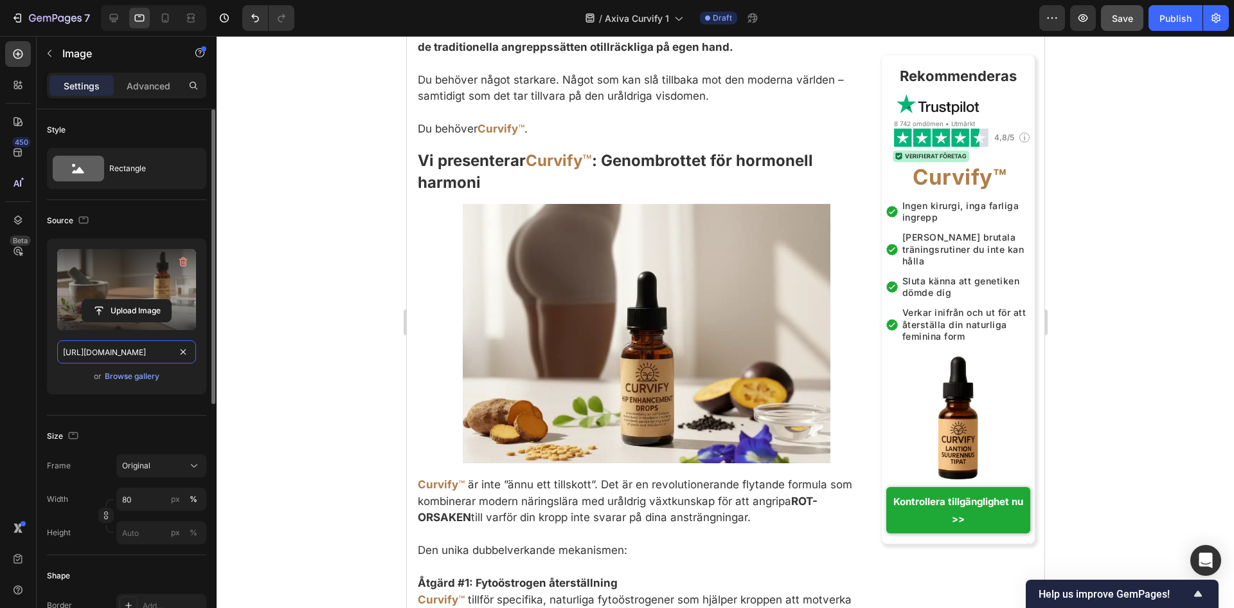
click at [83, 353] on input "[URL][DOMAIN_NAME]" at bounding box center [126, 351] width 139 height 23
paste input "c4511982-4c3b-4520-b115-e3e78b12a785.png"
drag, startPoint x: 159, startPoint y: 14, endPoint x: 162, endPoint y: 23, distance: 10.2
click at [159, 14] on icon at bounding box center [165, 18] width 13 height 13
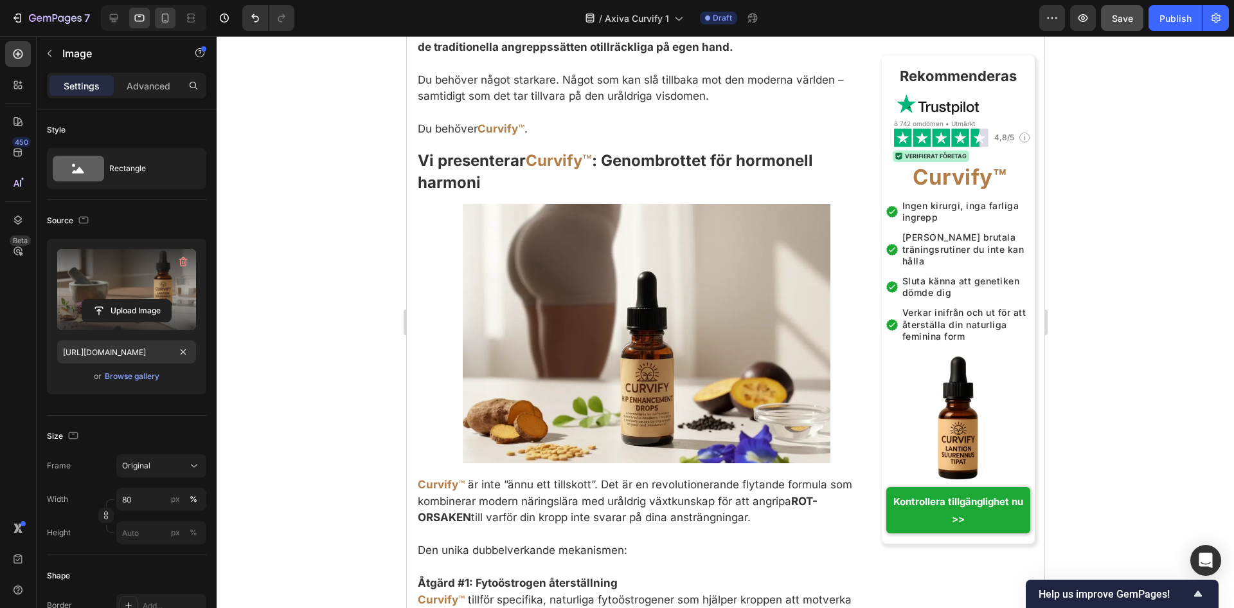
type input "[URL][DOMAIN_NAME]"
type input "100"
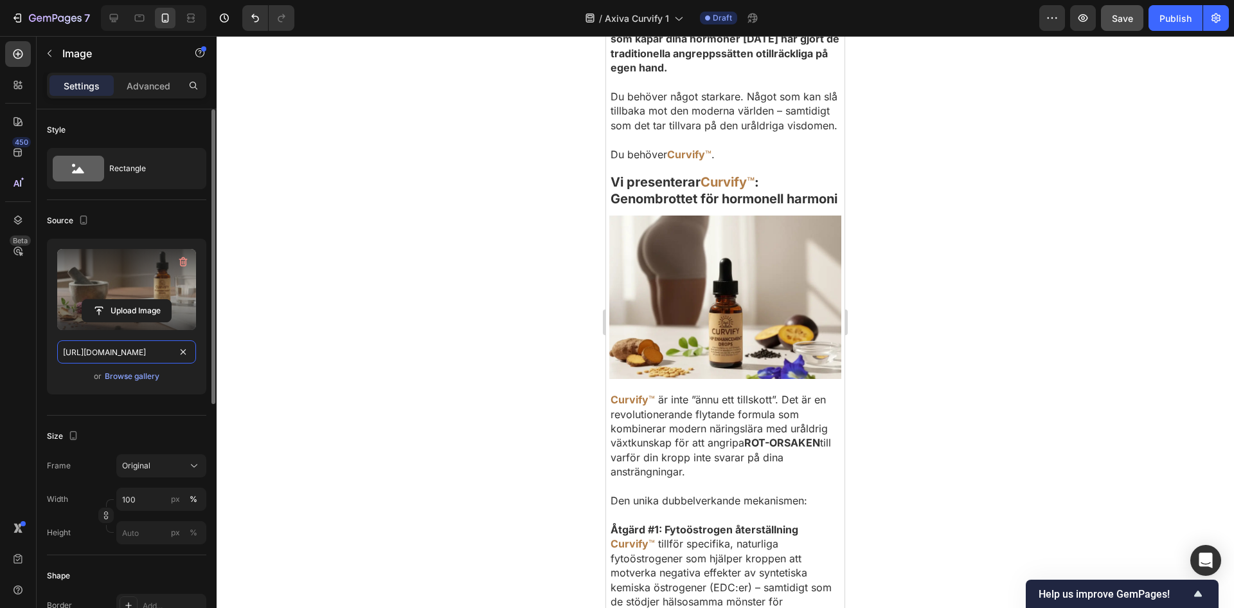
scroll to position [4602, 0]
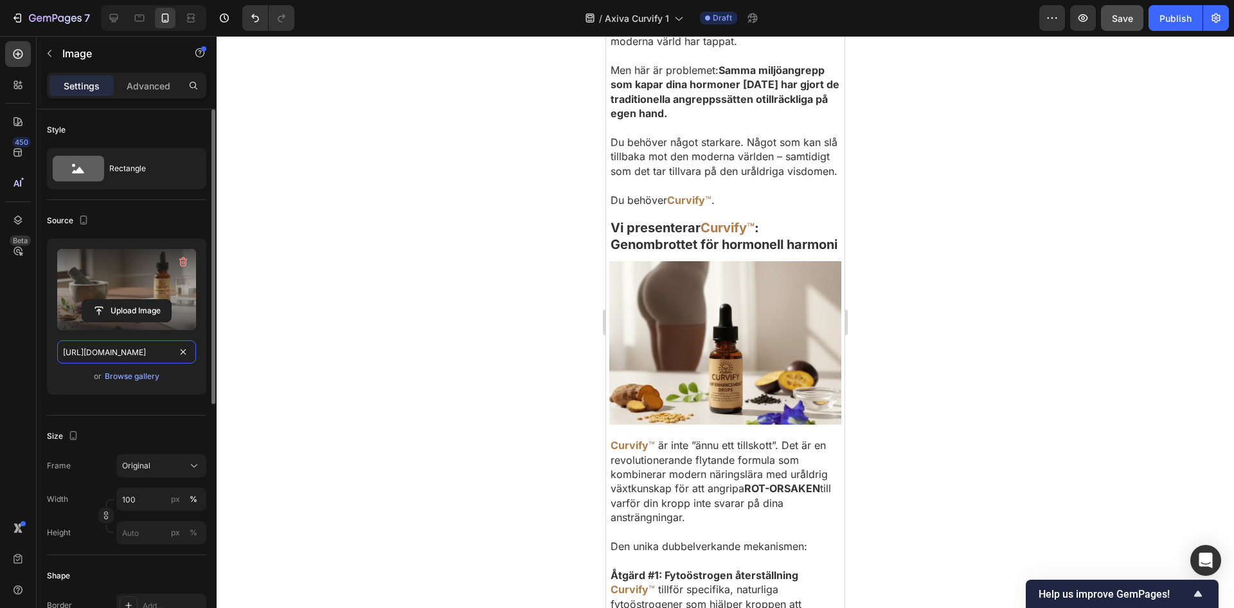
click at [131, 343] on input "[URL][DOMAIN_NAME]" at bounding box center [126, 351] width 139 height 23
paste input "c4511982-4c3b-4520-b115-e3e78b12a785.png"
type input "[URL][DOMAIN_NAME]"
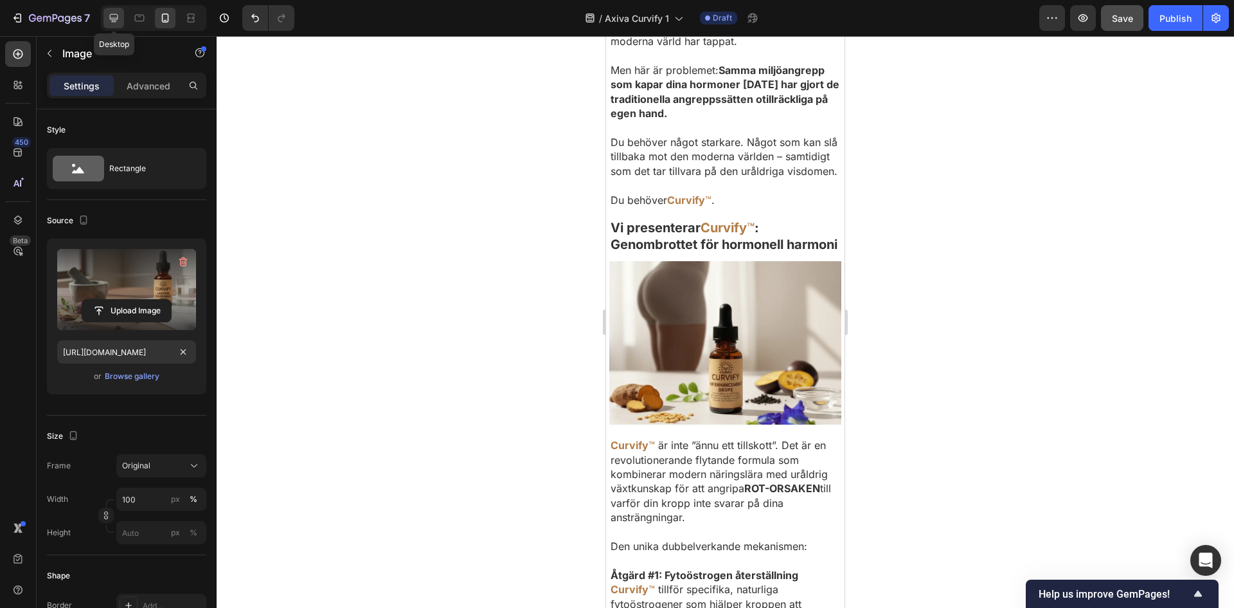
click at [109, 16] on icon at bounding box center [113, 18] width 13 height 13
type input "80"
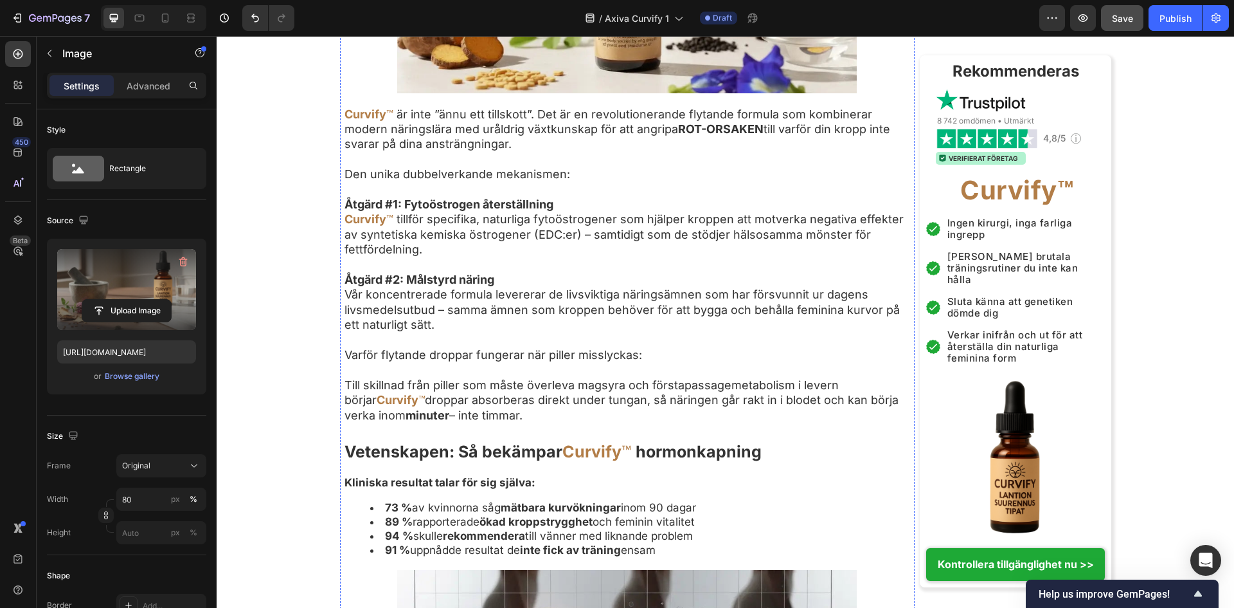
scroll to position [4537, 0]
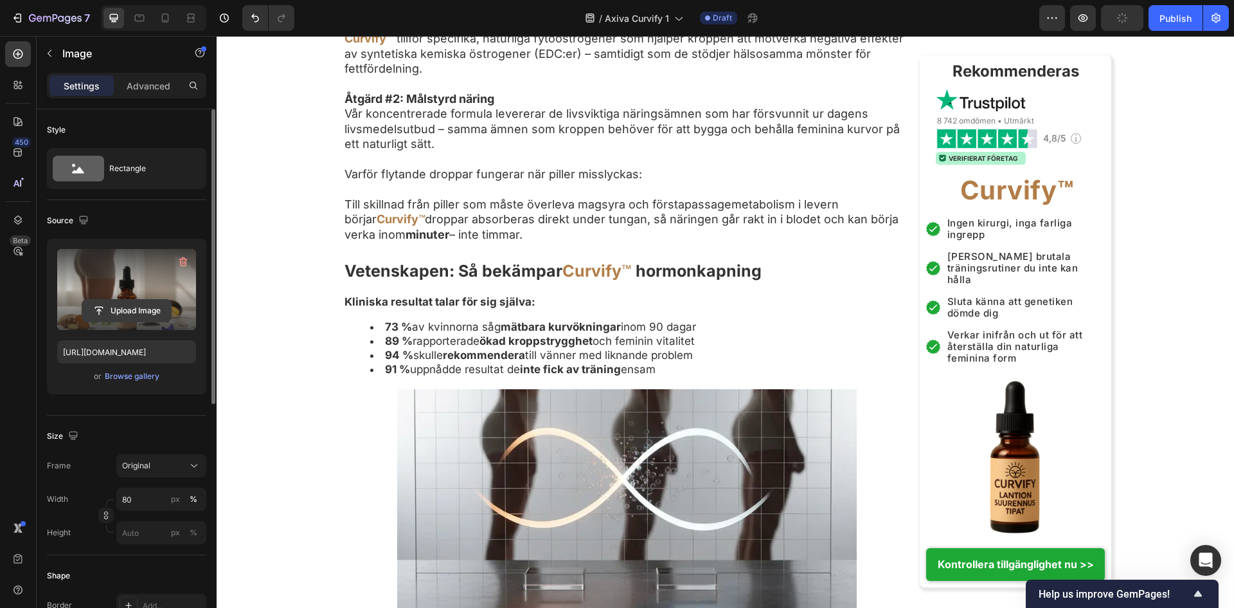
click at [117, 307] on input "file" at bounding box center [126, 311] width 89 height 22
click at [123, 354] on input "[URL][DOMAIN_NAME]" at bounding box center [126, 351] width 139 height 23
click at [144, 19] on icon at bounding box center [140, 18] width 10 height 7
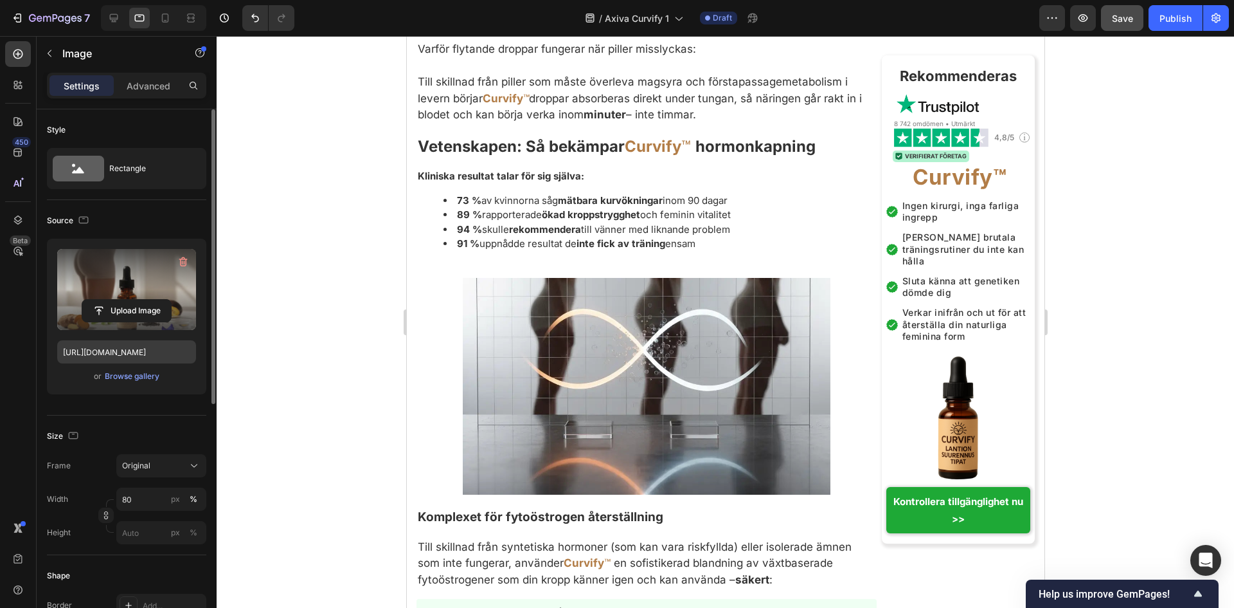
scroll to position [4679, 0]
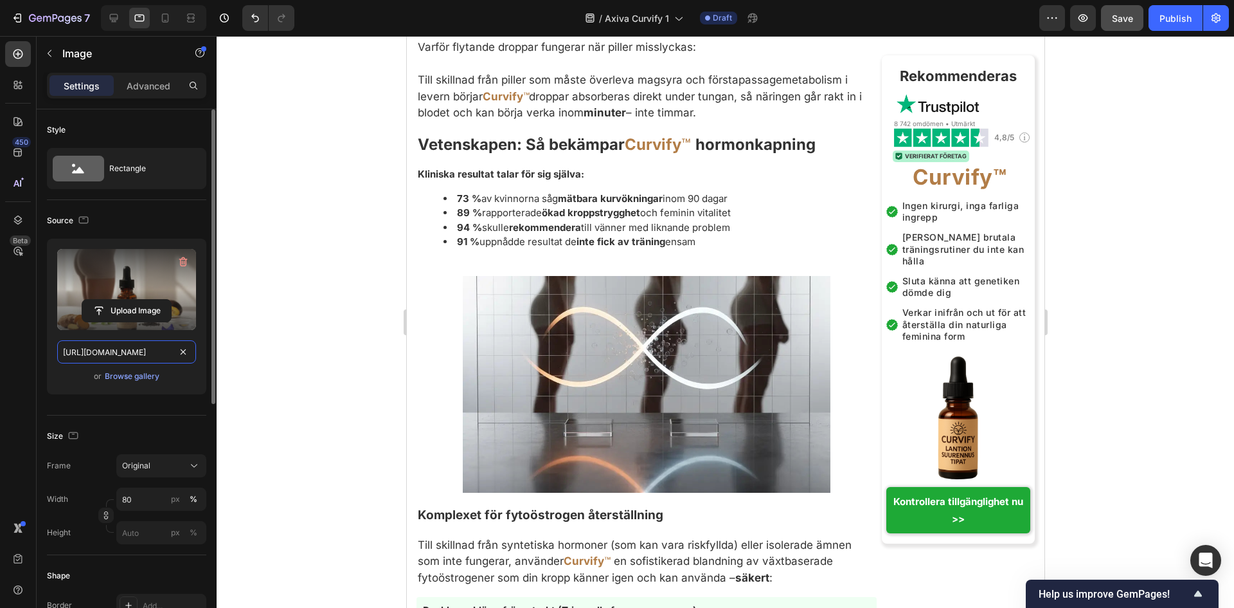
click at [98, 348] on input "[URL][DOMAIN_NAME]" at bounding box center [126, 351] width 139 height 23
paste input "5973ab93-cbe9-458e-a766-40970f5730cf.png"
click at [161, 19] on icon at bounding box center [165, 18] width 13 height 13
type input "[URL][DOMAIN_NAME]"
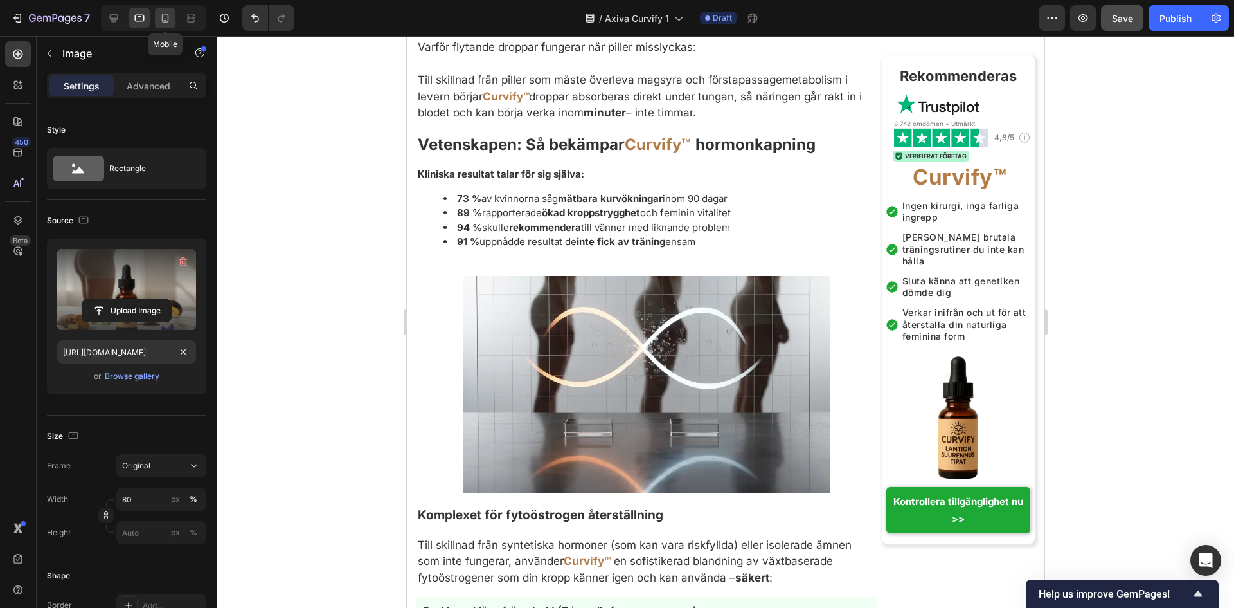
type input "100"
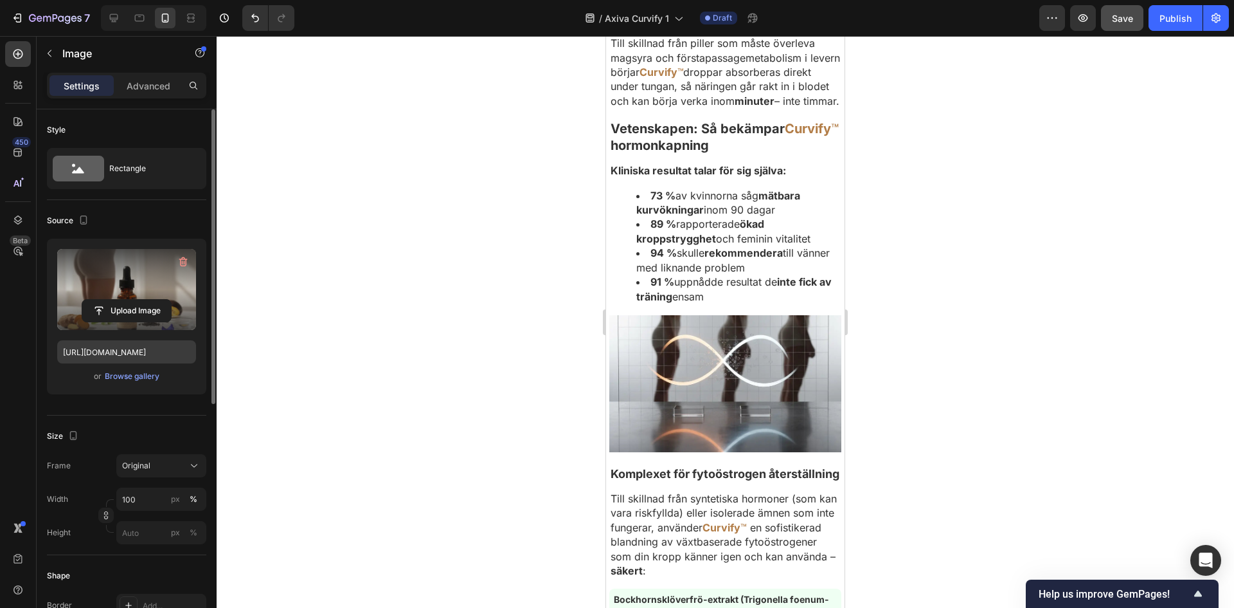
scroll to position [5375, 0]
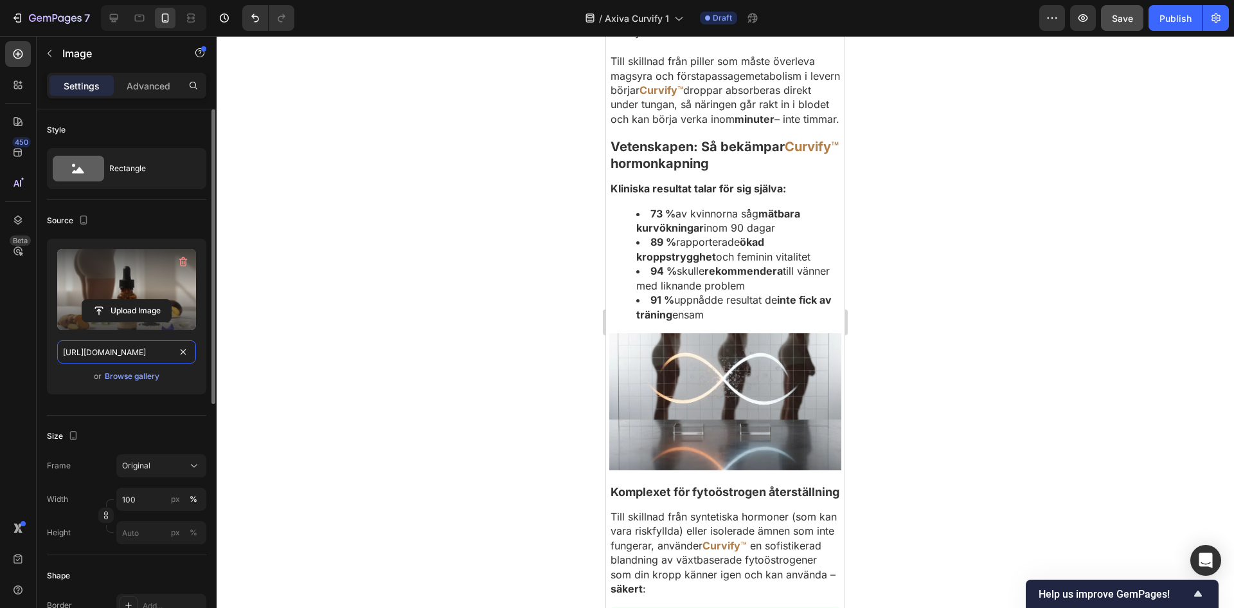
click at [111, 352] on input "[URL][DOMAIN_NAME]" at bounding box center [126, 351] width 139 height 23
paste input "5973ab93-cbe9-458e-a766-40970f5730cf.png"
type input "[URL][DOMAIN_NAME]"
click at [111, 22] on icon at bounding box center [113, 18] width 13 height 13
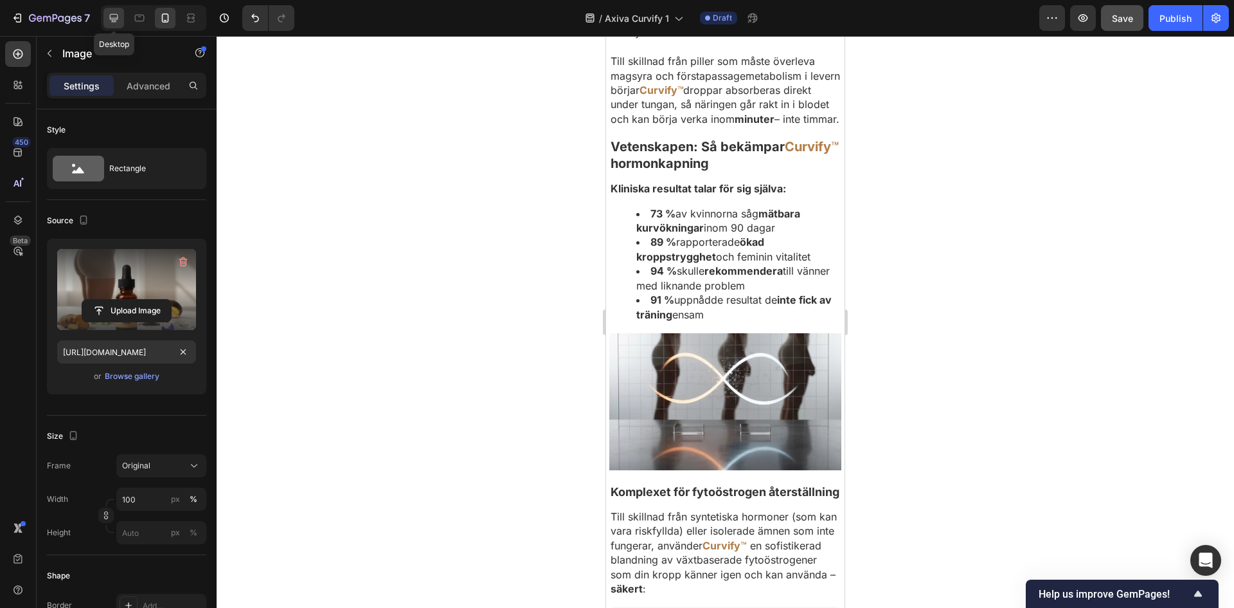
type input "80"
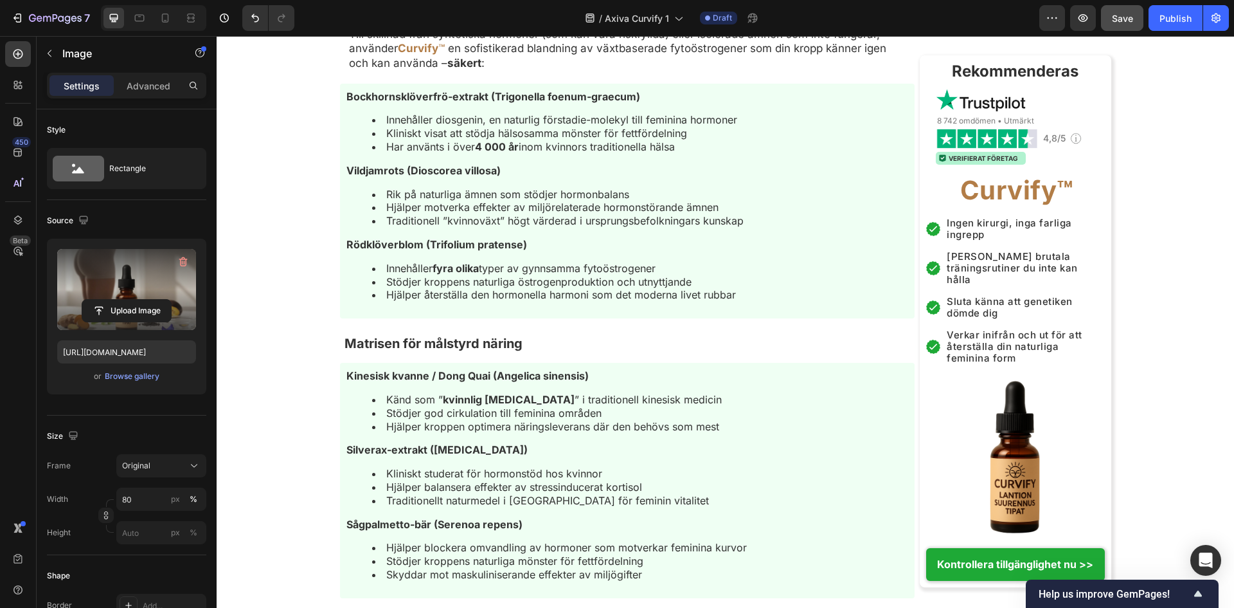
scroll to position [5206, 0]
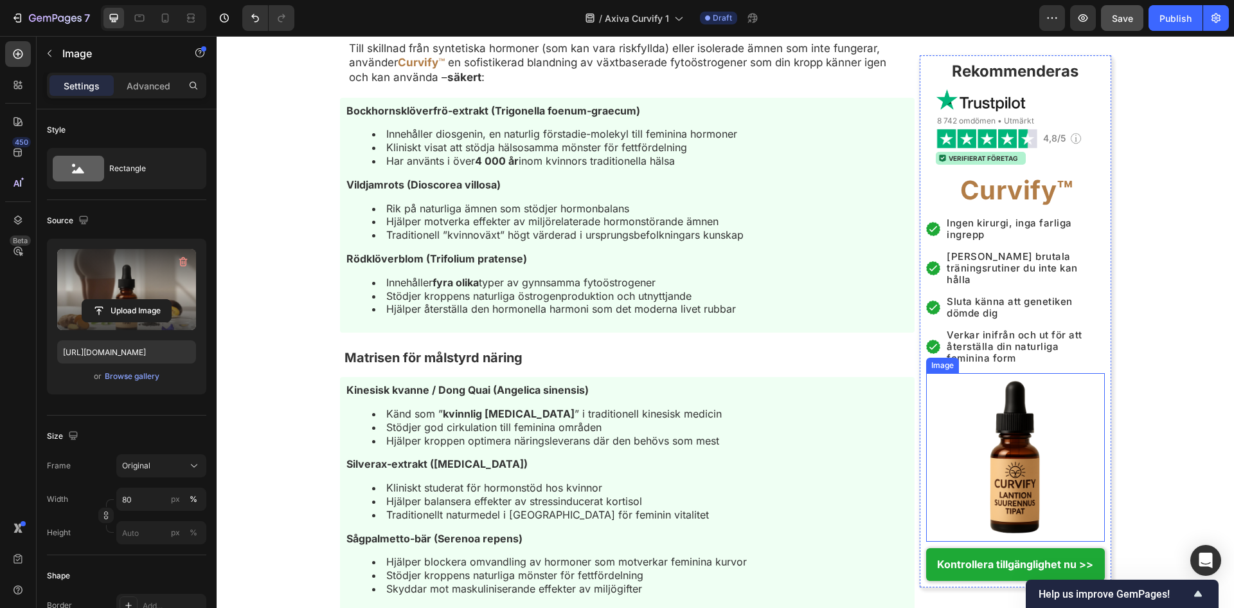
drag, startPoint x: 1027, startPoint y: 427, endPoint x: 534, endPoint y: 360, distance: 498.3
click at [1027, 427] on img at bounding box center [1015, 457] width 161 height 161
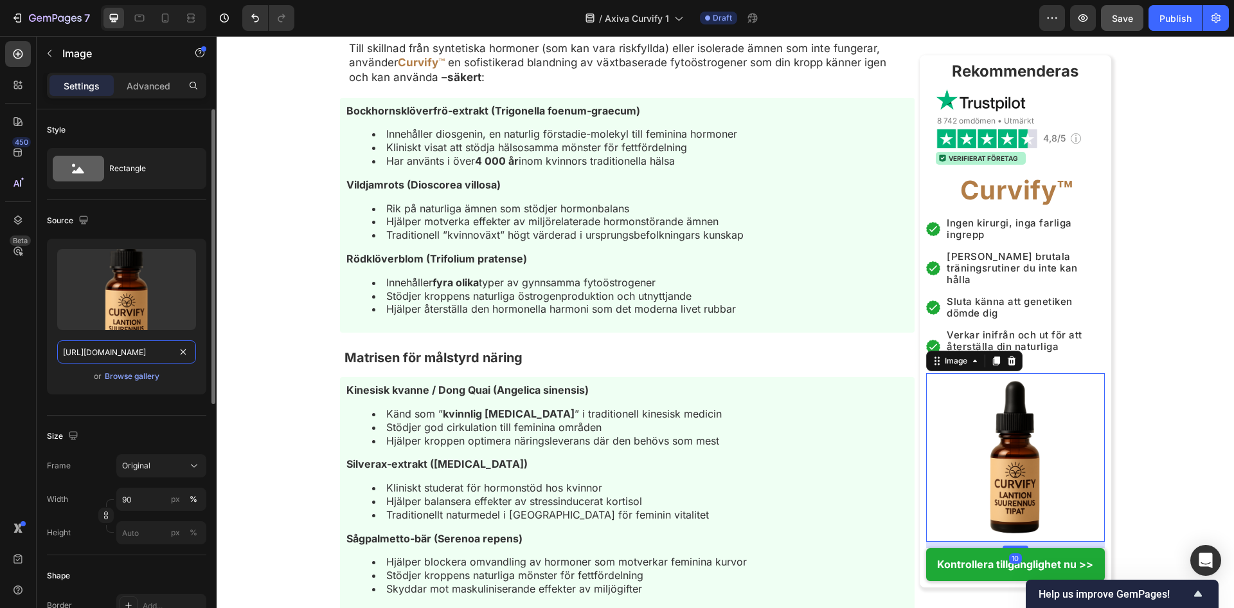
click at [151, 350] on input "[URL][DOMAIN_NAME]" at bounding box center [126, 351] width 139 height 23
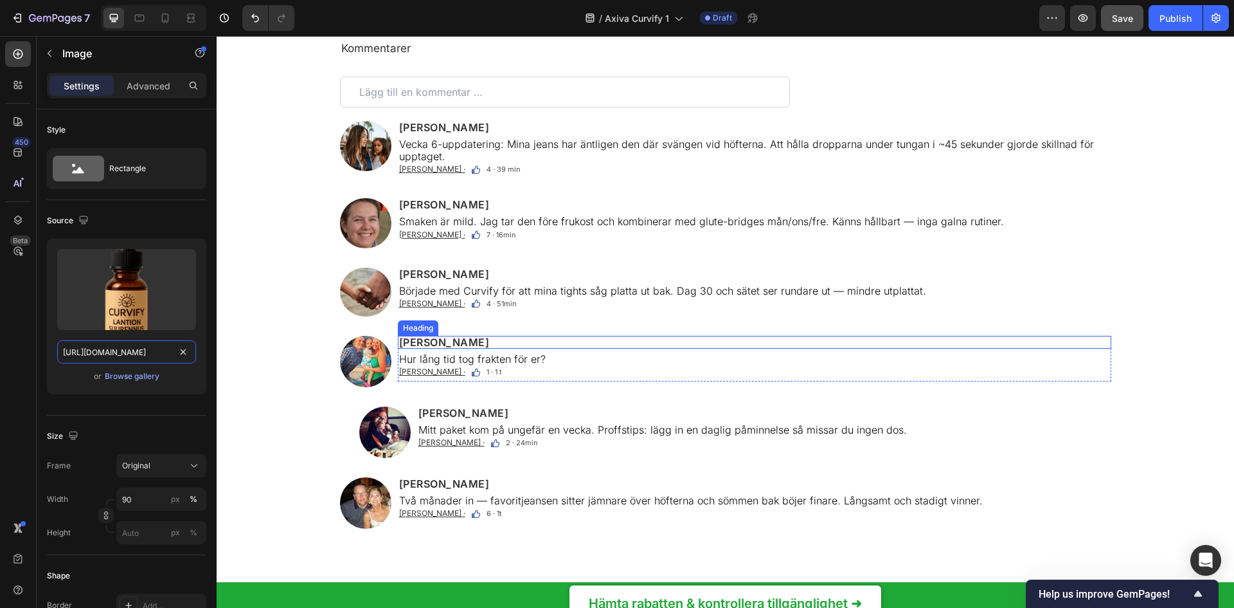
scroll to position [7948, 0]
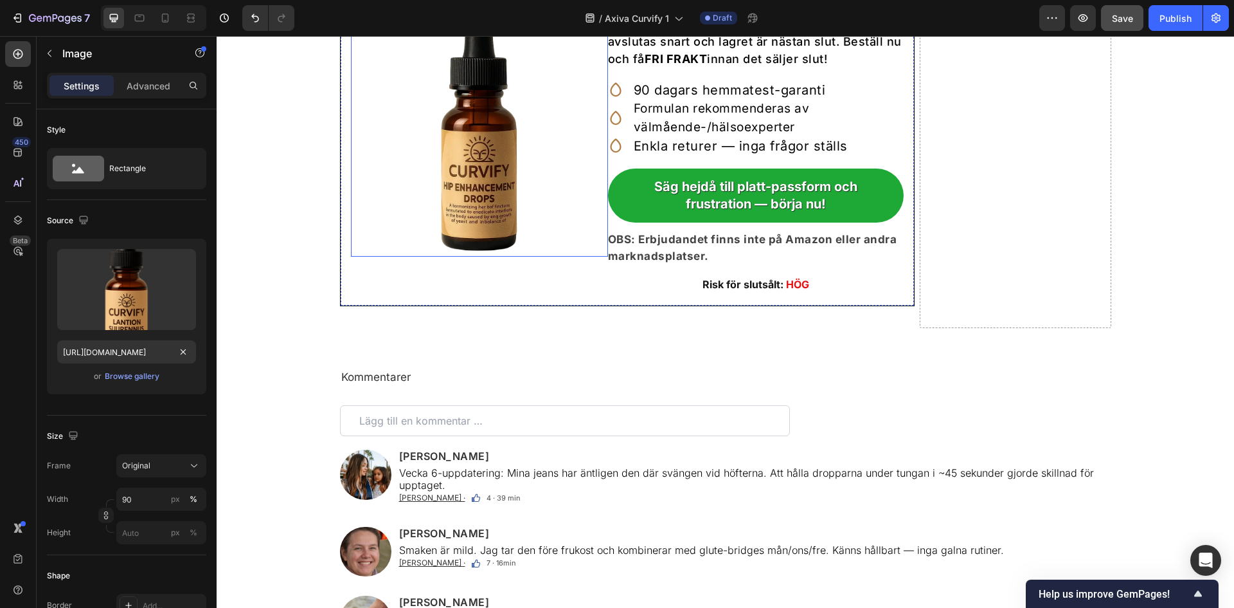
click at [489, 253] on img at bounding box center [479, 127] width 257 height 257
click at [103, 358] on input "[URL][DOMAIN_NAME]" at bounding box center [126, 351] width 139 height 23
paste input "888fd92-71bb-4007-bc9a-48b0900701b7.png"
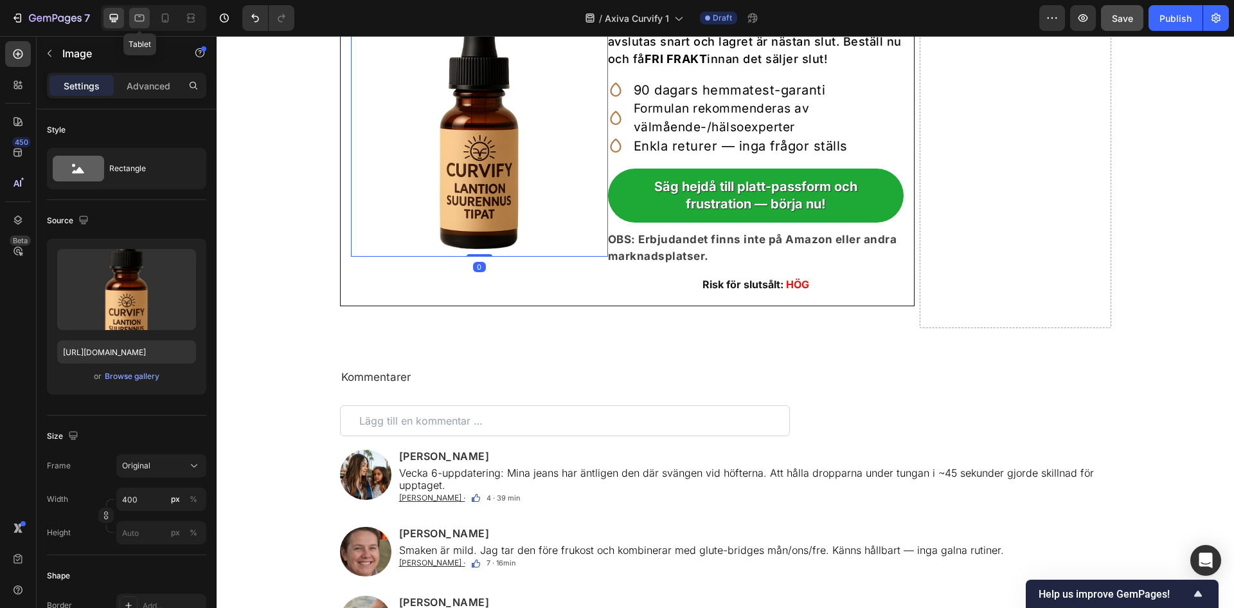
click at [143, 21] on icon at bounding box center [140, 18] width 10 height 7
type input "[URL][DOMAIN_NAME]"
type input "1000000"
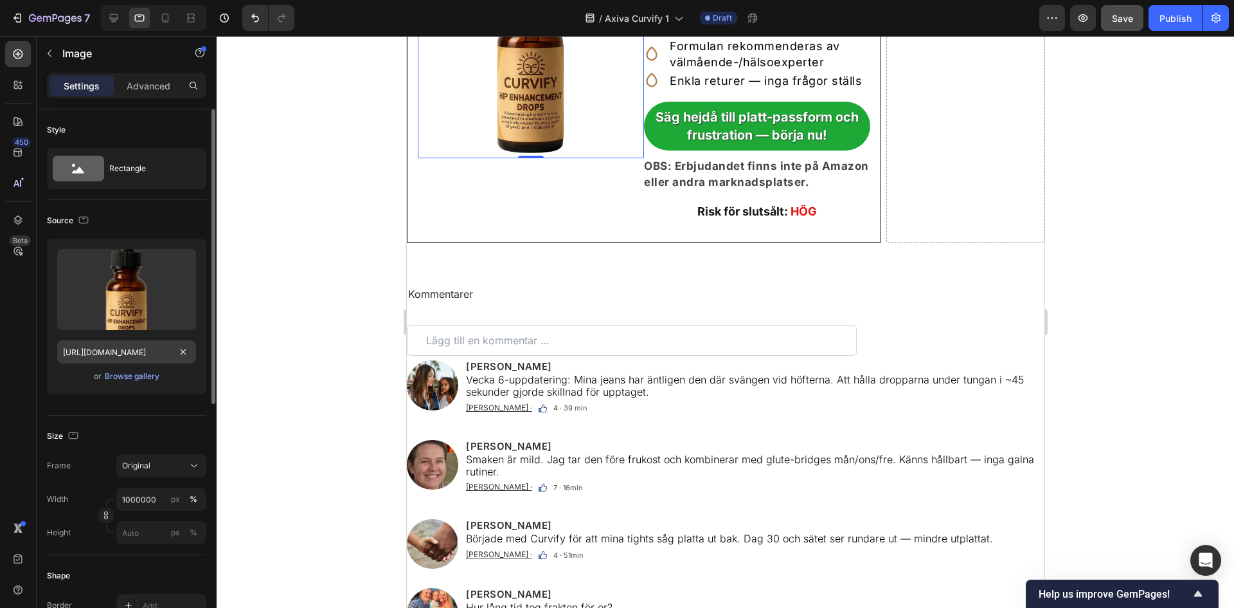
scroll to position [7933, 0]
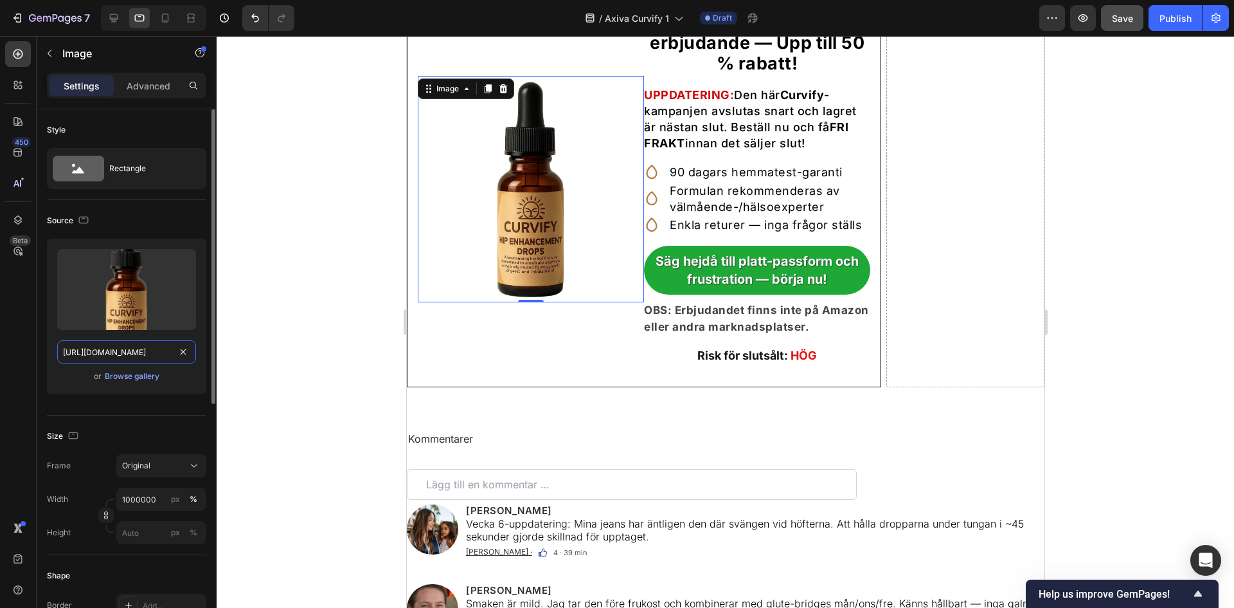
click at [133, 345] on input "[URL][DOMAIN_NAME]" at bounding box center [126, 351] width 139 height 23
paste input "888fd92-71bb-4007-bc9a-48b0900701b7.png"
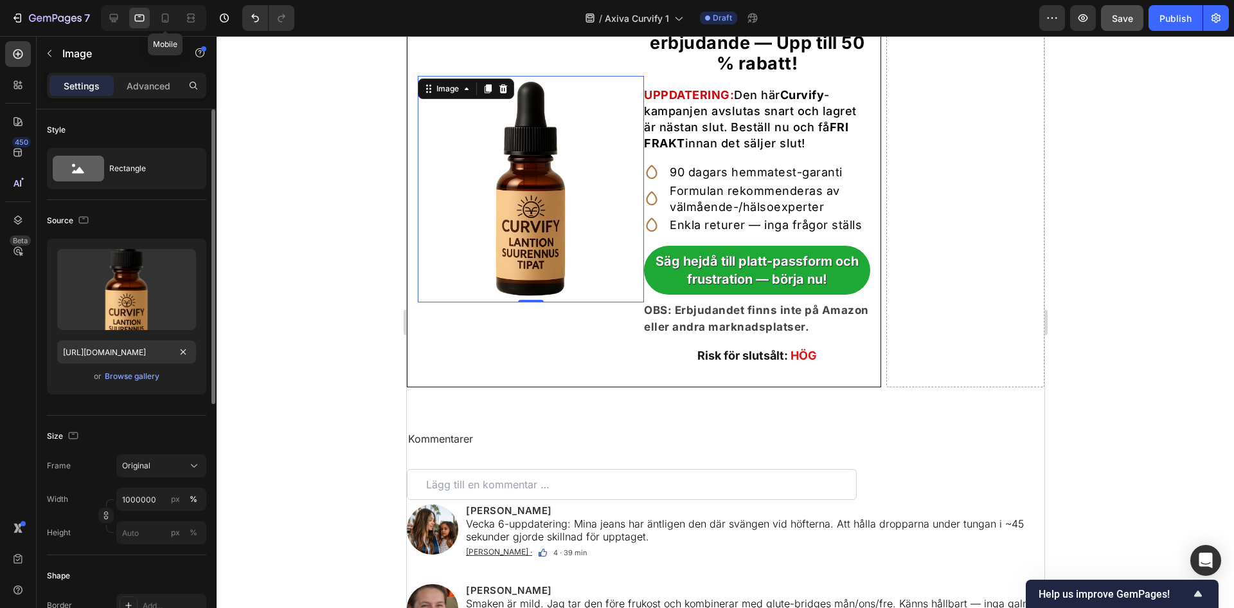
drag, startPoint x: 158, startPoint y: 24, endPoint x: 75, endPoint y: 332, distance: 318.9
click at [158, 24] on div at bounding box center [165, 18] width 21 height 21
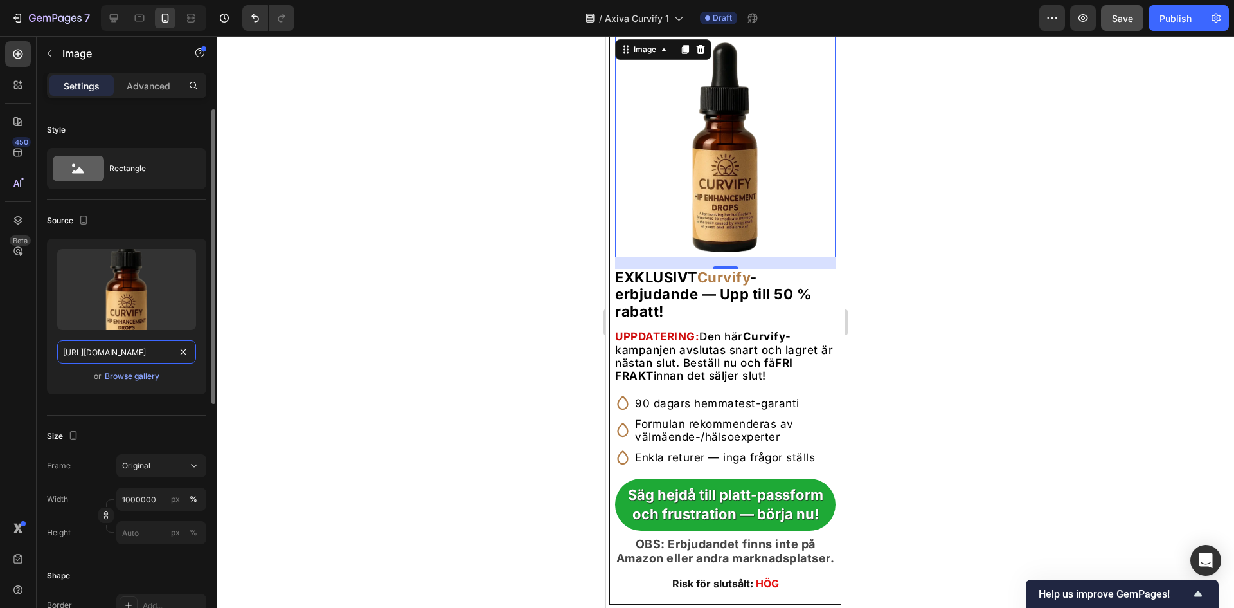
click at [108, 345] on input "[URL][DOMAIN_NAME]" at bounding box center [126, 351] width 139 height 23
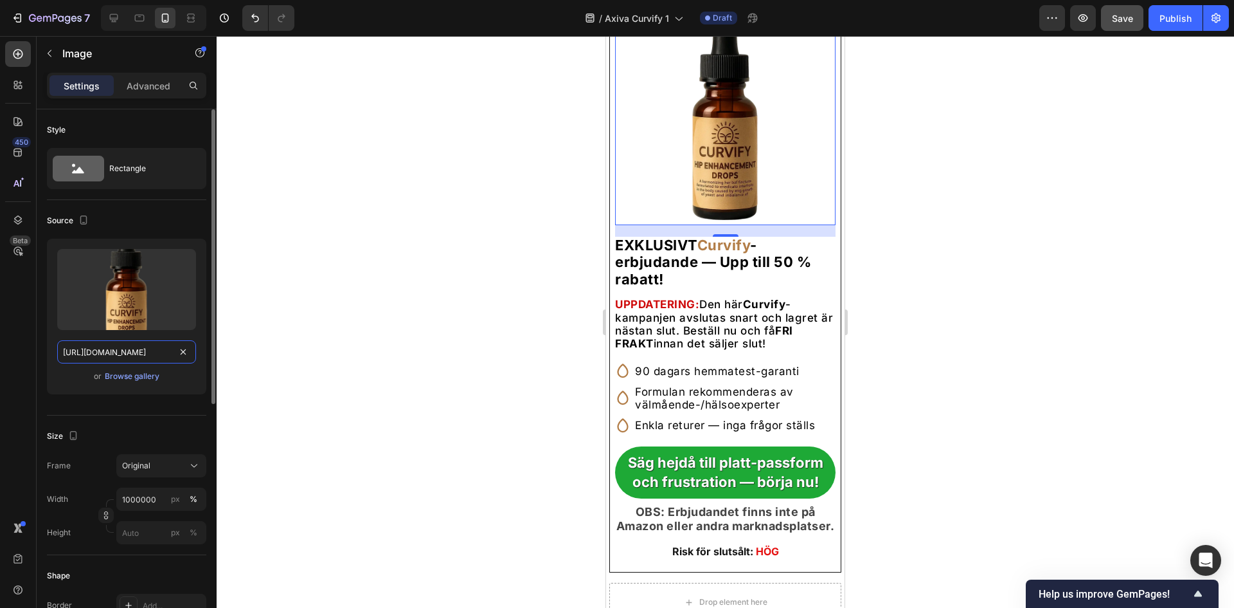
scroll to position [8301, 0]
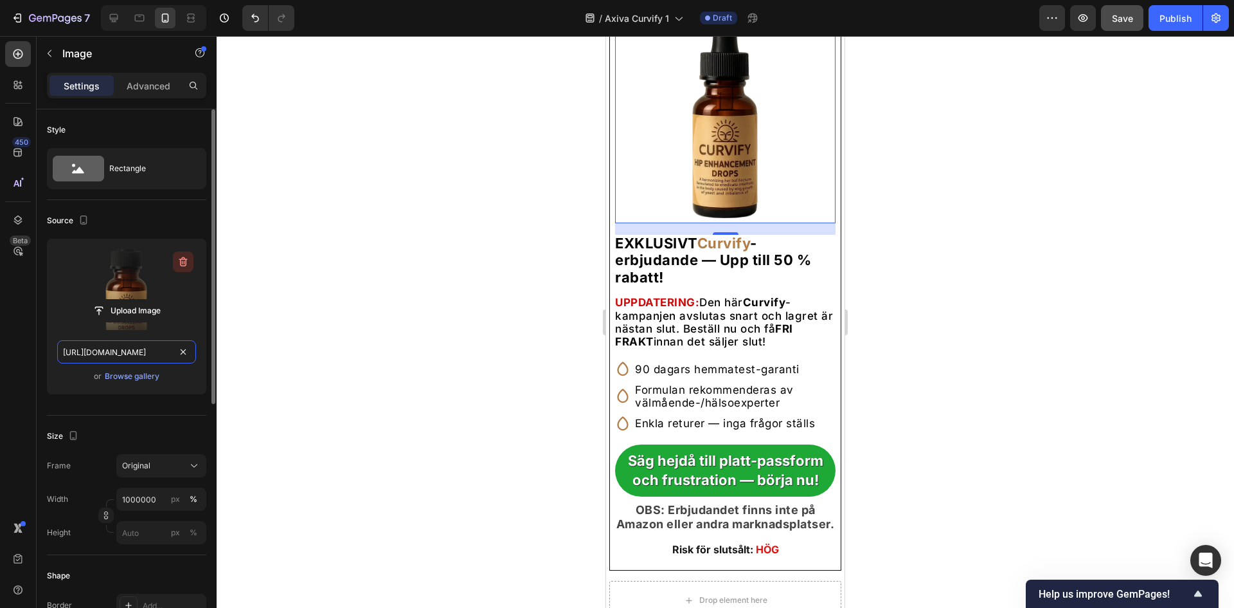
paste input "888fd92-71bb-4007-bc9a-48b0900701b7.png"
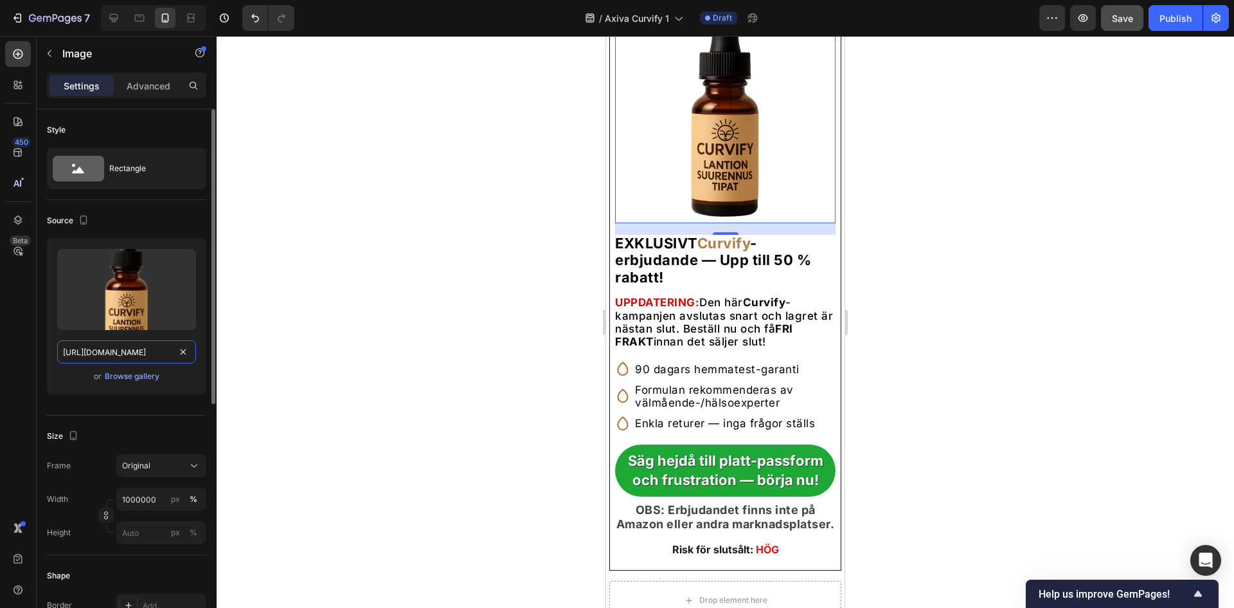
scroll to position [0, 397]
type input "[URL][DOMAIN_NAME]"
drag, startPoint x: 118, startPoint y: 10, endPoint x: 141, endPoint y: 28, distance: 28.9
click at [118, 10] on div at bounding box center [114, 18] width 21 height 21
type input "400"
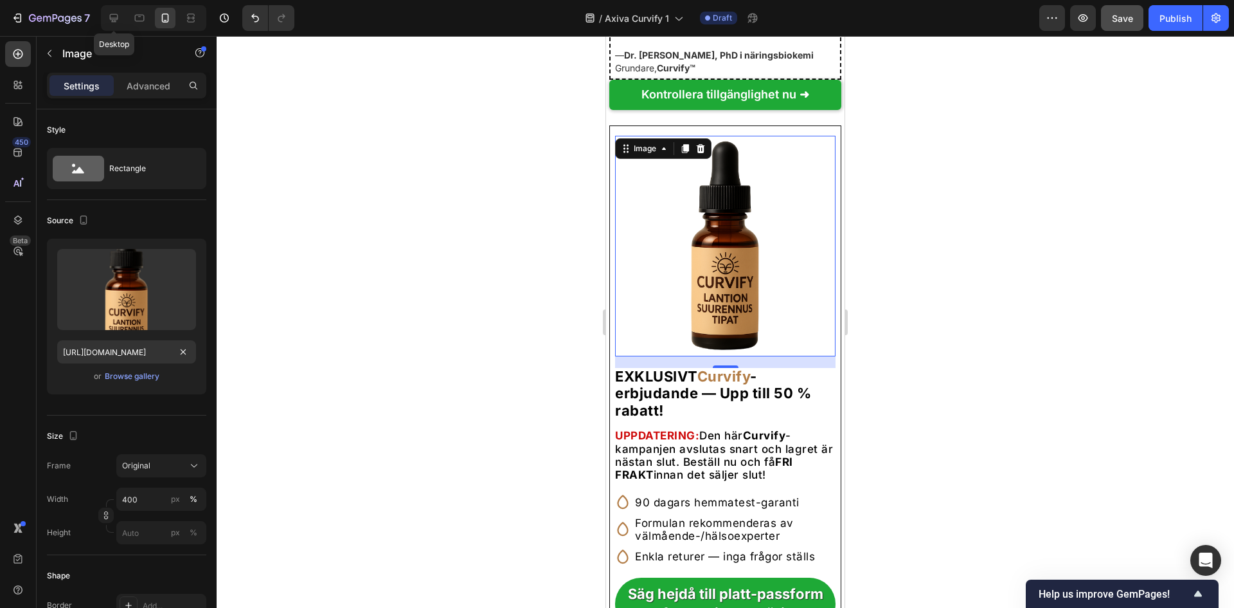
click at [1128, 17] on span "Save" at bounding box center [1122, 18] width 21 height 11
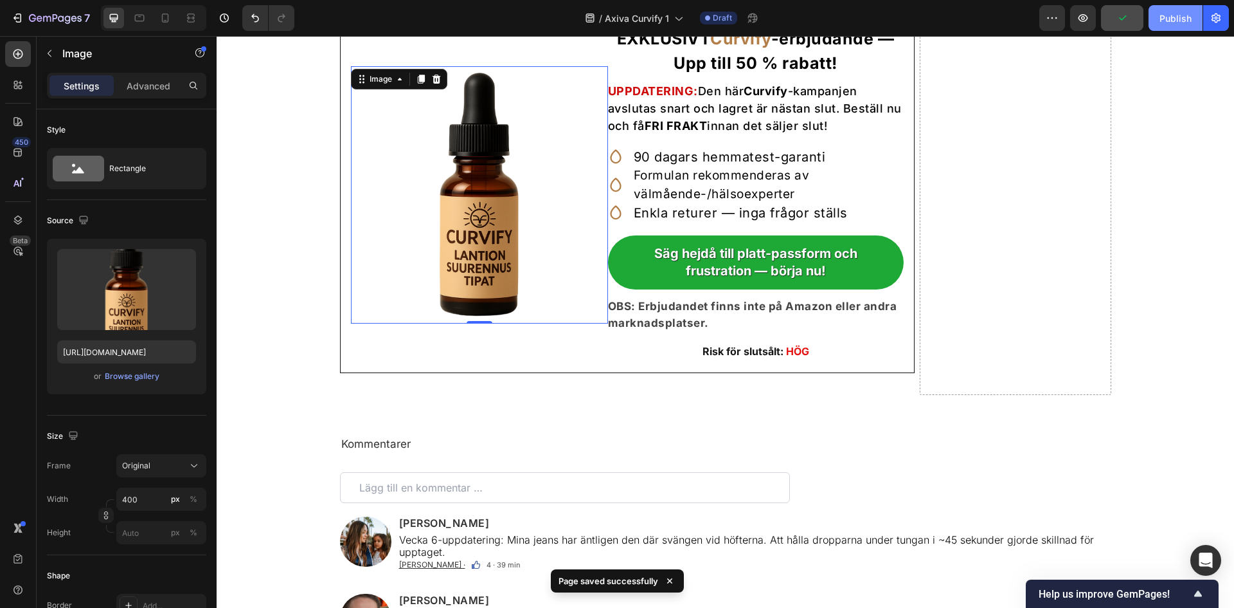
click at [1155, 24] on button "Publish" at bounding box center [1176, 18] width 54 height 26
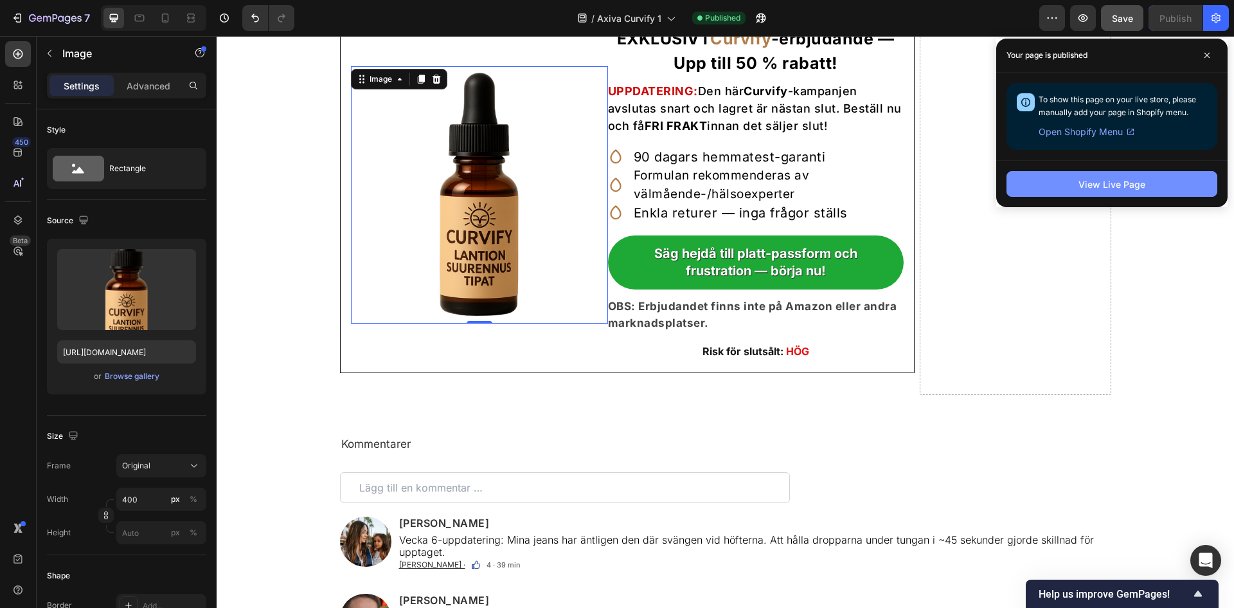
click at [1115, 184] on div "View Live Page" at bounding box center [1112, 184] width 67 height 14
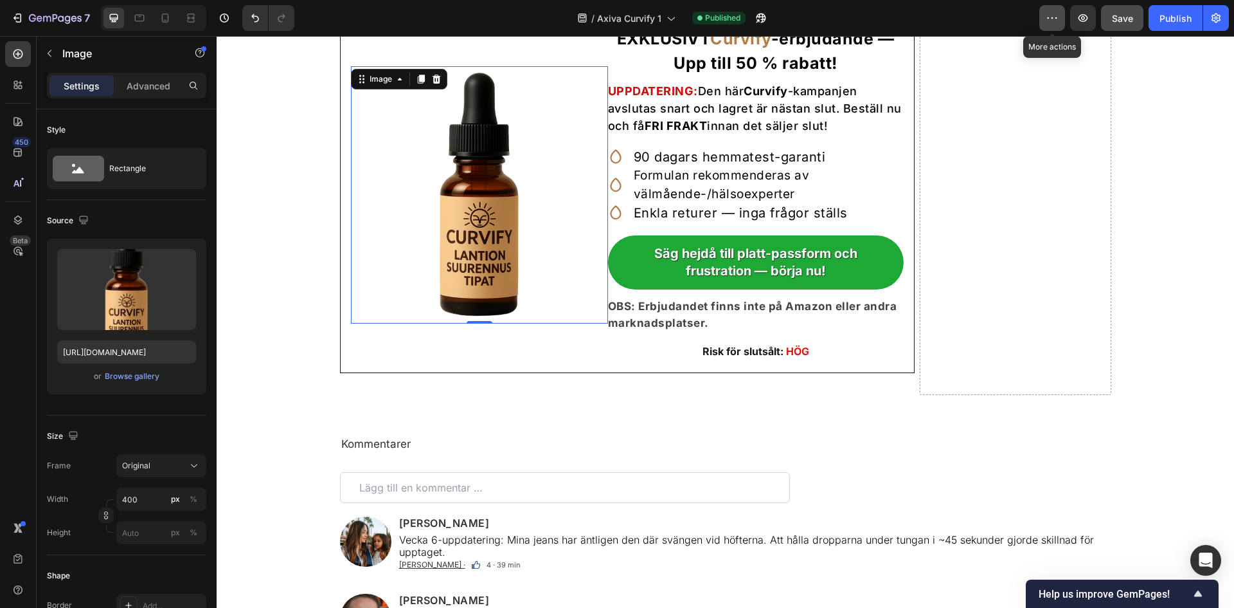
click at [1061, 10] on button "button" at bounding box center [1053, 18] width 26 height 26
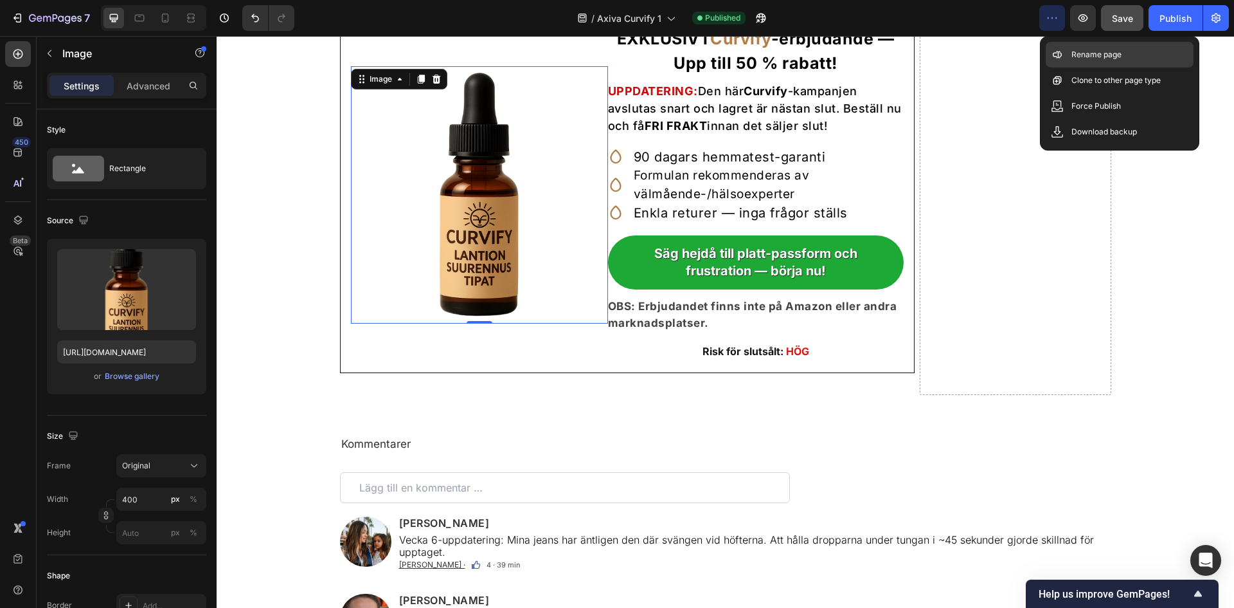
click at [1060, 59] on icon at bounding box center [1057, 54] width 13 height 13
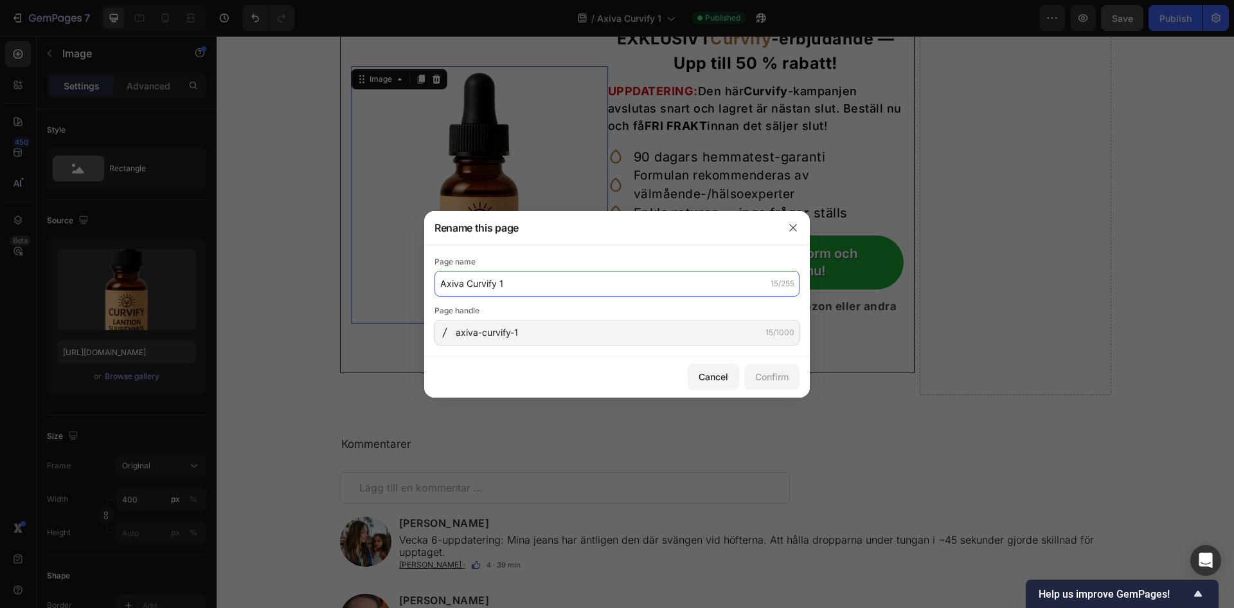
click at [685, 271] on input "Axiva Curvify 1" at bounding box center [617, 284] width 365 height 26
paste input "Curvify™ – Hormonell harmoni för naturliga kurvor"
type input "Curvify™ – Hormonell harmoni för naturliga kurvor"
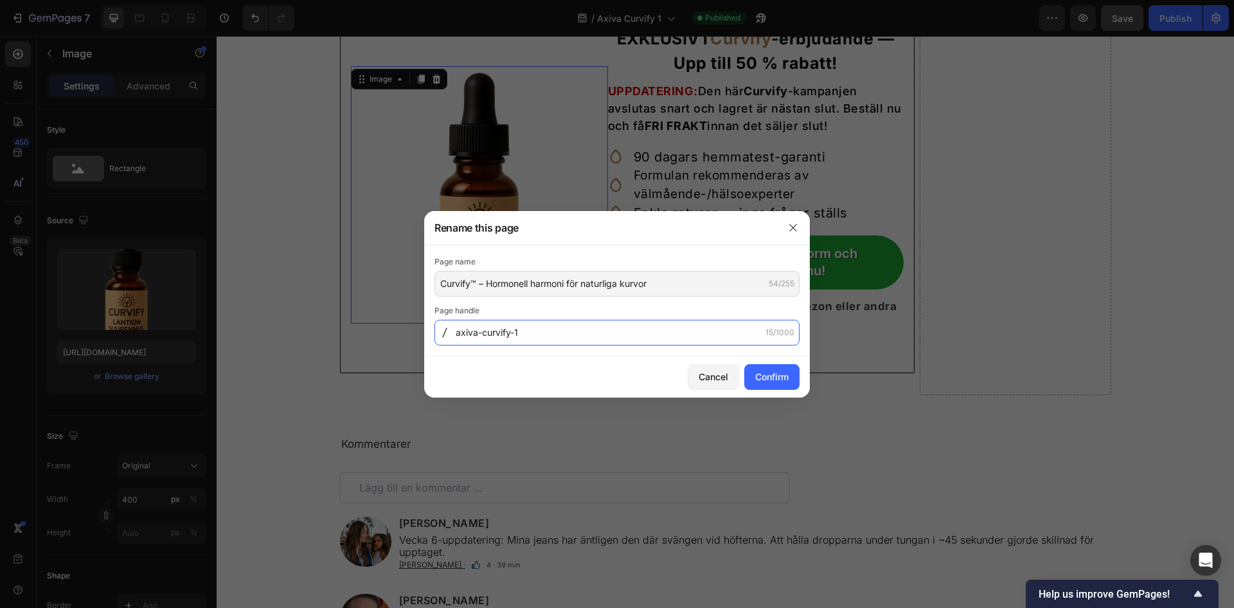
click at [639, 328] on input "axiva-curvify-1" at bounding box center [617, 333] width 365 height 26
paste input "curvify-hormonell-harmoni-kurvor-se"
type input "curvify-hormonell-harmoni-kurvor-se"
click at [761, 371] on div "Confirm" at bounding box center [771, 377] width 33 height 14
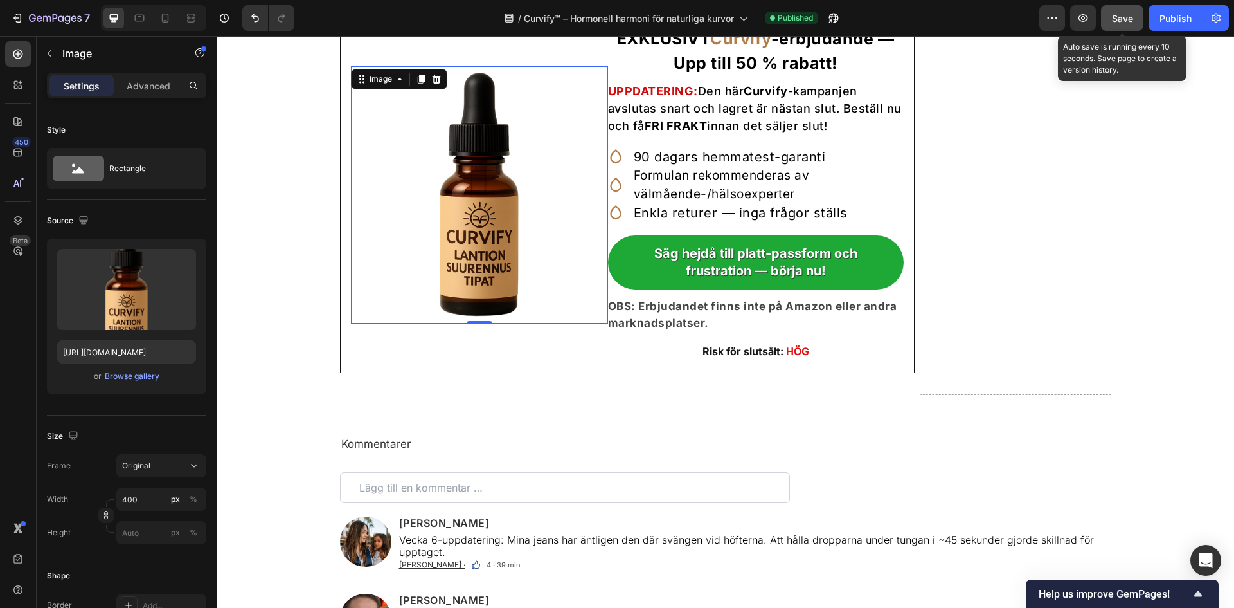
click at [1126, 21] on span "Save" at bounding box center [1122, 18] width 21 height 11
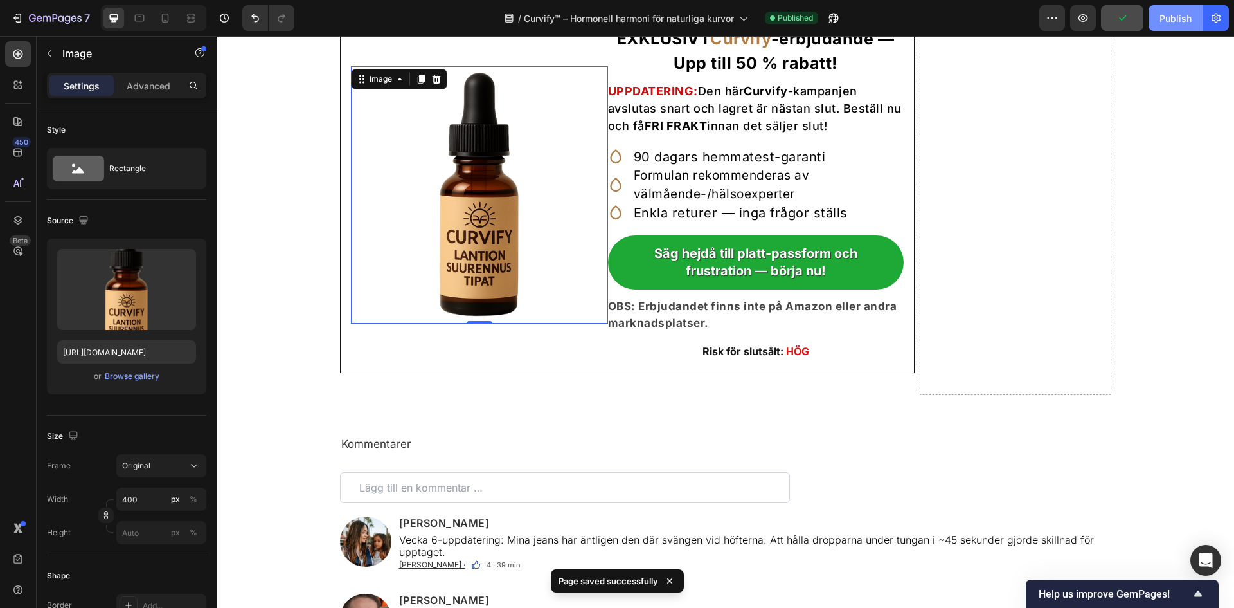
click at [1161, 14] on div "Publish" at bounding box center [1176, 19] width 32 height 14
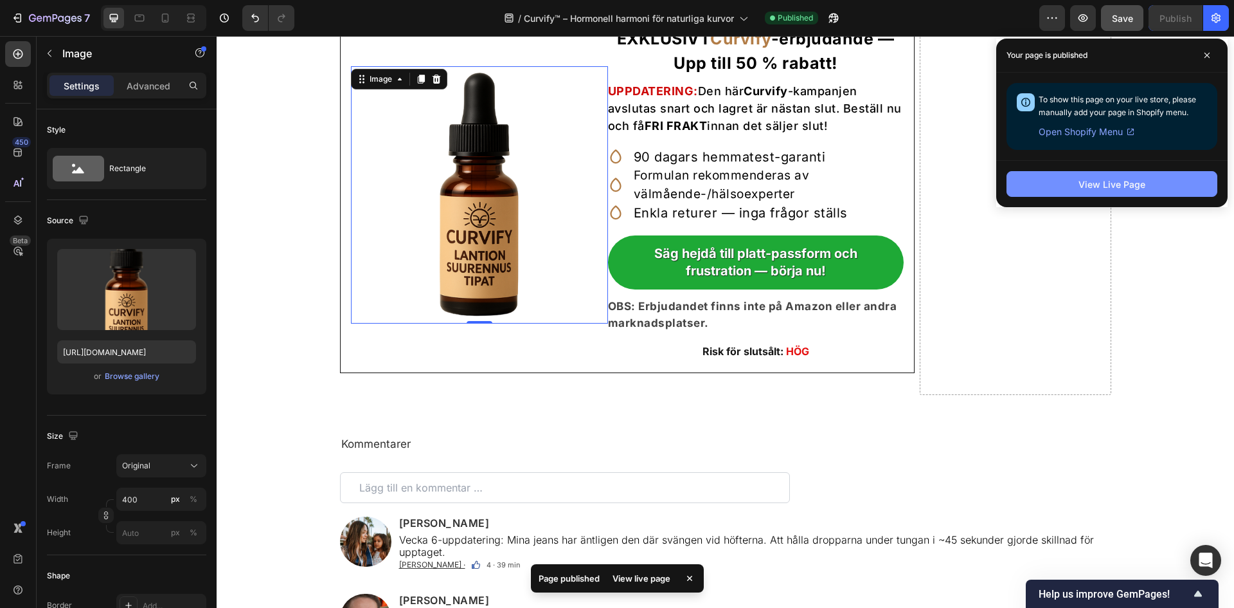
click at [1101, 179] on div "View Live Page" at bounding box center [1112, 184] width 67 height 14
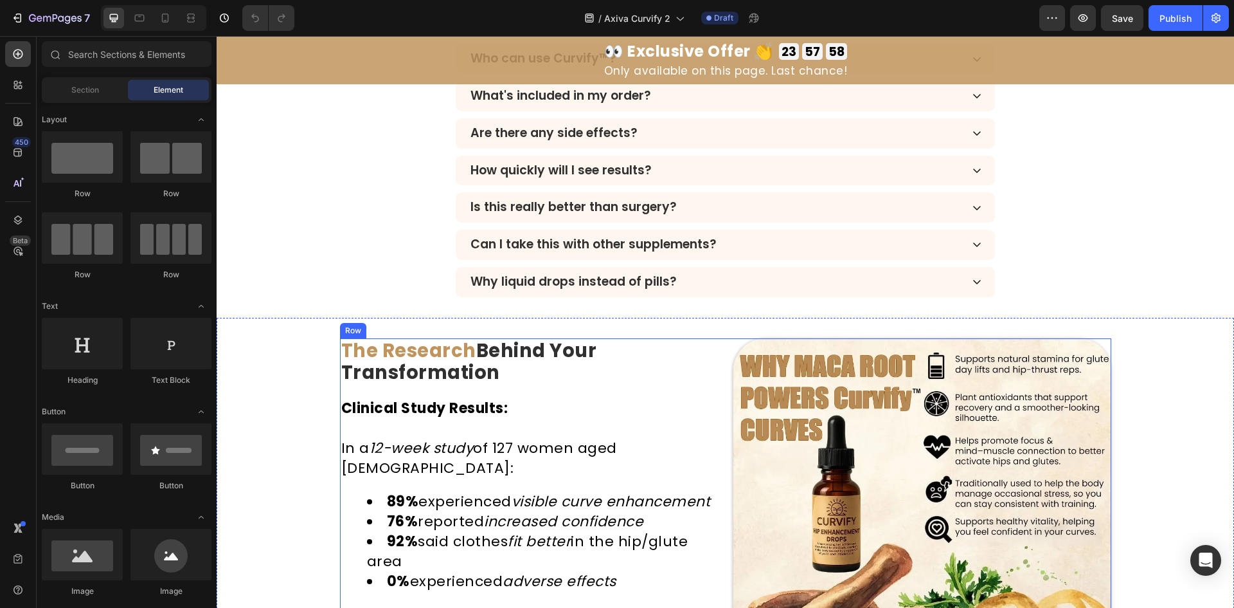
scroll to position [3515, 0]
